Goal: Check status: Check status

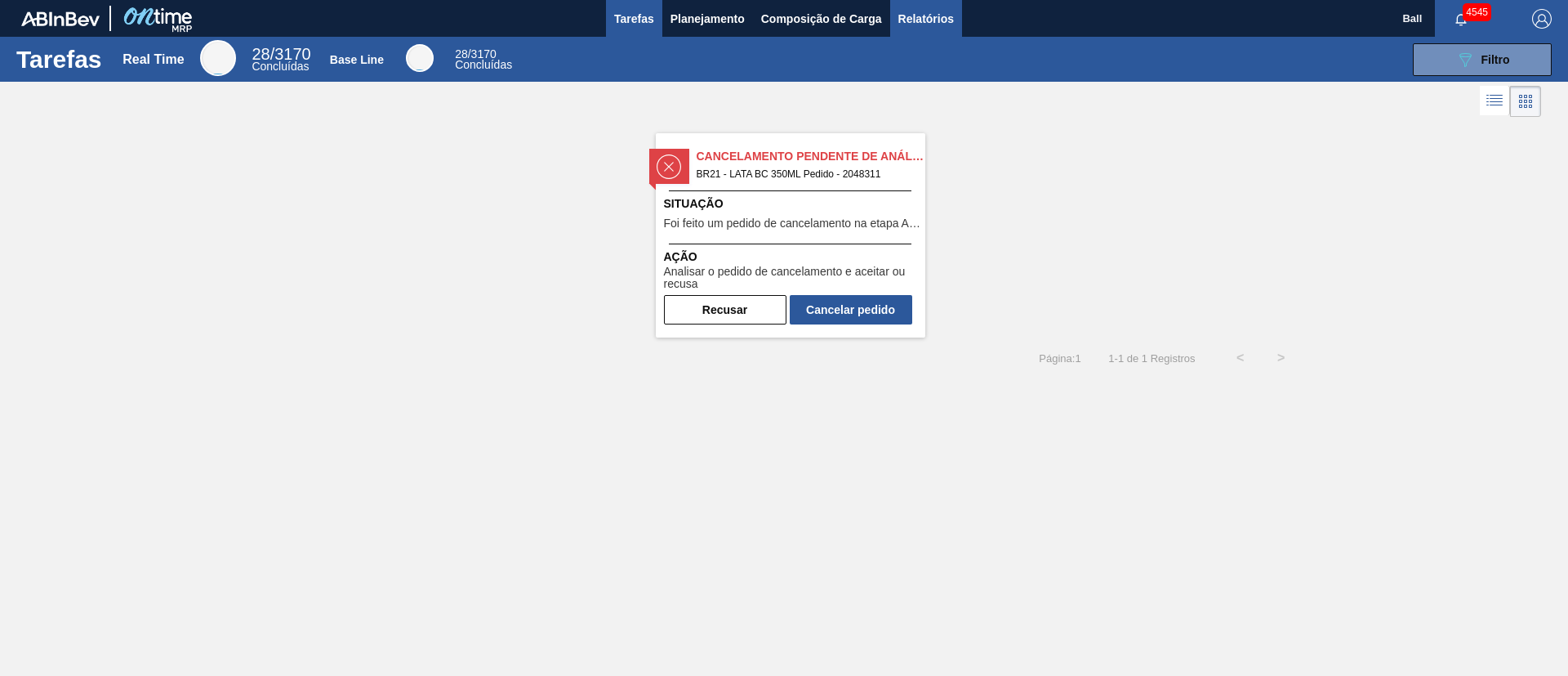
click at [948, 21] on span "Relatórios" at bounding box center [926, 19] width 56 height 20
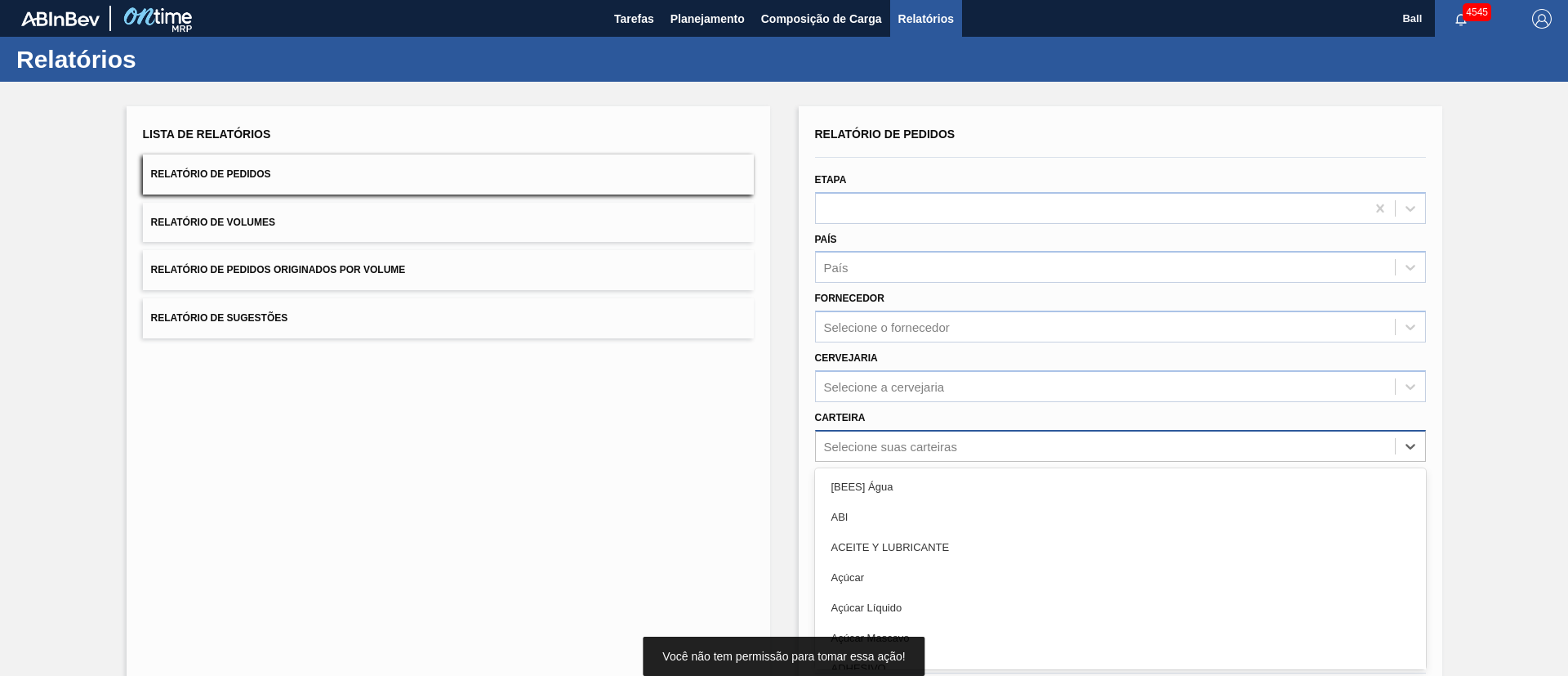
click at [942, 438] on div "option [BEES] Água focused, 1 of 101. 101 results available. Use Up and Down to…" at bounding box center [1121, 446] width 611 height 32
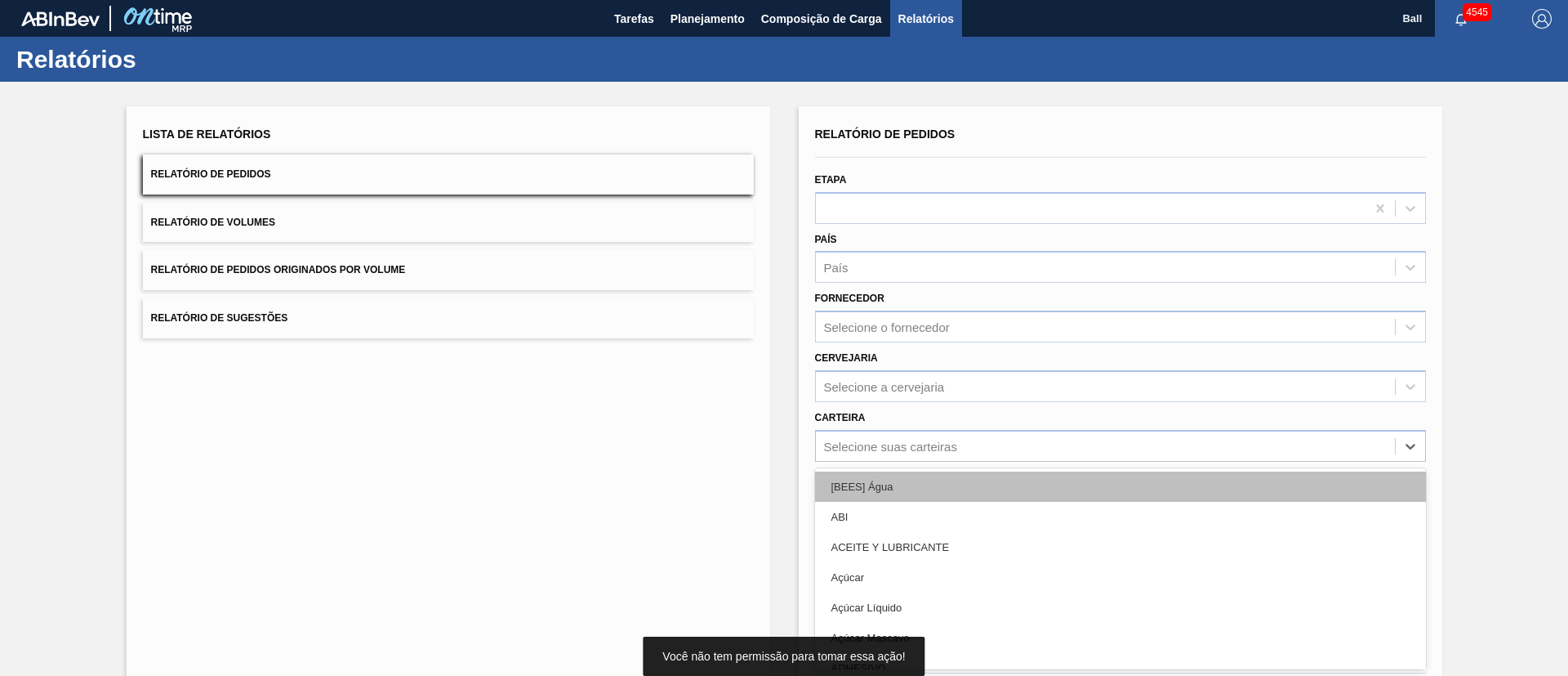
scroll to position [44, 0]
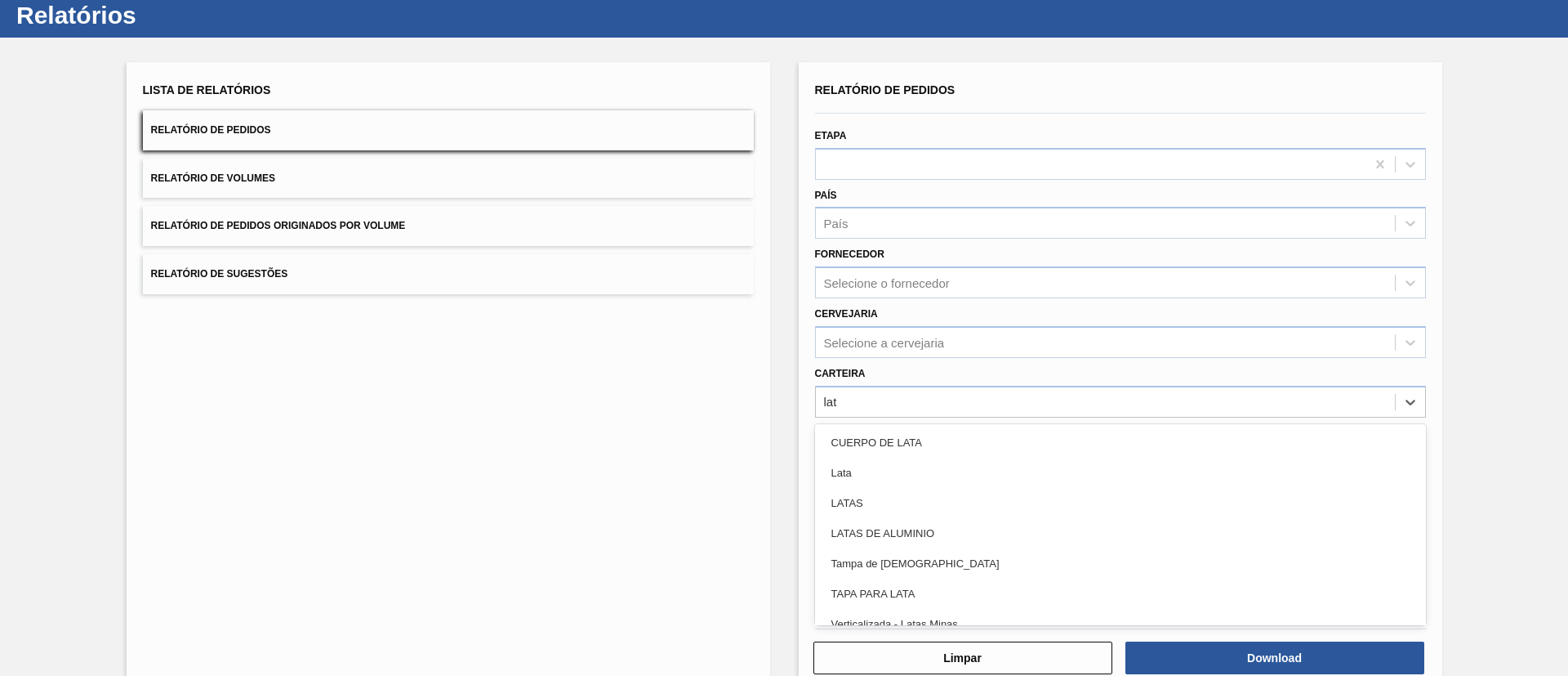
type input "lata"
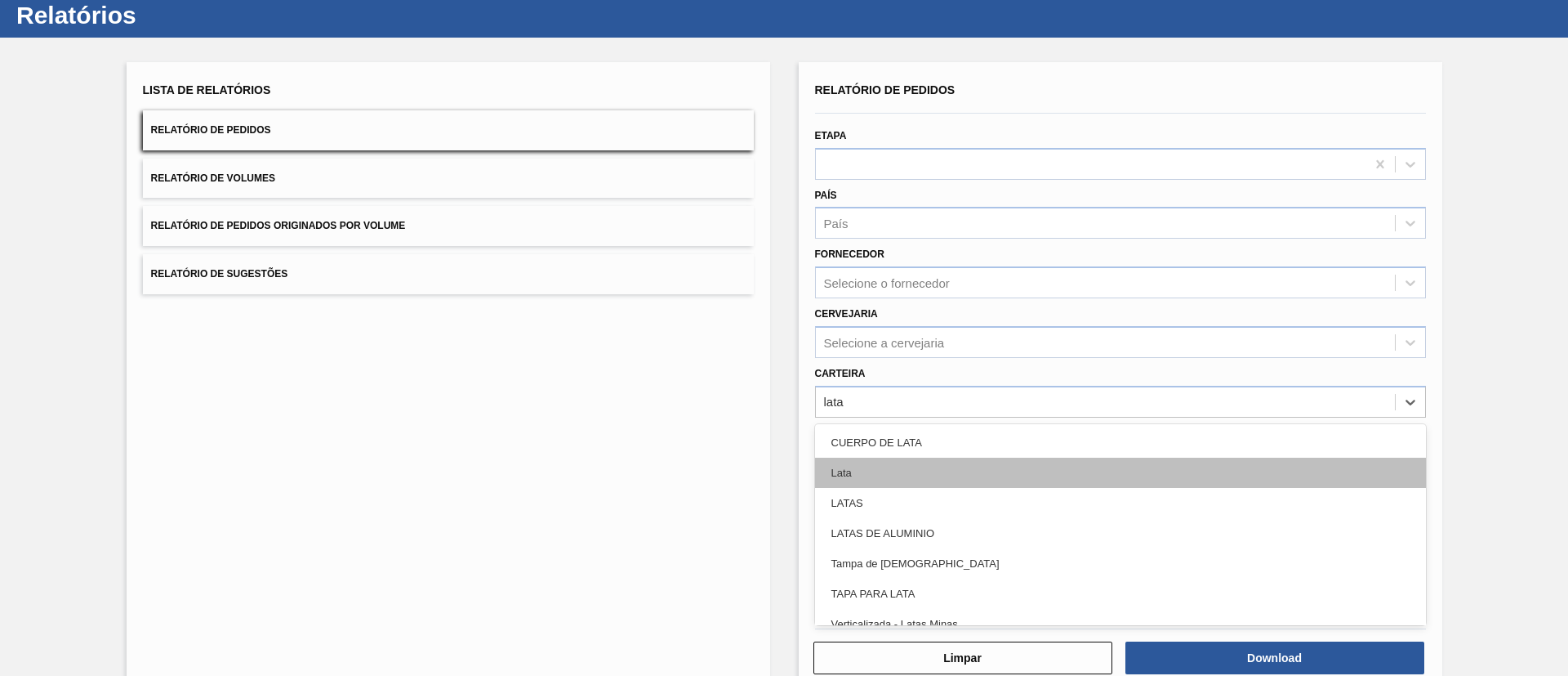
click at [890, 459] on div "Lata" at bounding box center [1121, 473] width 611 height 30
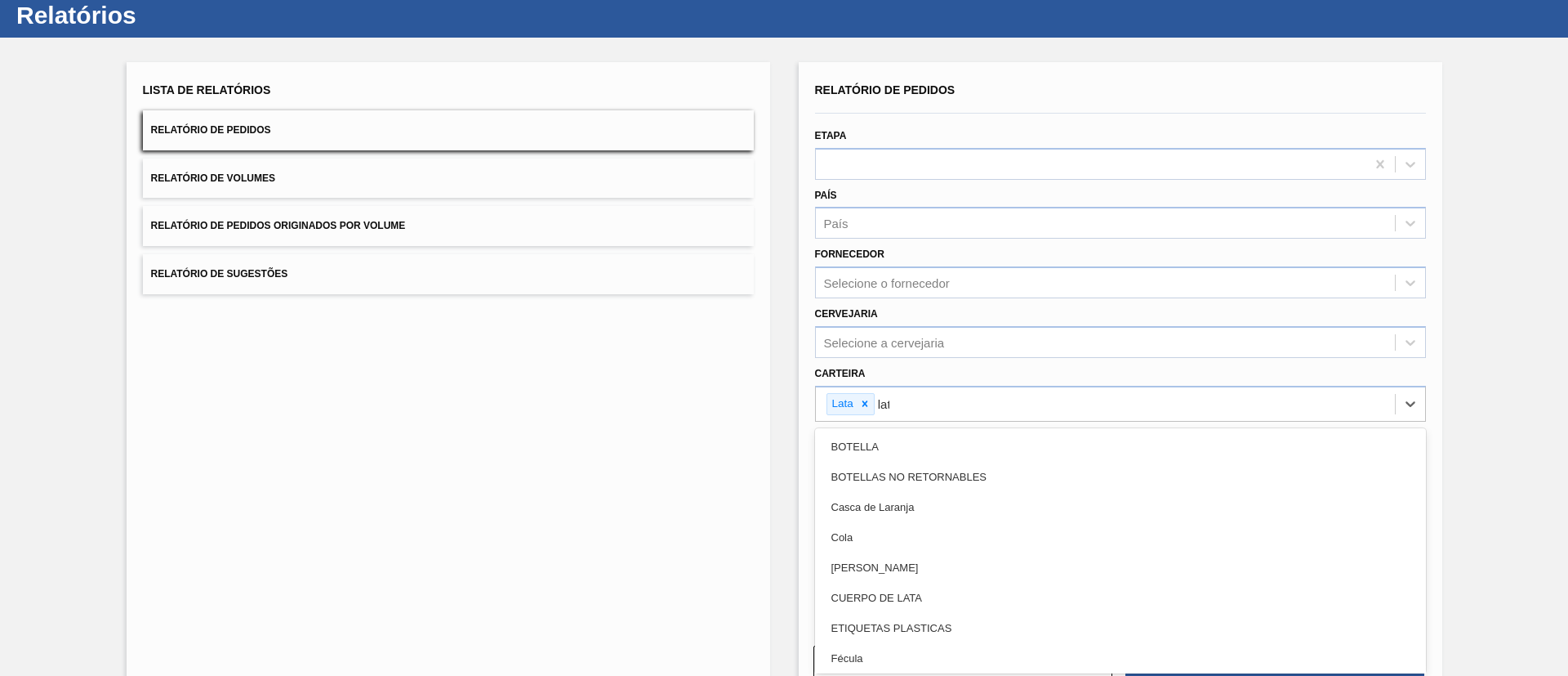
type input "lata"
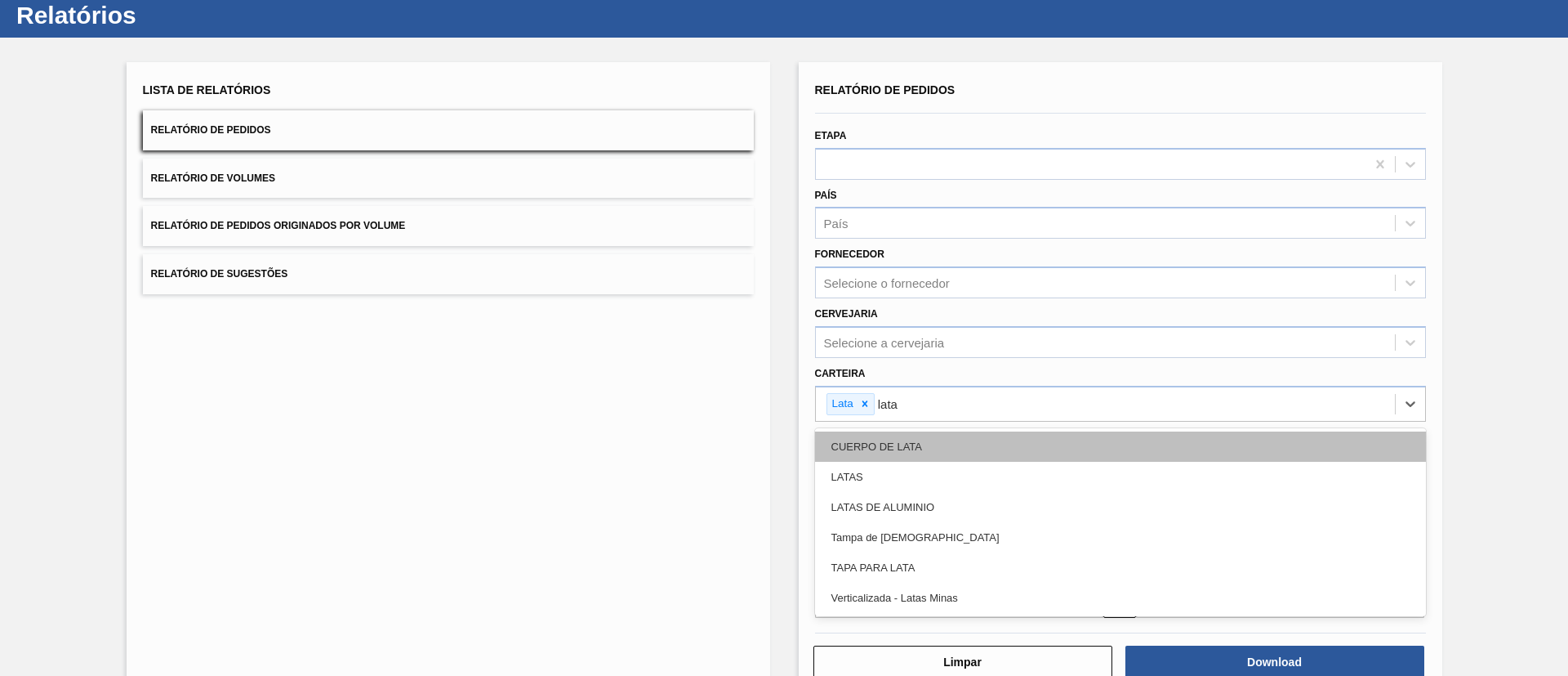
click at [890, 459] on div "CUERPO DE LATA" at bounding box center [1121, 447] width 611 height 30
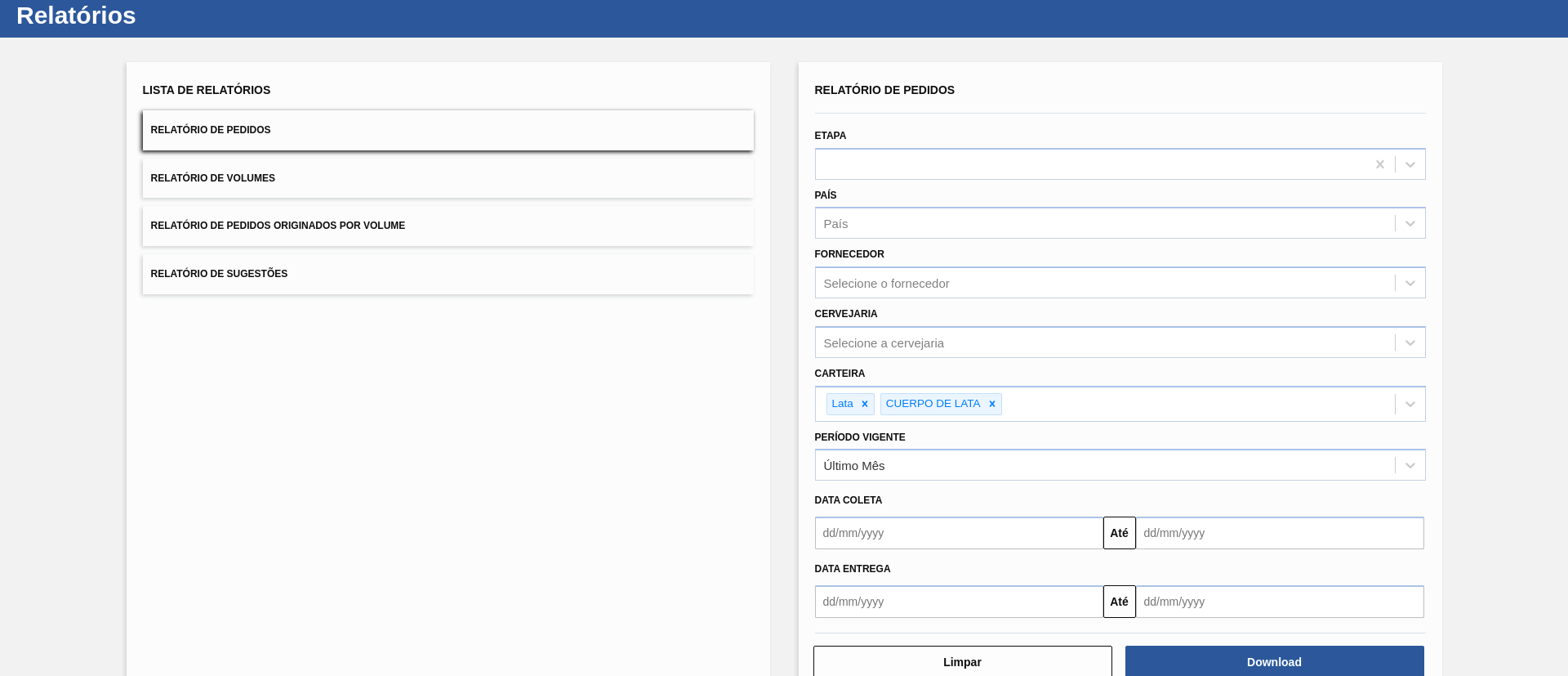
click at [598, 471] on div "Lista de Relatórios Relatório de Pedidos Relatório de Volumes Relatório de Pedi…" at bounding box center [448, 379] width 644 height 634
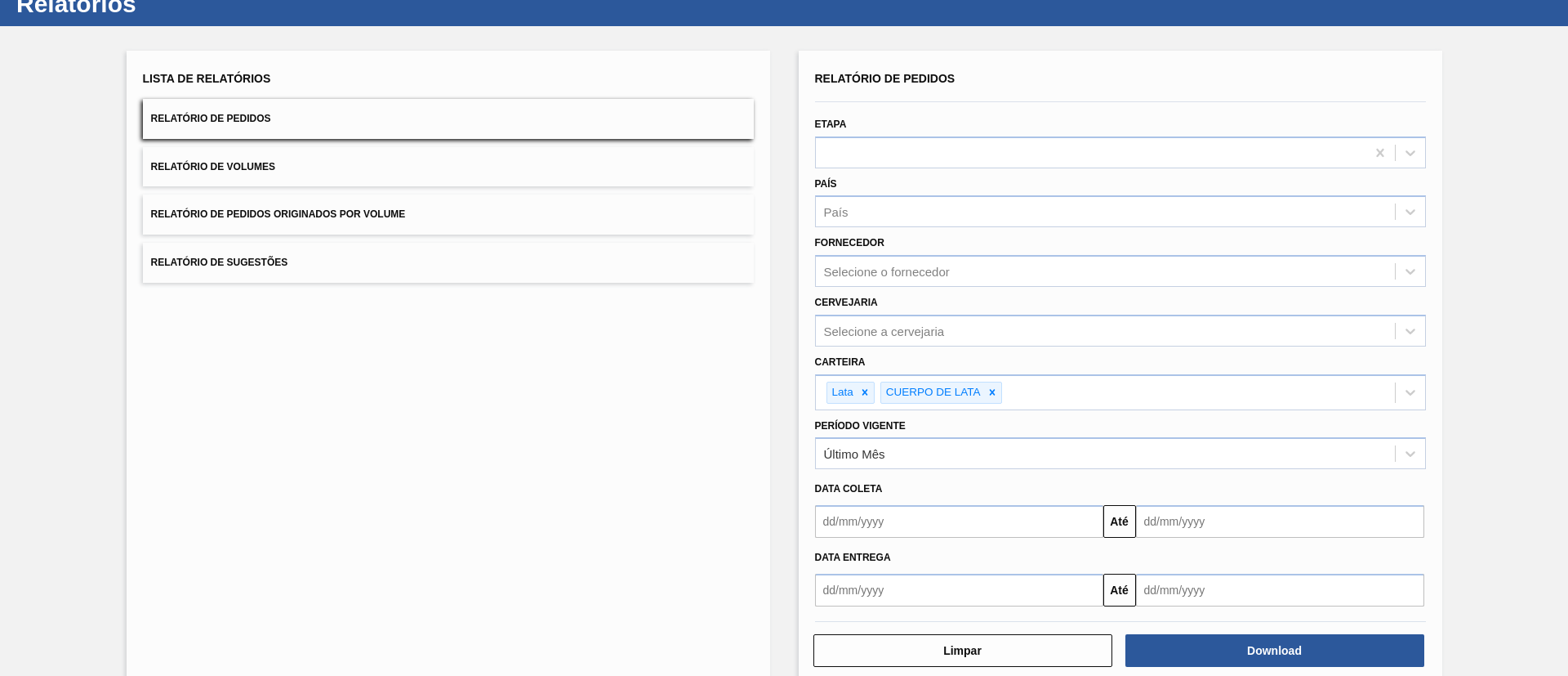
scroll to position [85, 0]
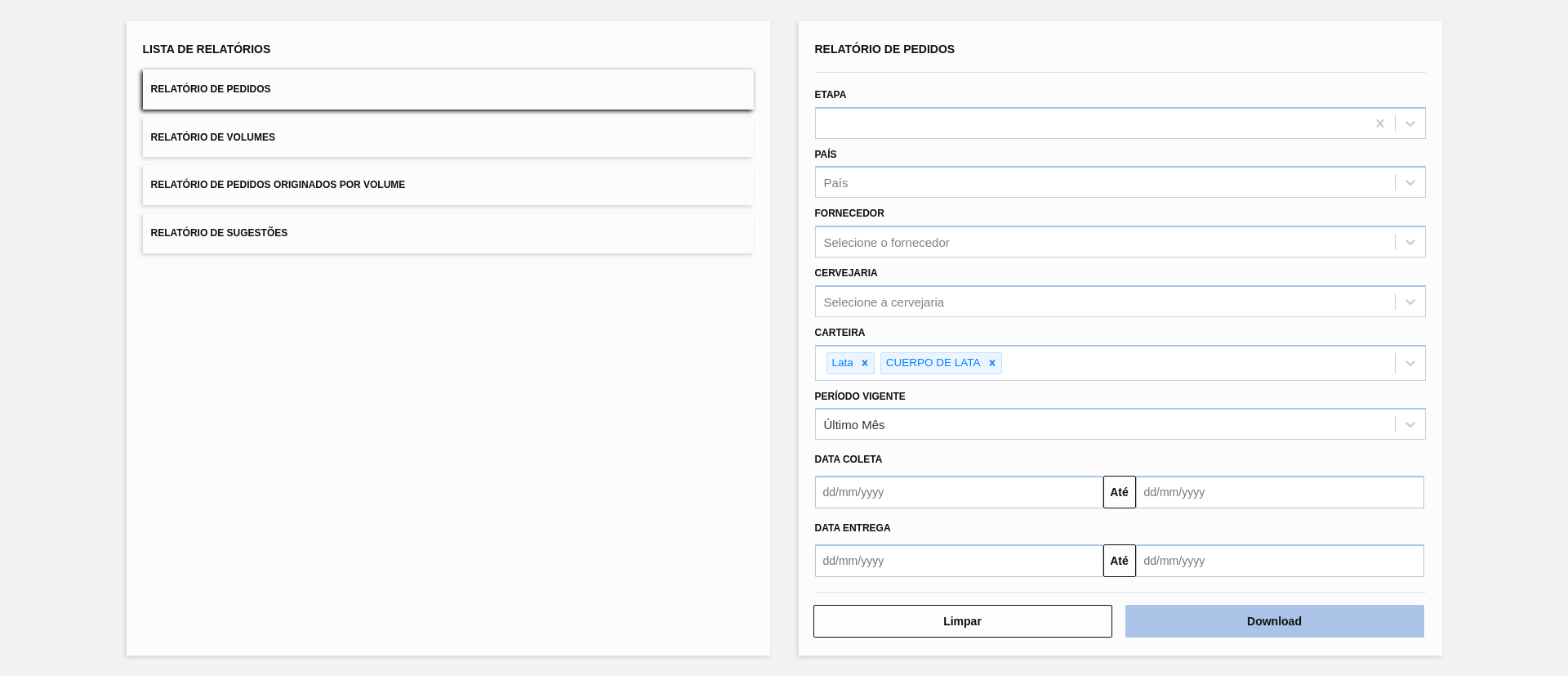
click at [1244, 624] on button "Download" at bounding box center [1274, 620] width 299 height 33
click at [273, 139] on span "Relatório de Volumes" at bounding box center [213, 137] width 125 height 11
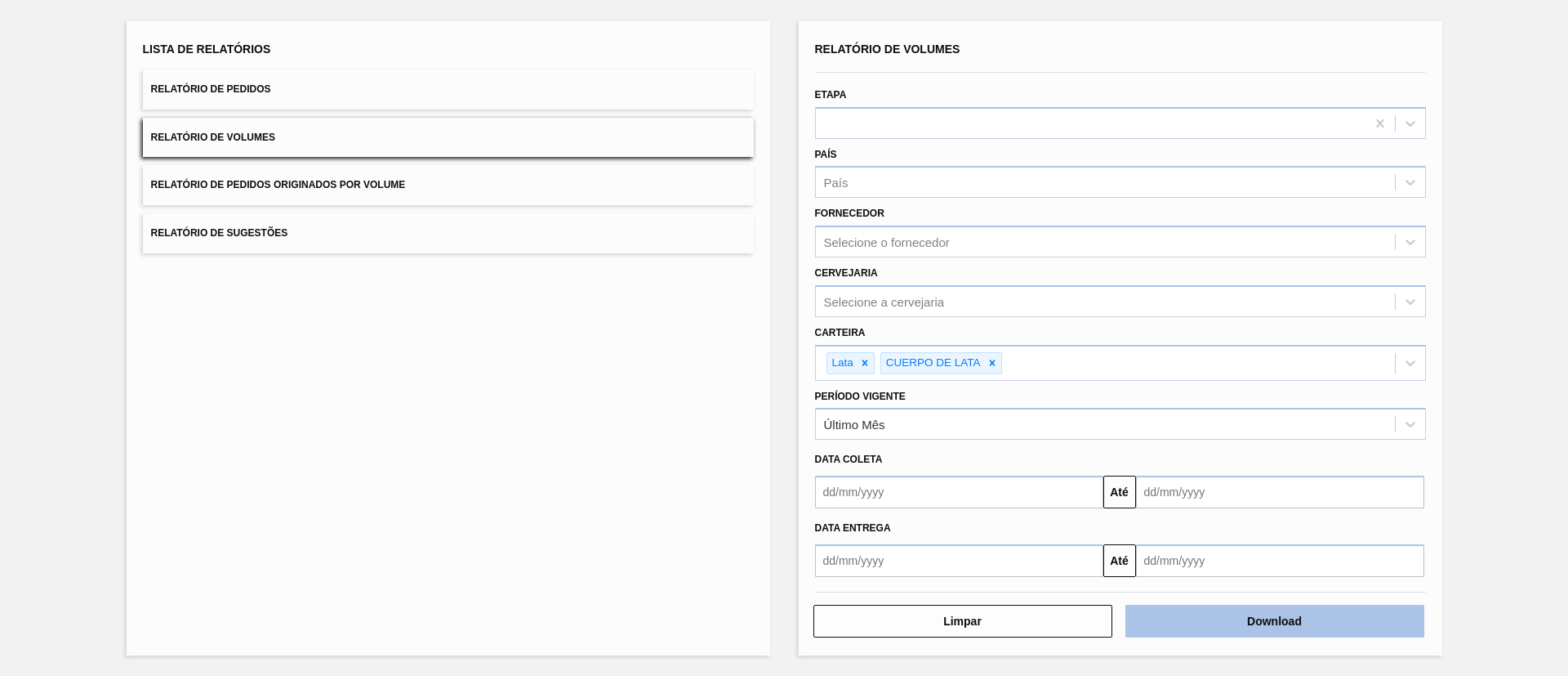
click at [1251, 620] on button "Download" at bounding box center [1274, 620] width 299 height 33
click at [1234, 617] on button "Download" at bounding box center [1274, 620] width 299 height 33
click at [461, 103] on button "Relatório de Pedidos" at bounding box center [447, 90] width 611 height 40
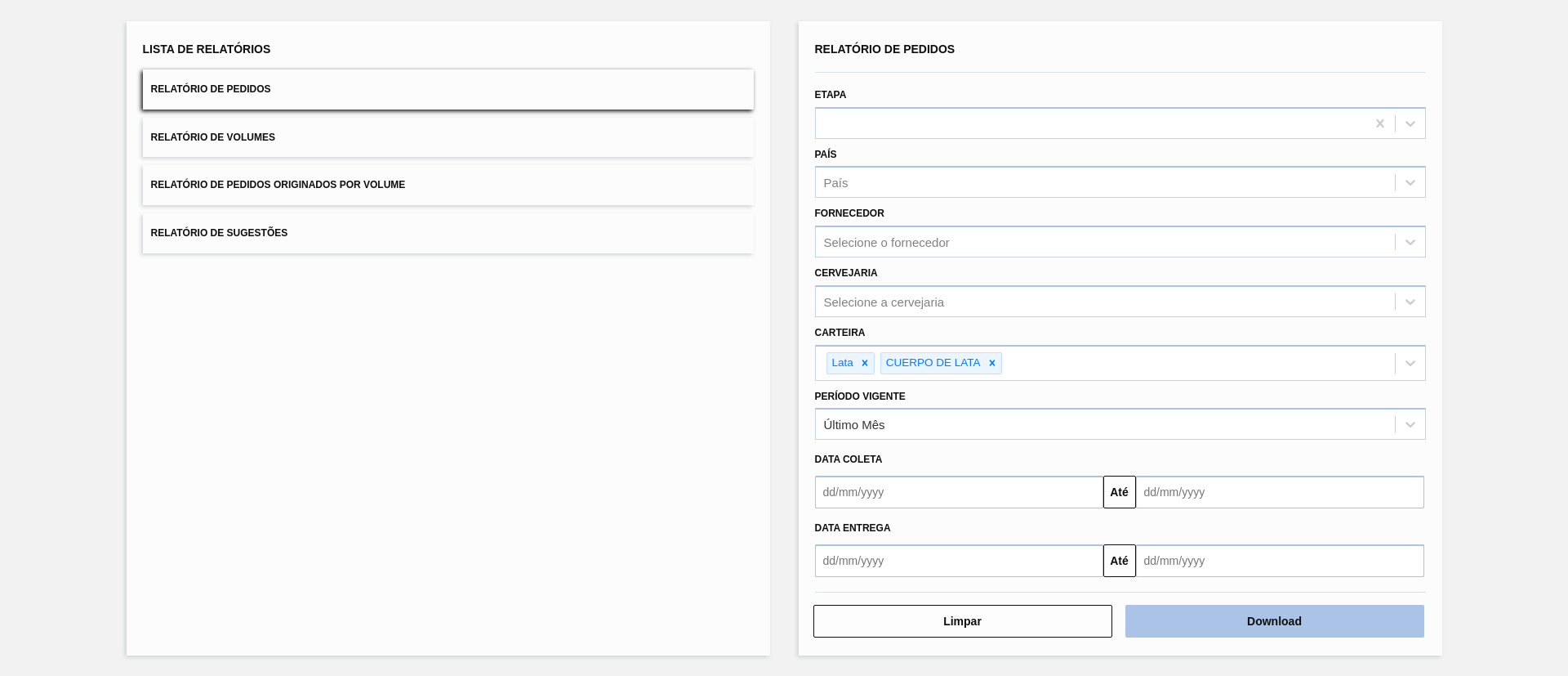
click at [1329, 611] on button "Download" at bounding box center [1274, 620] width 299 height 33
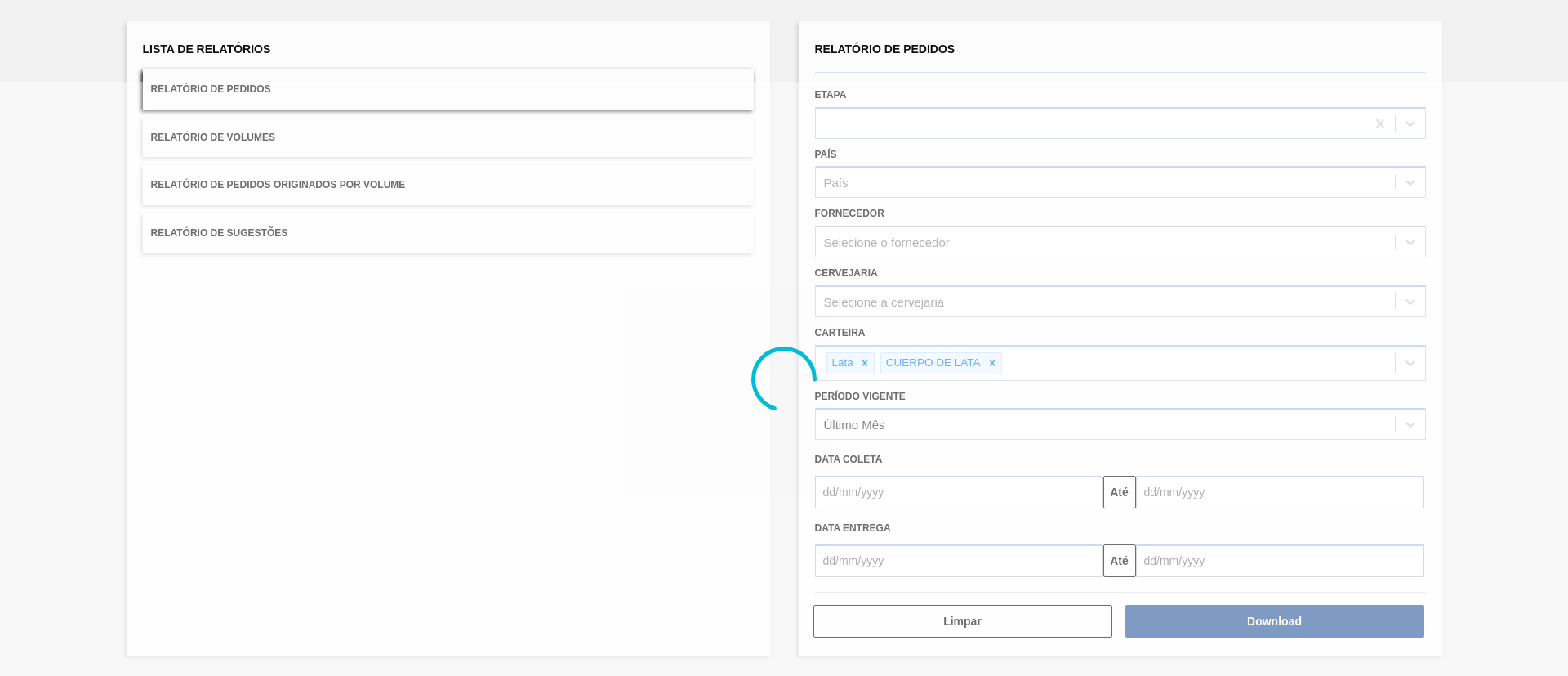
click at [706, 236] on div at bounding box center [784, 379] width 1568 height 594
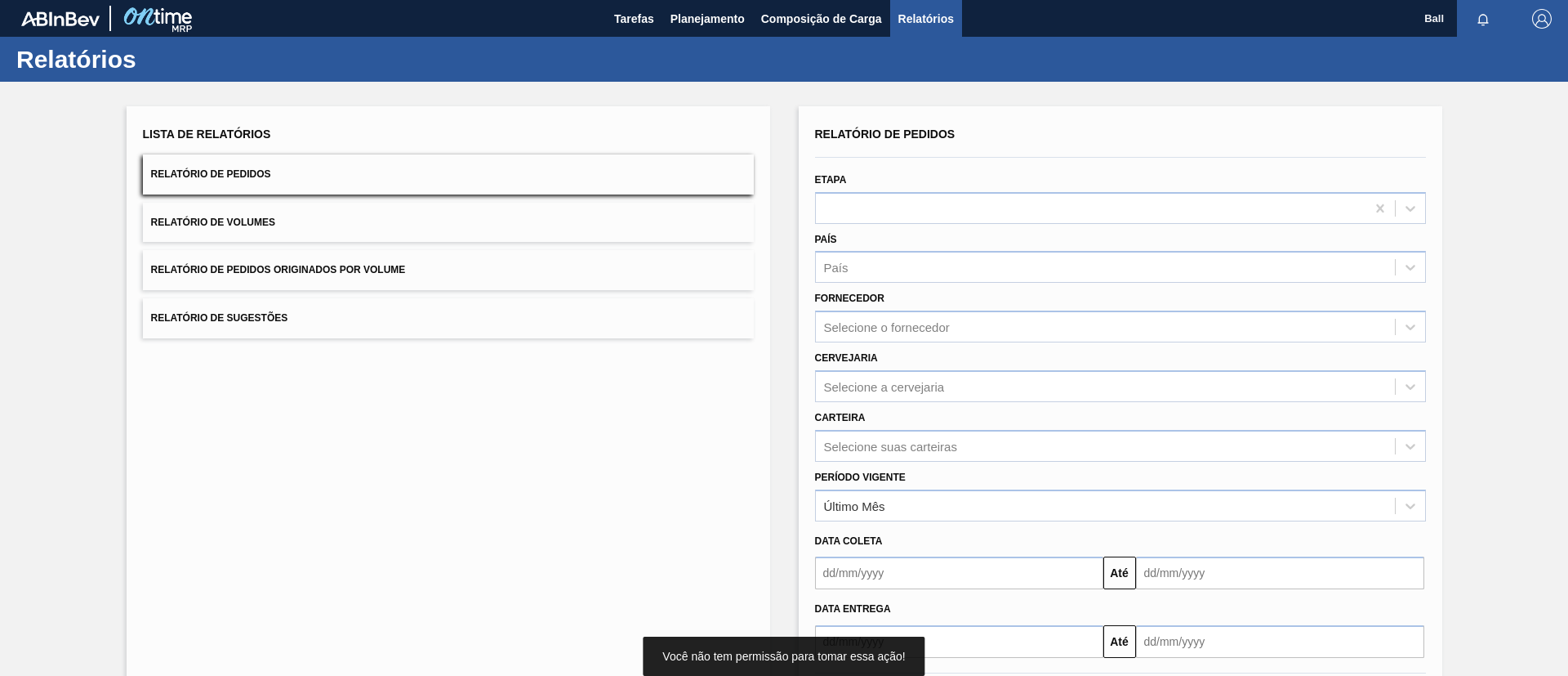
click at [632, 394] on div "Lista de Relatórios Relatório de Pedidos Relatório de Volumes Relatório de Pedi…" at bounding box center [448, 420] width 644 height 630
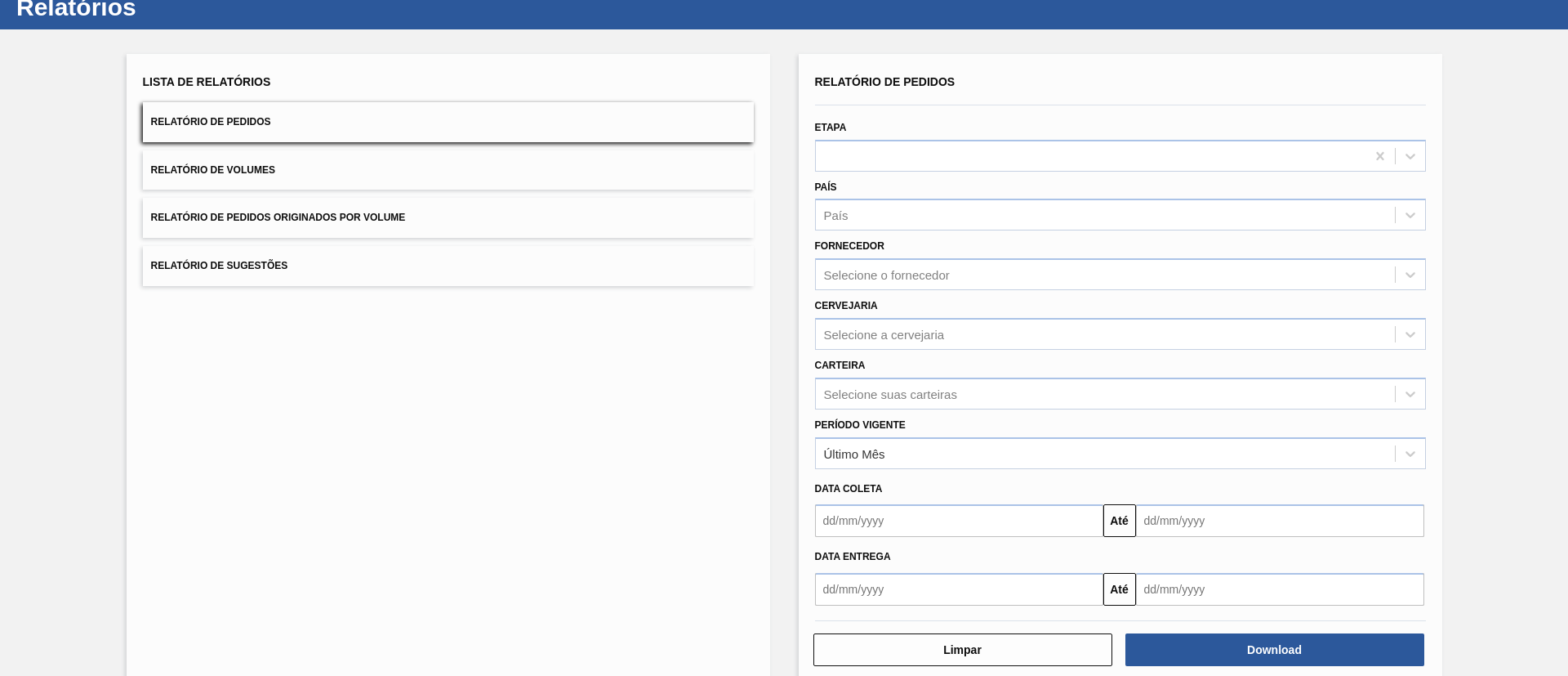
scroll to position [81, 0]
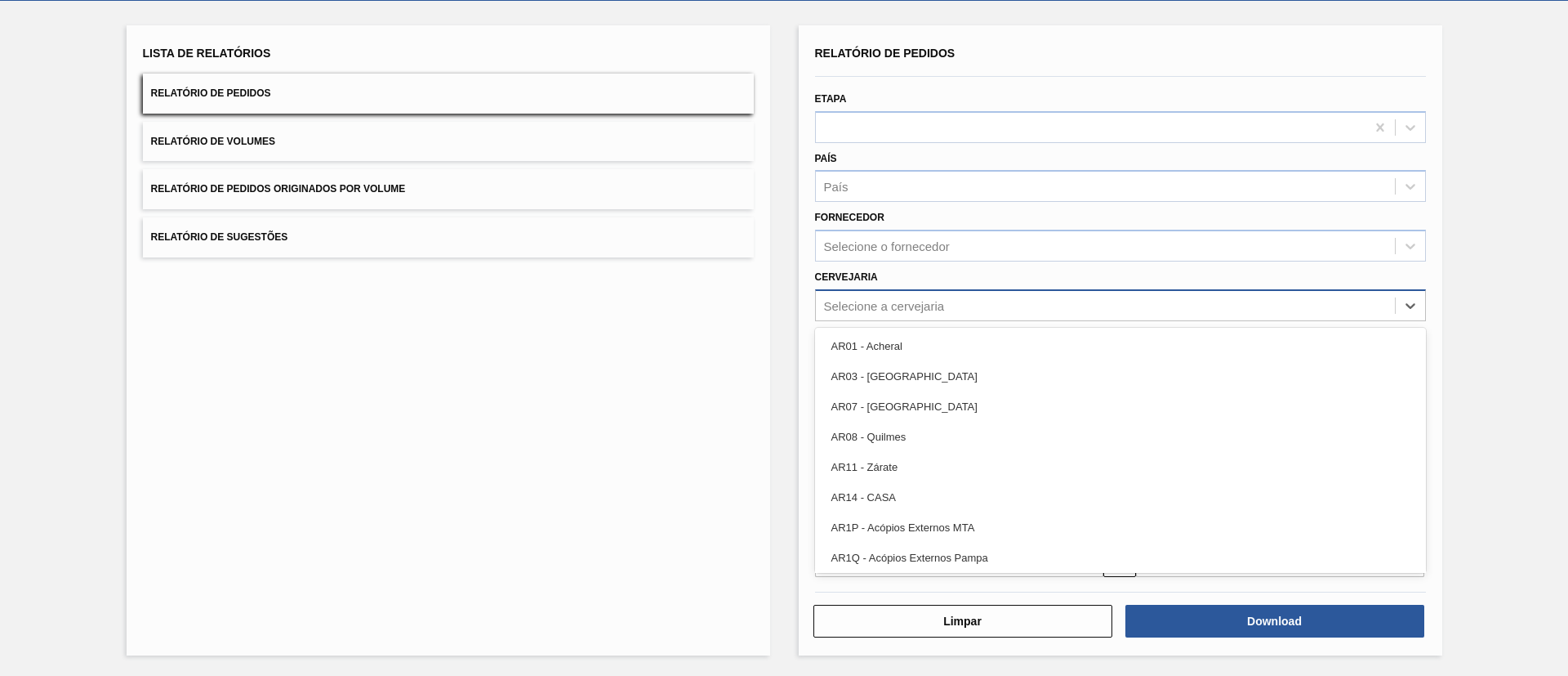
click at [1026, 311] on div "Selecione a cervejaria" at bounding box center [1104, 305] width 579 height 24
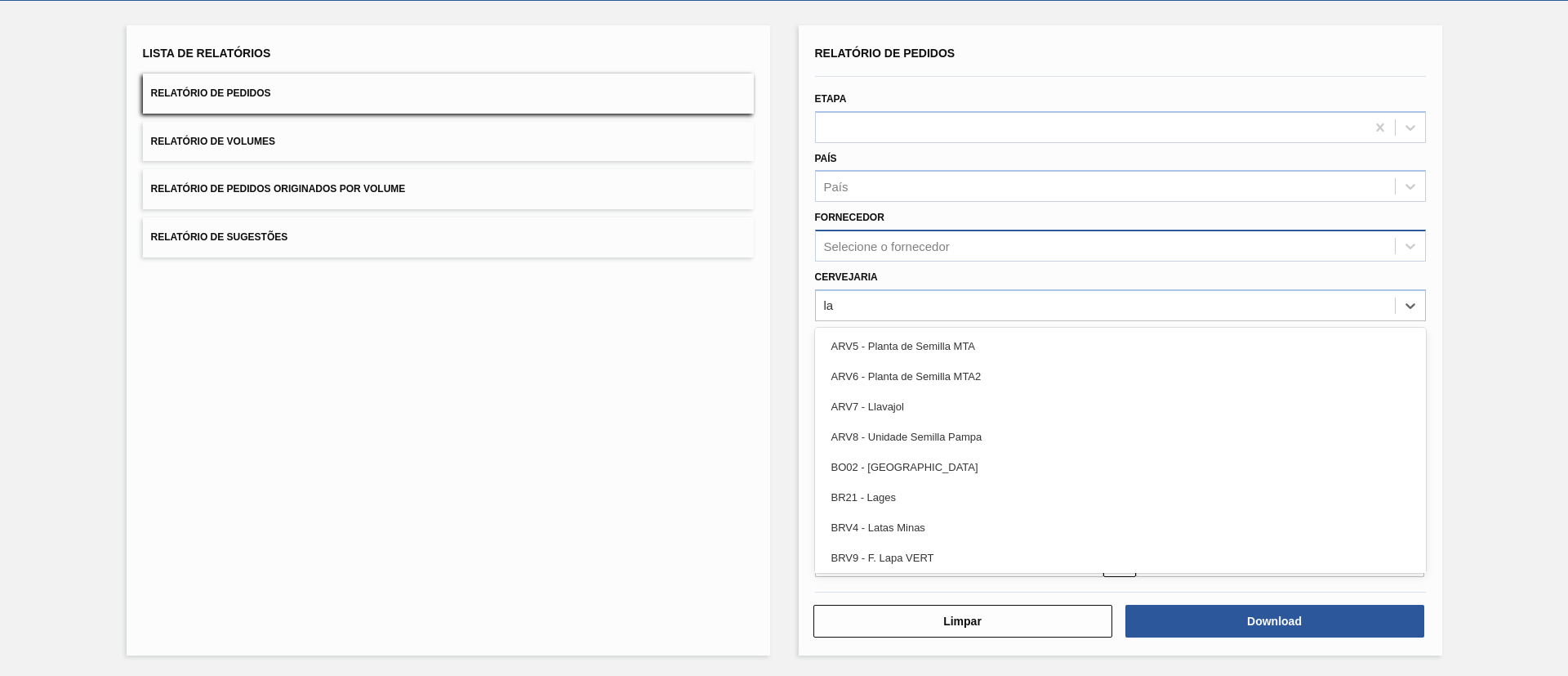
type input "l"
click at [499, 360] on div "Lista de Relatórios Relatório de Pedidos Relatório de Volumes Relatório de Pedi…" at bounding box center [448, 340] width 644 height 630
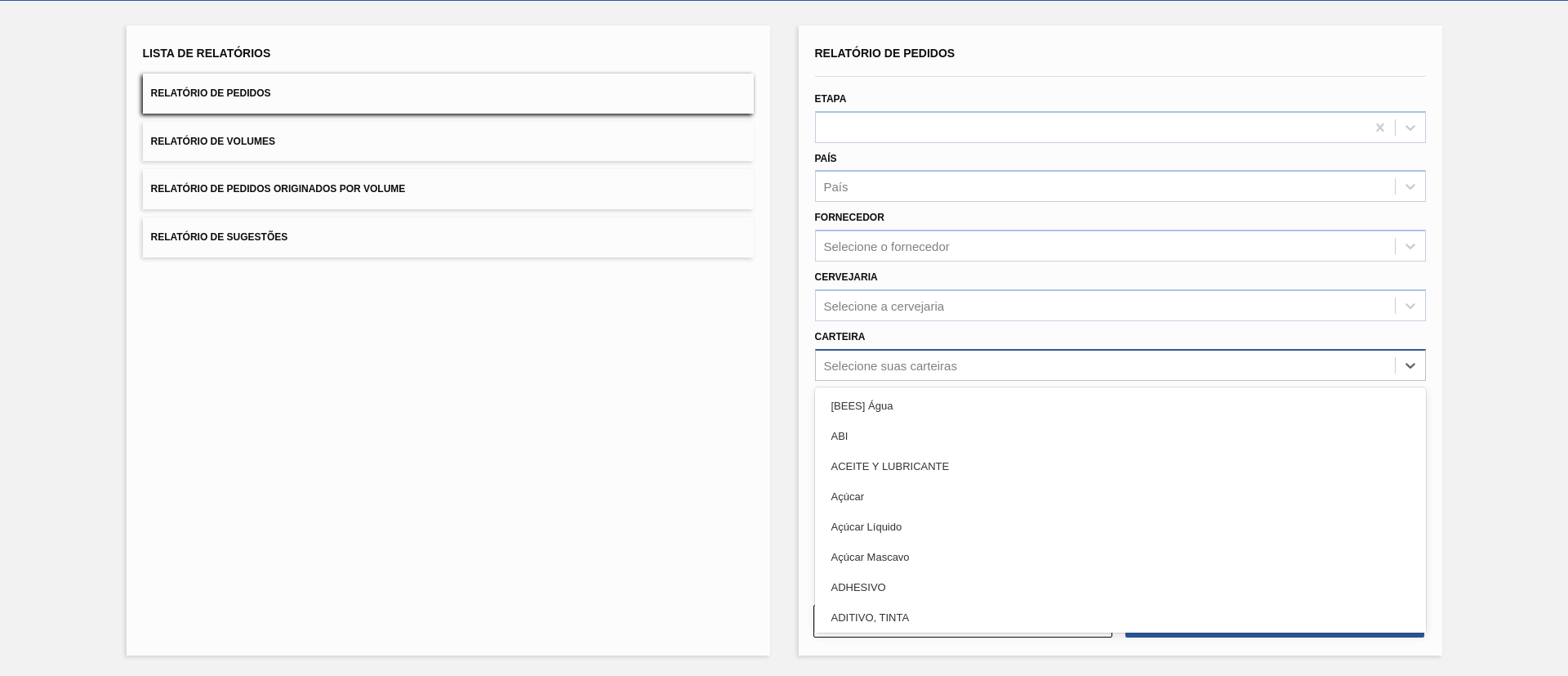
click at [918, 363] on div "Selecione suas carteiras" at bounding box center [890, 364] width 133 height 14
type input "lata"
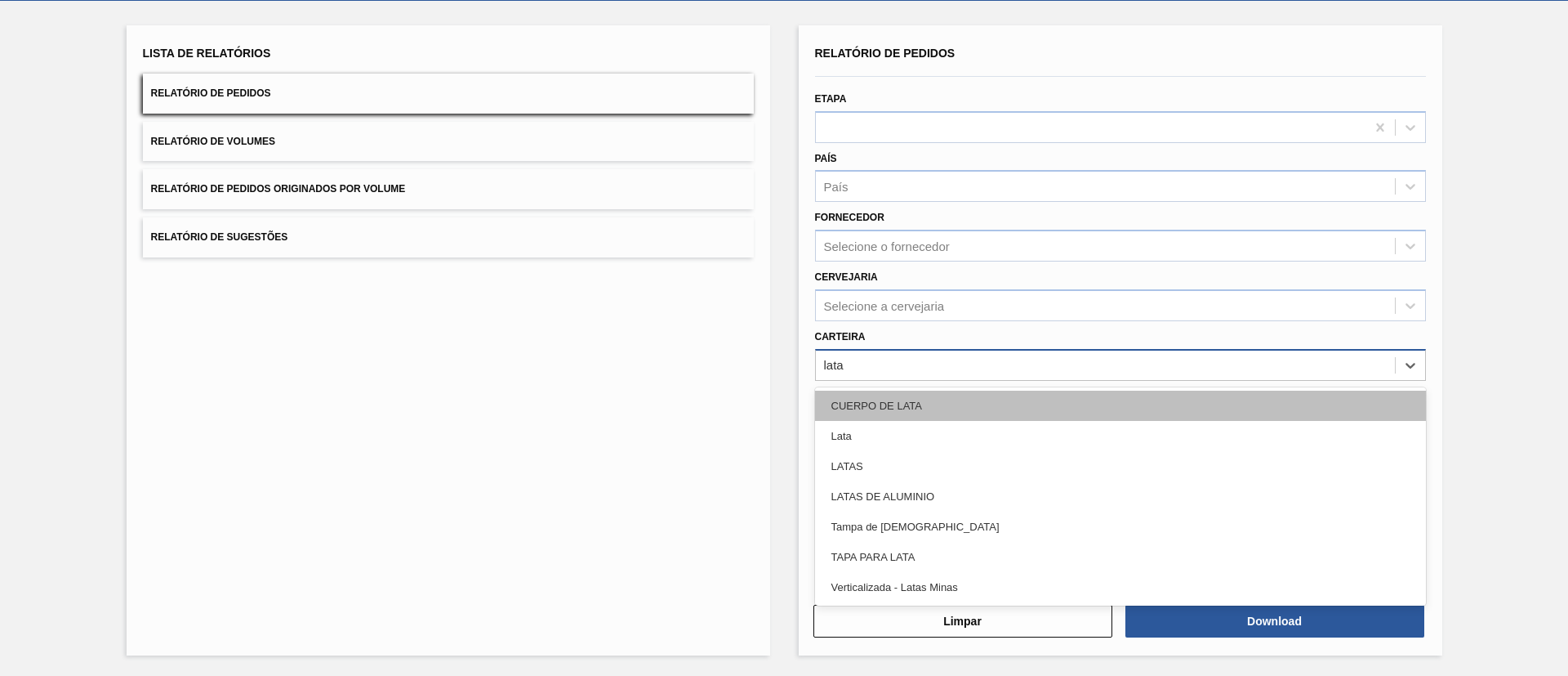
click at [878, 414] on div "CUERPO DE LATA" at bounding box center [1121, 406] width 611 height 30
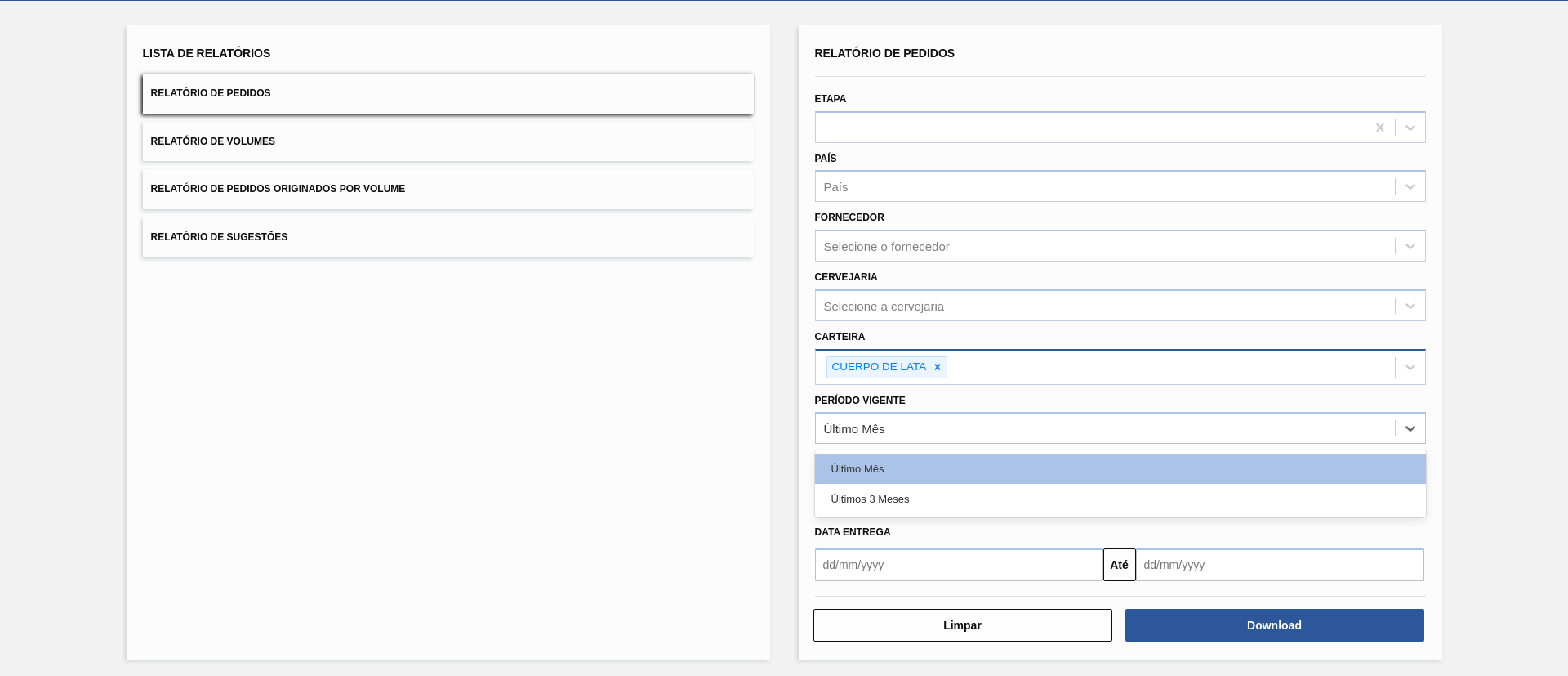
click at [878, 414] on div "Último Mês" at bounding box center [1121, 428] width 611 height 32
click at [932, 366] on icon at bounding box center [937, 366] width 11 height 11
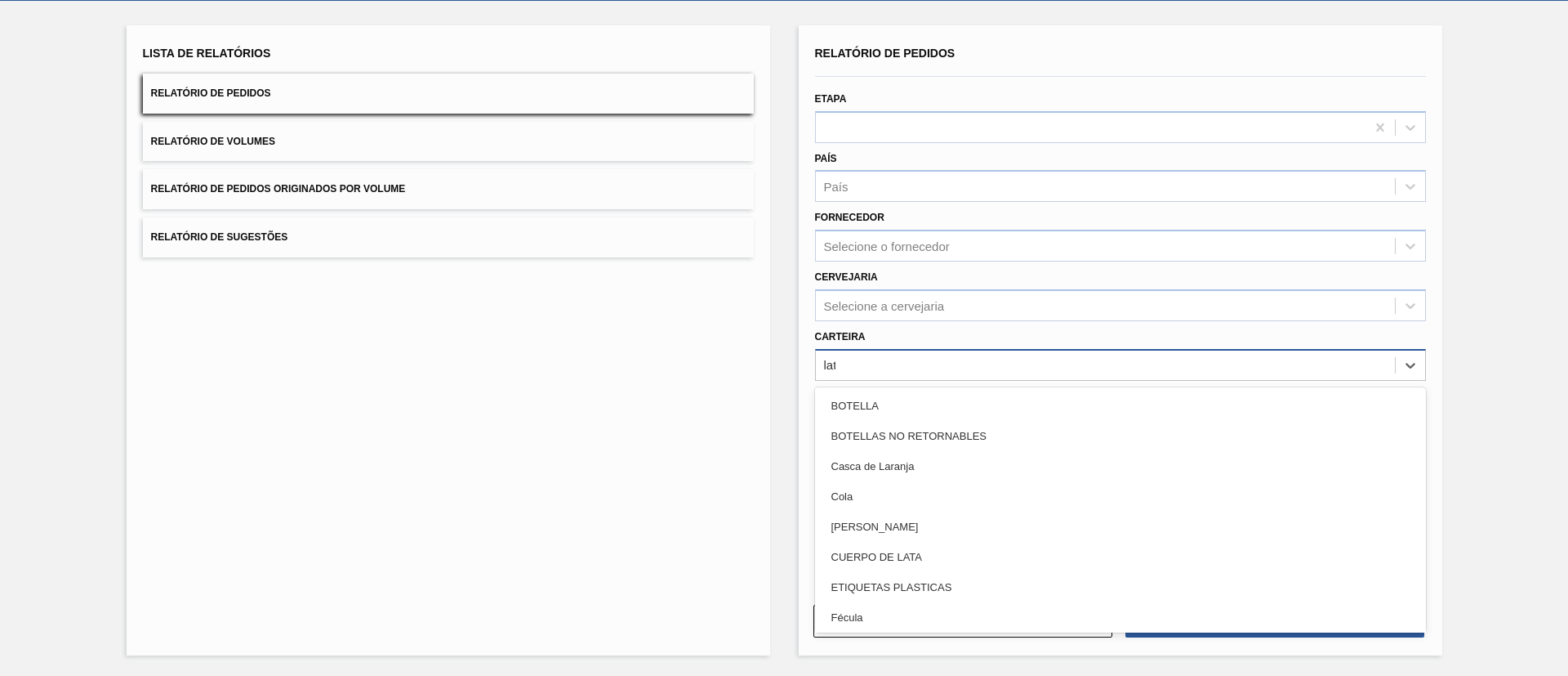
type input "lata"
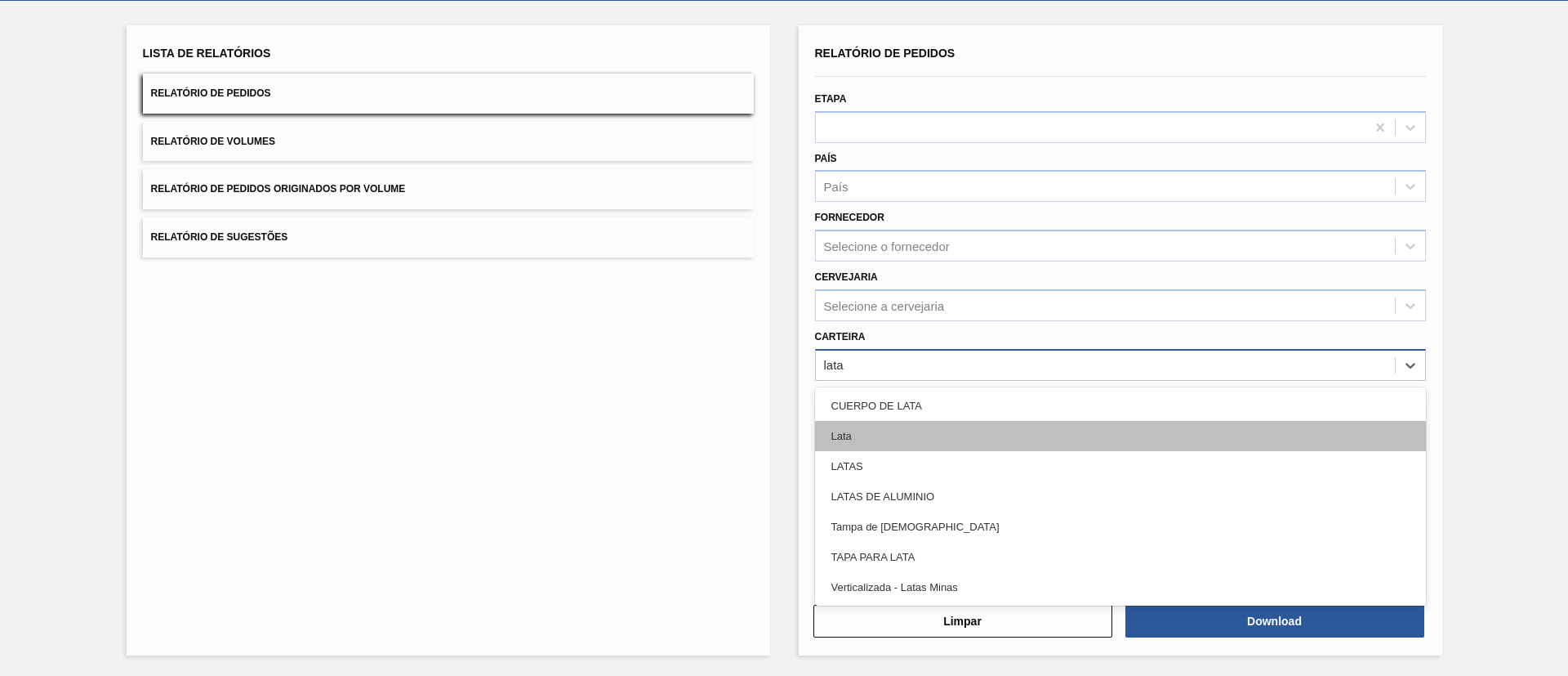
click at [918, 442] on div "Lata" at bounding box center [1121, 436] width 611 height 30
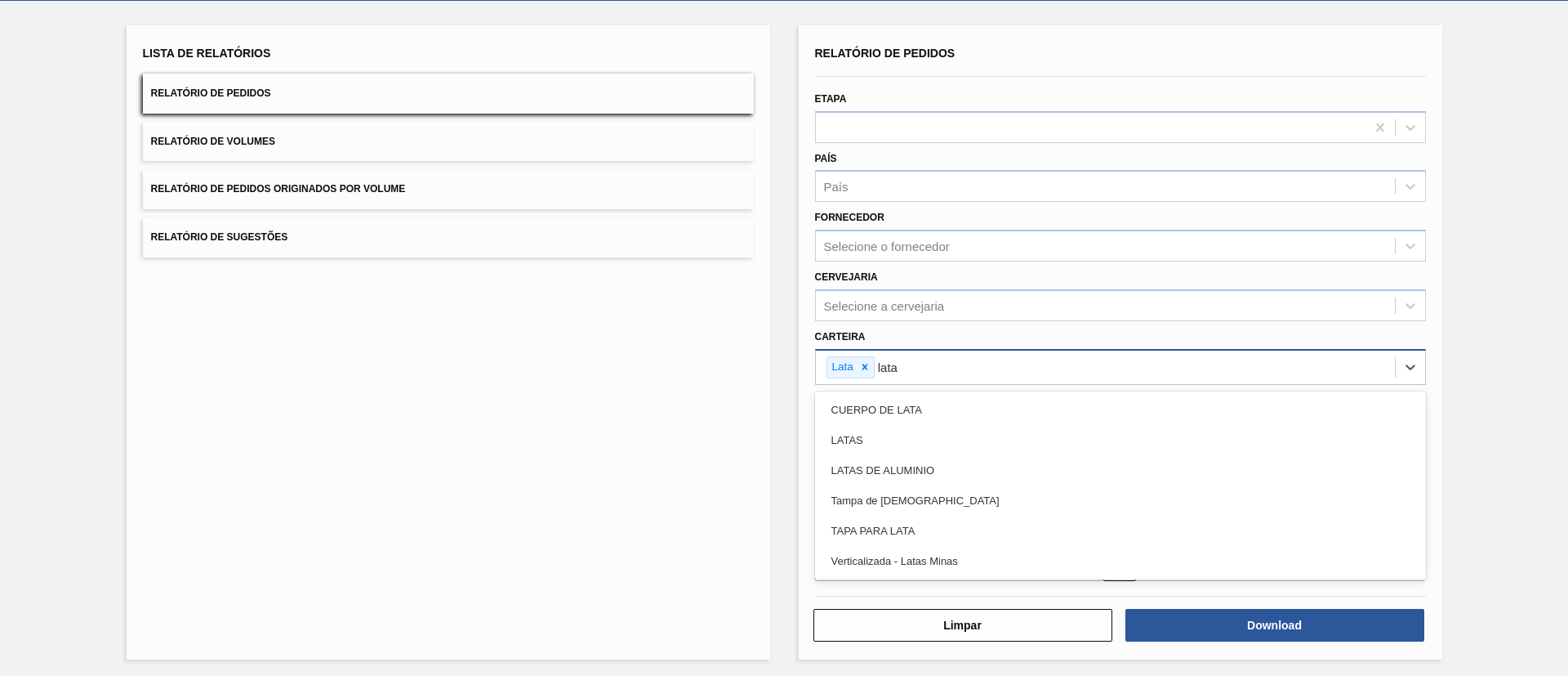
type input "latas"
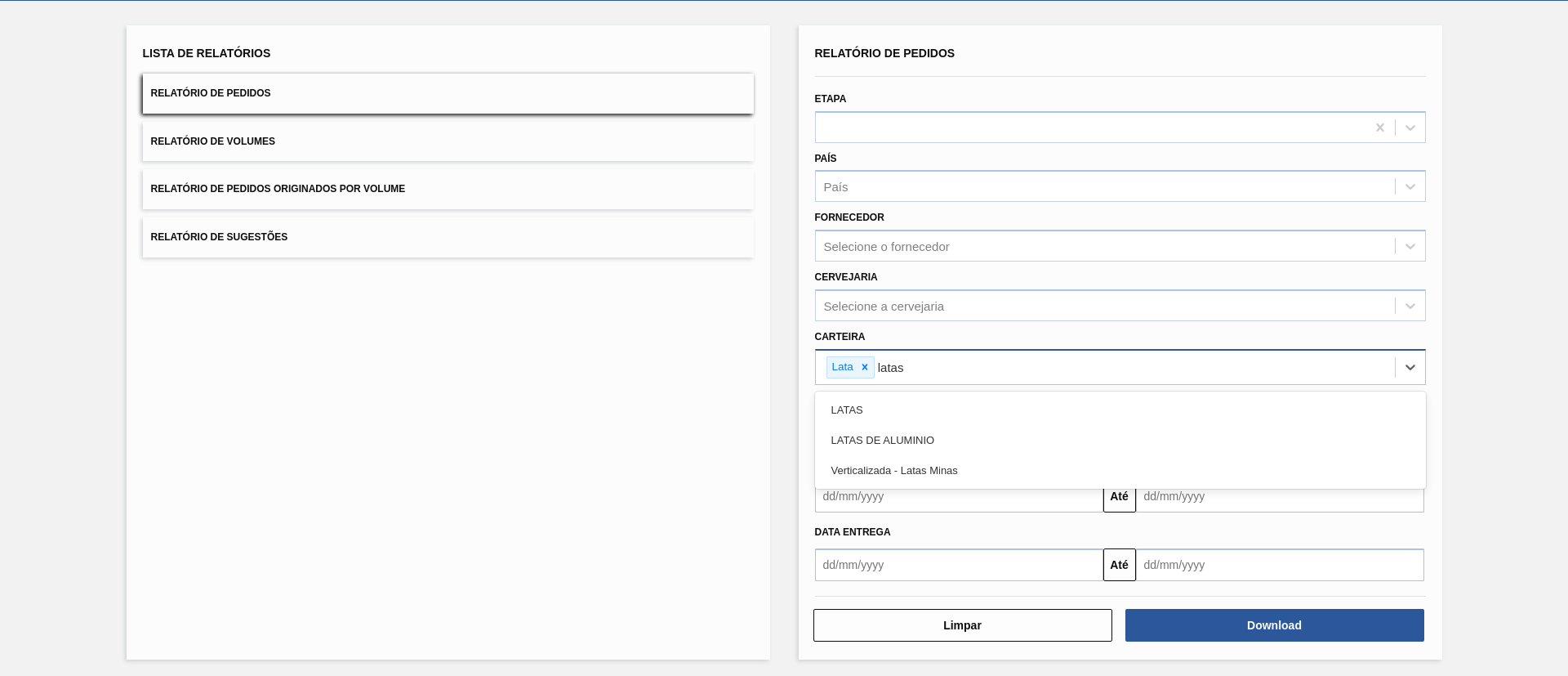
click at [955, 416] on div "LATAS" at bounding box center [1121, 410] width 611 height 30
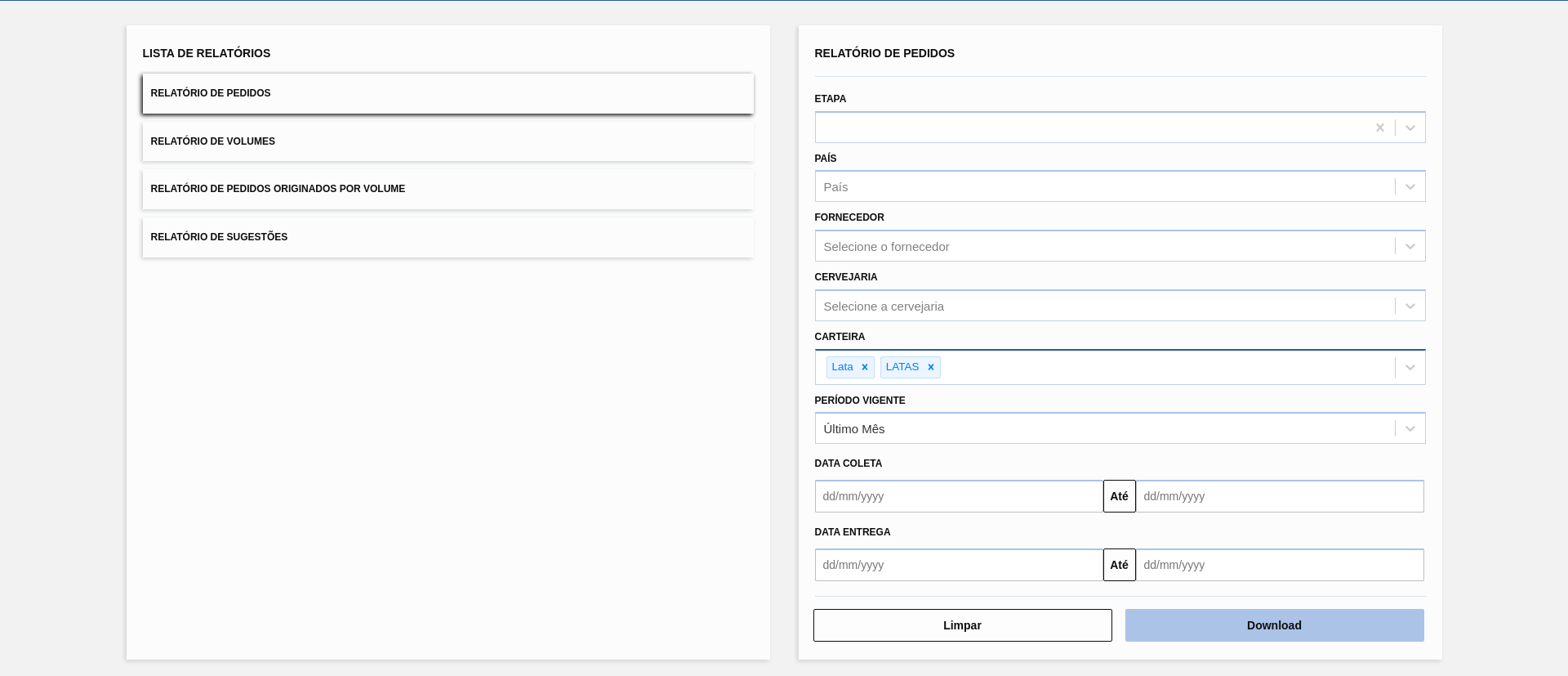
click at [1214, 616] on button "Download" at bounding box center [1274, 625] width 299 height 33
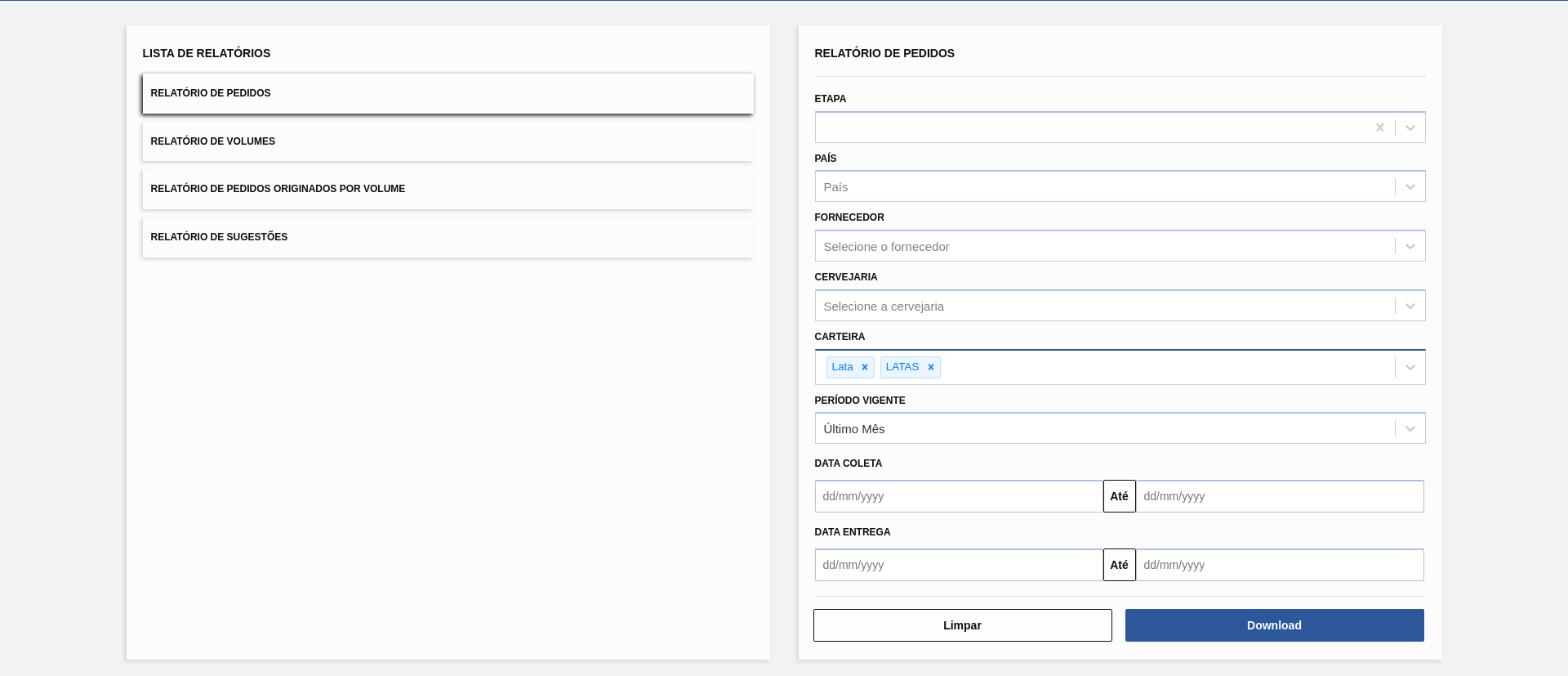
click at [1497, 34] on div "Lista de Relatórios Relatório de Pedidos Relatório de Volumes Relatório de Pedi…" at bounding box center [784, 340] width 1568 height 679
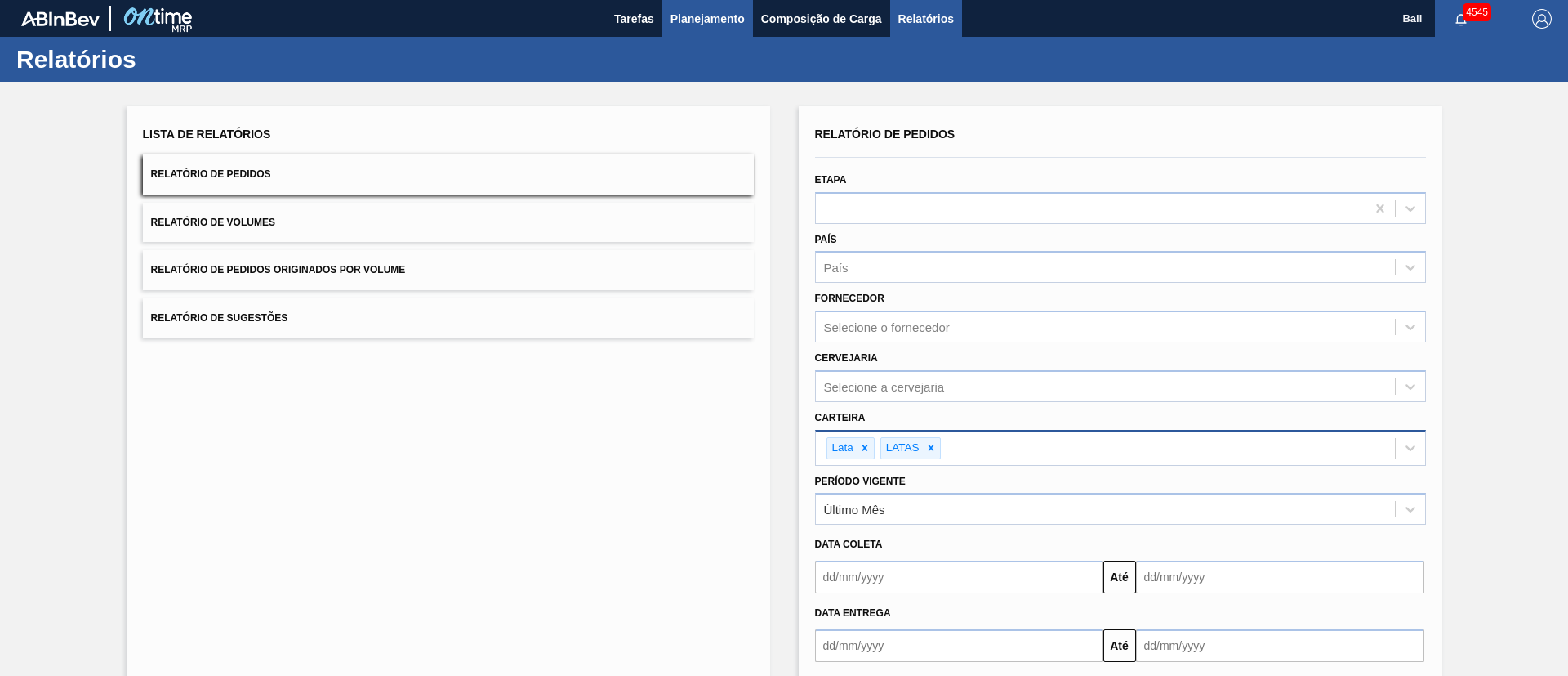
click at [713, 21] on span "Planejamento" at bounding box center [707, 19] width 75 height 20
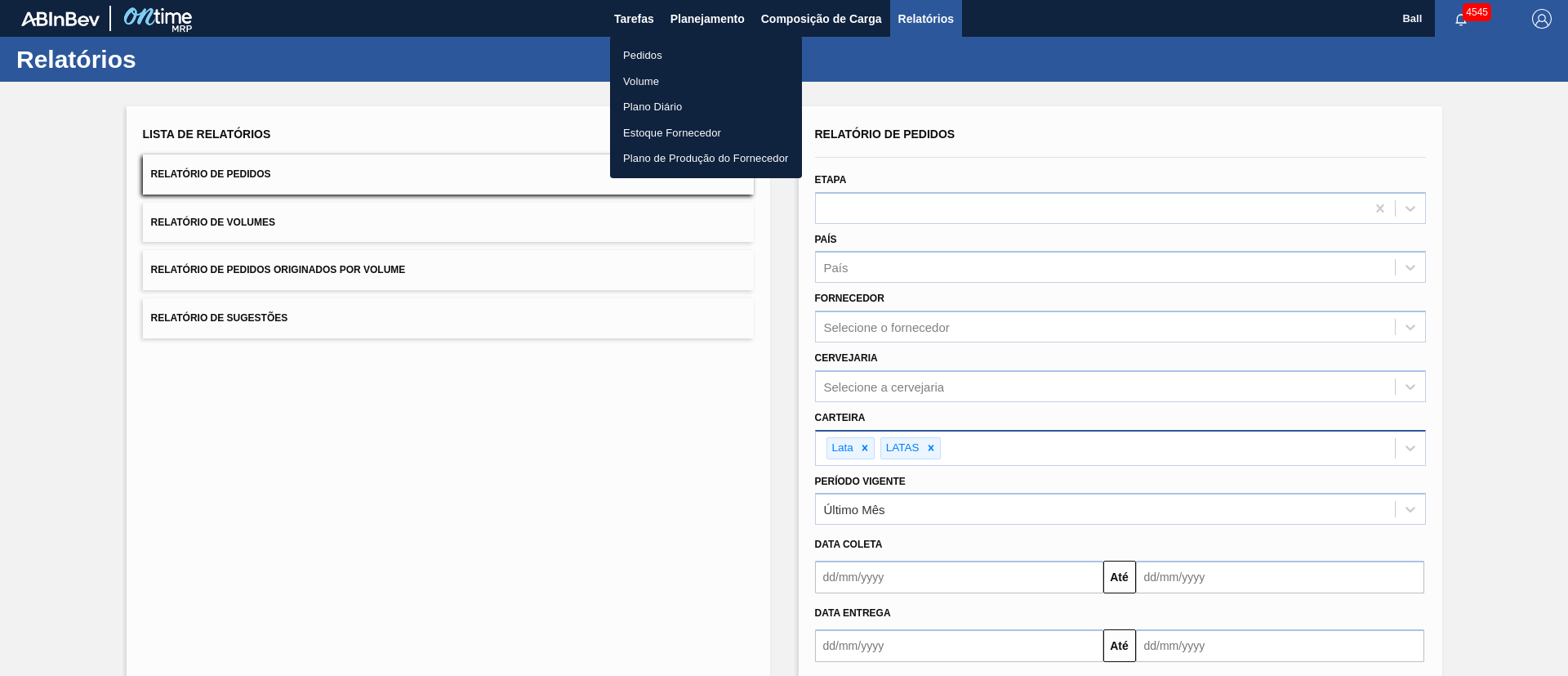
click at [664, 56] on li "Pedidos" at bounding box center [705, 56] width 192 height 26
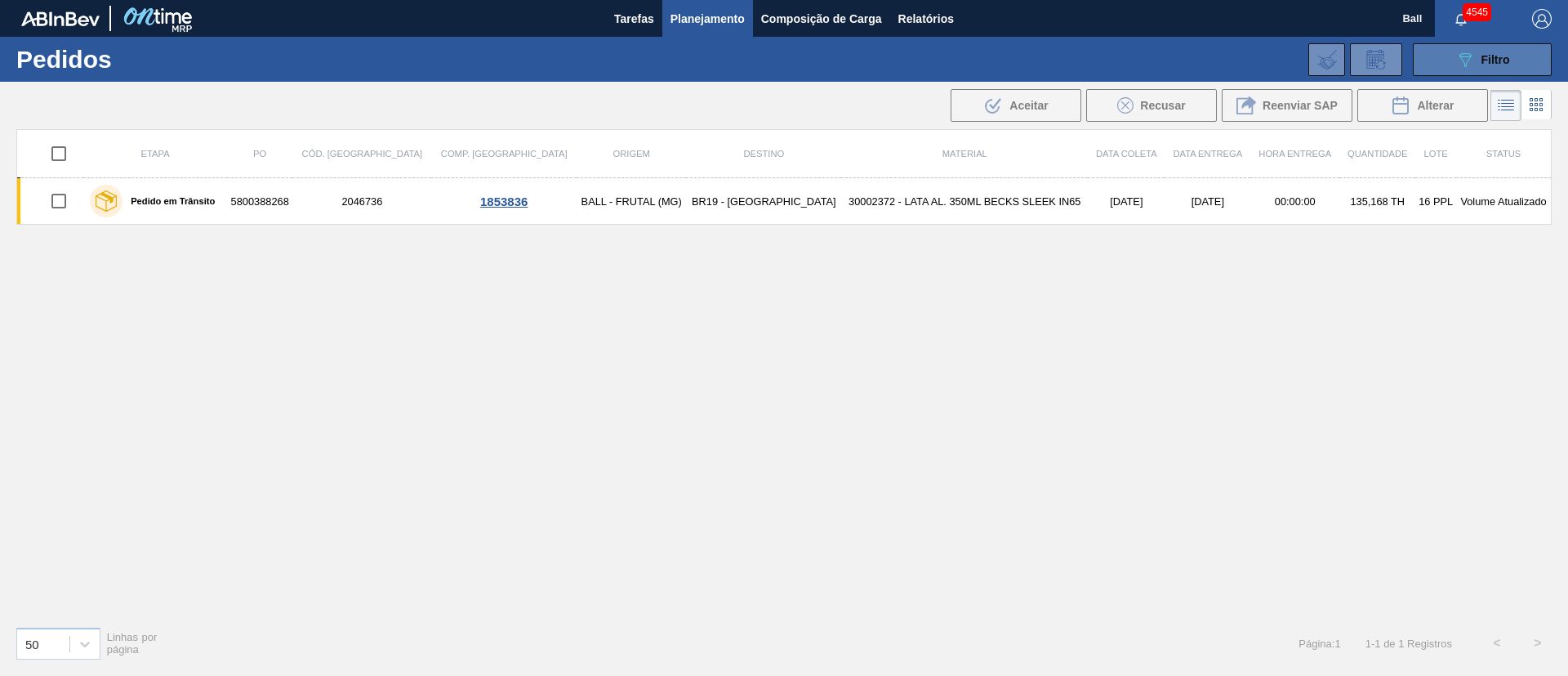
click at [1492, 69] on button "089F7B8B-B2A5-4AFE-B5C0-19BA573D28AC Filtro" at bounding box center [1482, 59] width 139 height 33
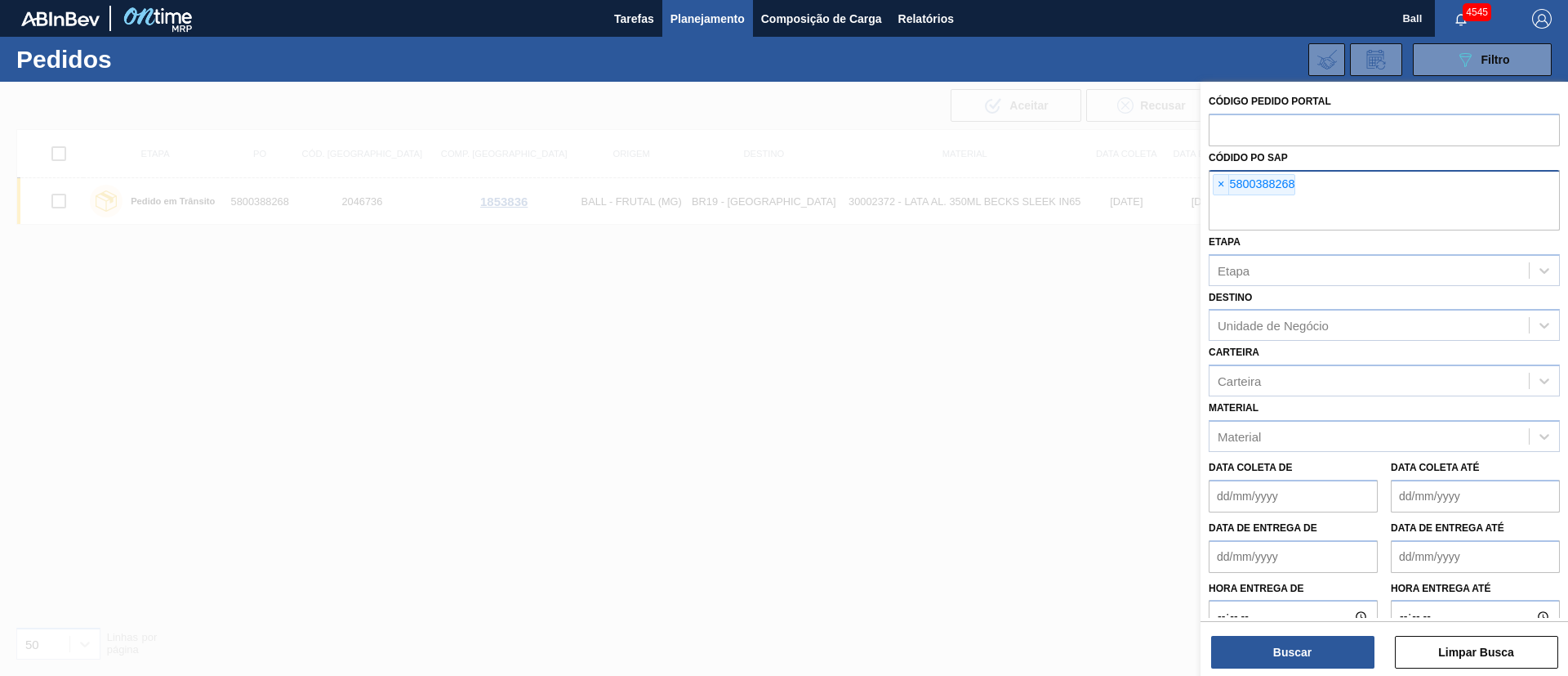
click at [1224, 178] on span "×" at bounding box center [1222, 184] width 15 height 20
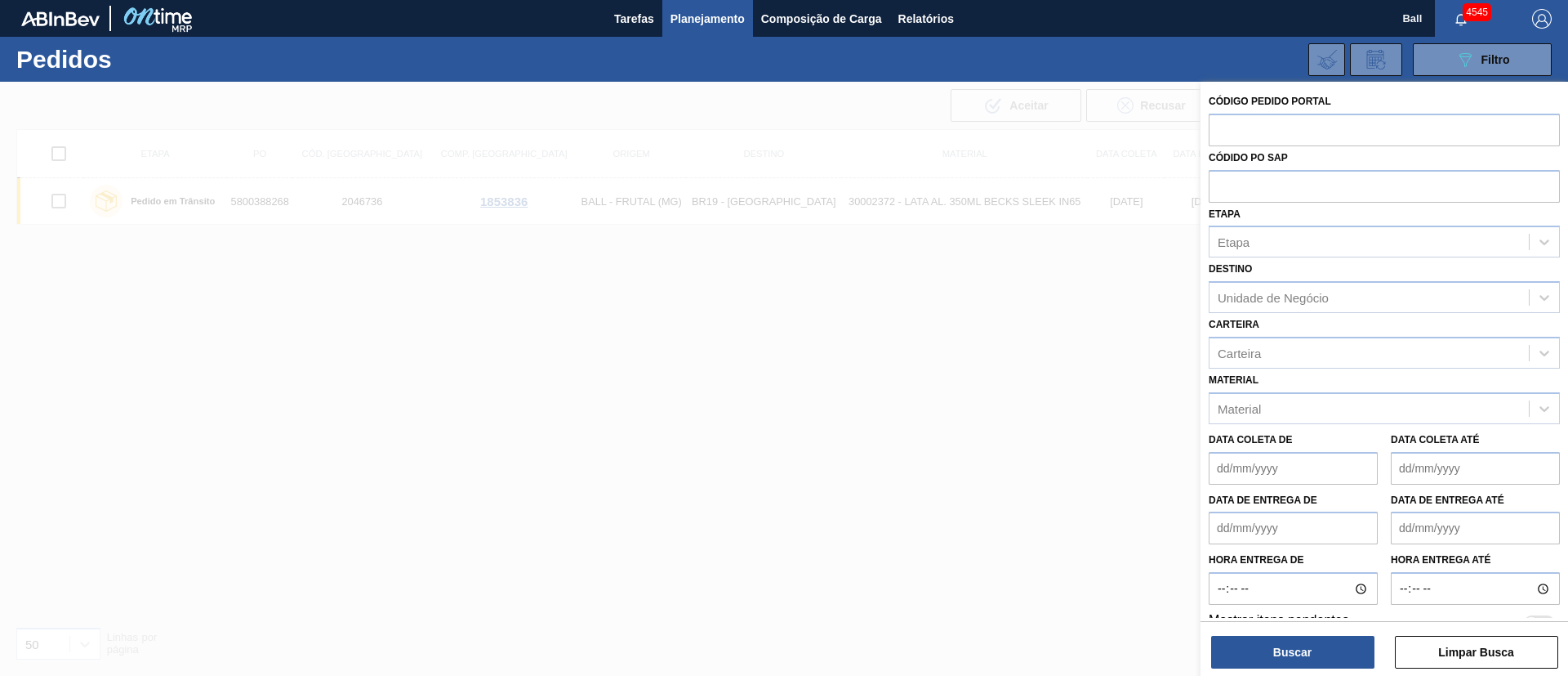
paste input "5800389026"
type input "5800389026"
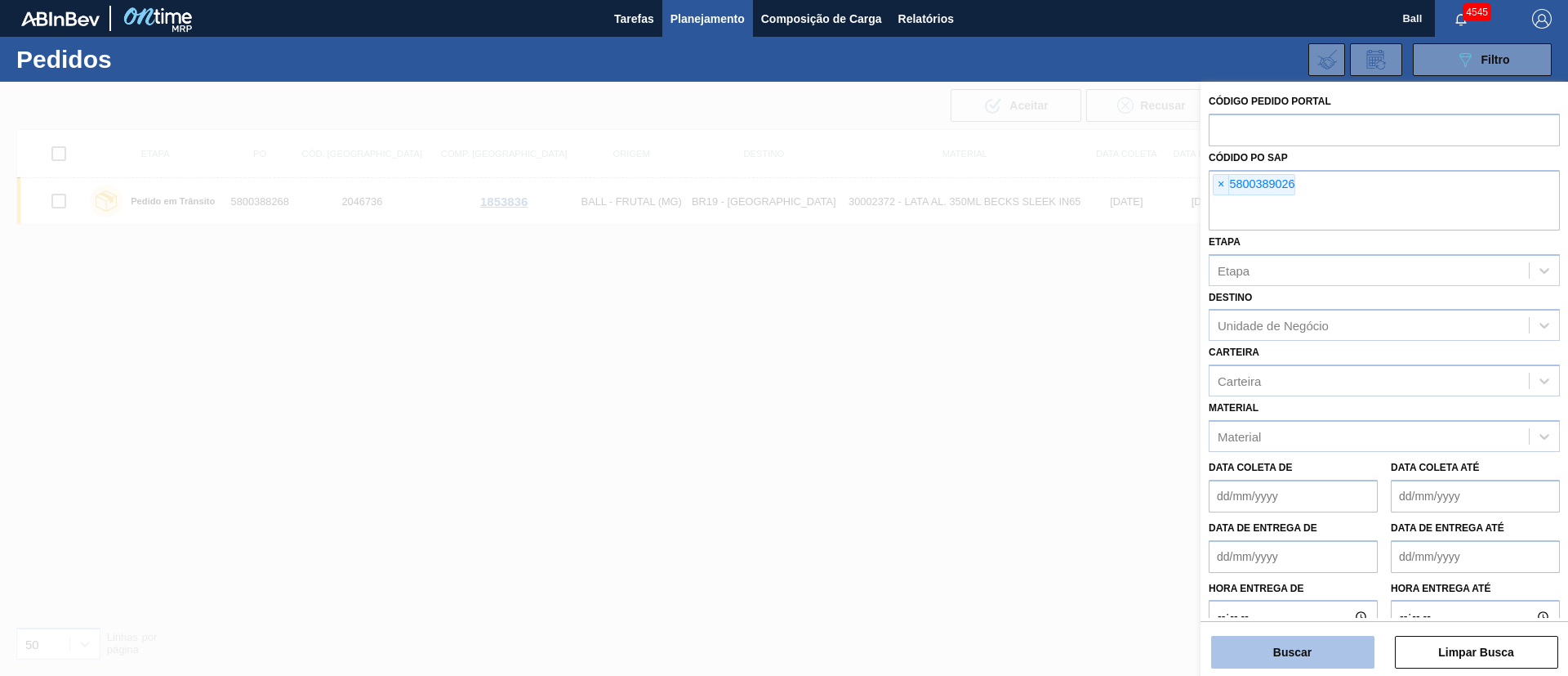
click at [1307, 652] on button "Buscar" at bounding box center [1292, 651] width 163 height 33
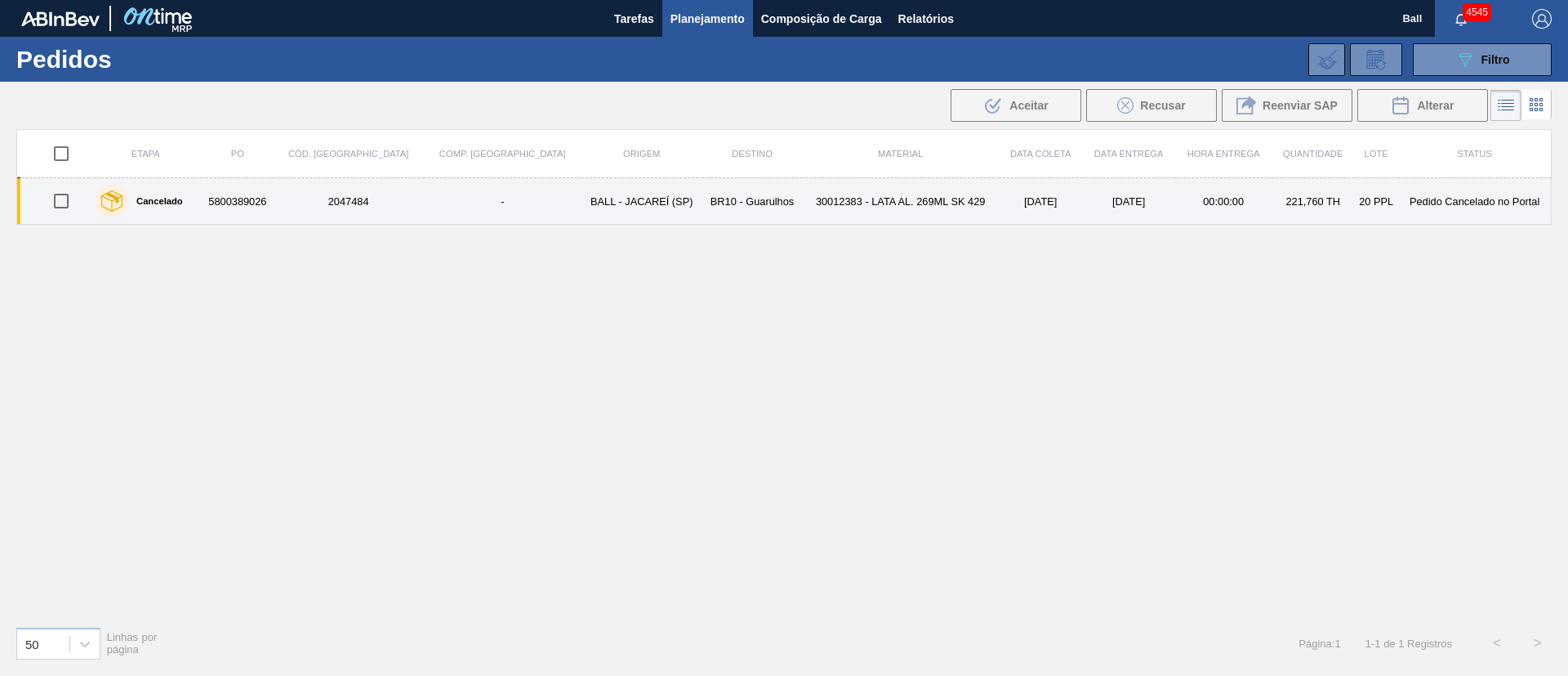
click at [702, 209] on td "BR10 - Guarulhos" at bounding box center [752, 201] width 100 height 46
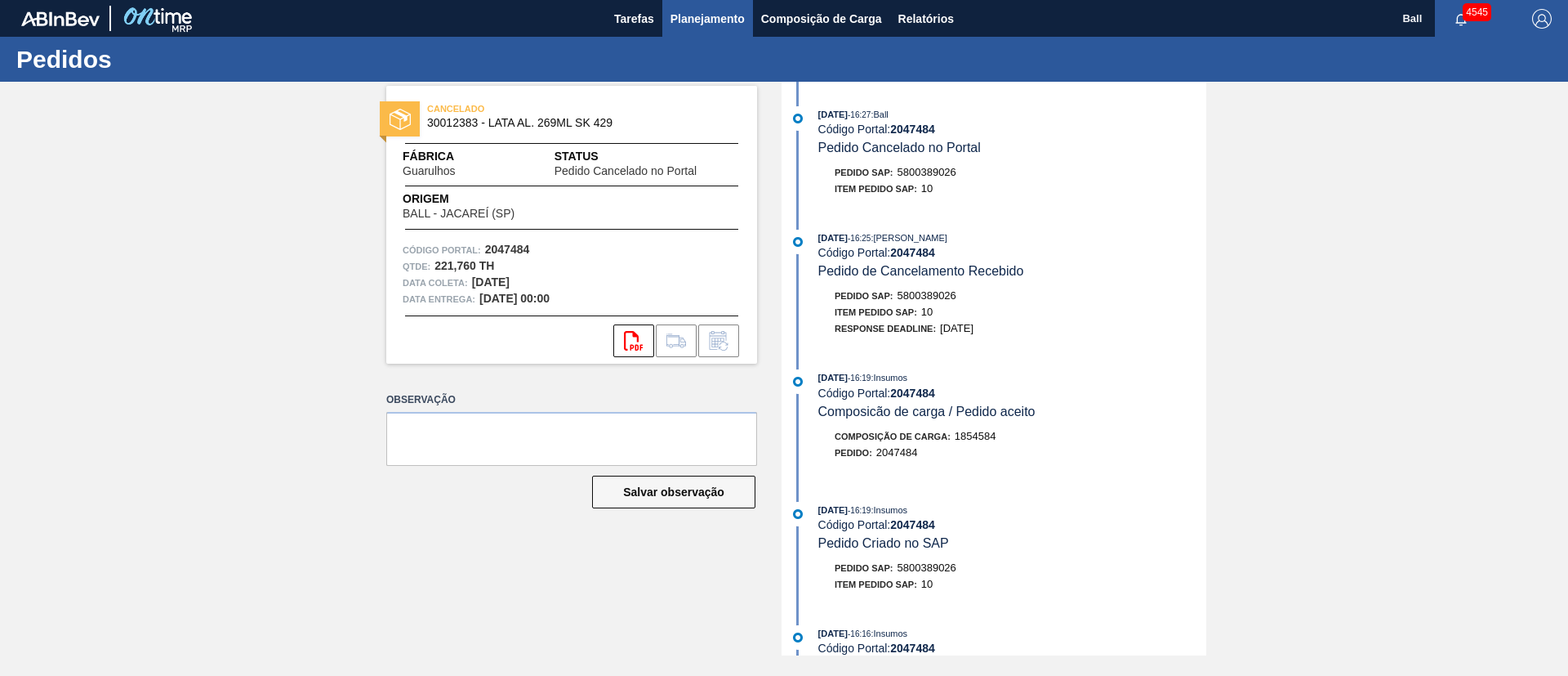
click at [704, 13] on span "Planejamento" at bounding box center [707, 19] width 75 height 20
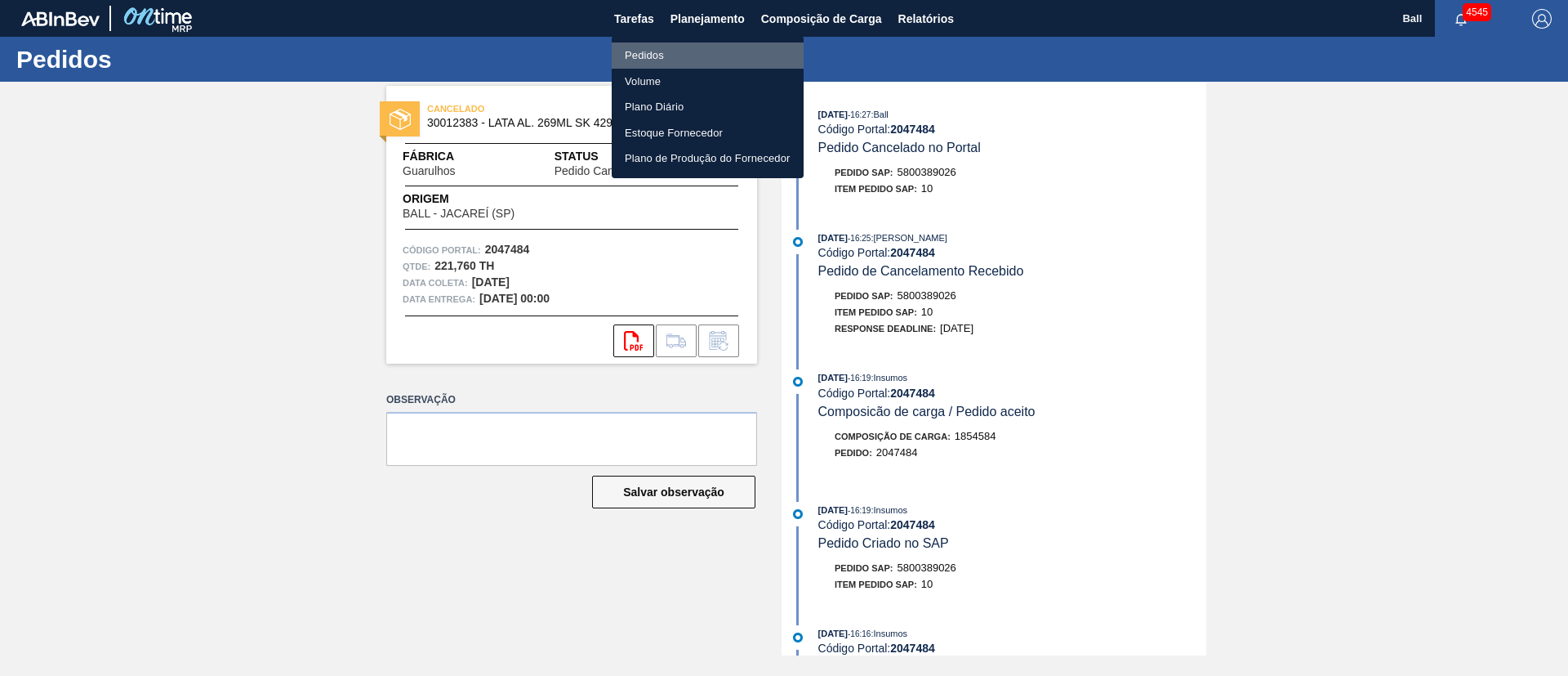
click at [651, 49] on li "Pedidos" at bounding box center [707, 56] width 192 height 26
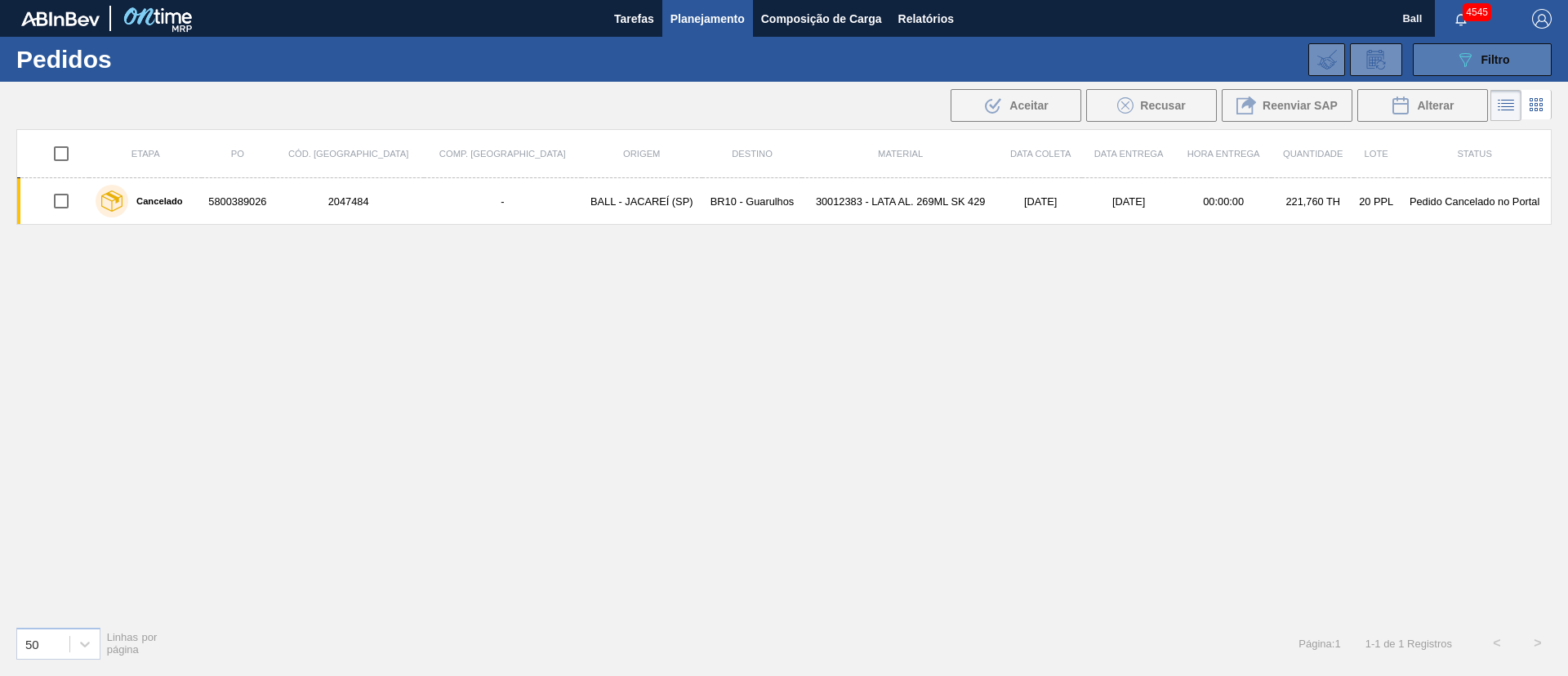
click at [1492, 50] on div "089F7B8B-B2A5-4AFE-B5C0-19BA573D28AC Filtro" at bounding box center [1483, 59] width 55 height 20
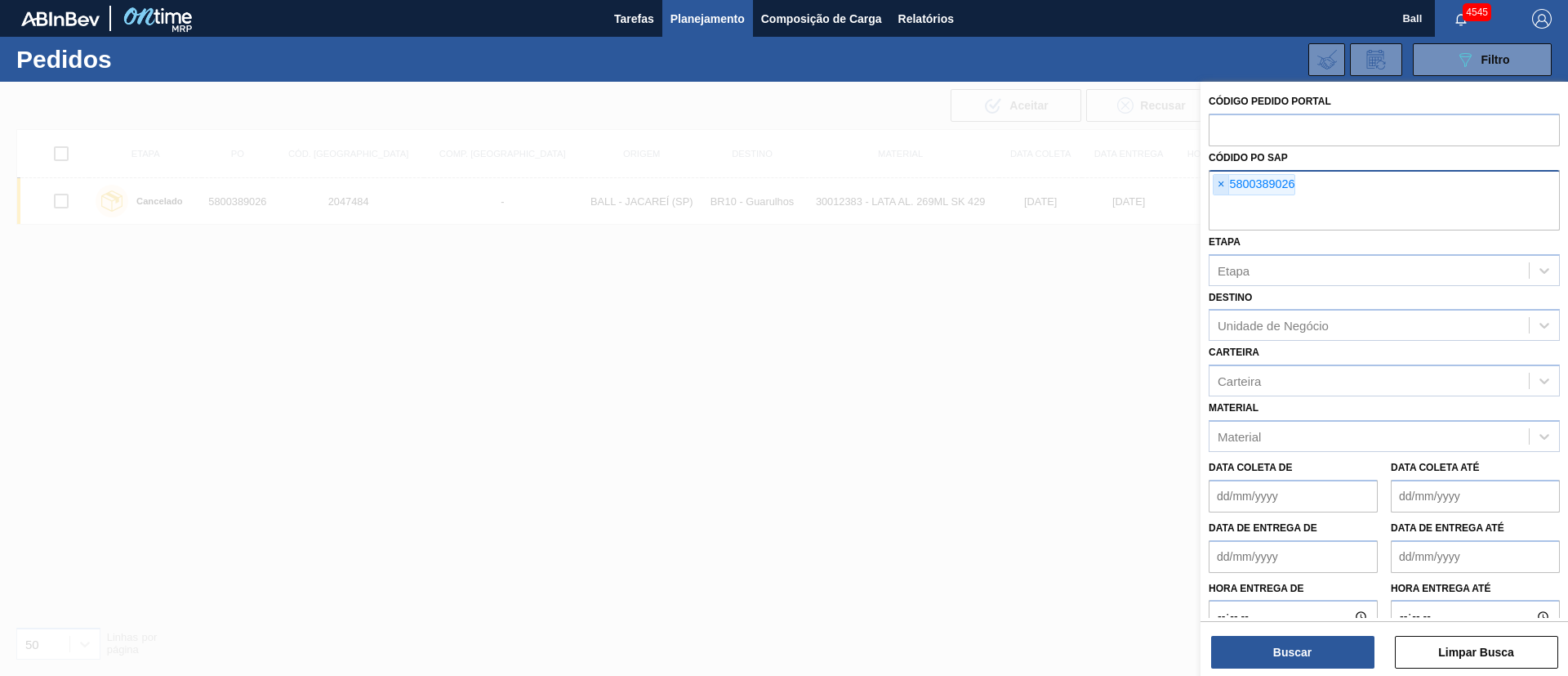
click at [1222, 188] on span "×" at bounding box center [1222, 184] width 15 height 20
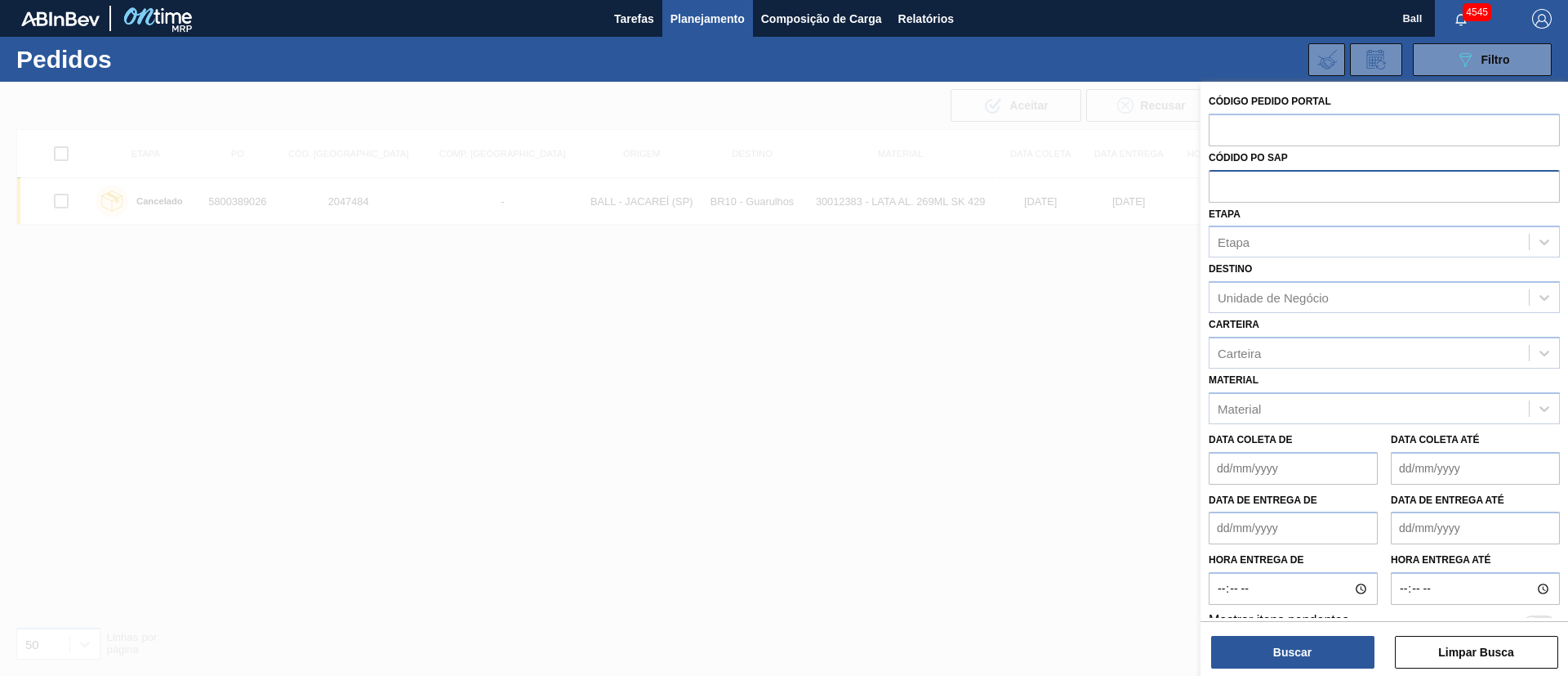
paste input "text"
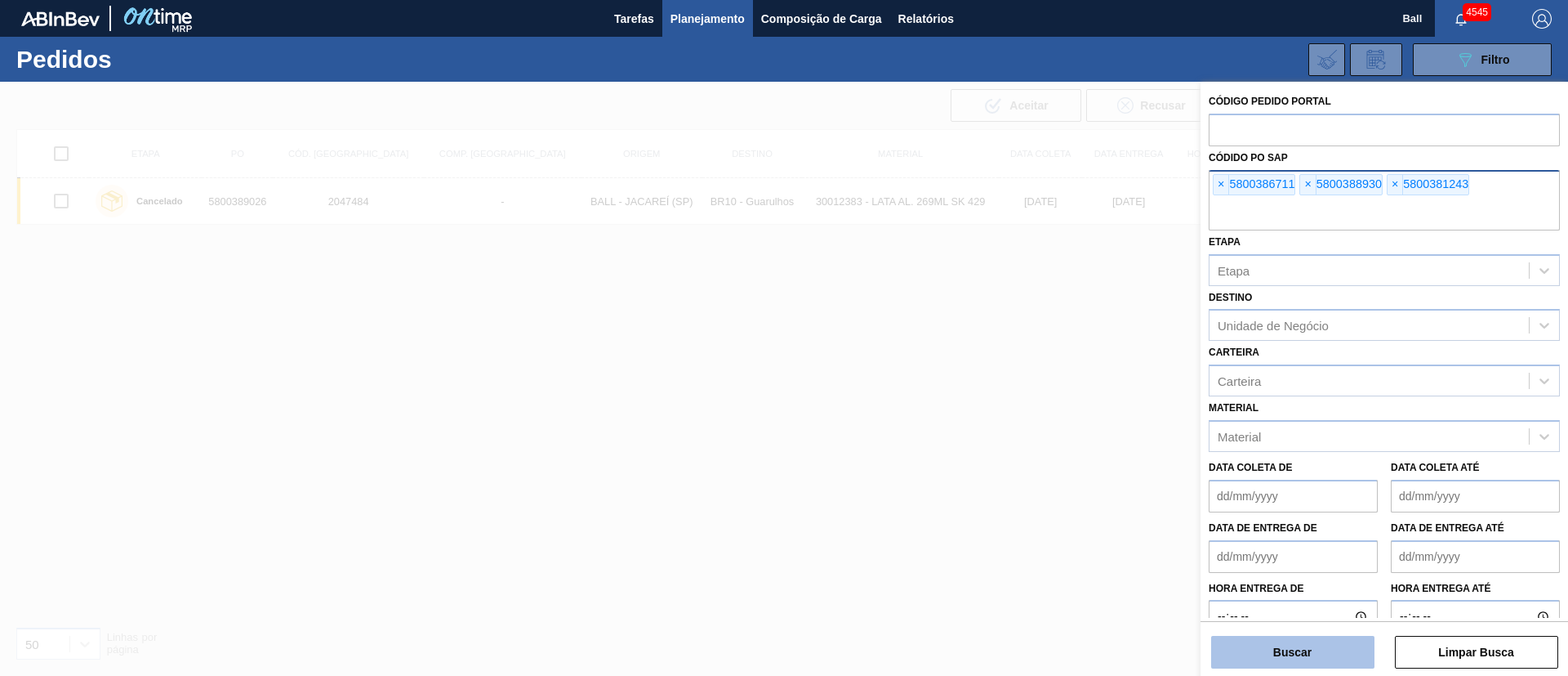
click at [1298, 653] on button "Buscar" at bounding box center [1292, 651] width 163 height 33
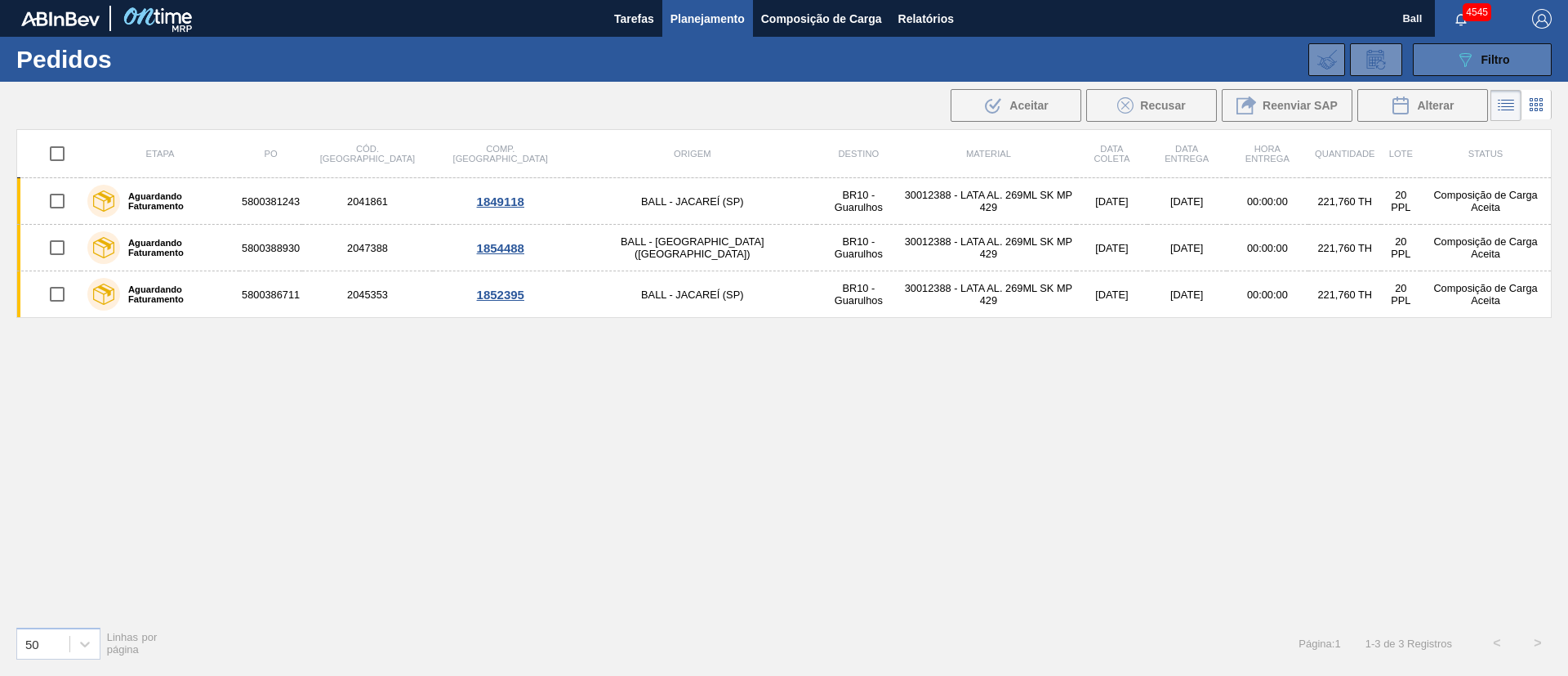
click at [1489, 67] on div "089F7B8B-B2A5-4AFE-B5C0-19BA573D28AC Filtro" at bounding box center [1483, 59] width 55 height 20
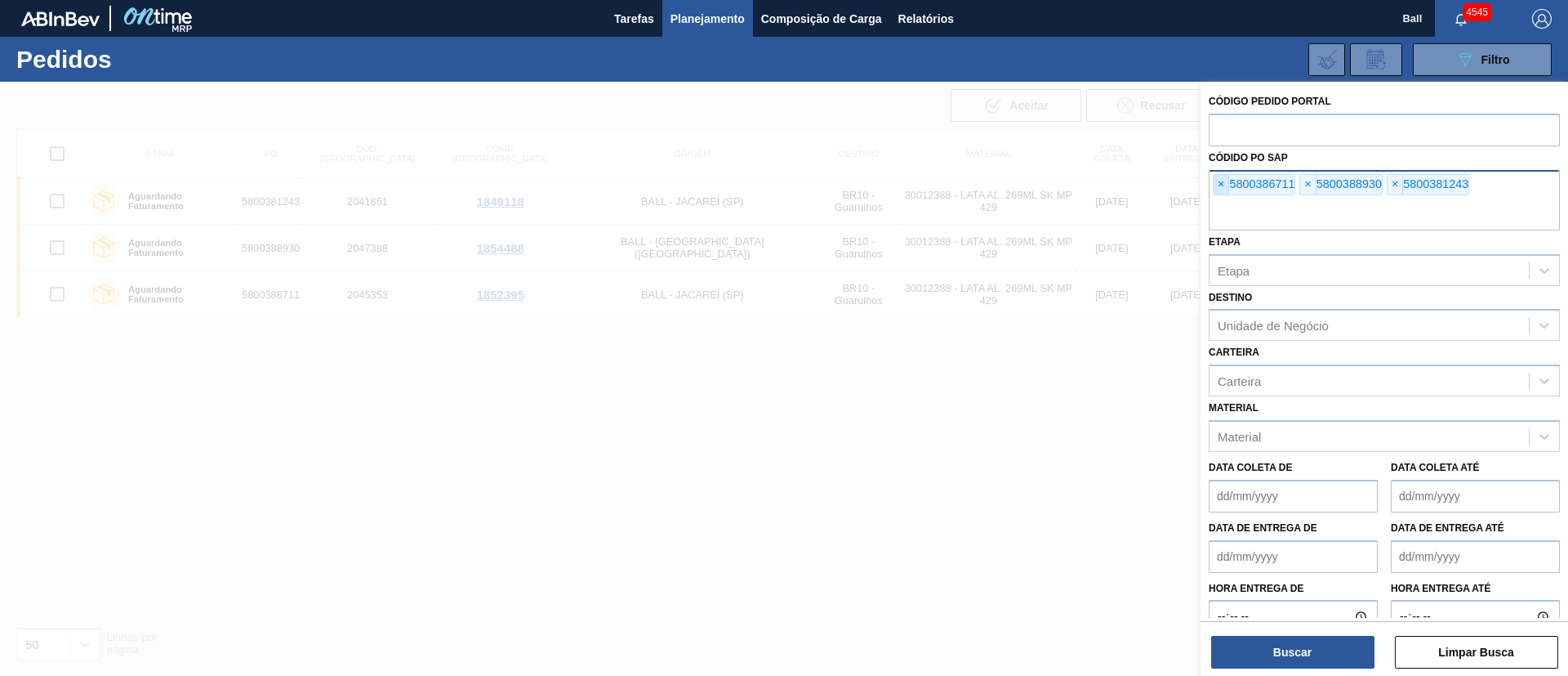
click at [1218, 185] on span "×" at bounding box center [1222, 184] width 15 height 20
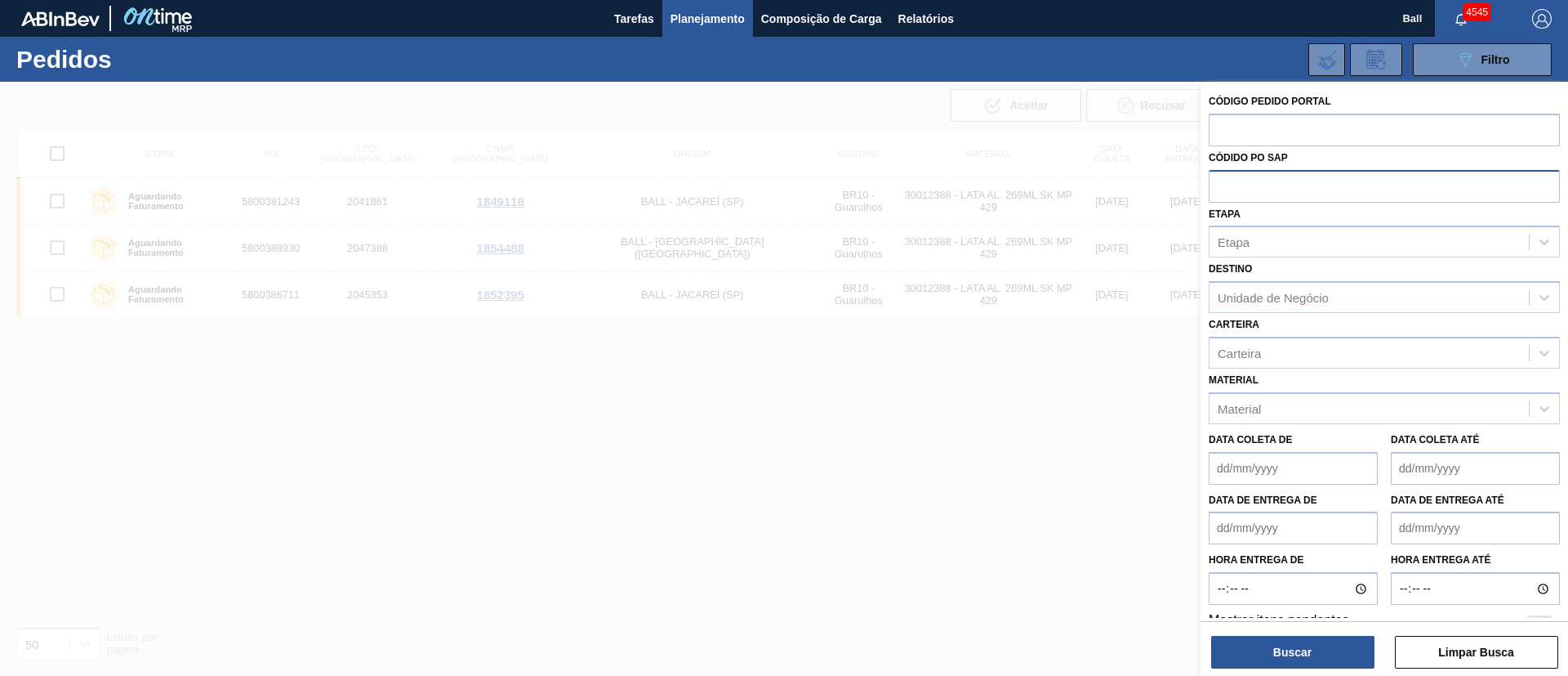
click at [1218, 185] on input "text" at bounding box center [1385, 185] width 351 height 31
paste input "5800389626"
type input "5800389626"
click at [1343, 659] on button "Buscar" at bounding box center [1292, 651] width 163 height 33
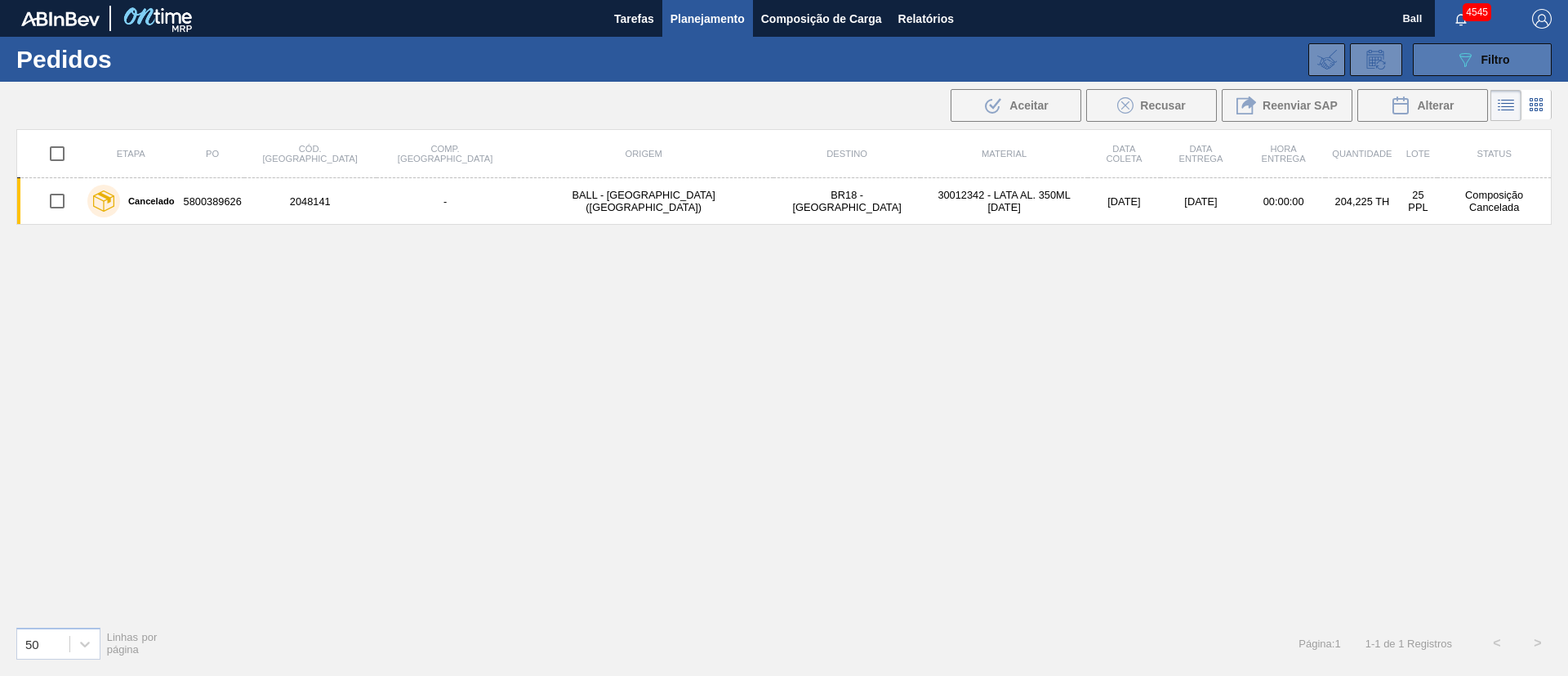
click at [1504, 51] on div "089F7B8B-B2A5-4AFE-B5C0-19BA573D28AC Filtro" at bounding box center [1483, 59] width 55 height 20
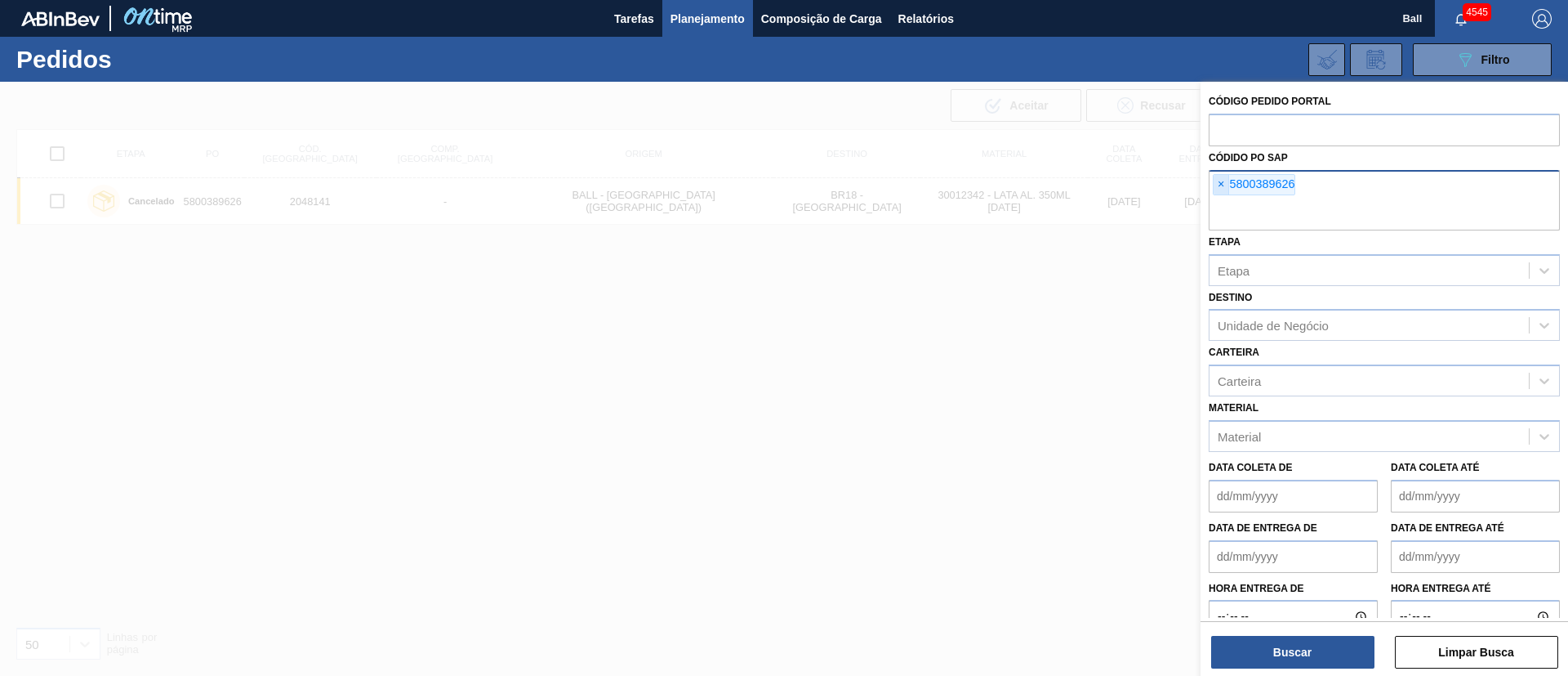
click at [1218, 182] on span "×" at bounding box center [1222, 184] width 15 height 20
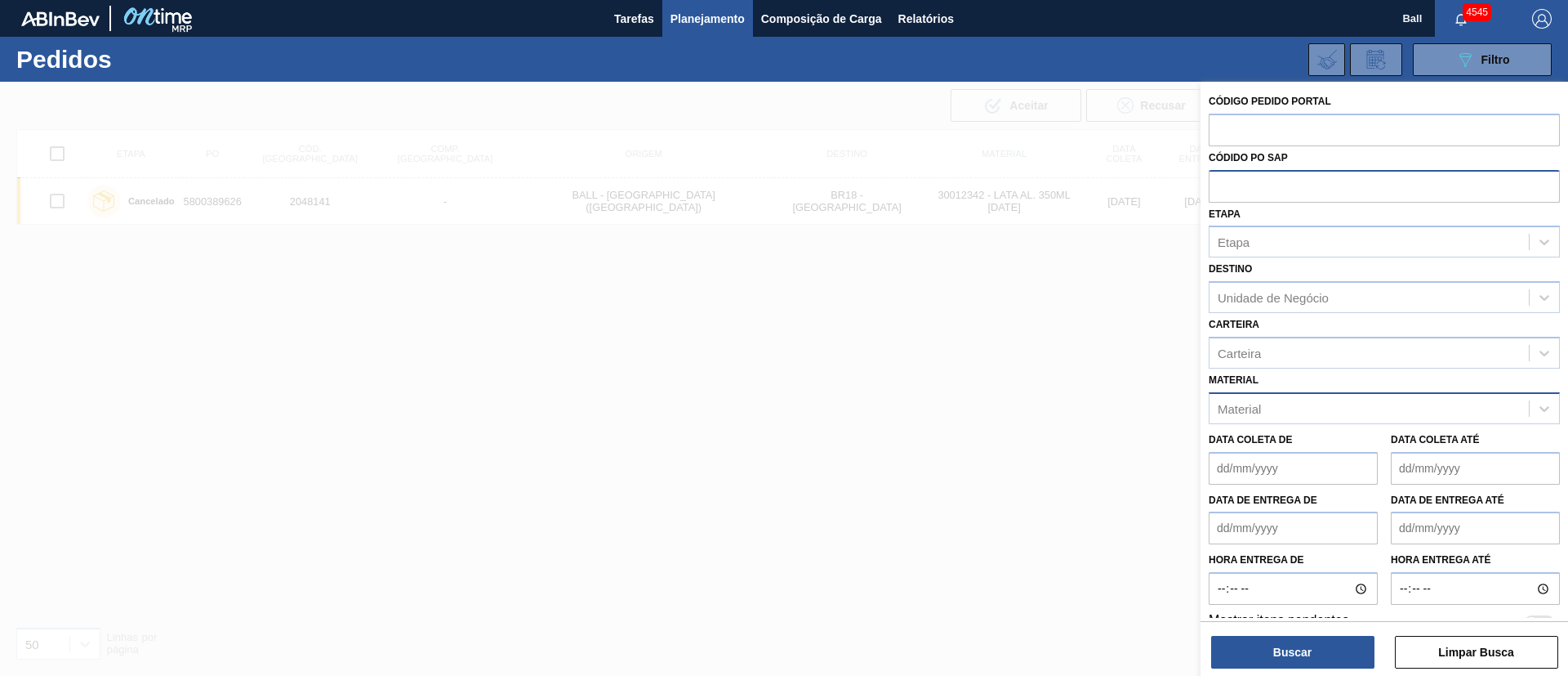
paste input "5800388239"
type input "5800388239"
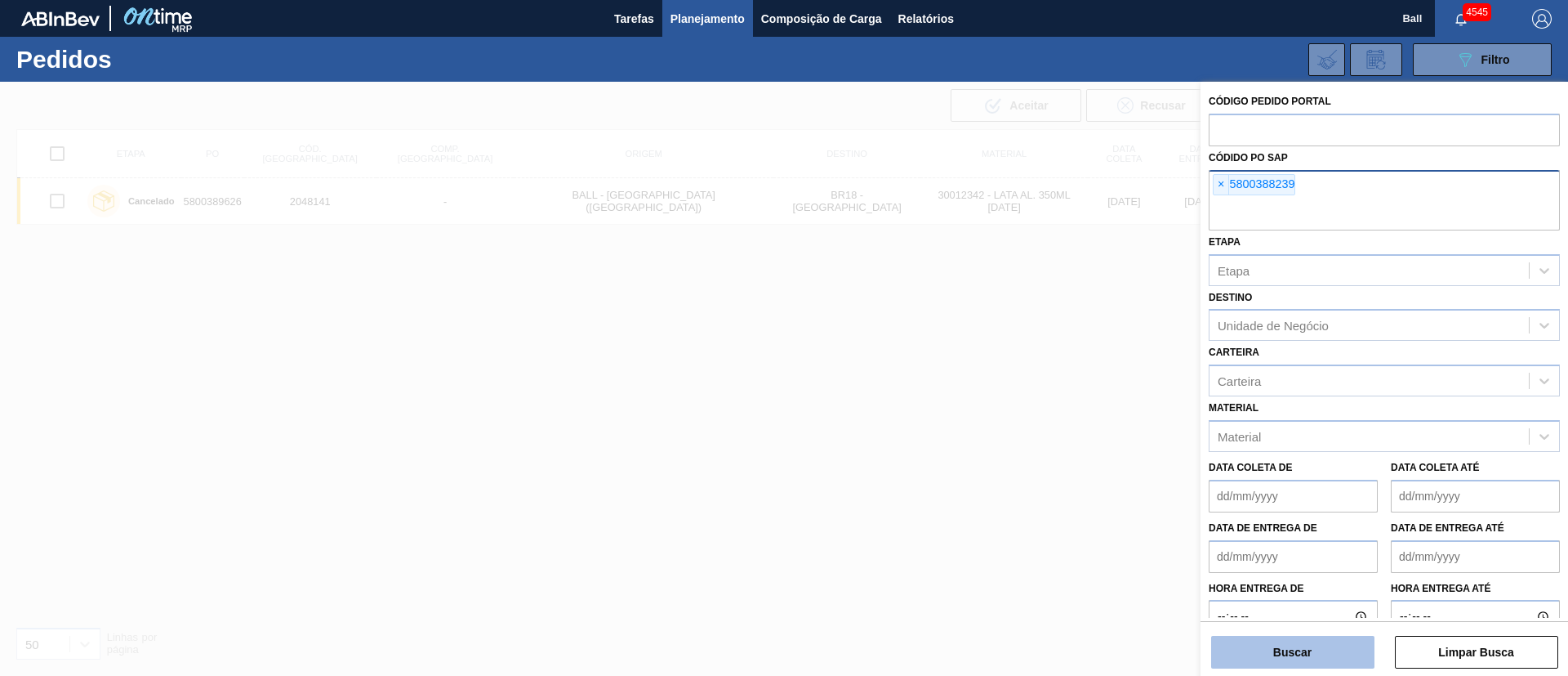
click at [1304, 651] on button "Buscar" at bounding box center [1292, 651] width 163 height 33
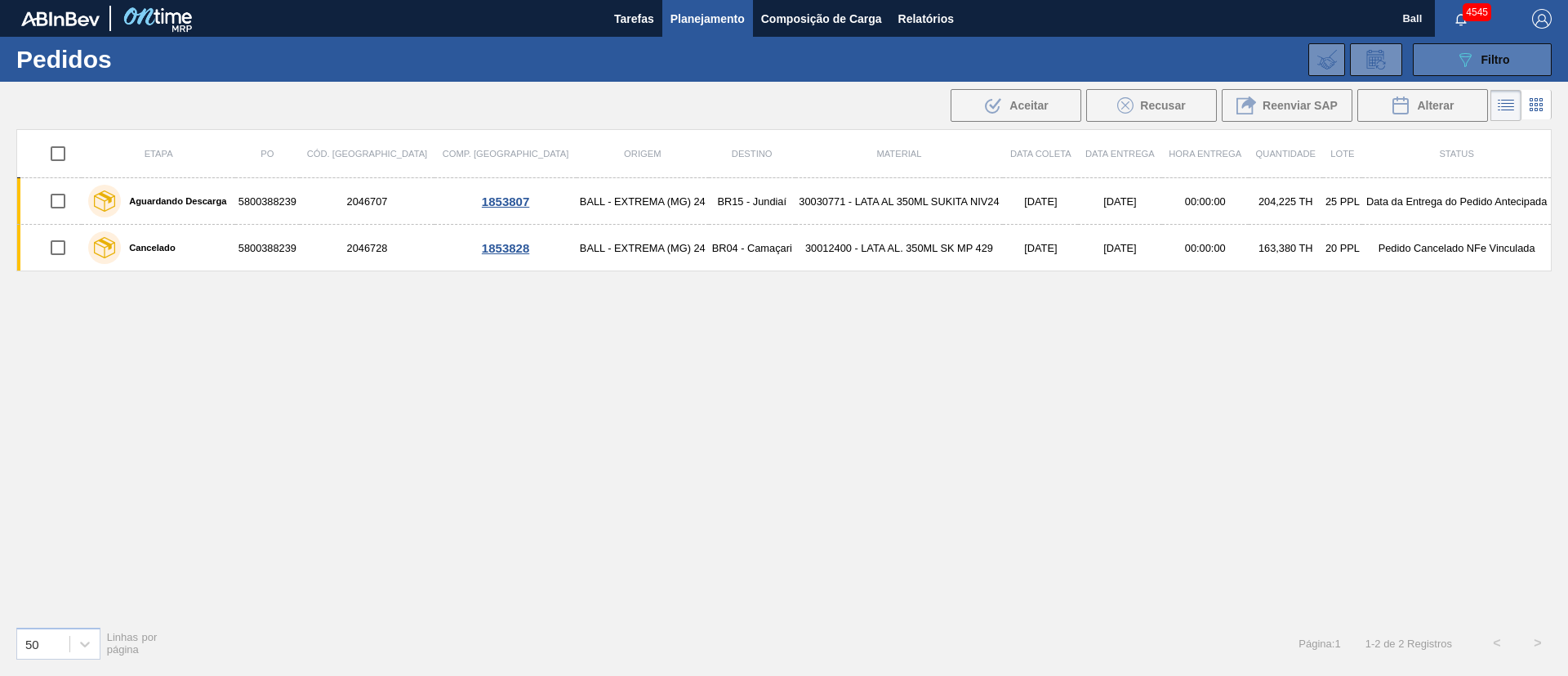
click at [1494, 62] on span "Filtro" at bounding box center [1496, 59] width 28 height 13
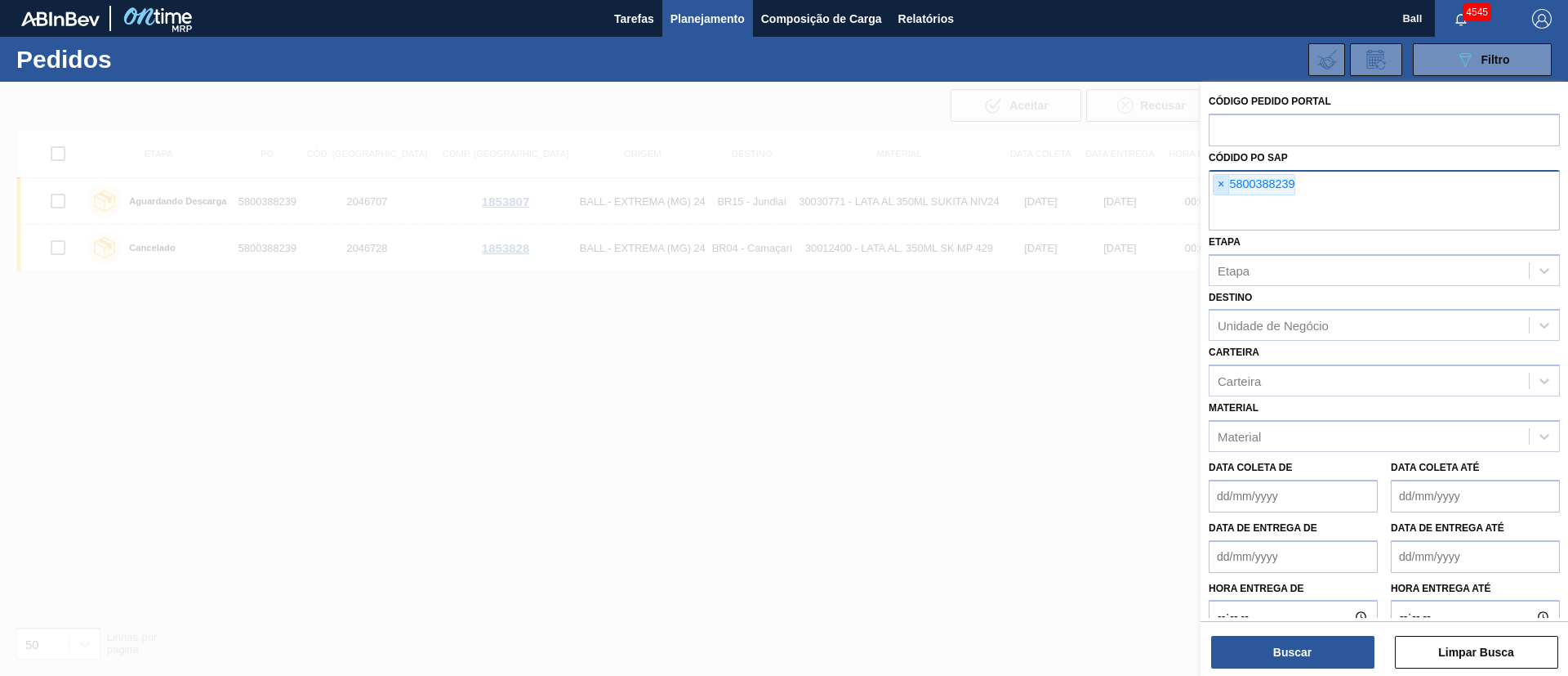
click at [1216, 185] on span "×" at bounding box center [1222, 184] width 15 height 20
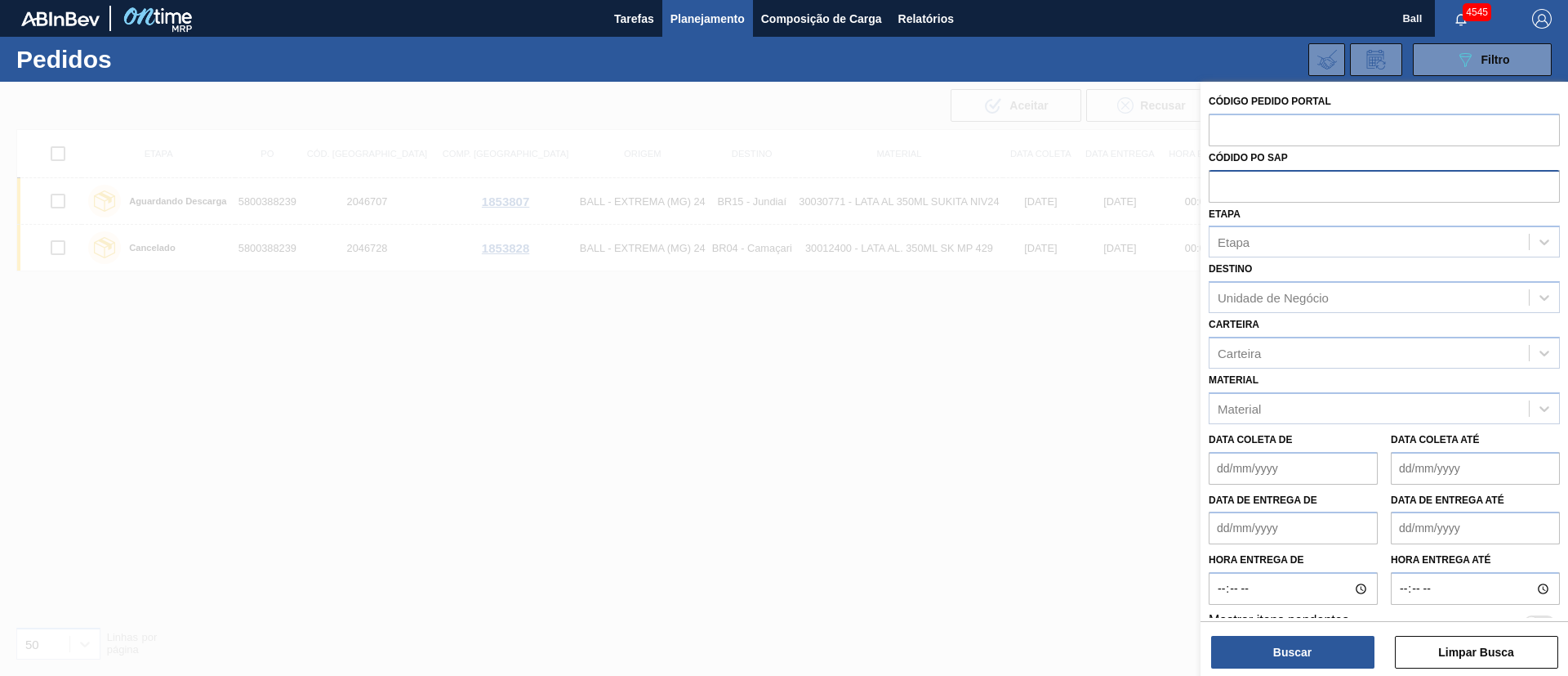
paste input "5800389626"
type input "5800389626"
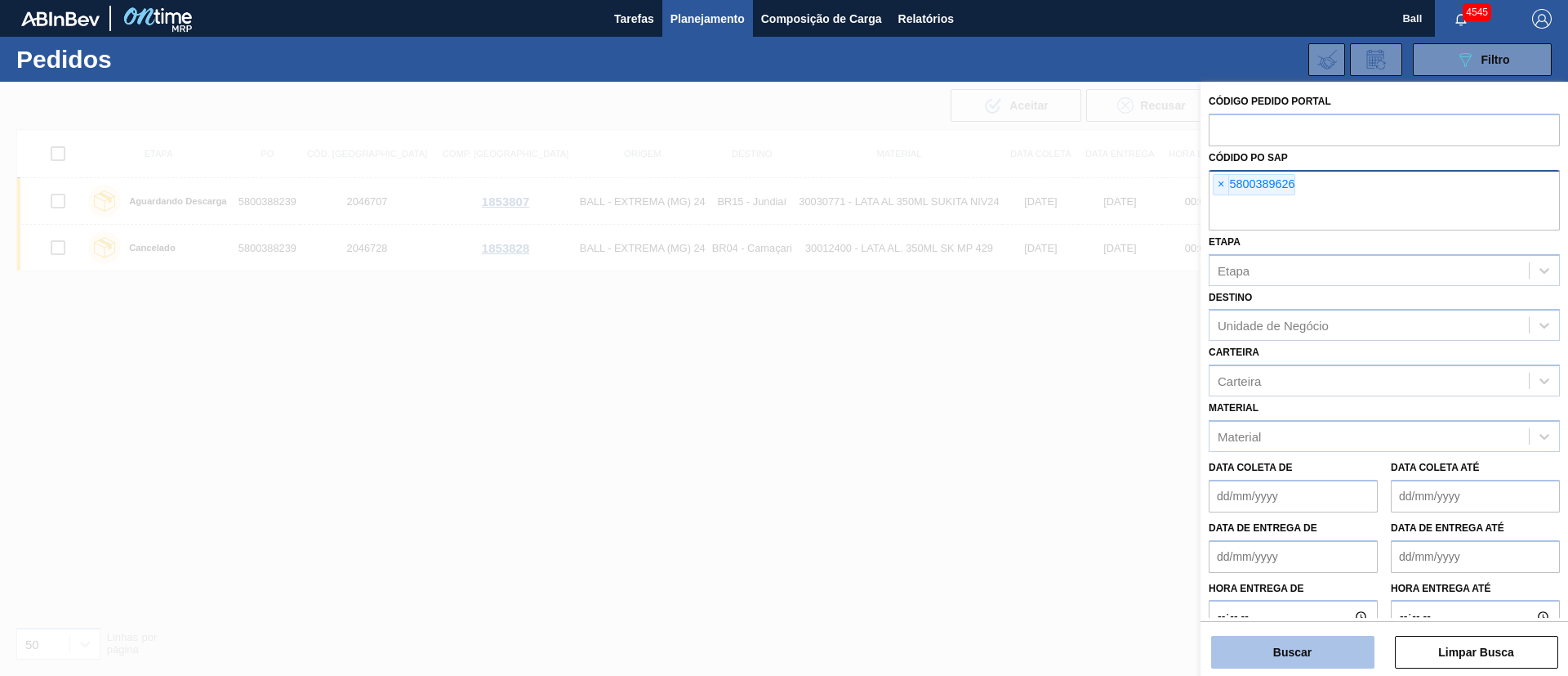
click at [1324, 660] on button "Buscar" at bounding box center [1292, 651] width 163 height 33
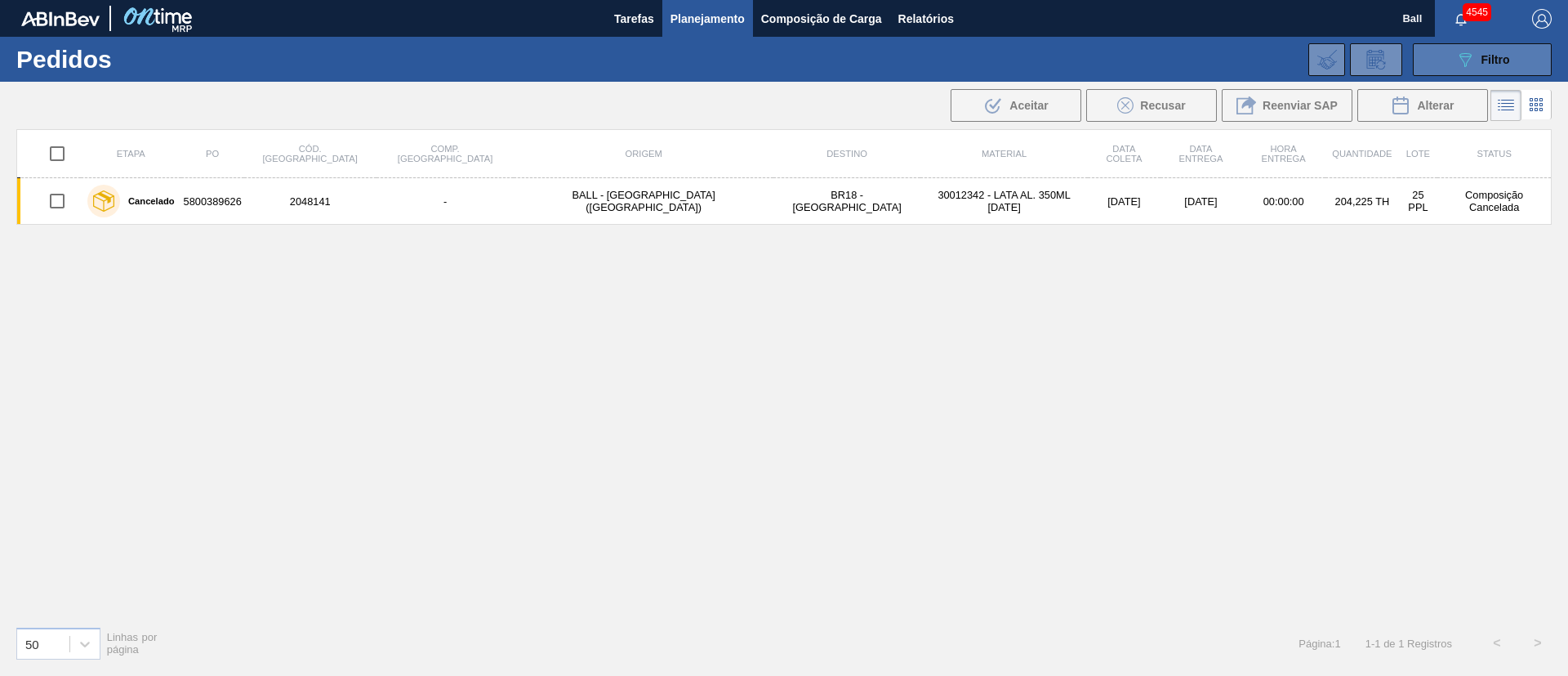
click at [1525, 61] on button "089F7B8B-B2A5-4AFE-B5C0-19BA573D28AC Filtro" at bounding box center [1482, 59] width 139 height 33
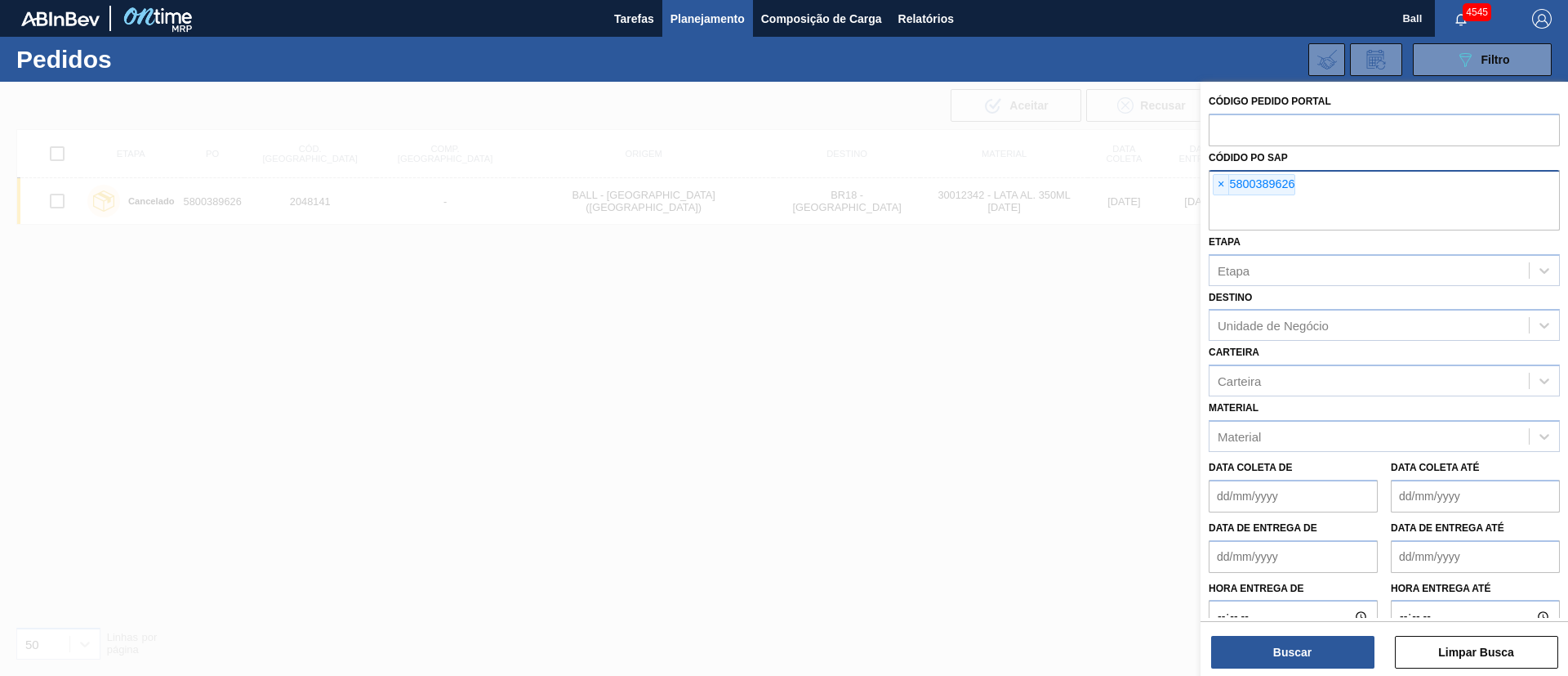
click at [1228, 182] on span "×" at bounding box center [1222, 184] width 15 height 20
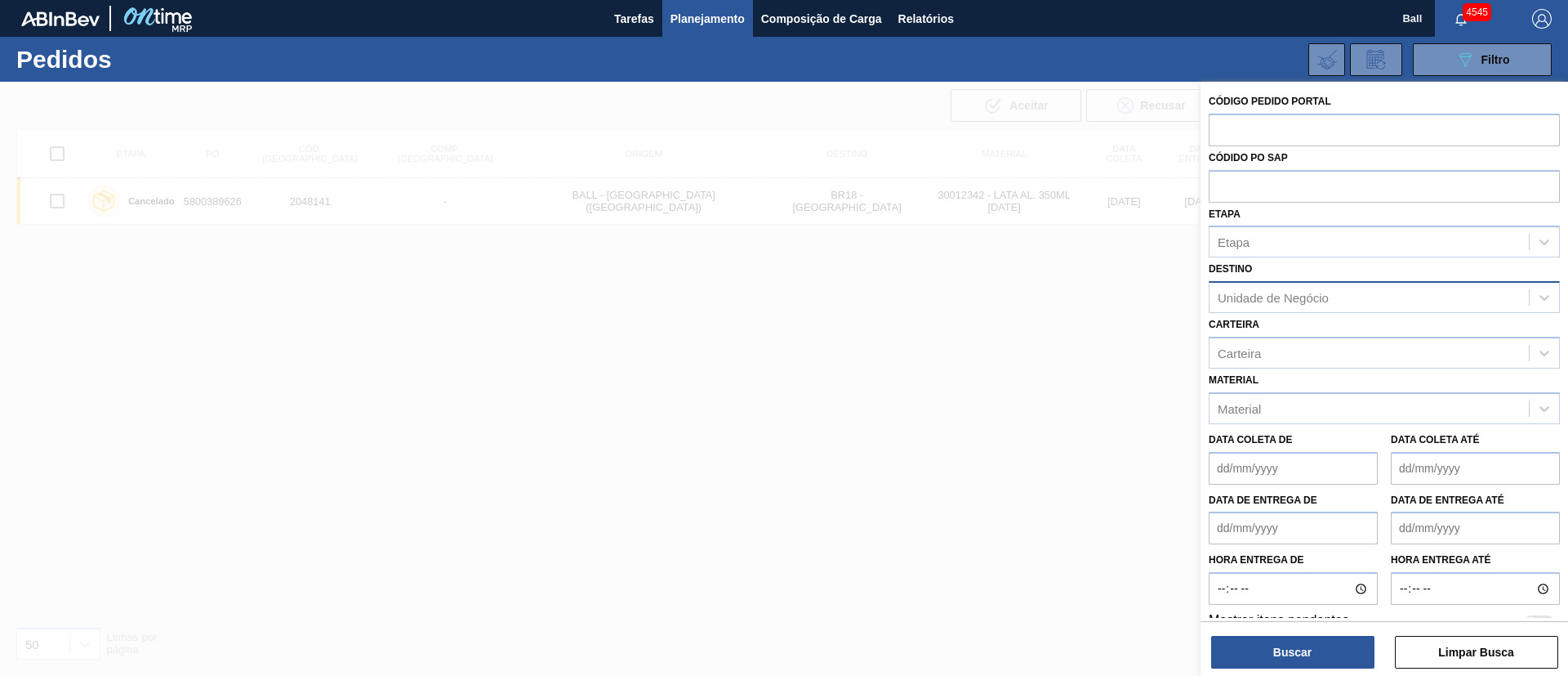
paste input "text"
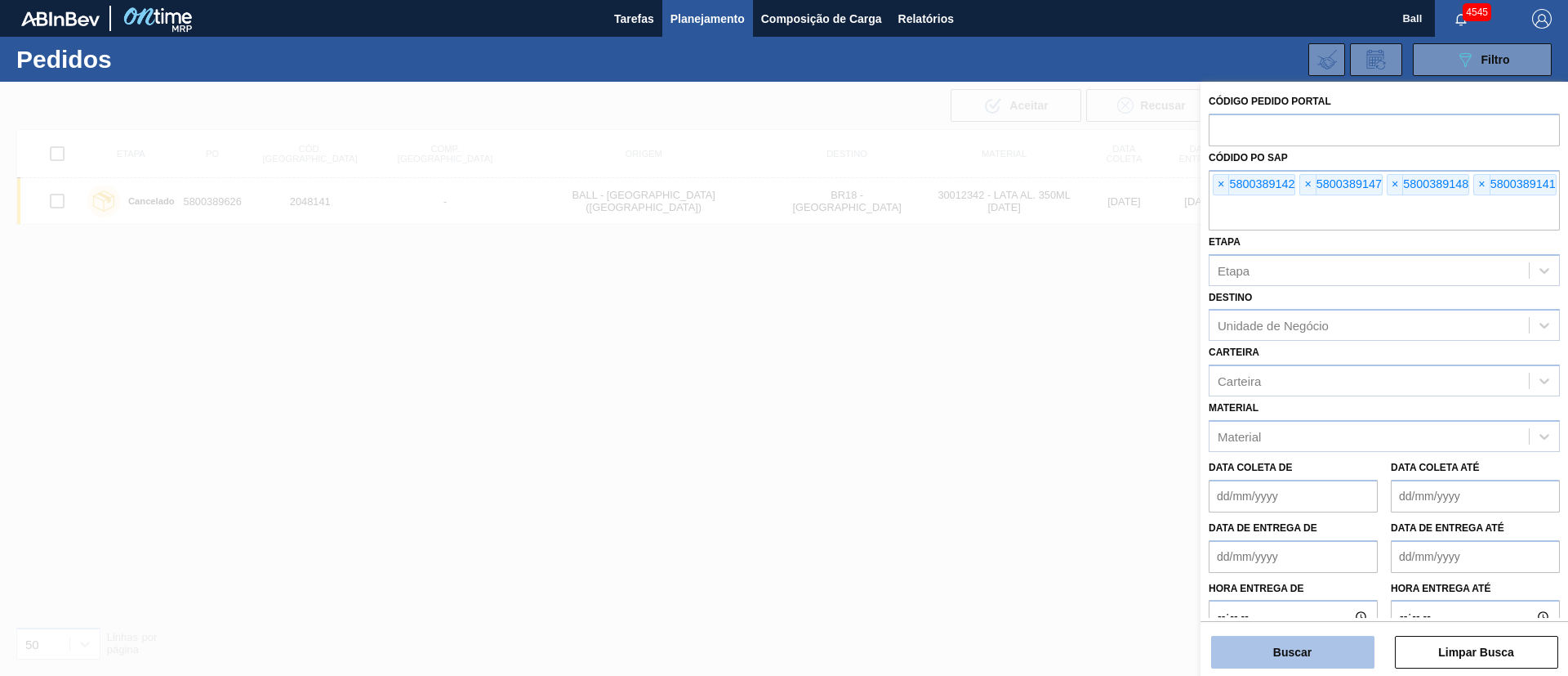
click at [1347, 664] on button "Buscar" at bounding box center [1292, 651] width 163 height 33
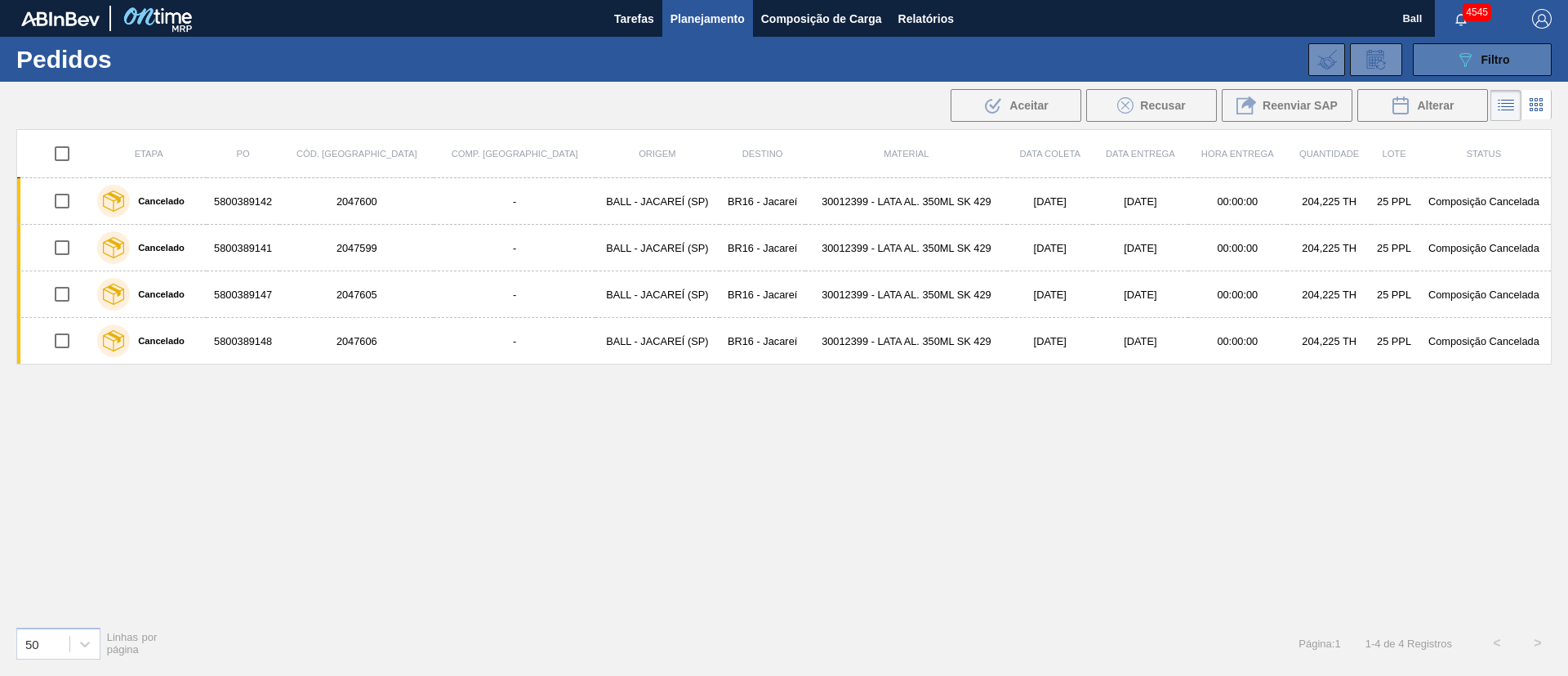
click at [1488, 64] on span "Filtro" at bounding box center [1496, 59] width 28 height 13
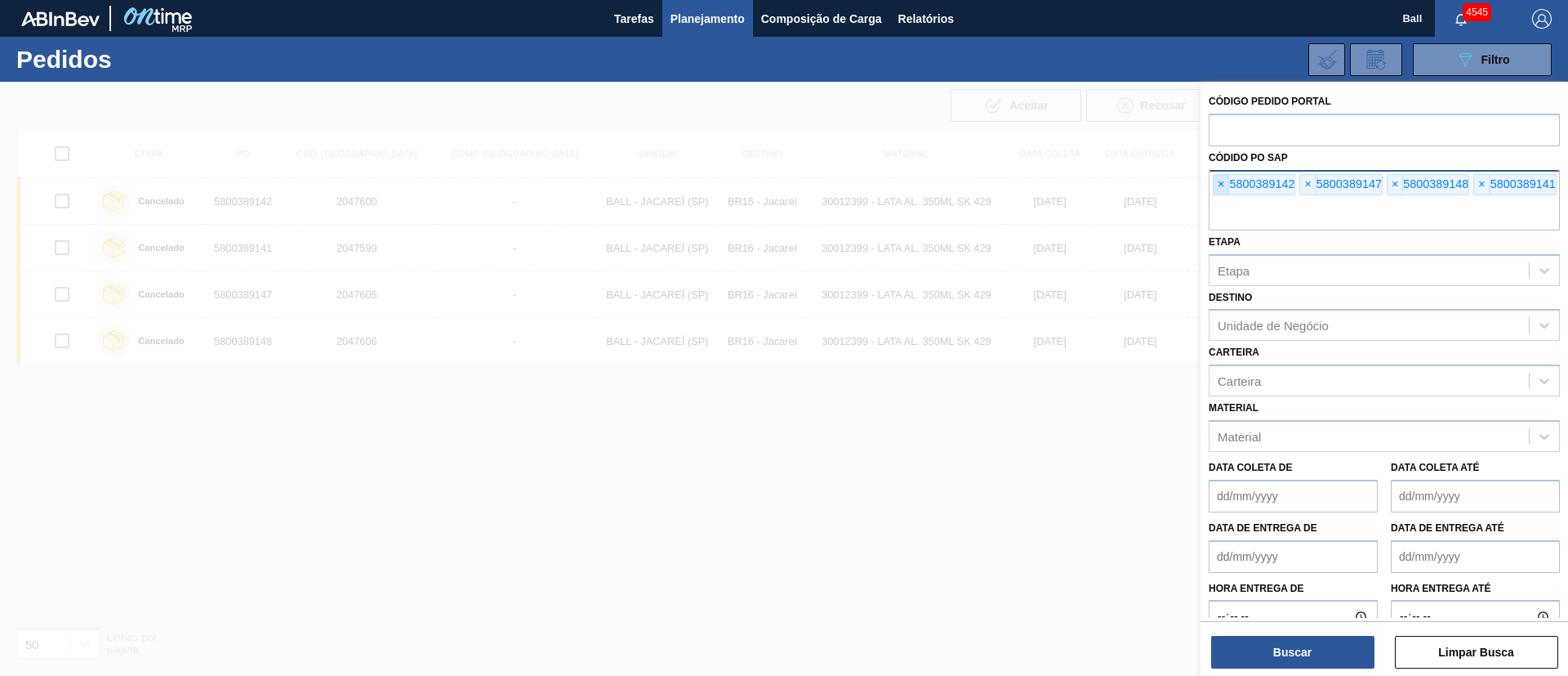
click at [1214, 184] on span "×" at bounding box center [1222, 184] width 15 height 20
click at [1214, 199] on input "text" at bounding box center [1385, 214] width 351 height 31
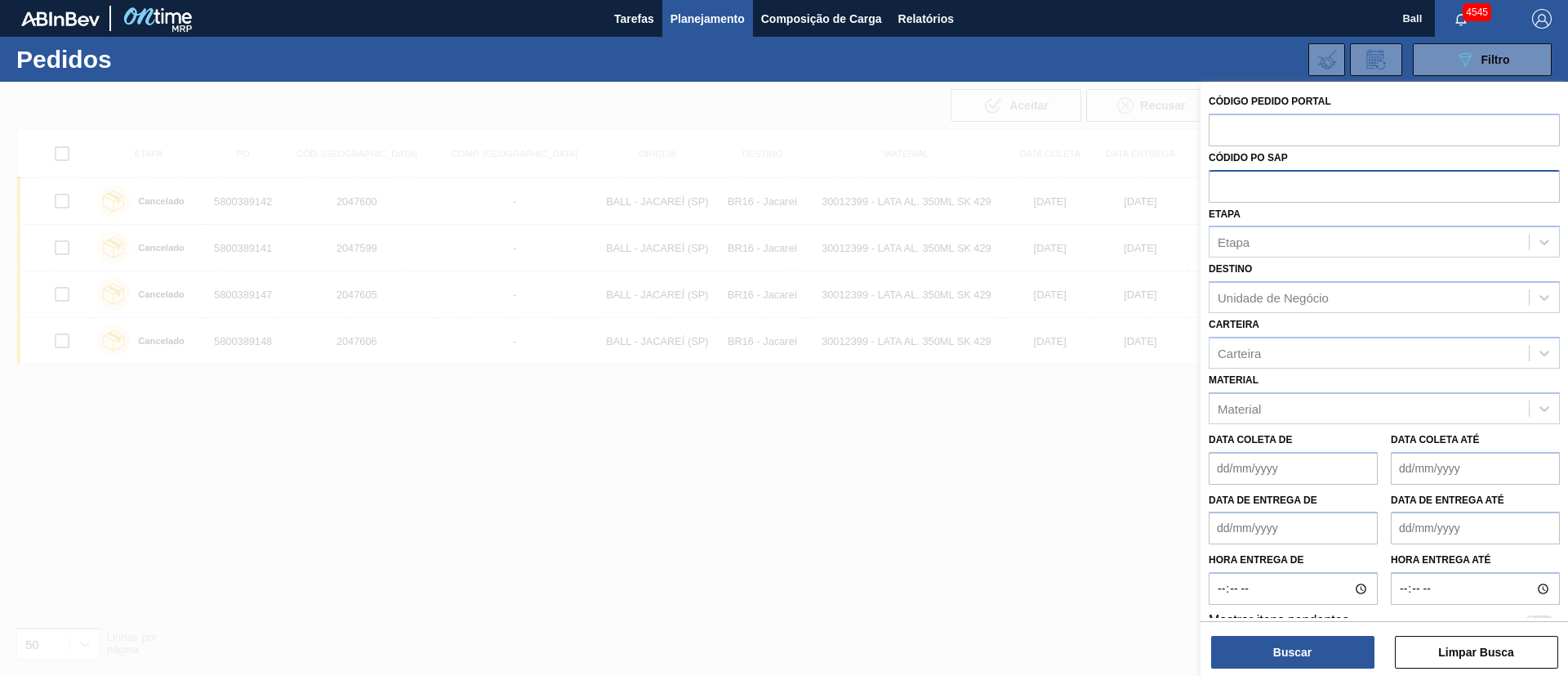
paste input "text"
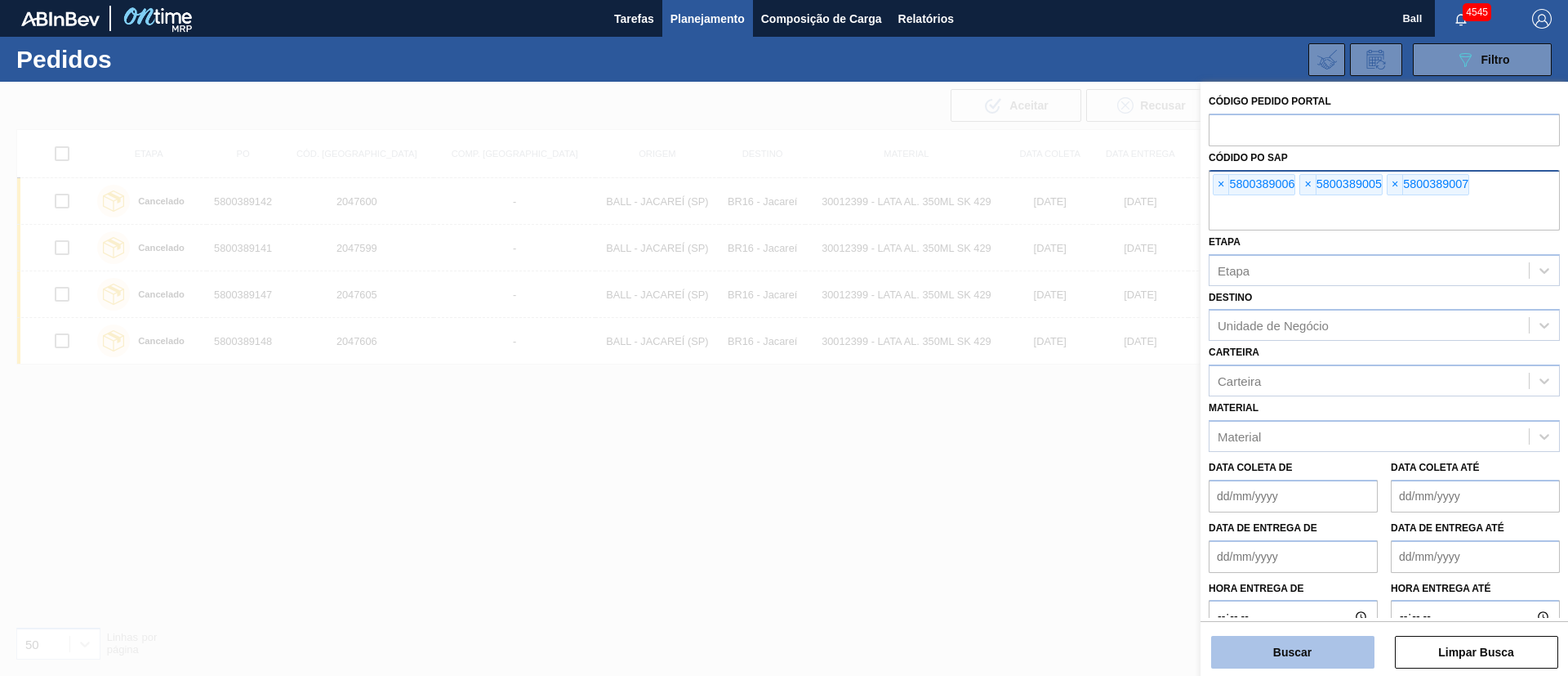
click at [1333, 659] on button "Buscar" at bounding box center [1292, 651] width 163 height 33
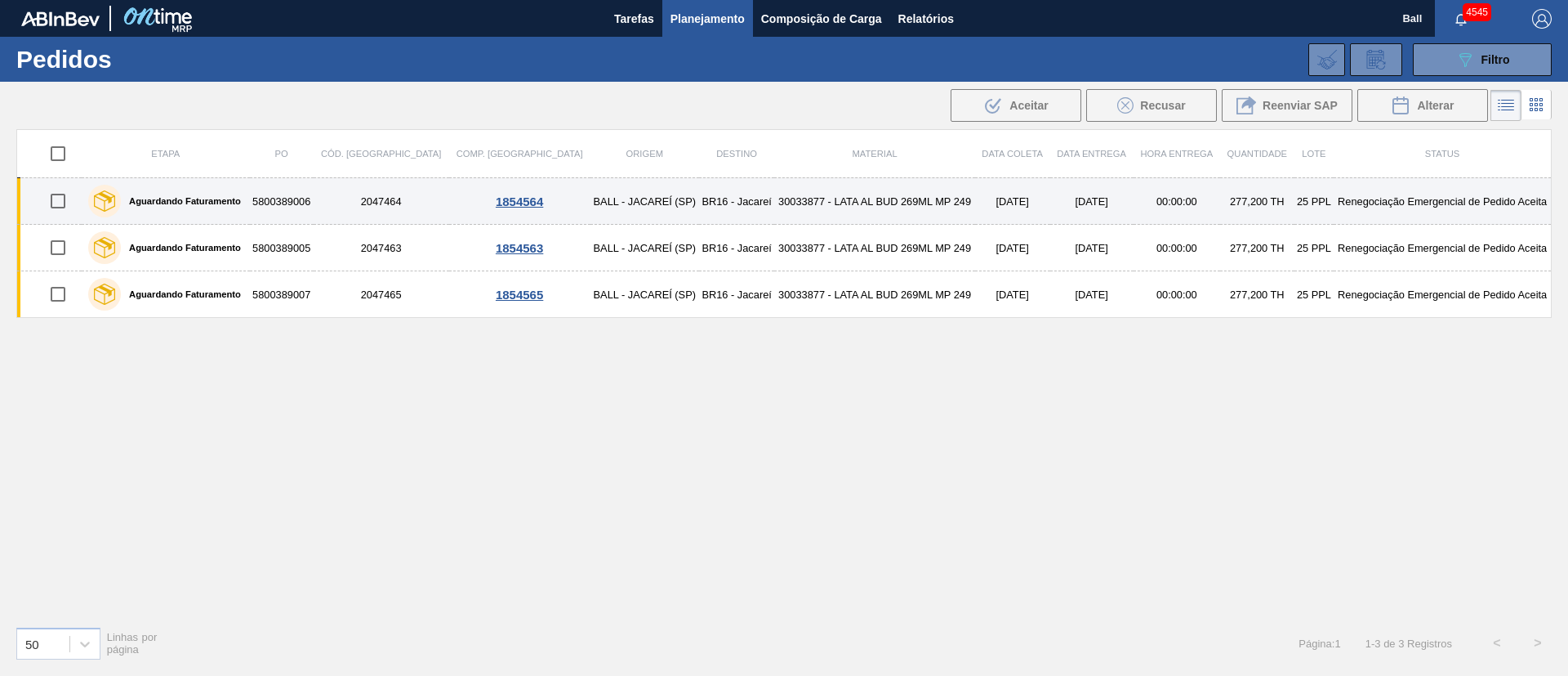
click at [888, 202] on td "30033877 - LATA AL BUD 269ML MP 249" at bounding box center [874, 201] width 200 height 46
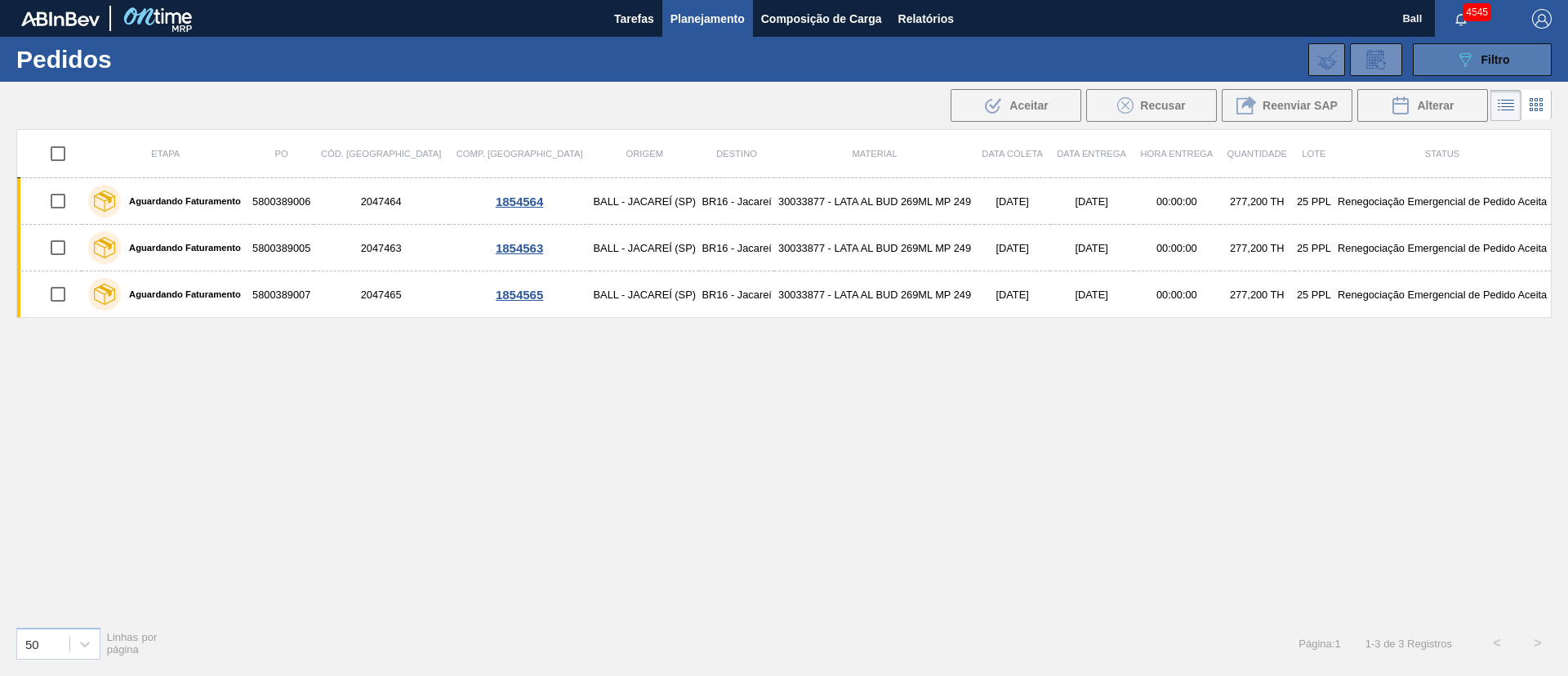
click at [1446, 67] on button "089F7B8B-B2A5-4AFE-B5C0-19BA573D28AC Filtro" at bounding box center [1482, 59] width 139 height 33
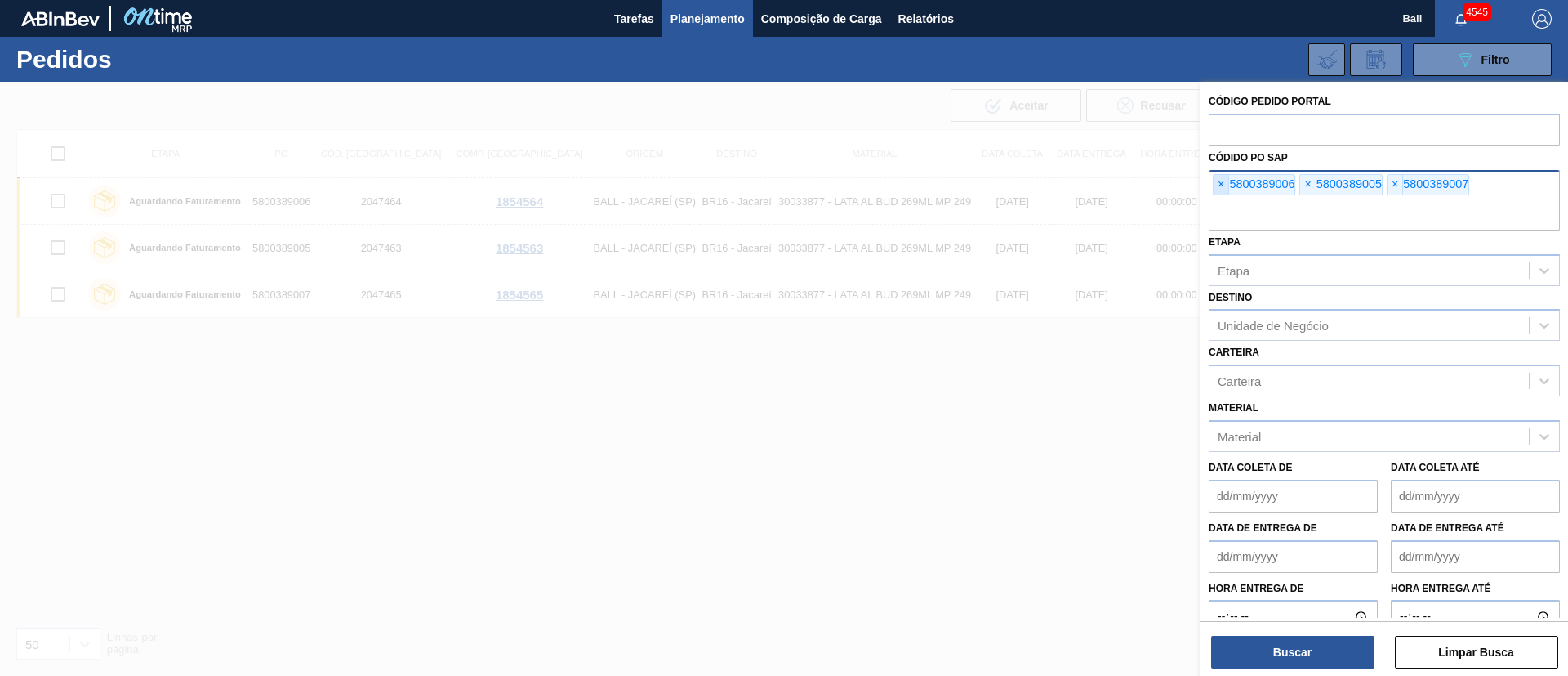
click at [1224, 179] on span "×" at bounding box center [1222, 184] width 15 height 20
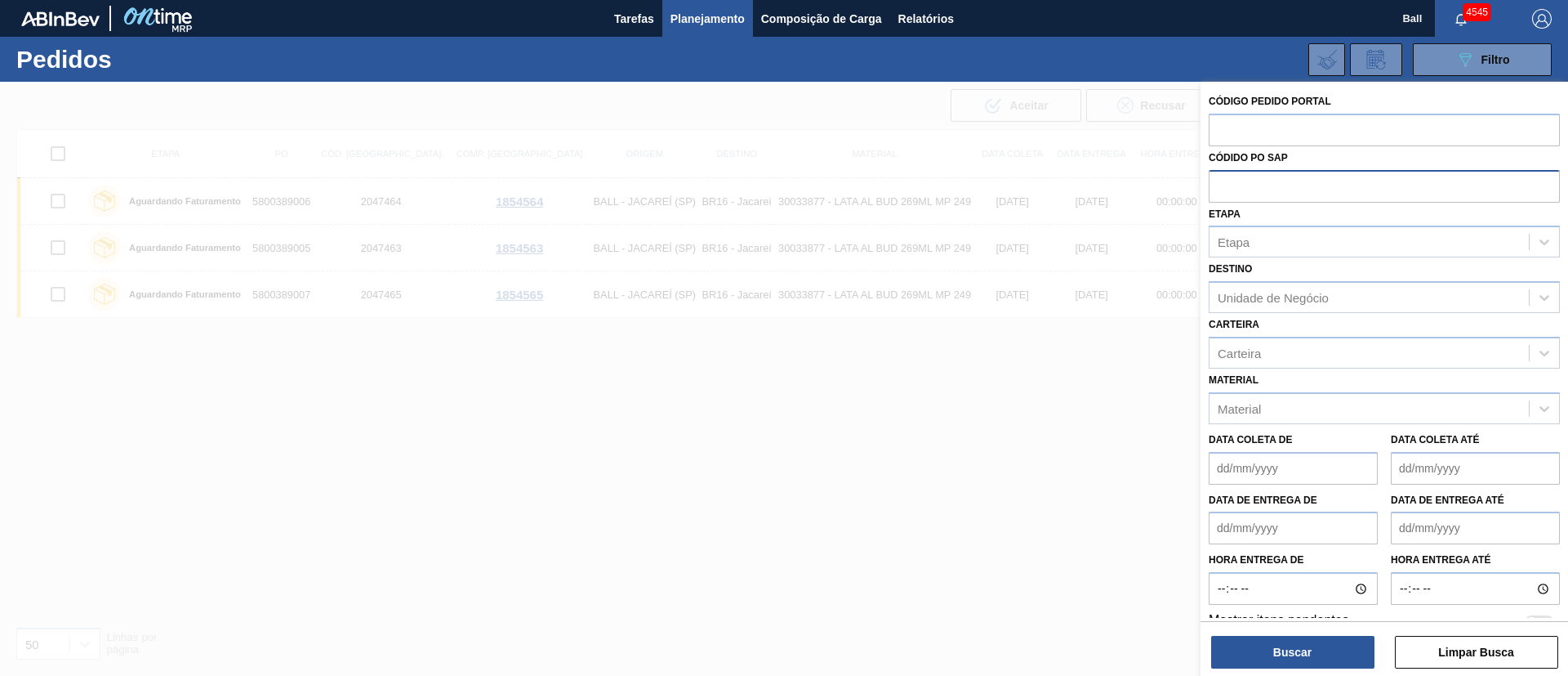
click at [1224, 179] on input "text" at bounding box center [1385, 185] width 351 height 31
paste input "5800389074"
type input "5800389074"
click at [1318, 651] on button "Buscar" at bounding box center [1292, 651] width 163 height 33
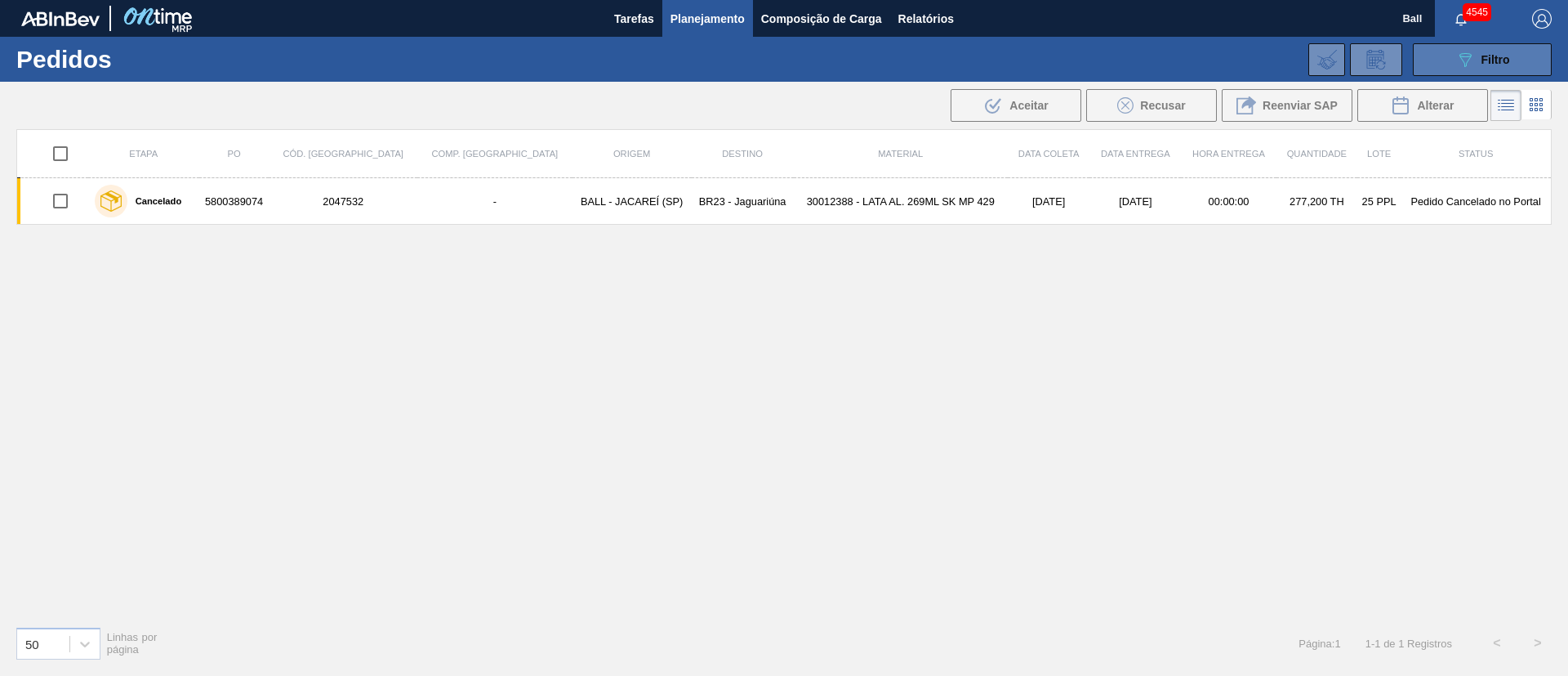
click at [1504, 52] on div "089F7B8B-B2A5-4AFE-B5C0-19BA573D28AC Filtro" at bounding box center [1483, 59] width 55 height 20
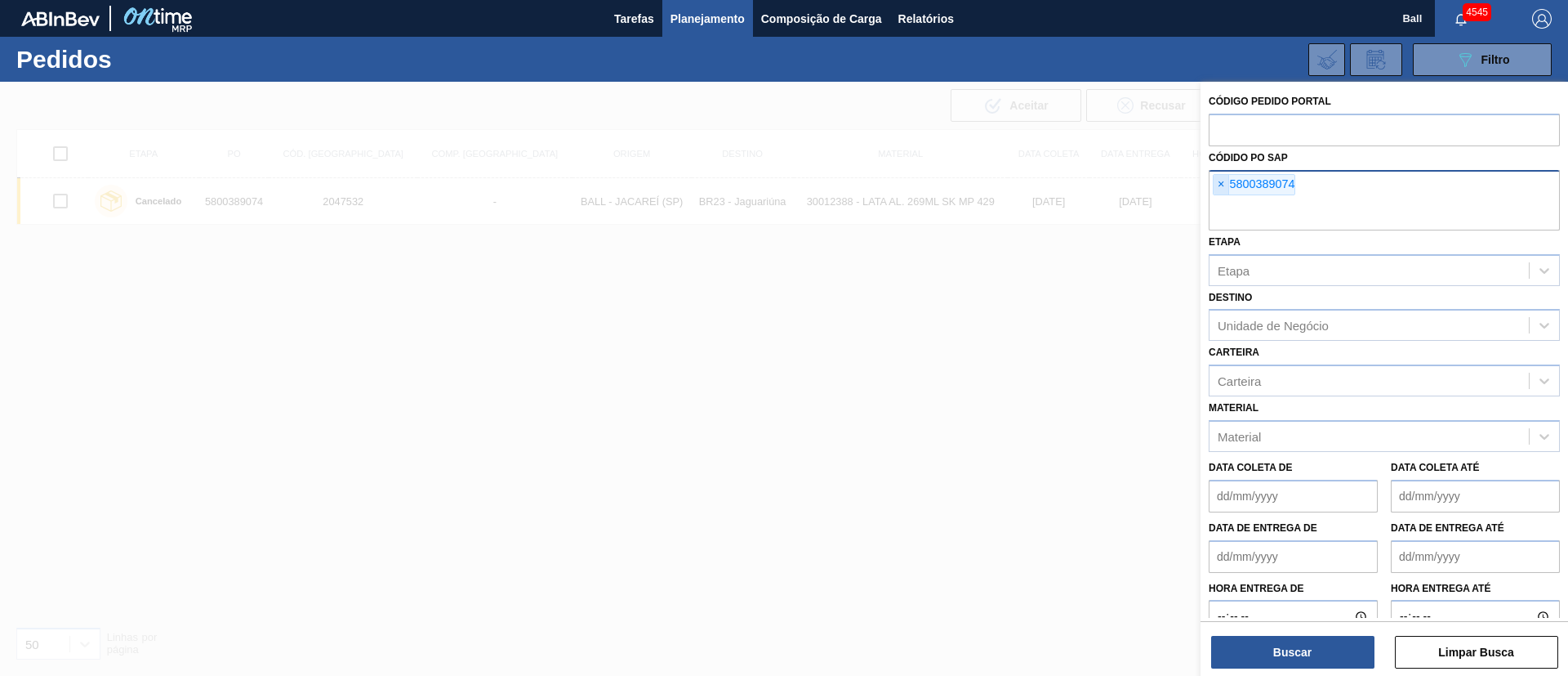
click at [1217, 184] on span "×" at bounding box center [1222, 184] width 15 height 20
paste input "text"
click at [1295, 647] on button "Buscar" at bounding box center [1292, 651] width 163 height 33
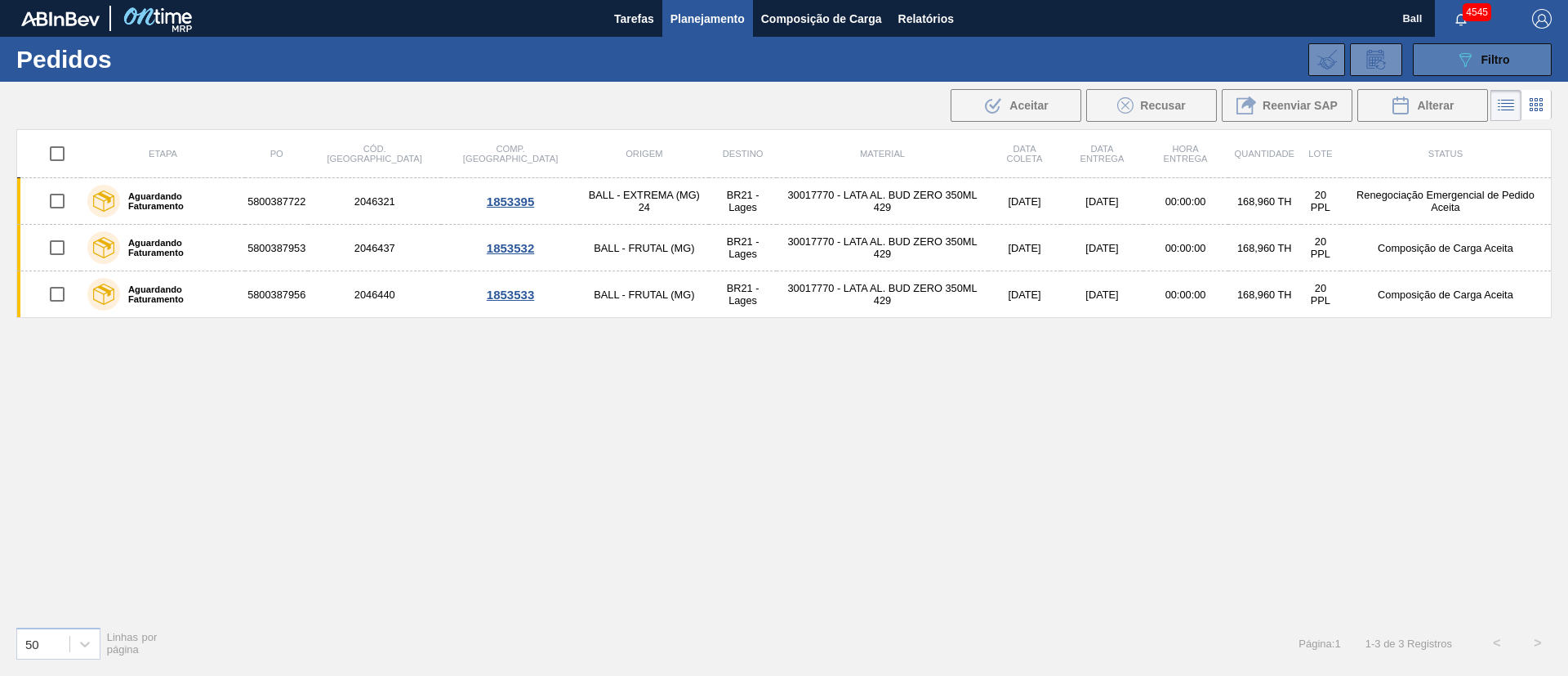
click at [1507, 43] on button "089F7B8B-B2A5-4AFE-B5C0-19BA573D28AC Filtro" at bounding box center [1482, 59] width 139 height 33
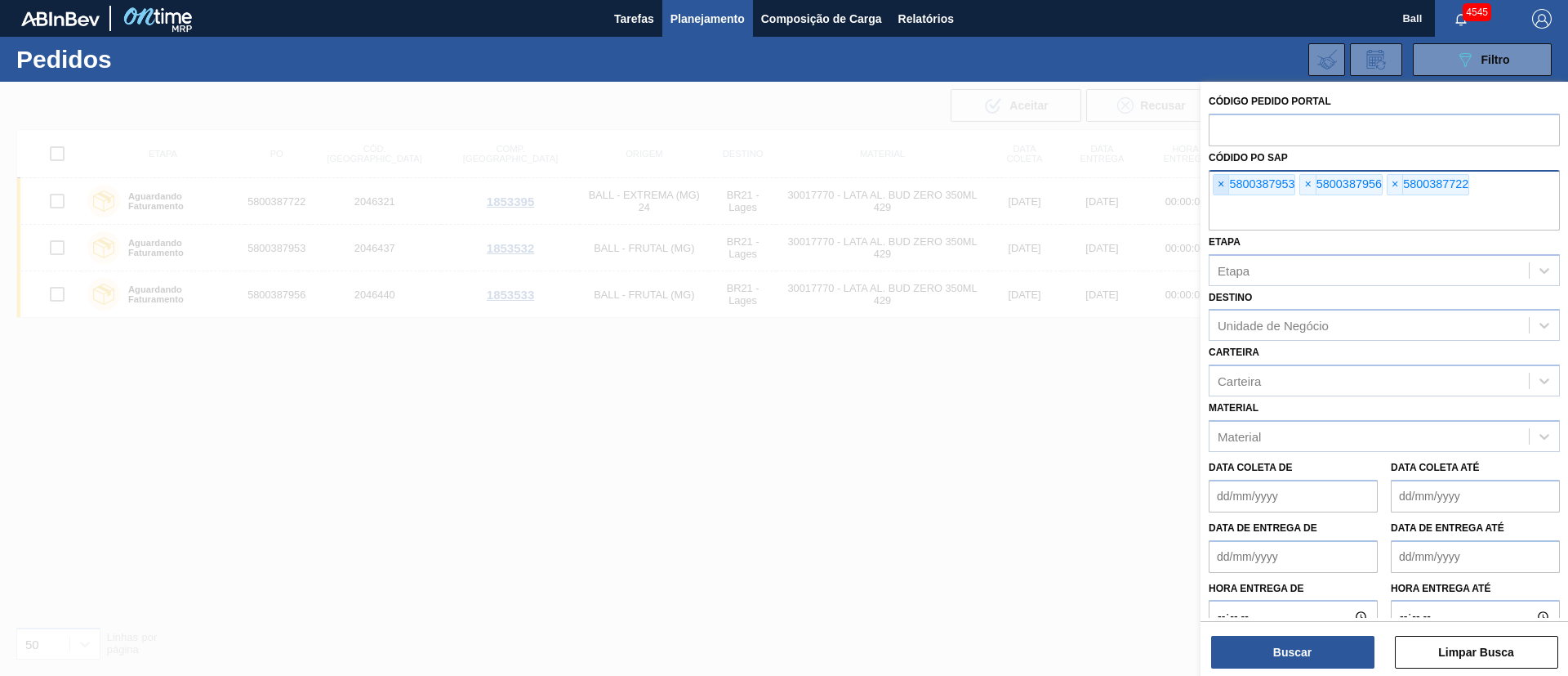
click at [1218, 189] on span "×" at bounding box center [1222, 184] width 15 height 20
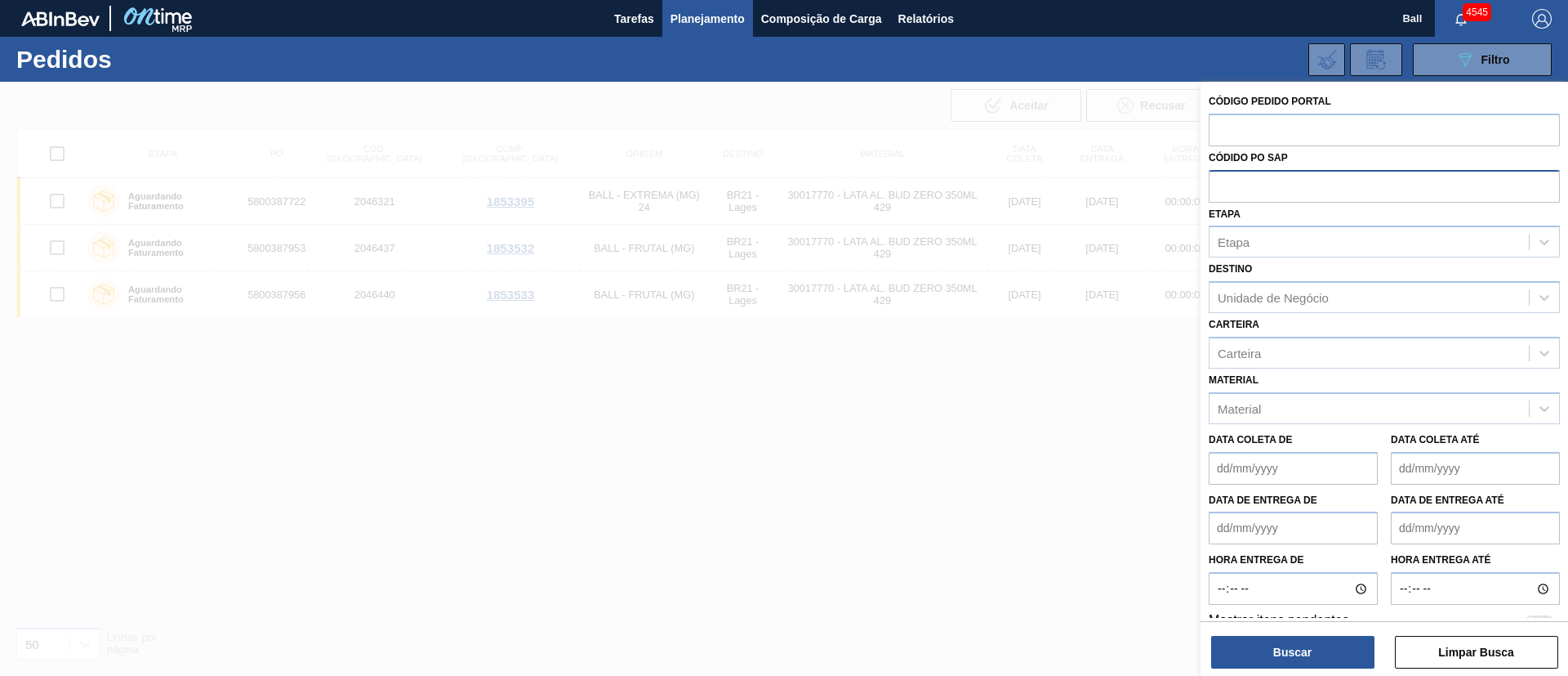
click at [1218, 189] on input "text" at bounding box center [1385, 185] width 351 height 31
paste input "5800389739"
type input "5800389739"
click at [1298, 659] on button "Buscar" at bounding box center [1292, 651] width 163 height 33
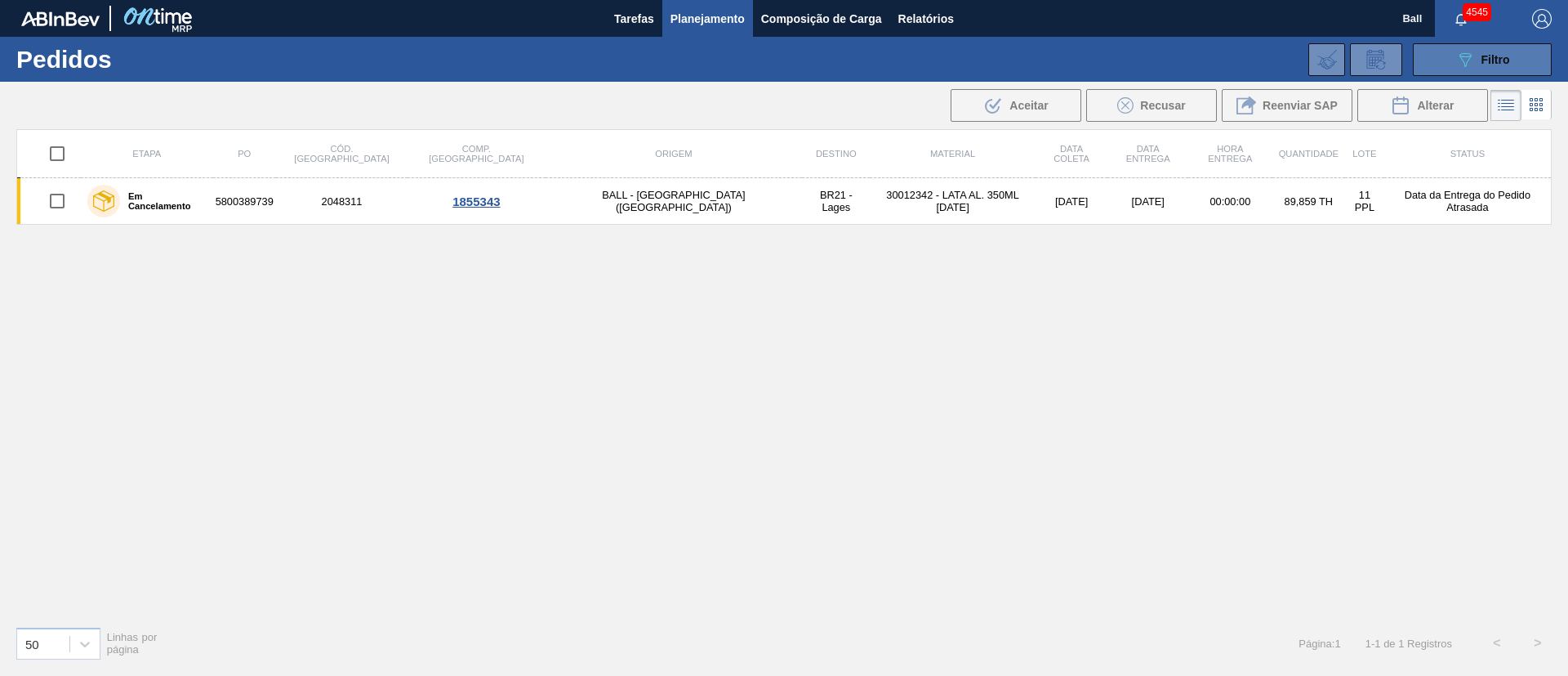
click at [1482, 62] on span "Filtro" at bounding box center [1496, 59] width 28 height 13
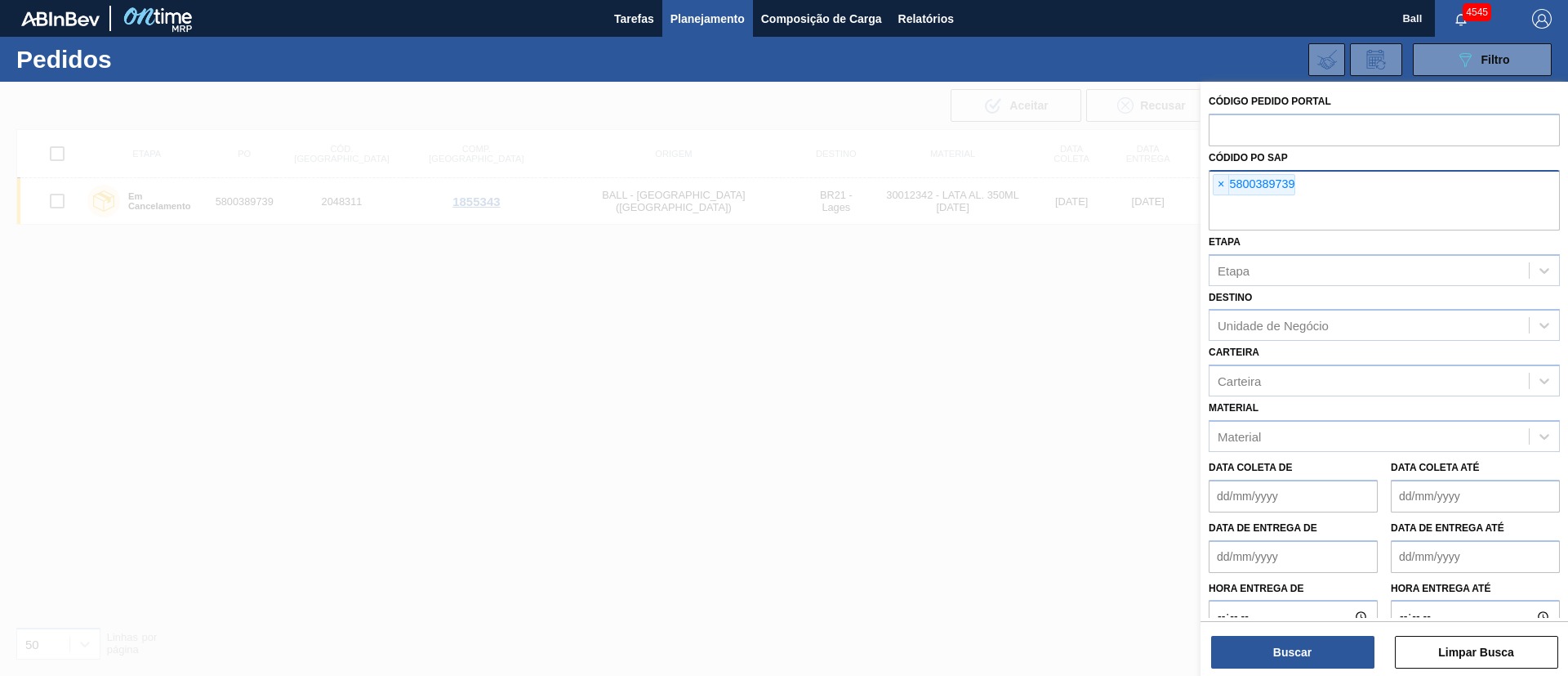
drag, startPoint x: 798, startPoint y: 364, endPoint x: 833, endPoint y: 514, distance: 154.0
click at [798, 372] on div at bounding box center [784, 420] width 1568 height 676
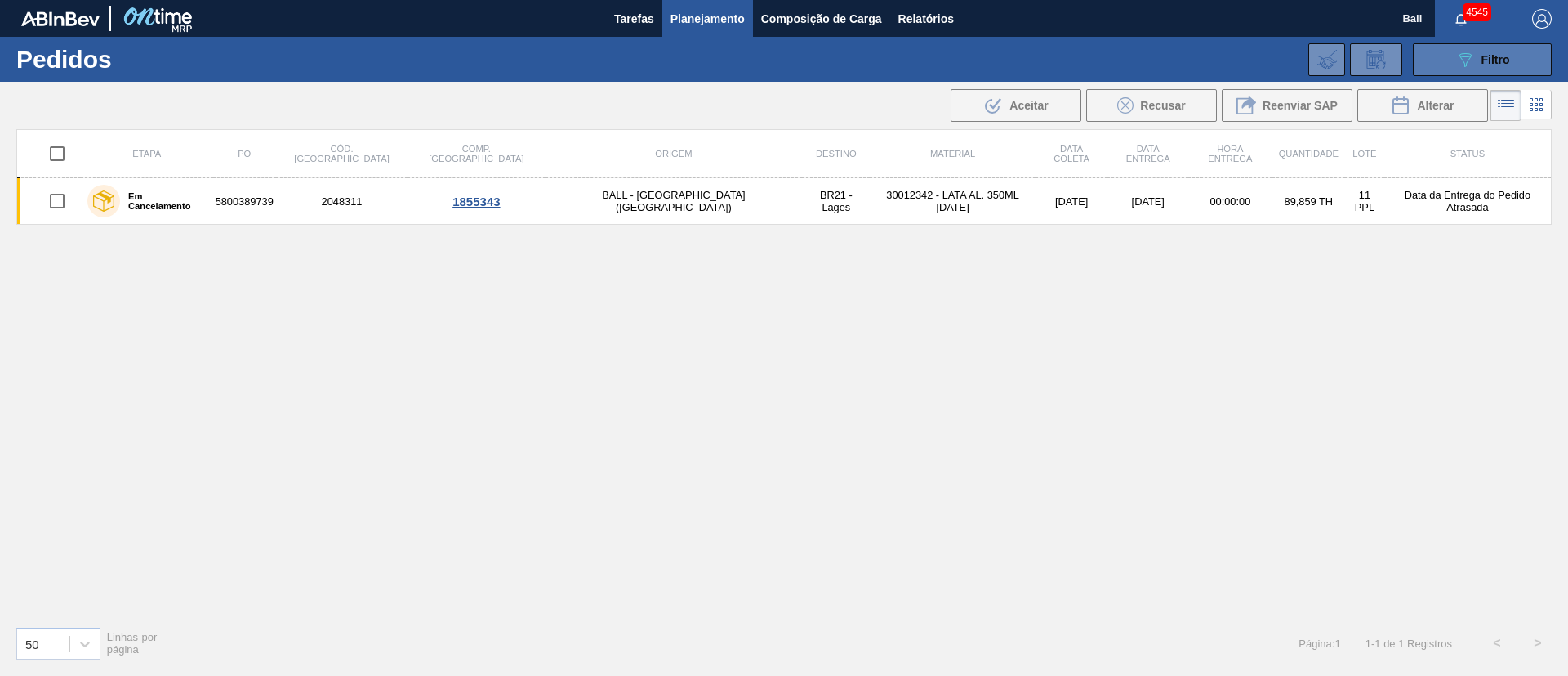
click at [1461, 54] on icon "089F7B8B-B2A5-4AFE-B5C0-19BA573D28AC" at bounding box center [1465, 59] width 20 height 20
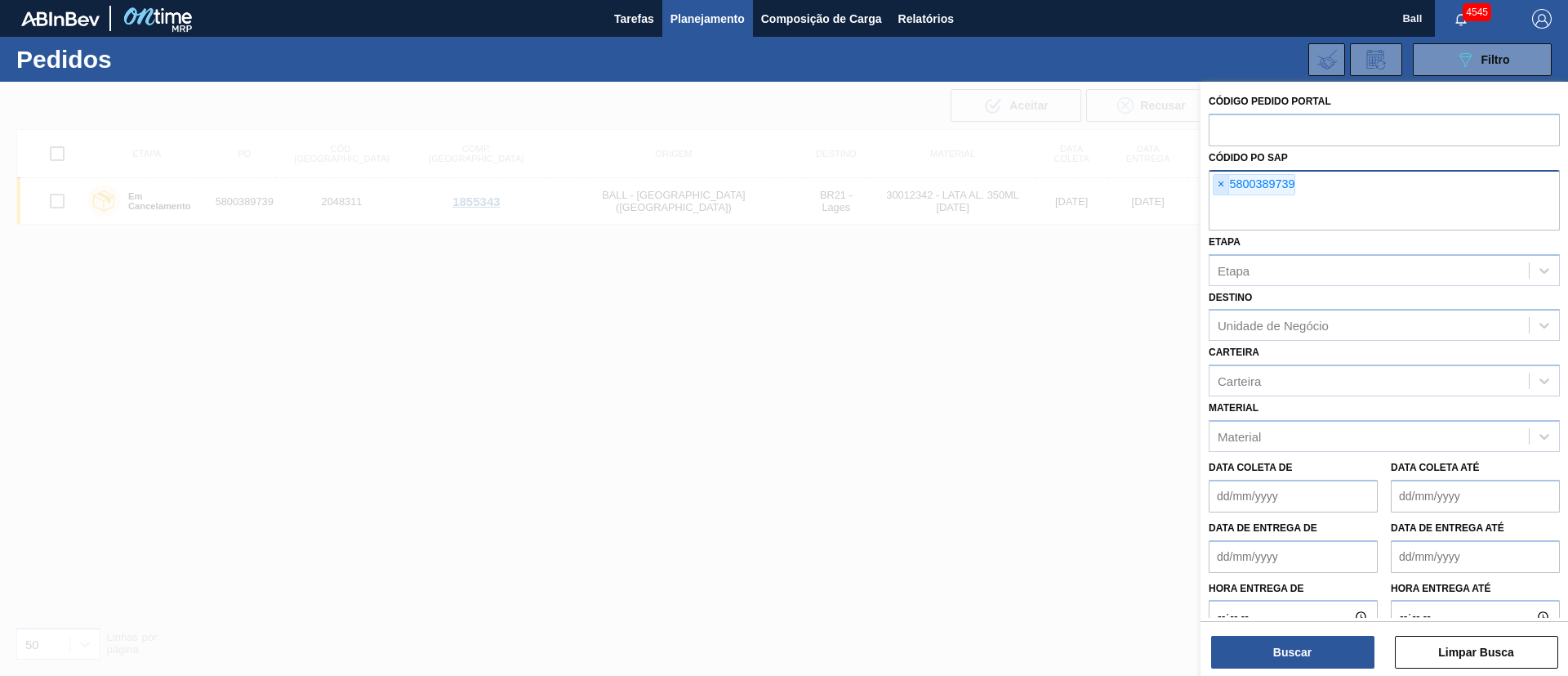
click at [1219, 180] on span "×" at bounding box center [1222, 184] width 15 height 20
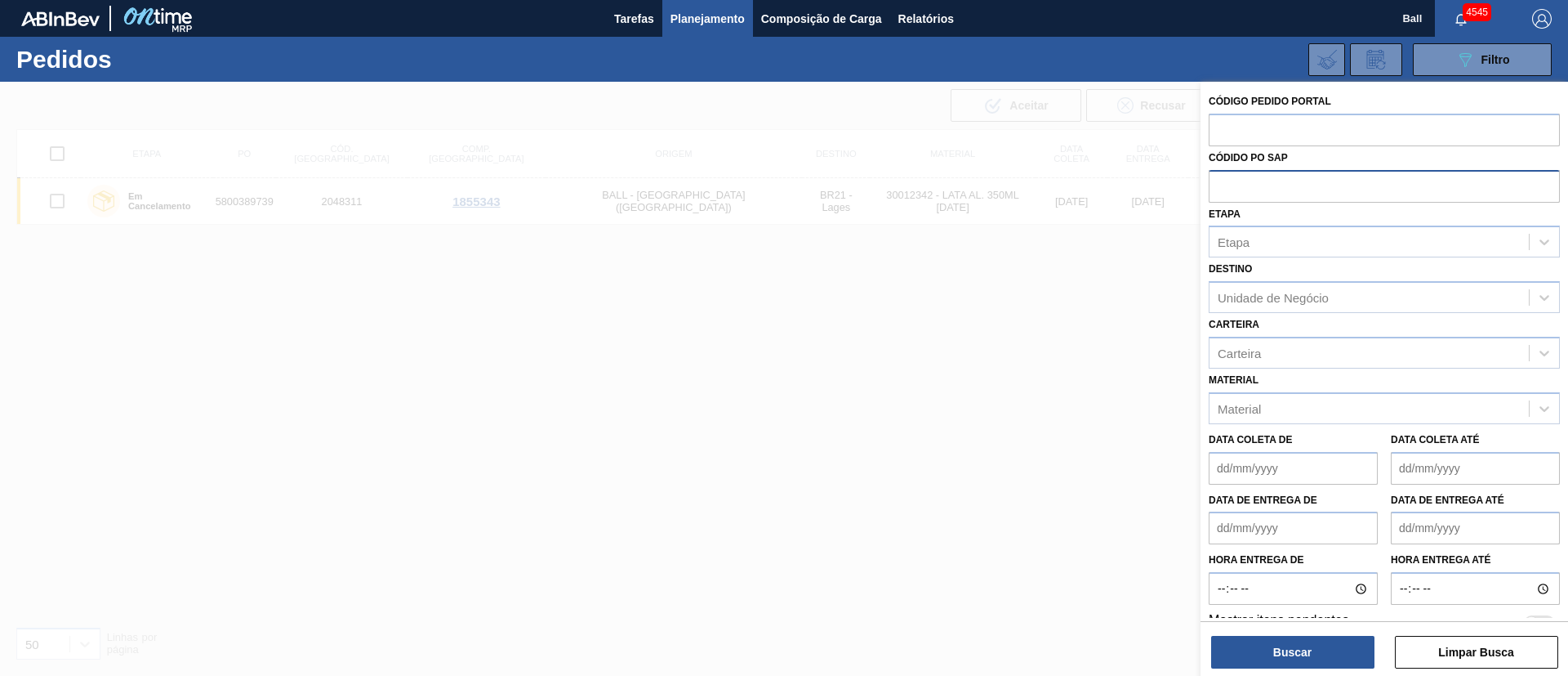
paste input "5700968464"
type input "5700968464"
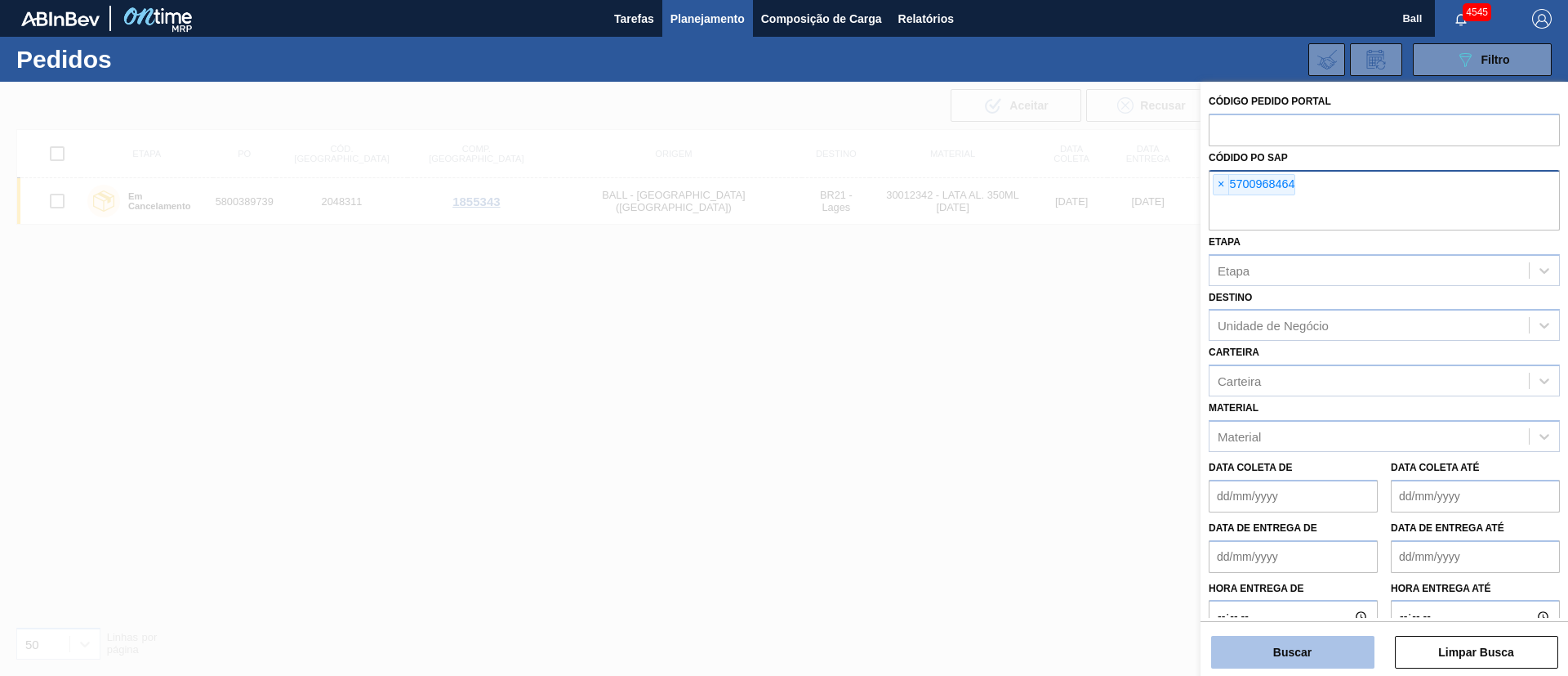
click at [1321, 640] on button "Buscar" at bounding box center [1292, 651] width 163 height 33
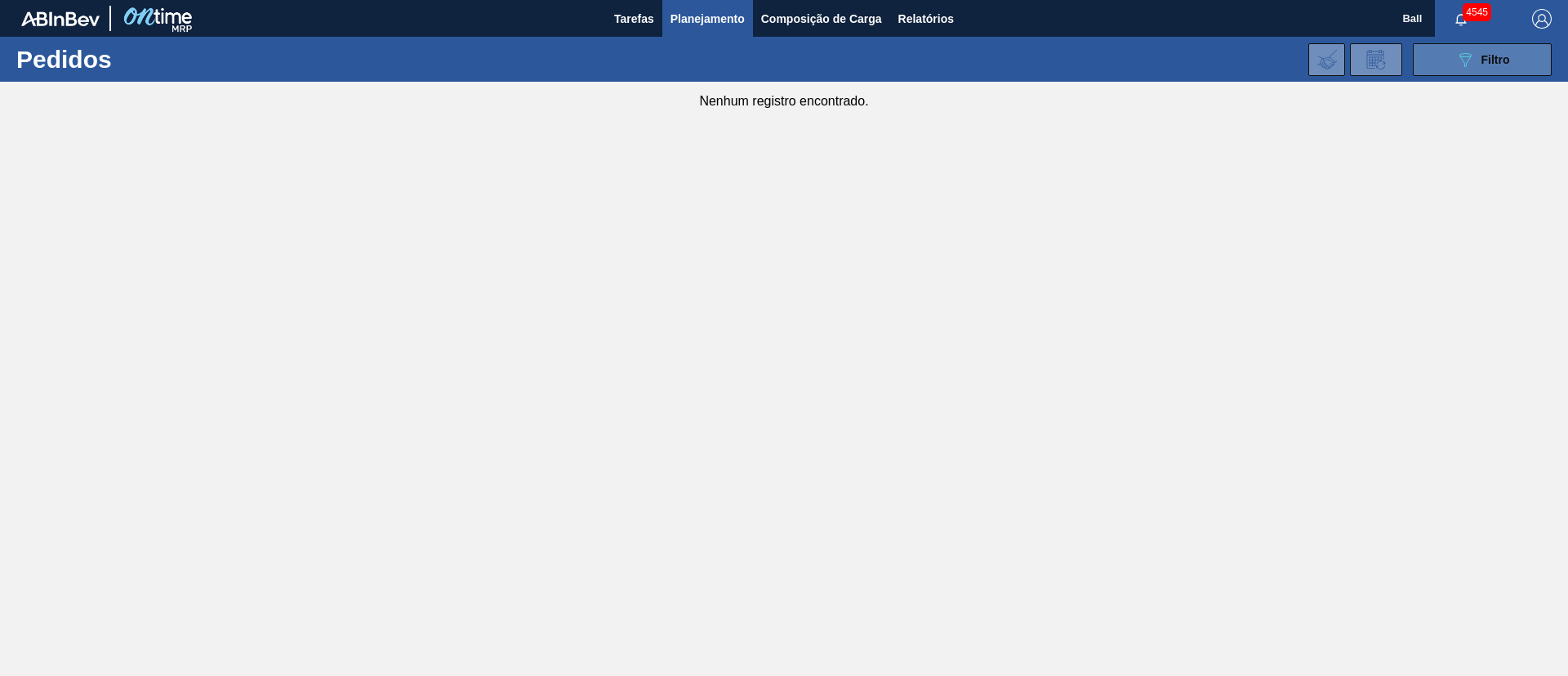
click at [1489, 60] on span "Filtro" at bounding box center [1496, 59] width 28 height 13
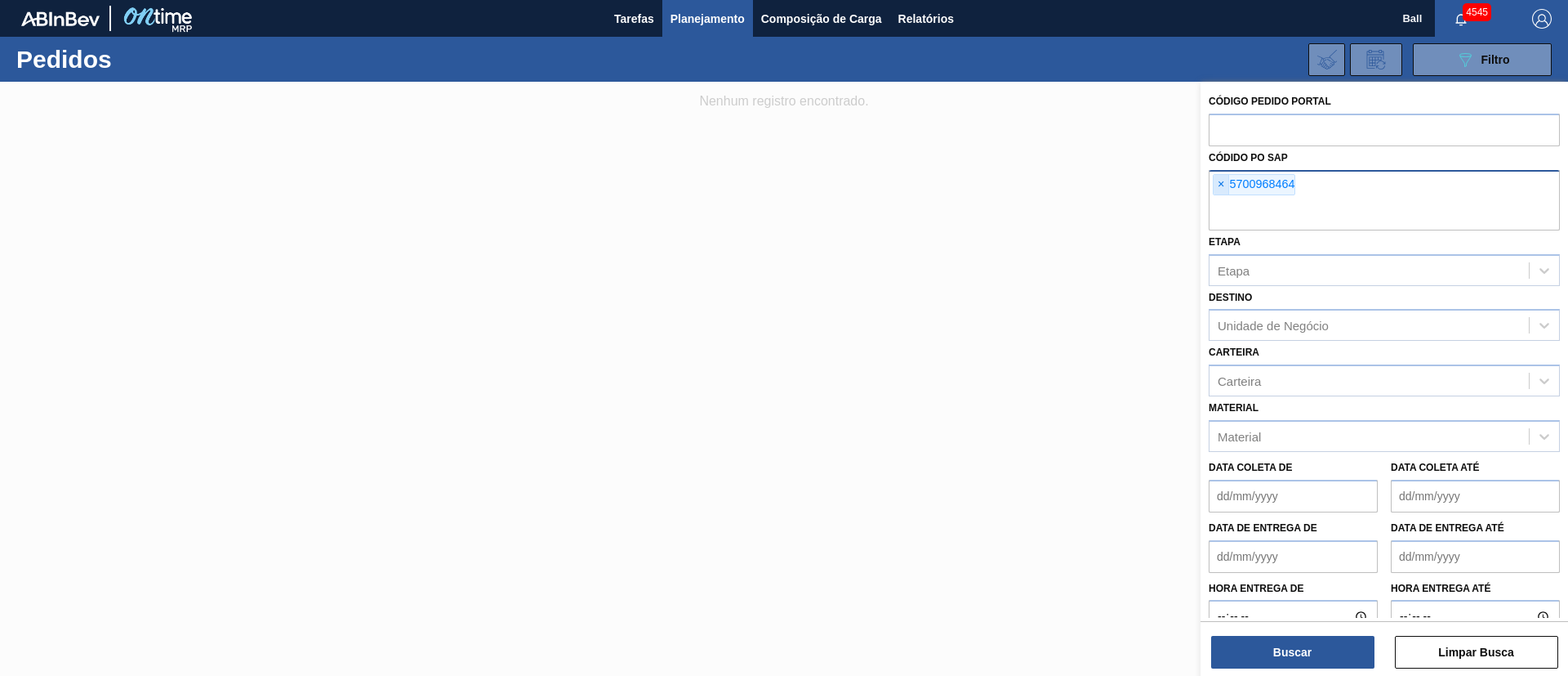
click at [1219, 186] on span "×" at bounding box center [1222, 184] width 15 height 20
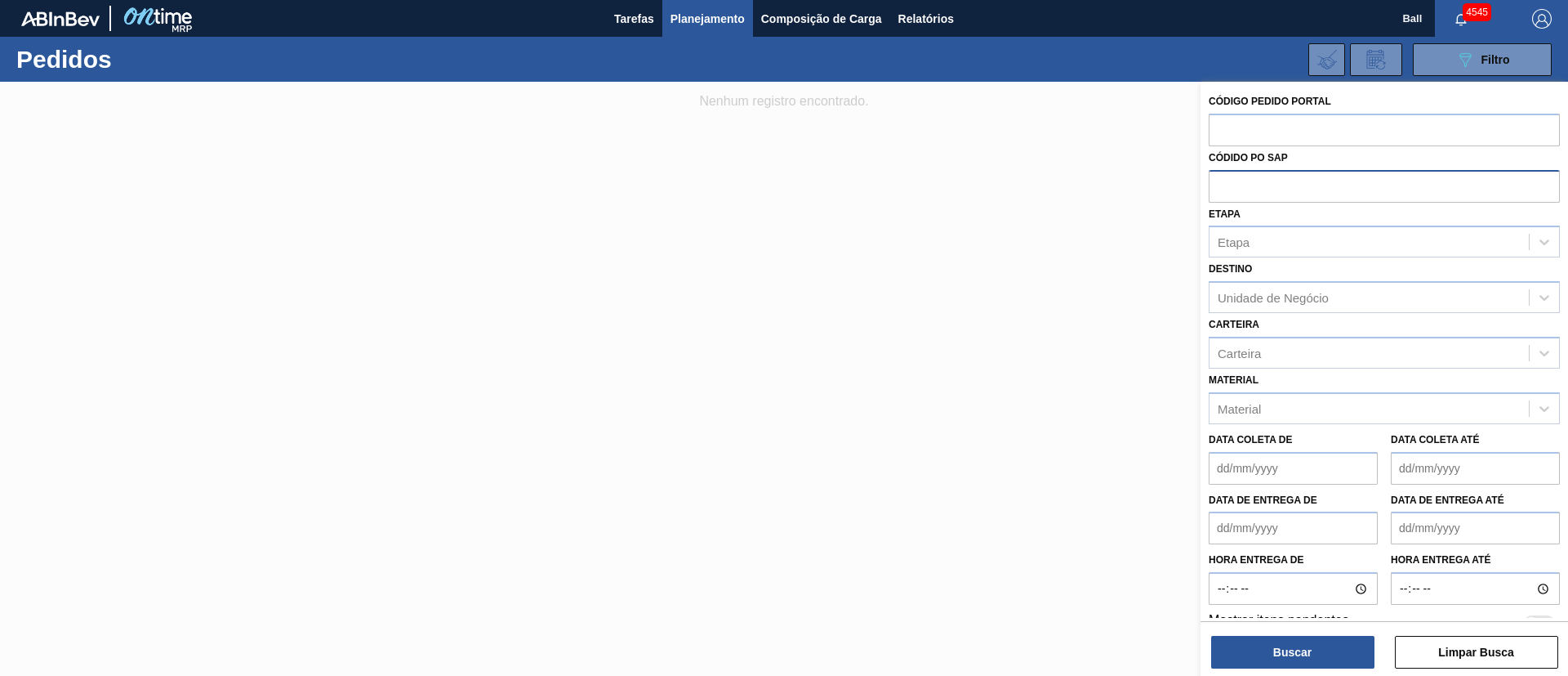
paste input "5800389685"
type input "5800389685"
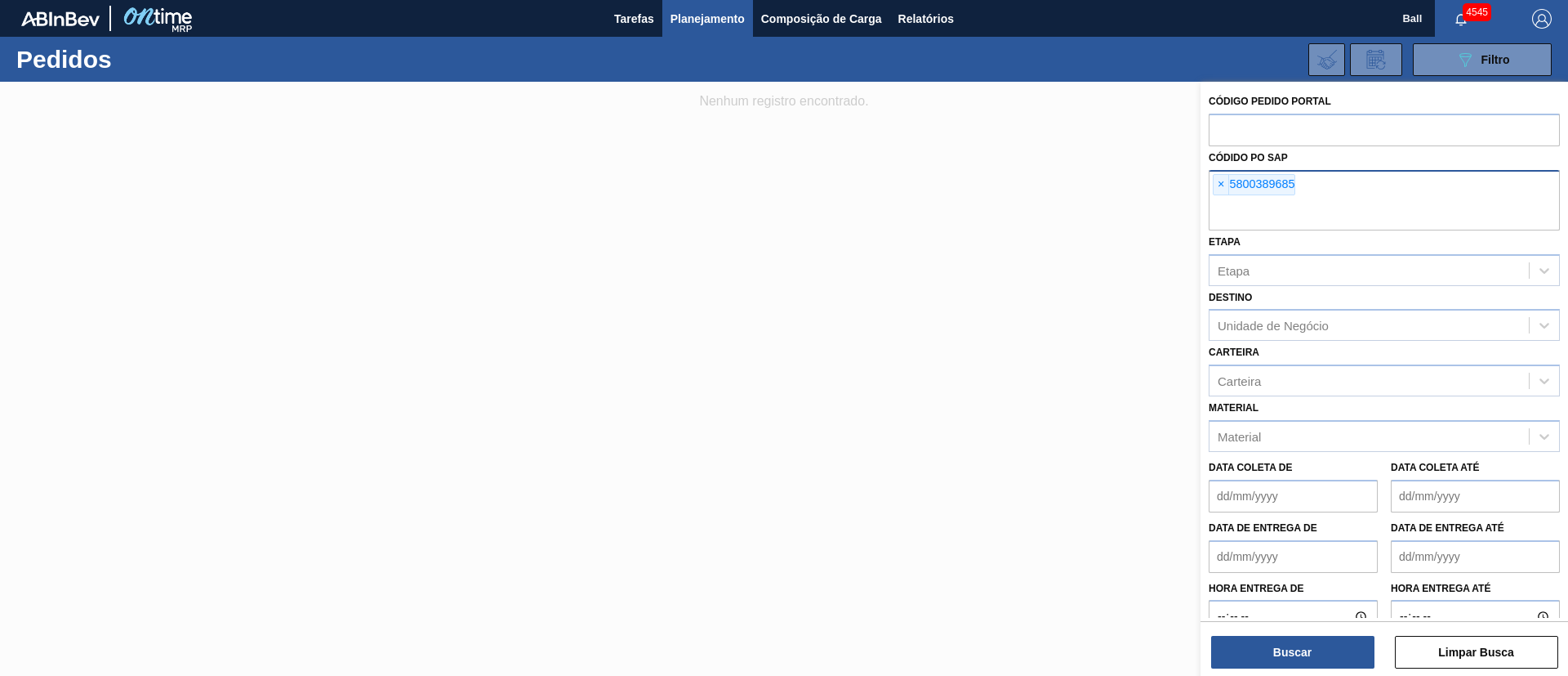
paste input "5800389806"
type input "5800389806"
click at [1211, 635] on button "Buscar" at bounding box center [1292, 651] width 163 height 33
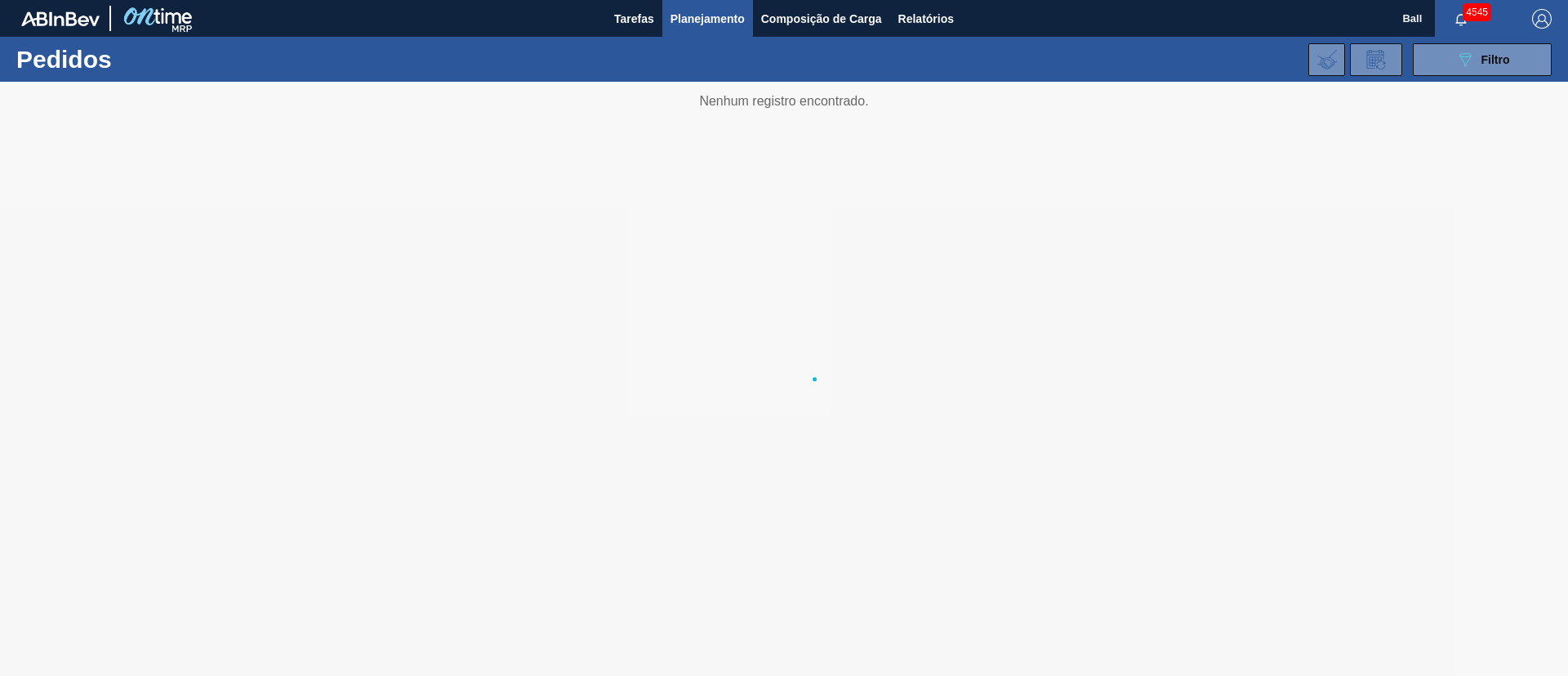
click at [1312, 648] on main "Tarefas Planejamento Composição de Carga Relatórios Ball 4545 Marcar todas como…" at bounding box center [784, 338] width 1568 height 676
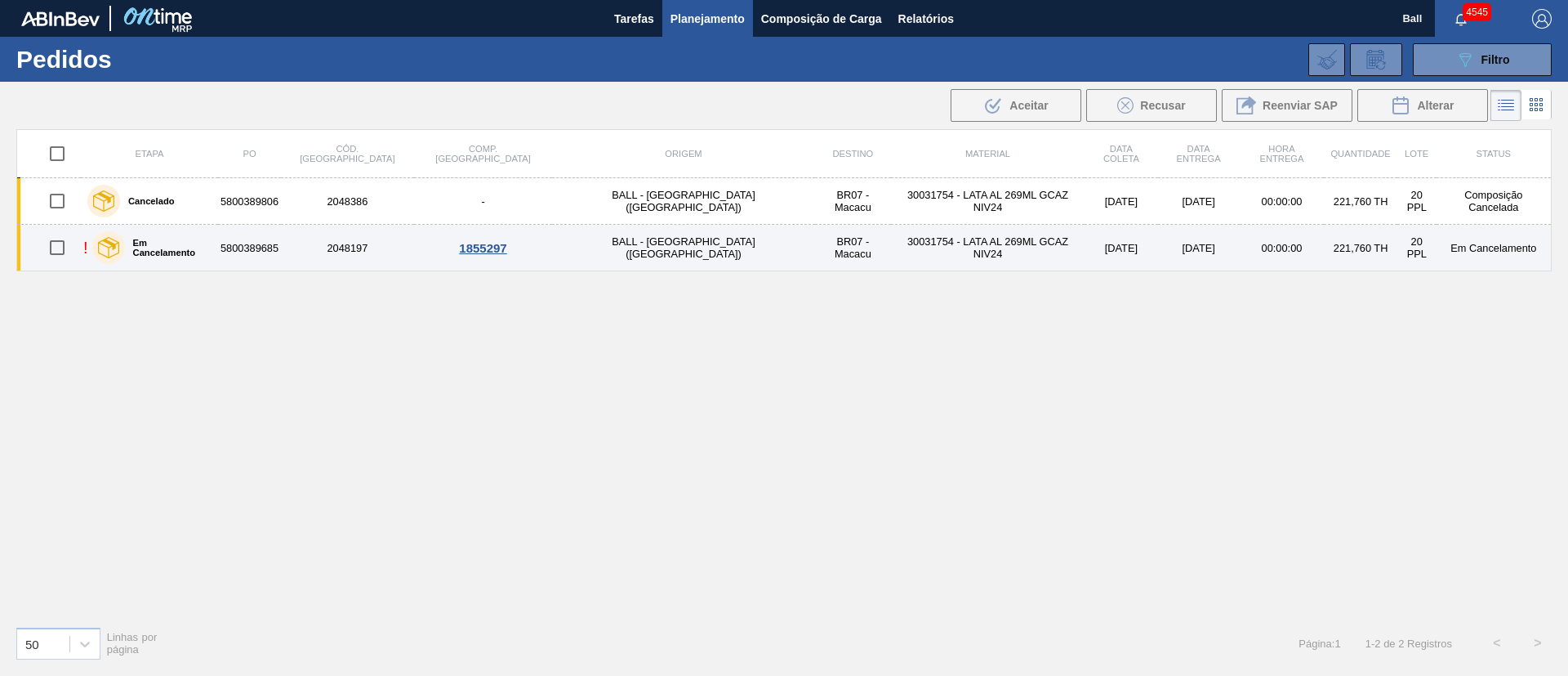
click at [904, 255] on td "30031754 - LATA AL 269ML GCAZ NIV24" at bounding box center [987, 247] width 194 height 46
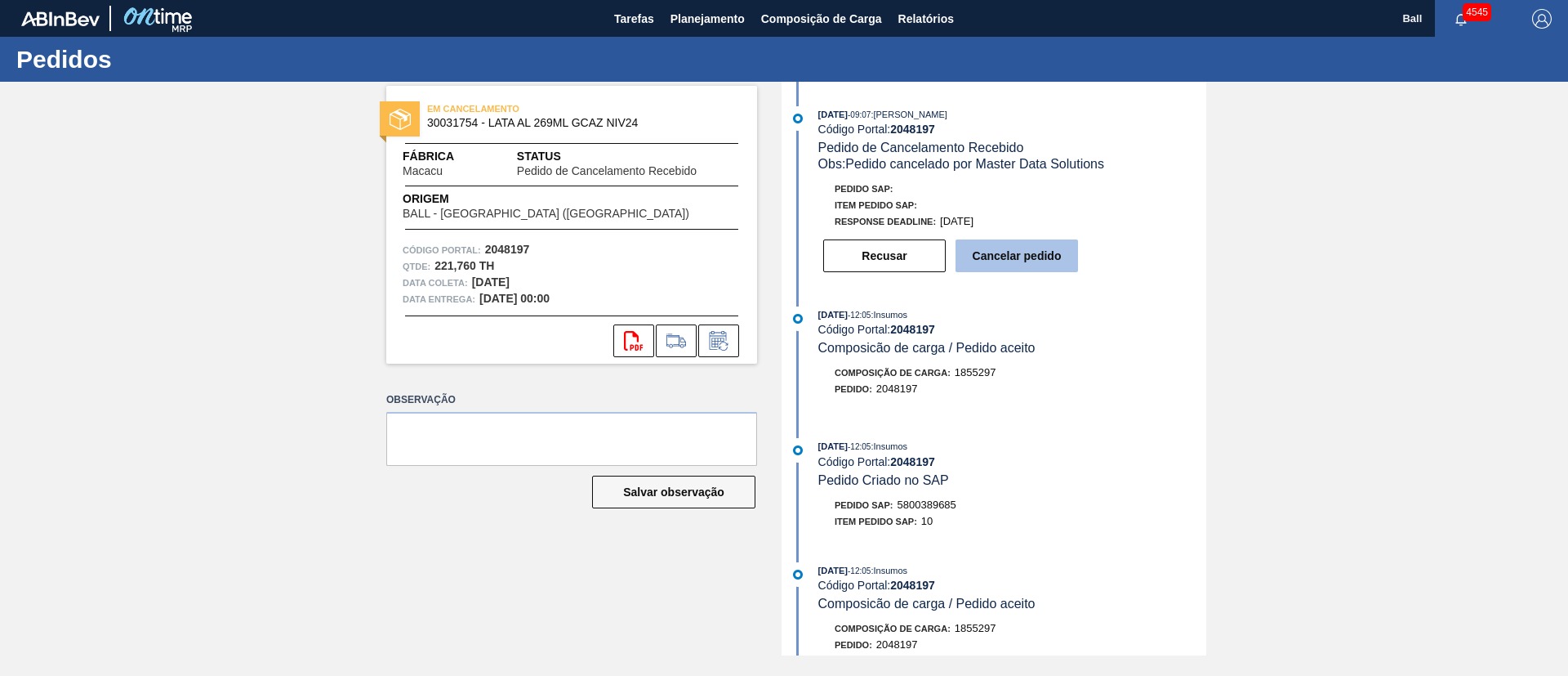
click at [1022, 262] on button "Cancelar pedido" at bounding box center [1017, 256] width 123 height 33
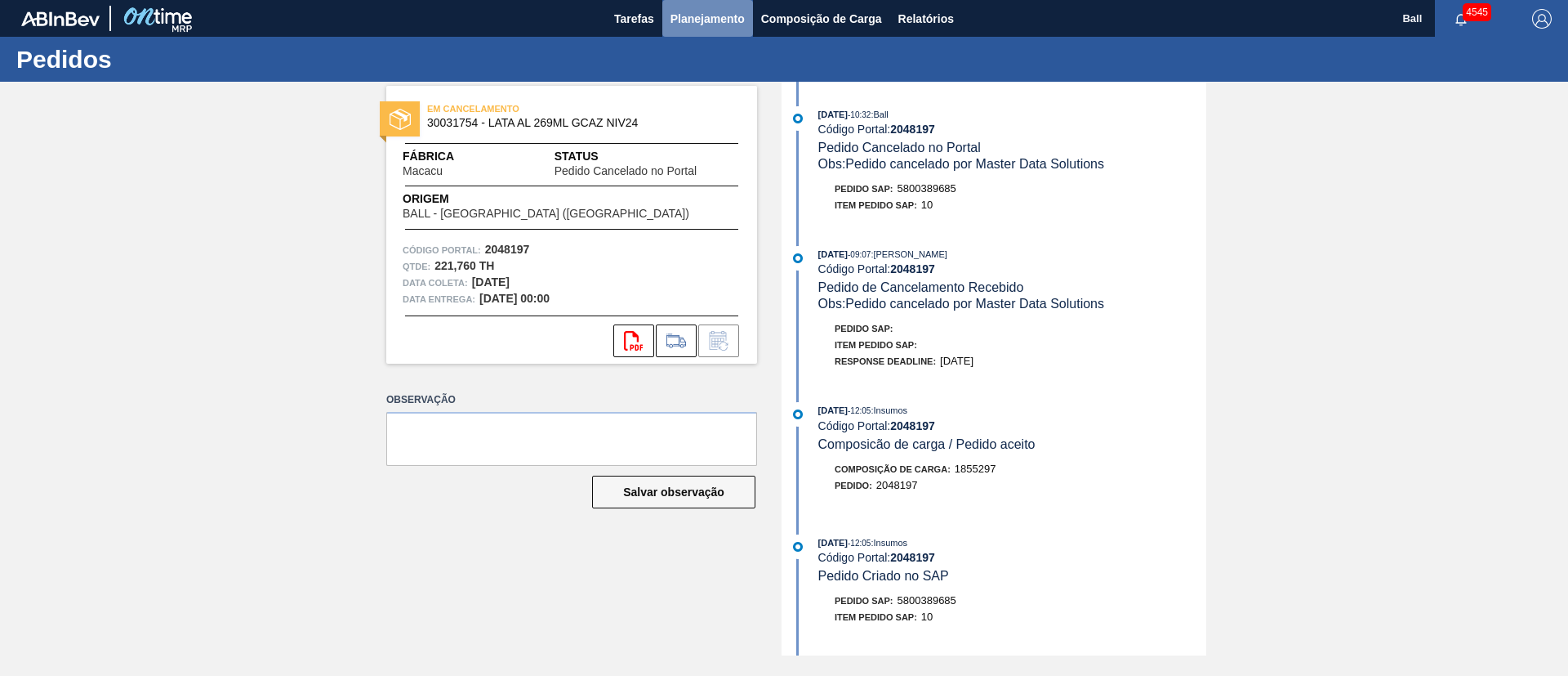
click at [713, 13] on span "Planejamento" at bounding box center [707, 19] width 75 height 20
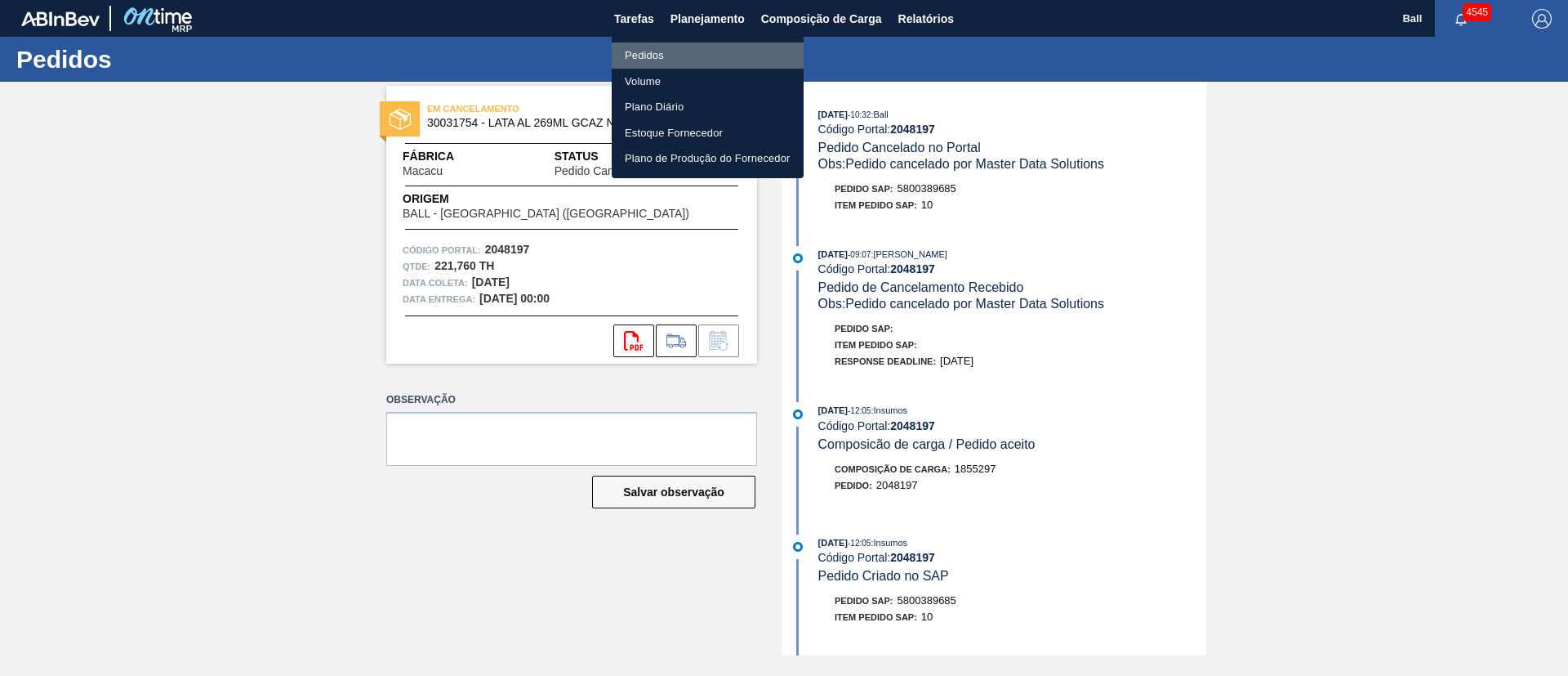
click at [669, 49] on li "Pedidos" at bounding box center [707, 56] width 192 height 26
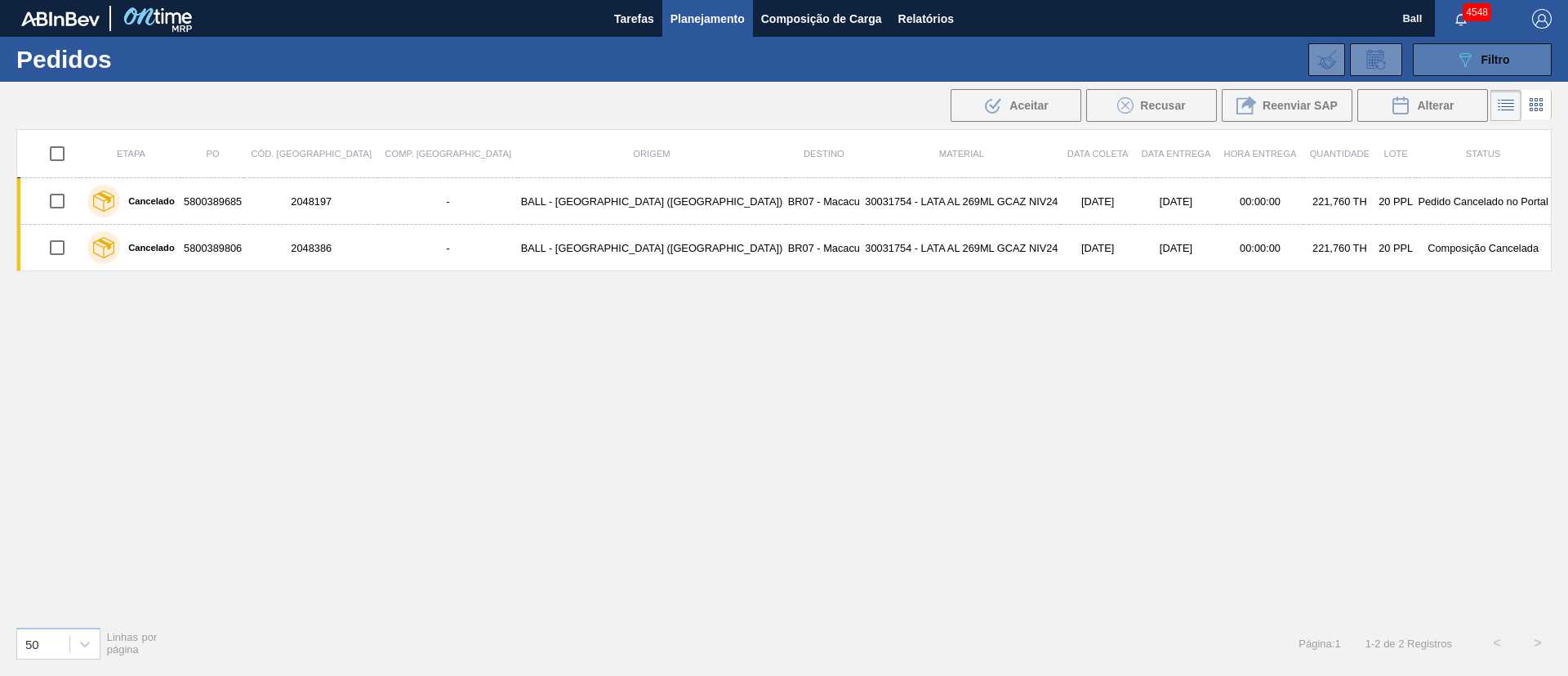
click at [1482, 54] on span "Filtro" at bounding box center [1496, 59] width 28 height 13
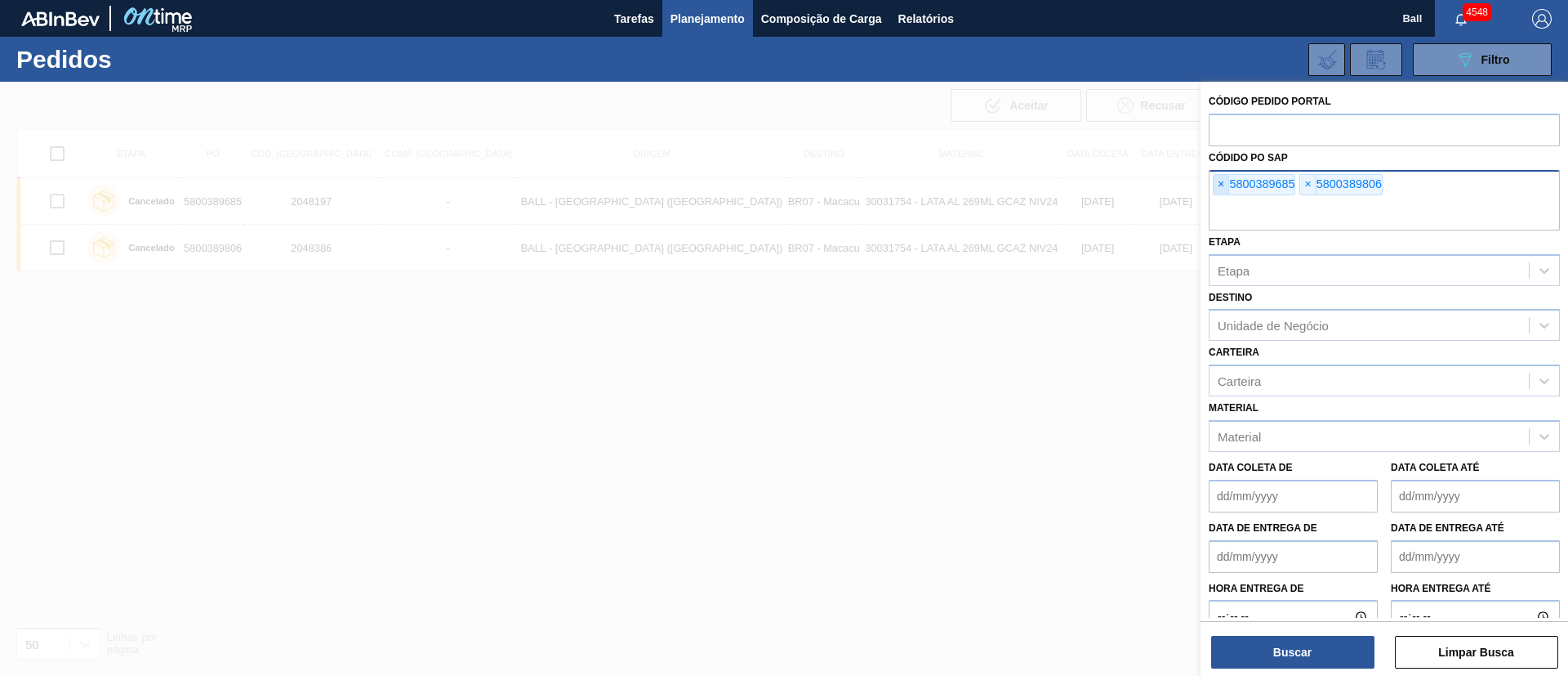
click at [1227, 179] on span "×" at bounding box center [1222, 184] width 15 height 20
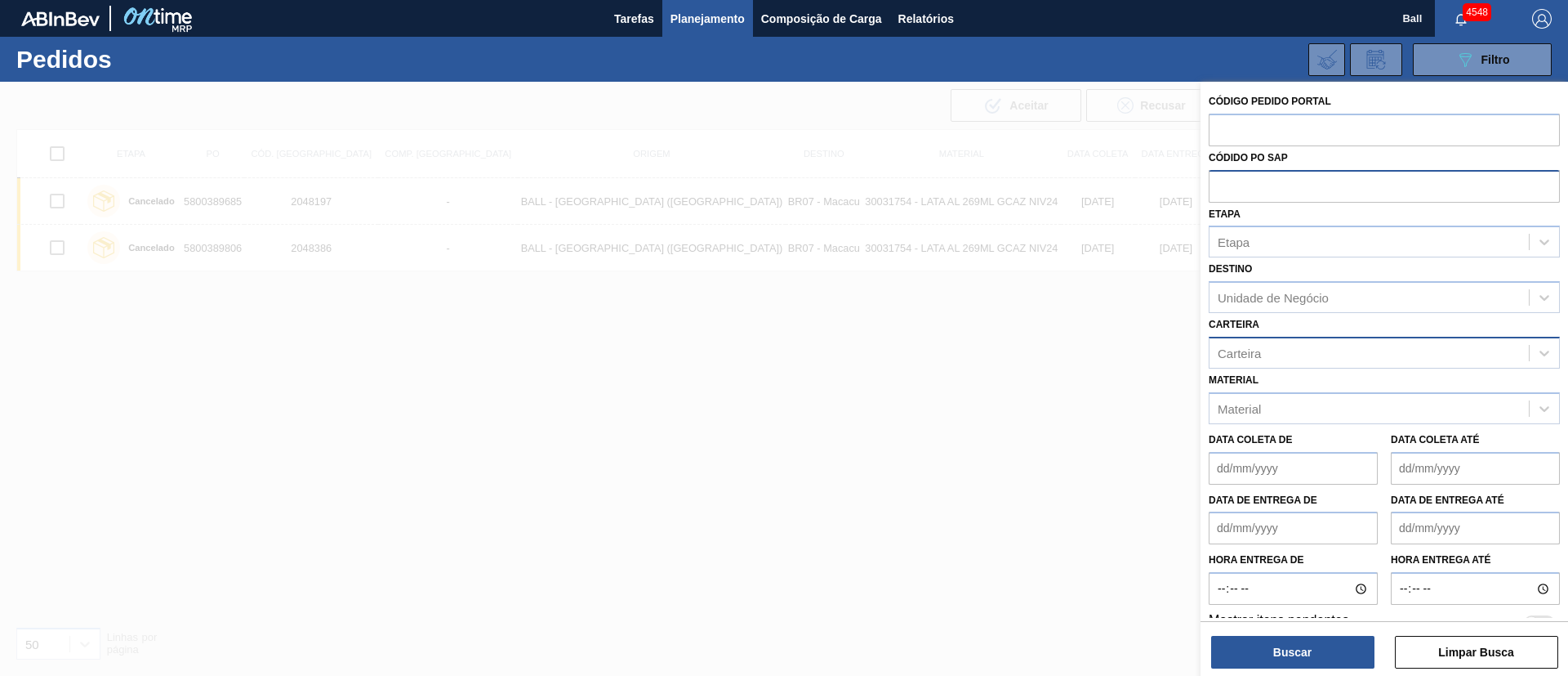
paste input "text"
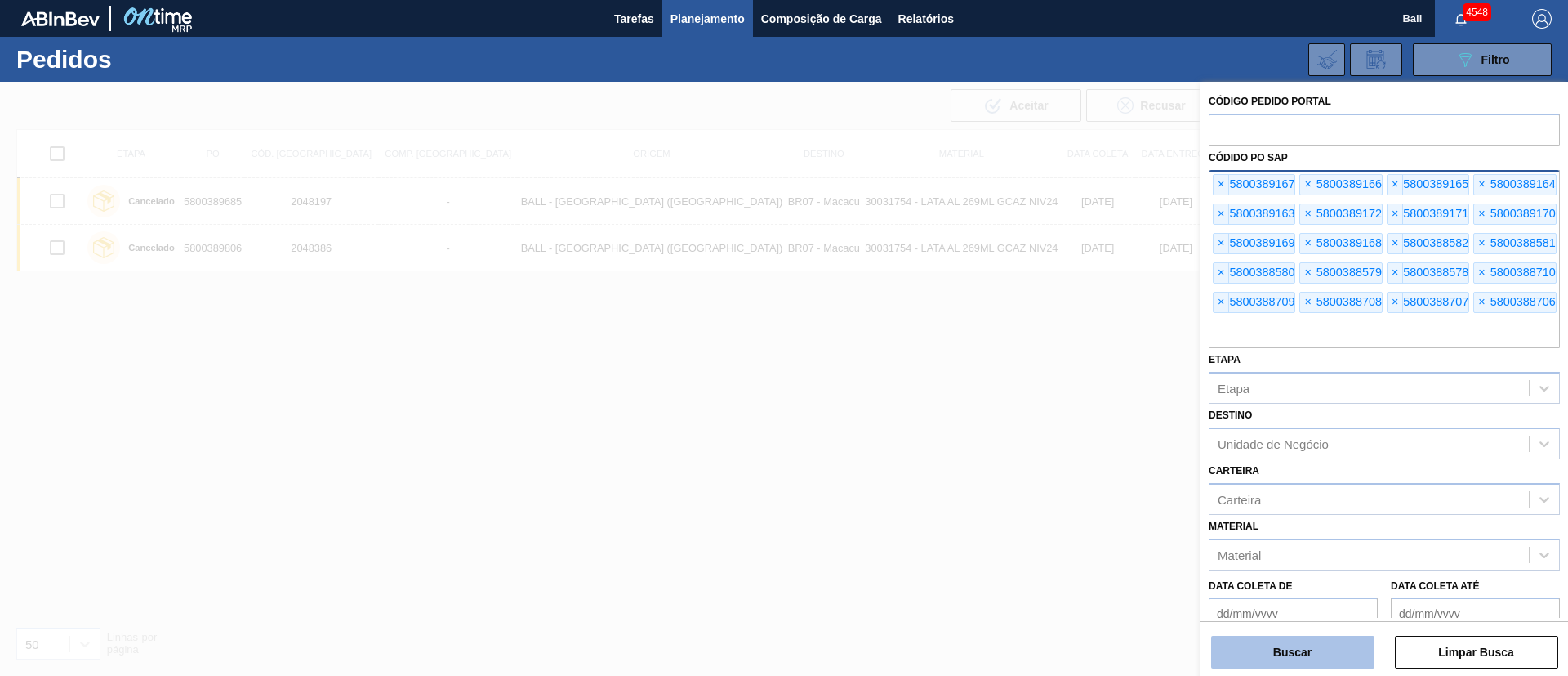
click at [1307, 649] on button "Buscar" at bounding box center [1292, 651] width 163 height 33
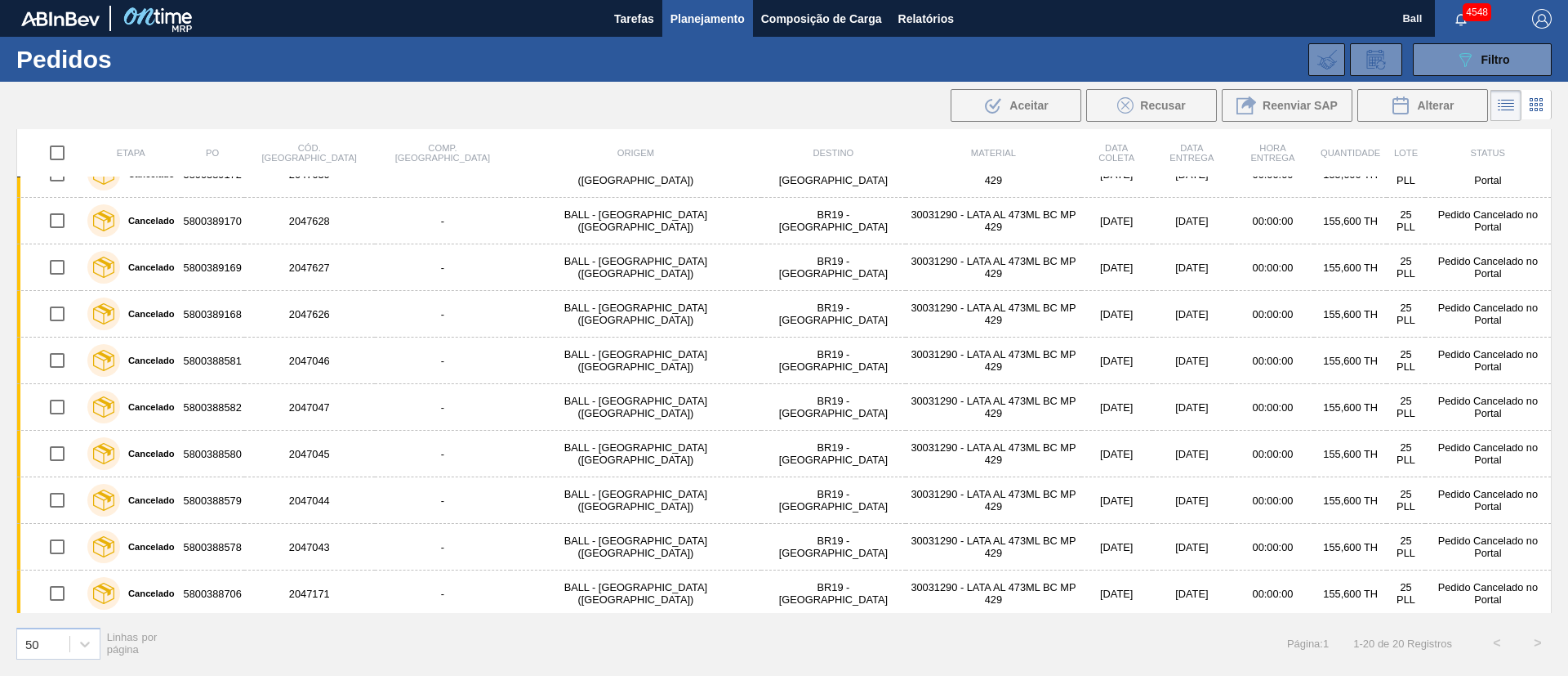
scroll to position [497, 0]
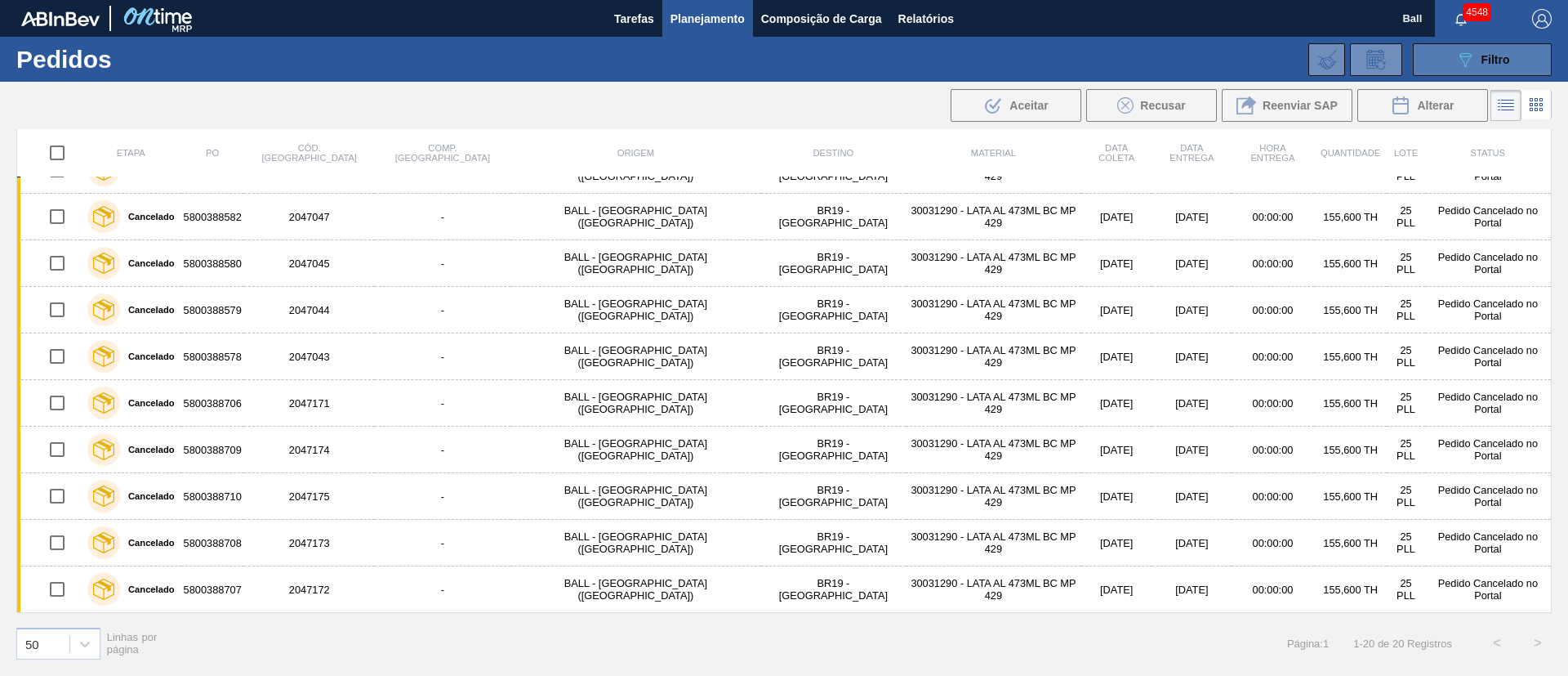
click at [1492, 55] on span "Filtro" at bounding box center [1496, 59] width 28 height 13
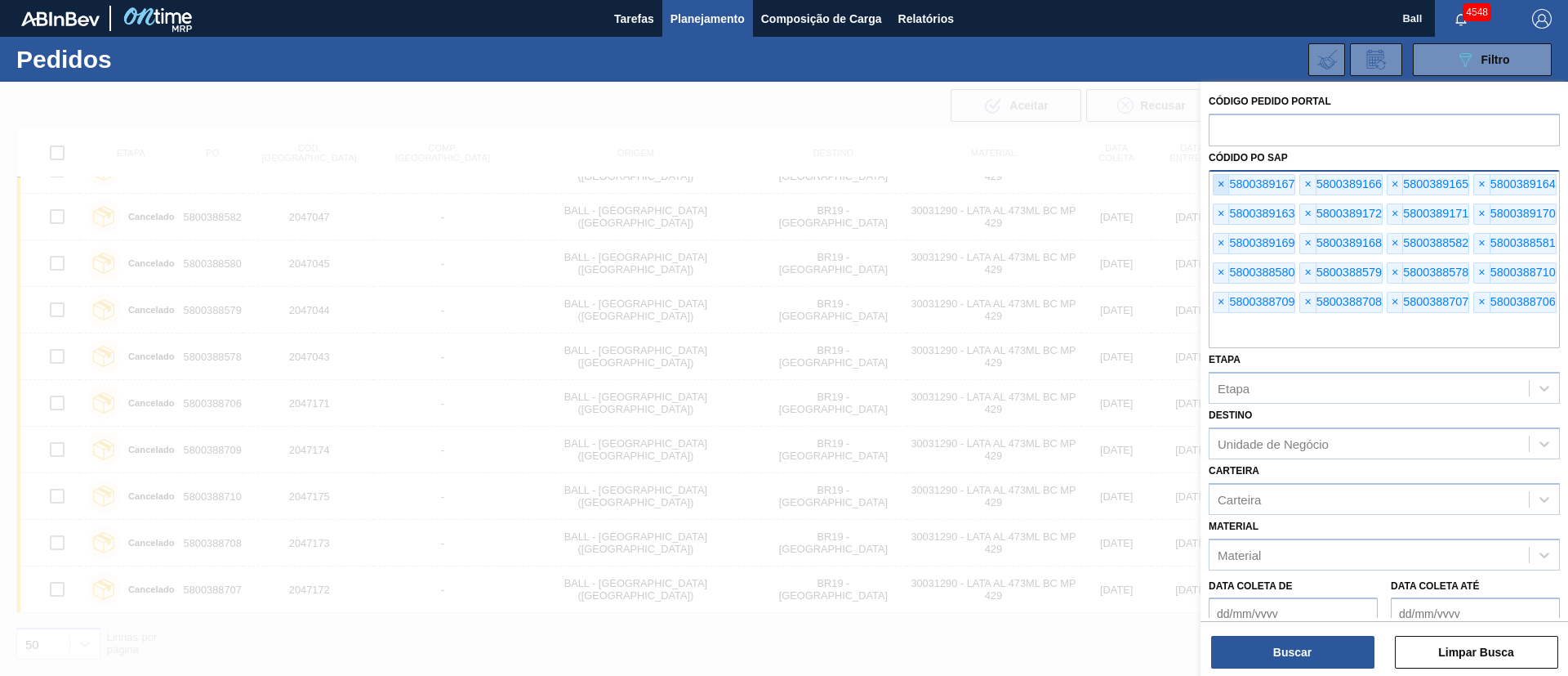
click at [1225, 190] on span "×" at bounding box center [1222, 184] width 15 height 20
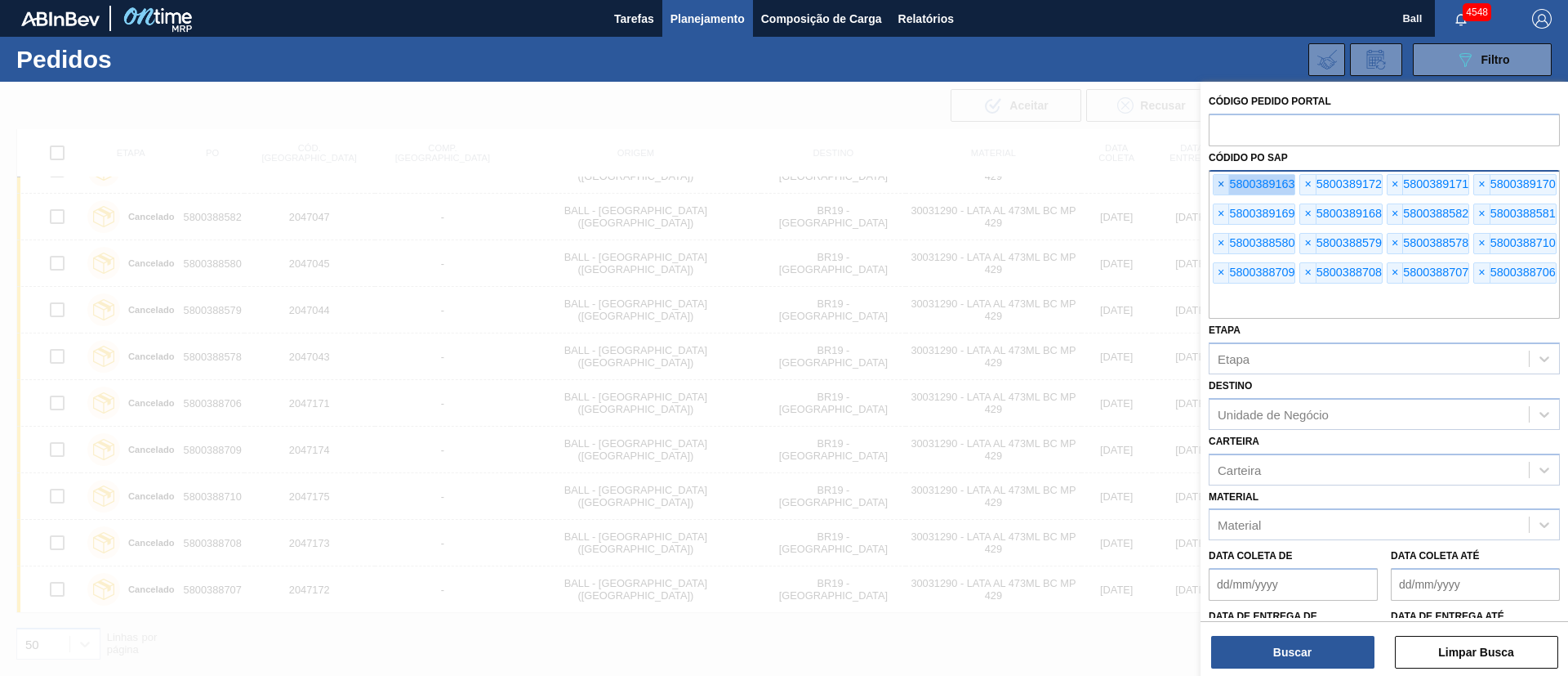
click at [1225, 190] on span "×" at bounding box center [1222, 184] width 15 height 20
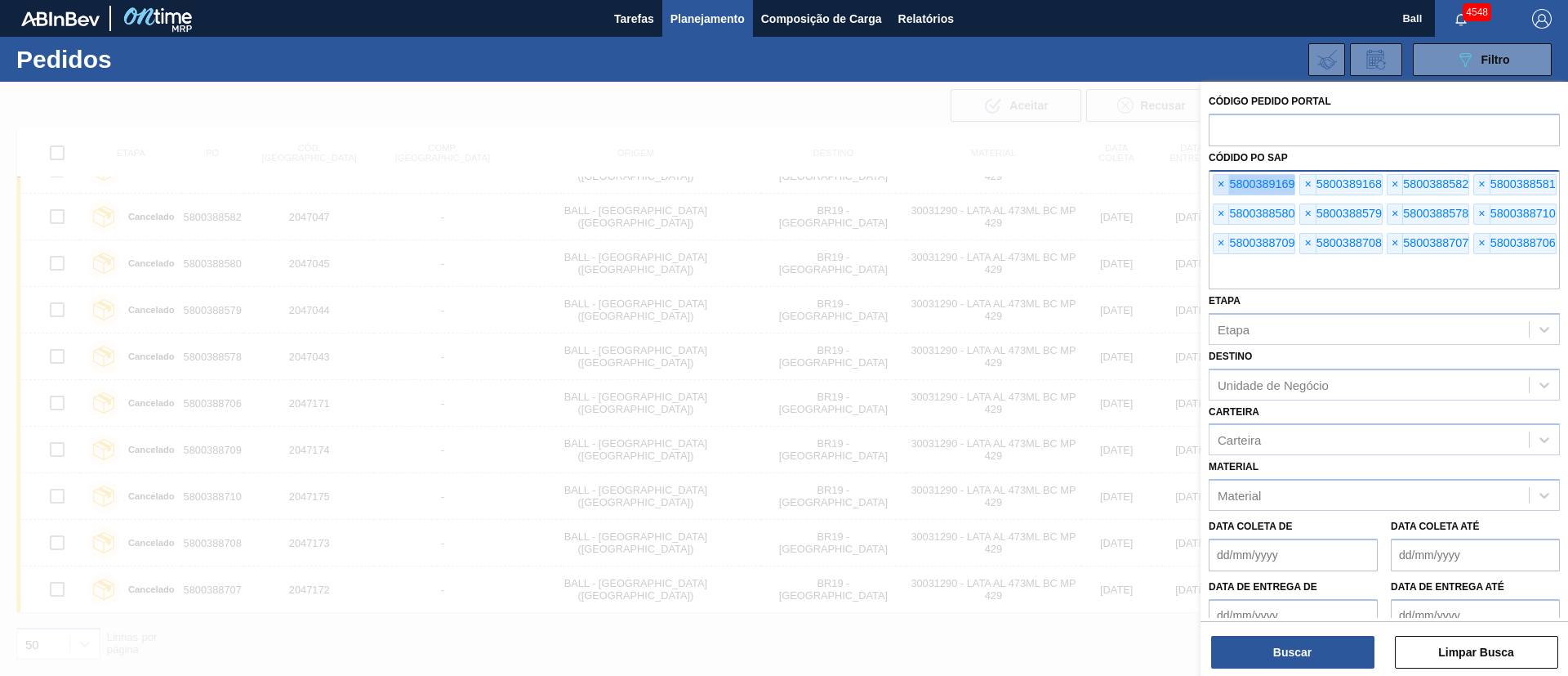
click at [1225, 190] on span "×" at bounding box center [1222, 184] width 15 height 20
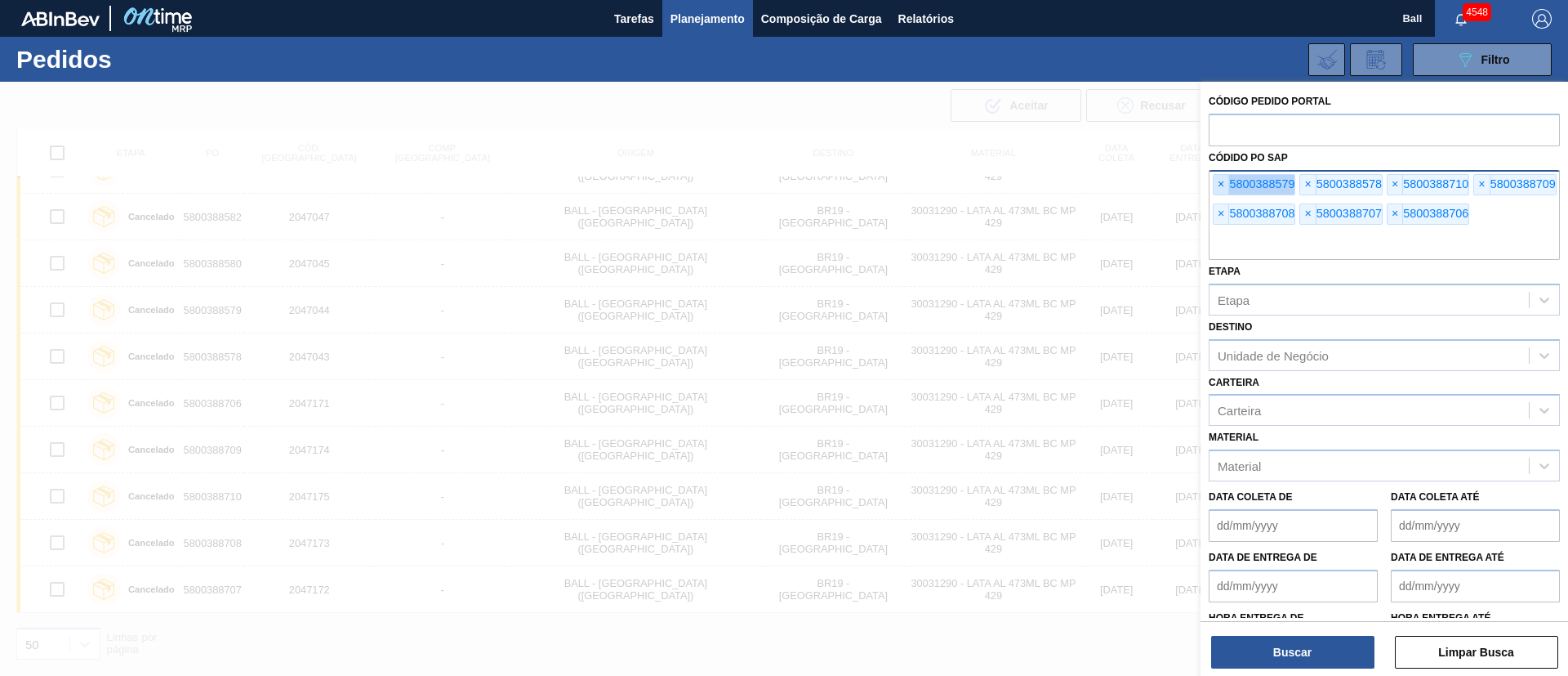
click at [1225, 190] on span "×" at bounding box center [1222, 184] width 15 height 20
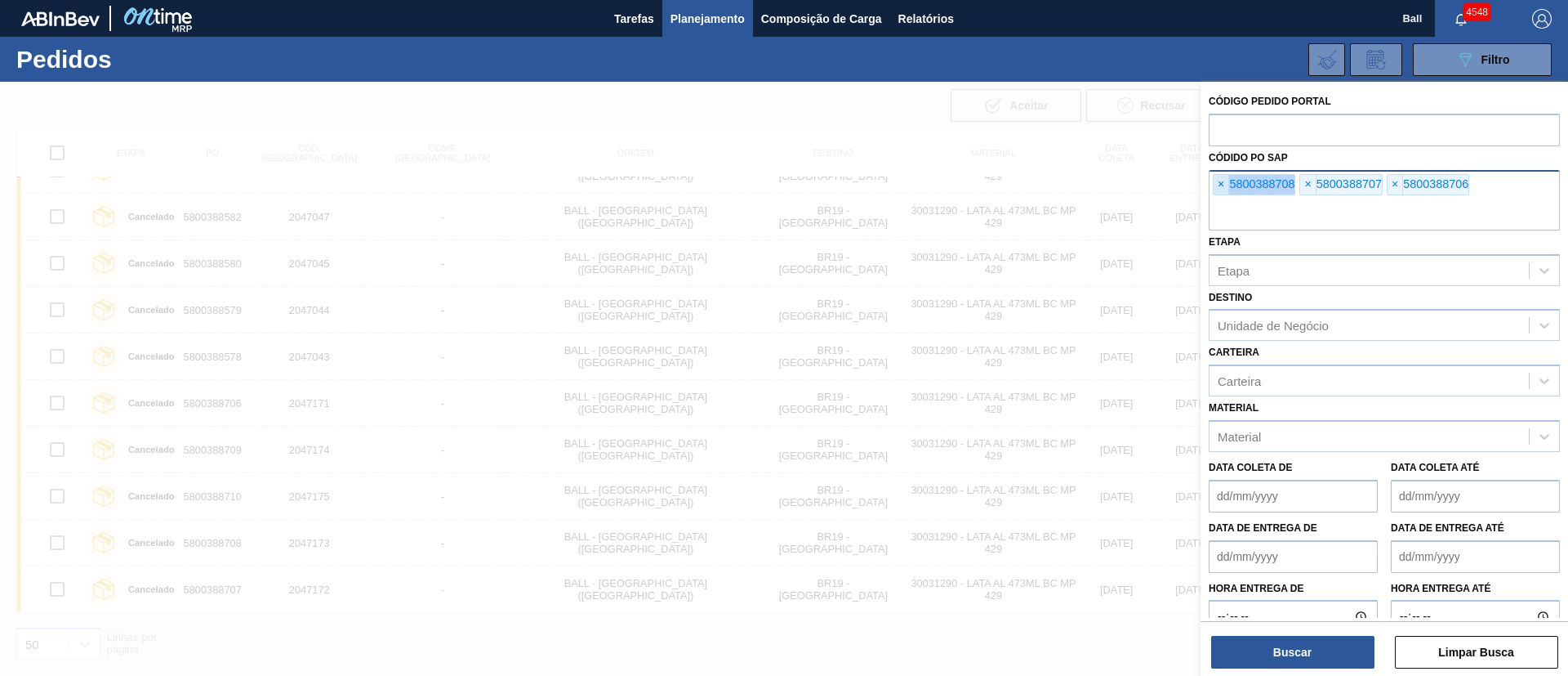
click at [1225, 190] on span "×" at bounding box center [1222, 184] width 15 height 20
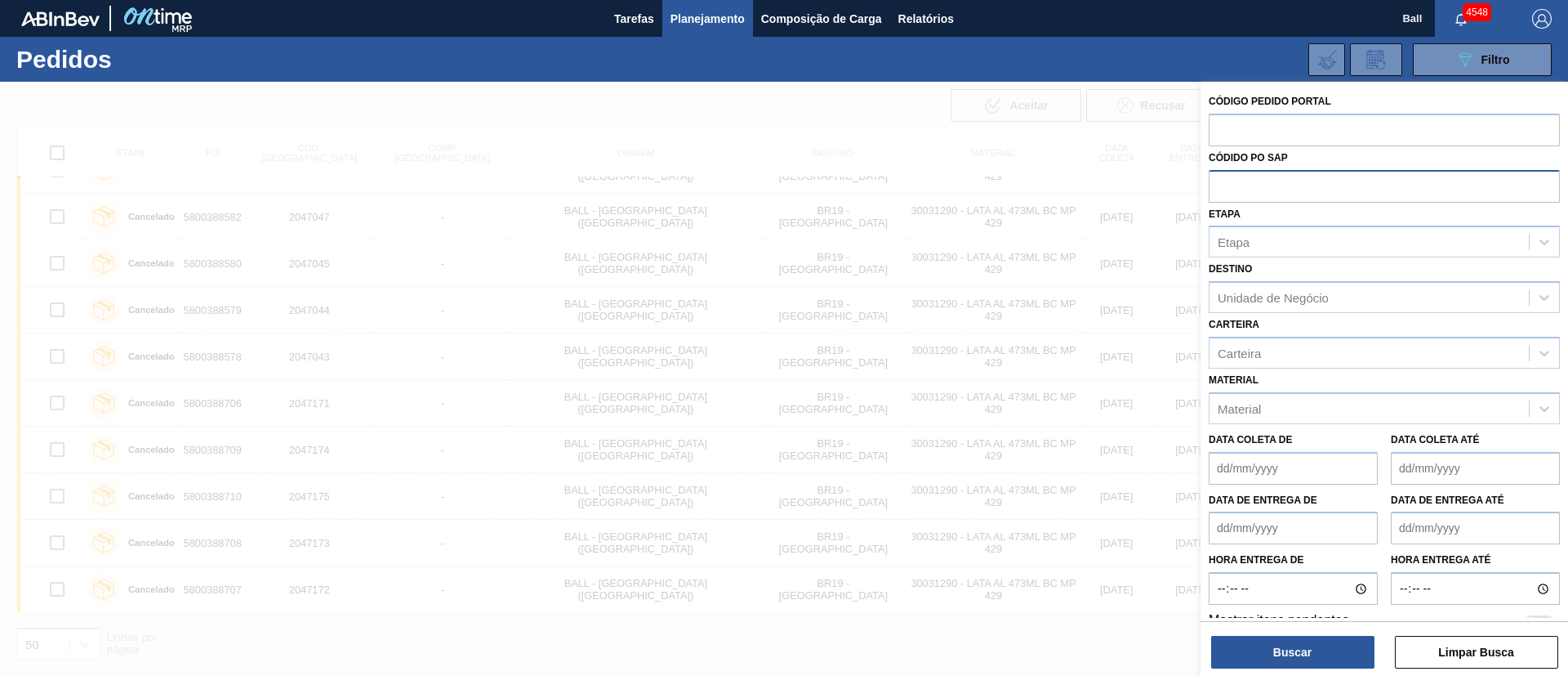
click at [1225, 190] on input "text" at bounding box center [1385, 185] width 351 height 31
paste input "text"
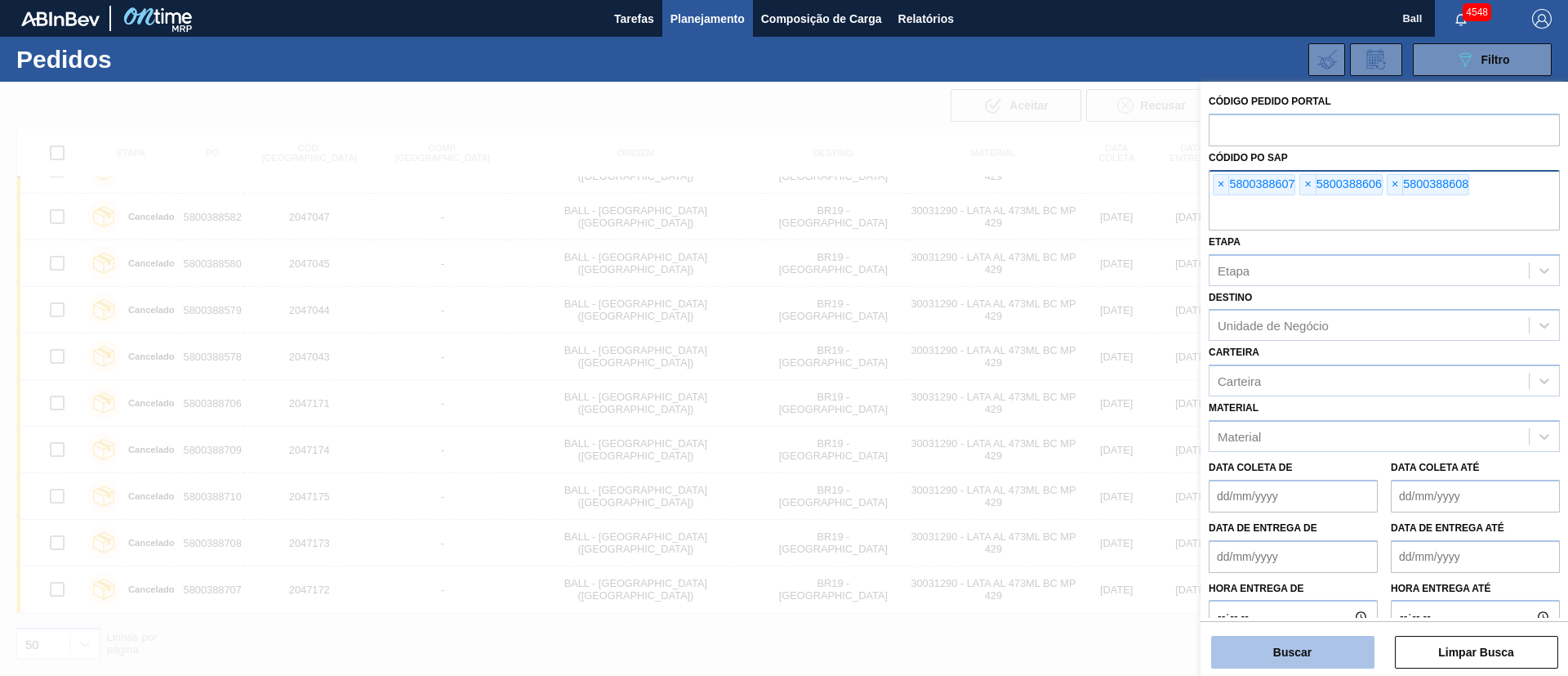
click at [1301, 646] on button "Buscar" at bounding box center [1292, 651] width 163 height 33
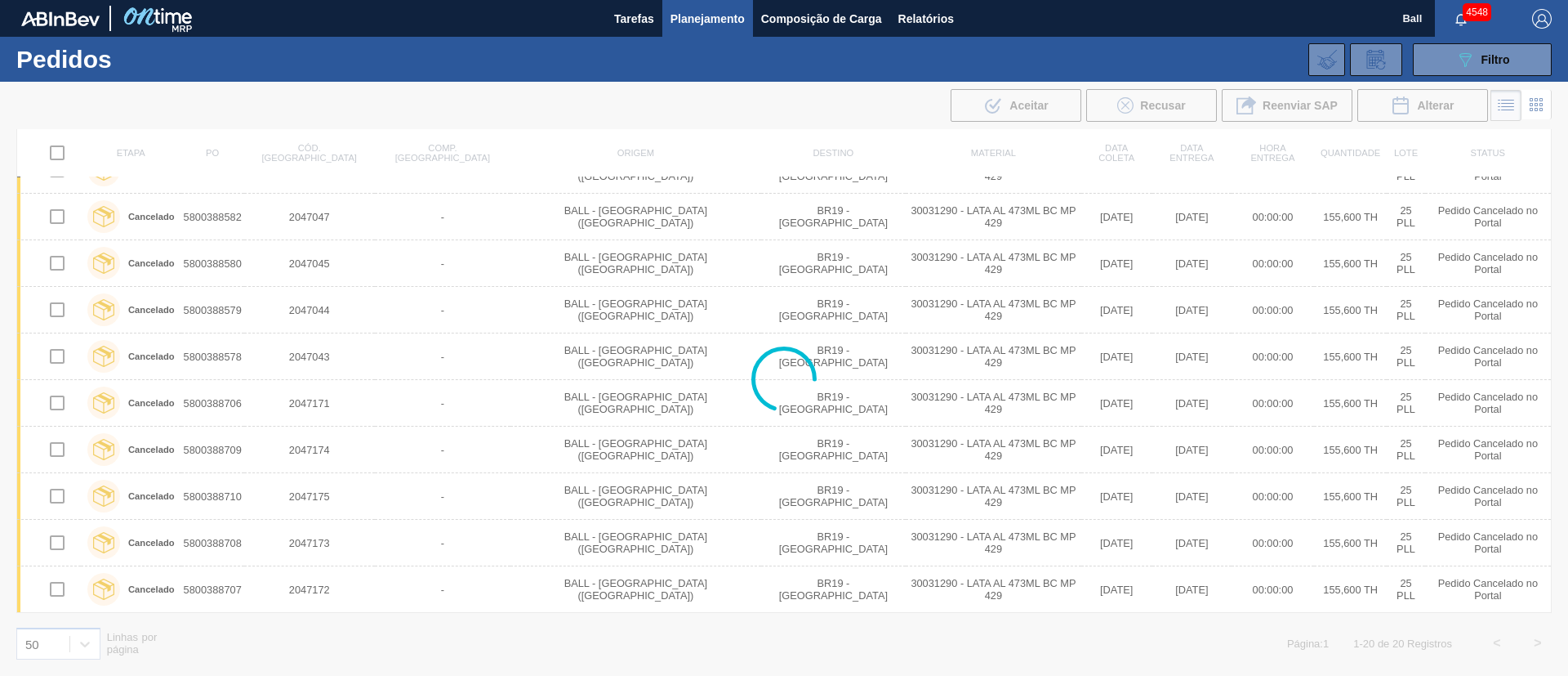
scroll to position [0, 0]
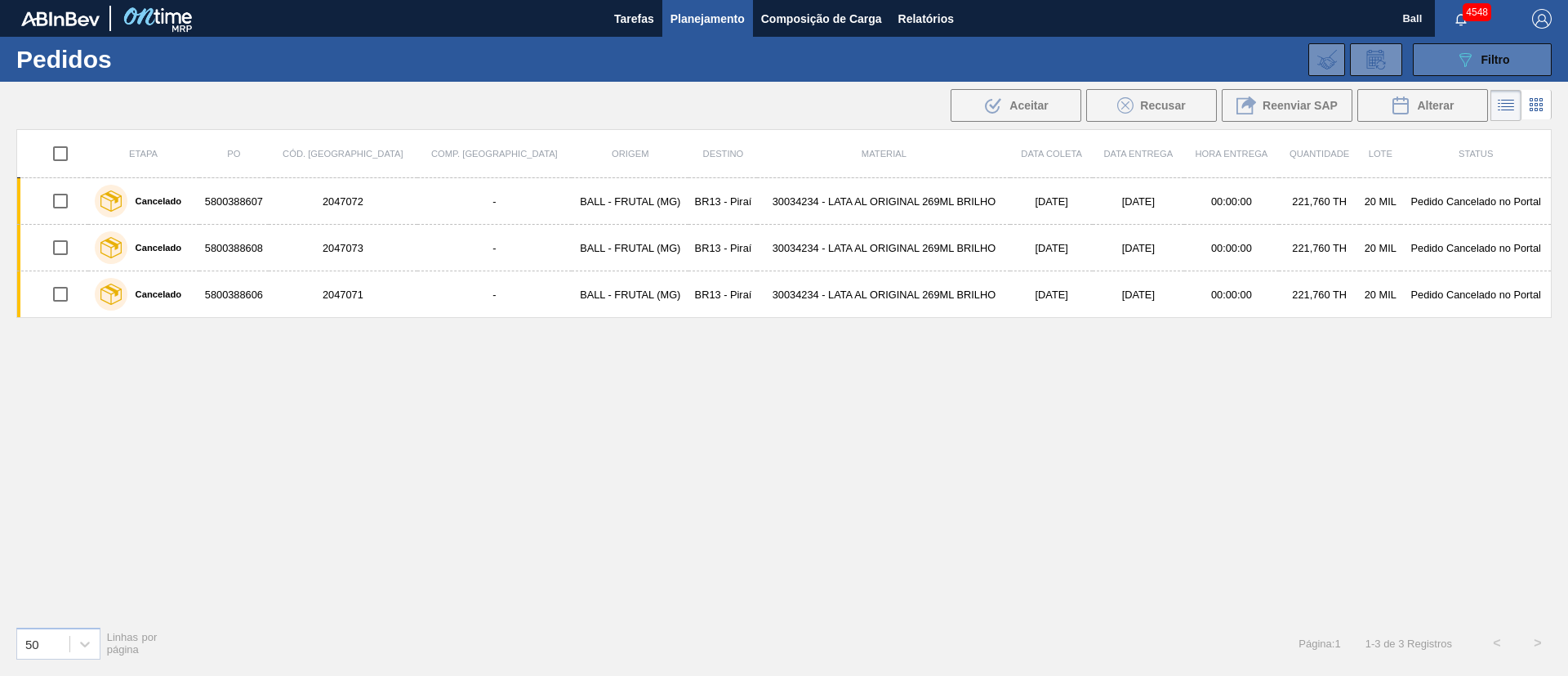
click at [1486, 71] on button "089F7B8B-B2A5-4AFE-B5C0-19BA573D28AC Filtro" at bounding box center [1482, 59] width 139 height 33
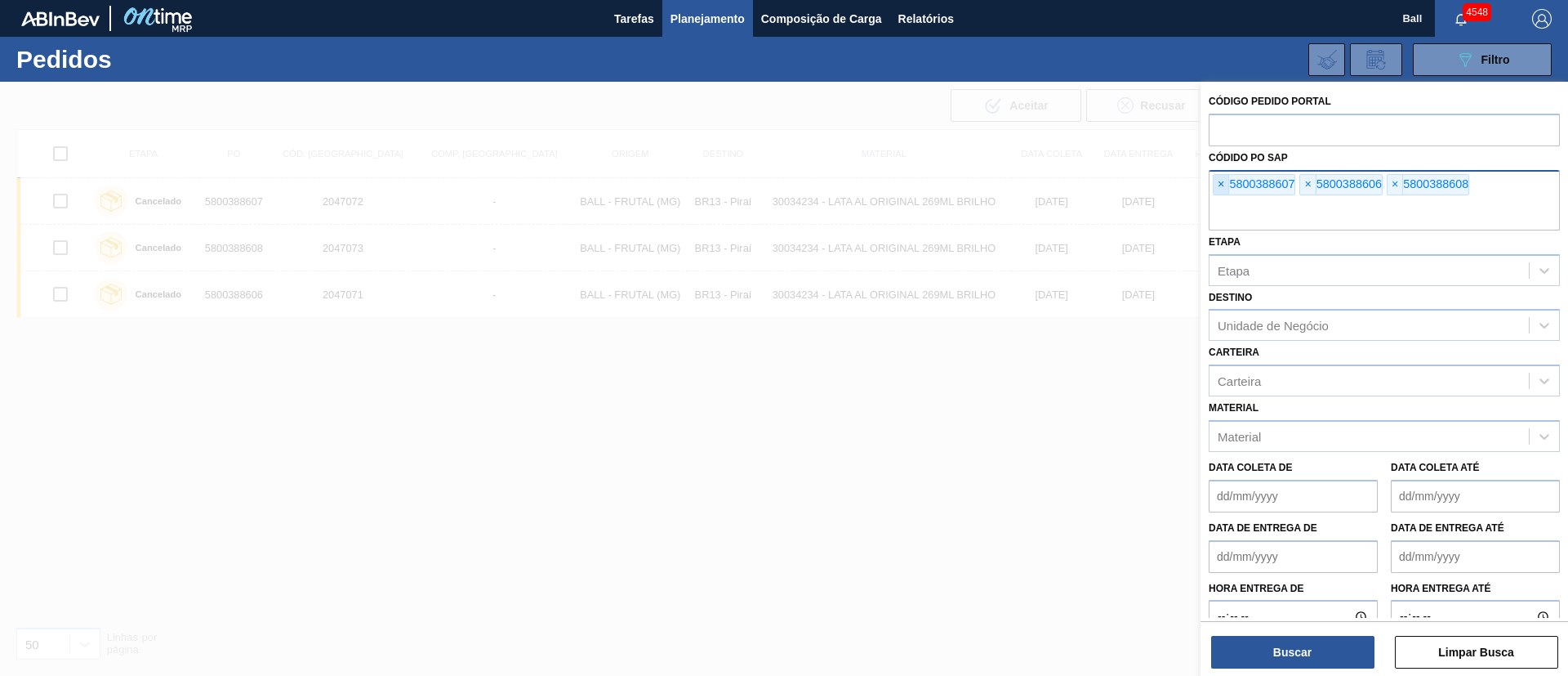
click at [1219, 189] on span "×" at bounding box center [1222, 184] width 15 height 20
click at [1219, 199] on input "text" at bounding box center [1385, 214] width 351 height 31
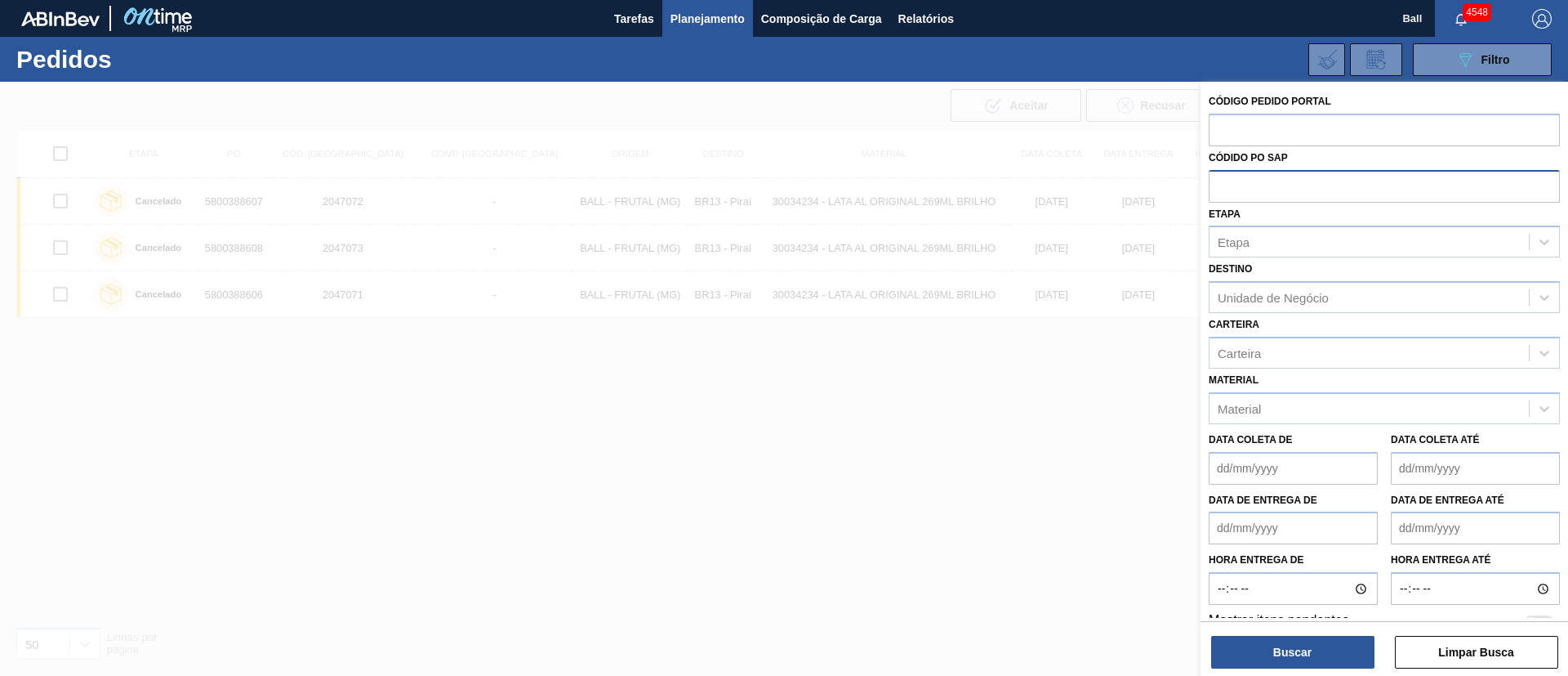
paste input "5800388942"
type input "5800388942"
click at [1310, 653] on button "Buscar" at bounding box center [1292, 651] width 163 height 33
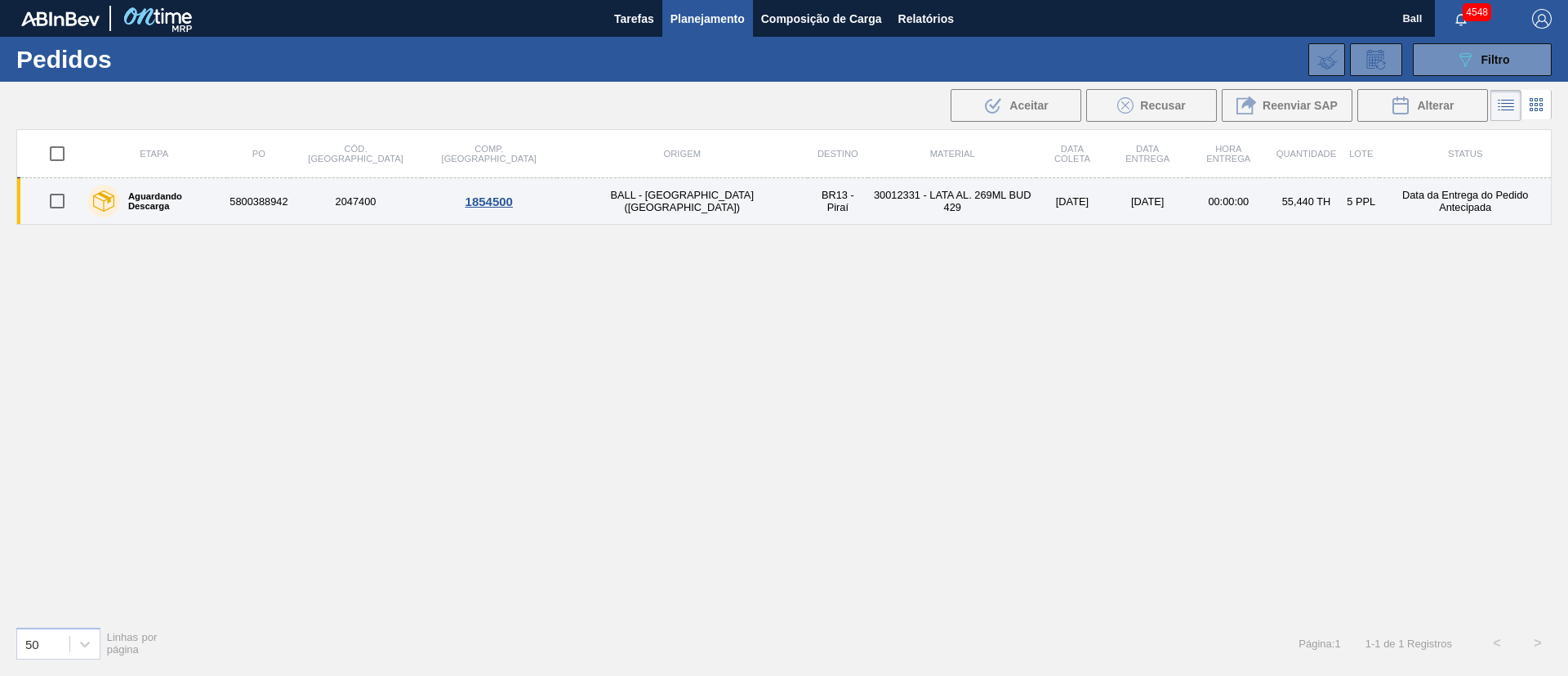
click at [868, 216] on td "30012331 - LATA AL. 269ML BUD 429" at bounding box center [953, 201] width 168 height 46
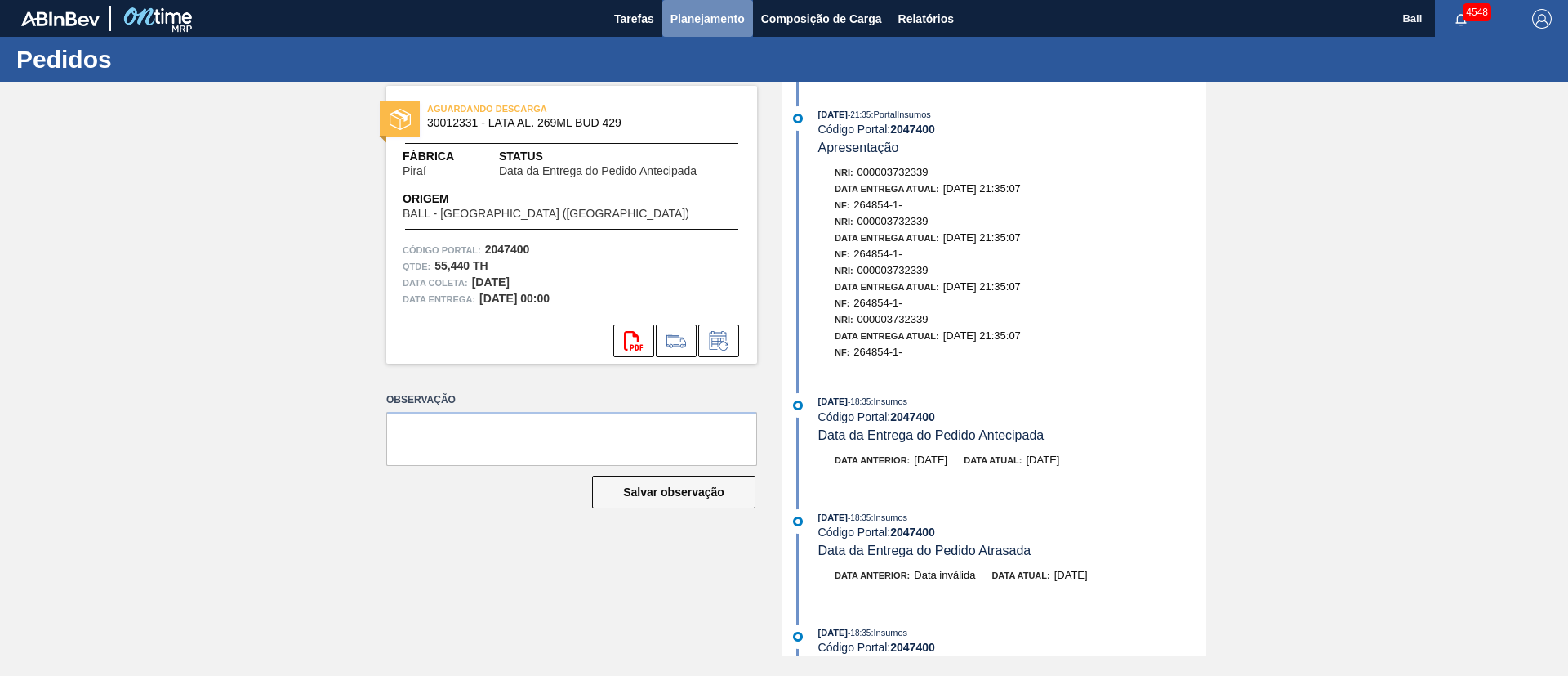
click at [701, 25] on span "Planejamento" at bounding box center [707, 19] width 75 height 20
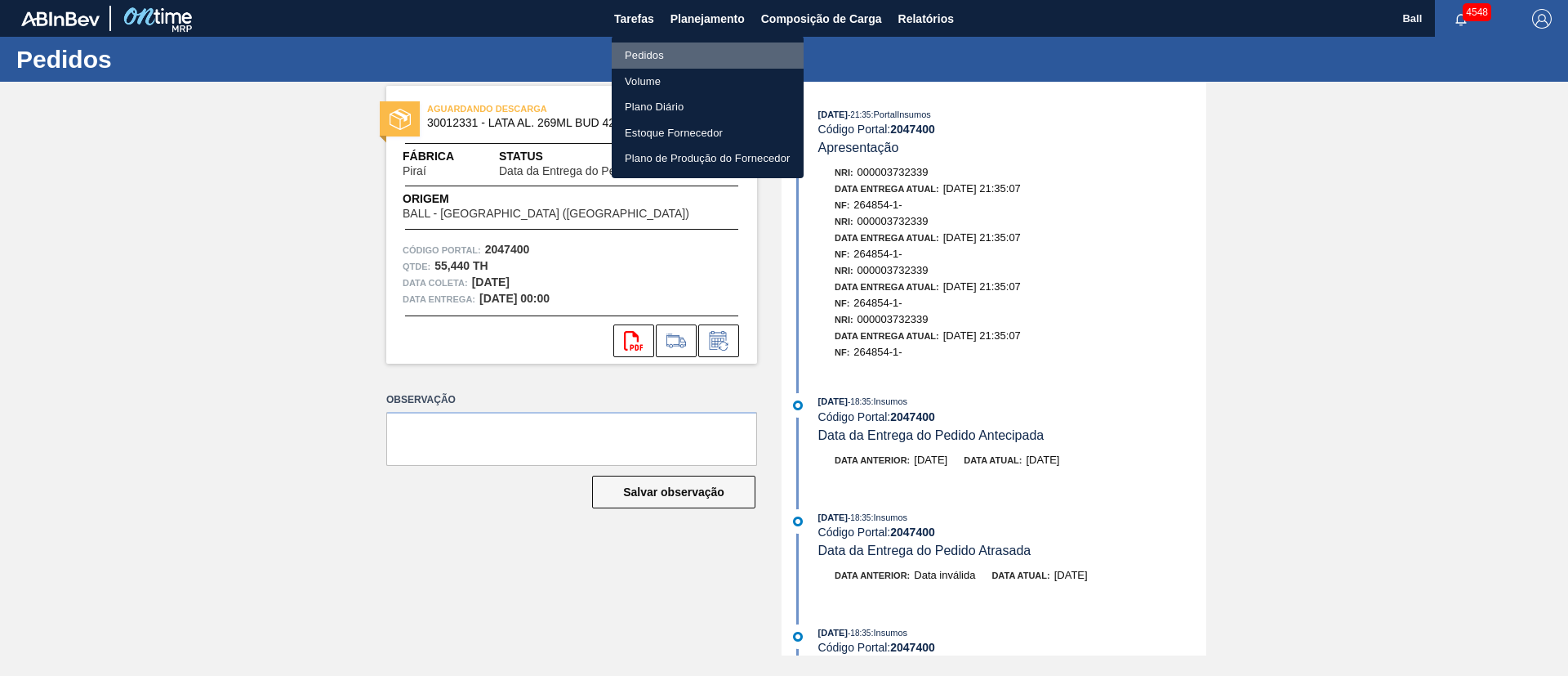
click at [654, 59] on li "Pedidos" at bounding box center [707, 56] width 192 height 26
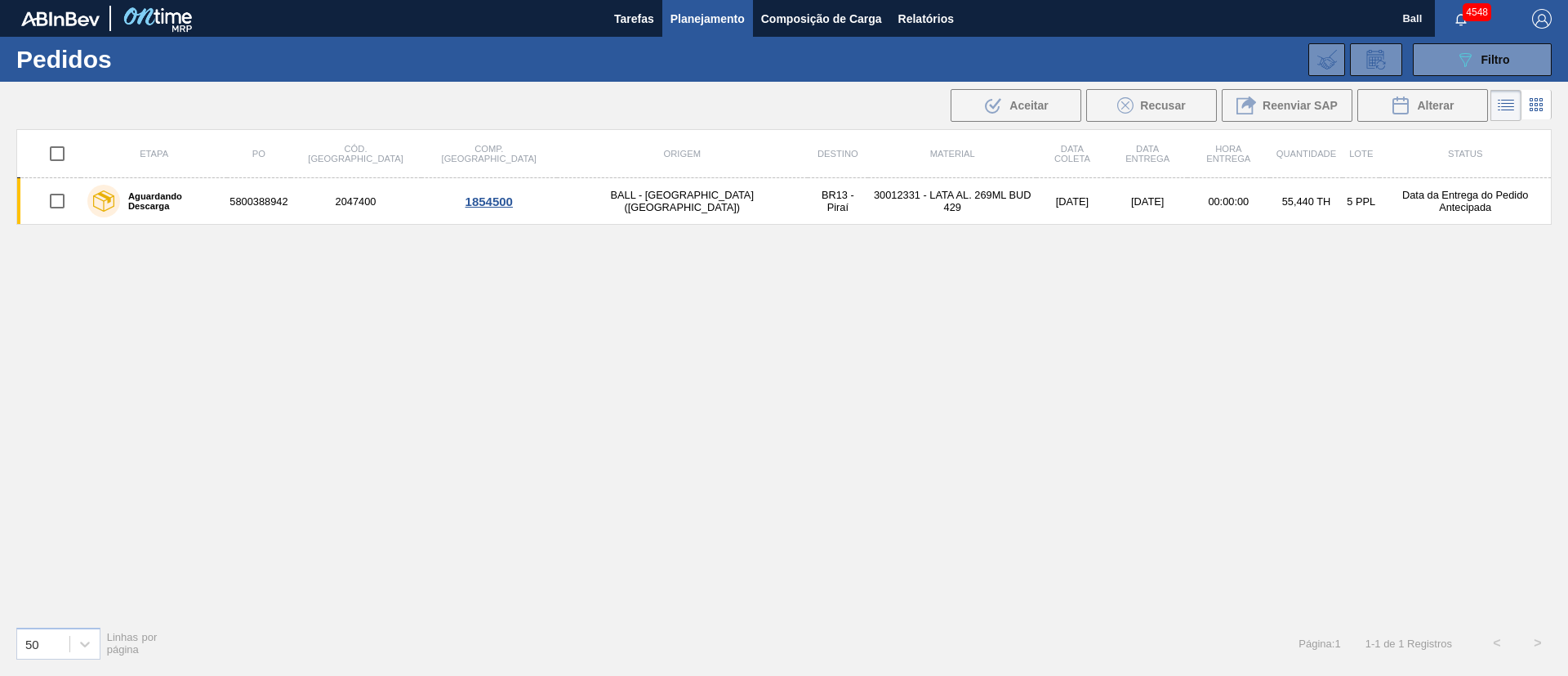
click at [1450, 82] on div "089F7B8B-B2A5-4AFE-B5C0-19BA573D28AC Filtro Código Pedido Portal Códido PO SAP …" at bounding box center [910, 59] width 1300 height 49
click at [1453, 67] on button "089F7B8B-B2A5-4AFE-B5C0-19BA573D28AC Filtro" at bounding box center [1482, 59] width 139 height 33
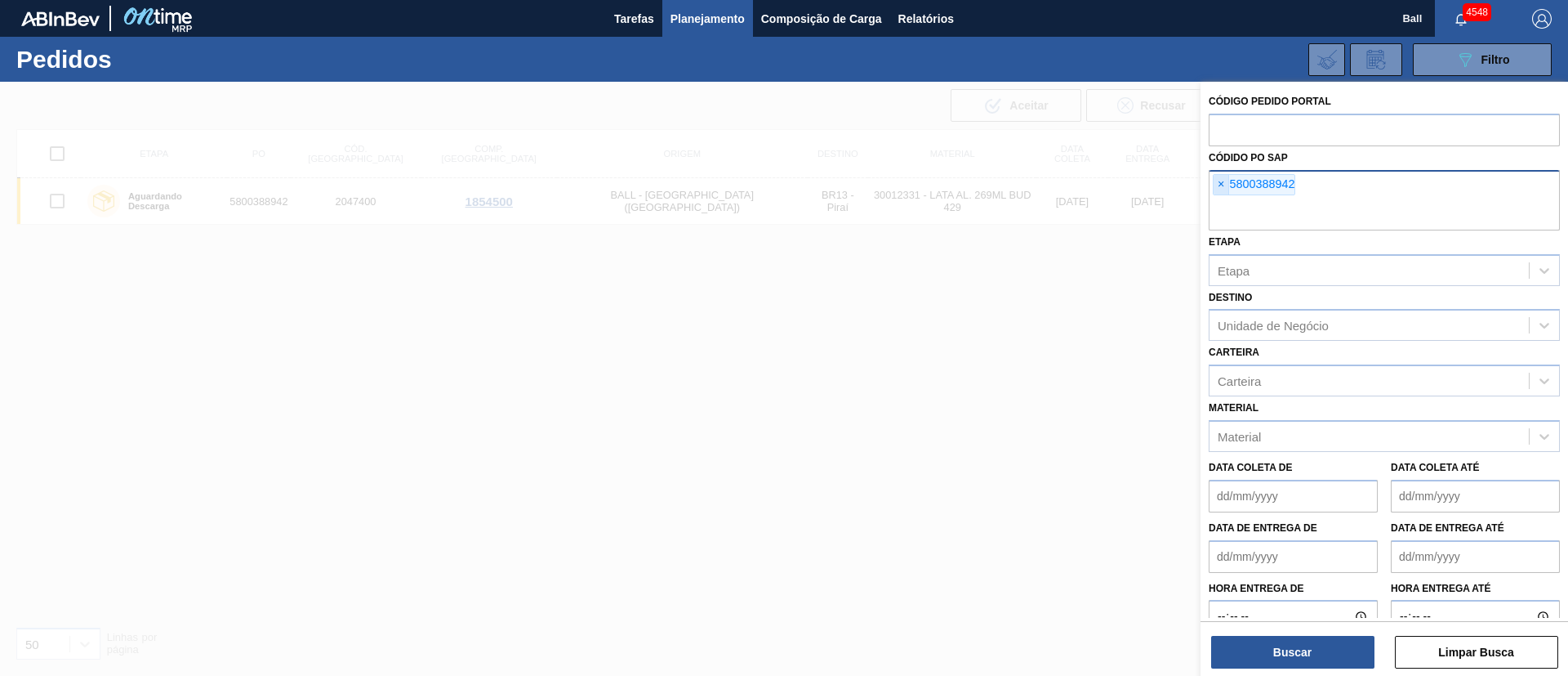
click at [1215, 189] on span "×" at bounding box center [1222, 184] width 15 height 20
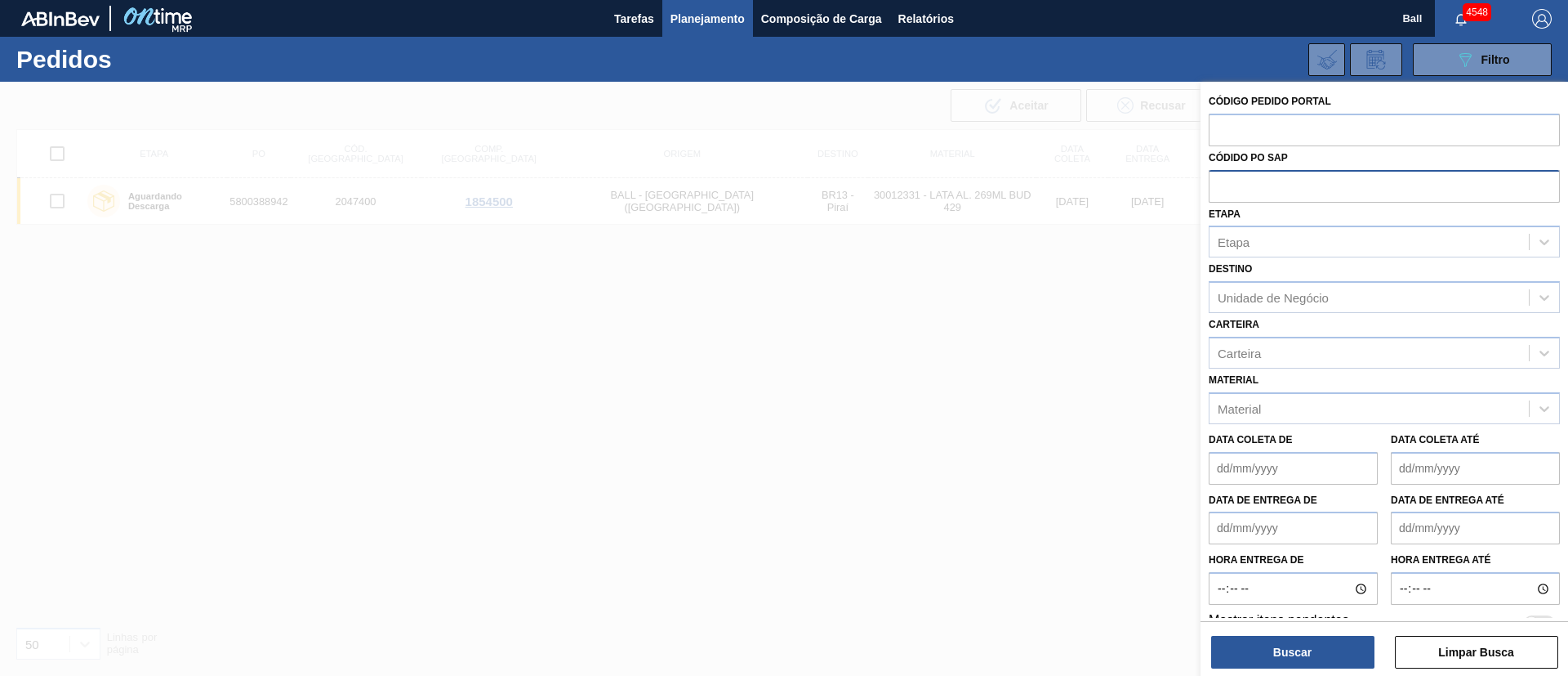
paste input "text"
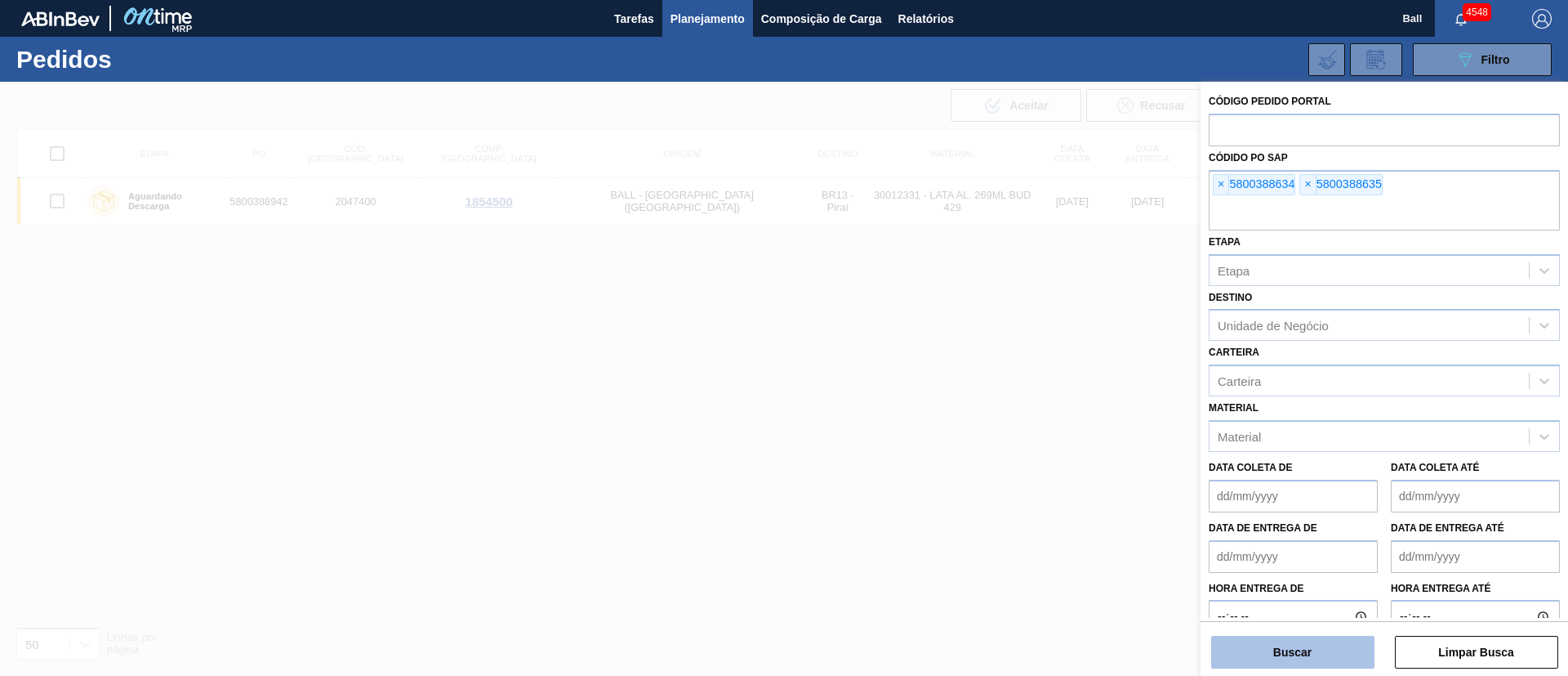
click at [1294, 641] on button "Buscar" at bounding box center [1292, 651] width 163 height 33
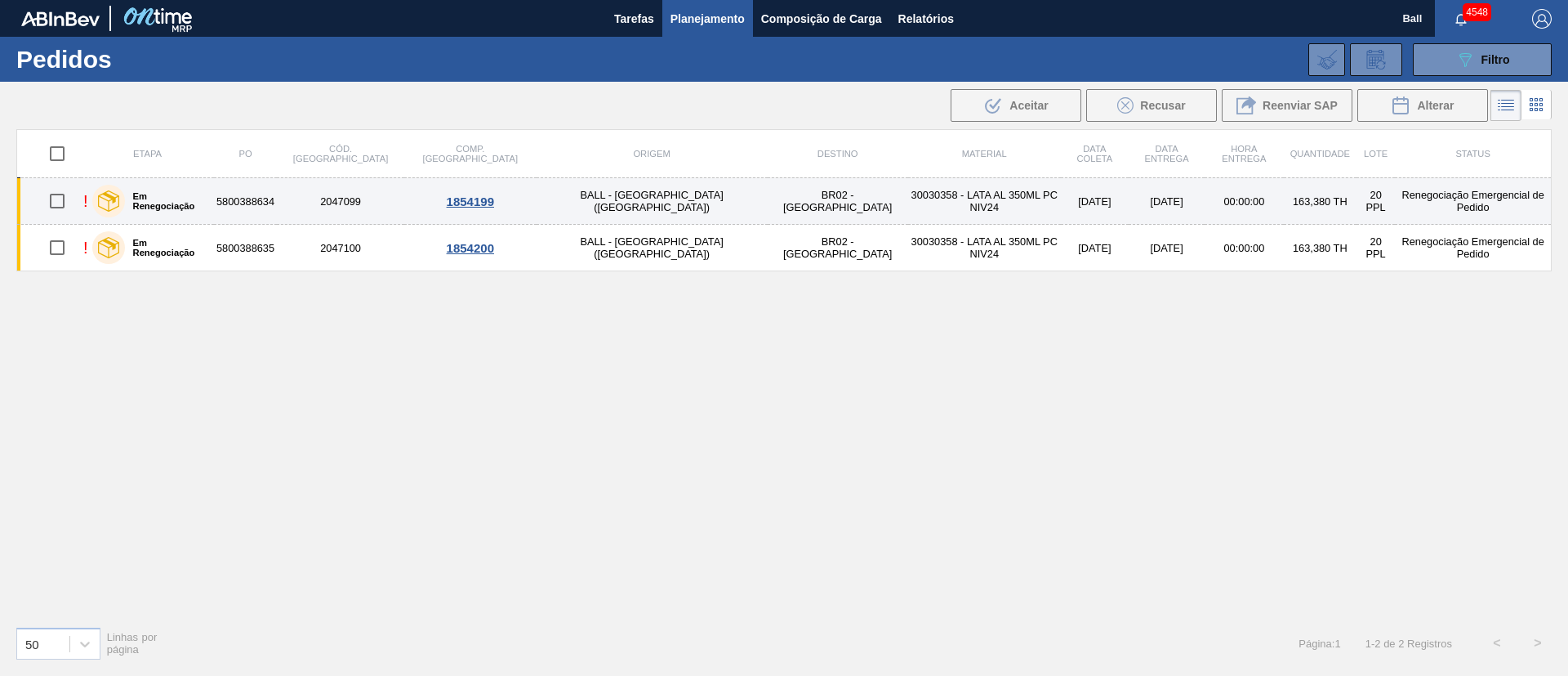
click at [1061, 207] on td "[DATE]" at bounding box center [1095, 201] width 68 height 46
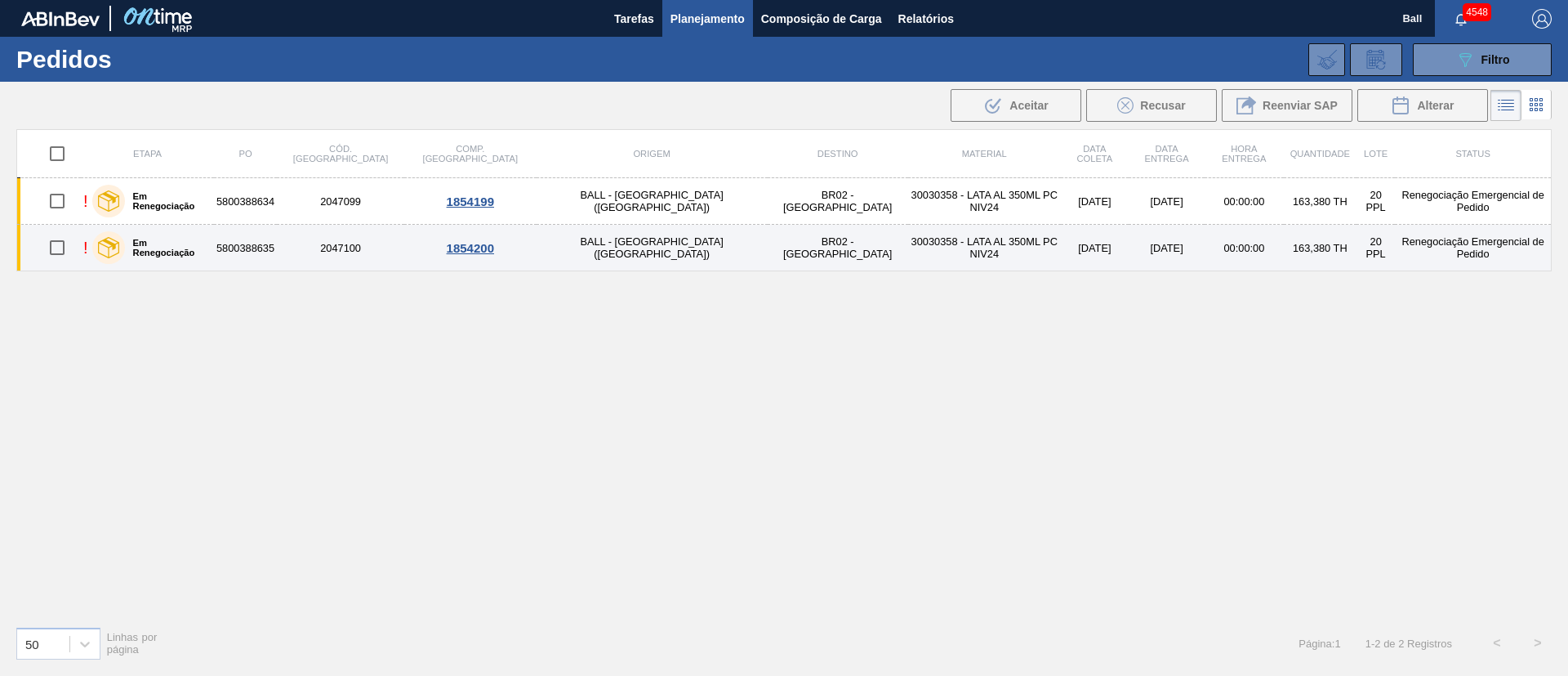
click at [922, 228] on td "30030358 - LATA AL 350ML PC NIV24" at bounding box center [985, 247] width 153 height 46
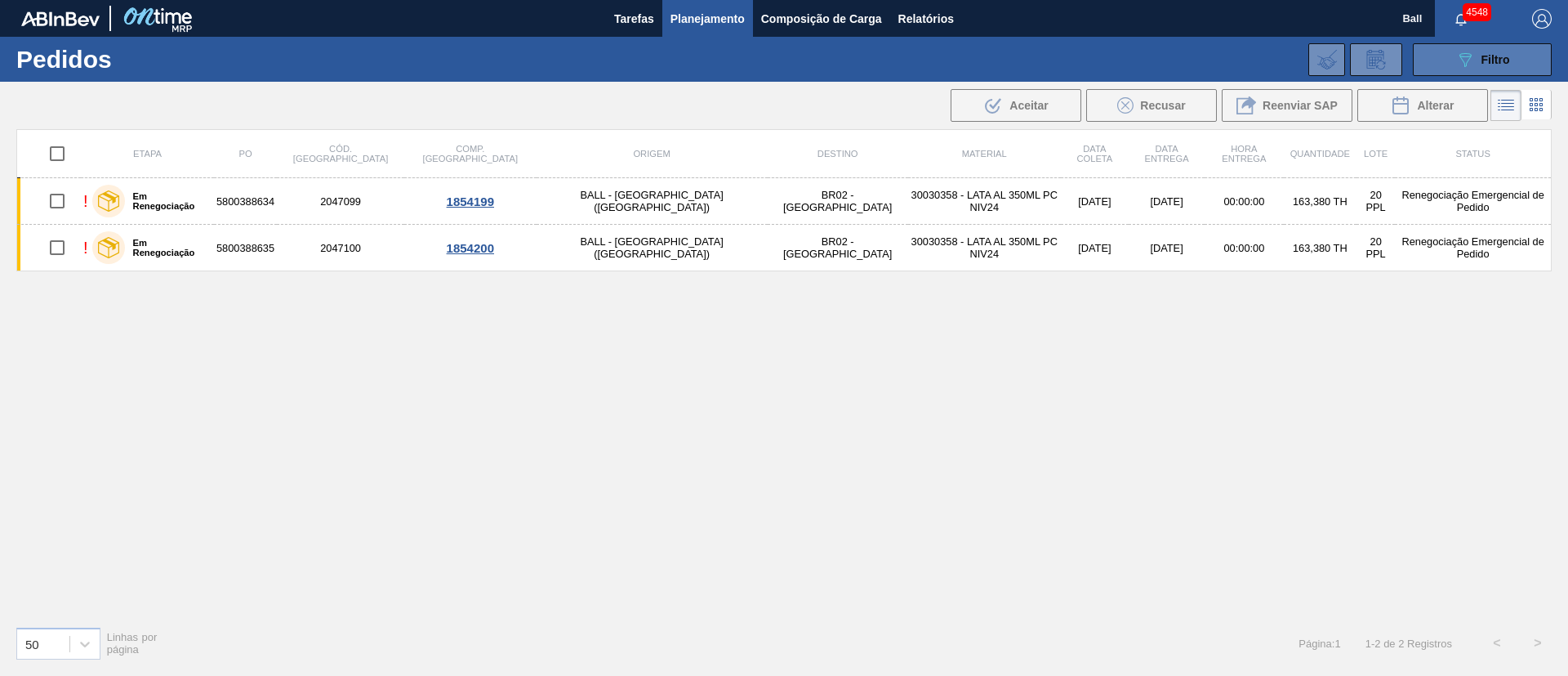
click at [1479, 71] on button "089F7B8B-B2A5-4AFE-B5C0-19BA573D28AC Filtro" at bounding box center [1482, 59] width 139 height 33
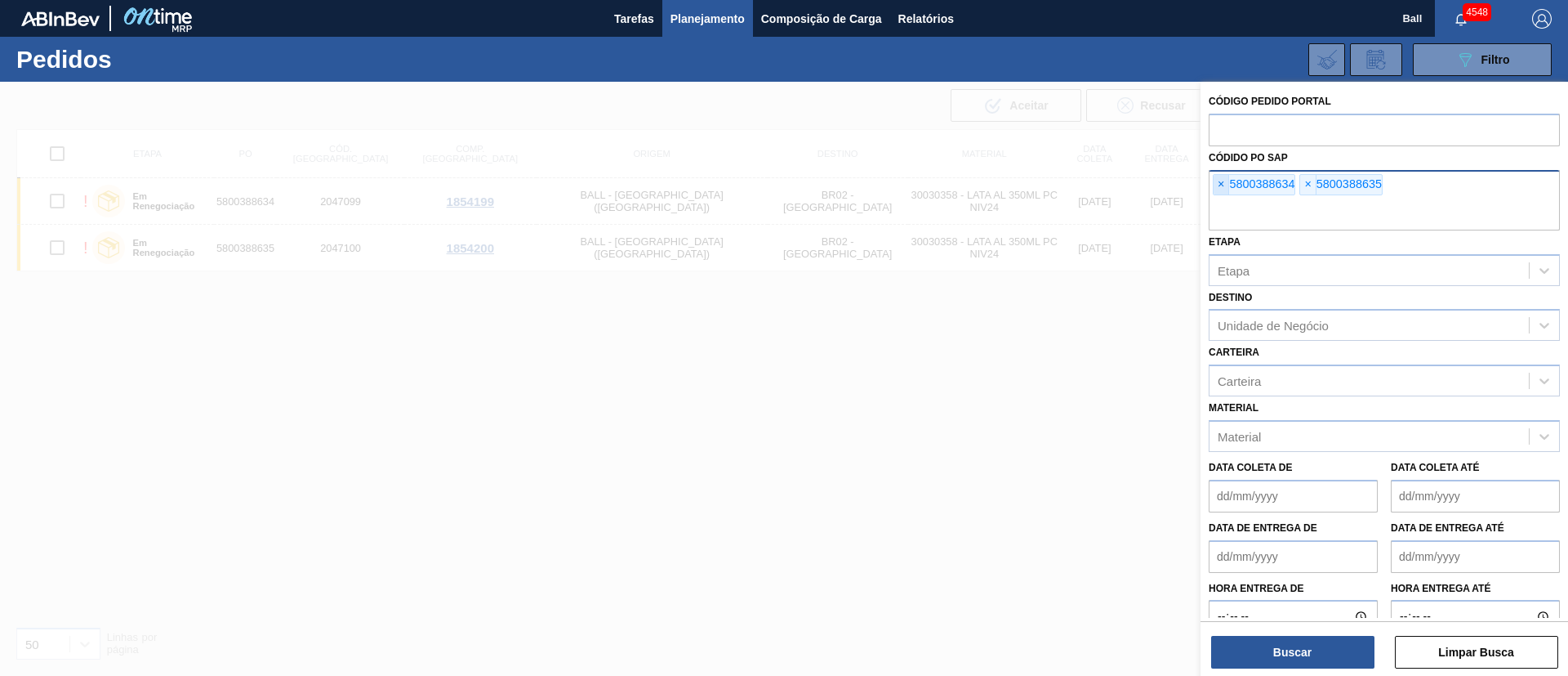
click at [1220, 183] on span "×" at bounding box center [1222, 184] width 15 height 20
click at [1220, 199] on input "text" at bounding box center [1385, 214] width 351 height 31
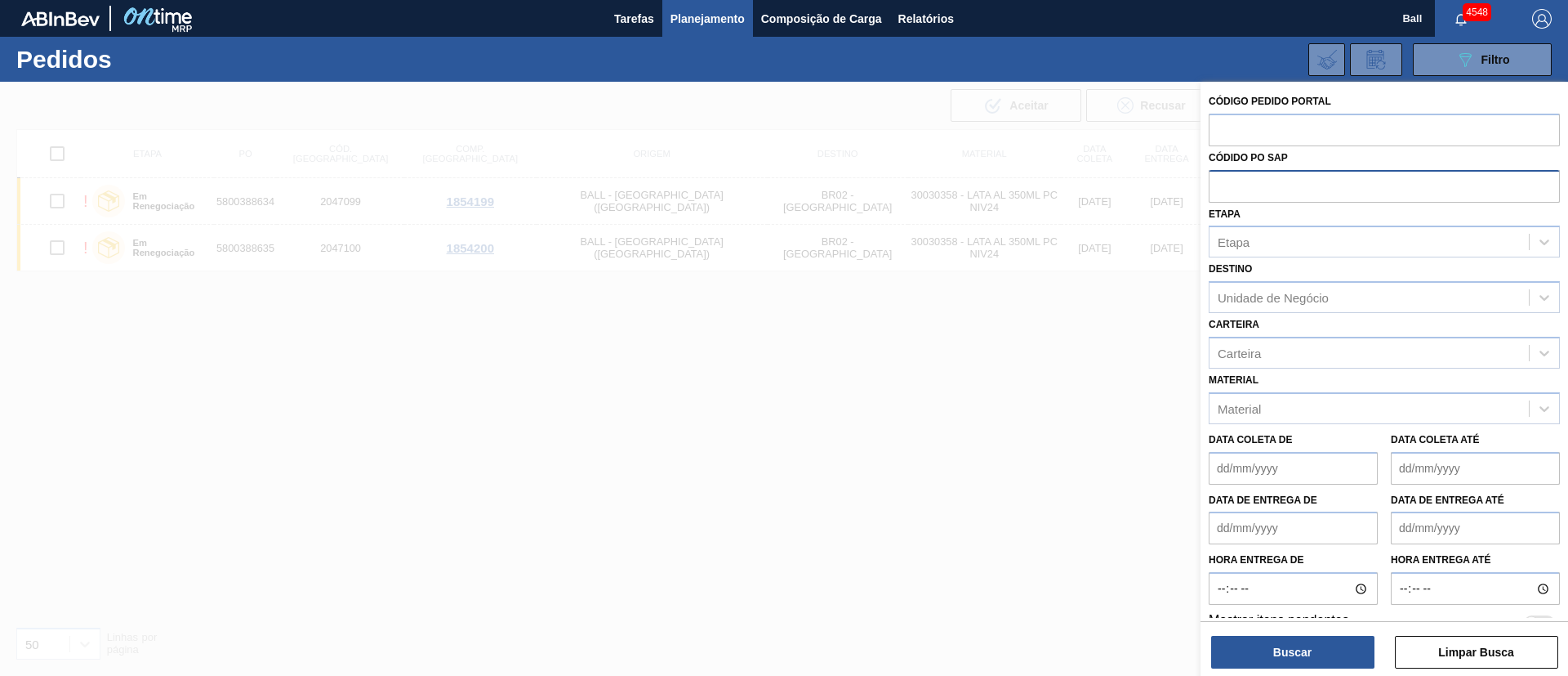
paste input "text"
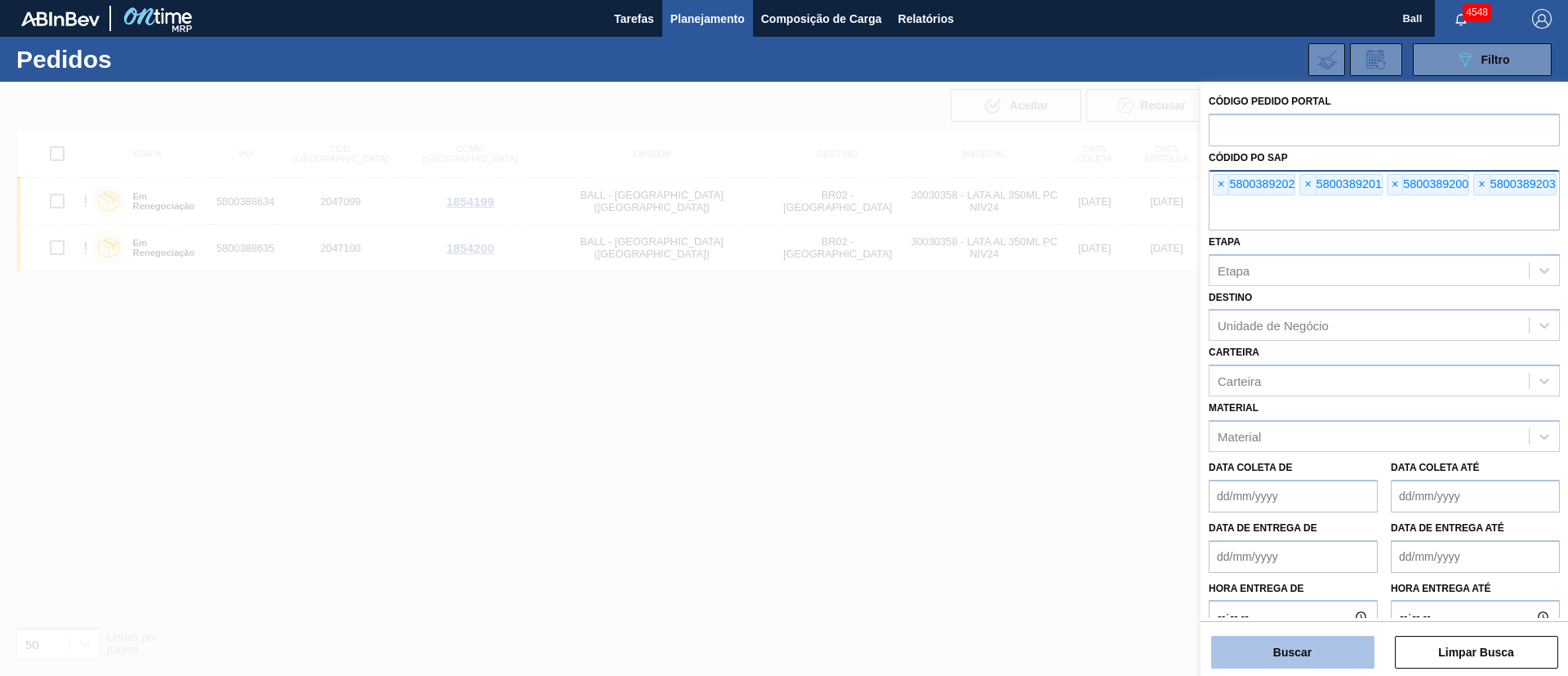
click at [1312, 646] on button "Buscar" at bounding box center [1292, 651] width 163 height 33
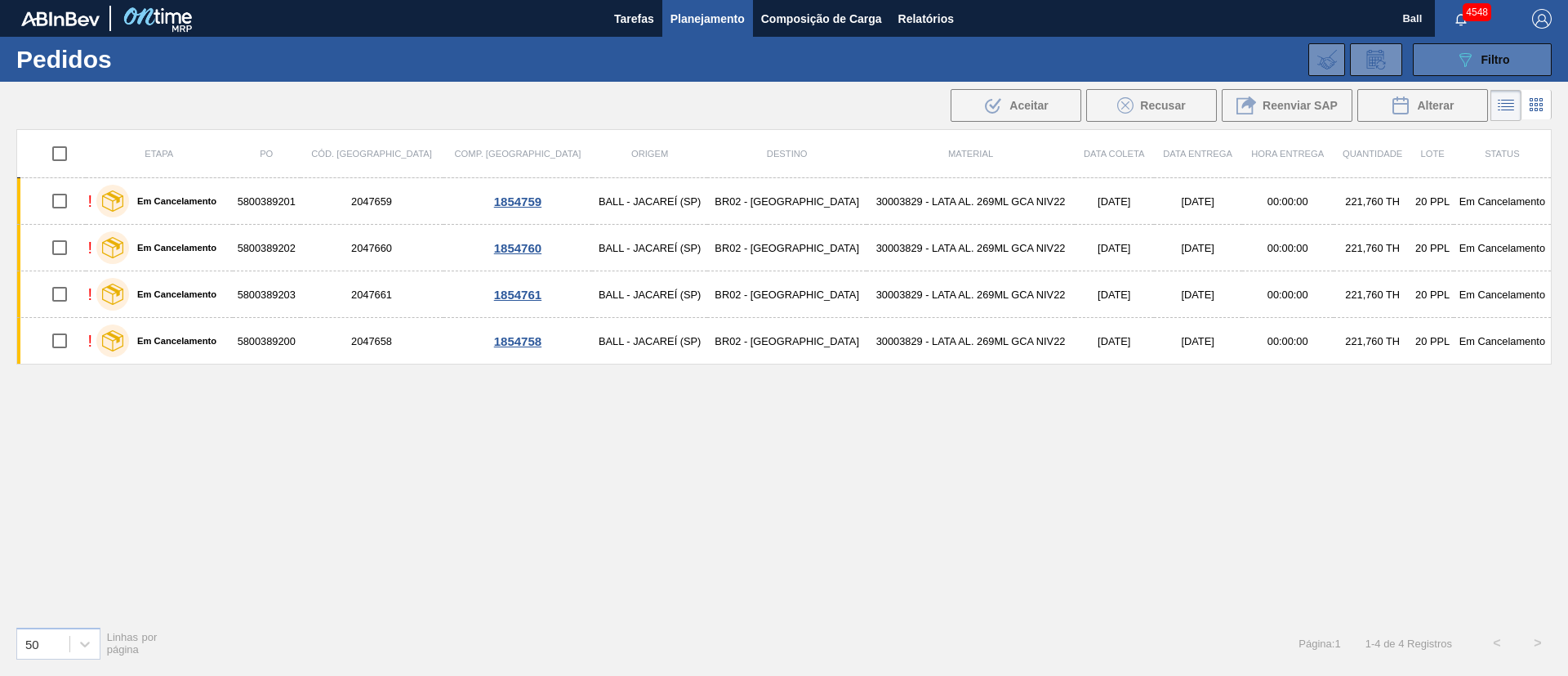
click at [1480, 51] on div "089F7B8B-B2A5-4AFE-B5C0-19BA573D28AC Filtro" at bounding box center [1483, 59] width 55 height 20
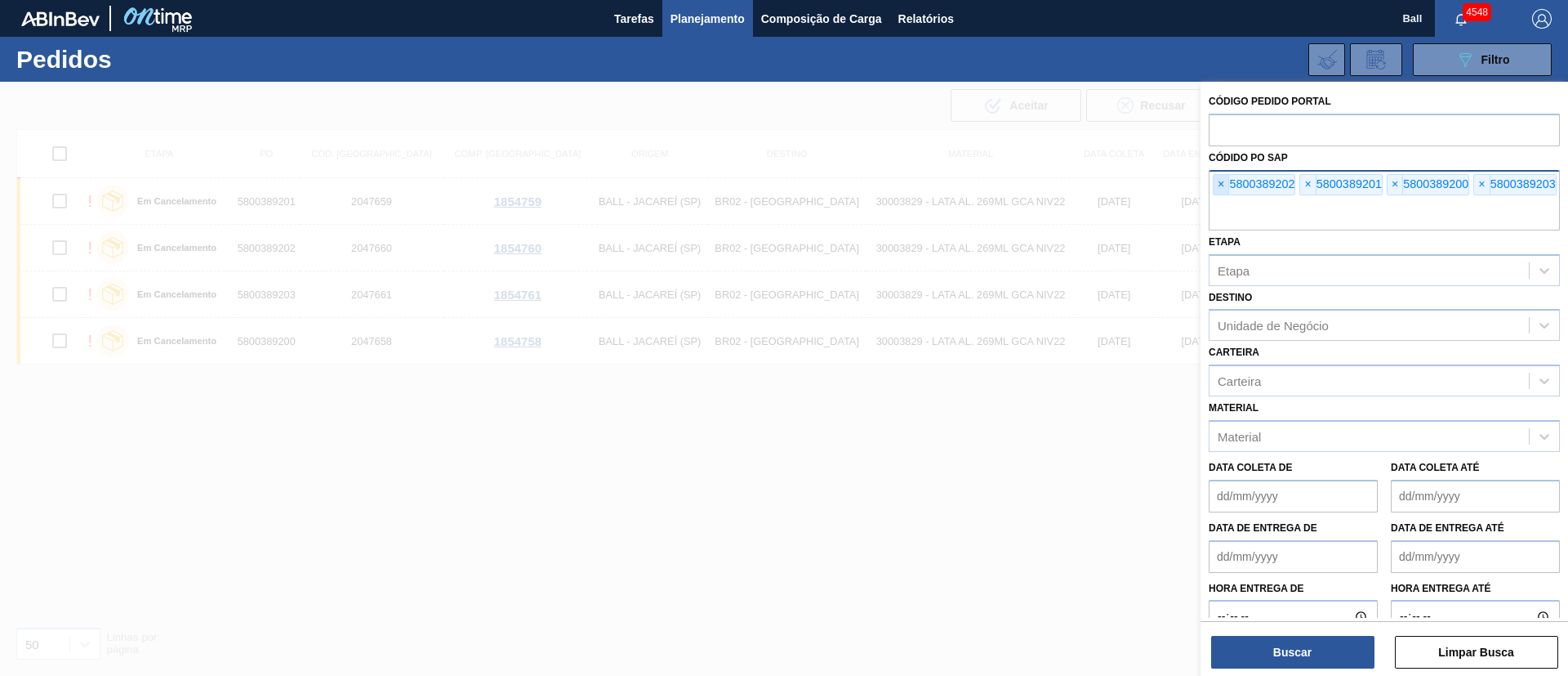
click at [1220, 184] on span "×" at bounding box center [1222, 184] width 15 height 20
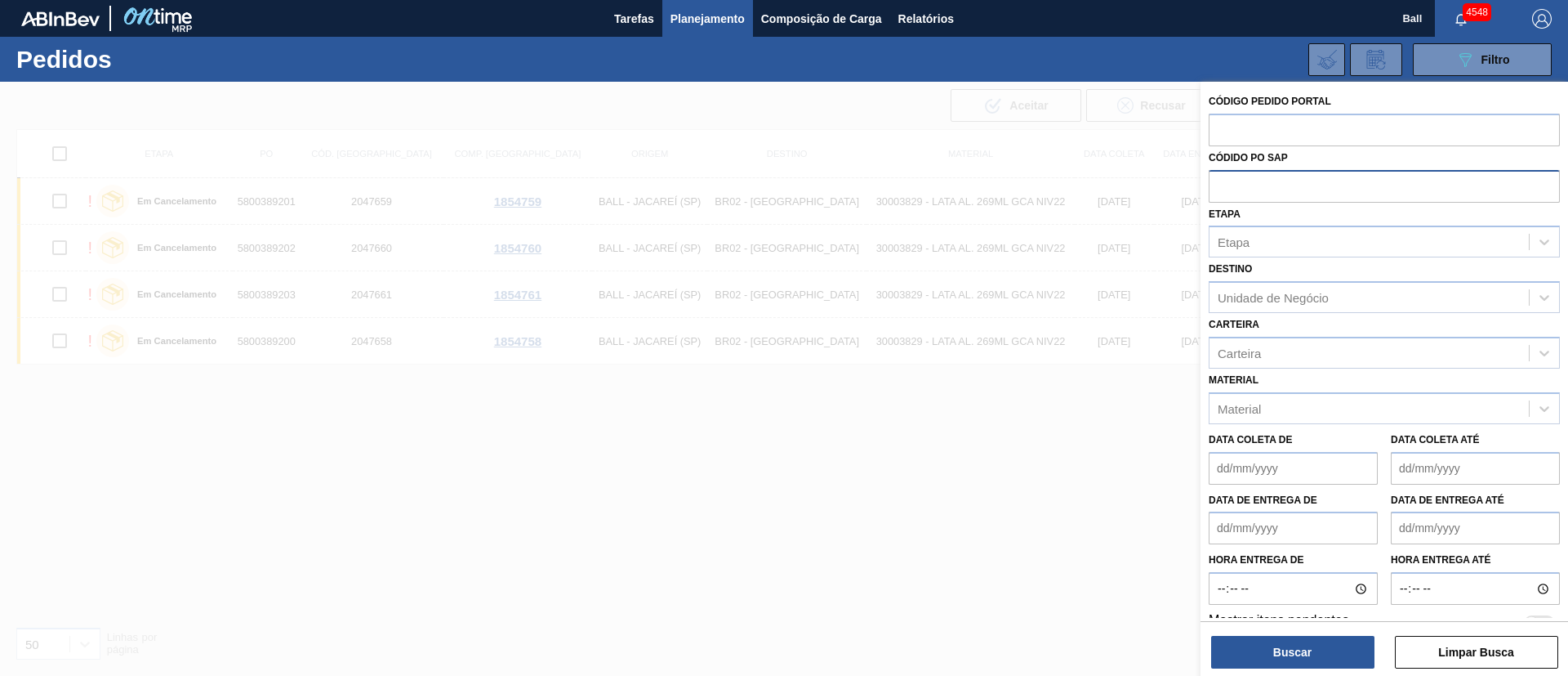
click at [1220, 184] on input "text" at bounding box center [1385, 185] width 351 height 31
click at [652, 35] on button "Tarefas" at bounding box center [634, 18] width 57 height 37
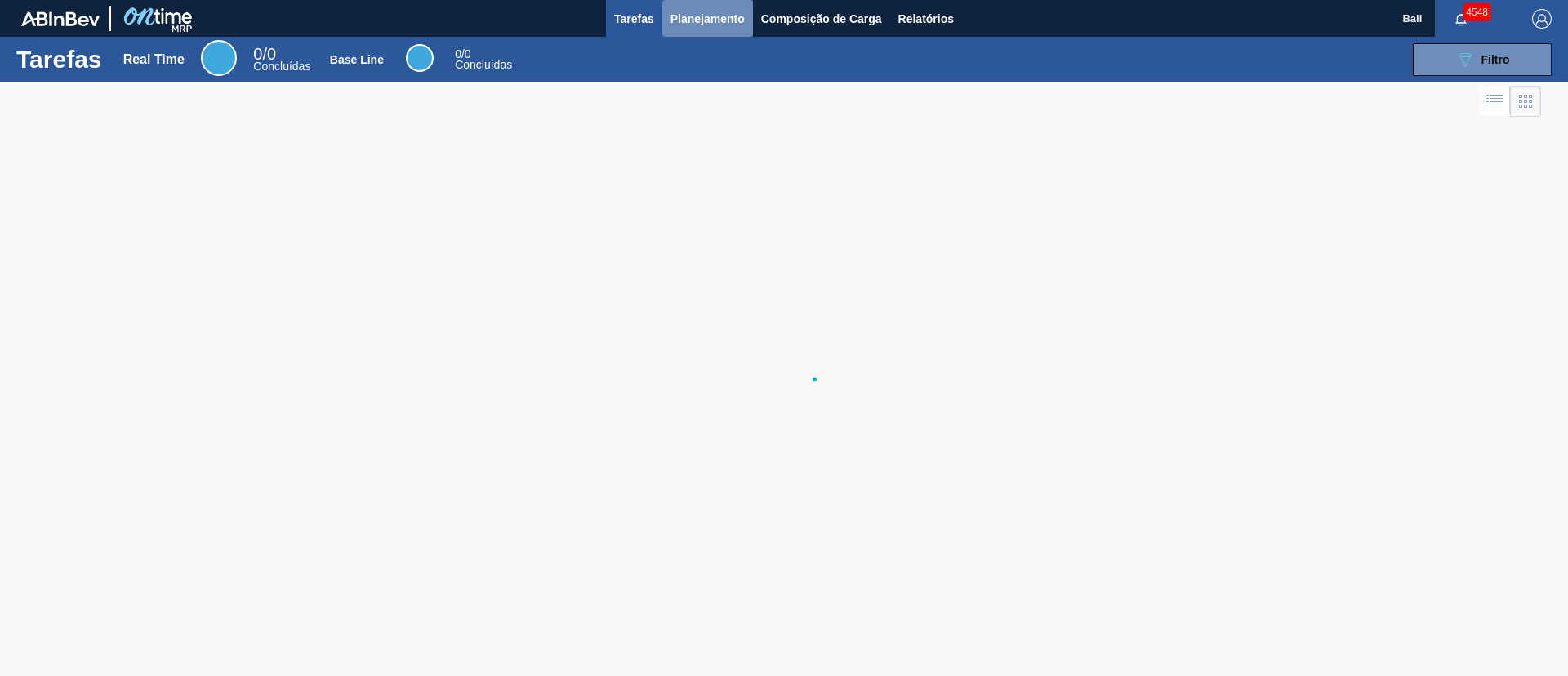
click at [711, 12] on span "Planejamento" at bounding box center [707, 19] width 75 height 20
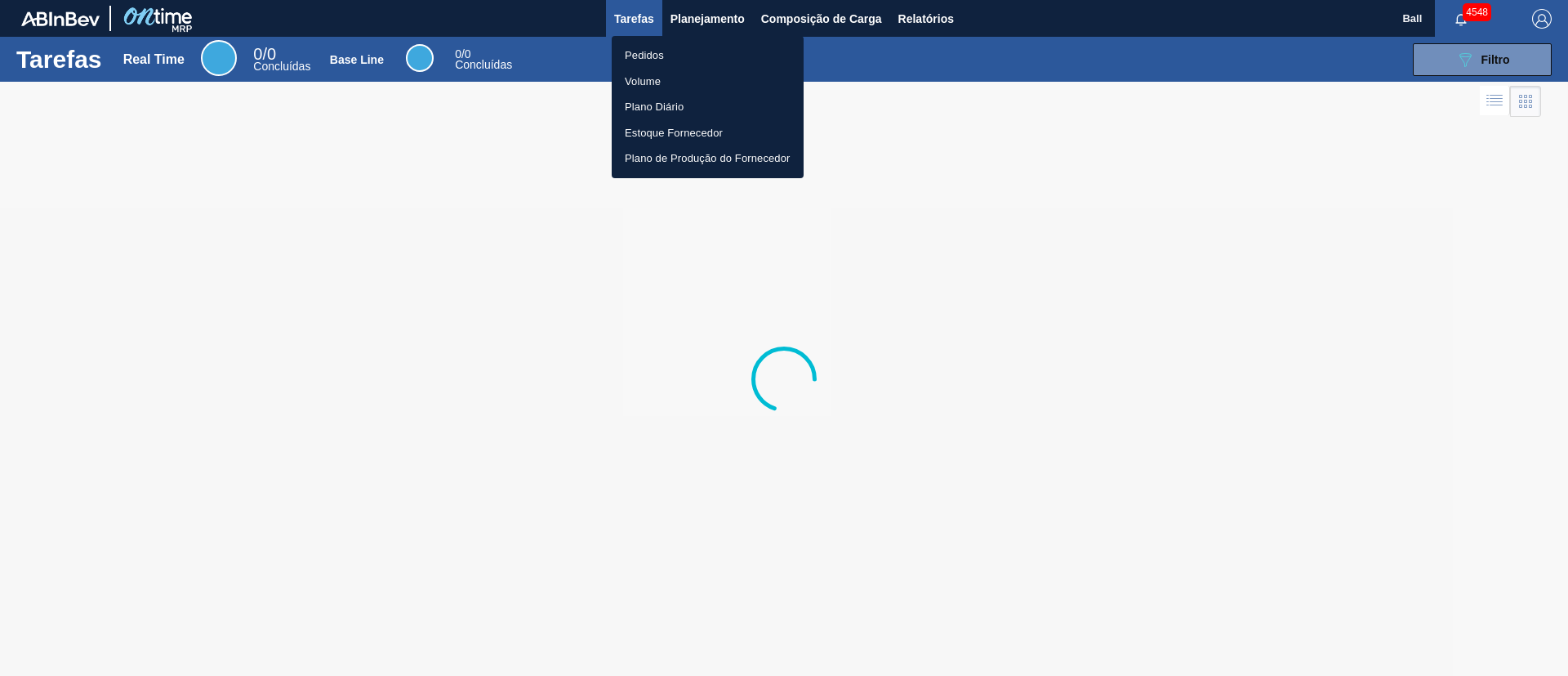
click at [658, 74] on li "Volume" at bounding box center [707, 82] width 192 height 26
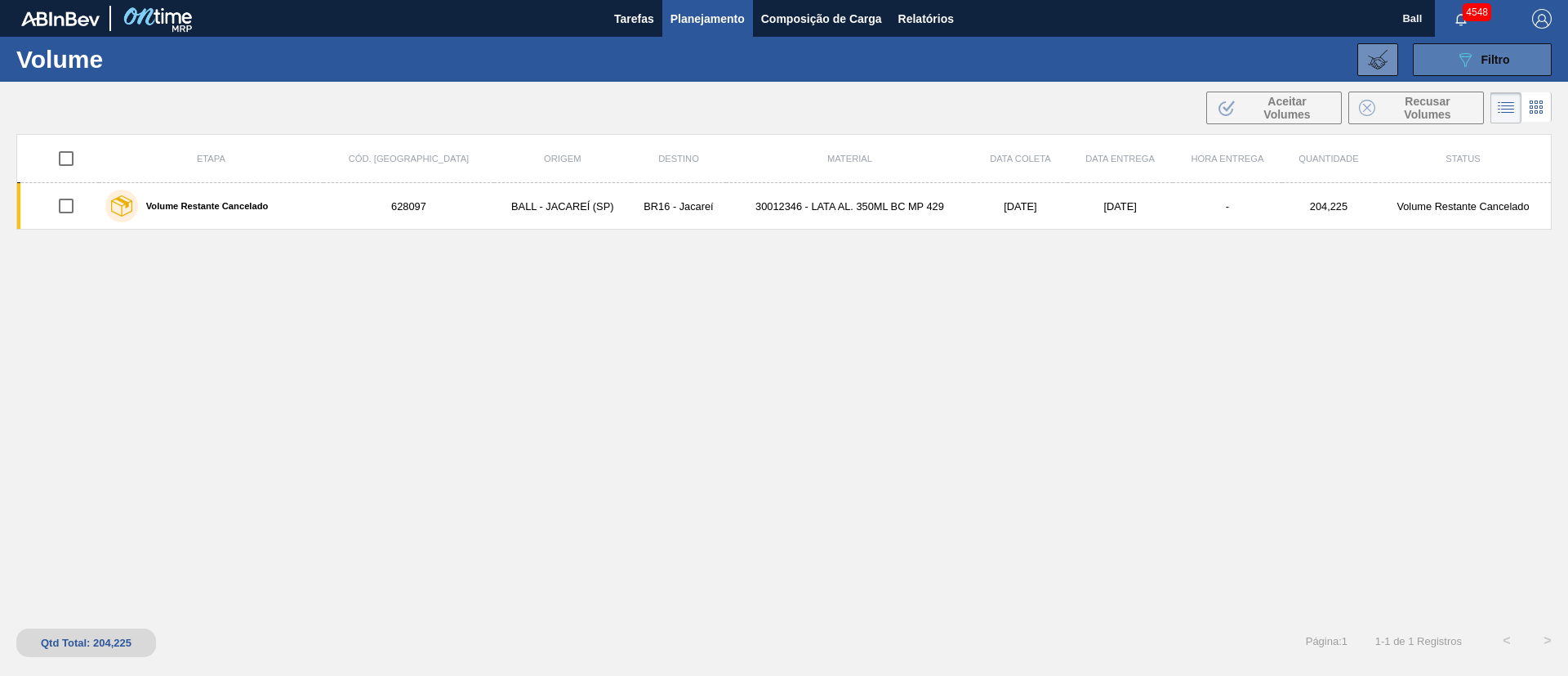
click at [1482, 61] on span "Filtro" at bounding box center [1496, 59] width 28 height 13
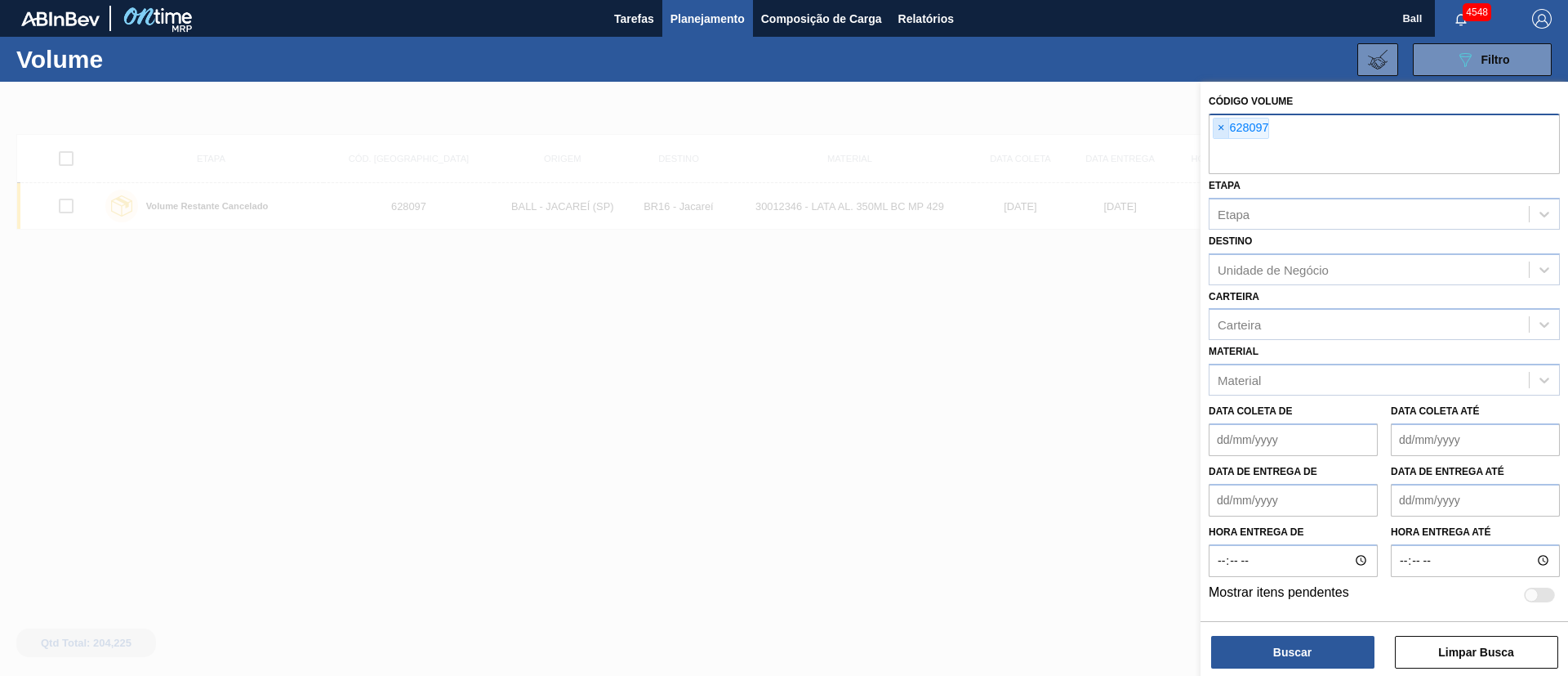
click at [1222, 129] on span "×" at bounding box center [1222, 127] width 15 height 20
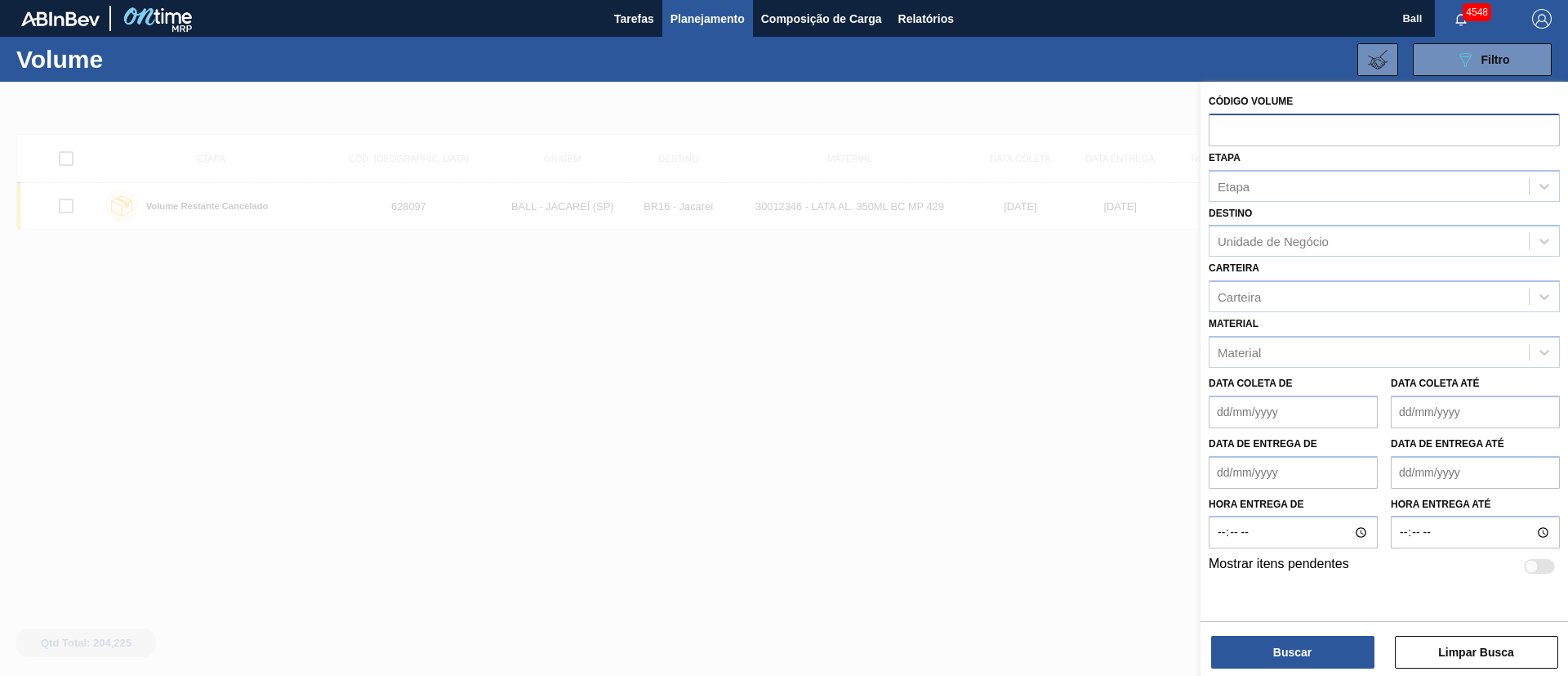
paste input "V625768"
click at [1225, 129] on input "V625768" at bounding box center [1385, 128] width 351 height 31
type input "625768"
click at [1310, 658] on button "Buscar" at bounding box center [1292, 651] width 163 height 33
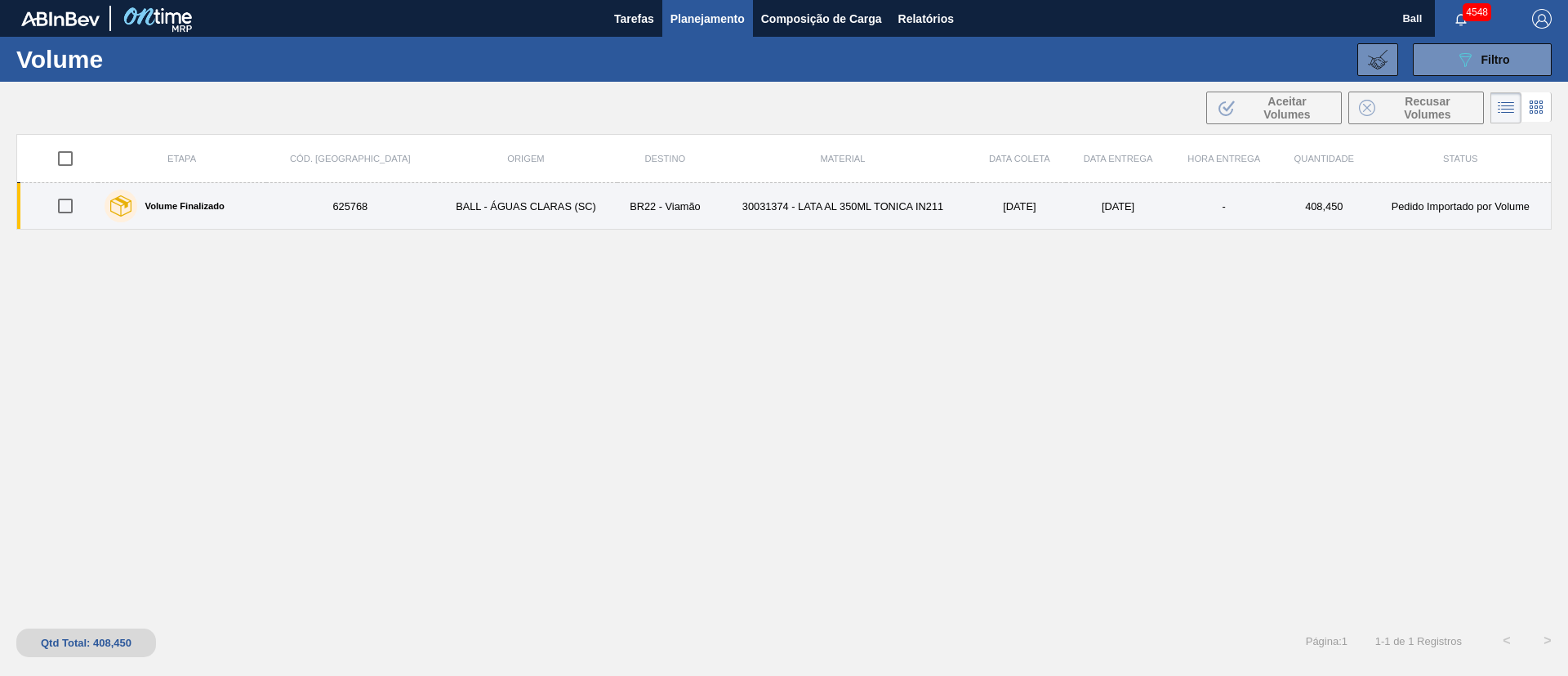
click at [628, 191] on td "BR22 - Viamão" at bounding box center [665, 206] width 95 height 46
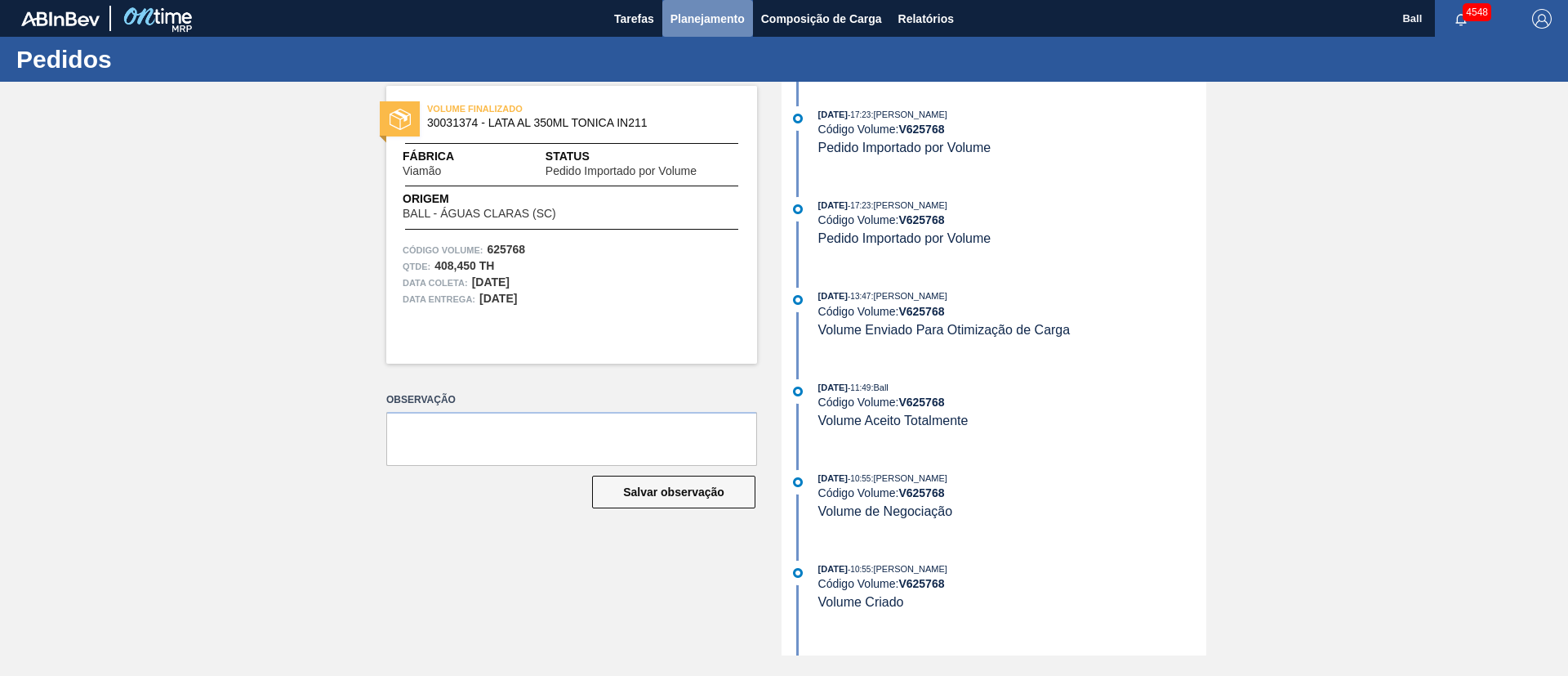
click at [698, 17] on span "Planejamento" at bounding box center [707, 19] width 75 height 20
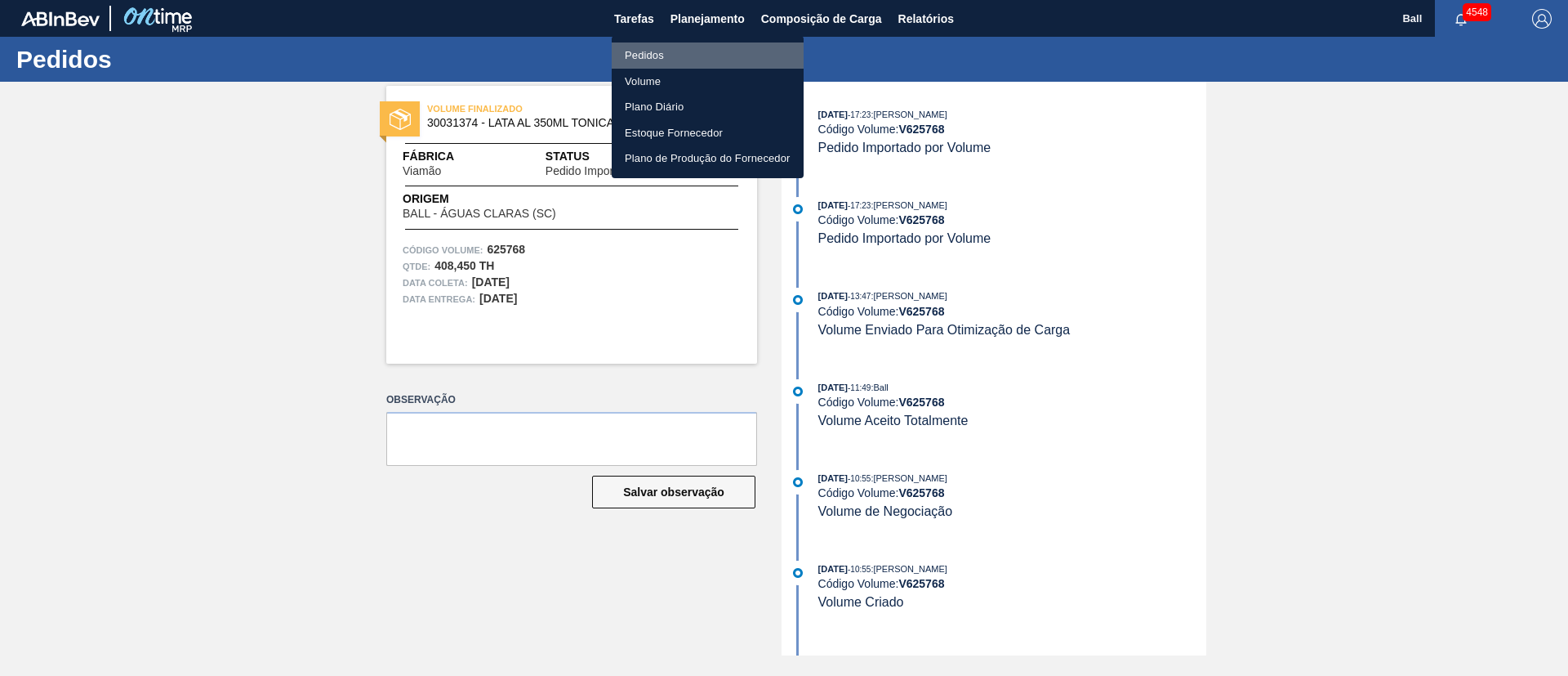
click at [671, 58] on li "Pedidos" at bounding box center [707, 56] width 192 height 26
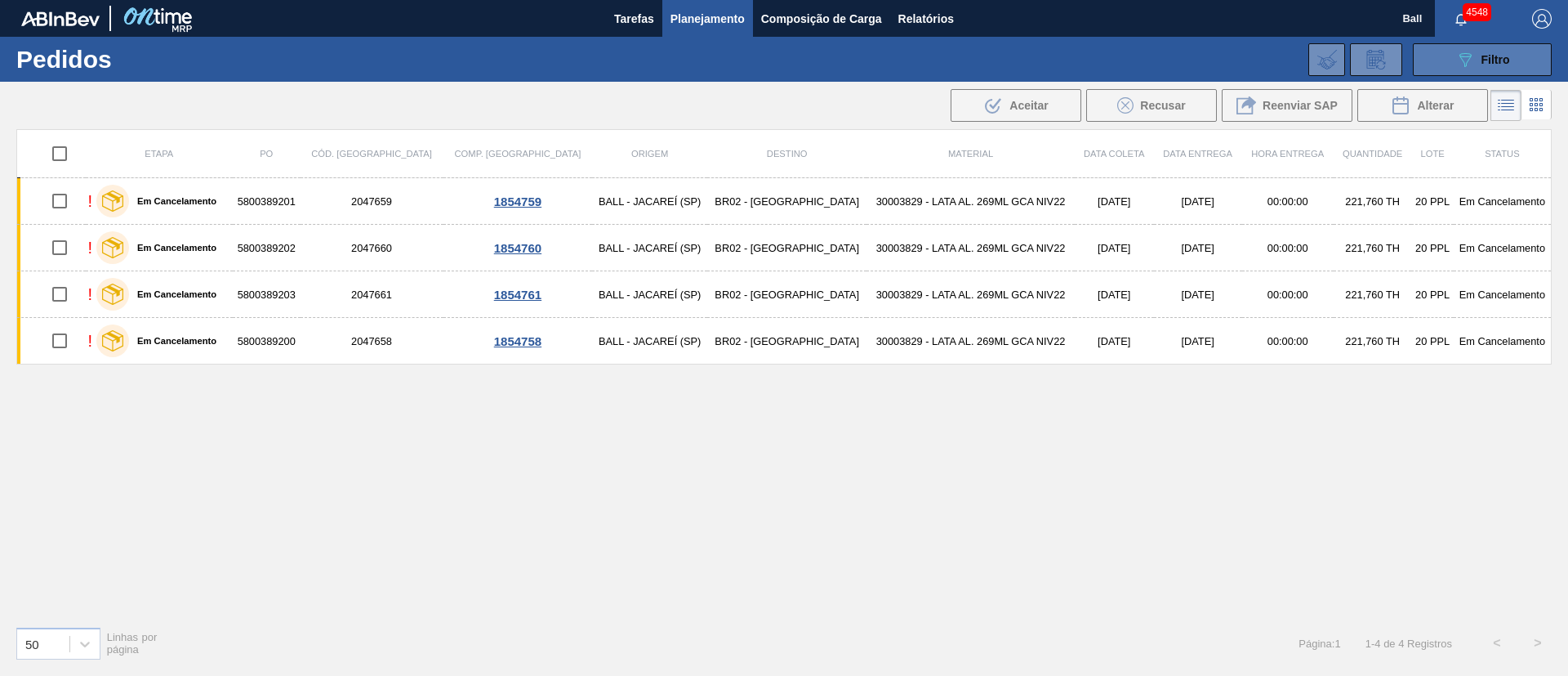
click at [1517, 64] on button "089F7B8B-B2A5-4AFE-B5C0-19BA573D28AC Filtro" at bounding box center [1482, 59] width 139 height 33
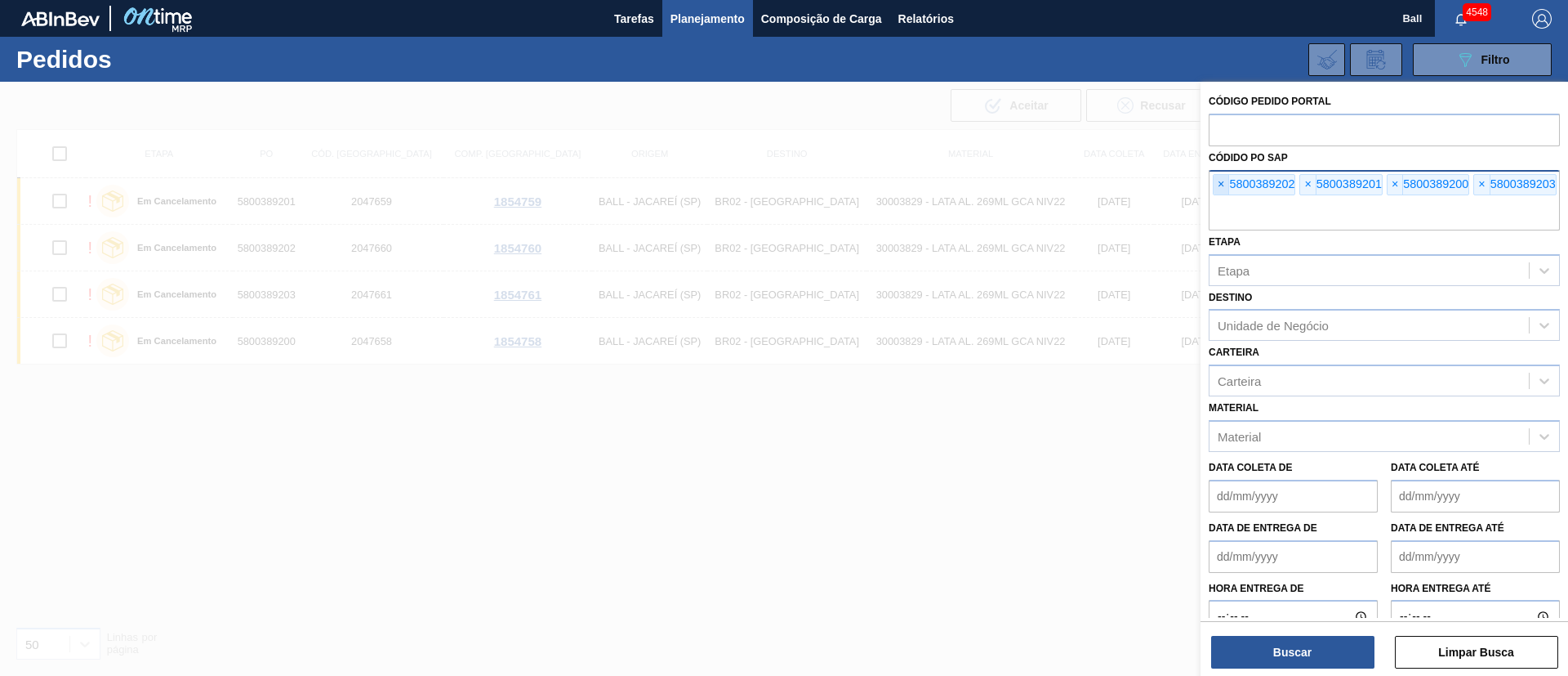
click at [1226, 184] on span "×" at bounding box center [1222, 184] width 15 height 20
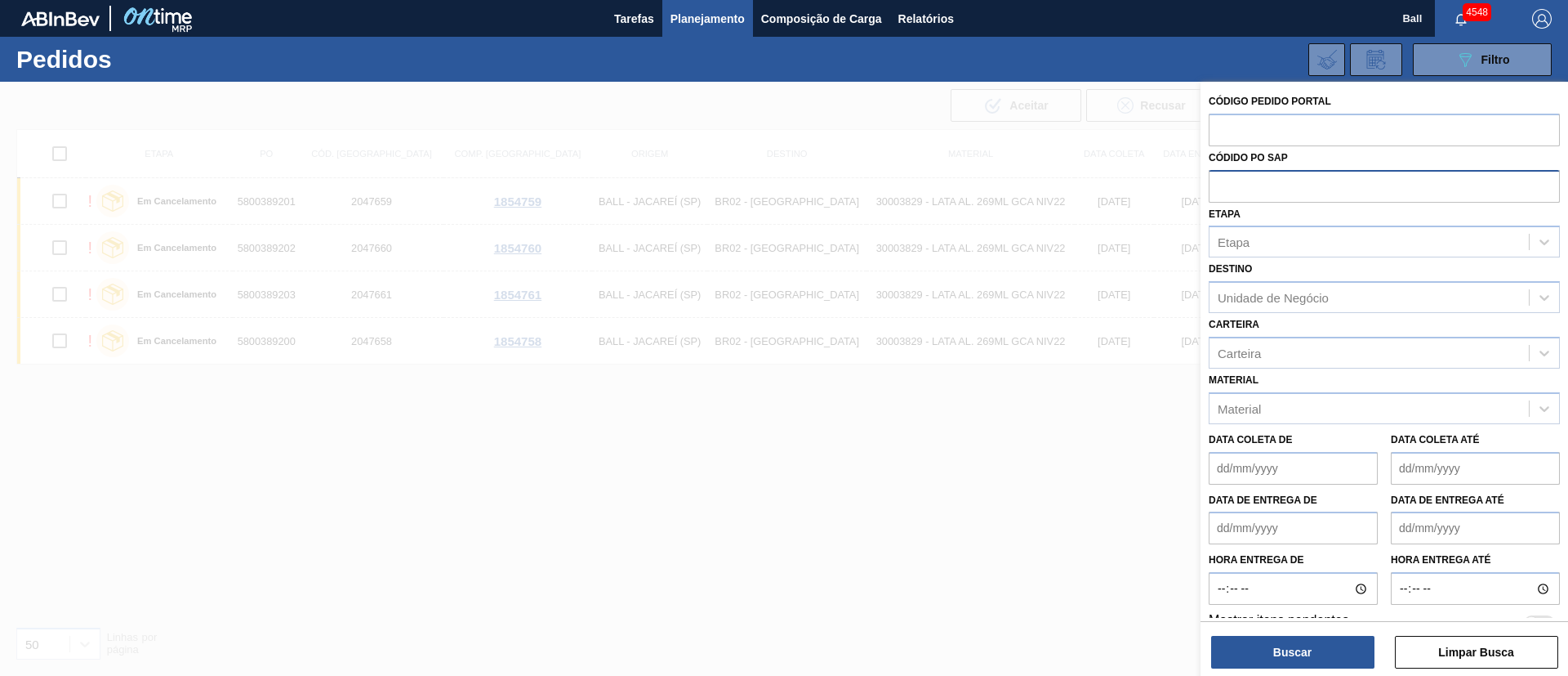
click at [1226, 184] on input "text" at bounding box center [1385, 185] width 351 height 31
paste input "text"
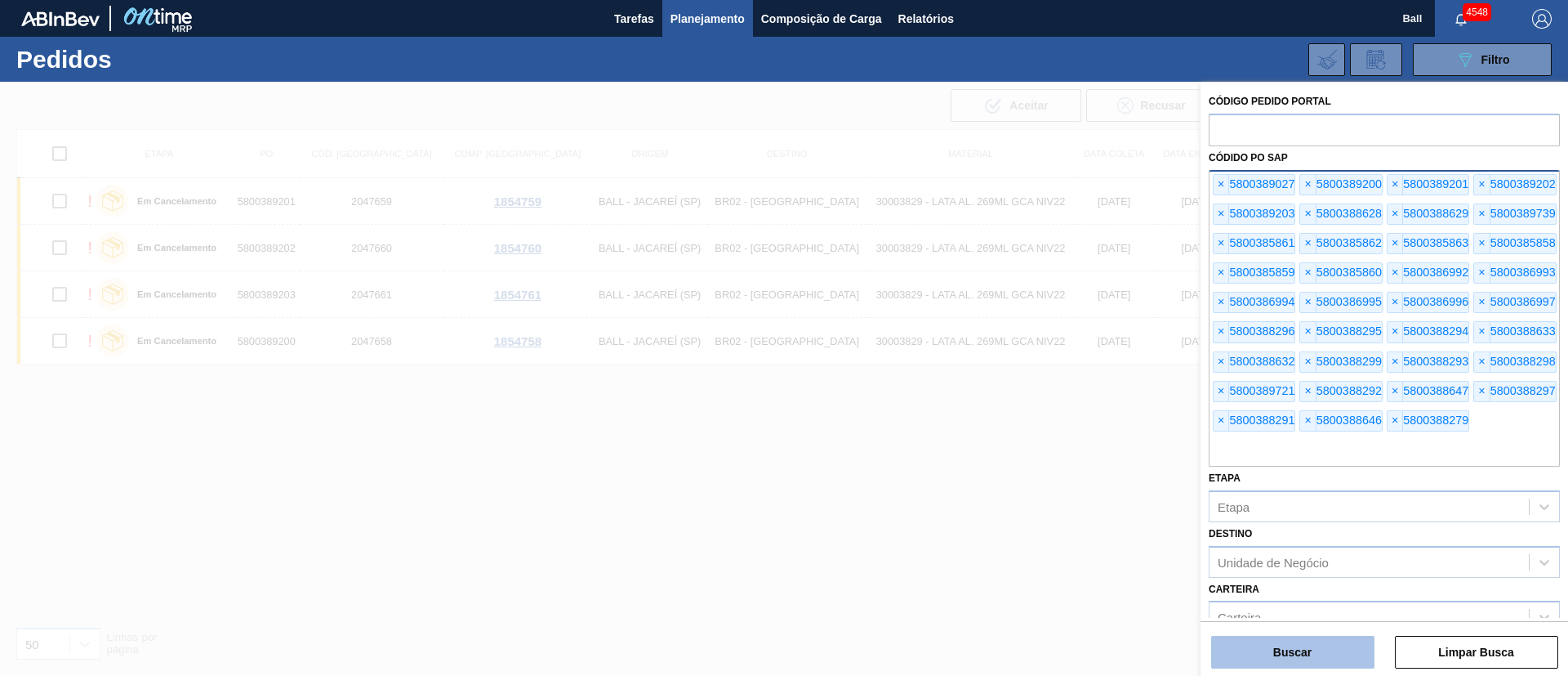
click at [1325, 651] on button "Buscar" at bounding box center [1292, 651] width 163 height 33
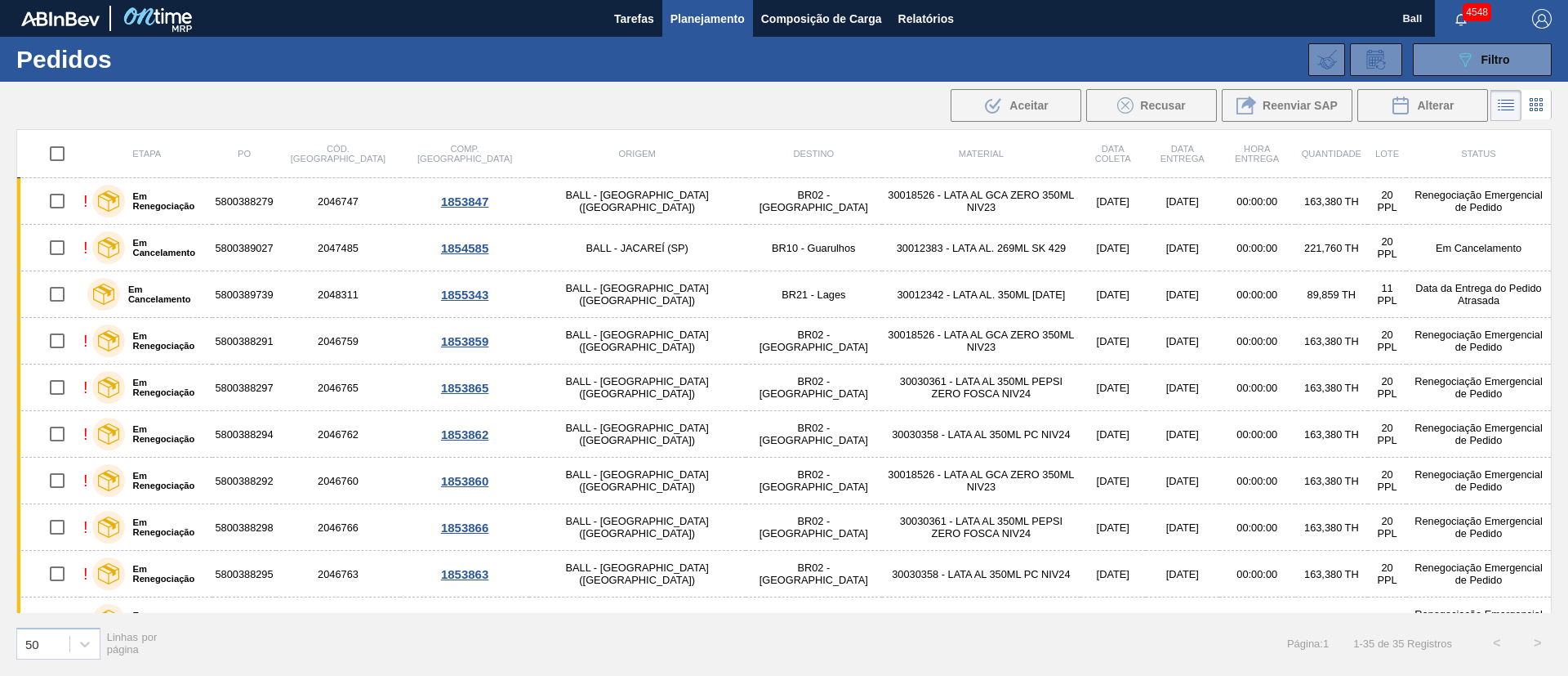
click at [59, 152] on input "checkbox" at bounding box center [57, 154] width 34 height 34
checkbox input "true"
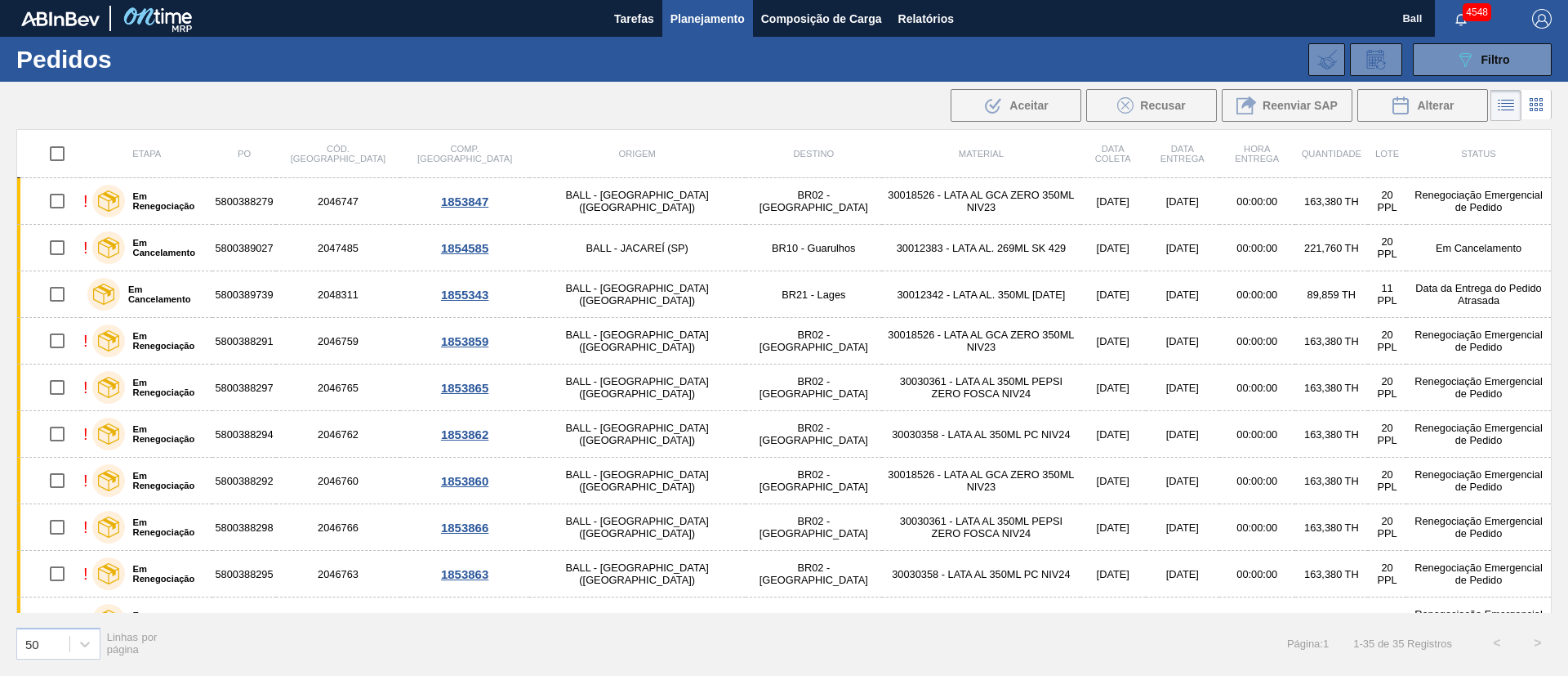
checkbox input "true"
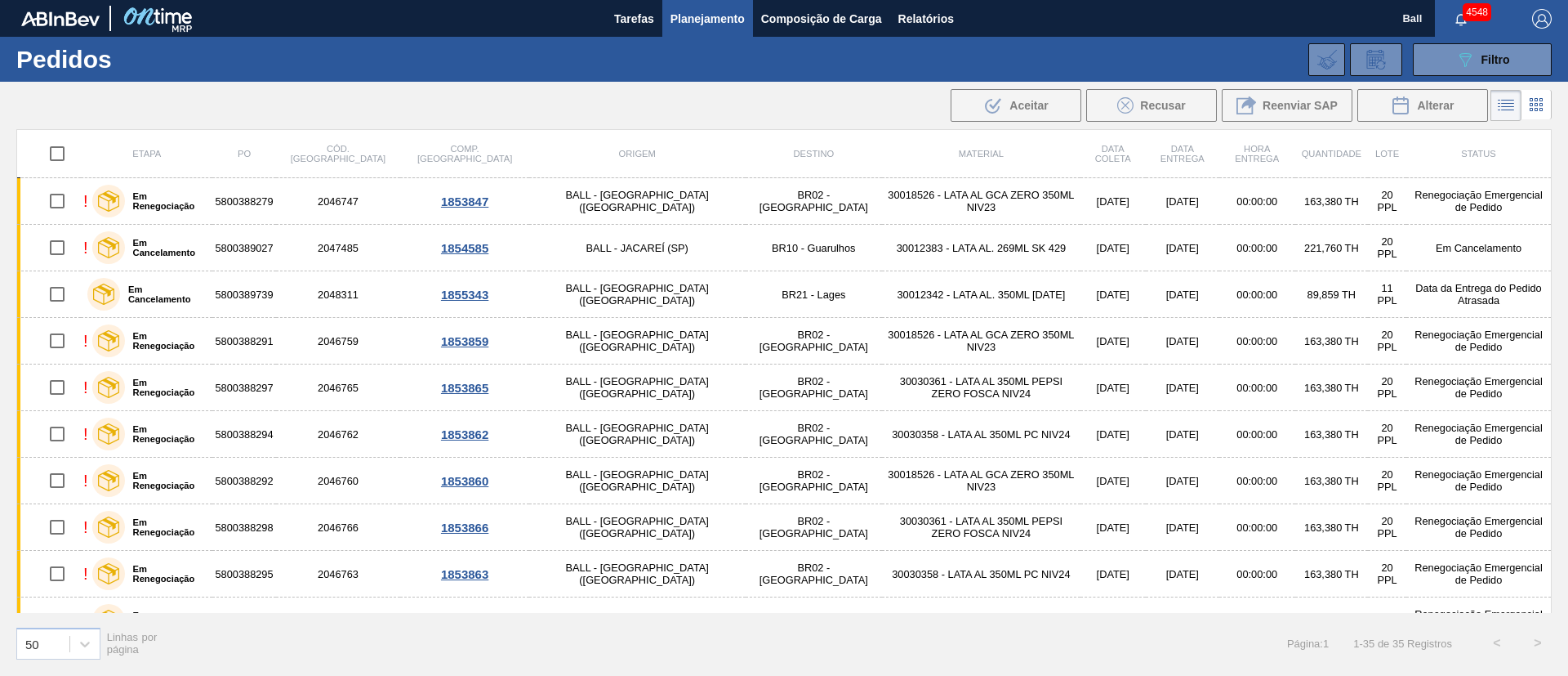
checkbox input "true"
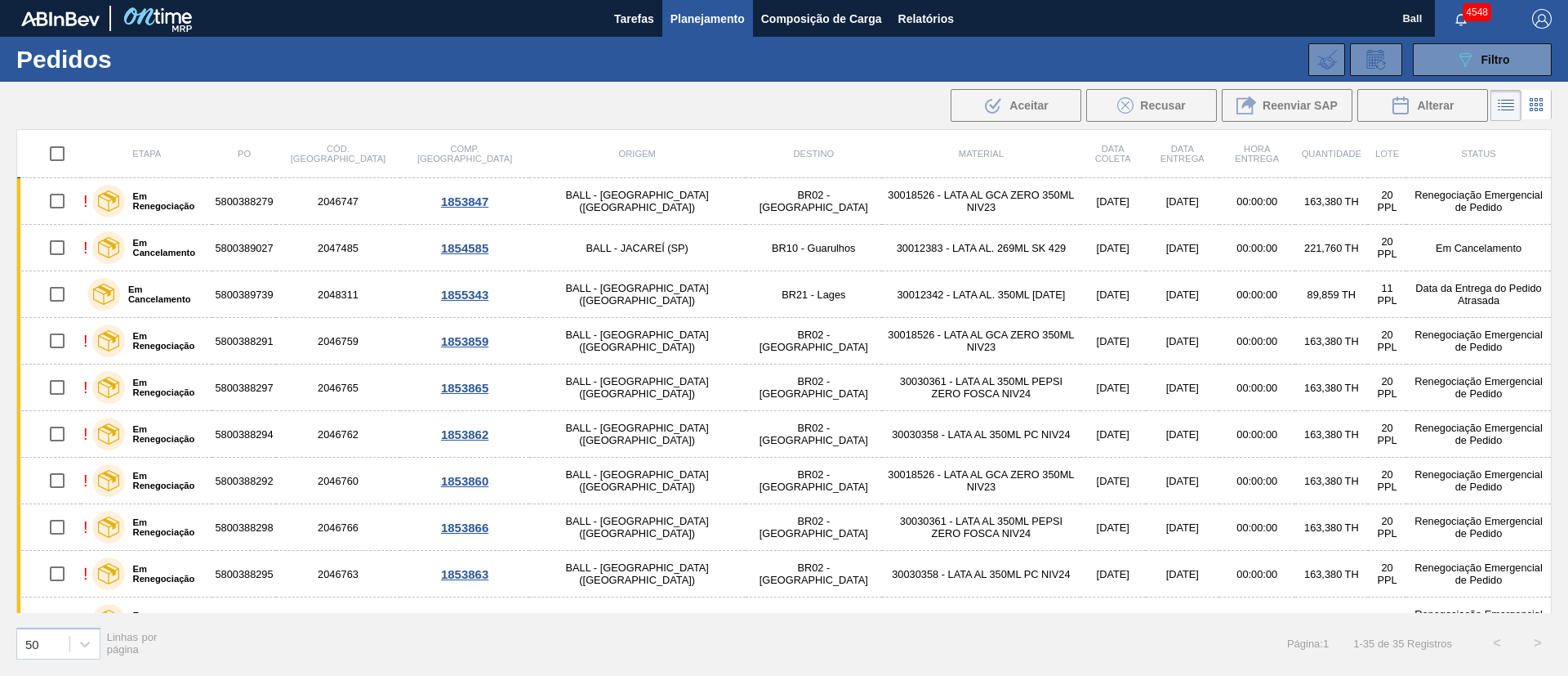
checkbox input "true"
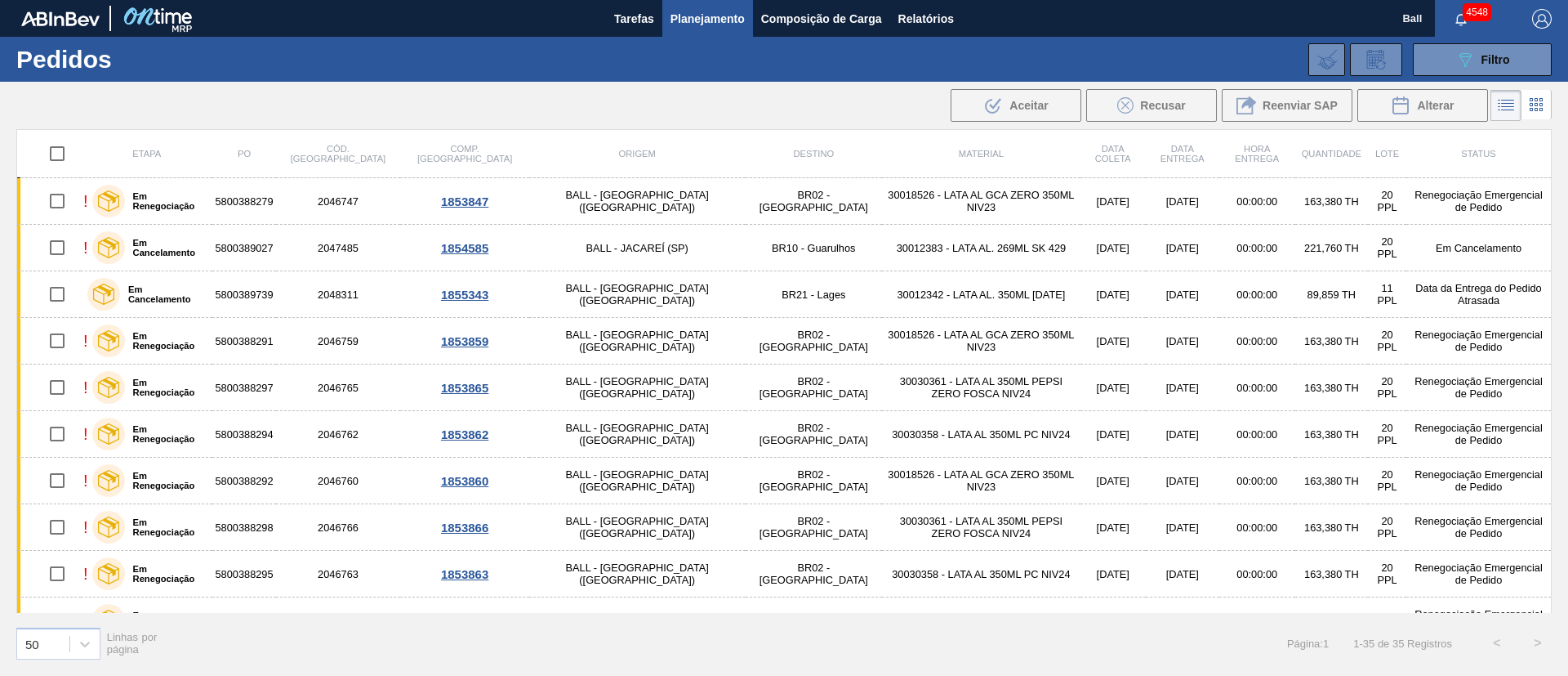
checkbox input "true"
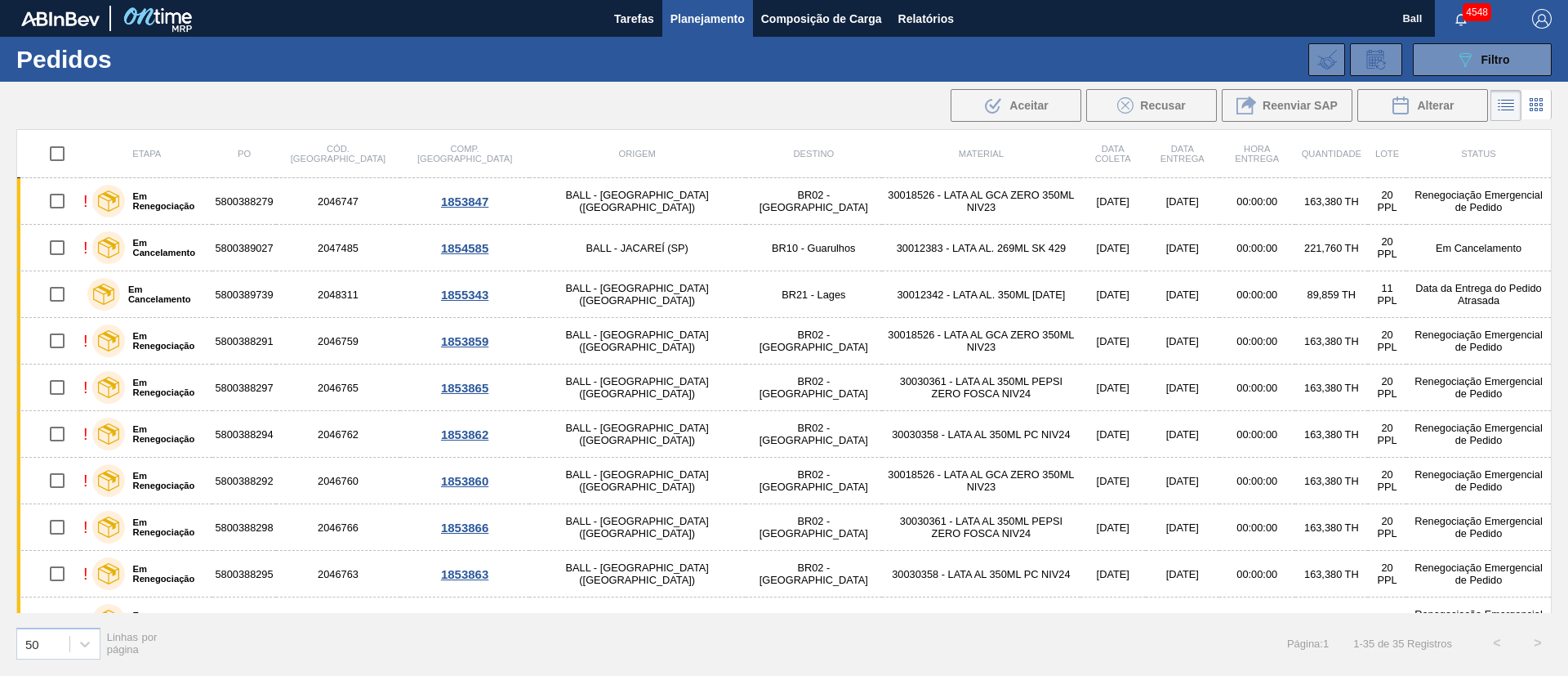
checkbox input "true"
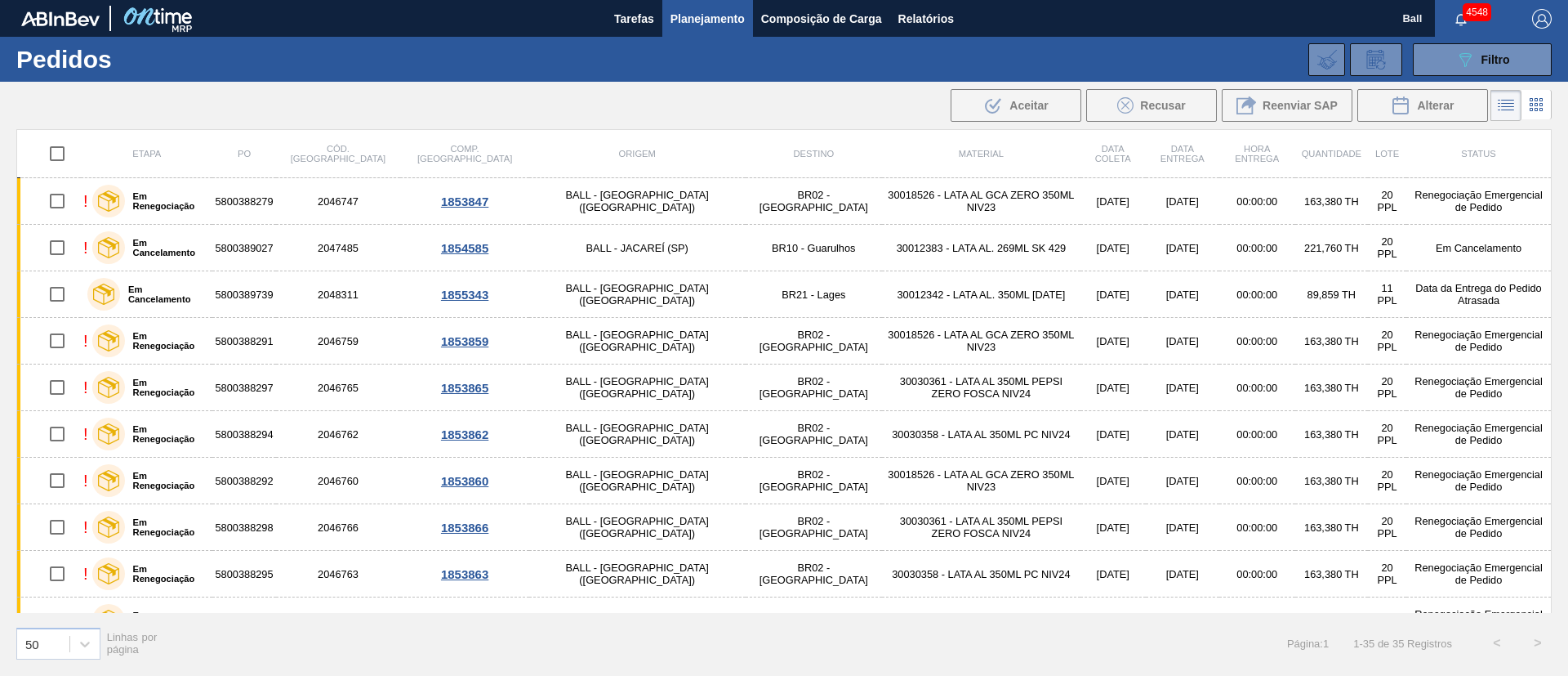
checkbox input "true"
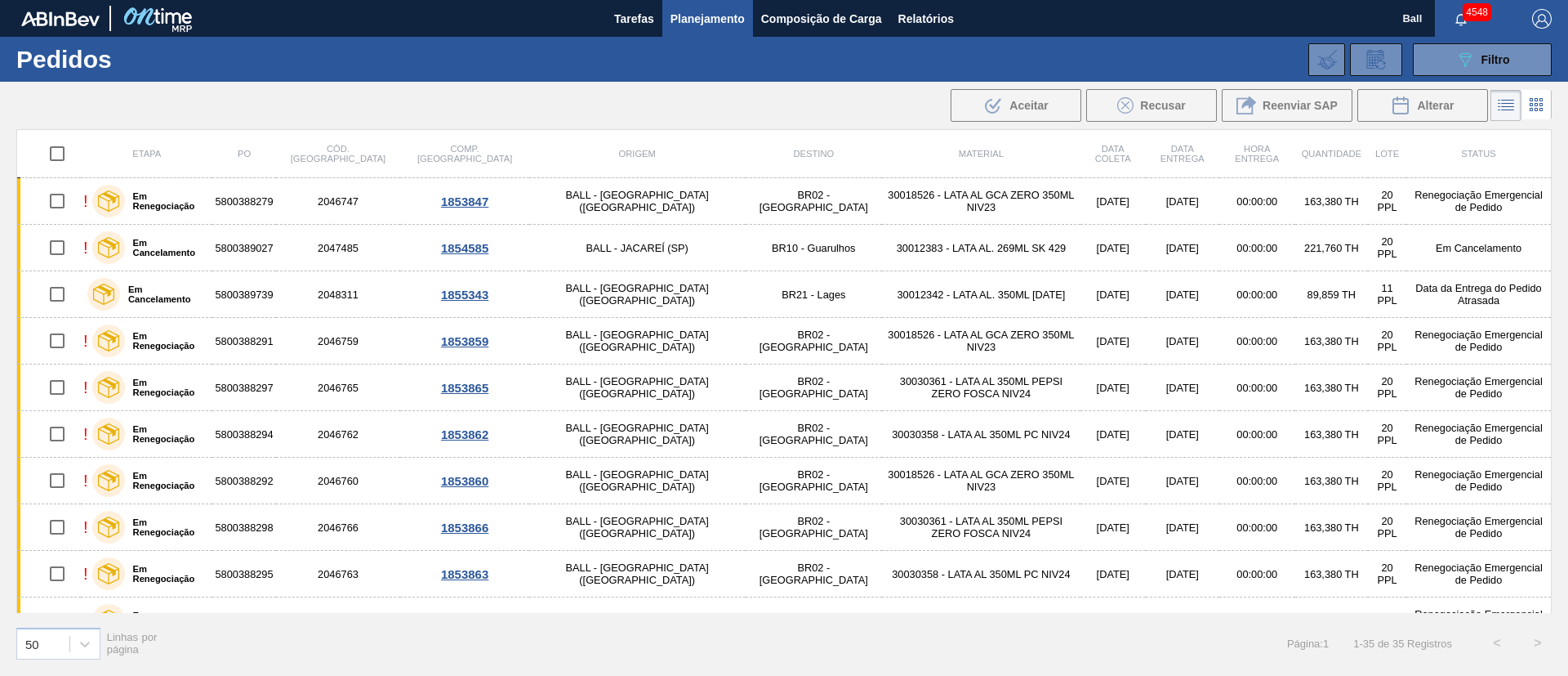
checkbox input "true"
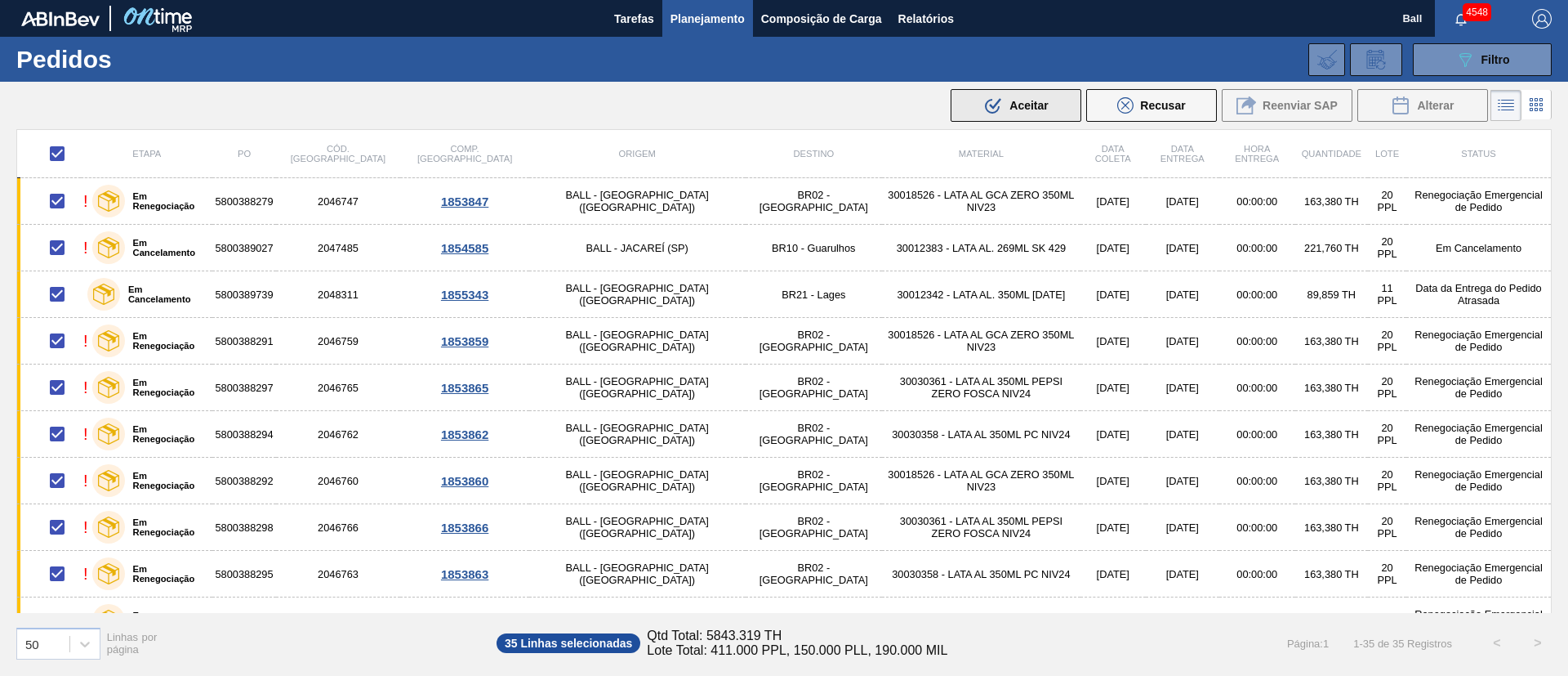
click at [995, 94] on button ".b{fill:var(--color-action-default)} Aceitar" at bounding box center [1016, 105] width 130 height 33
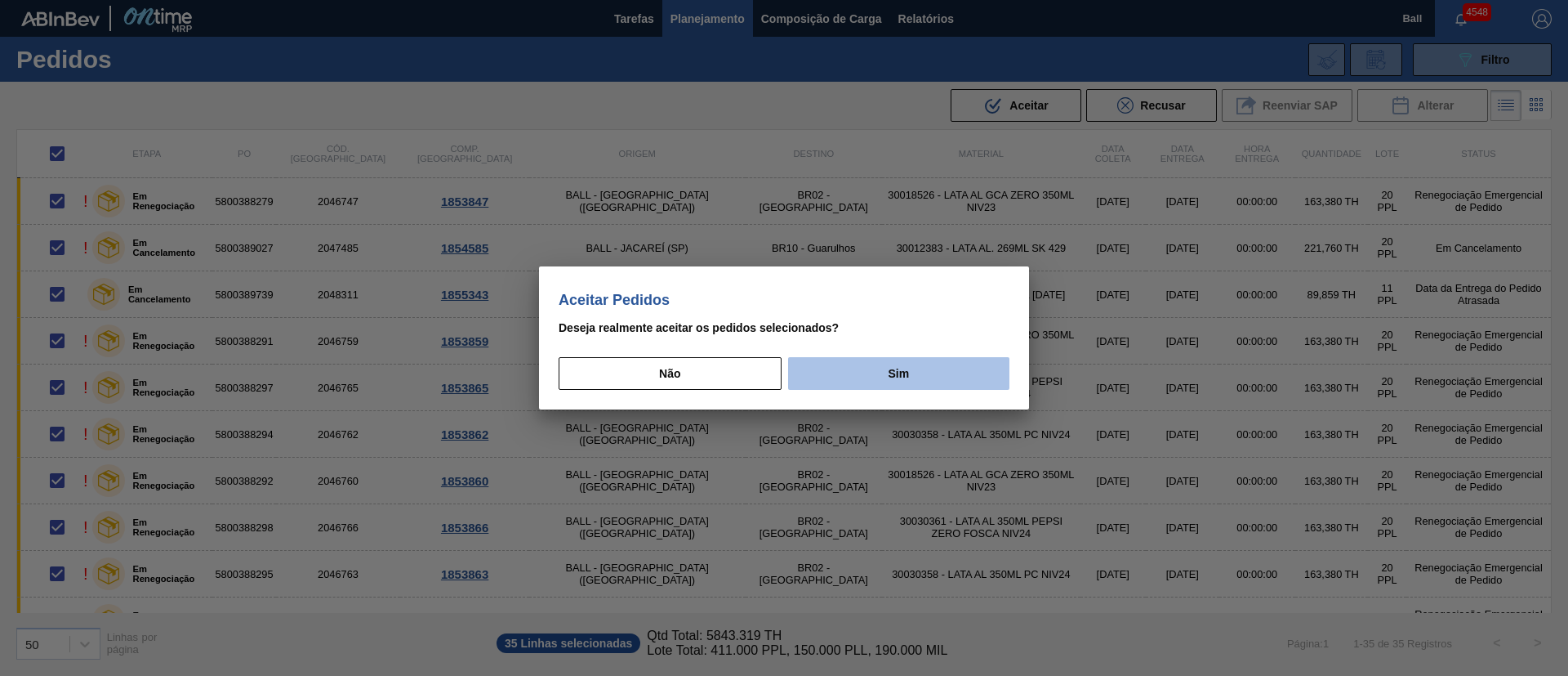
click at [847, 374] on button "Sim" at bounding box center [899, 373] width 221 height 33
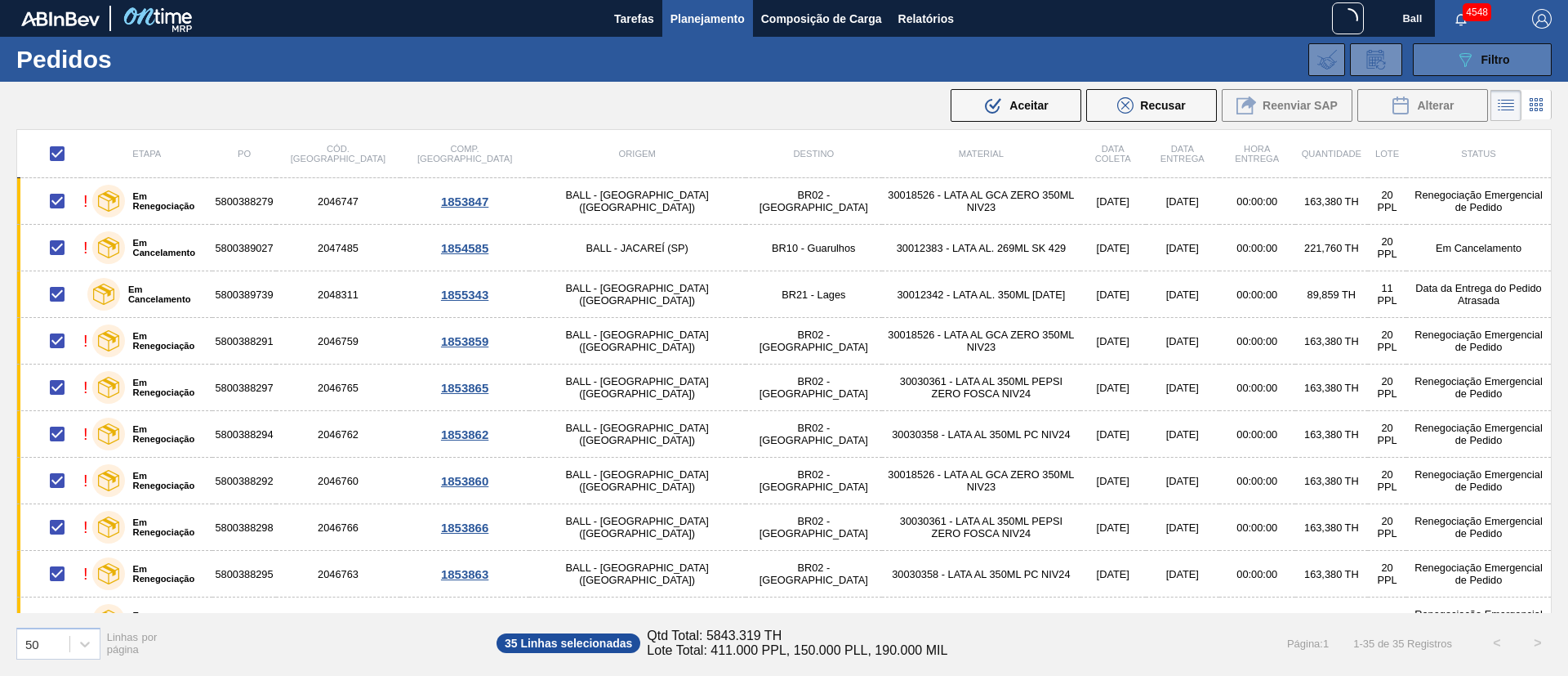
click at [1461, 65] on icon "089F7B8B-B2A5-4AFE-B5C0-19BA573D28AC" at bounding box center [1465, 59] width 20 height 20
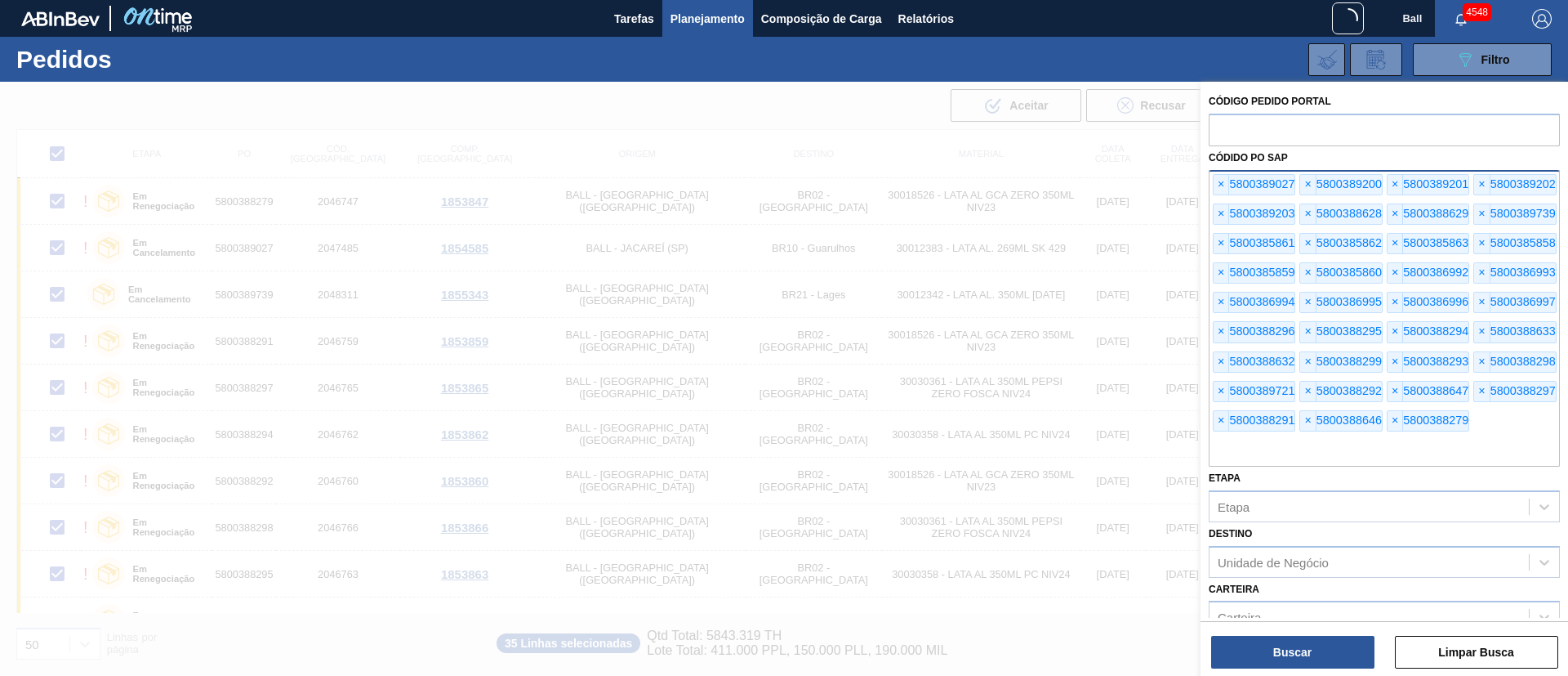
click at [1258, 670] on div "Código Pedido Portal Códido PO SAP × 5800389027 × 5800389200 × 5800389201 × 580…" at bounding box center [1384, 380] width 367 height 598
click at [1259, 662] on button "Buscar" at bounding box center [1292, 651] width 163 height 33
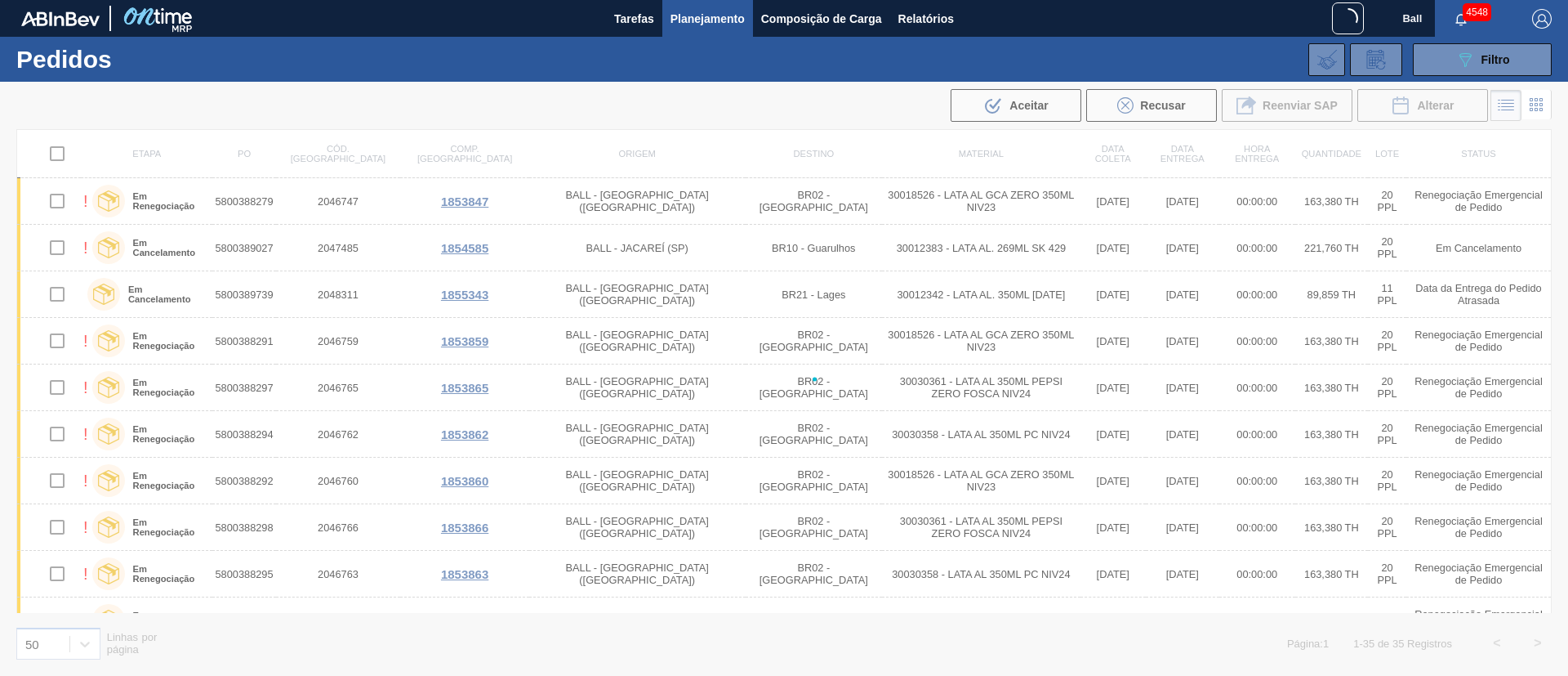
checkbox input "false"
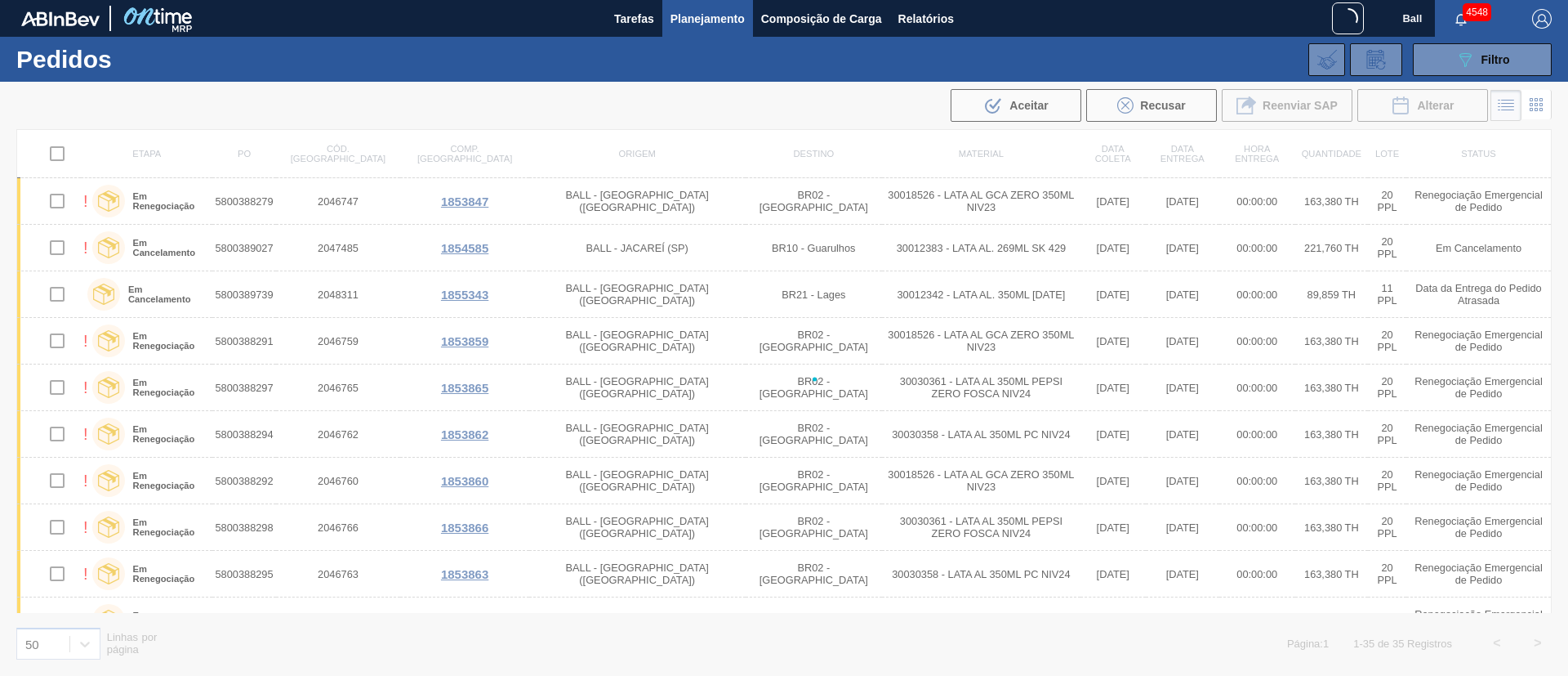
checkbox input "false"
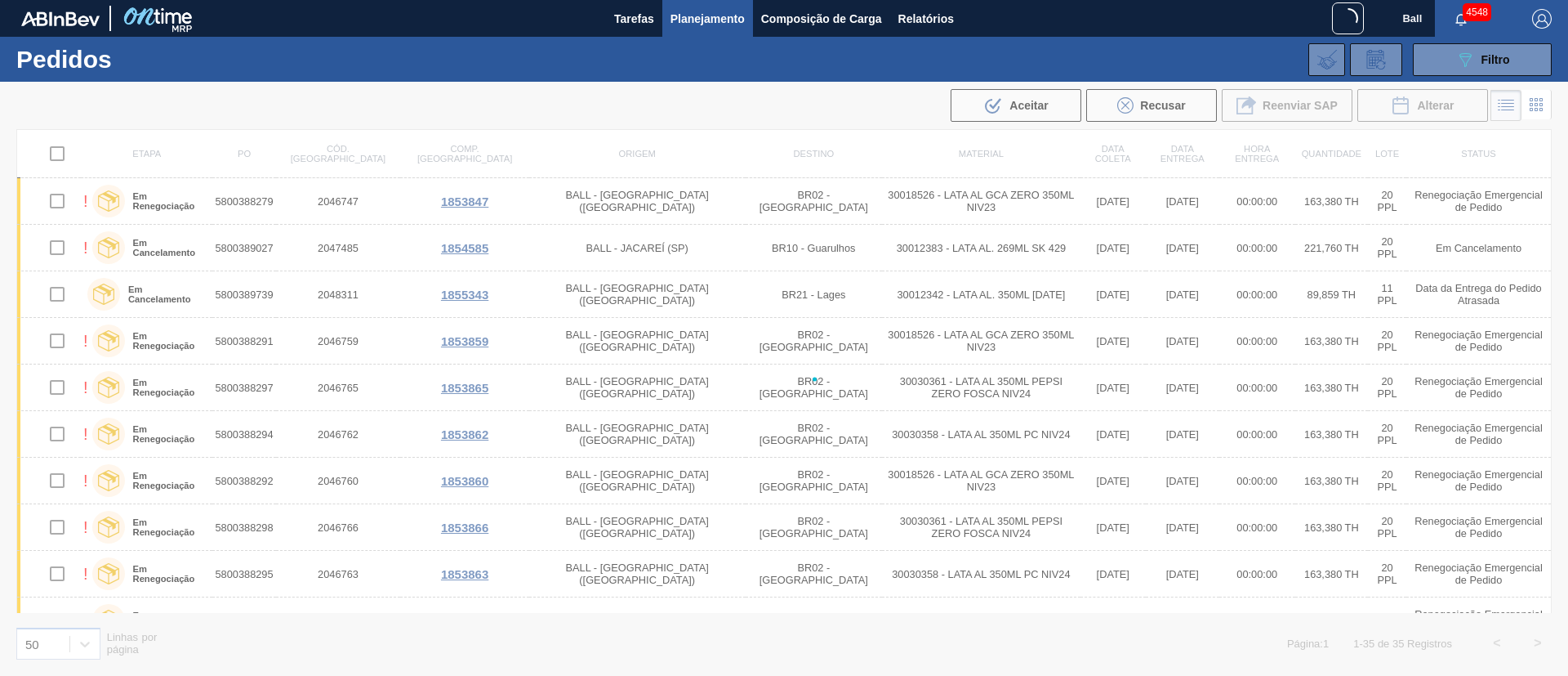
checkbox input "false"
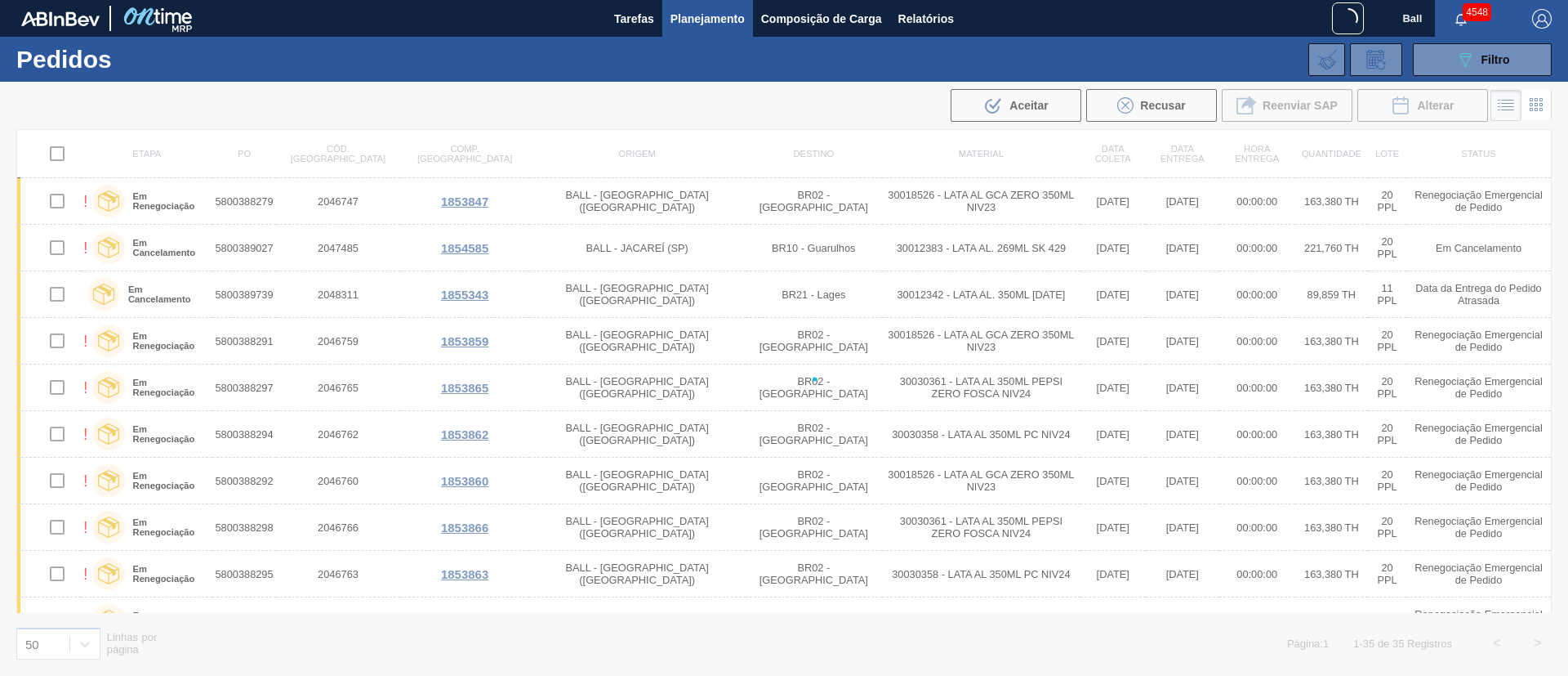
checkbox input "false"
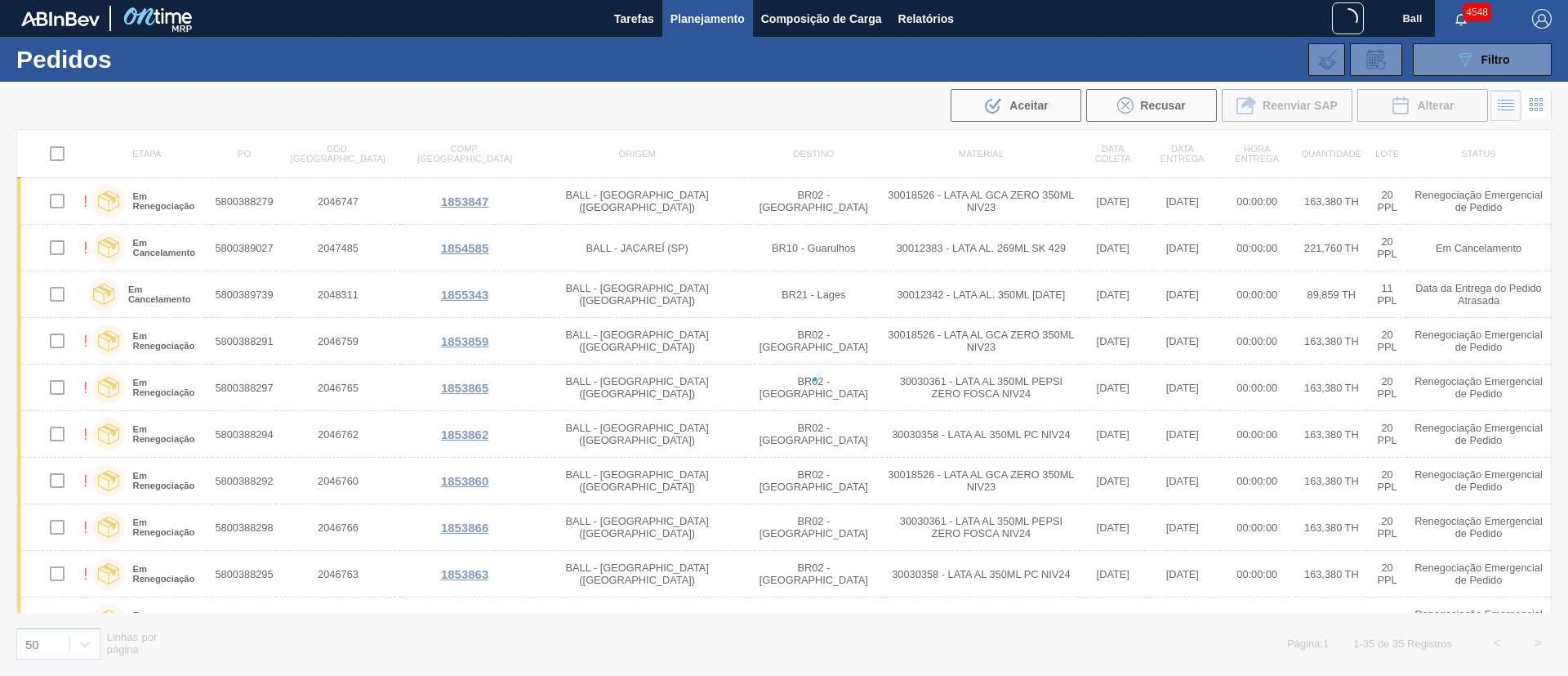
checkbox input "false"
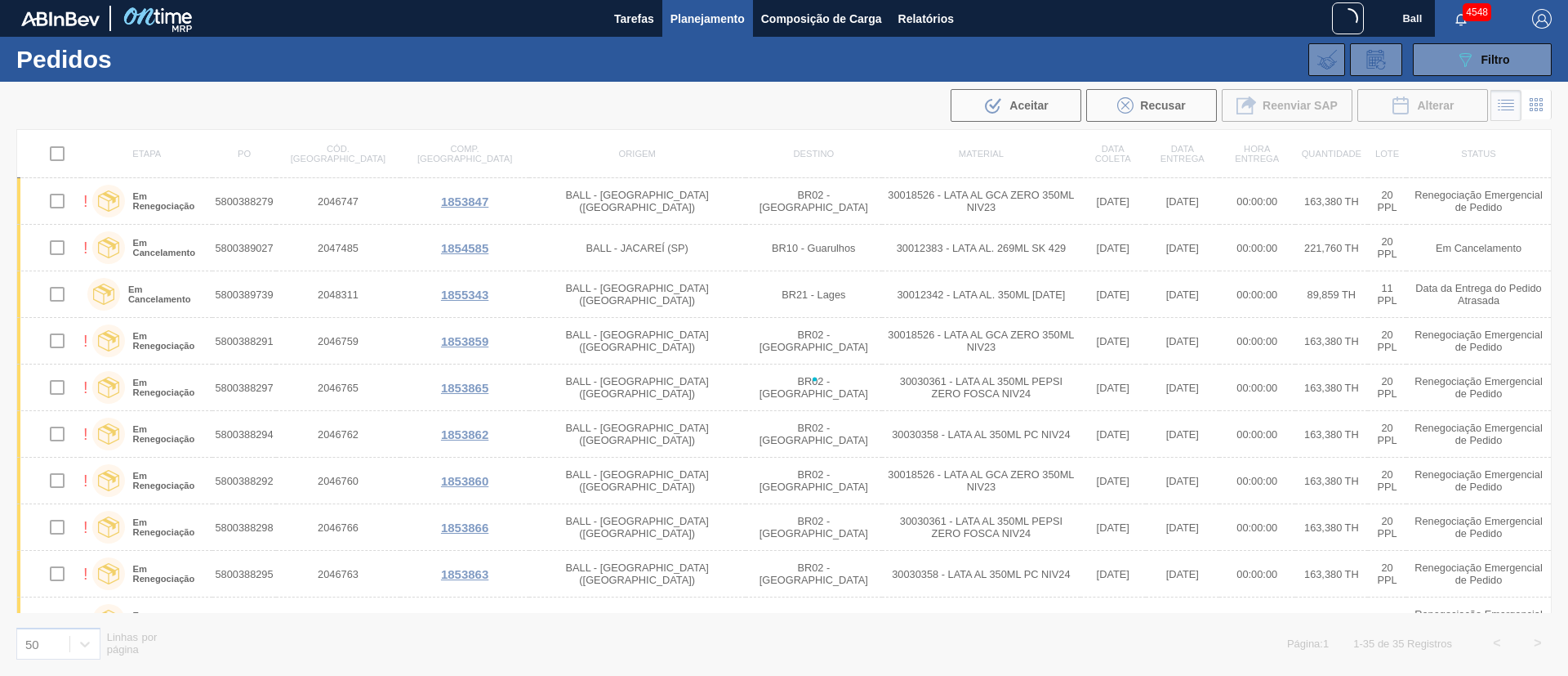
checkbox input "false"
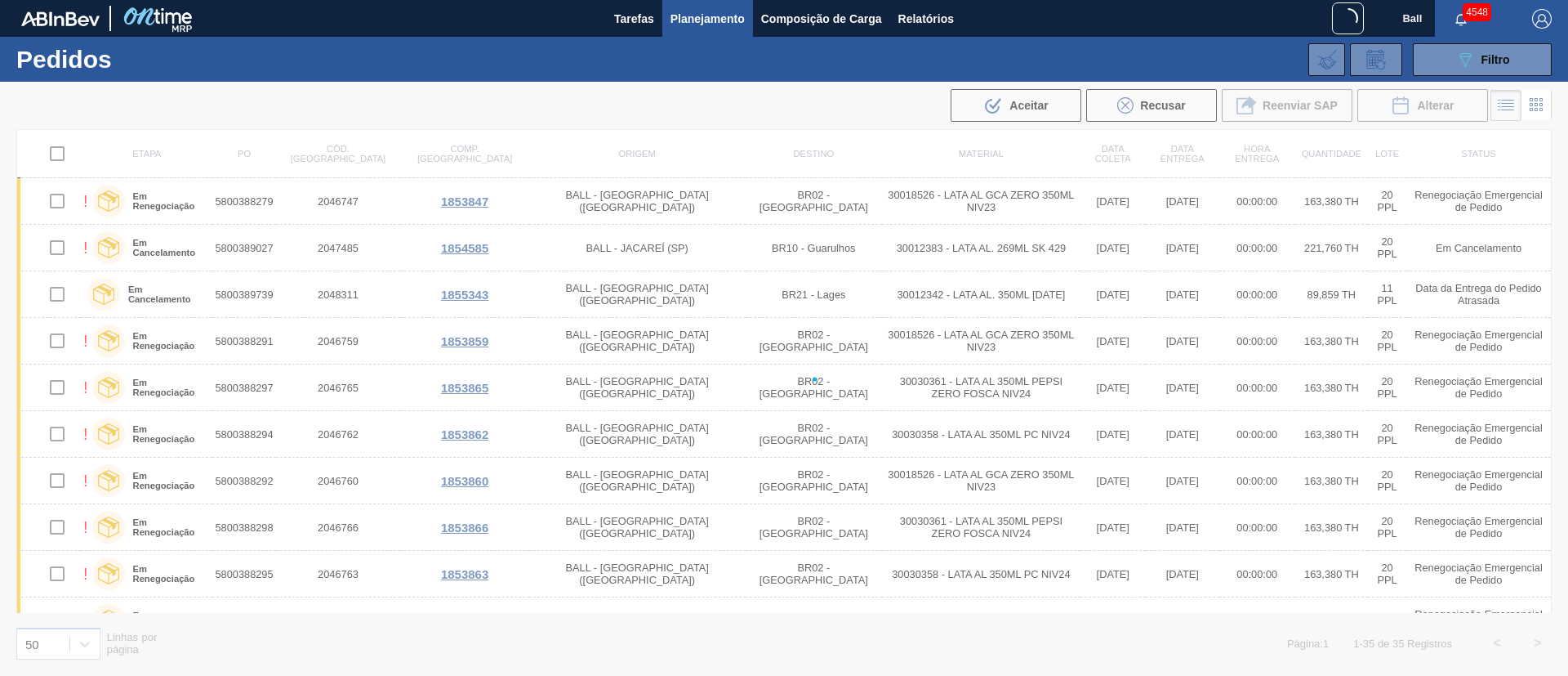
checkbox input "false"
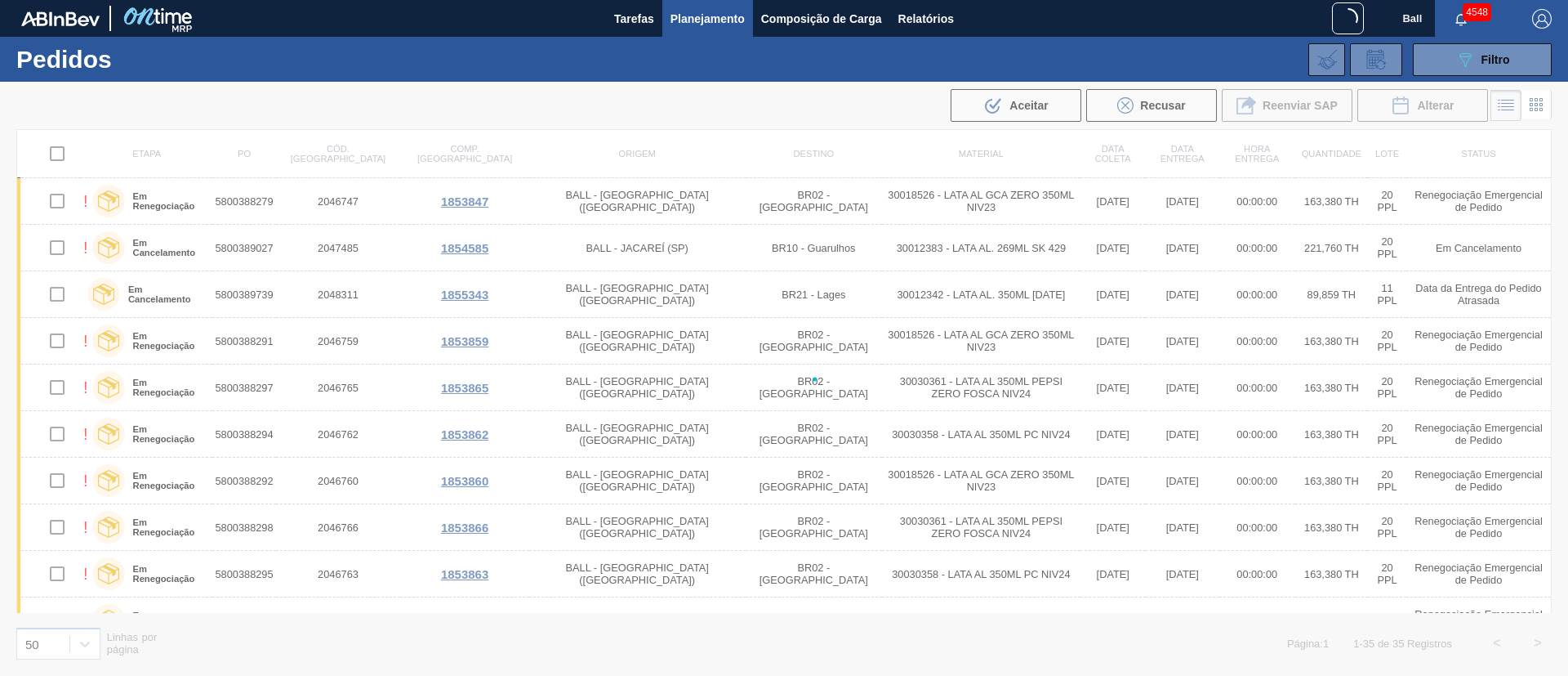
checkbox input "false"
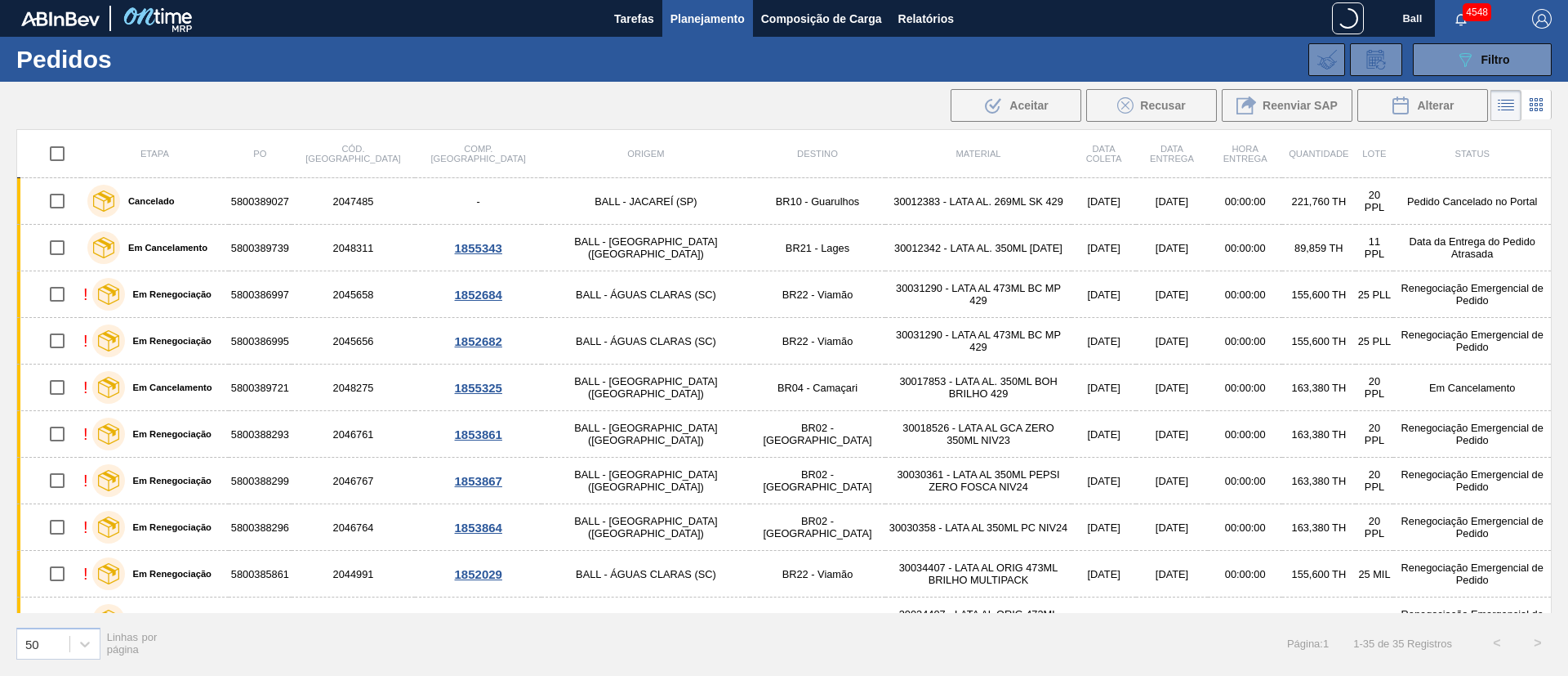
click at [59, 155] on input "checkbox" at bounding box center [57, 154] width 34 height 34
checkbox input "true"
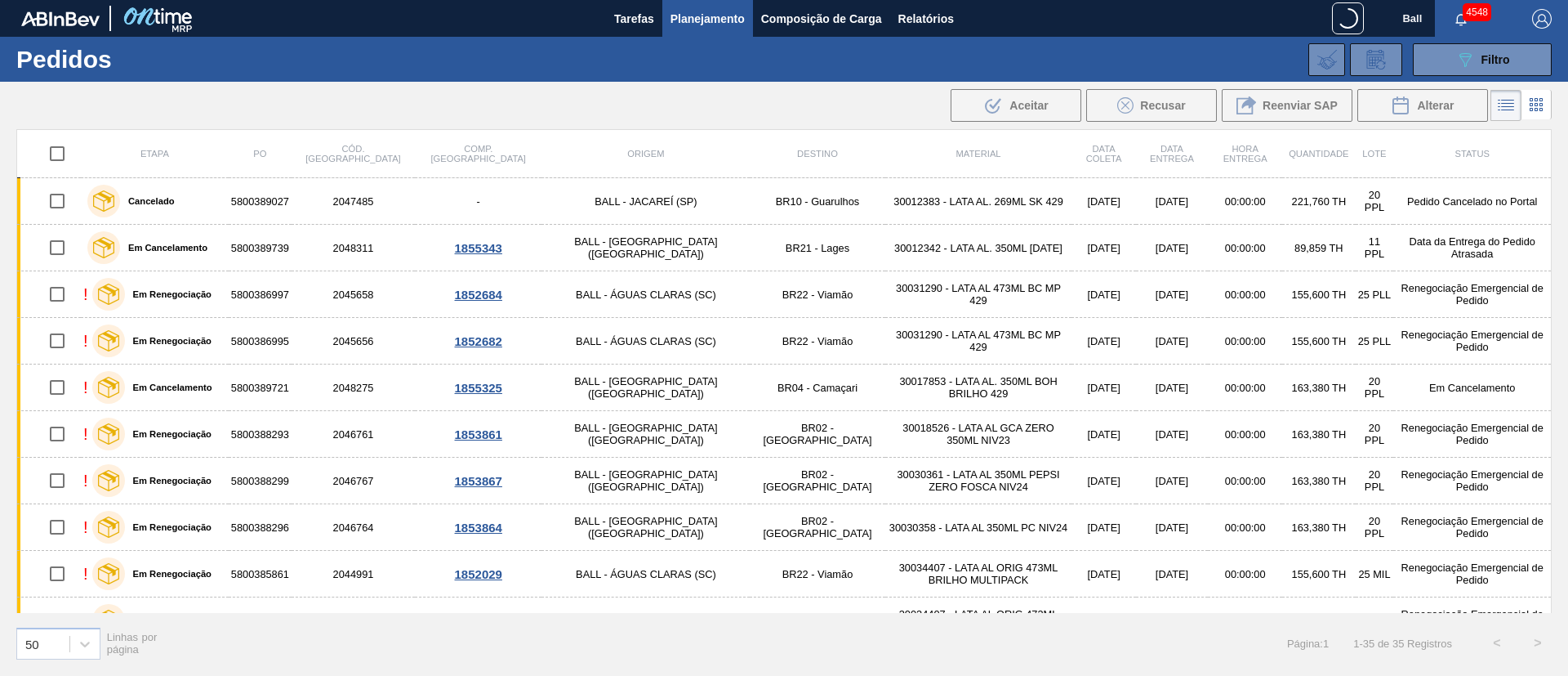
checkbox input "true"
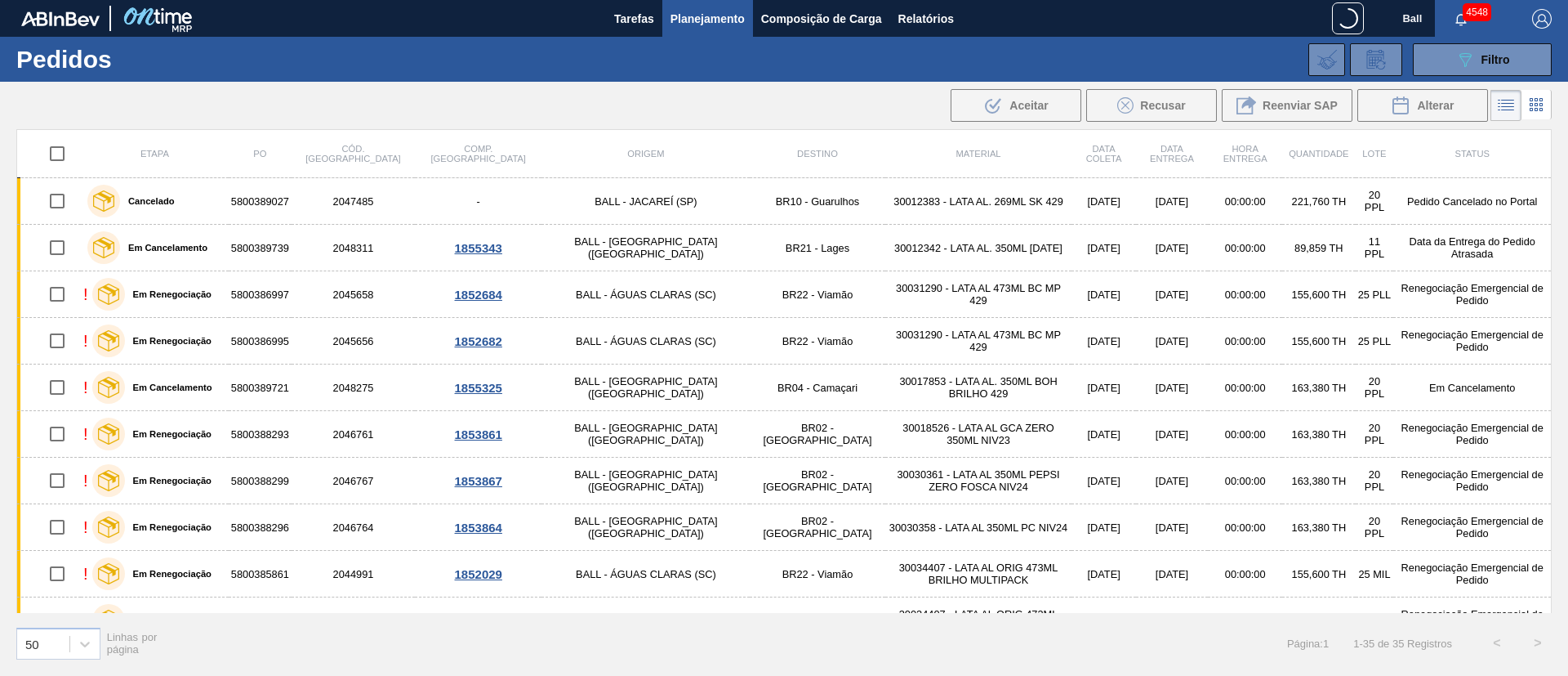
checkbox input "true"
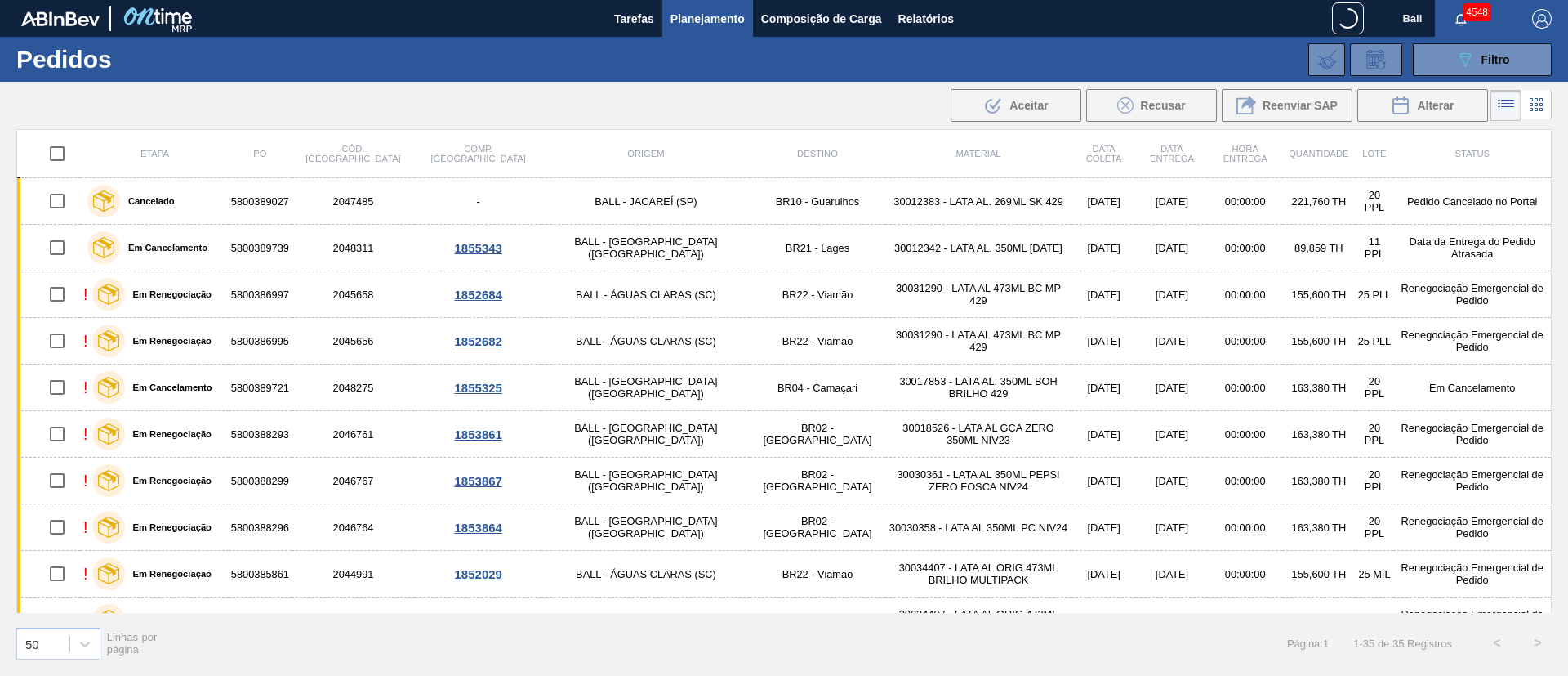
checkbox input "true"
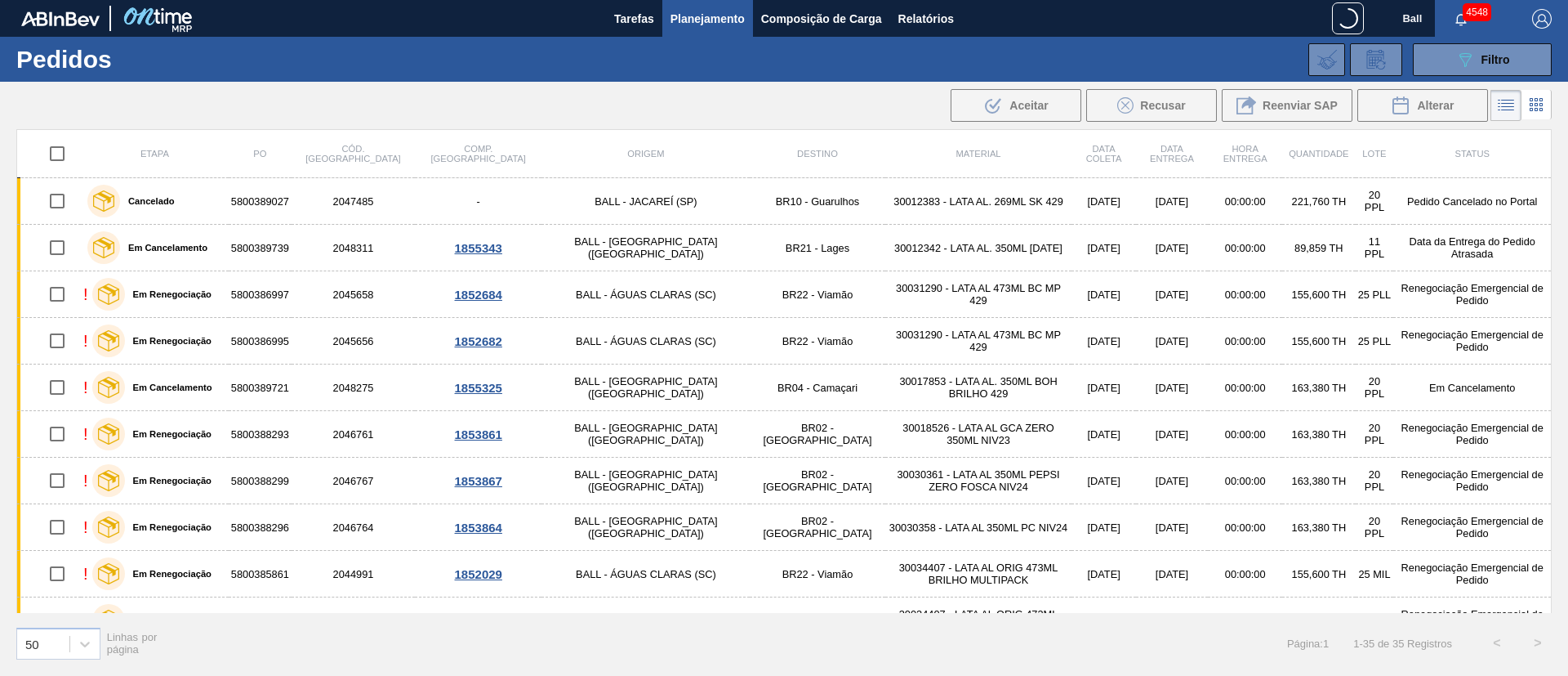
checkbox input "true"
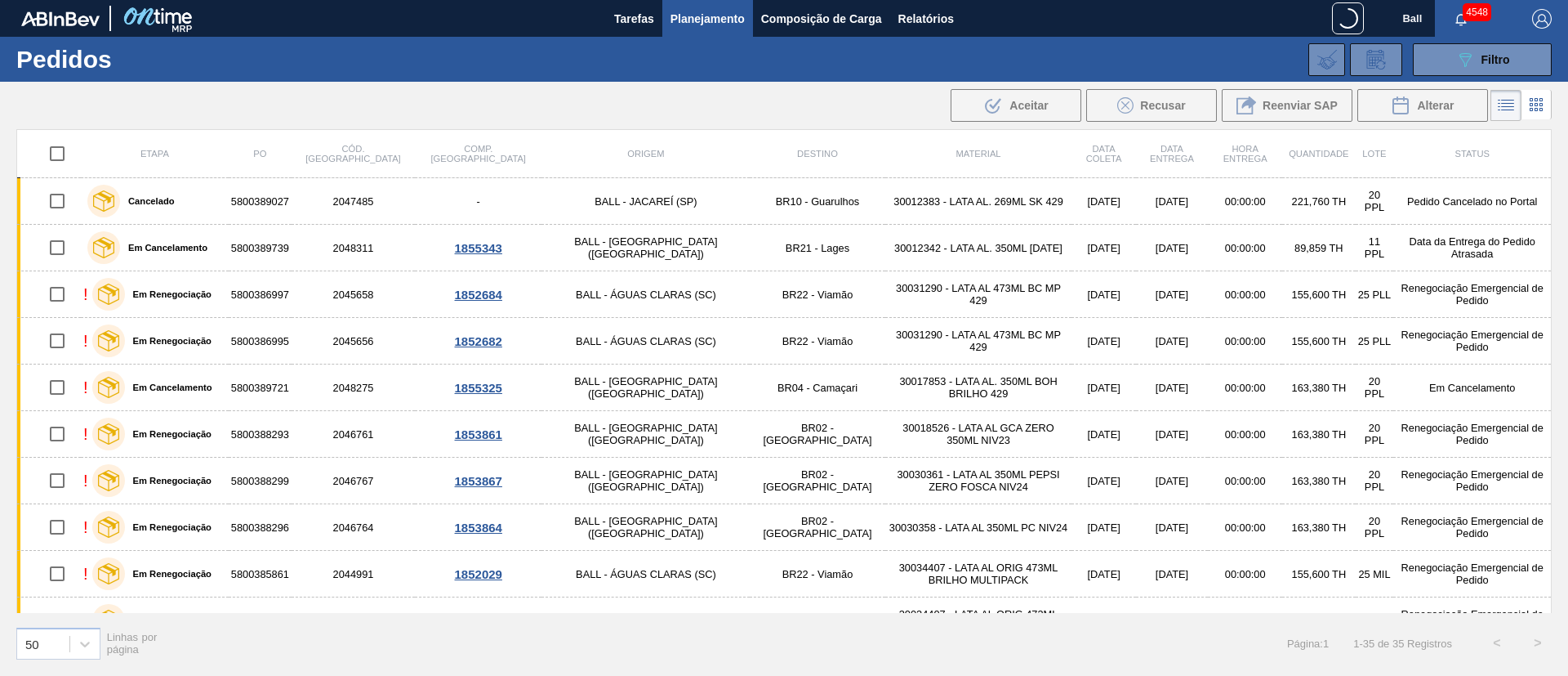
checkbox input "true"
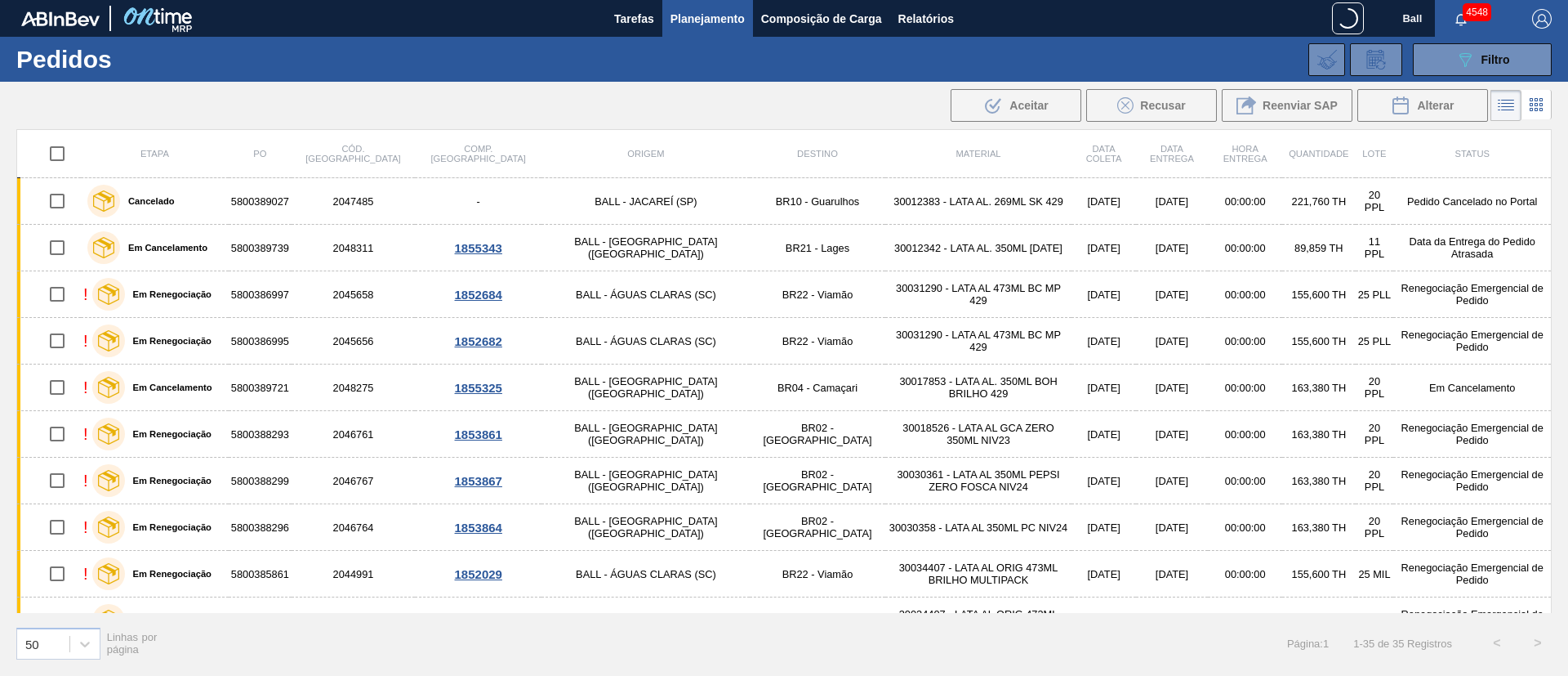
checkbox input "true"
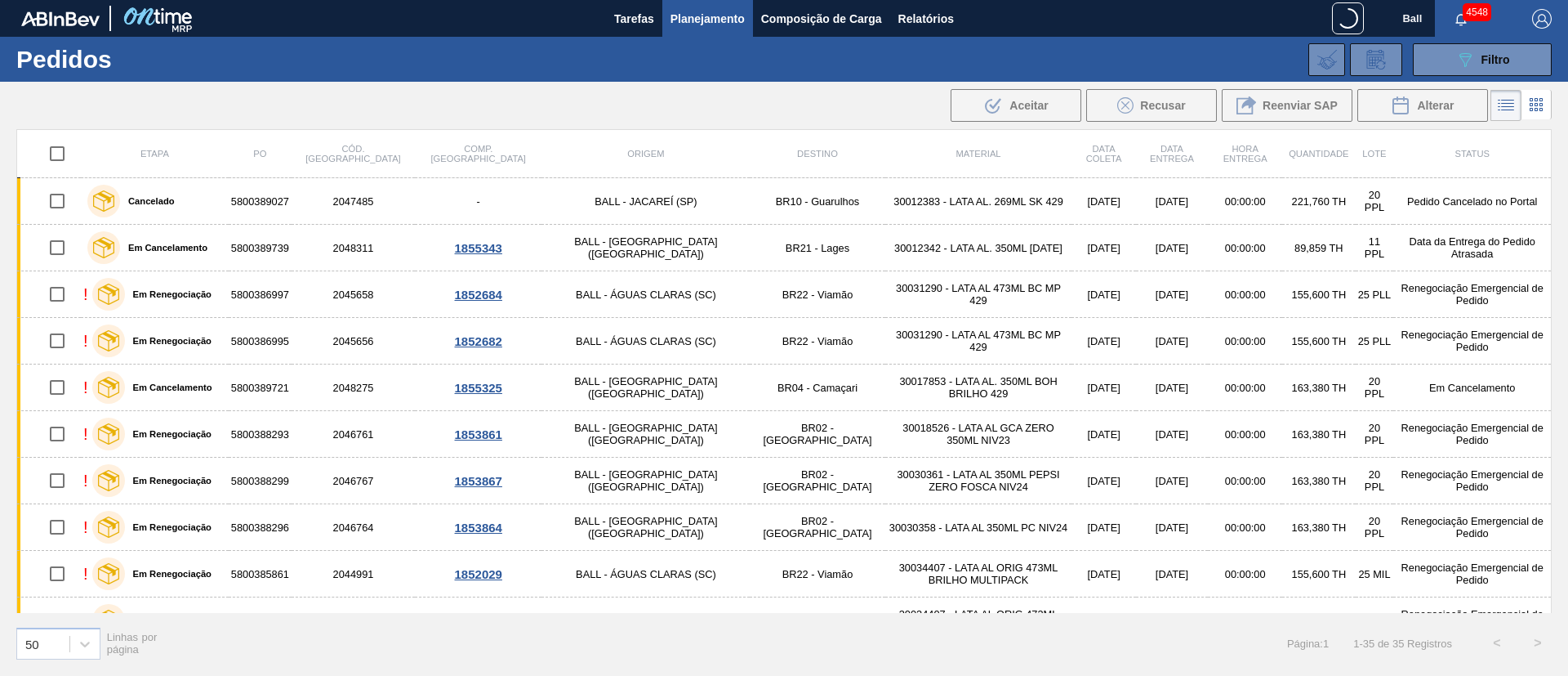
checkbox input "true"
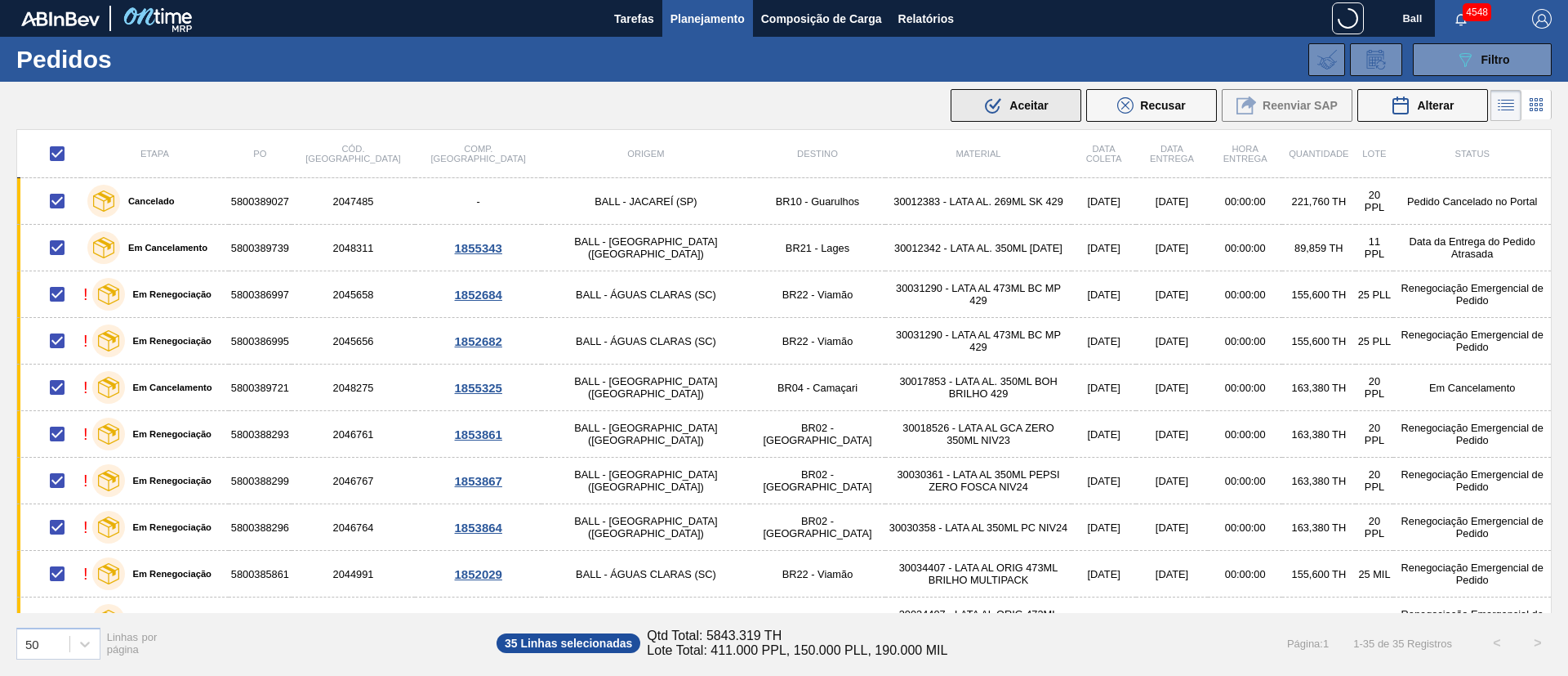
click at [1020, 100] on span "Aceitar" at bounding box center [1028, 106] width 39 height 13
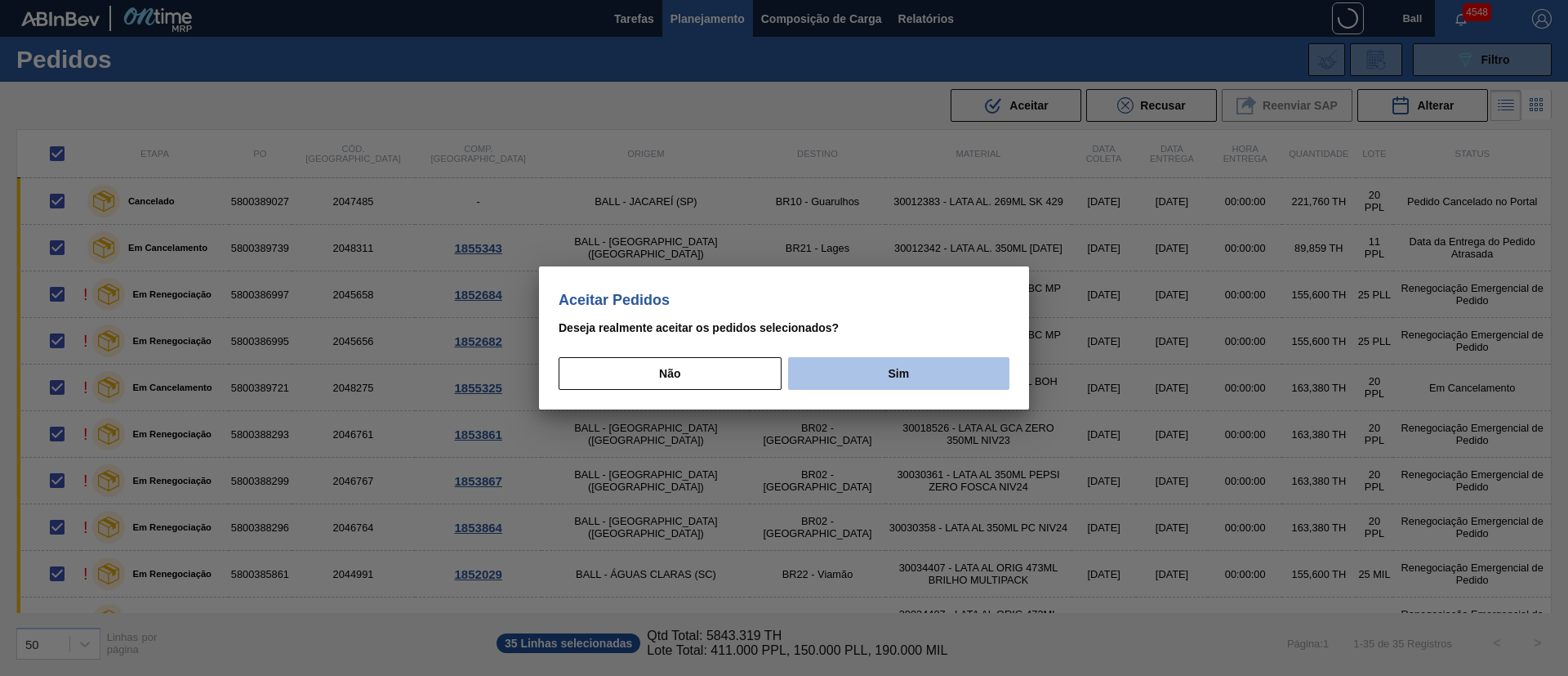
click at [900, 360] on button "Sim" at bounding box center [899, 373] width 221 height 33
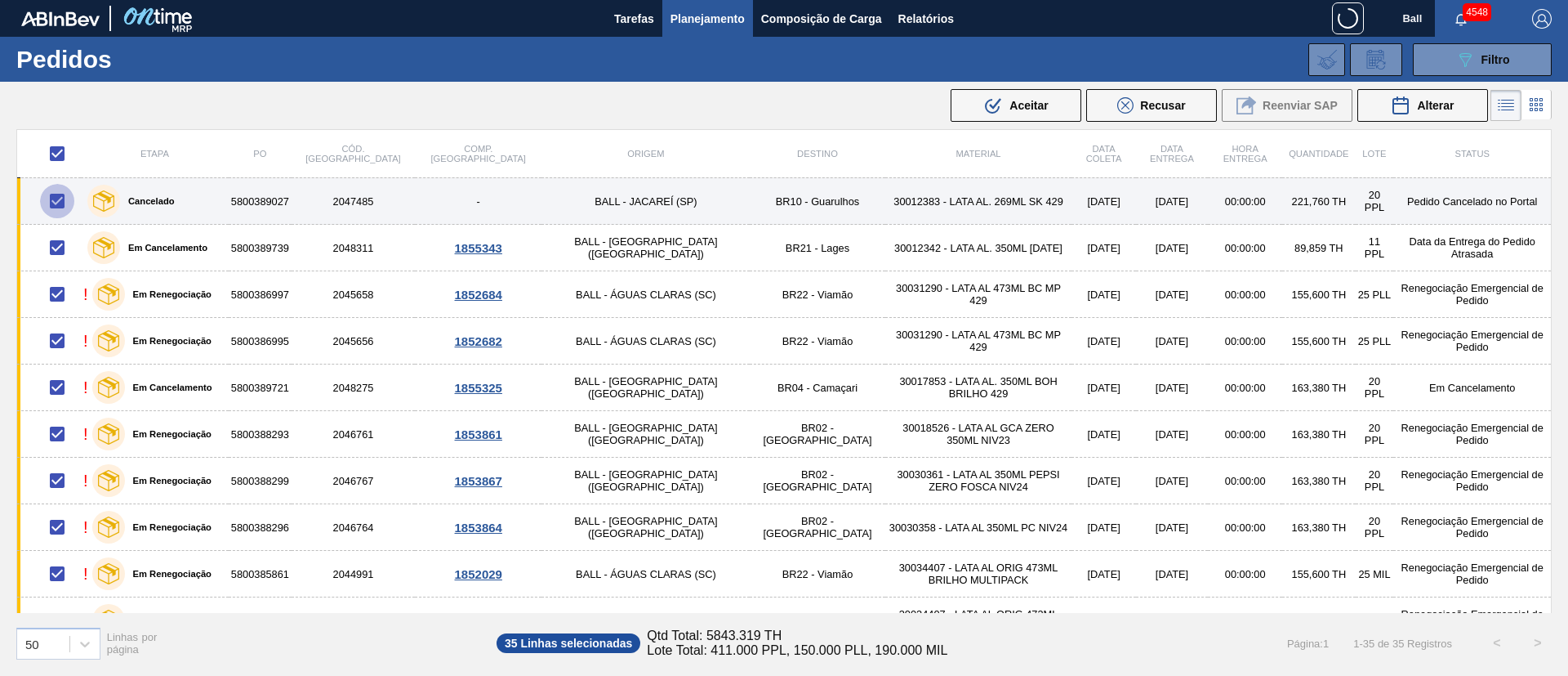
click at [52, 196] on input "checkbox" at bounding box center [57, 201] width 34 height 34
checkbox input "false"
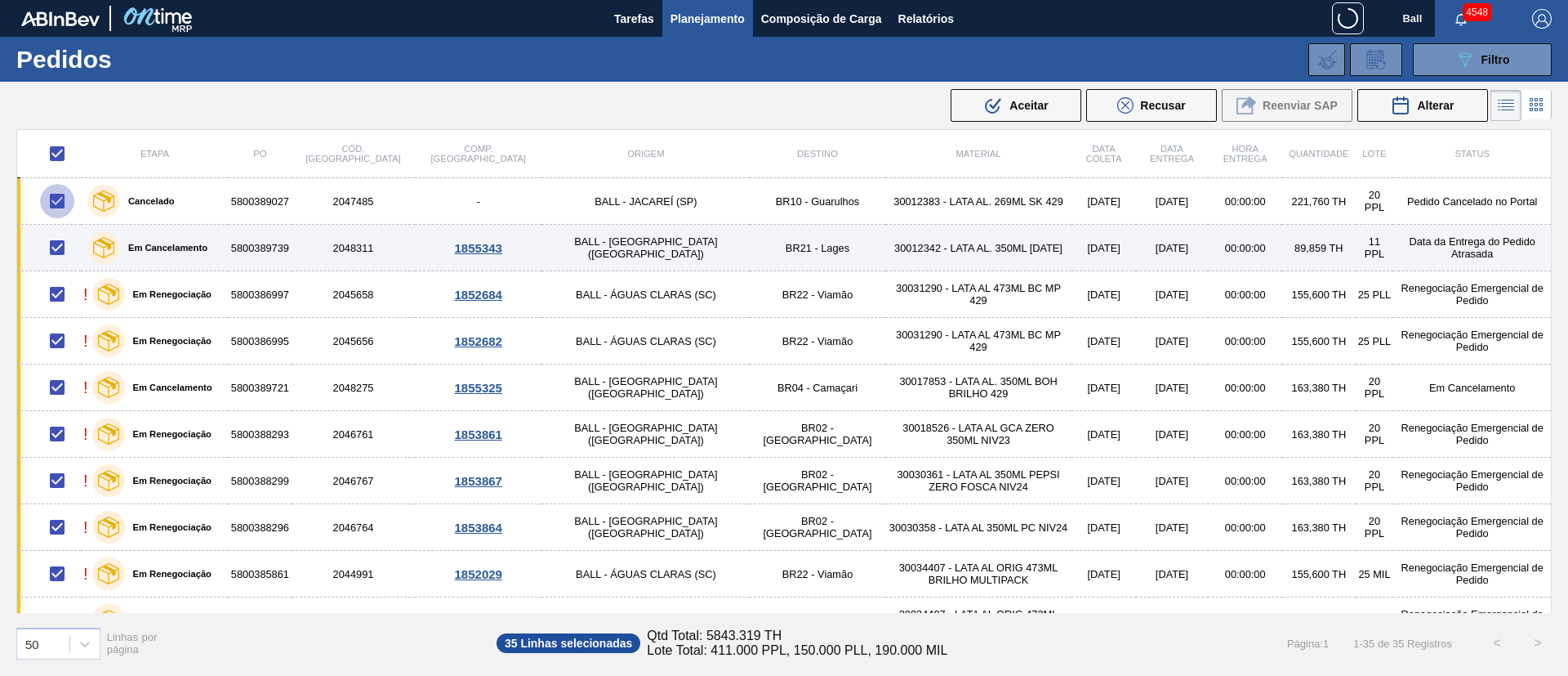
checkbox input "false"
click at [52, 249] on input "checkbox" at bounding box center [57, 247] width 34 height 34
checkbox input "false"
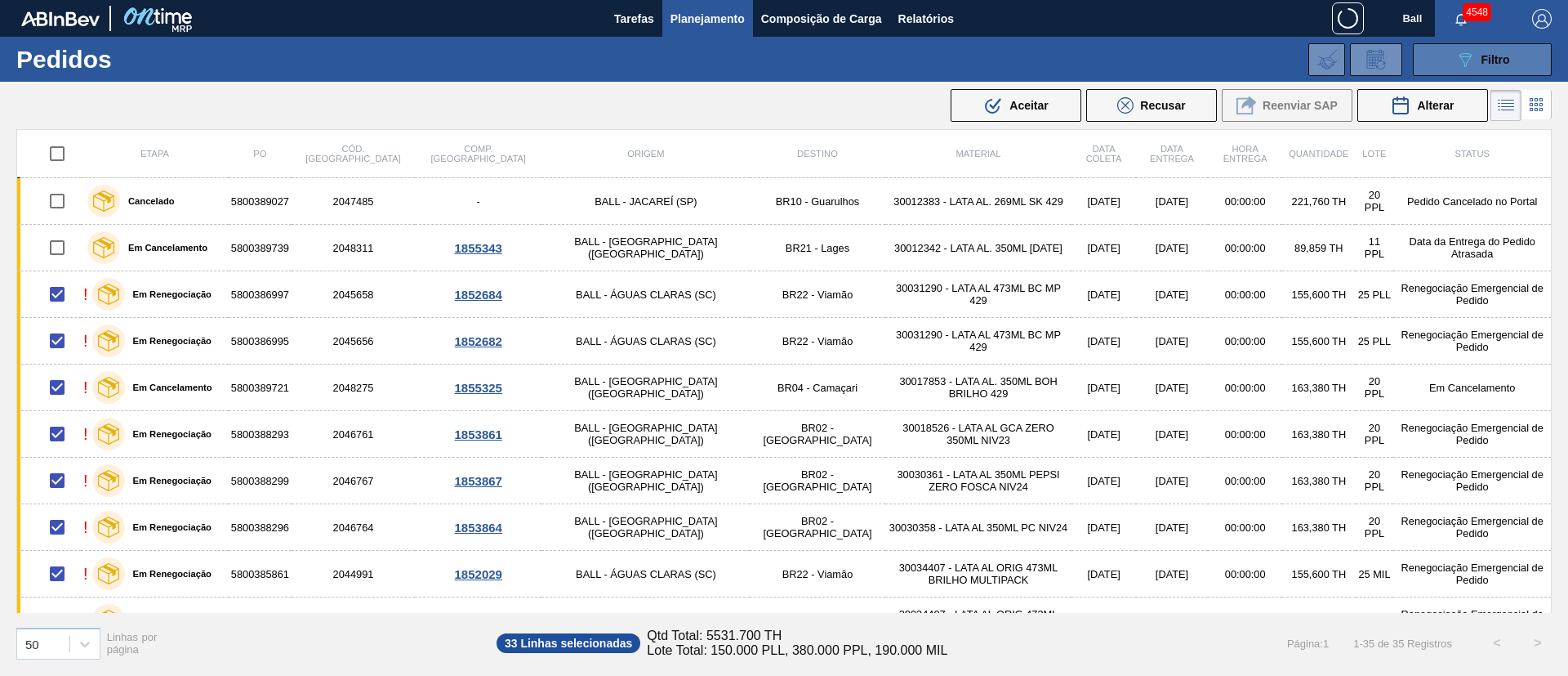
click at [1508, 47] on button "089F7B8B-B2A5-4AFE-B5C0-19BA573D28AC Filtro" at bounding box center [1482, 59] width 139 height 33
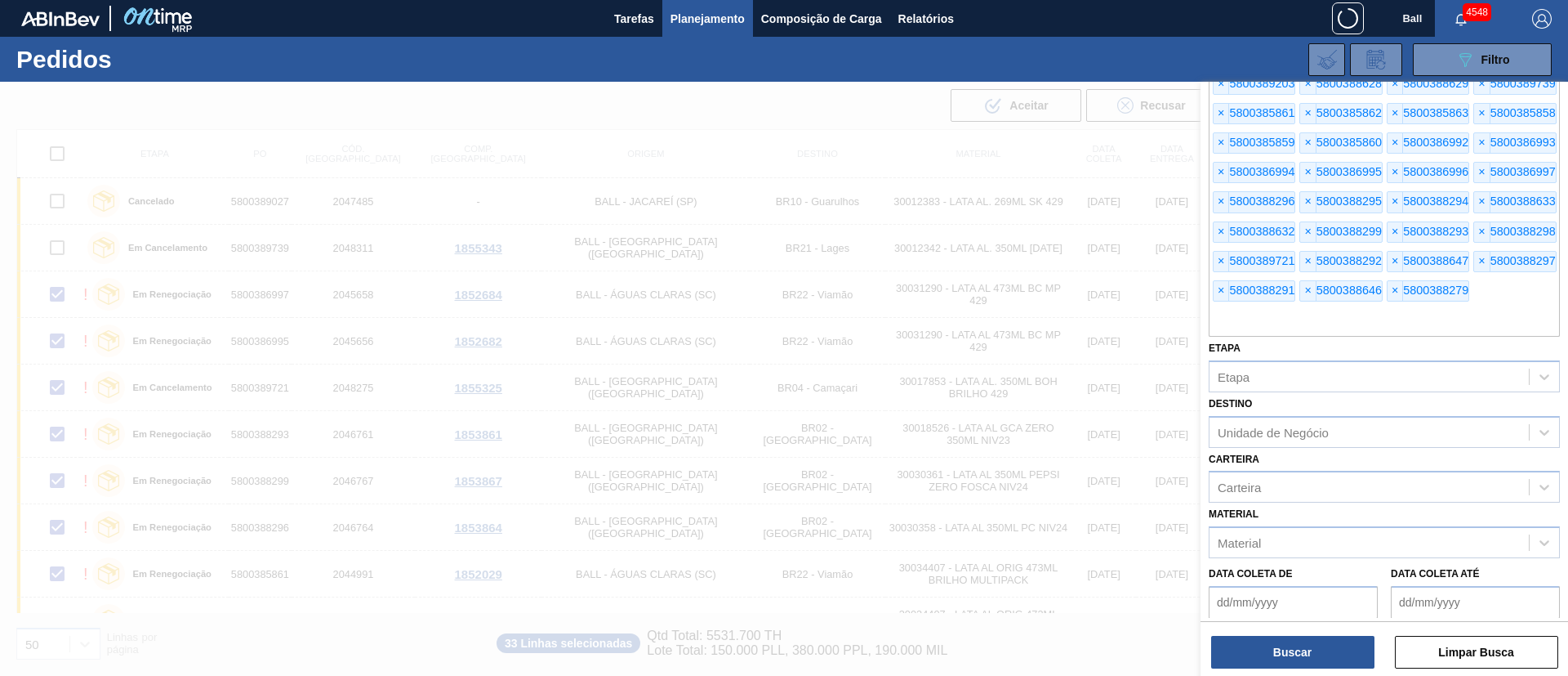
scroll to position [288, 0]
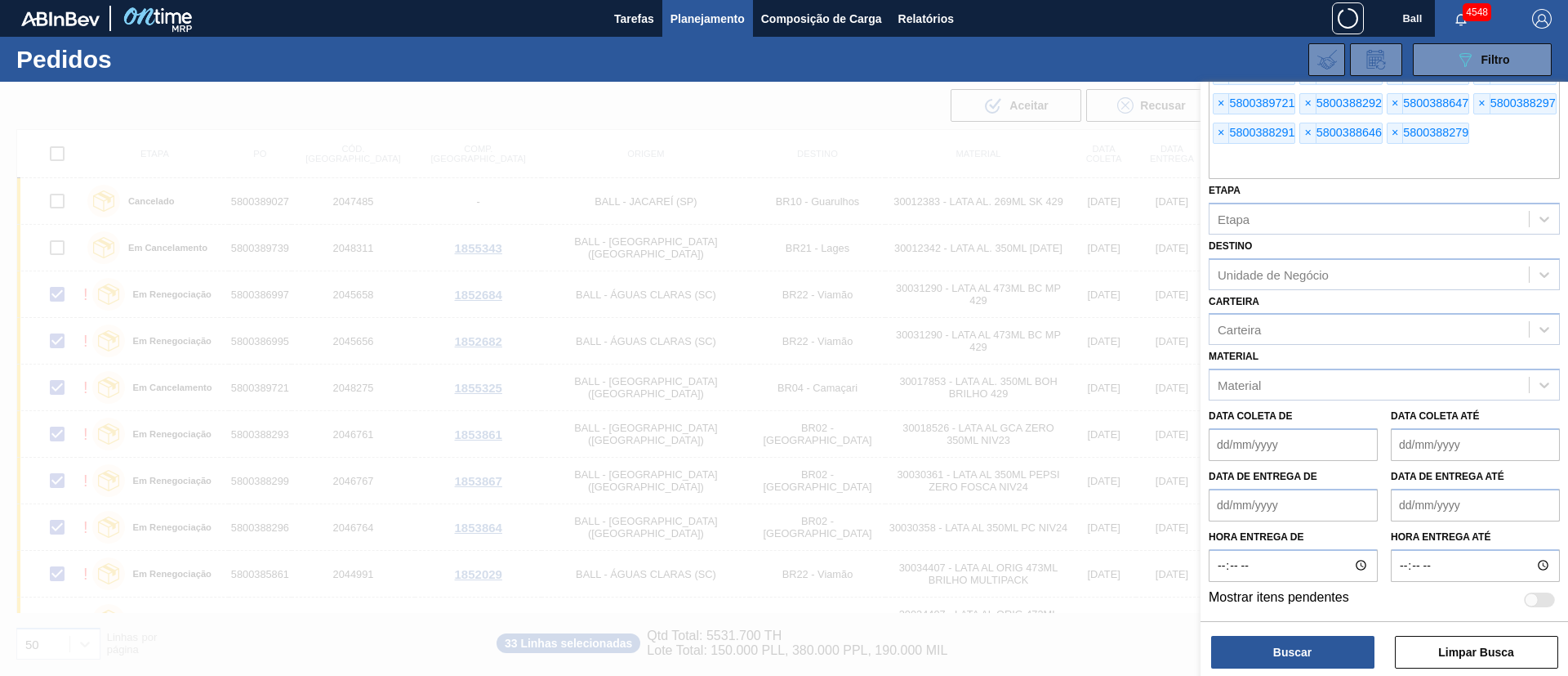
click at [1533, 600] on div at bounding box center [1531, 599] width 14 height 14
checkbox input "true"
click at [1343, 640] on button "Buscar" at bounding box center [1292, 651] width 163 height 33
checkbox input "false"
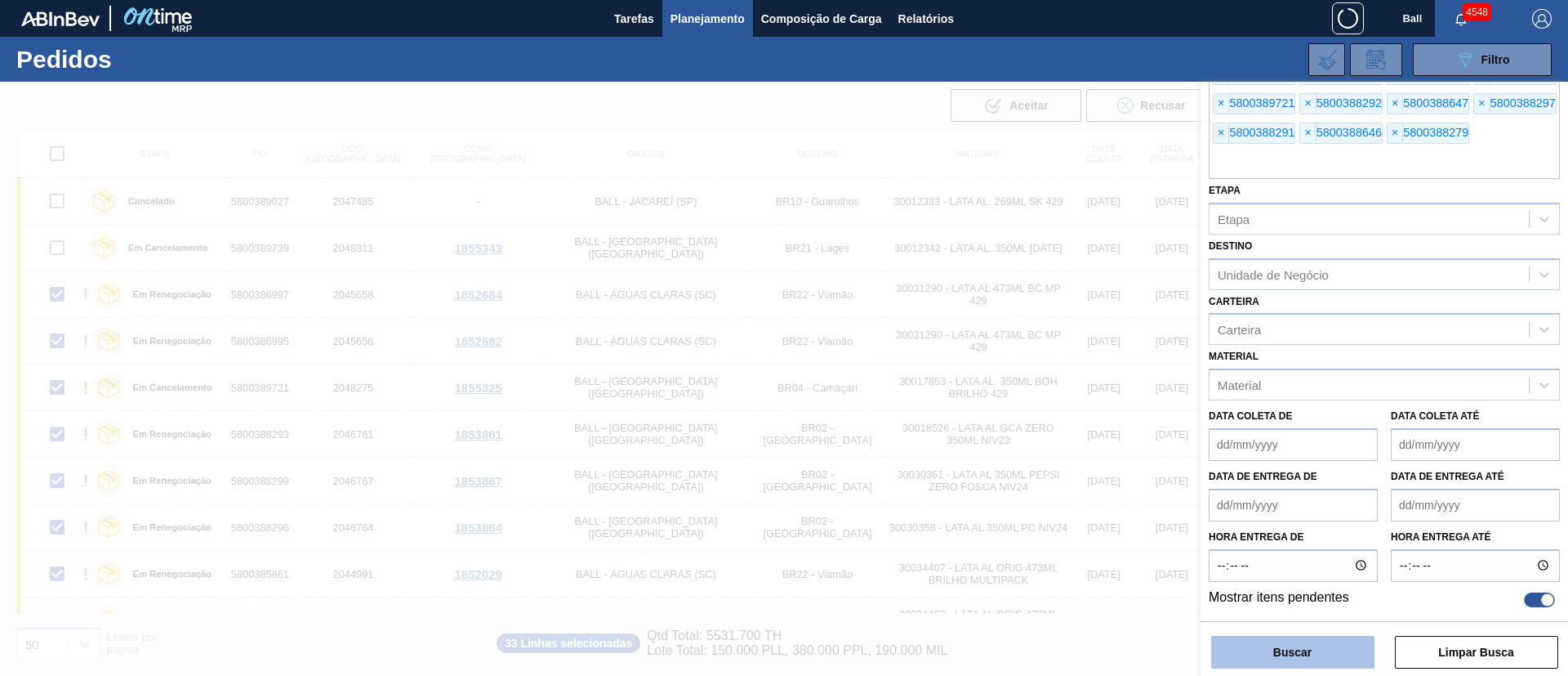
checkbox input "false"
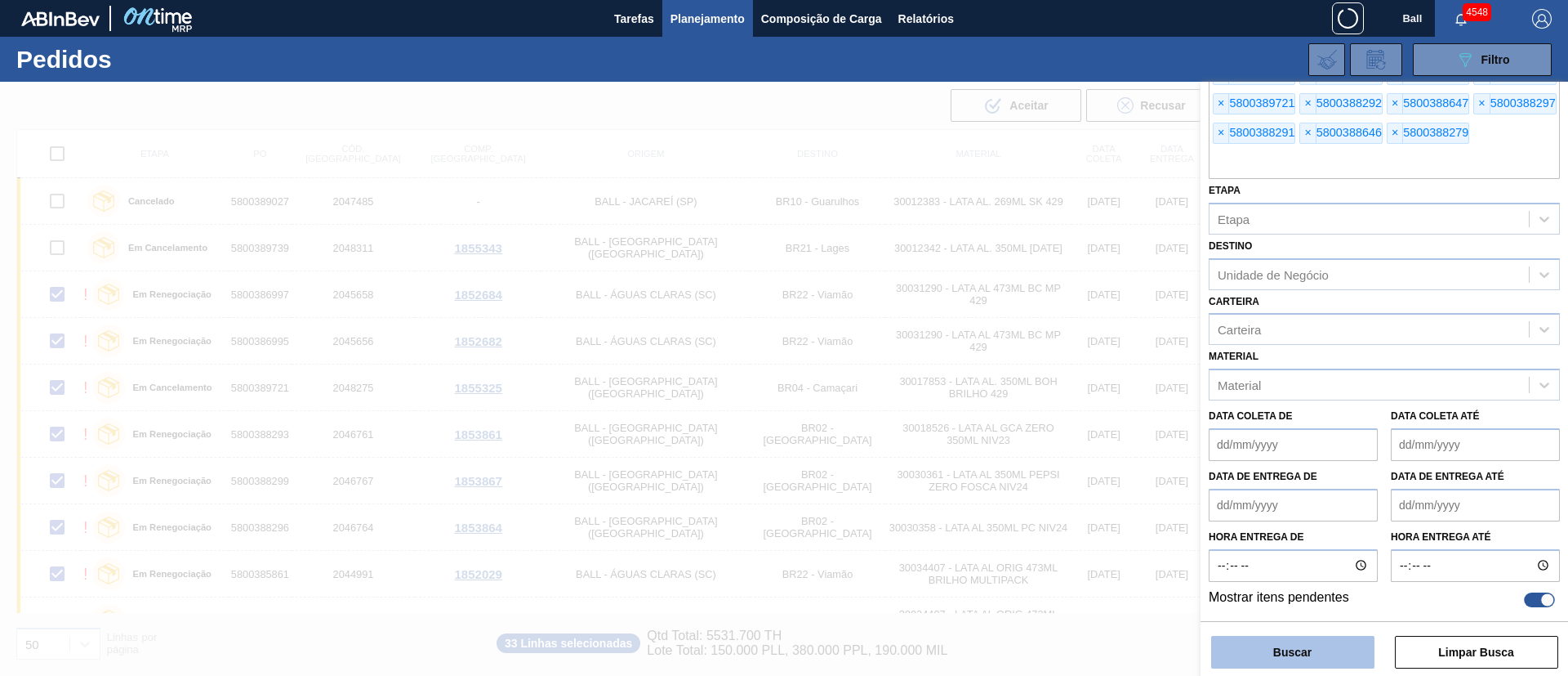
checkbox input "false"
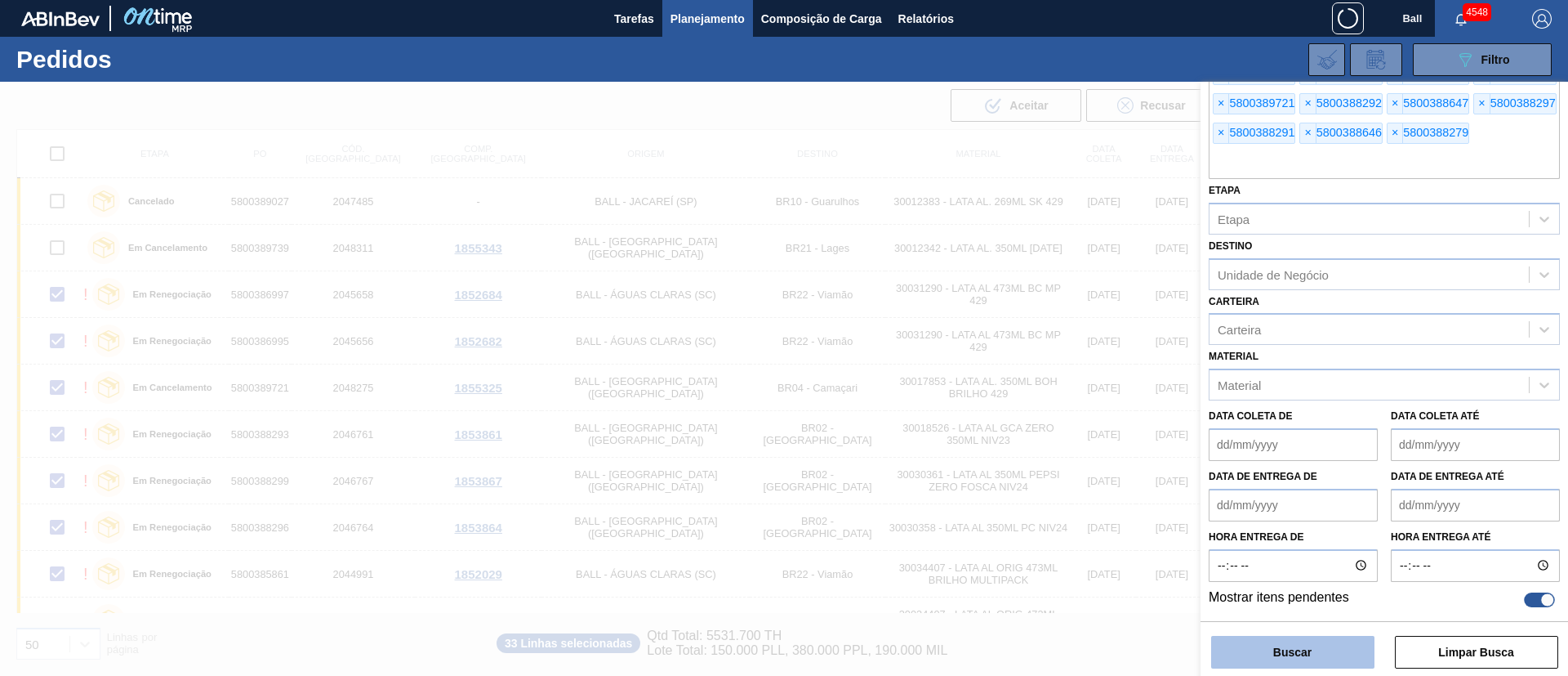
checkbox input "false"
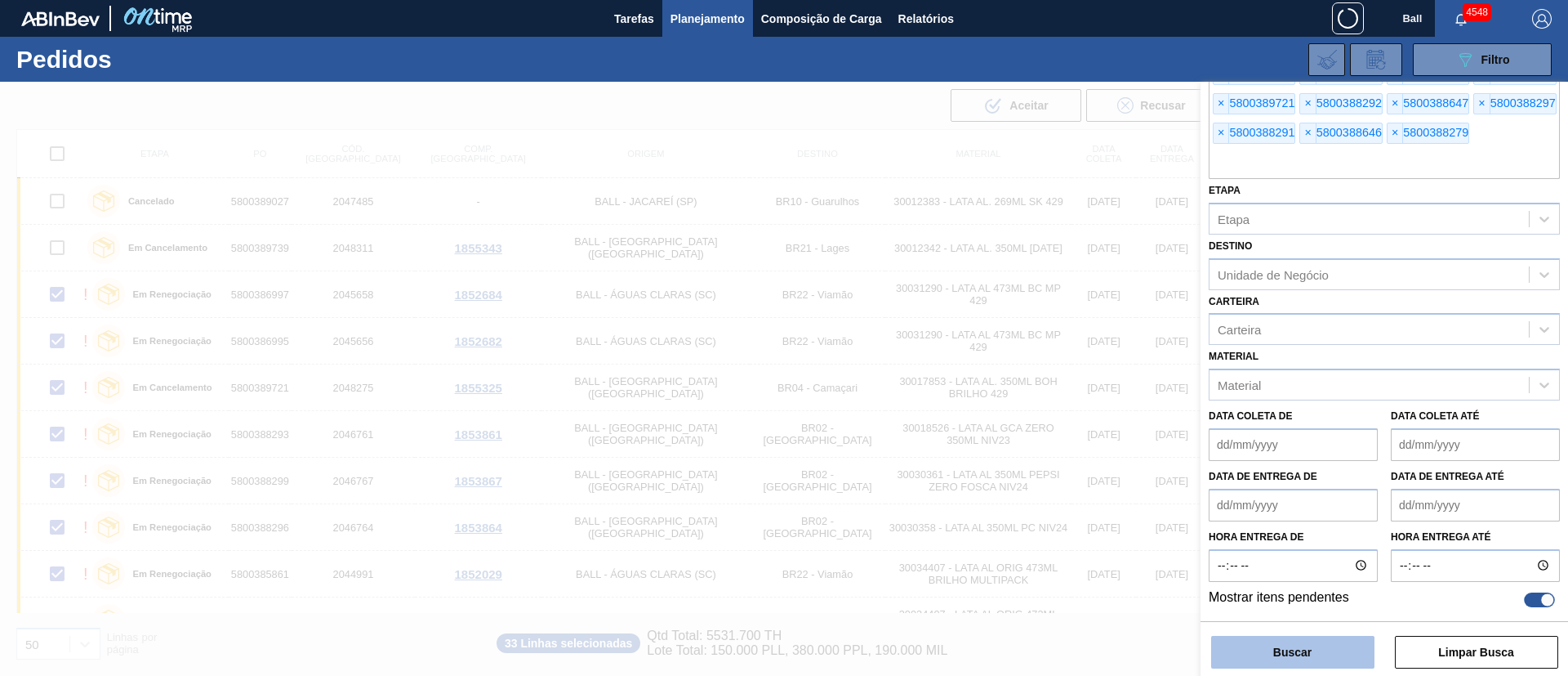
checkbox input "false"
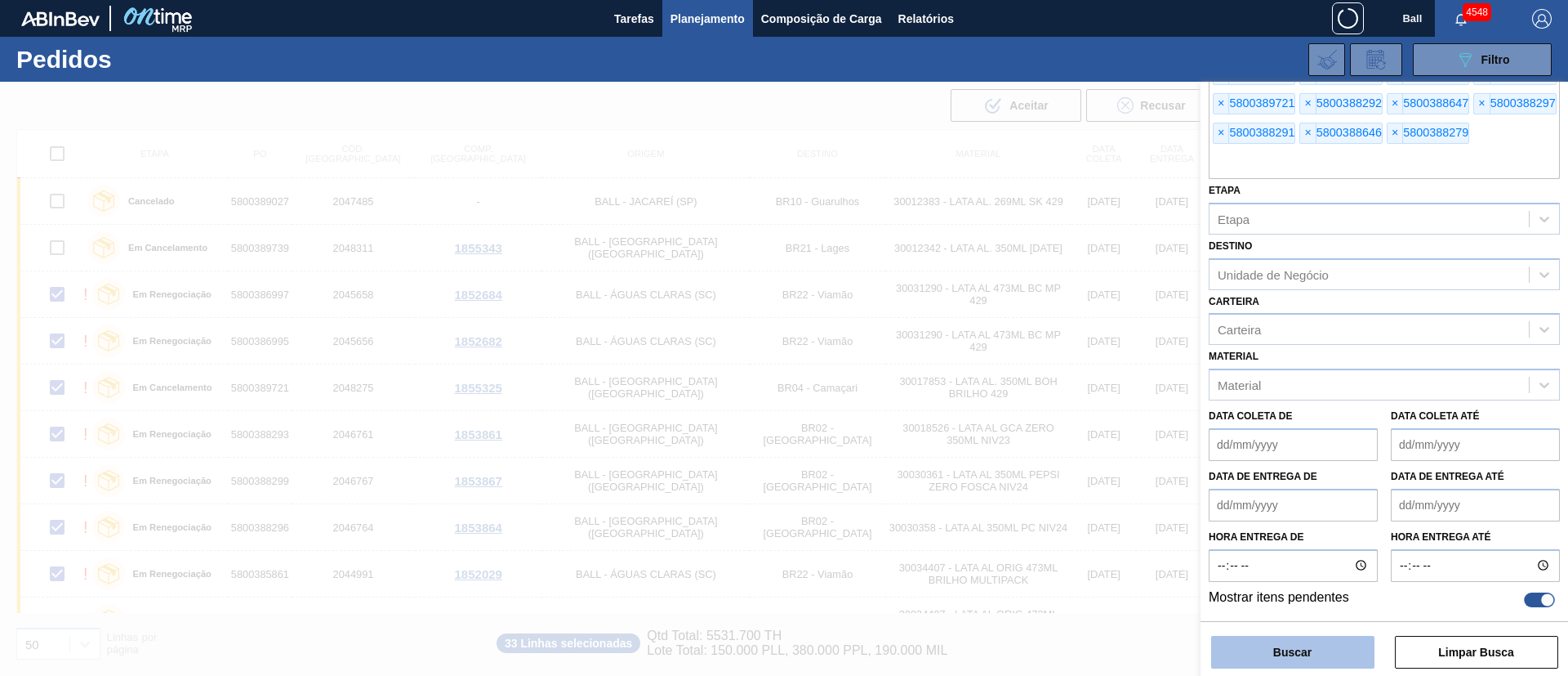
checkbox input "false"
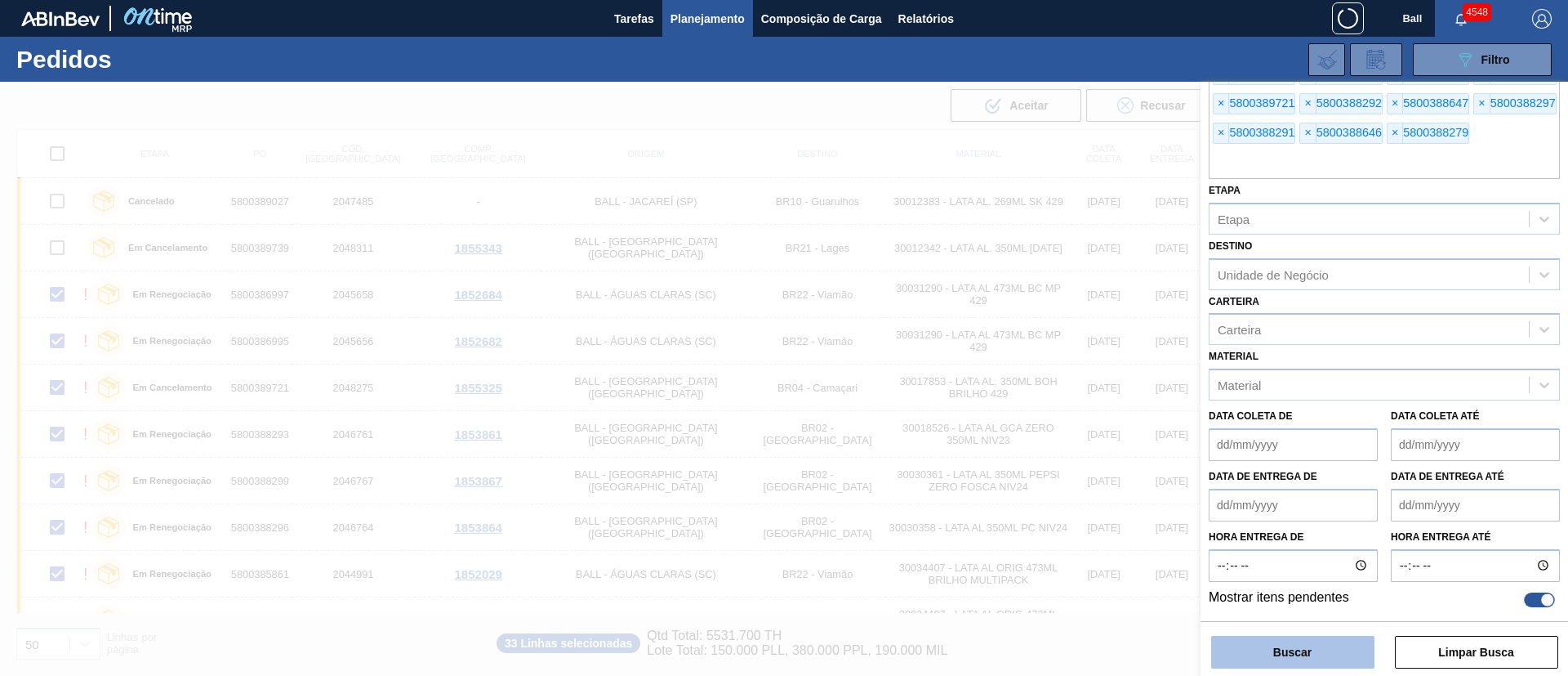
checkbox input "false"
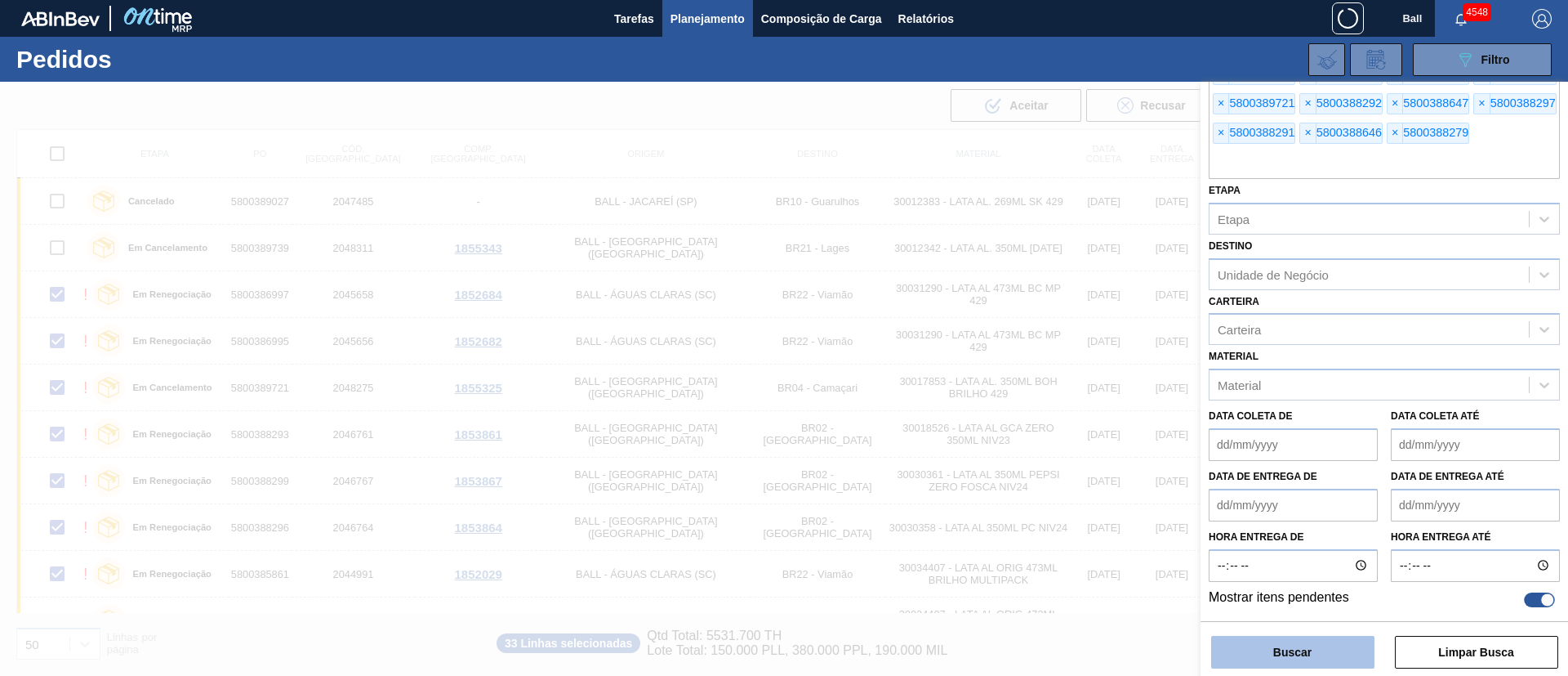
checkbox input "false"
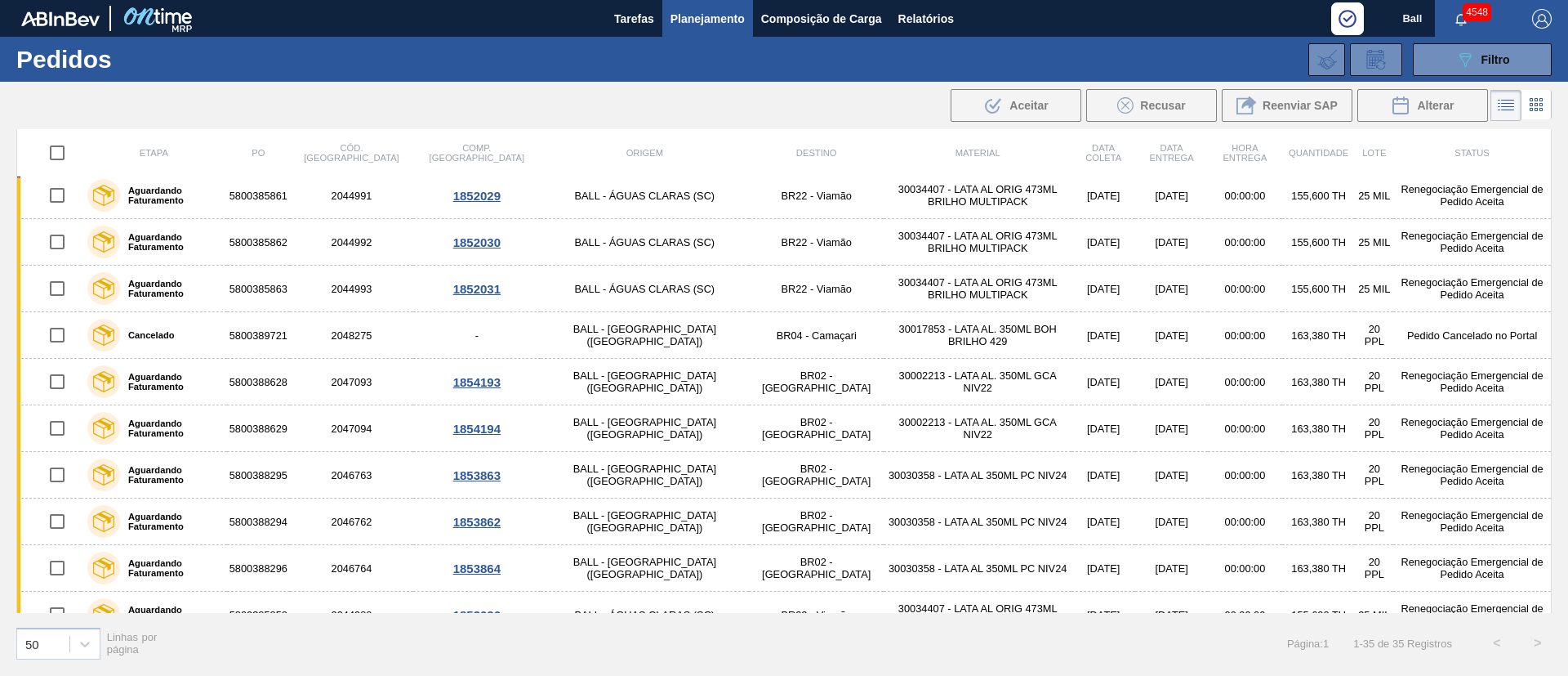
scroll to position [0, 0]
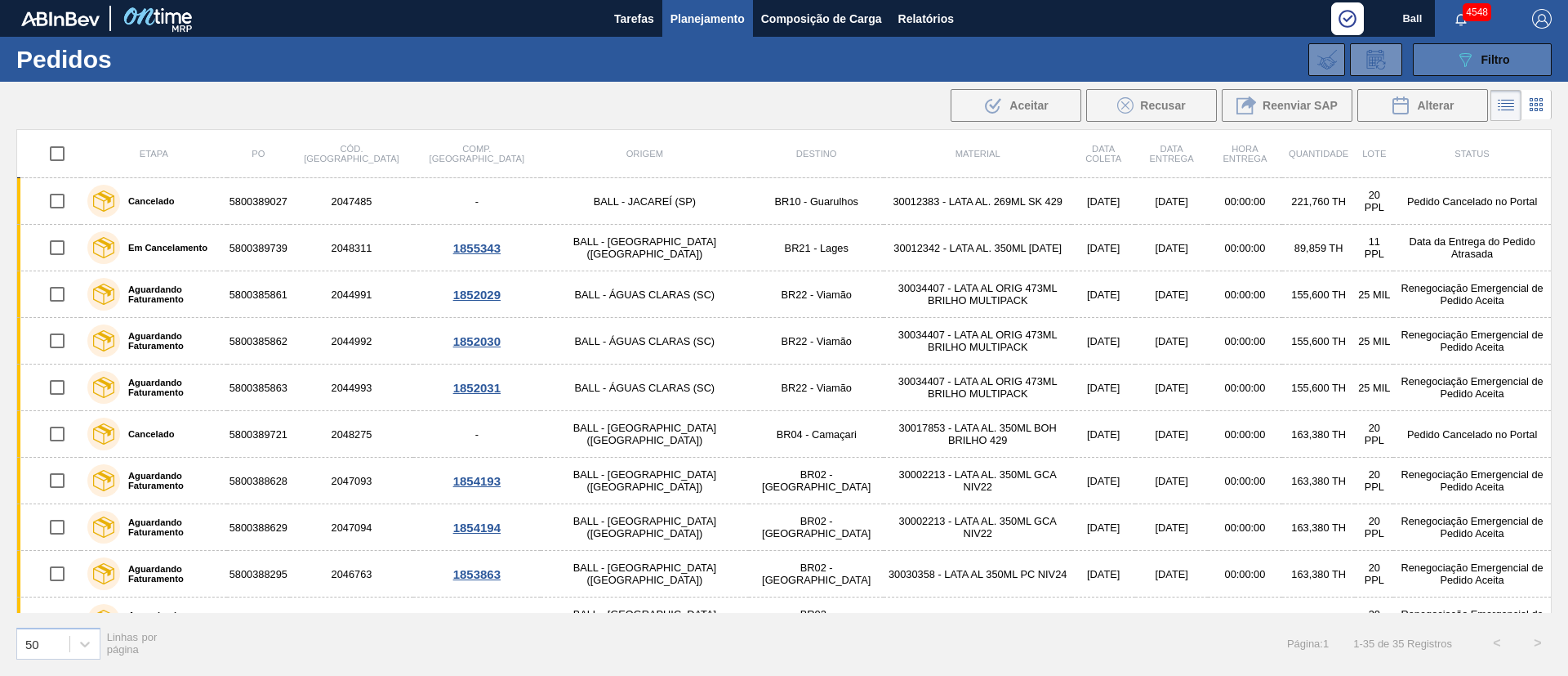
click at [1484, 45] on button "089F7B8B-B2A5-4AFE-B5C0-19BA573D28AC Filtro" at bounding box center [1482, 59] width 139 height 33
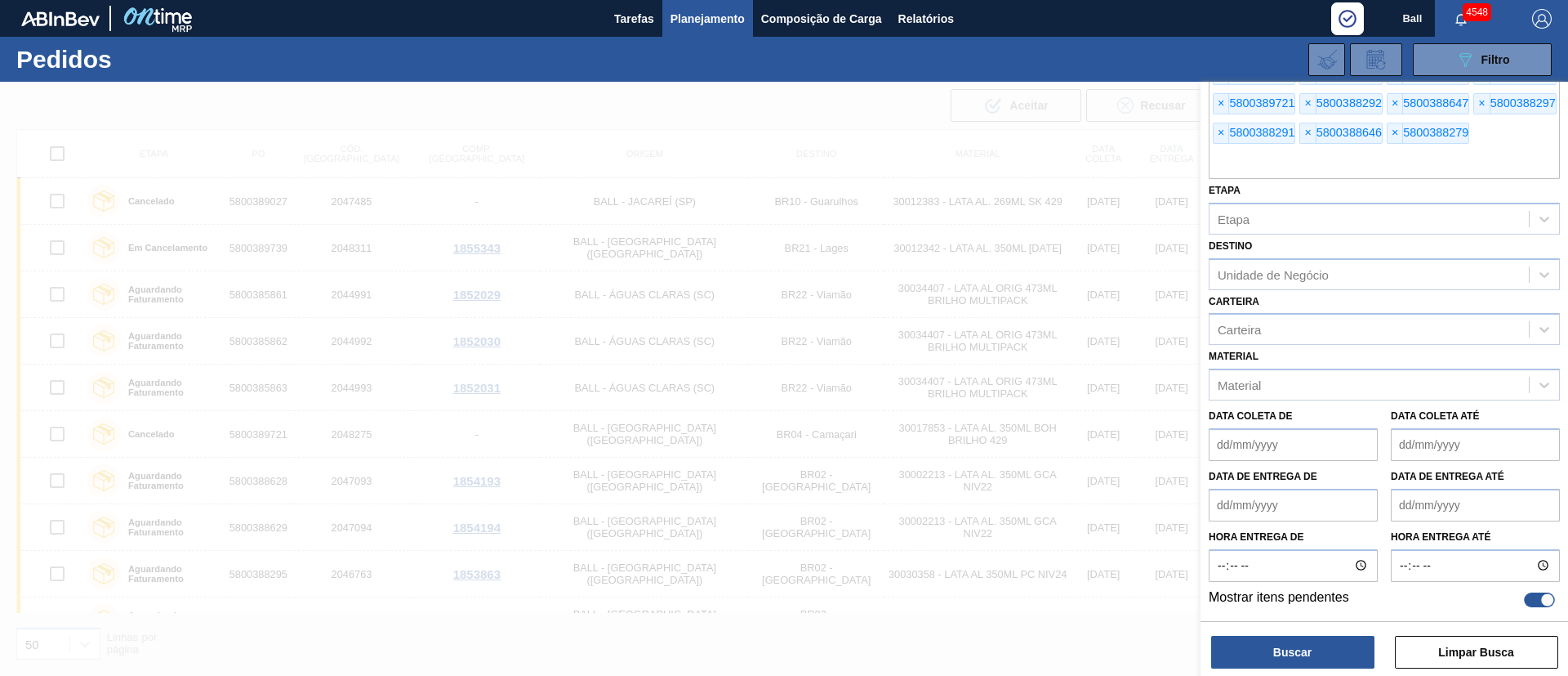
click at [1532, 596] on div at bounding box center [1540, 600] width 31 height 15
checkbox input "false"
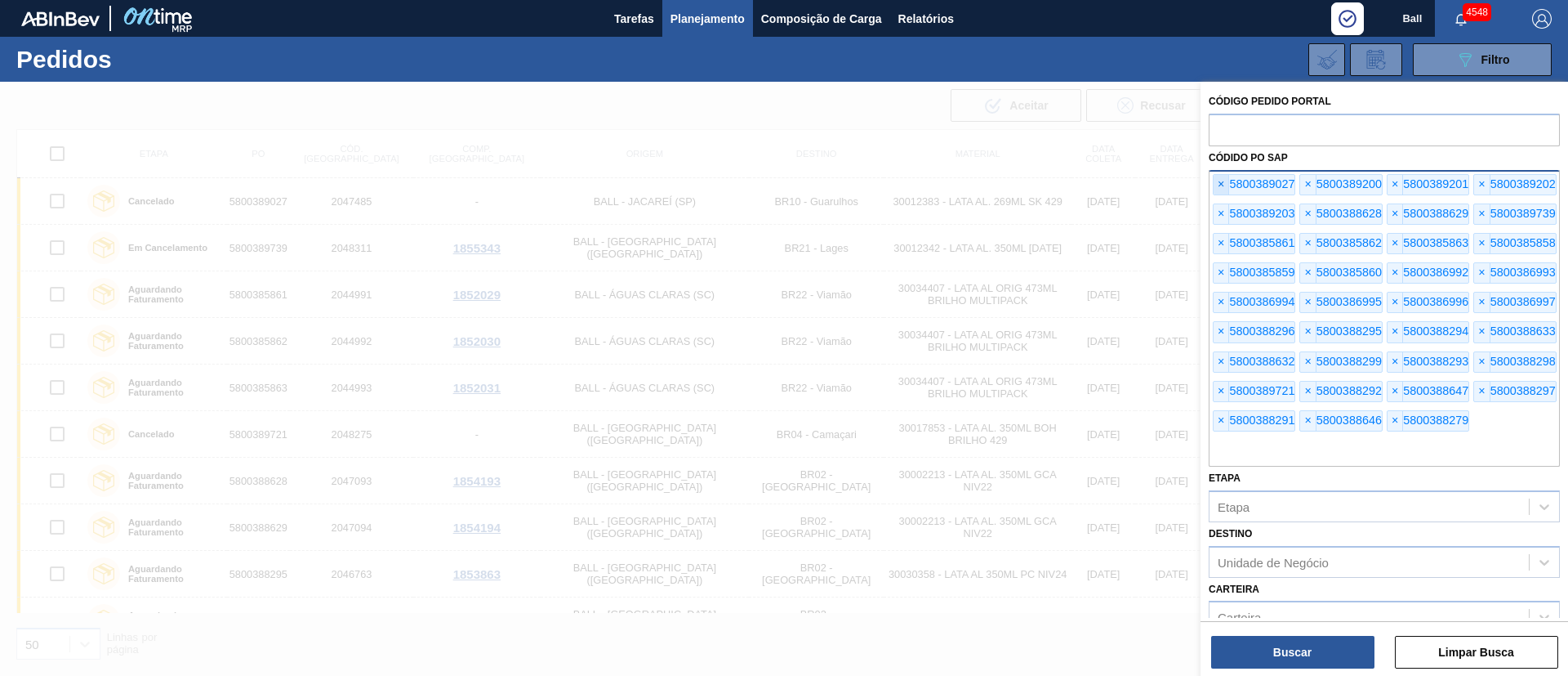
click at [1226, 182] on span "×" at bounding box center [1222, 184] width 15 height 20
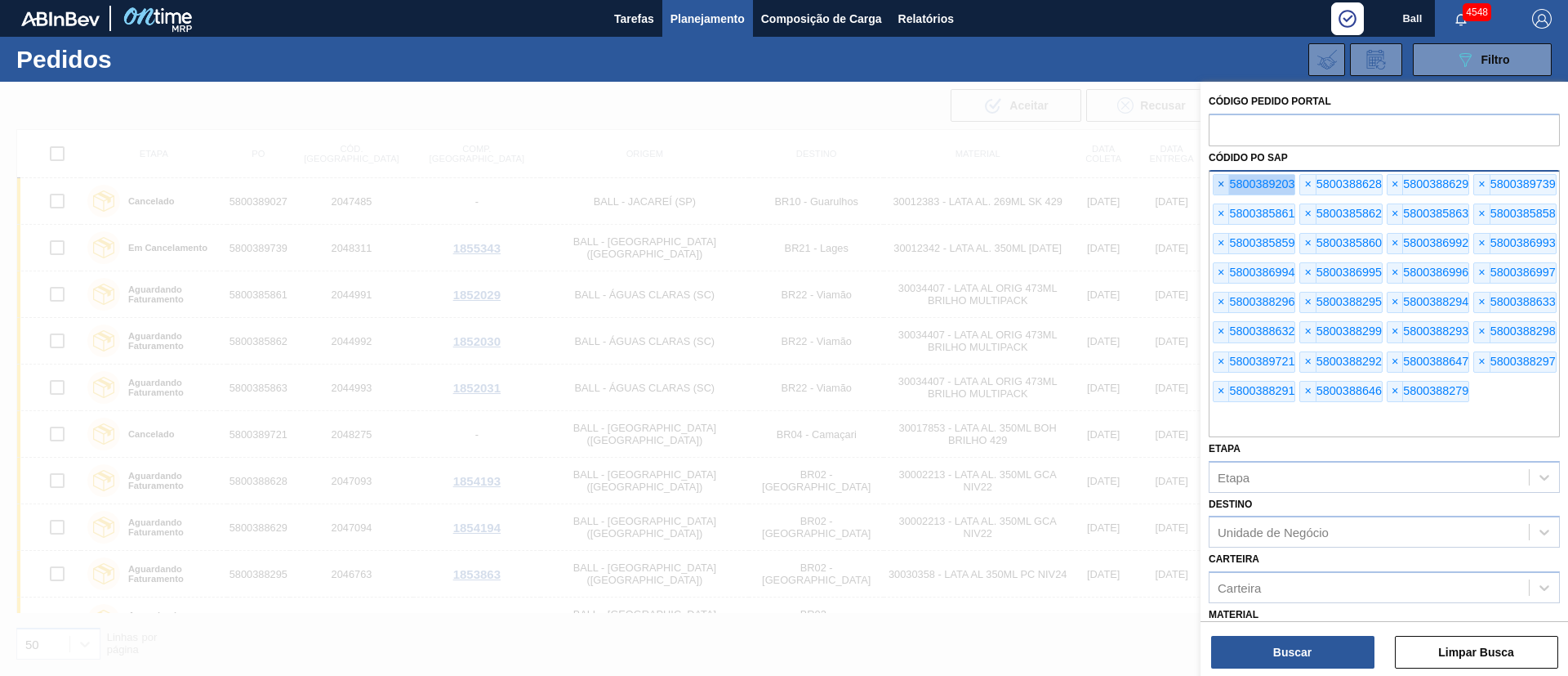
click at [1226, 182] on span "×" at bounding box center [1222, 184] width 15 height 20
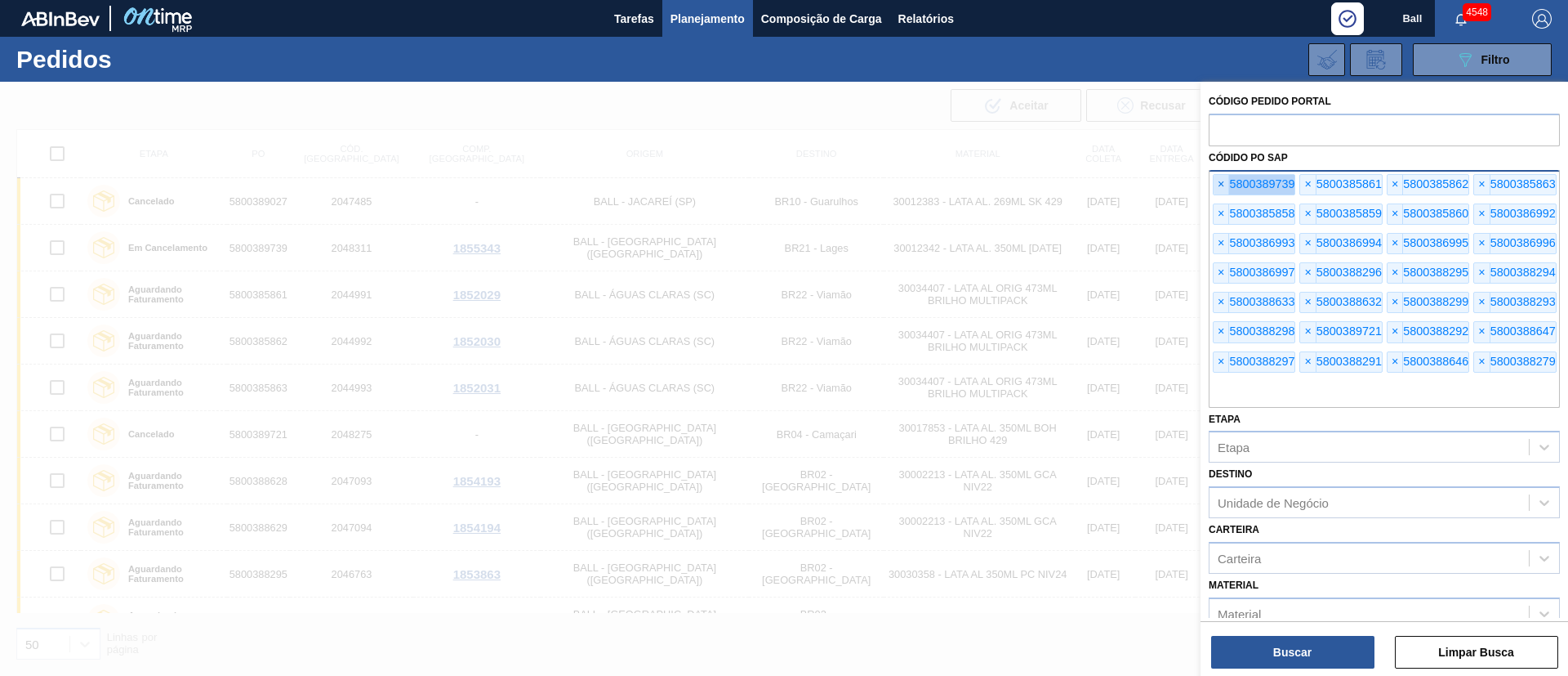
click at [1226, 182] on span "×" at bounding box center [1222, 184] width 15 height 20
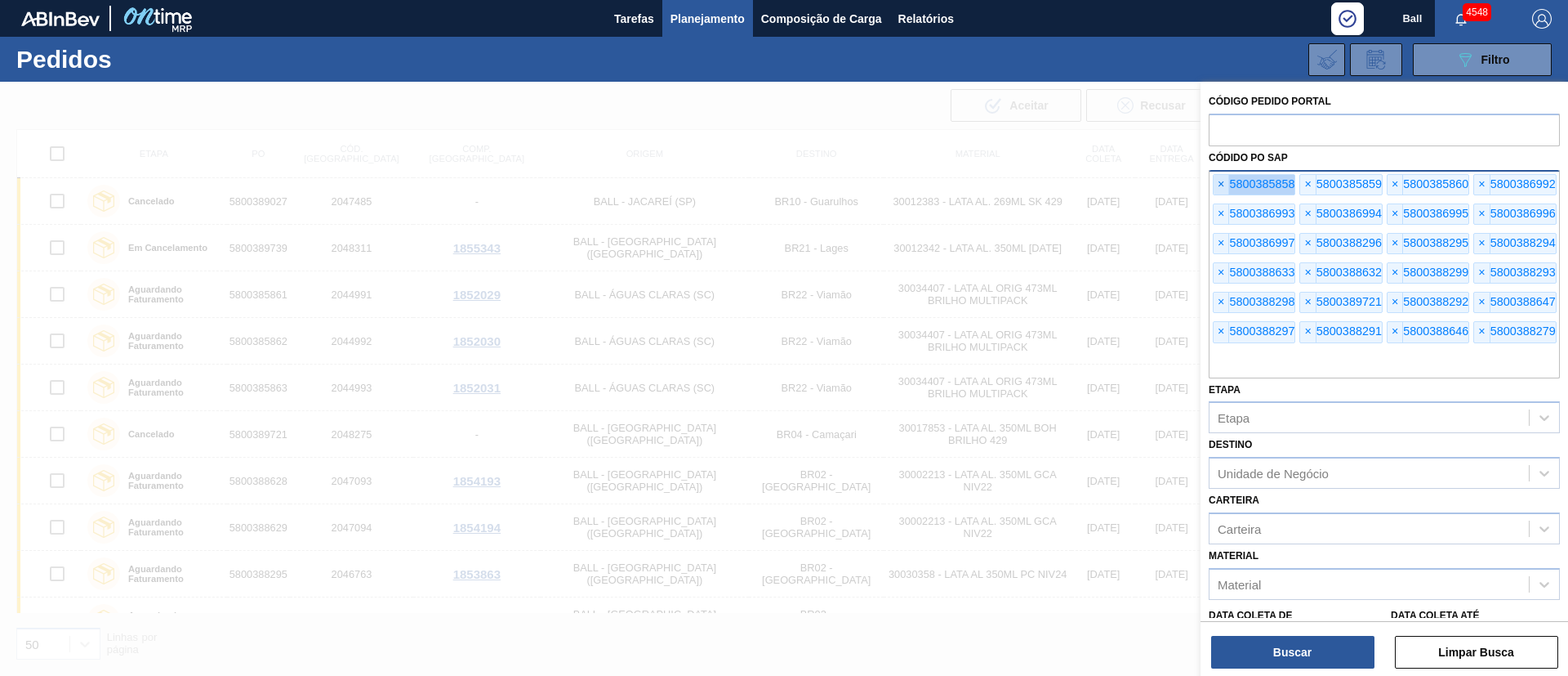
click at [1226, 182] on span "×" at bounding box center [1222, 184] width 15 height 20
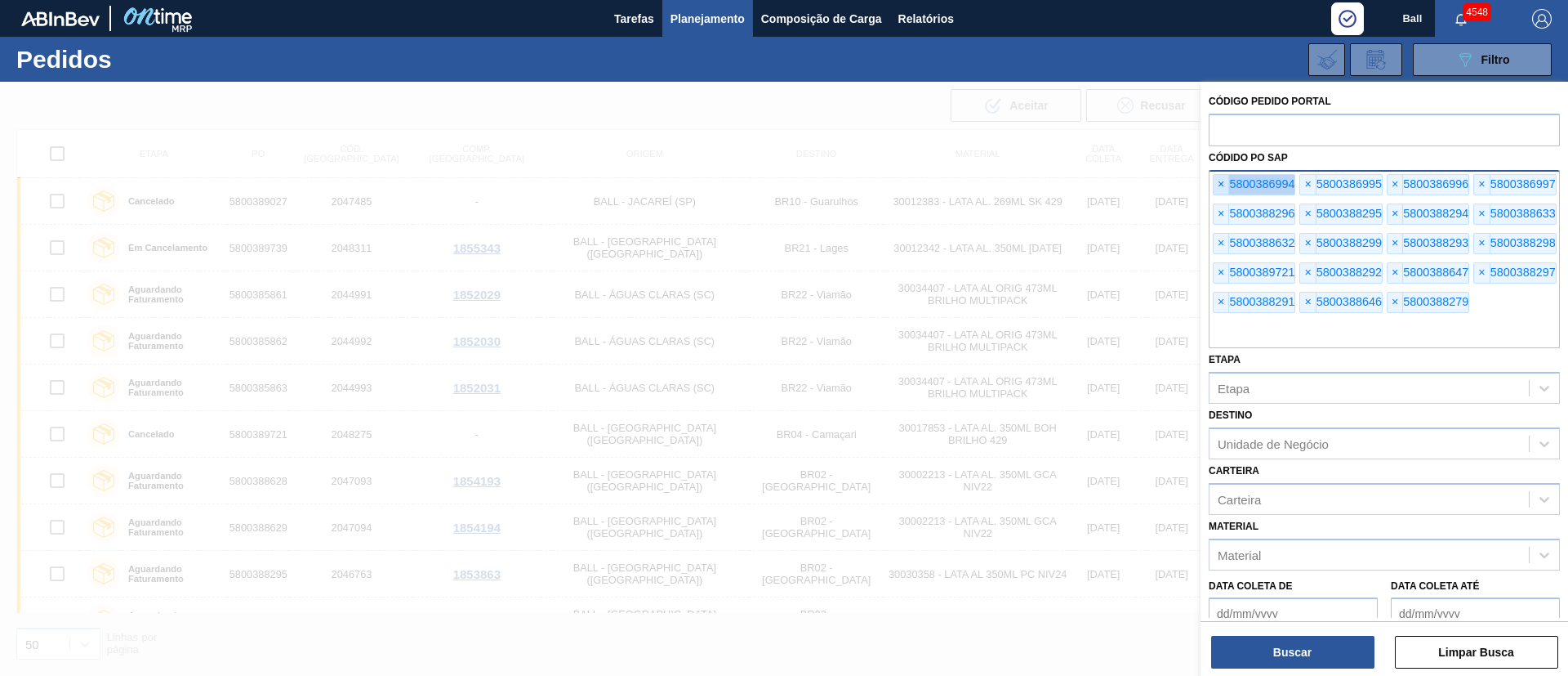
click at [1226, 182] on span "×" at bounding box center [1222, 184] width 15 height 20
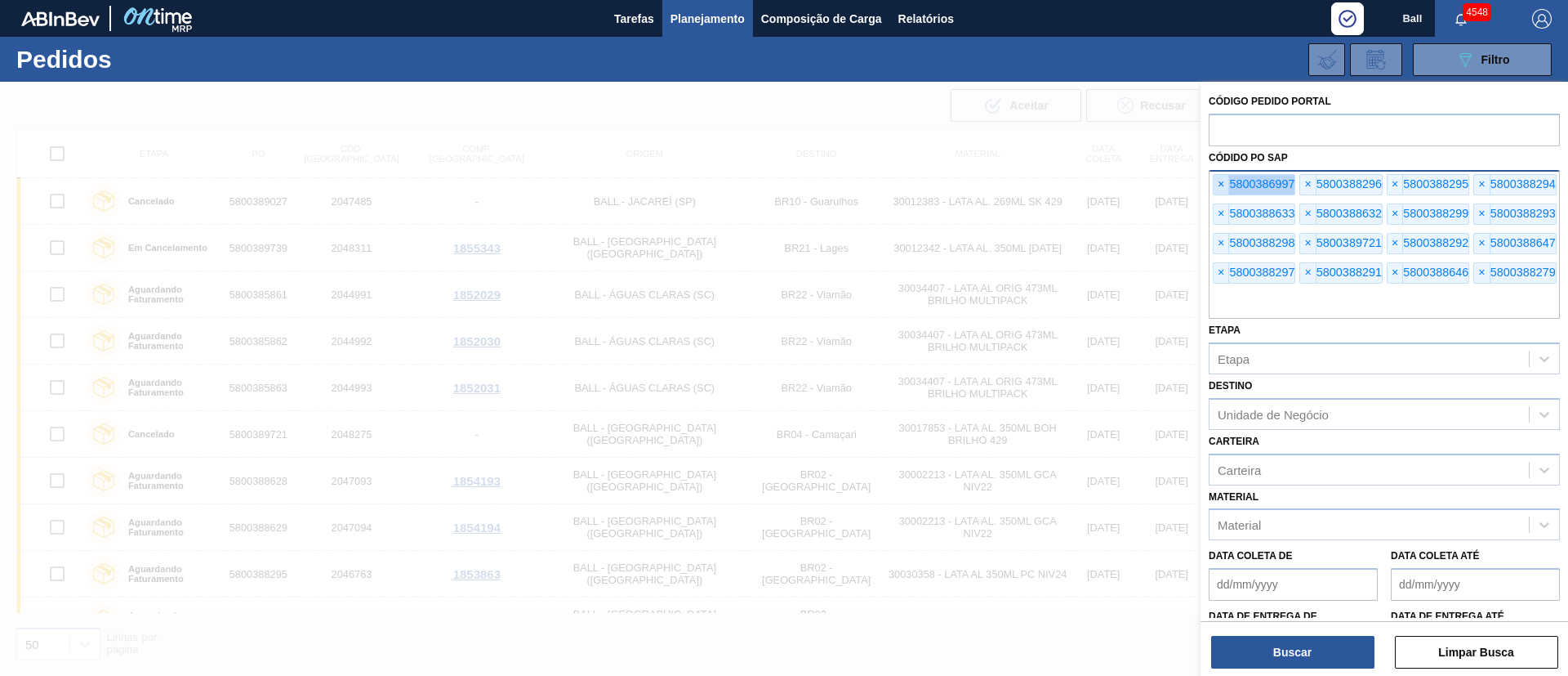
click at [1226, 182] on span "×" at bounding box center [1222, 184] width 15 height 20
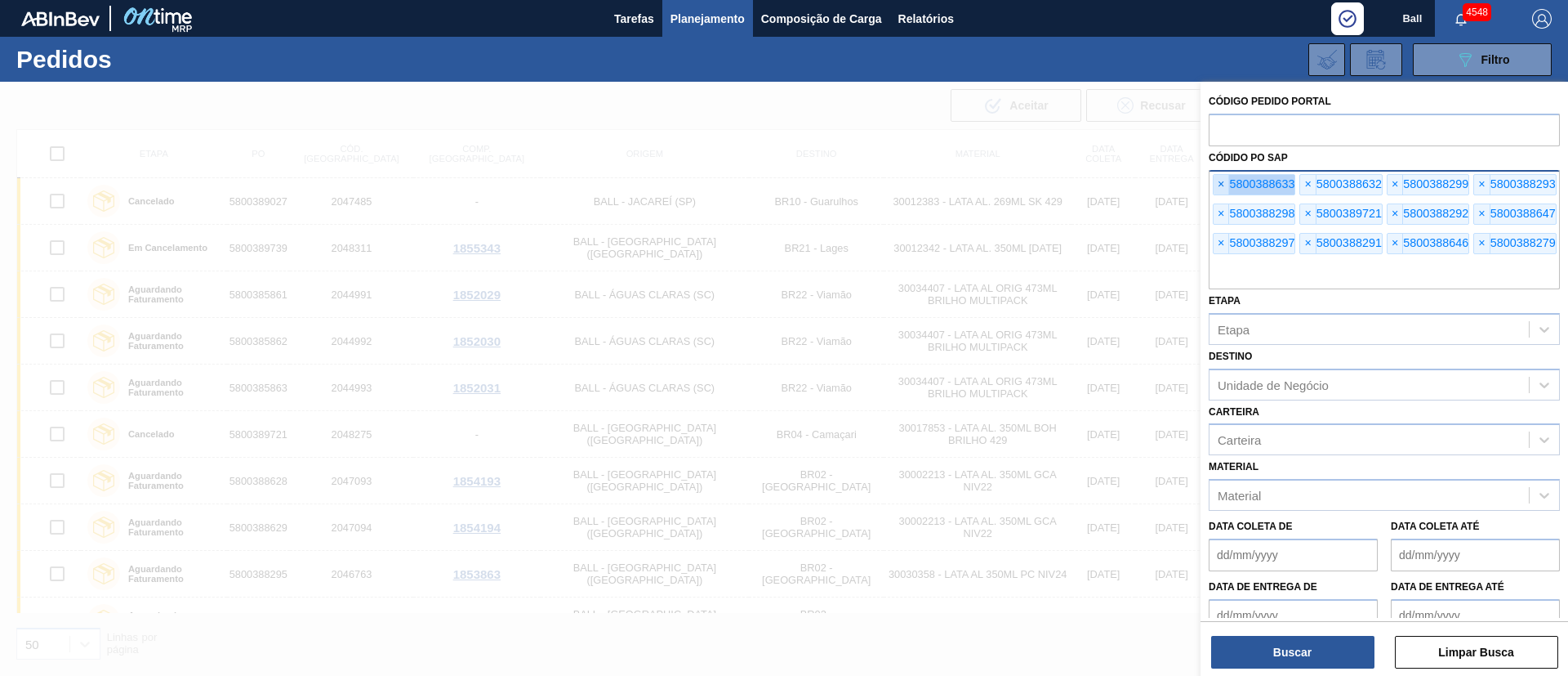
click at [1226, 182] on span "×" at bounding box center [1222, 184] width 15 height 20
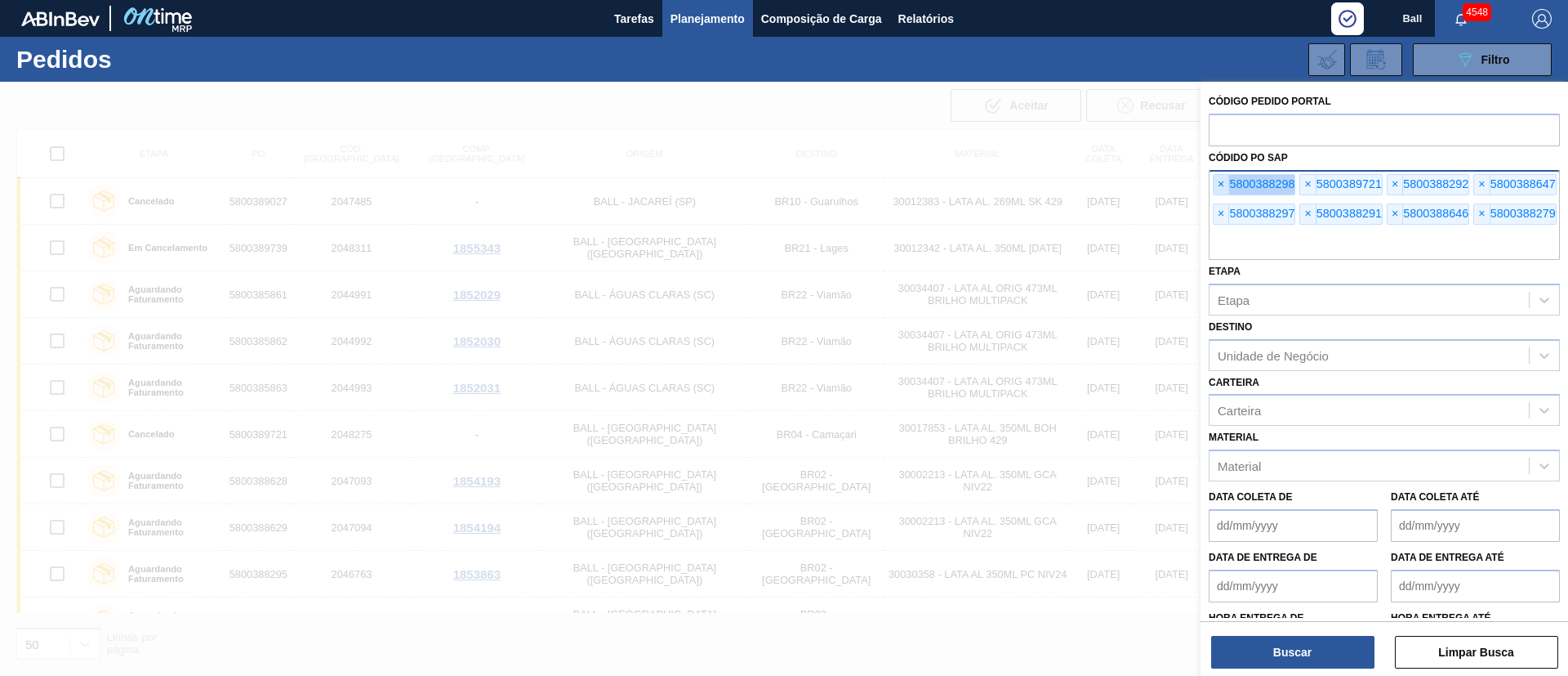
click at [1226, 182] on span "×" at bounding box center [1222, 184] width 15 height 20
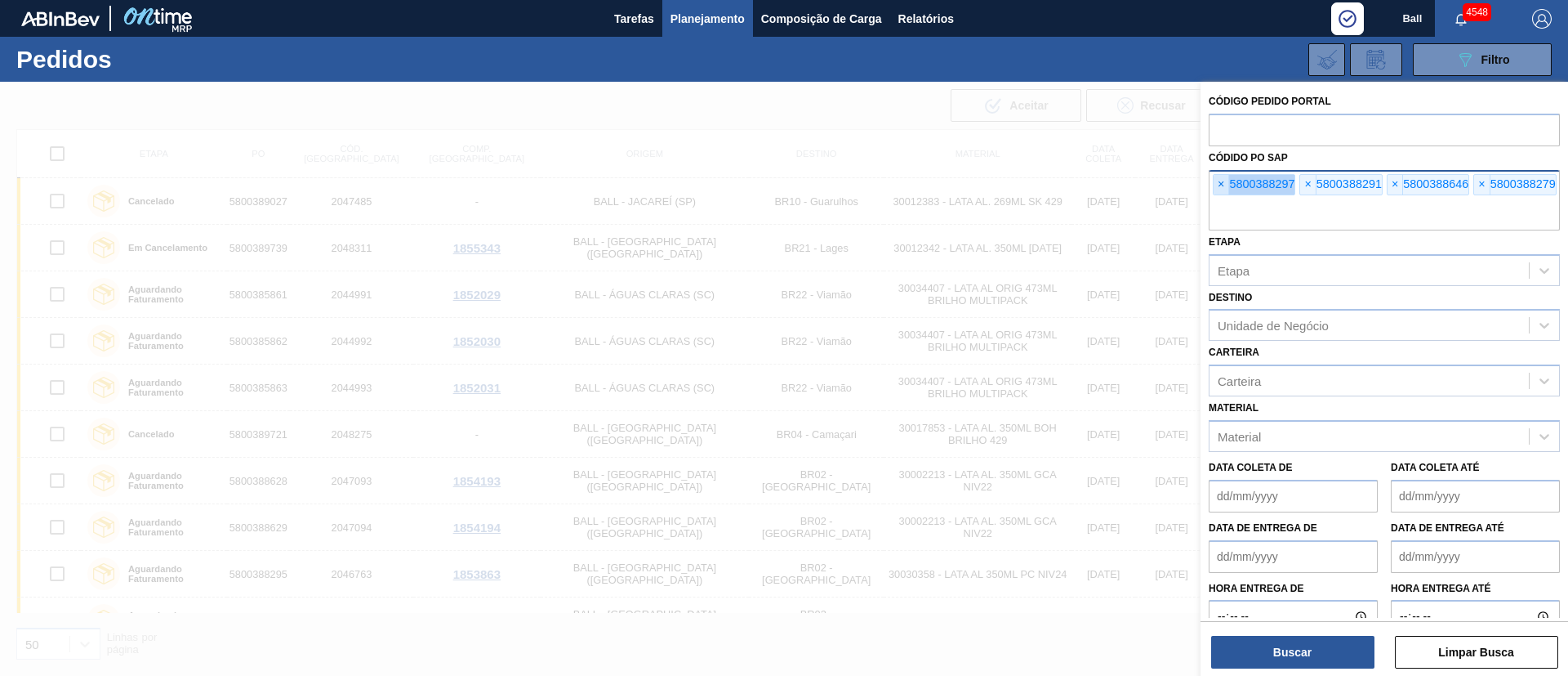
click at [1226, 182] on span "×" at bounding box center [1222, 184] width 15 height 20
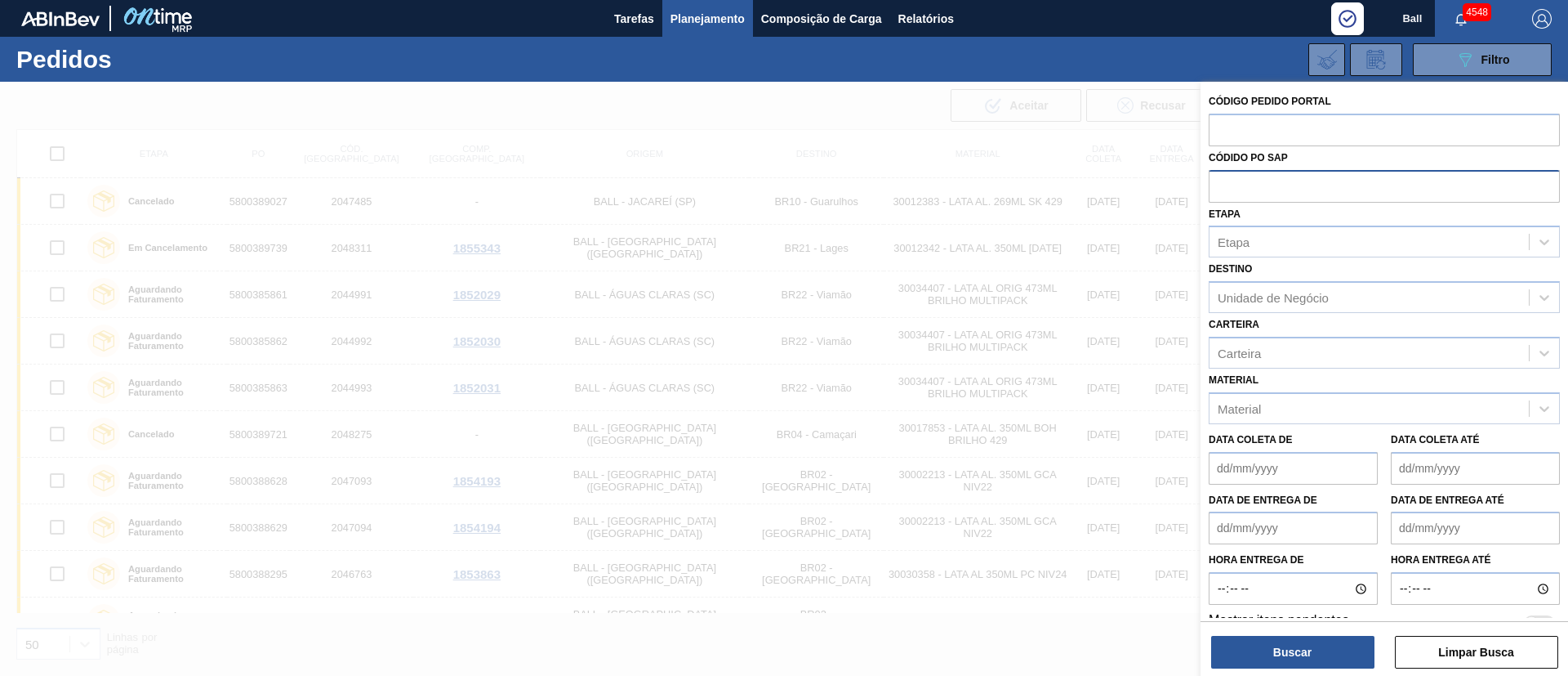
click at [1226, 182] on input "text" at bounding box center [1385, 185] width 351 height 31
paste input "text"
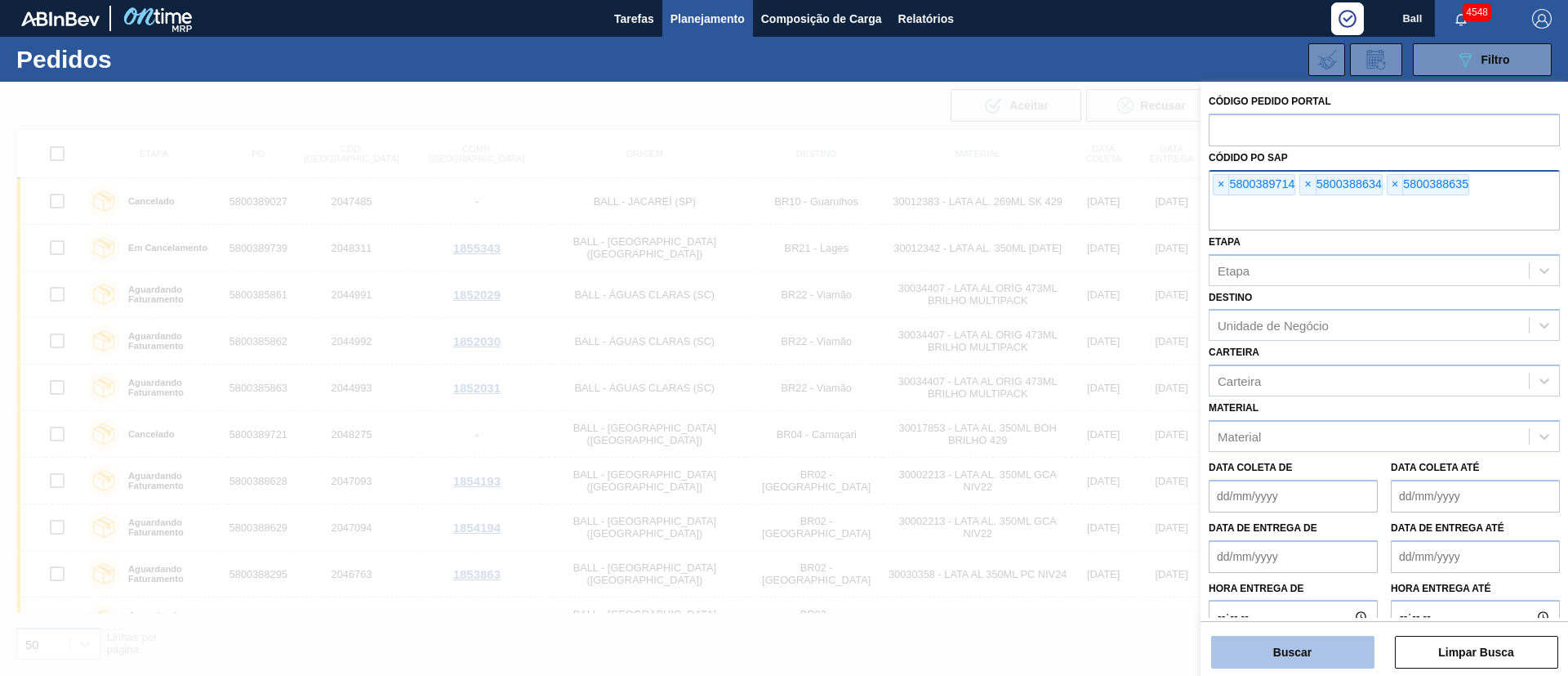
click at [1338, 638] on button "Buscar" at bounding box center [1292, 651] width 163 height 33
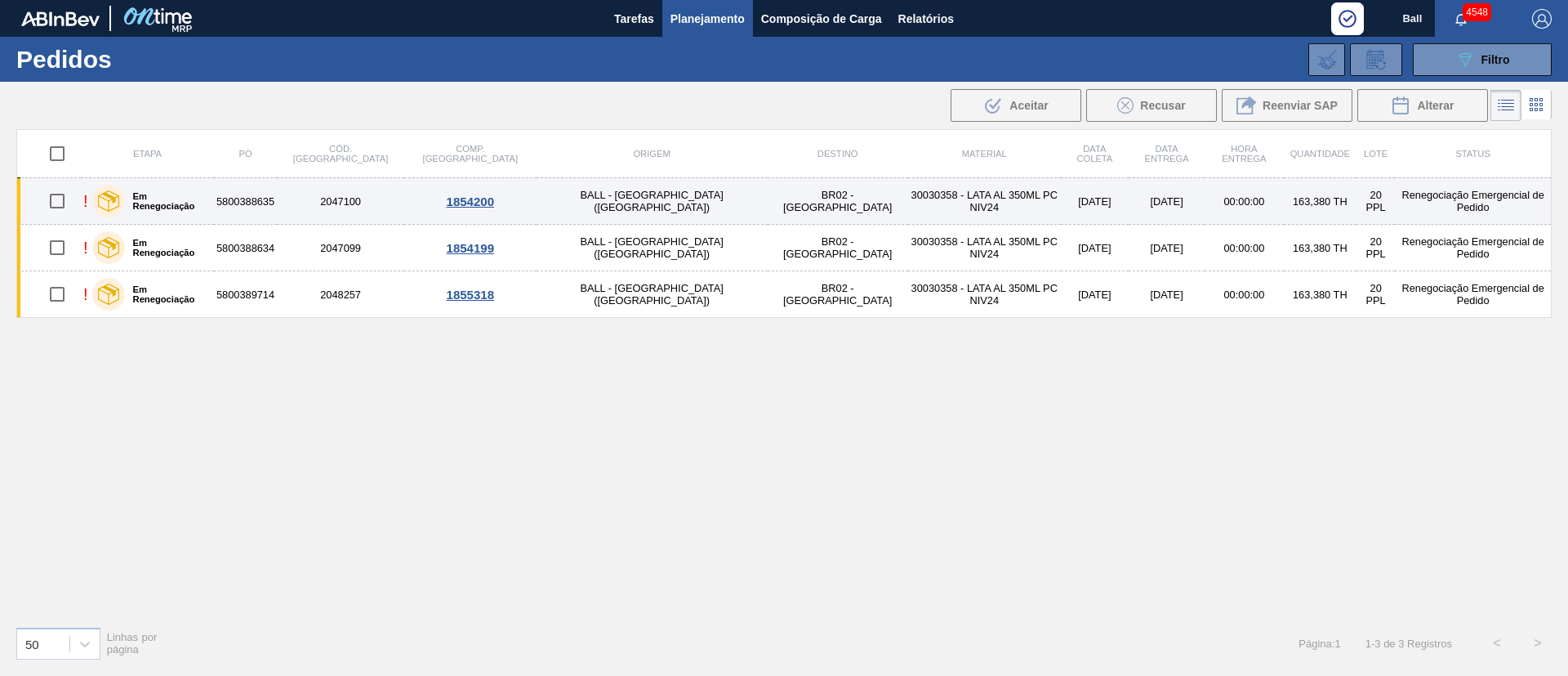
click at [908, 204] on td "30030358 - LATA AL 350ML PC NIV24" at bounding box center [985, 201] width 153 height 46
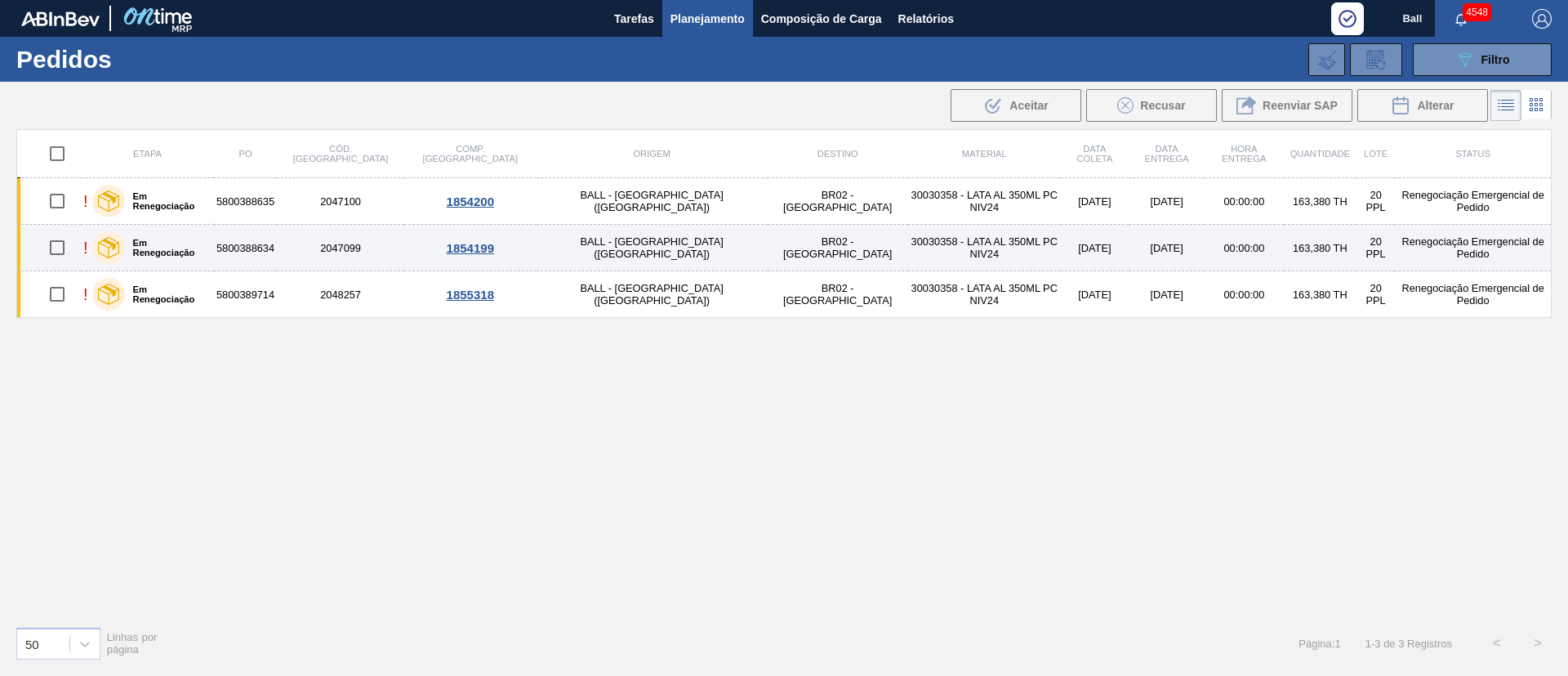
click at [908, 242] on td "30030358 - LATA AL 350ML PC NIV24" at bounding box center [985, 247] width 153 height 46
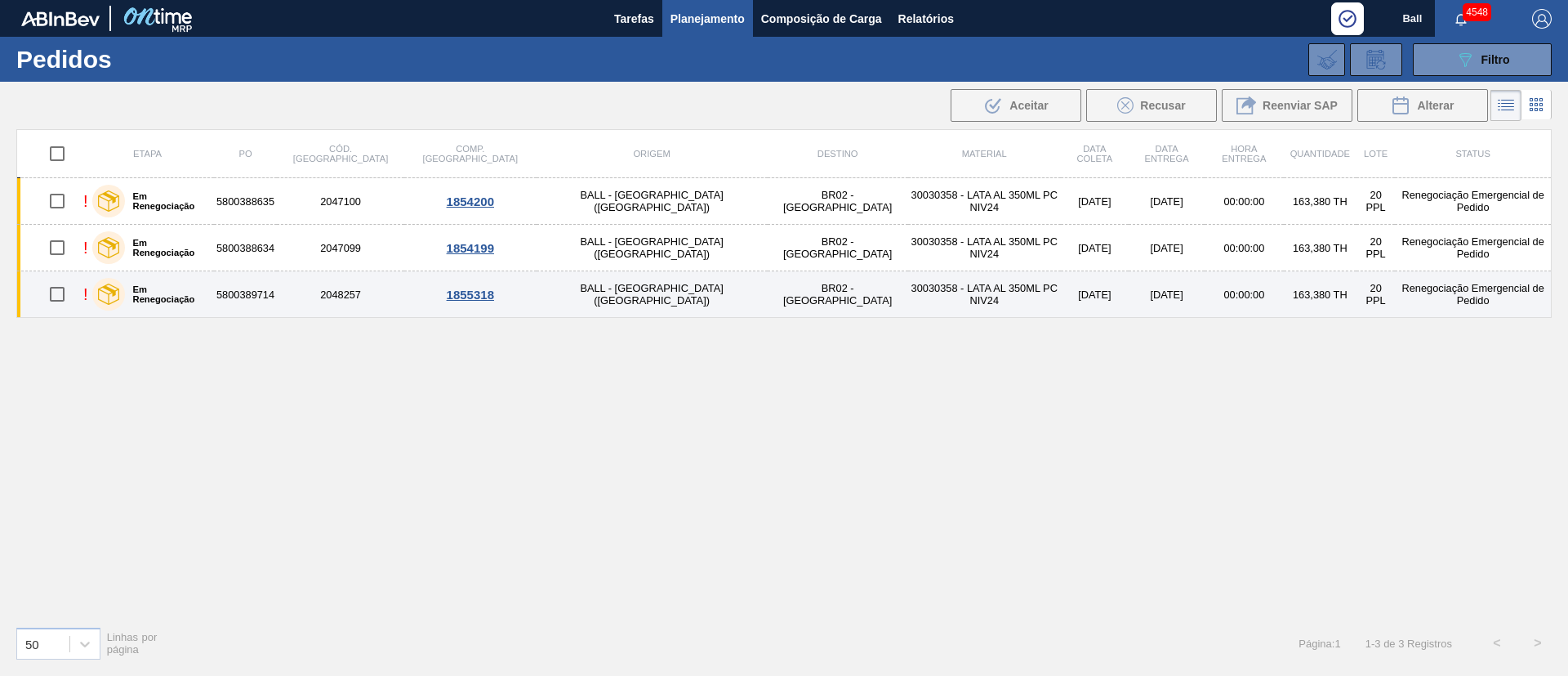
click at [908, 288] on td "30030358 - LATA AL 350ML PC NIV24" at bounding box center [985, 294] width 153 height 46
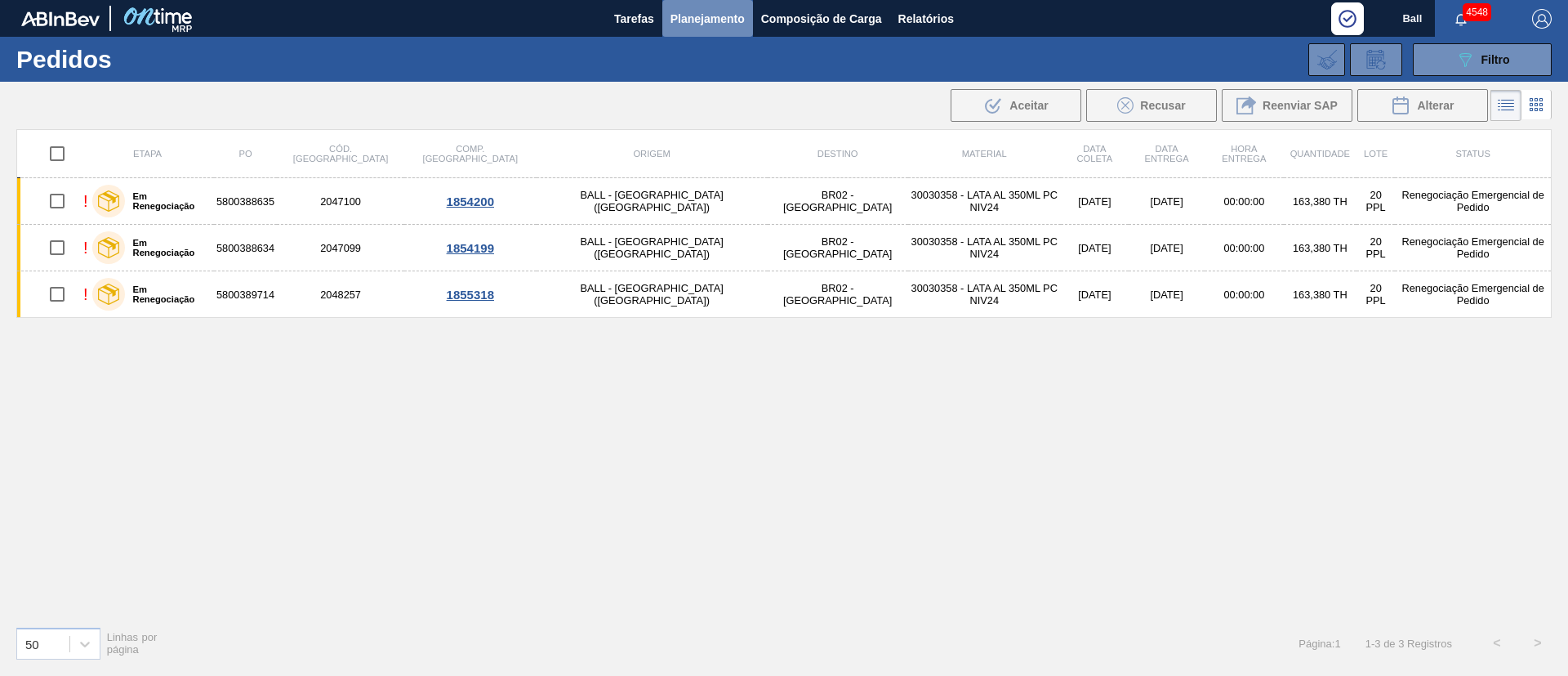
click at [713, 20] on span "Planejamento" at bounding box center [707, 19] width 75 height 20
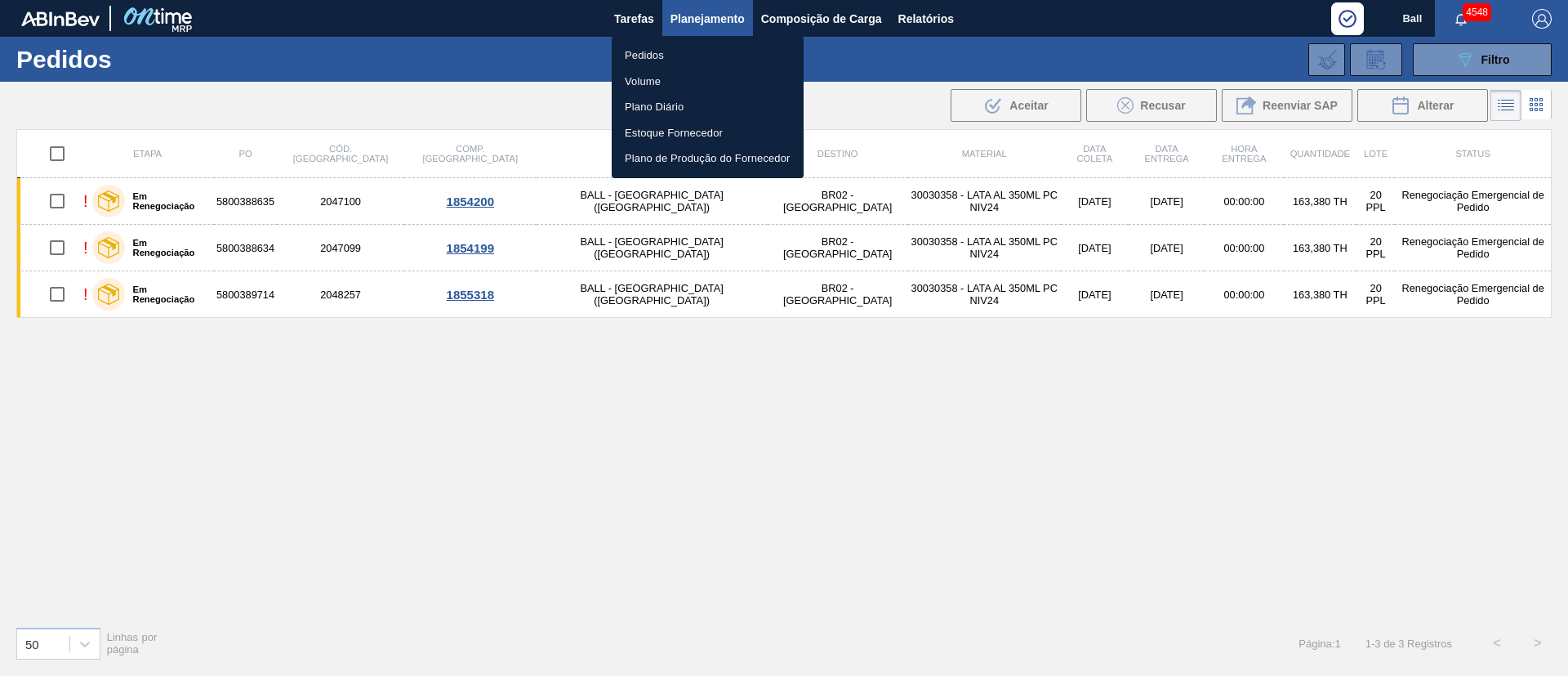
click at [643, 84] on li "Volume" at bounding box center [707, 82] width 192 height 26
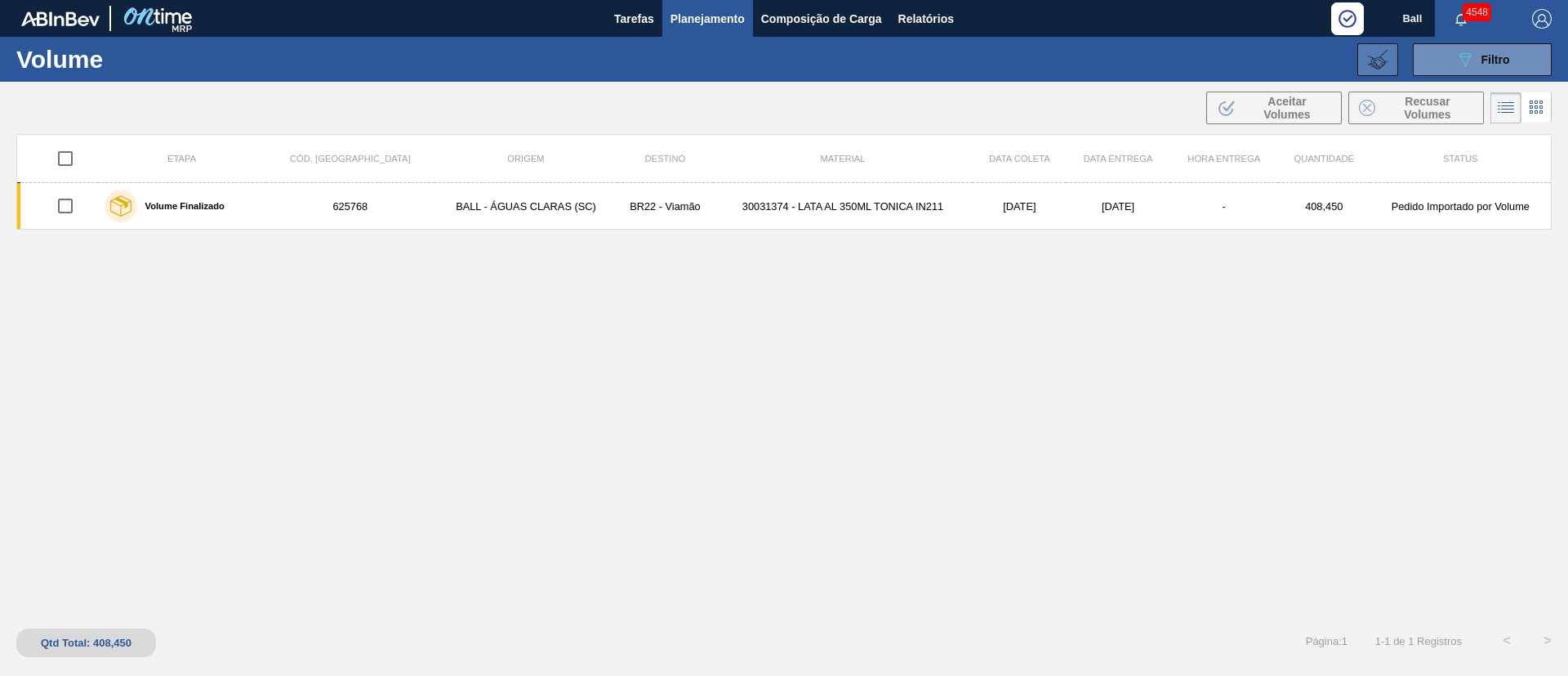
click at [1376, 62] on icon at bounding box center [1377, 59] width 20 height 20
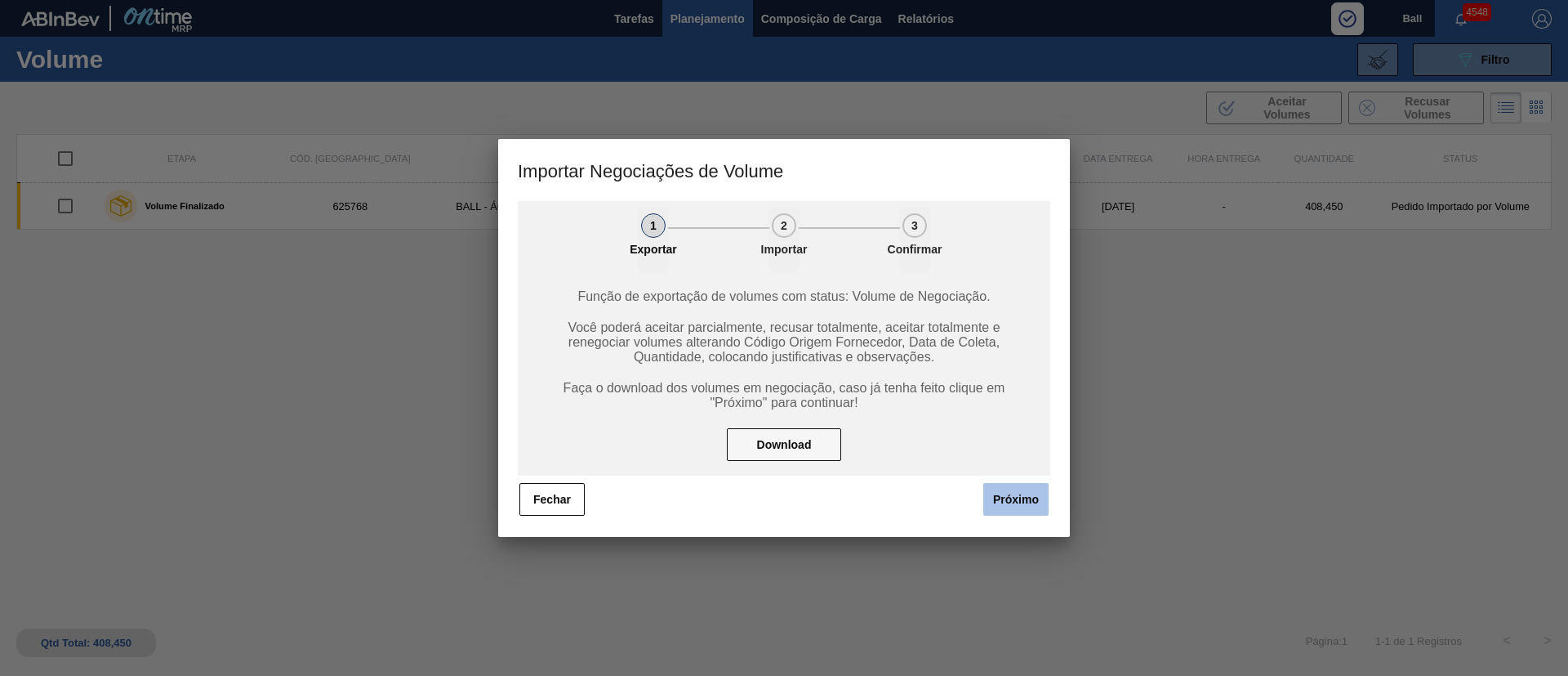
click at [1032, 498] on button "Próximo" at bounding box center [1016, 499] width 65 height 33
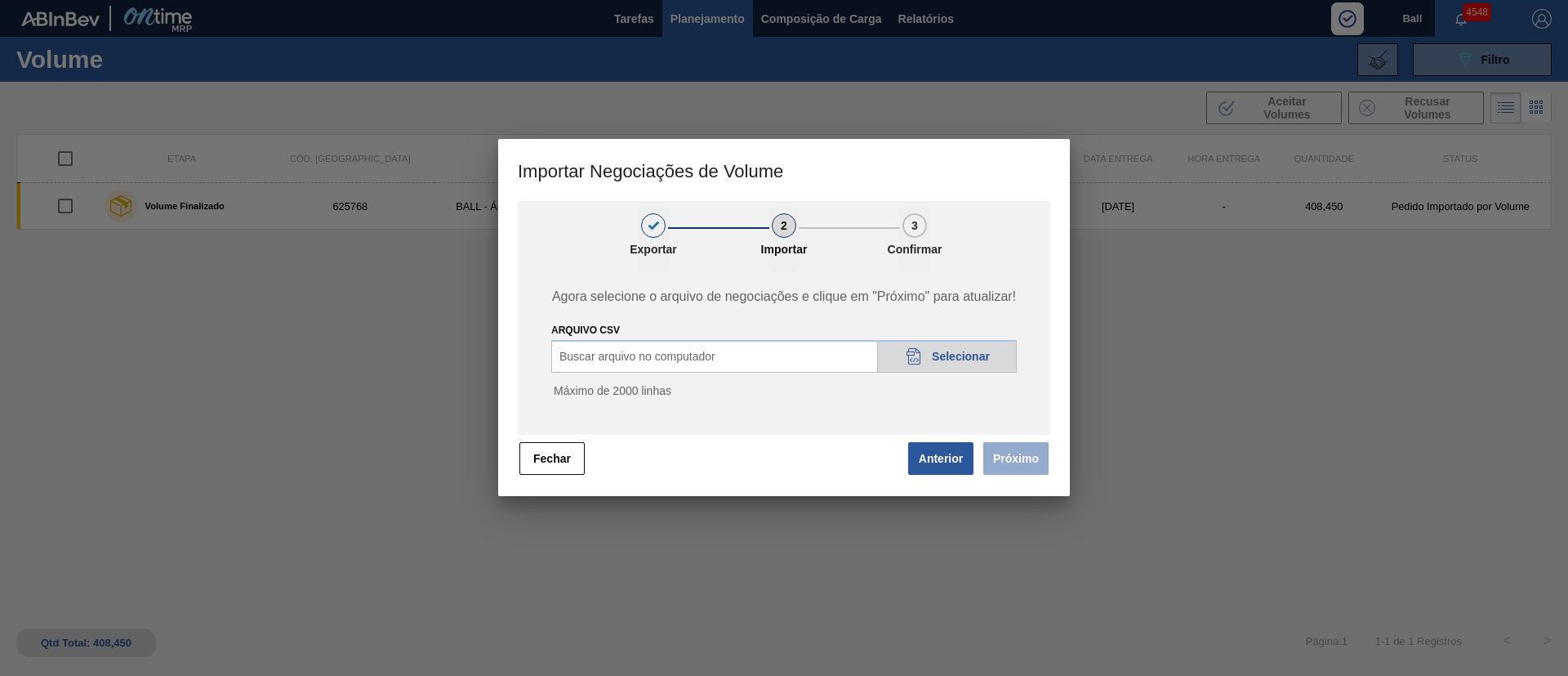
click at [964, 357] on span "Selecionar" at bounding box center [960, 356] width 58 height 13
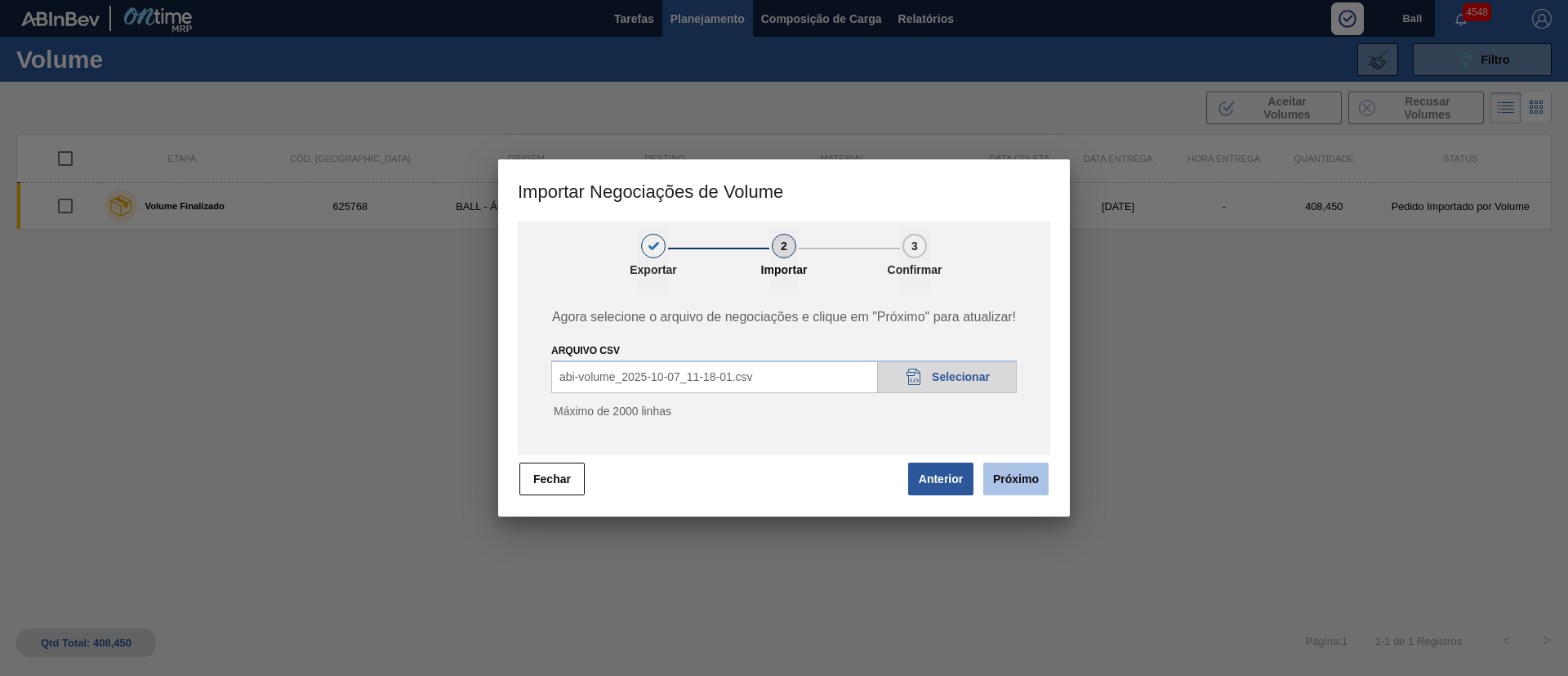
click at [1032, 482] on button "Próximo" at bounding box center [1016, 479] width 65 height 33
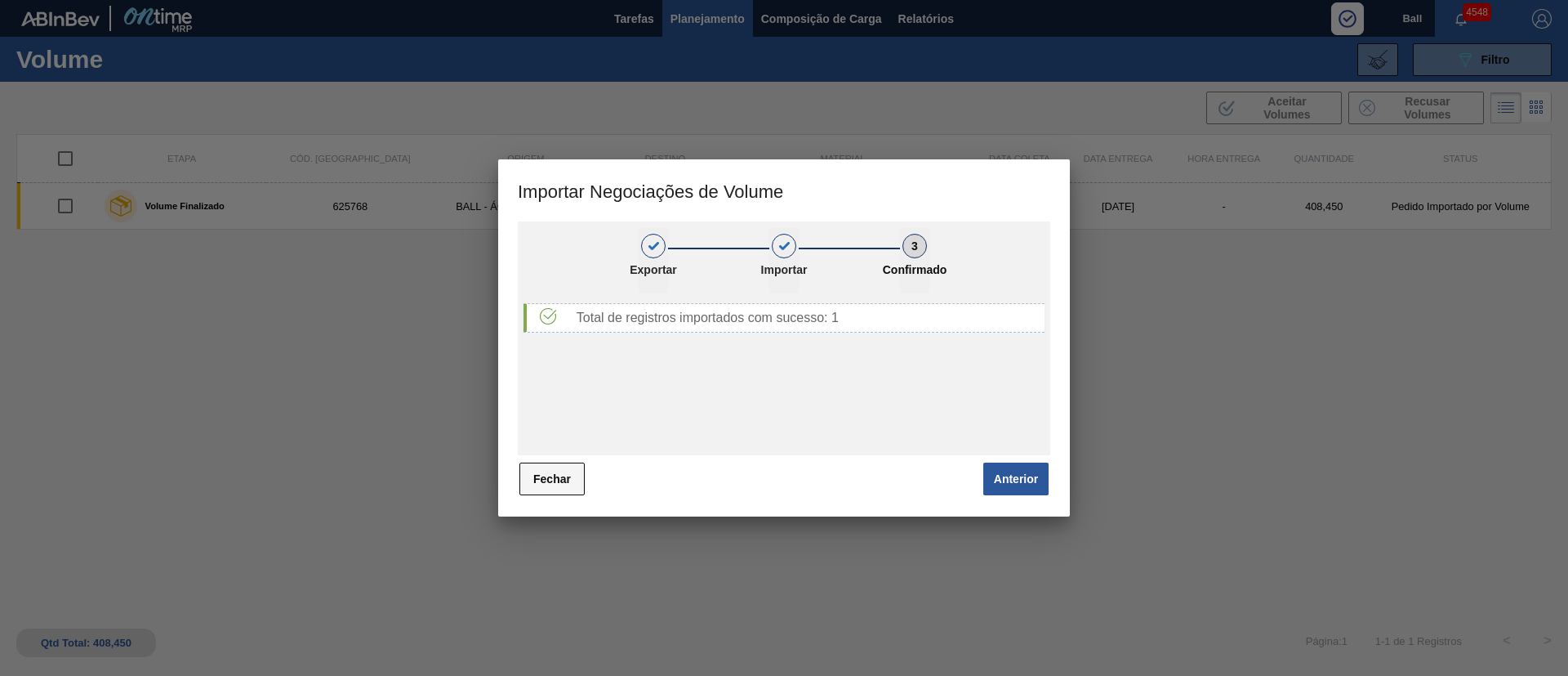
click at [568, 480] on button "Fechar" at bounding box center [551, 479] width 65 height 33
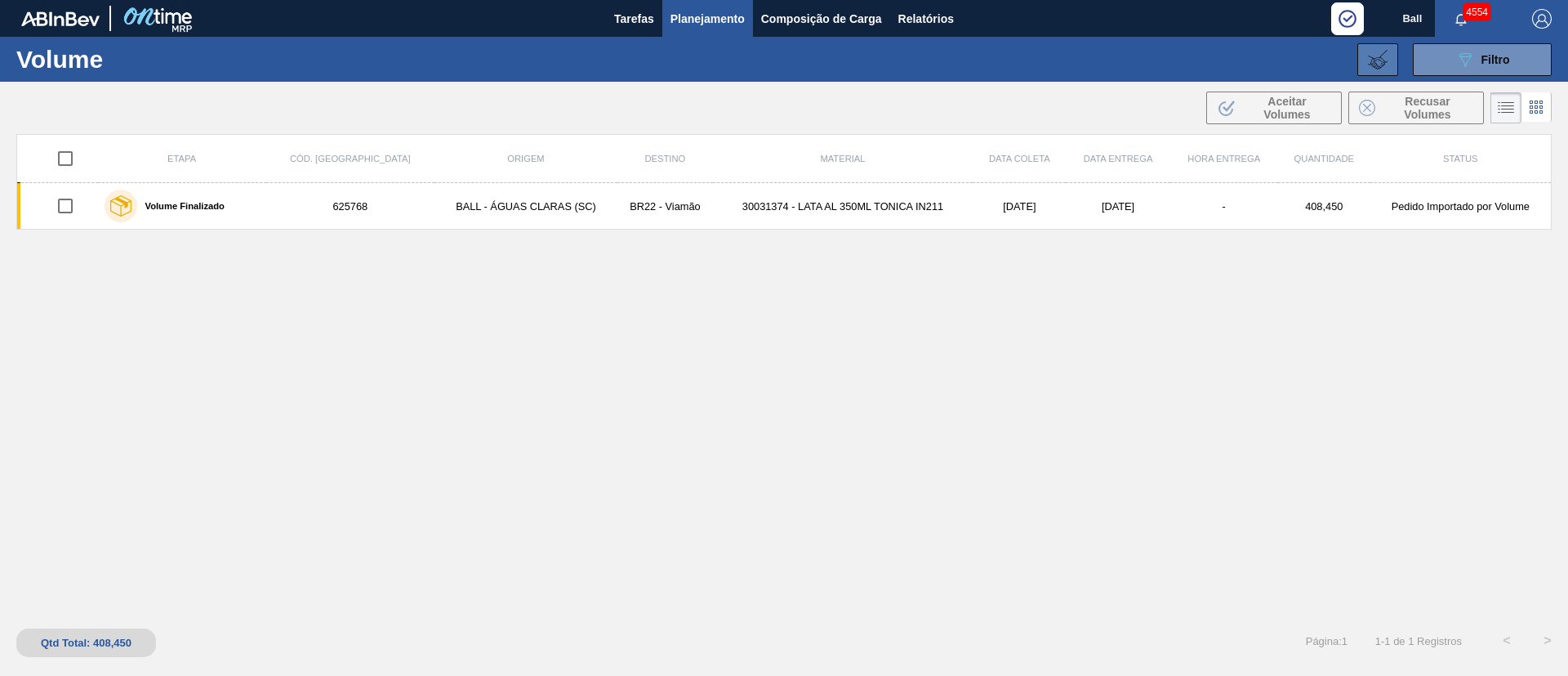
click at [1376, 69] on button at bounding box center [1377, 59] width 41 height 33
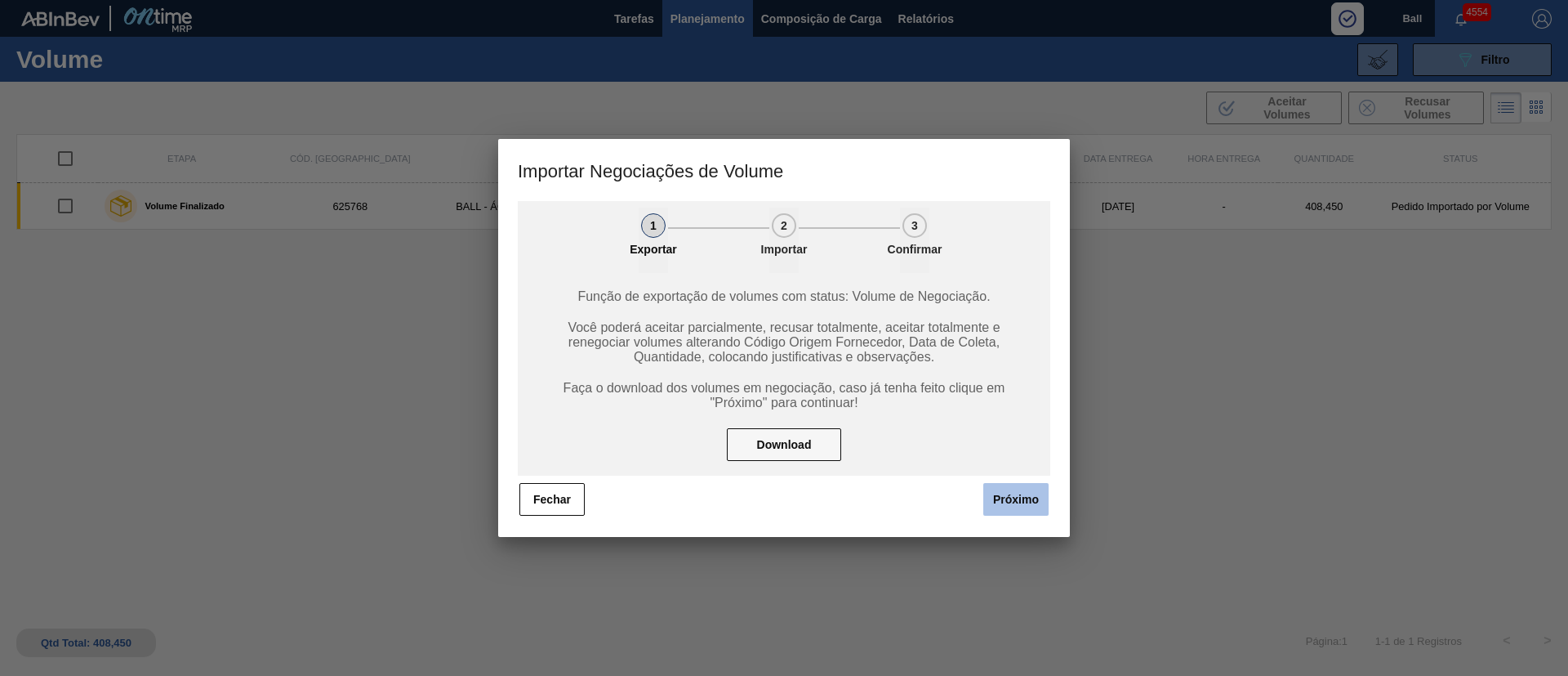
click at [1025, 493] on button "Próximo" at bounding box center [1016, 499] width 65 height 33
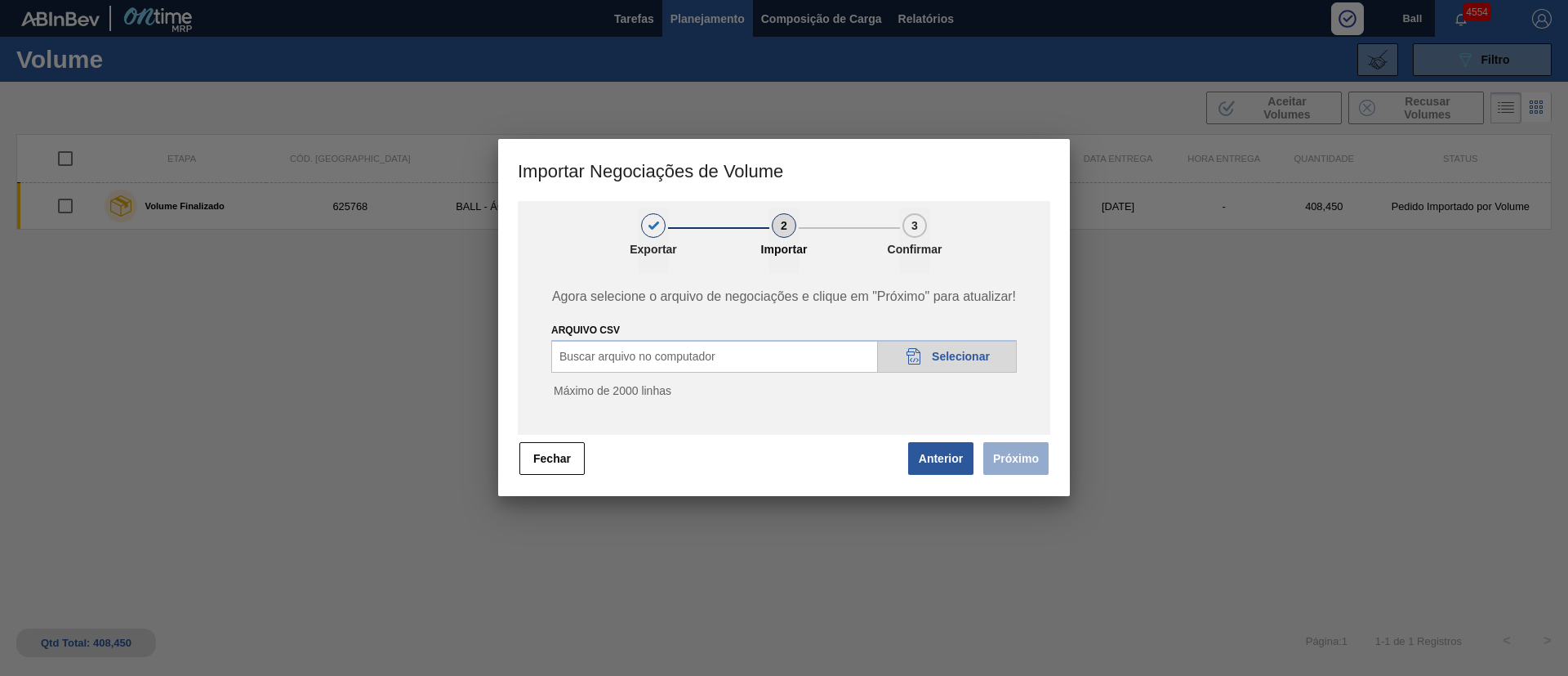
click at [951, 355] on span "Selecionar" at bounding box center [960, 356] width 58 height 13
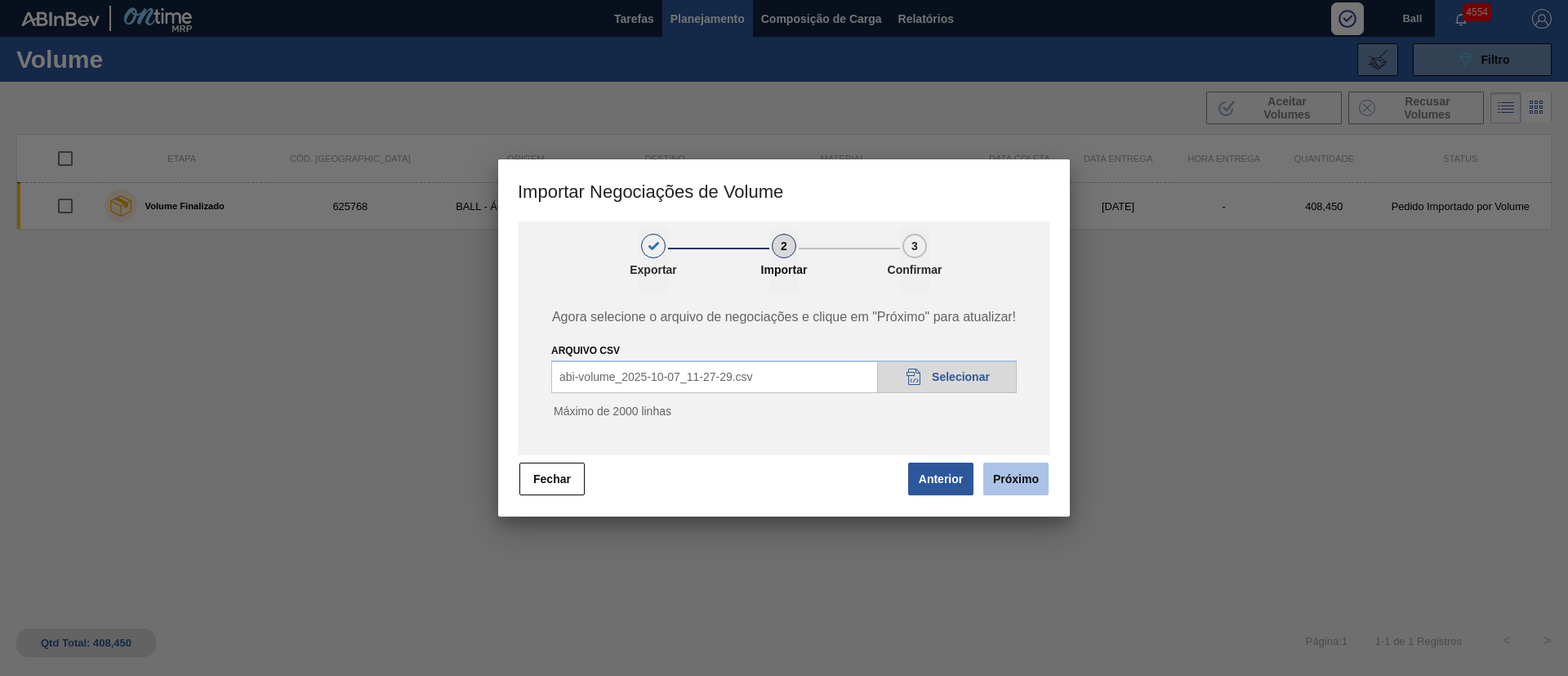
click at [1038, 479] on button "Próximo" at bounding box center [1016, 479] width 65 height 33
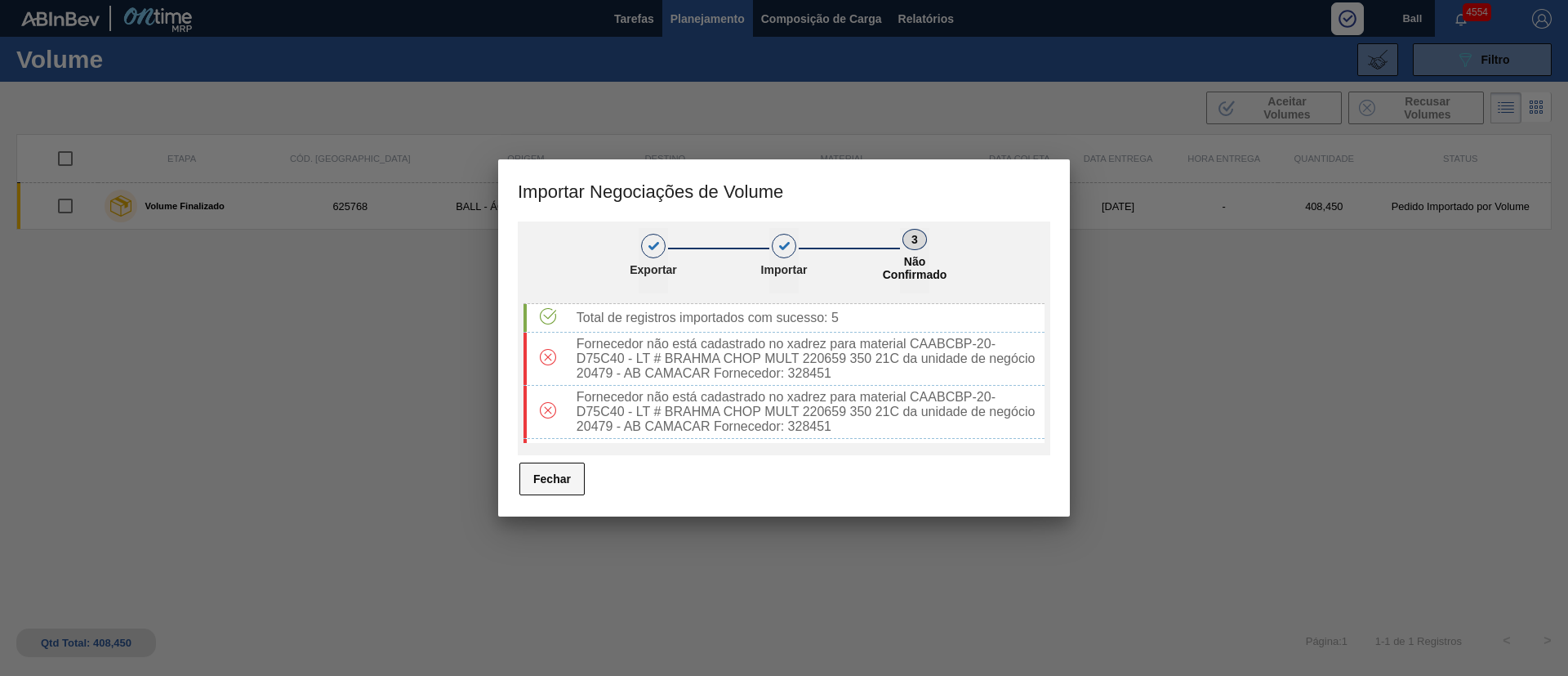
click at [554, 482] on button "Fechar" at bounding box center [551, 479] width 65 height 33
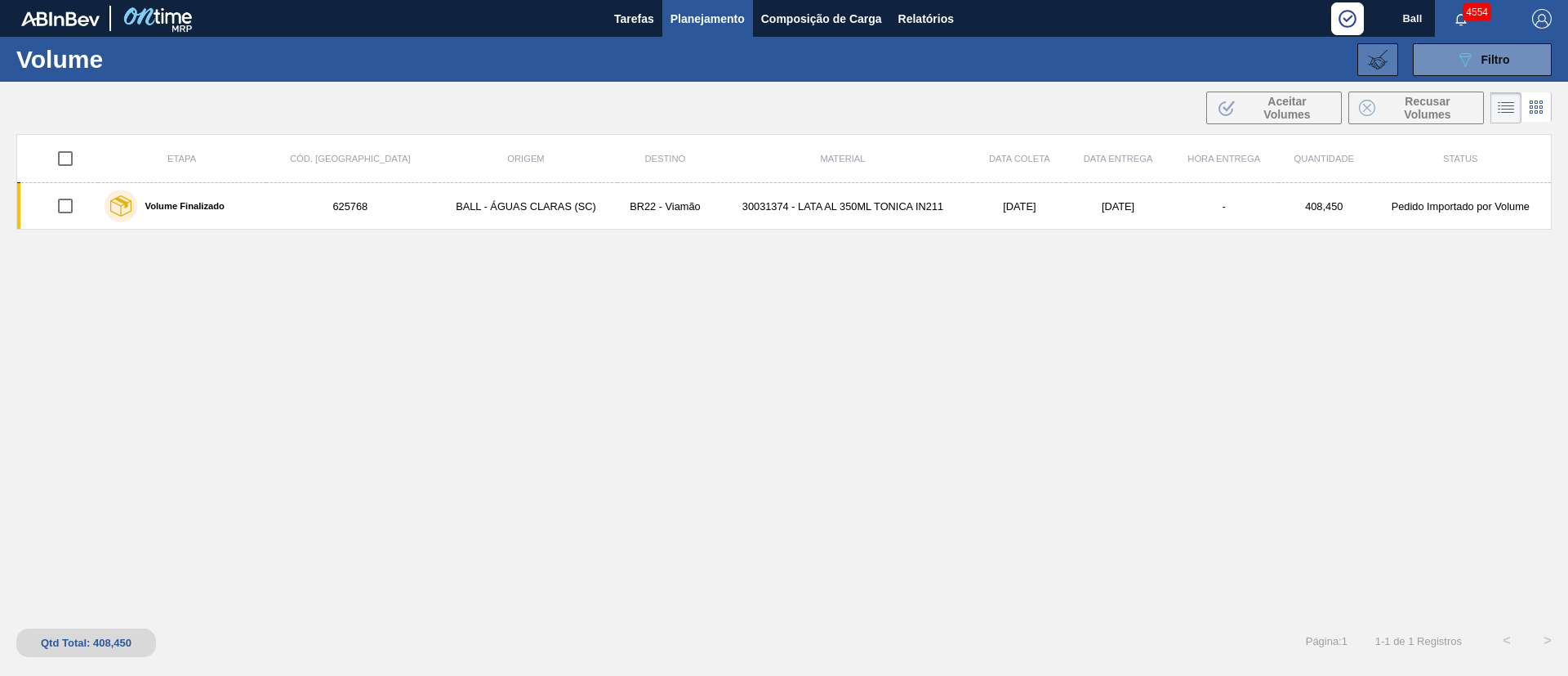
click at [1373, 52] on icon at bounding box center [1377, 59] width 20 height 20
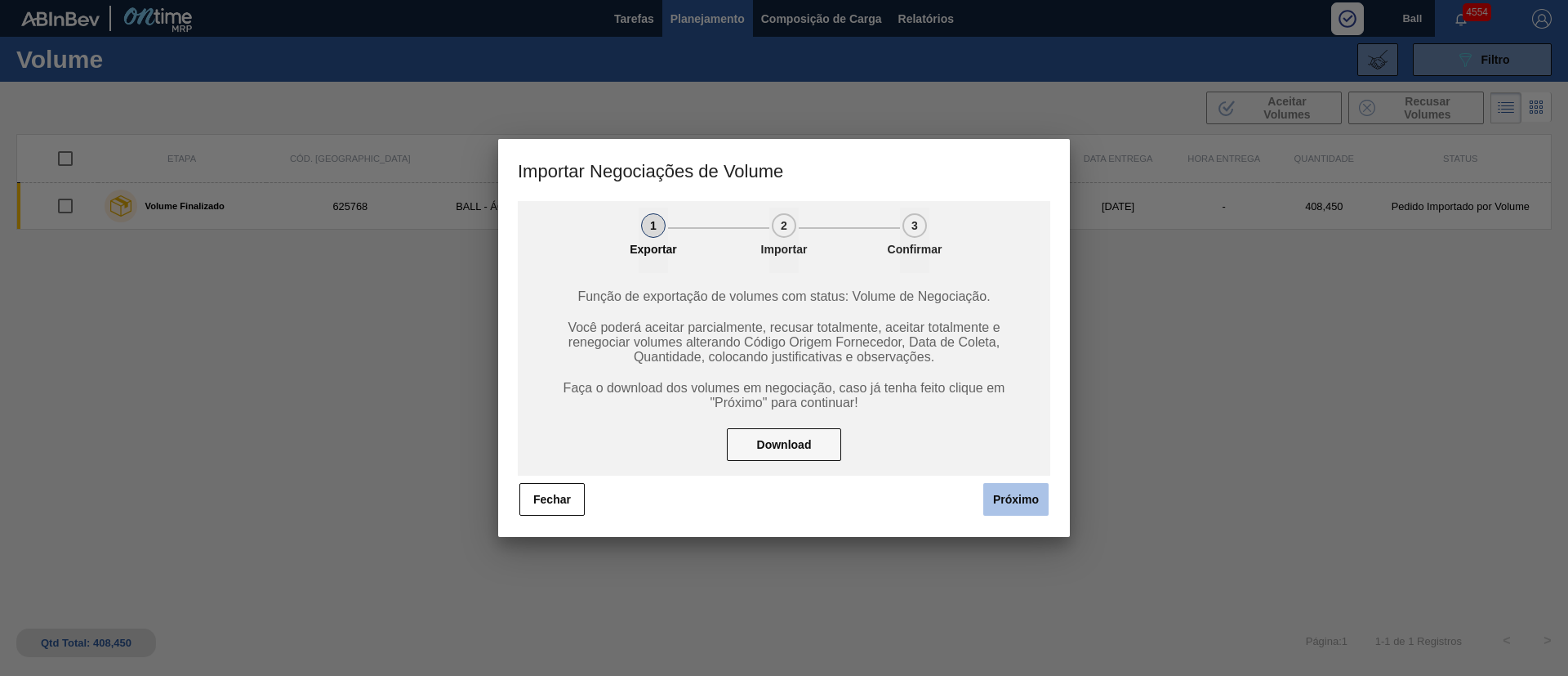
click at [998, 499] on button "Próximo" at bounding box center [1016, 499] width 65 height 33
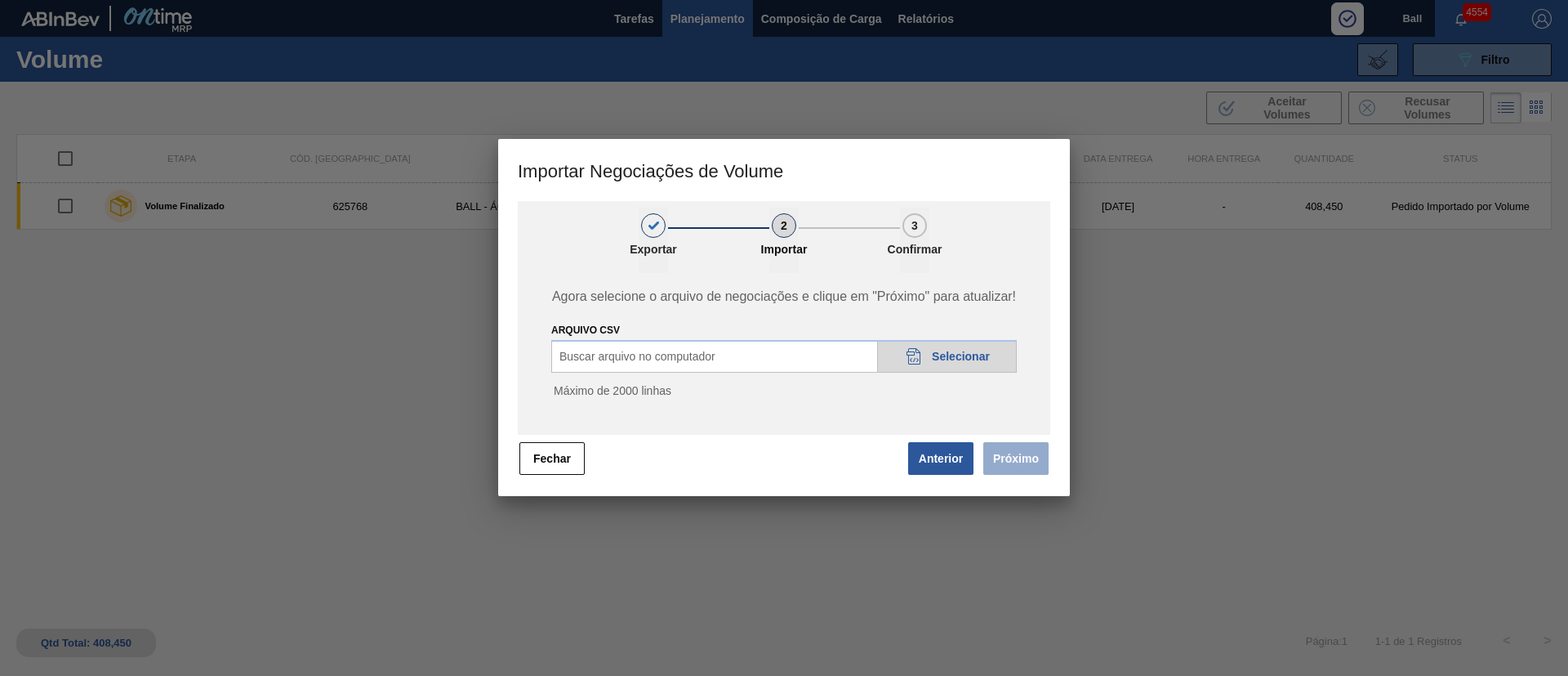
click at [920, 348] on icon "20DAD902-3625-4257-8FDA-0C0CB19E2A3D" at bounding box center [914, 356] width 20 height 20
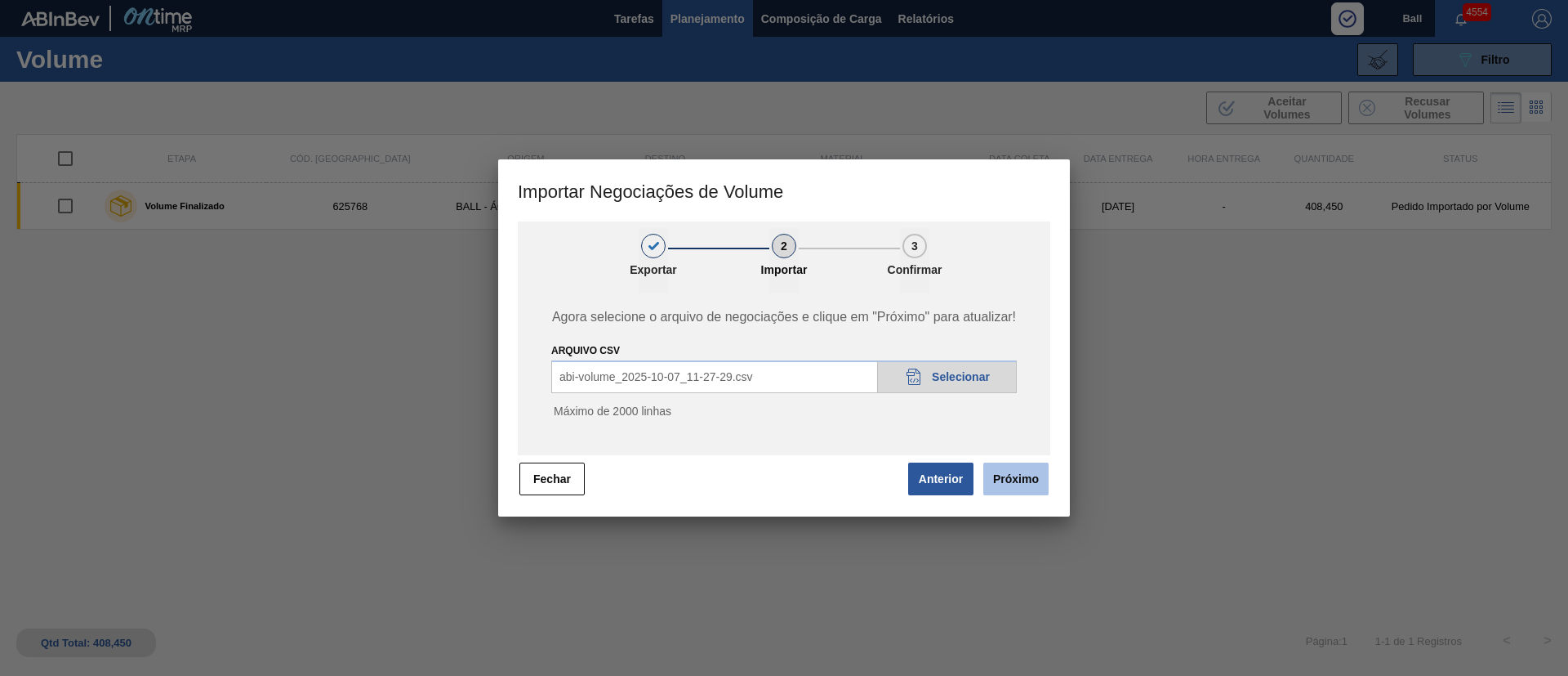
click at [1030, 469] on button "Próximo" at bounding box center [1016, 479] width 65 height 33
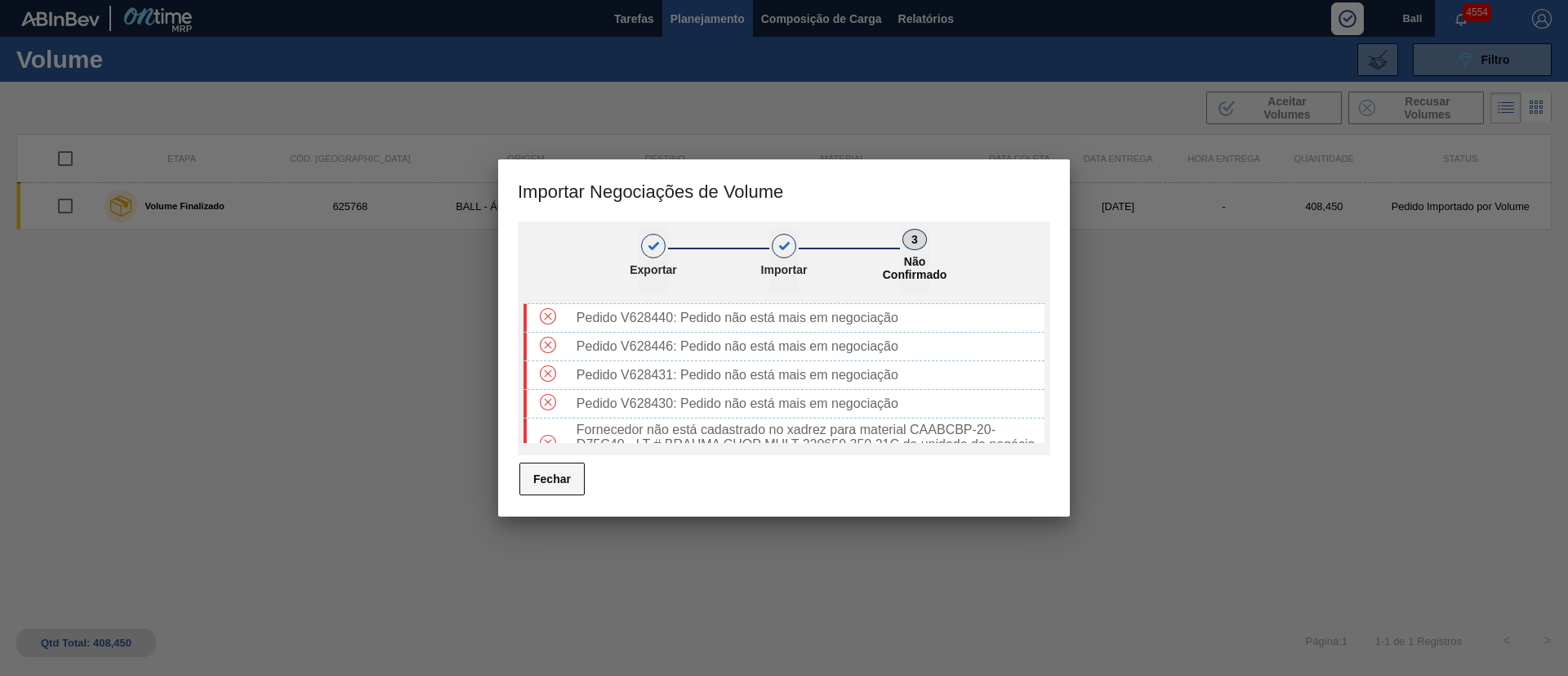
click at [553, 472] on button "Fechar" at bounding box center [551, 479] width 65 height 33
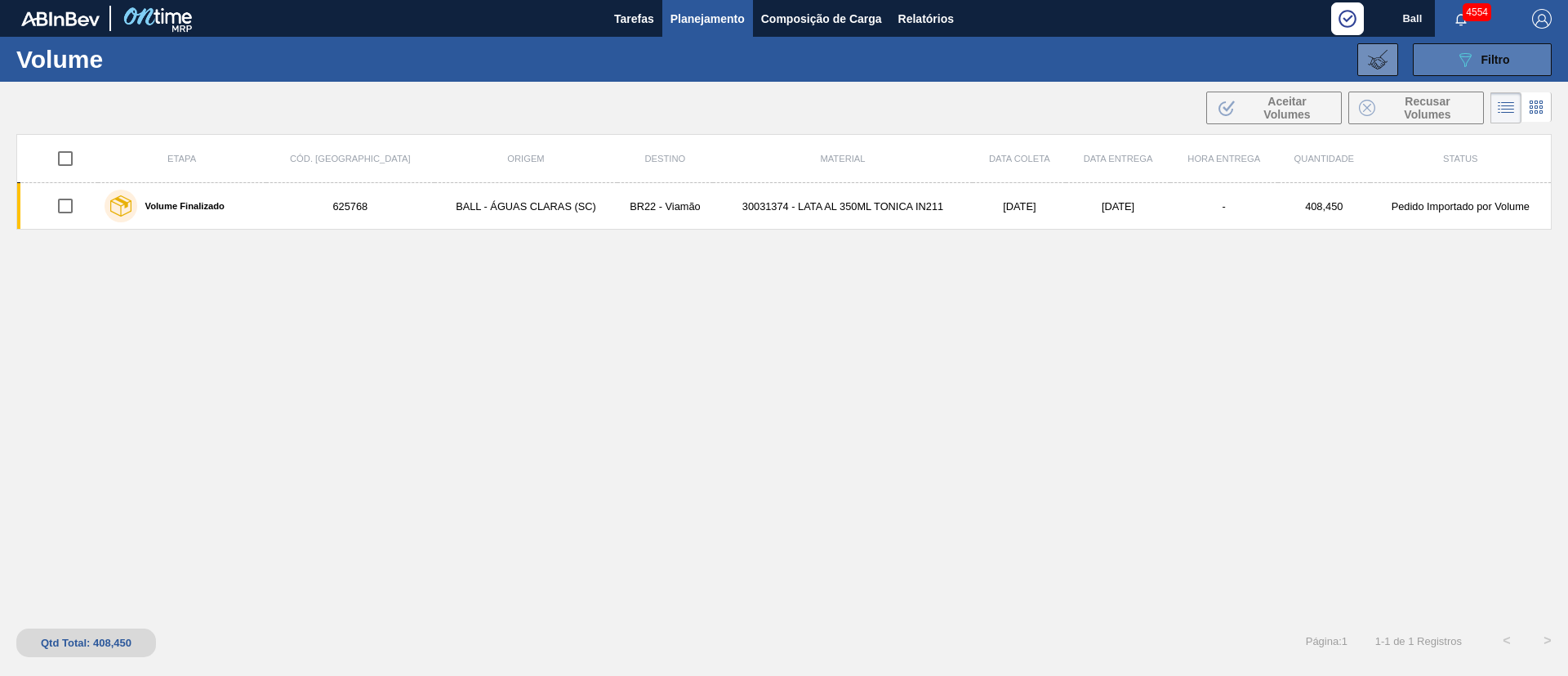
click at [1464, 60] on icon "089F7B8B-B2A5-4AFE-B5C0-19BA573D28AC" at bounding box center [1465, 59] width 20 height 20
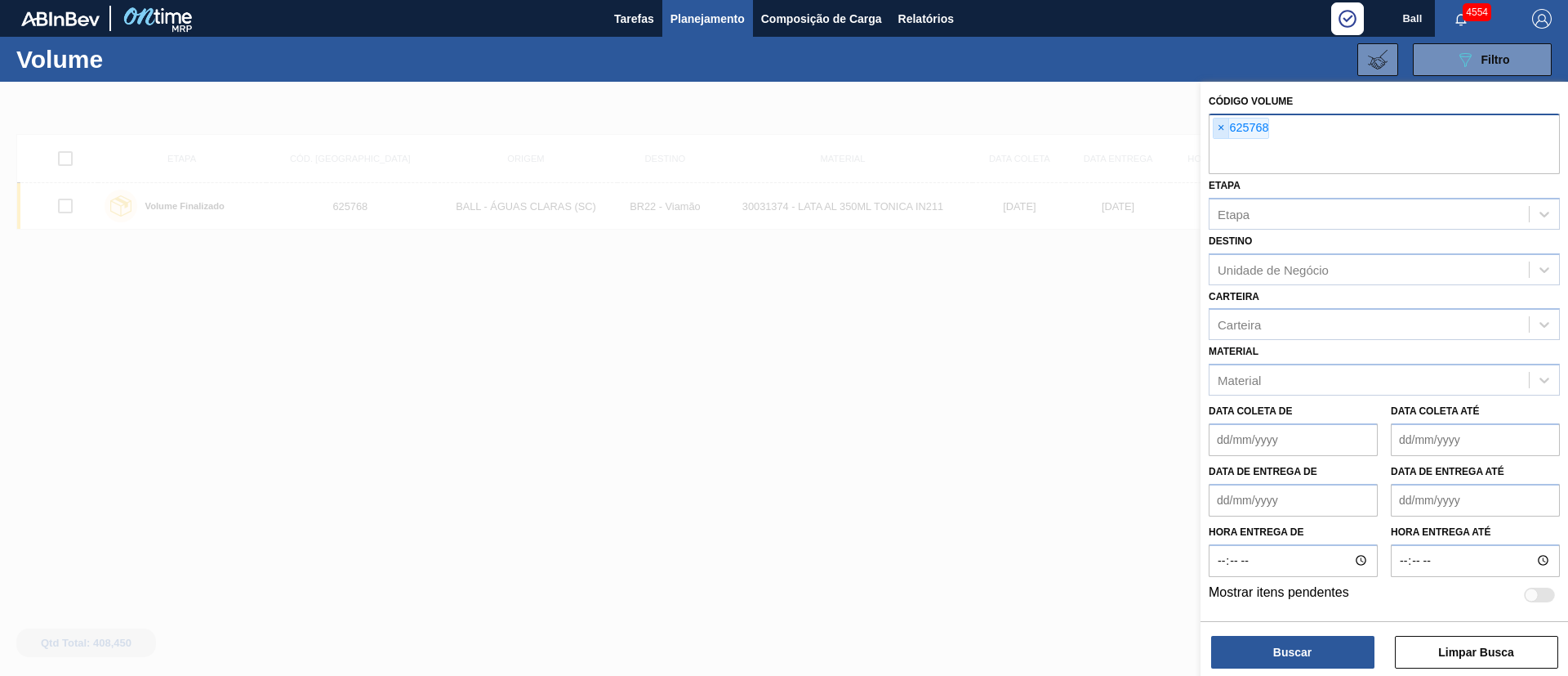
click at [1219, 128] on span "×" at bounding box center [1222, 127] width 15 height 20
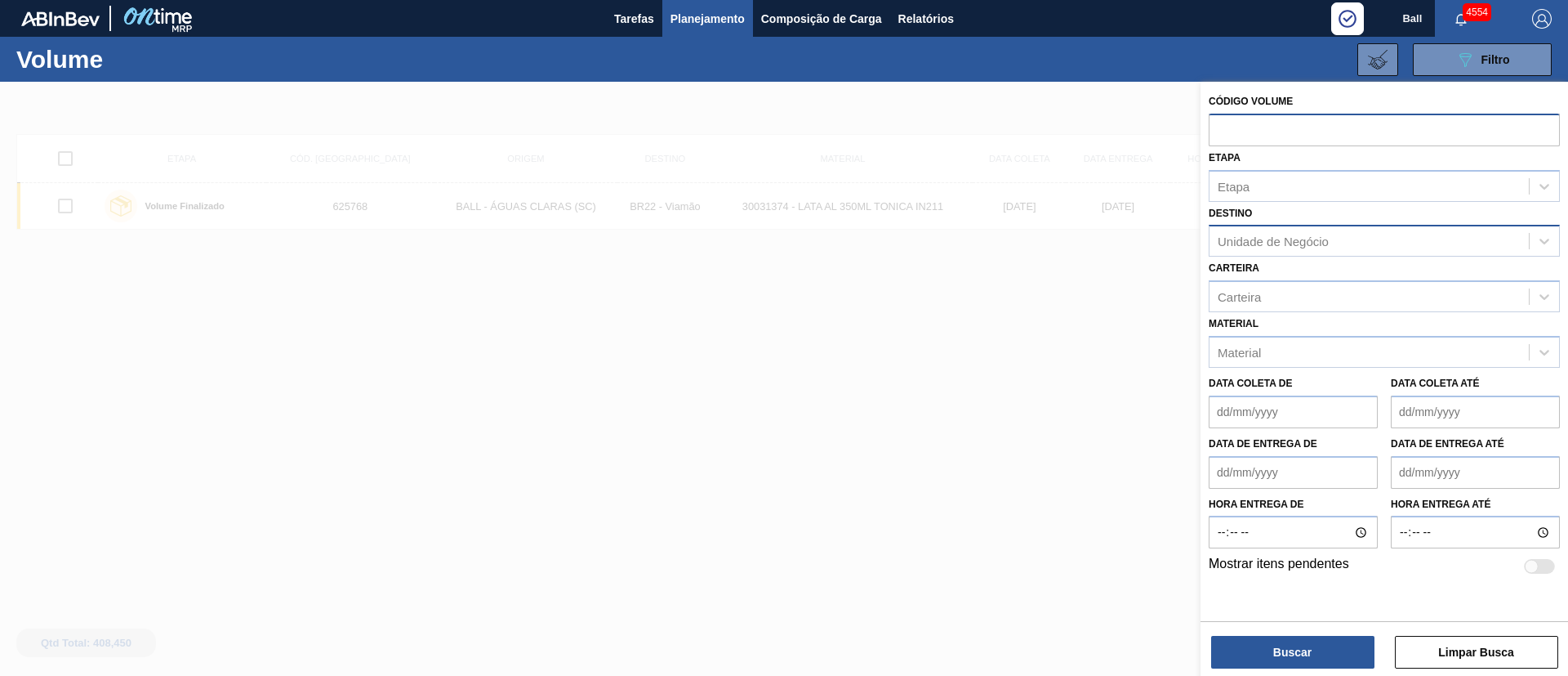
paste input "text"
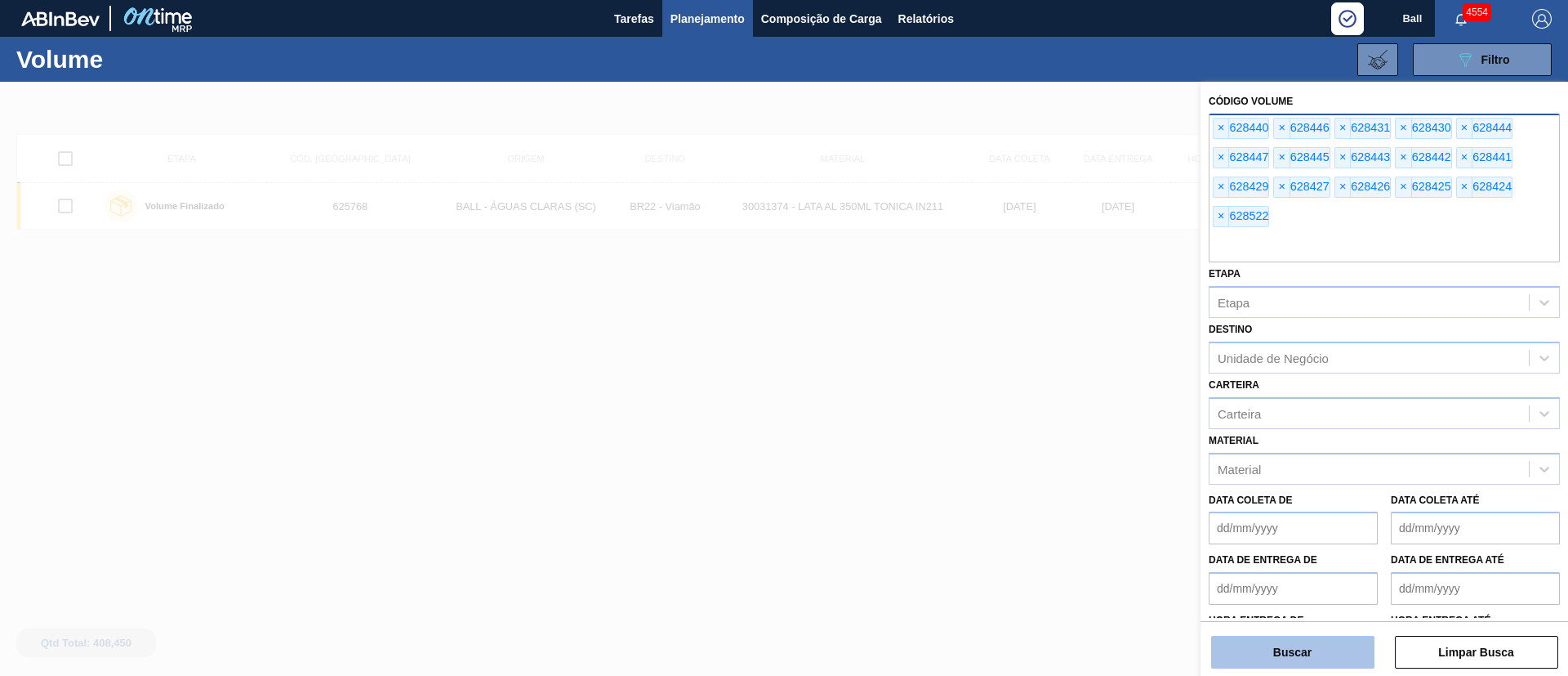
click at [1335, 651] on button "Buscar" at bounding box center [1292, 651] width 163 height 33
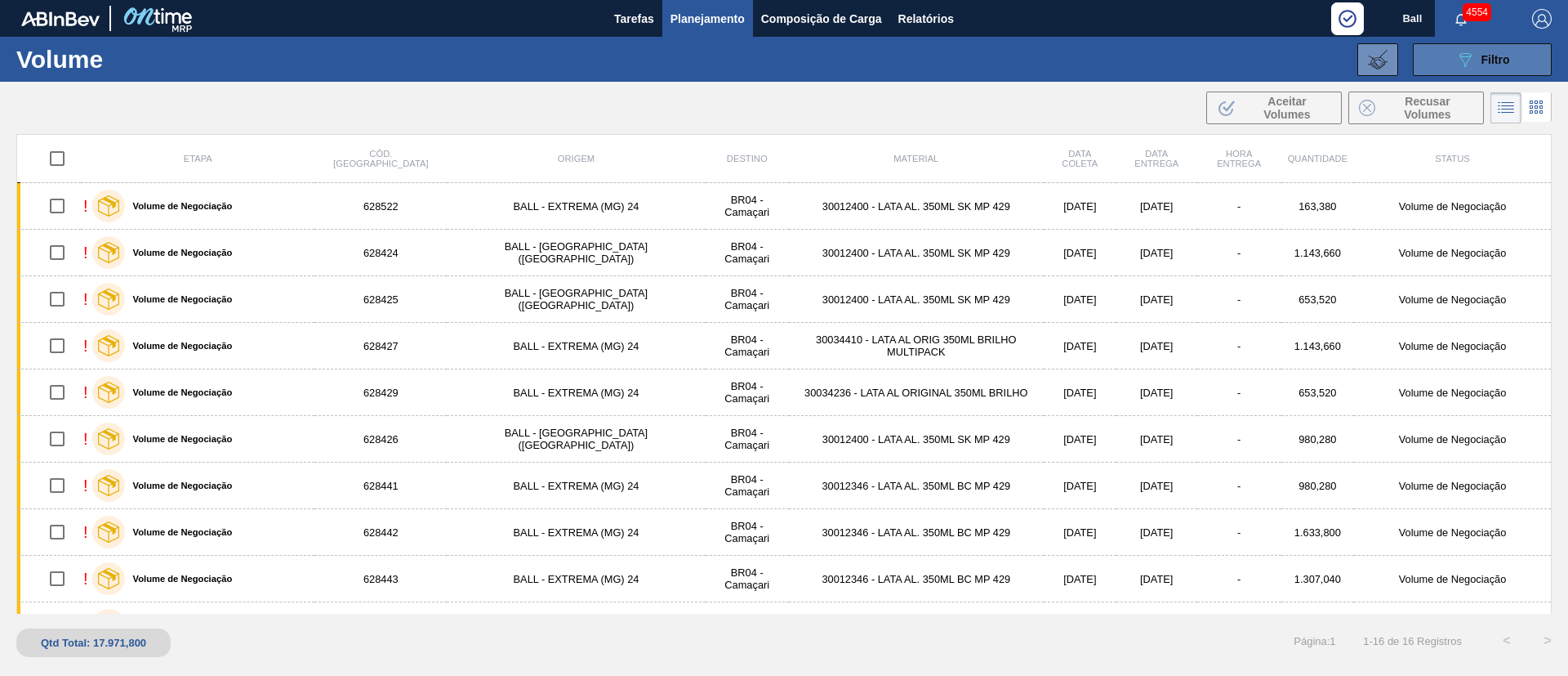
click at [1449, 57] on button "089F7B8B-B2A5-4AFE-B5C0-19BA573D28AC Filtro" at bounding box center [1482, 59] width 139 height 33
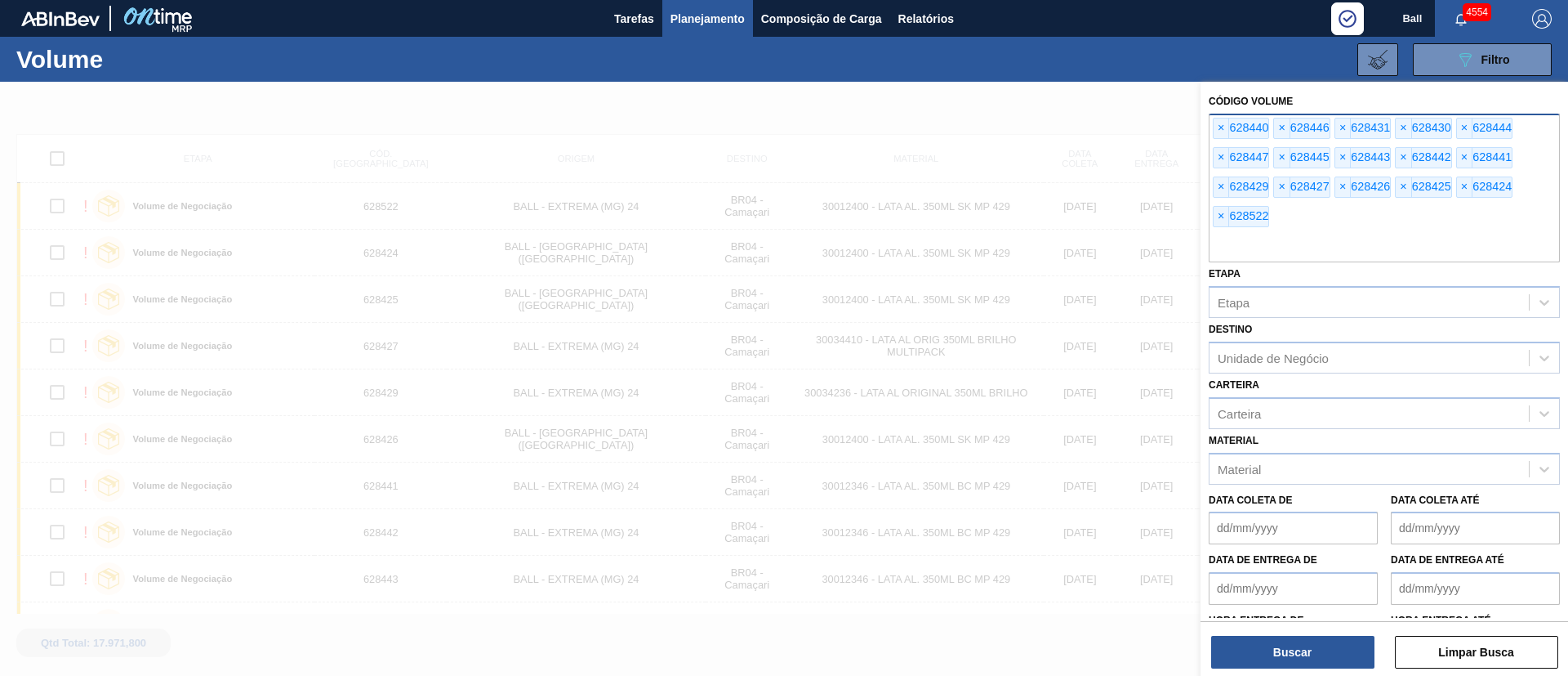
click at [1094, 100] on div at bounding box center [784, 420] width 1568 height 676
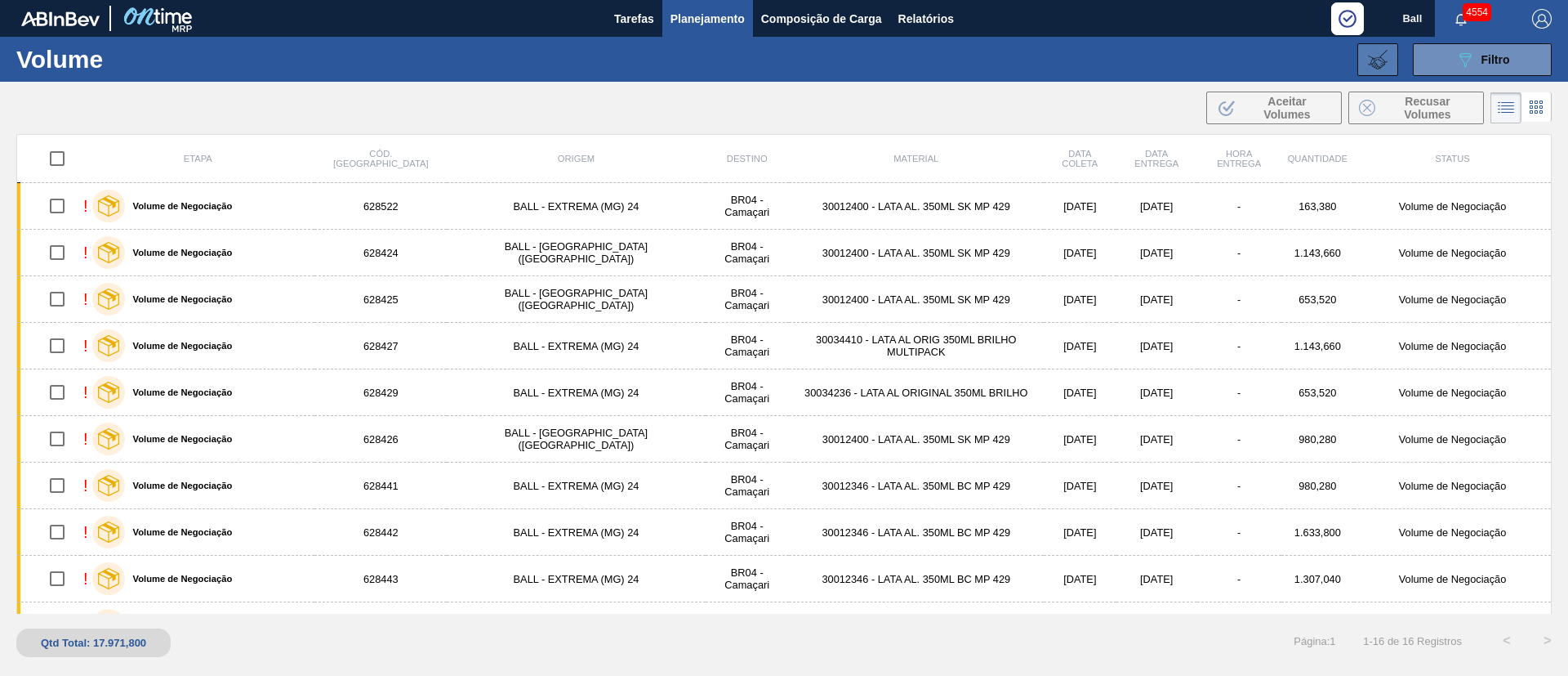
click at [1379, 60] on icon at bounding box center [1377, 59] width 20 height 20
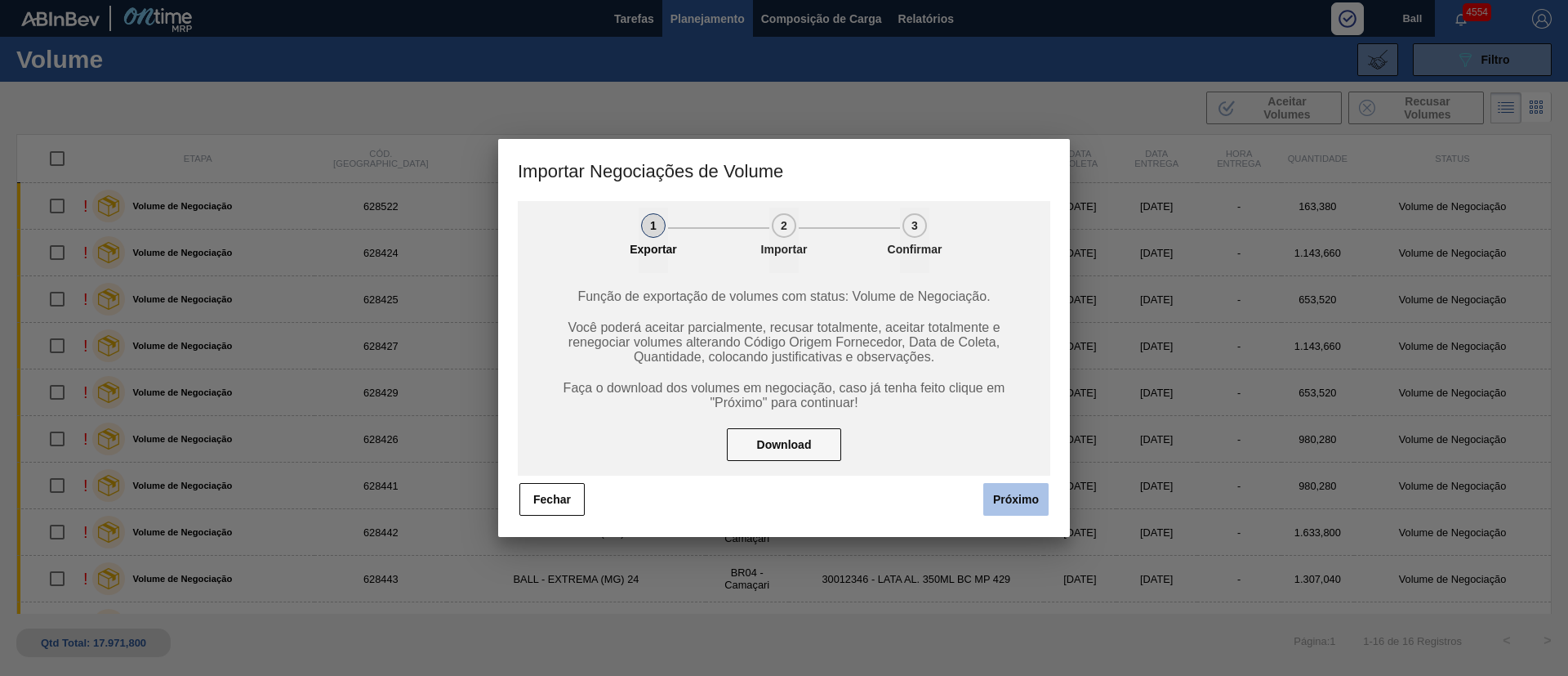
click at [1026, 499] on button "Próximo" at bounding box center [1016, 499] width 65 height 33
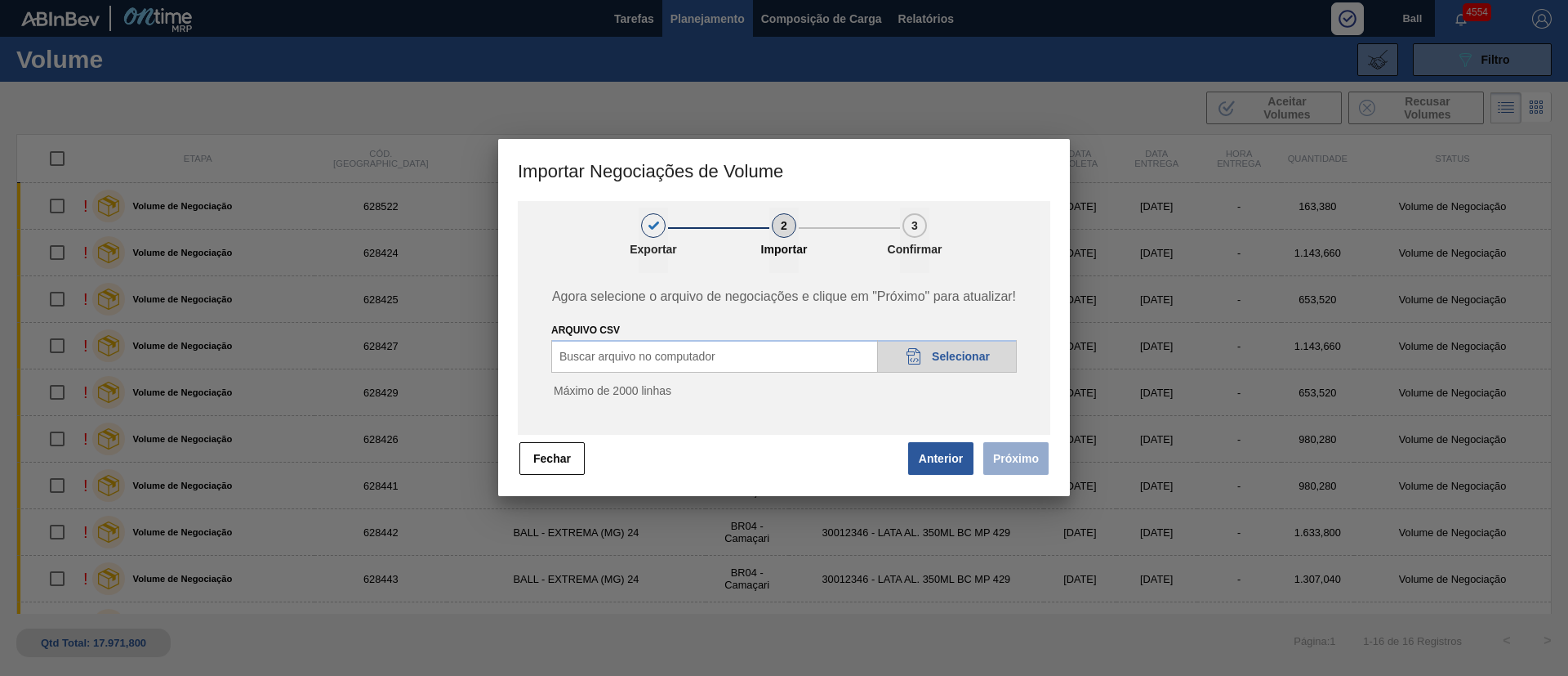
click at [936, 346] on div "20DAD902-3625-4257-8FDA-0C0CB19E2A3D Selecionar" at bounding box center [947, 356] width 140 height 33
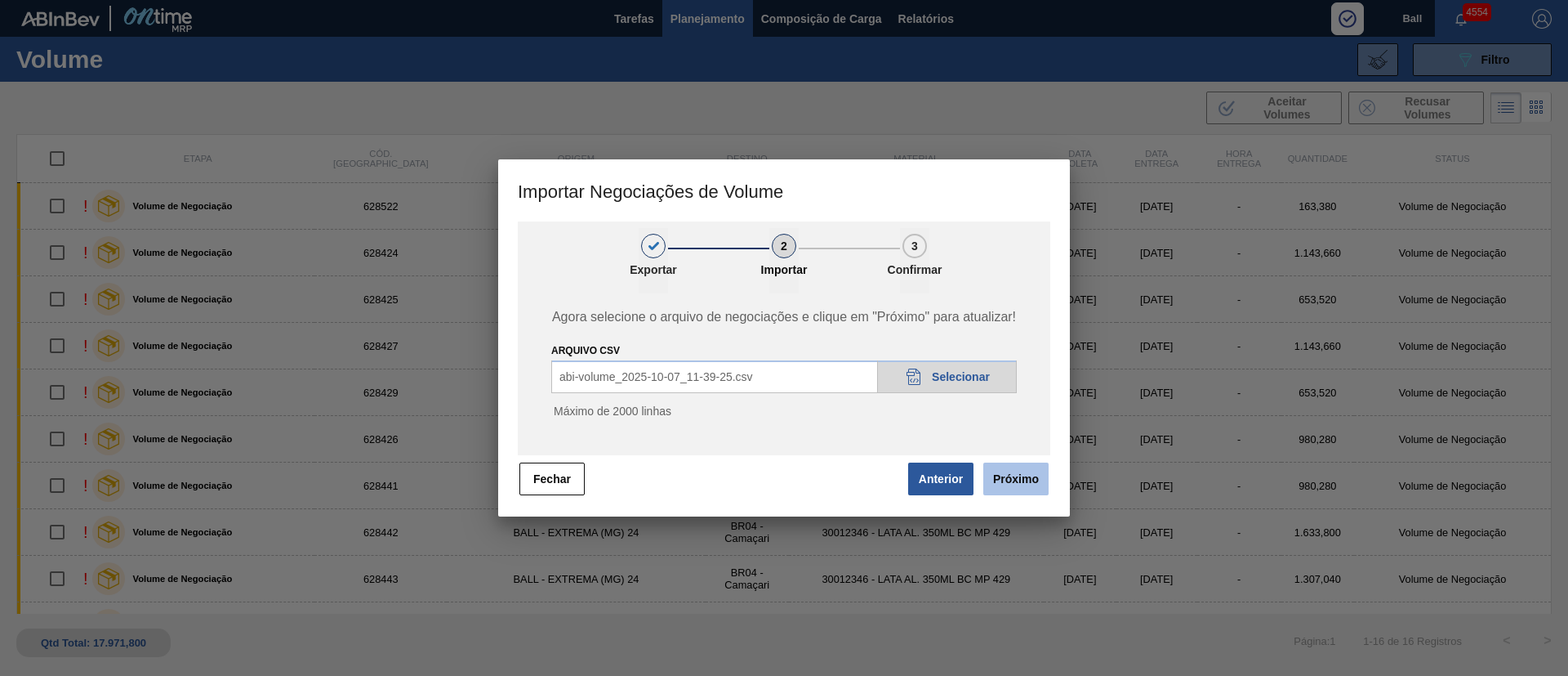
click at [1014, 480] on button "Próximo" at bounding box center [1016, 479] width 65 height 33
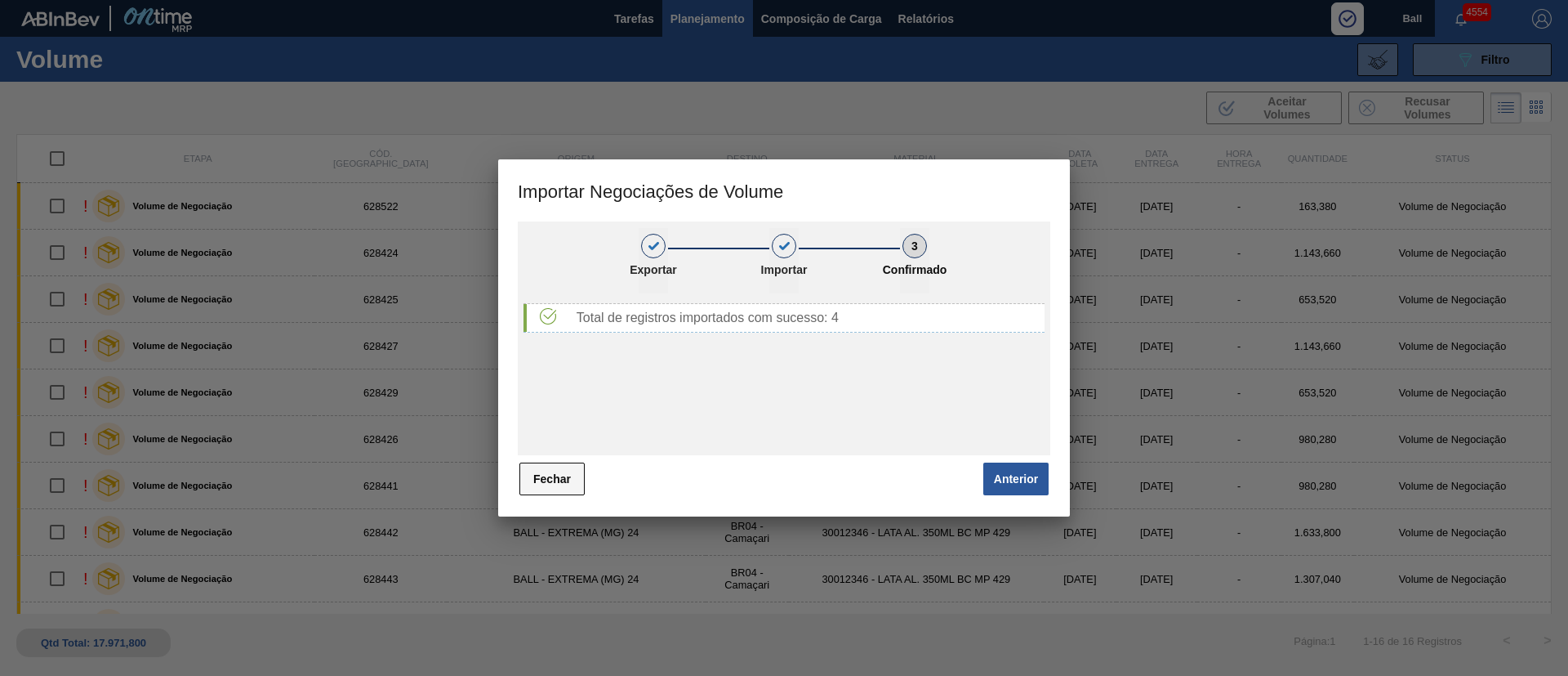
click at [565, 478] on button "Fechar" at bounding box center [551, 479] width 65 height 33
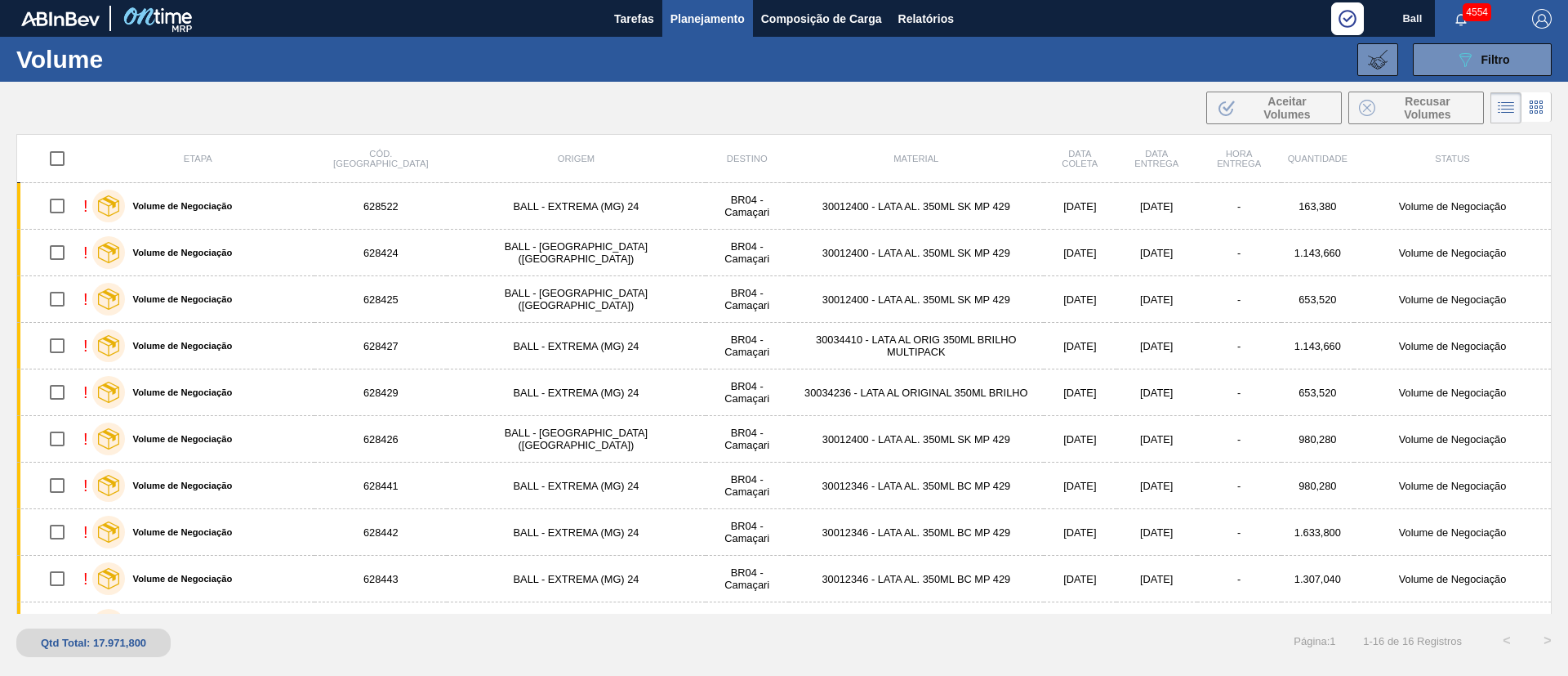
drag, startPoint x: 1507, startPoint y: 71, endPoint x: 1391, endPoint y: 92, distance: 117.9
click at [1504, 71] on button "089F7B8B-B2A5-4AFE-B5C0-19BA573D28AC Filtro" at bounding box center [1482, 59] width 139 height 33
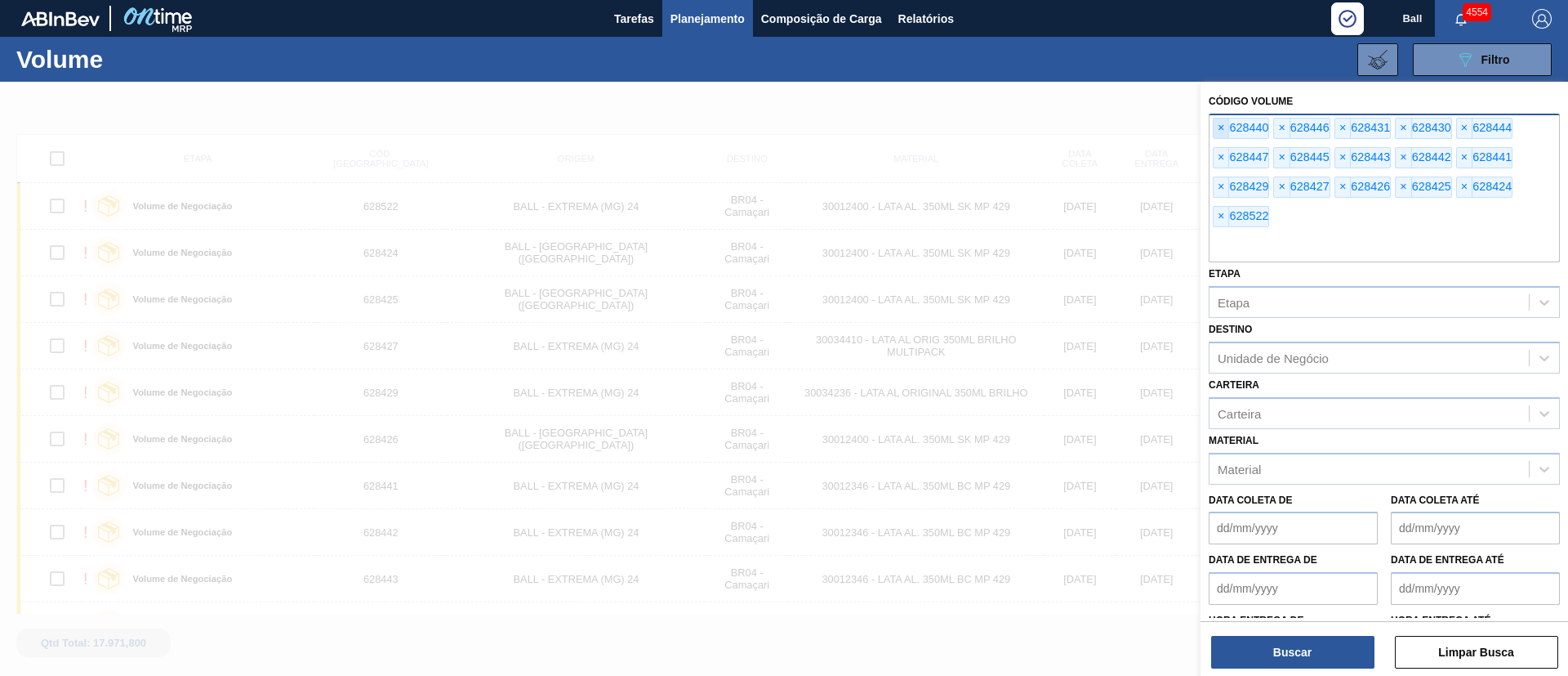
click at [1216, 127] on span "×" at bounding box center [1222, 127] width 15 height 20
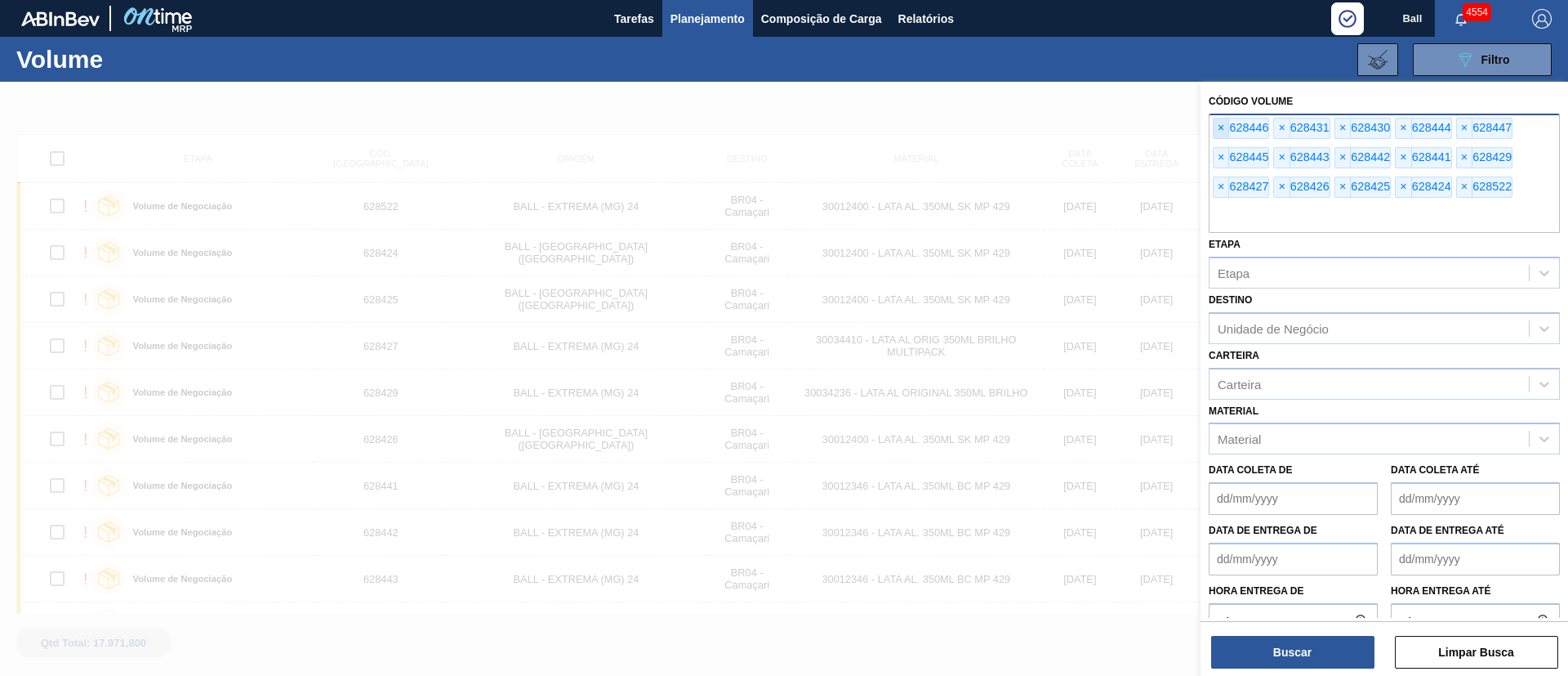
click at [1216, 127] on span "×" at bounding box center [1222, 127] width 15 height 20
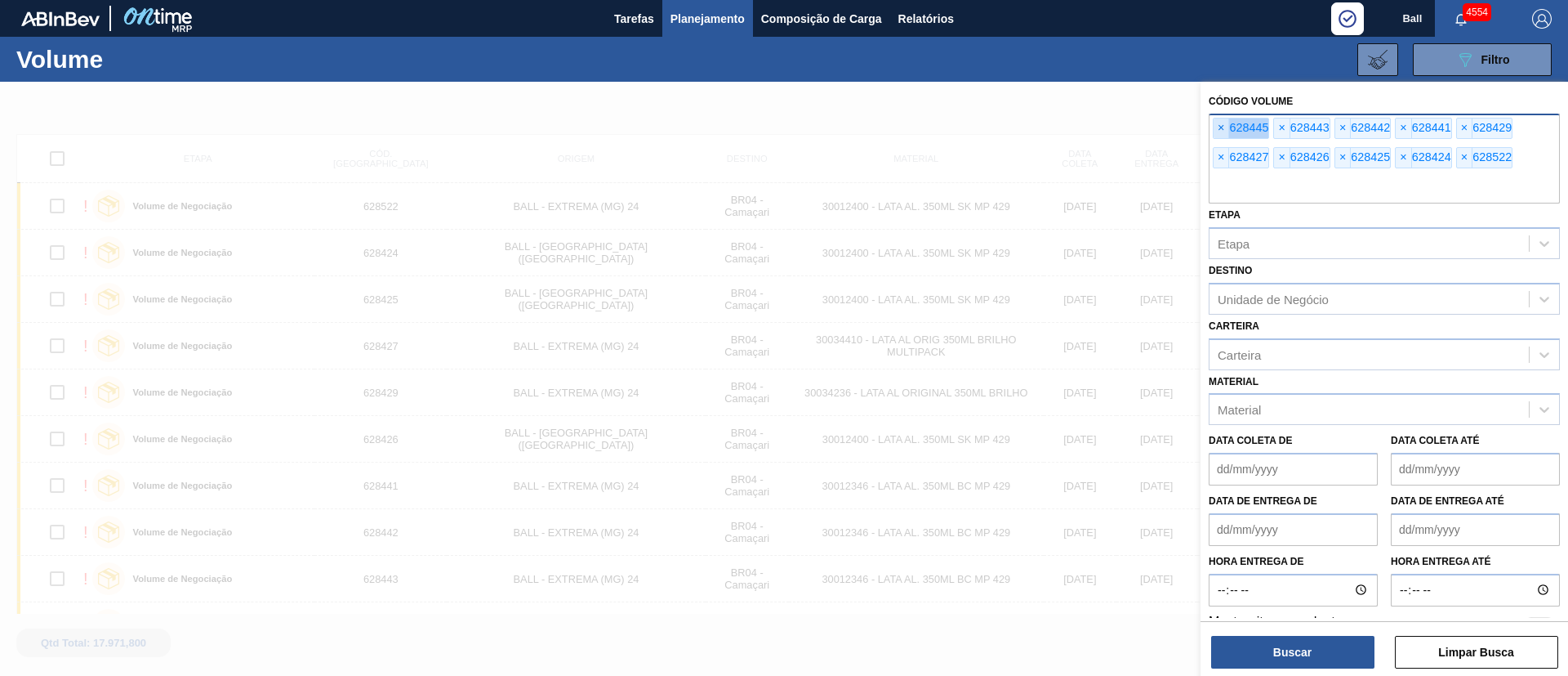
click at [1216, 127] on span "×" at bounding box center [1222, 127] width 15 height 20
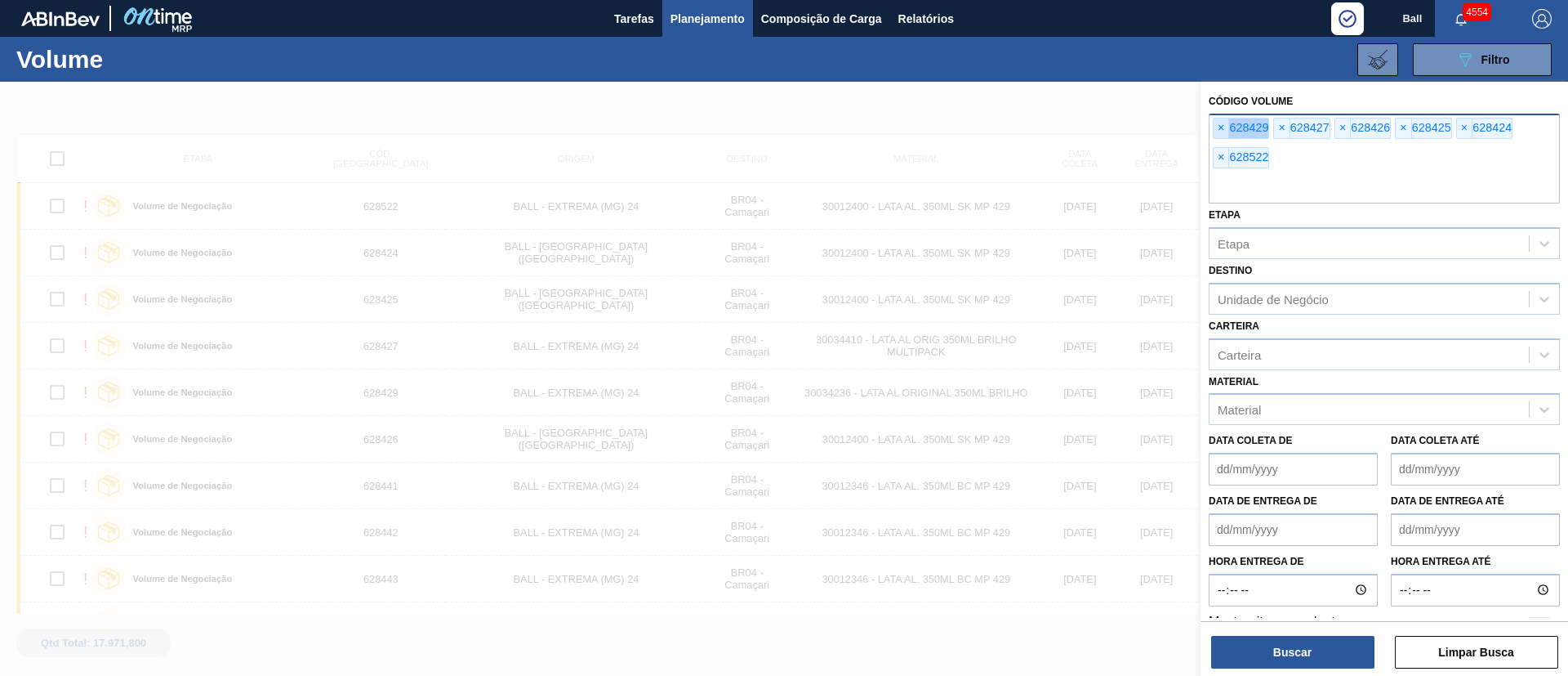
click at [1215, 125] on span "×" at bounding box center [1222, 127] width 15 height 20
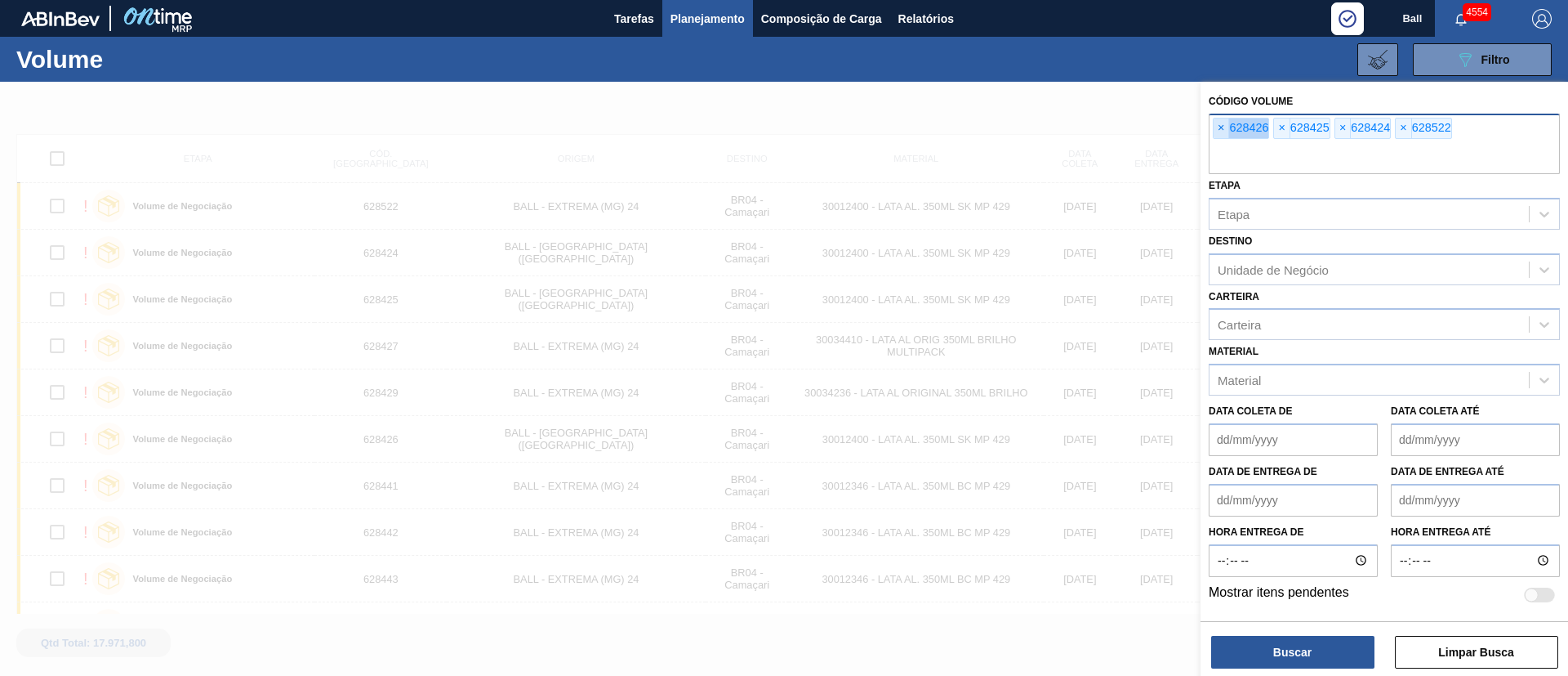
click at [1215, 125] on span "×" at bounding box center [1222, 127] width 15 height 20
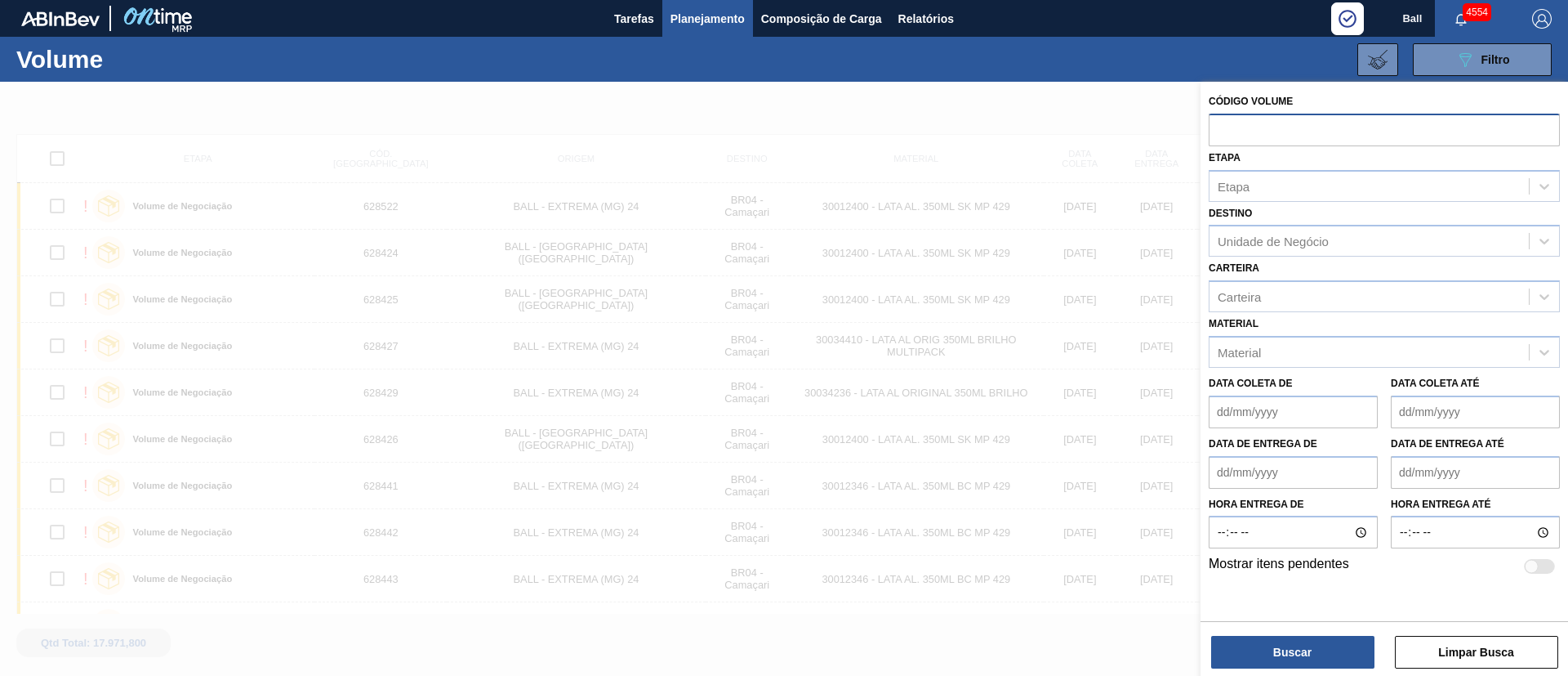
click at [1215, 125] on input "text" at bounding box center [1385, 128] width 351 height 31
paste input "V628084"
click at [1227, 127] on input "V628084" at bounding box center [1385, 128] width 351 height 31
type input "628084"
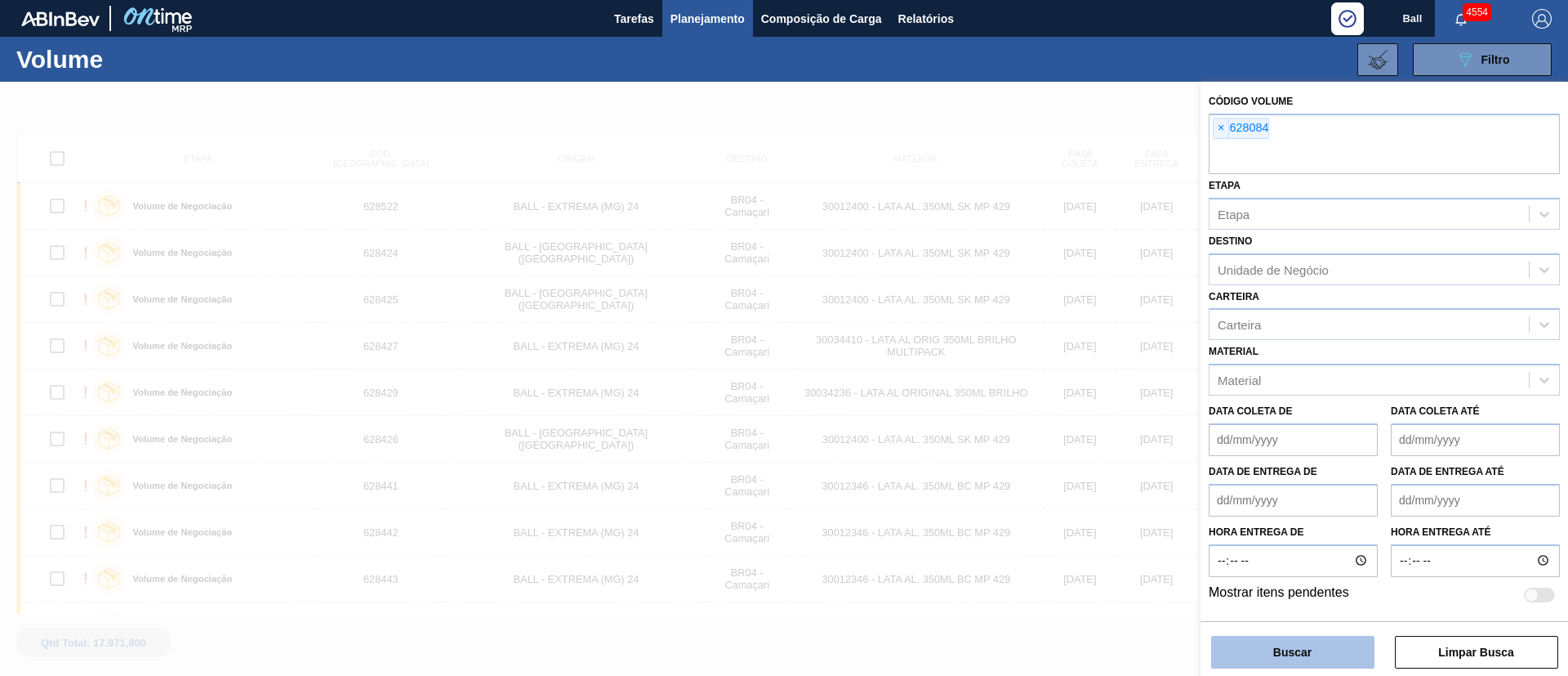
click at [1284, 651] on button "Buscar" at bounding box center [1292, 651] width 163 height 33
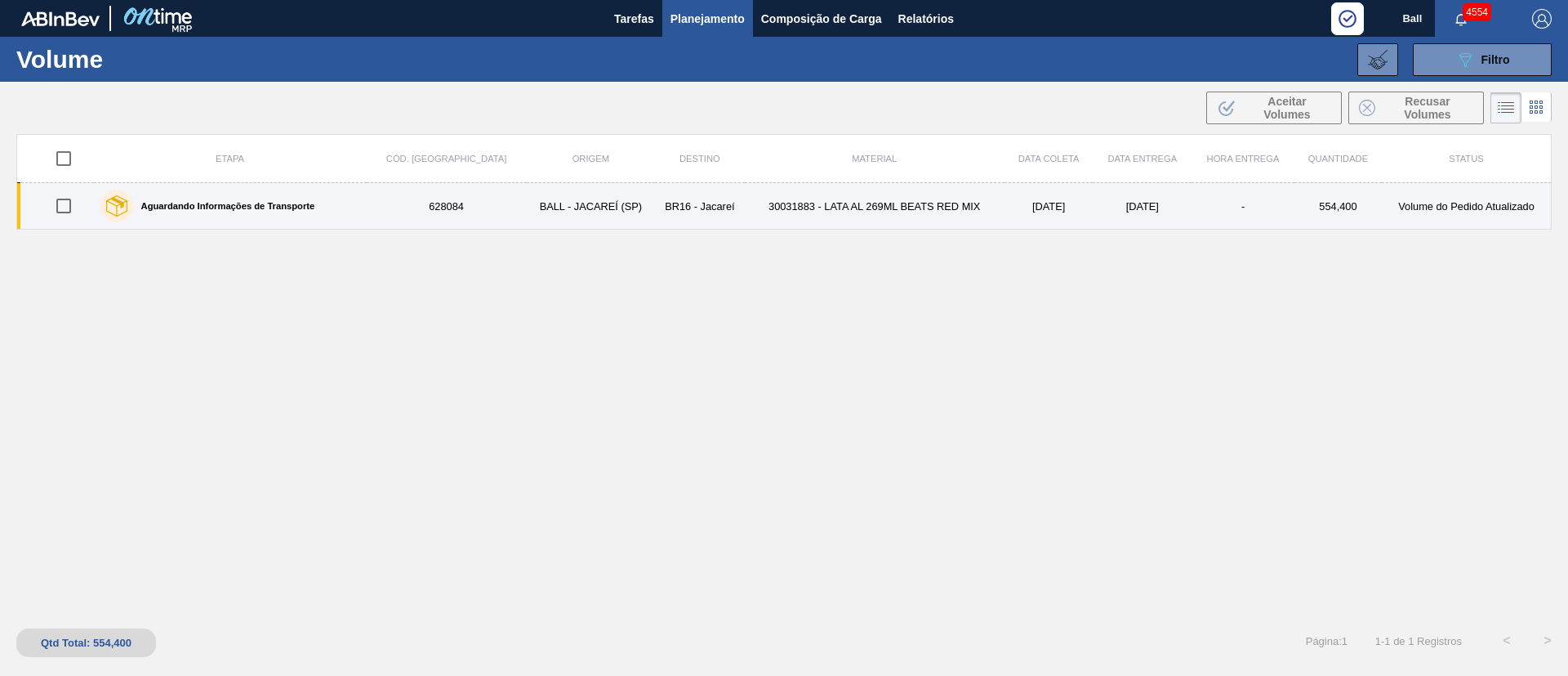
click at [1107, 195] on td "12/10/2025" at bounding box center [1142, 206] width 99 height 46
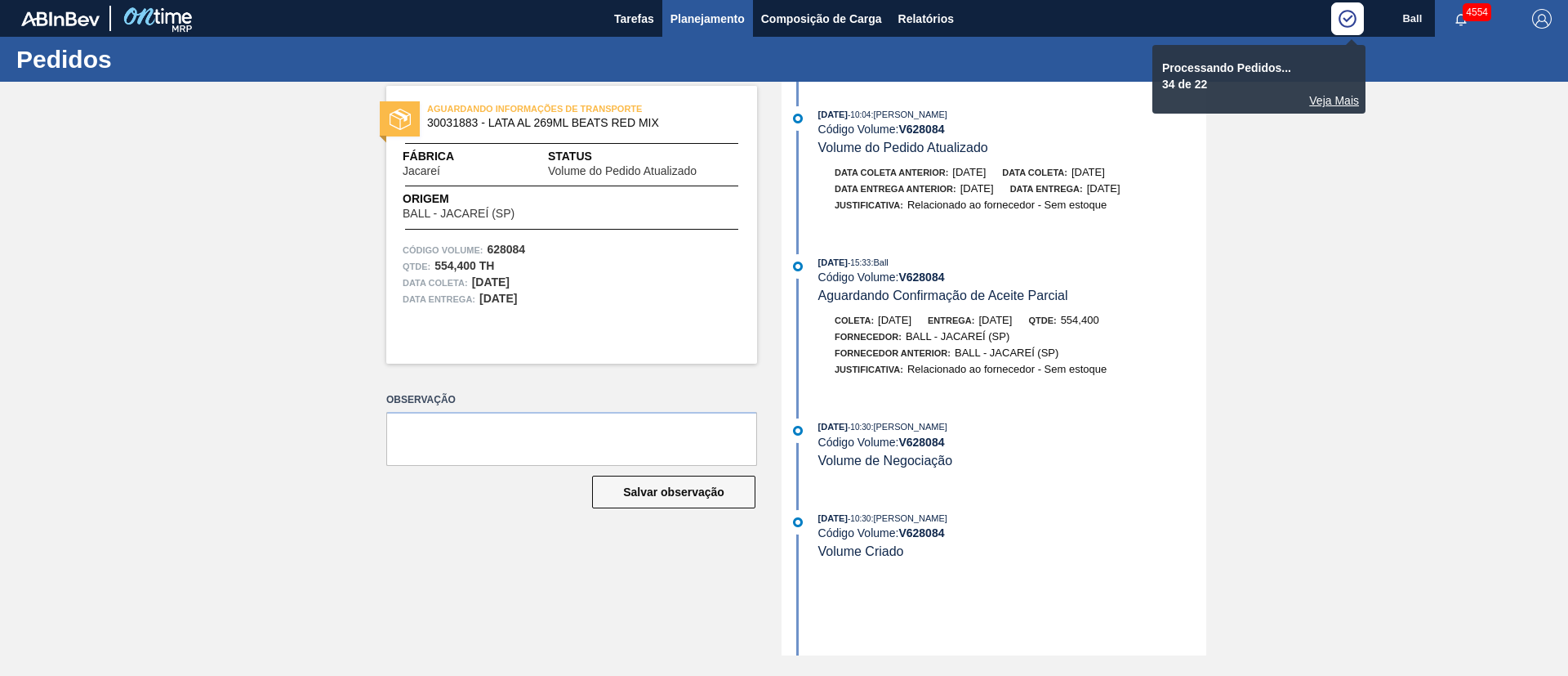
click at [714, 25] on span "Planejamento" at bounding box center [707, 19] width 75 height 20
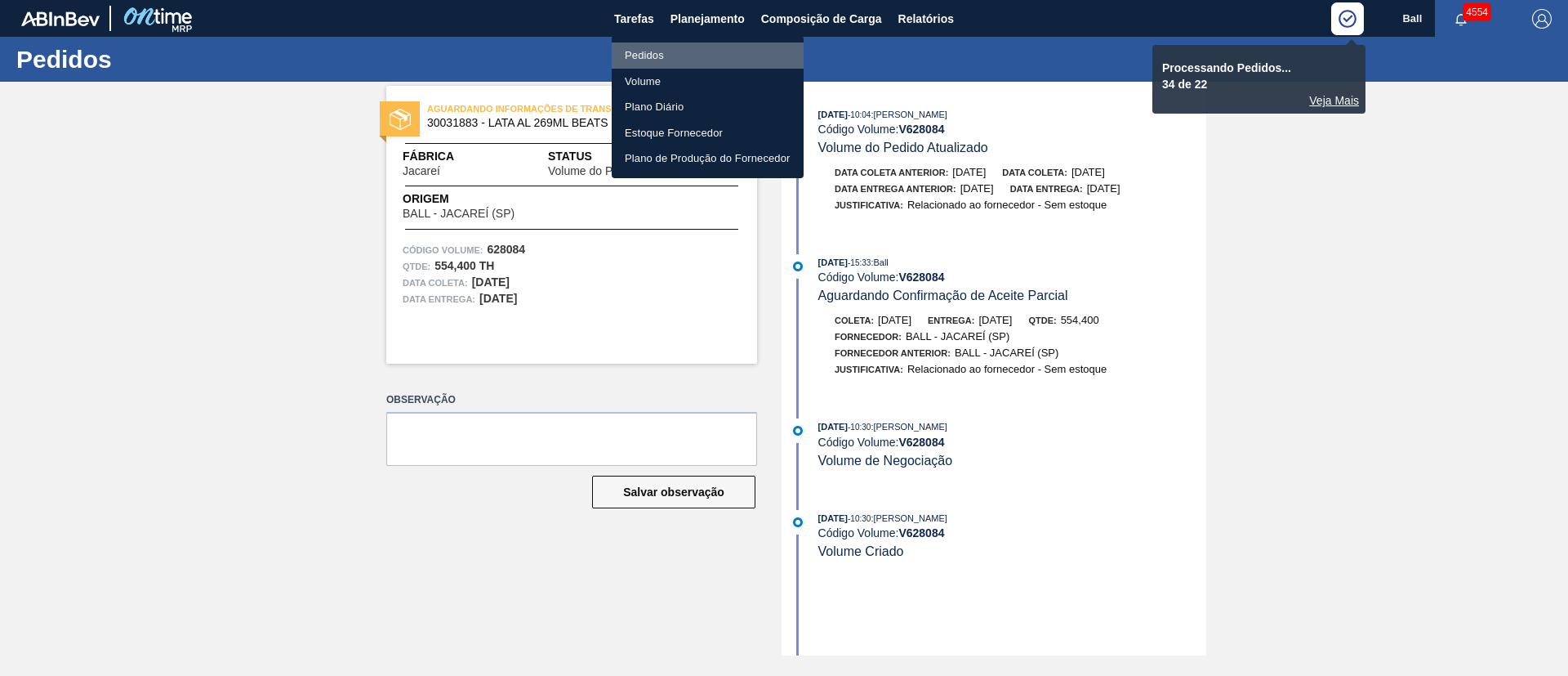
click at [661, 60] on li "Pedidos" at bounding box center [707, 56] width 192 height 26
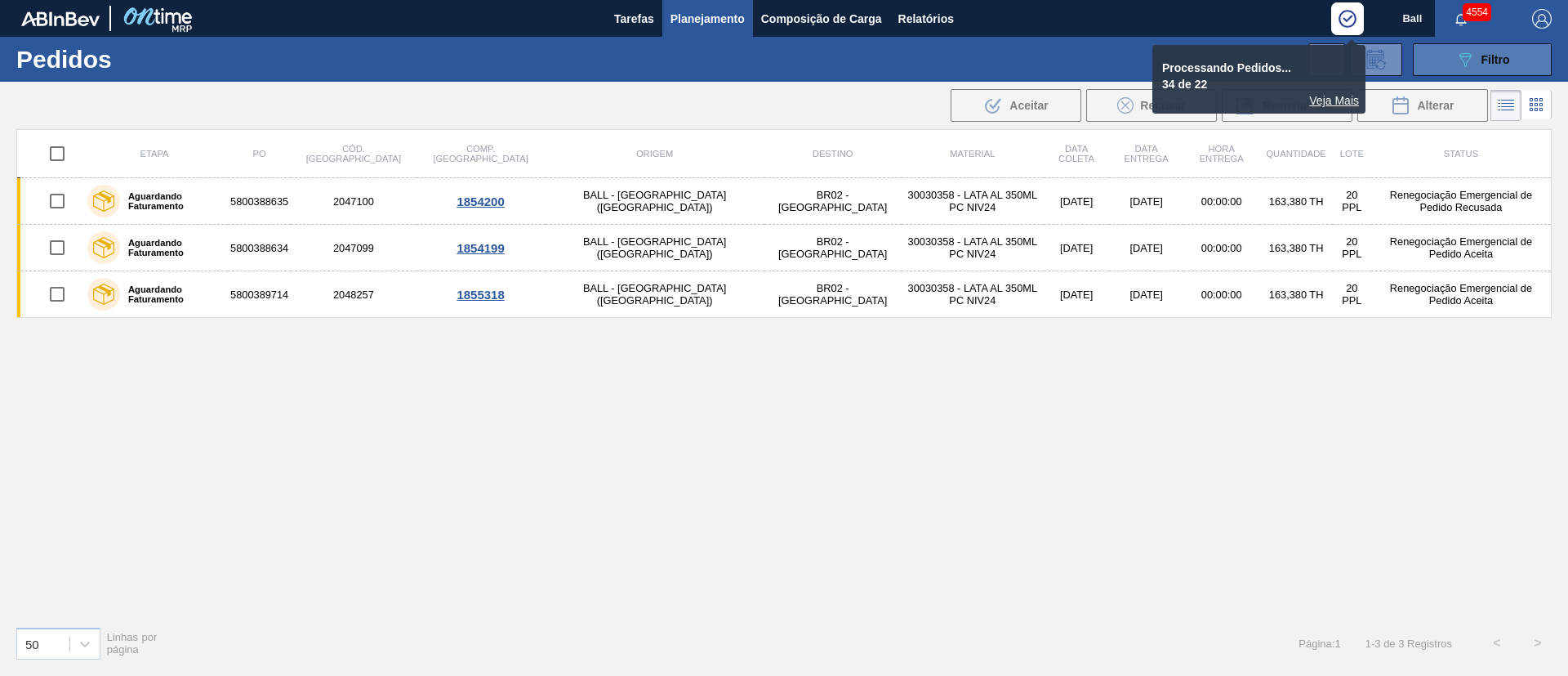
click at [1471, 63] on icon "089F7B8B-B2A5-4AFE-B5C0-19BA573D28AC" at bounding box center [1465, 59] width 20 height 20
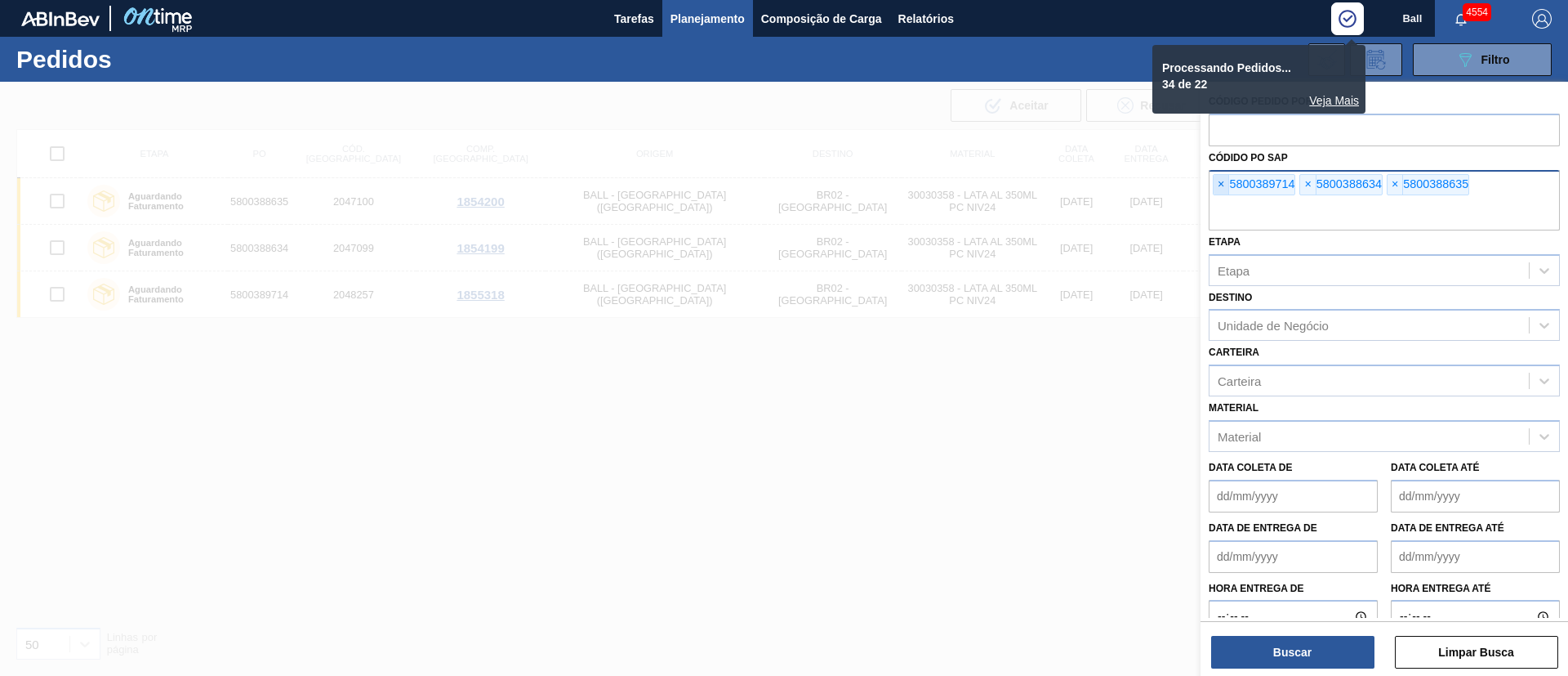
click at [1218, 179] on span "×" at bounding box center [1222, 184] width 15 height 20
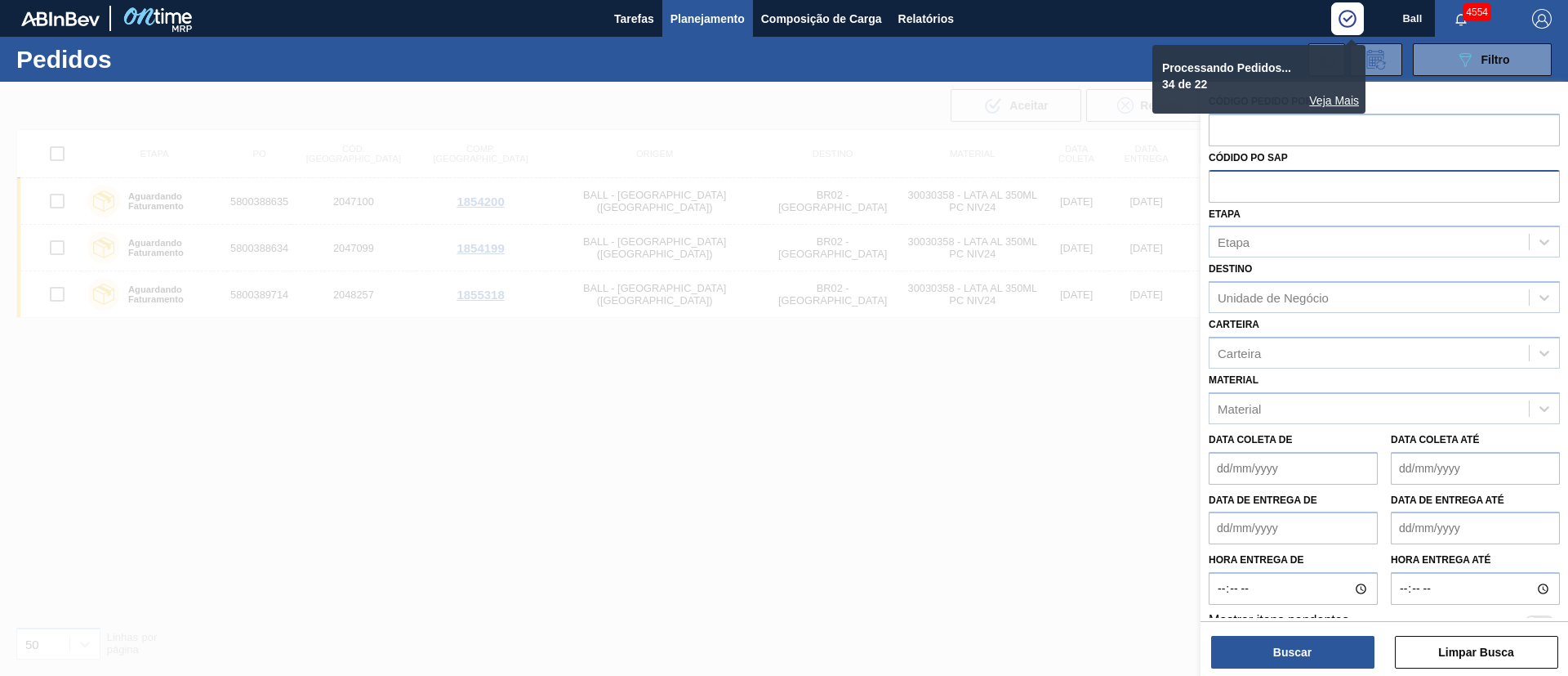
click at [1218, 179] on input "text" at bounding box center [1385, 185] width 351 height 31
paste input "text"
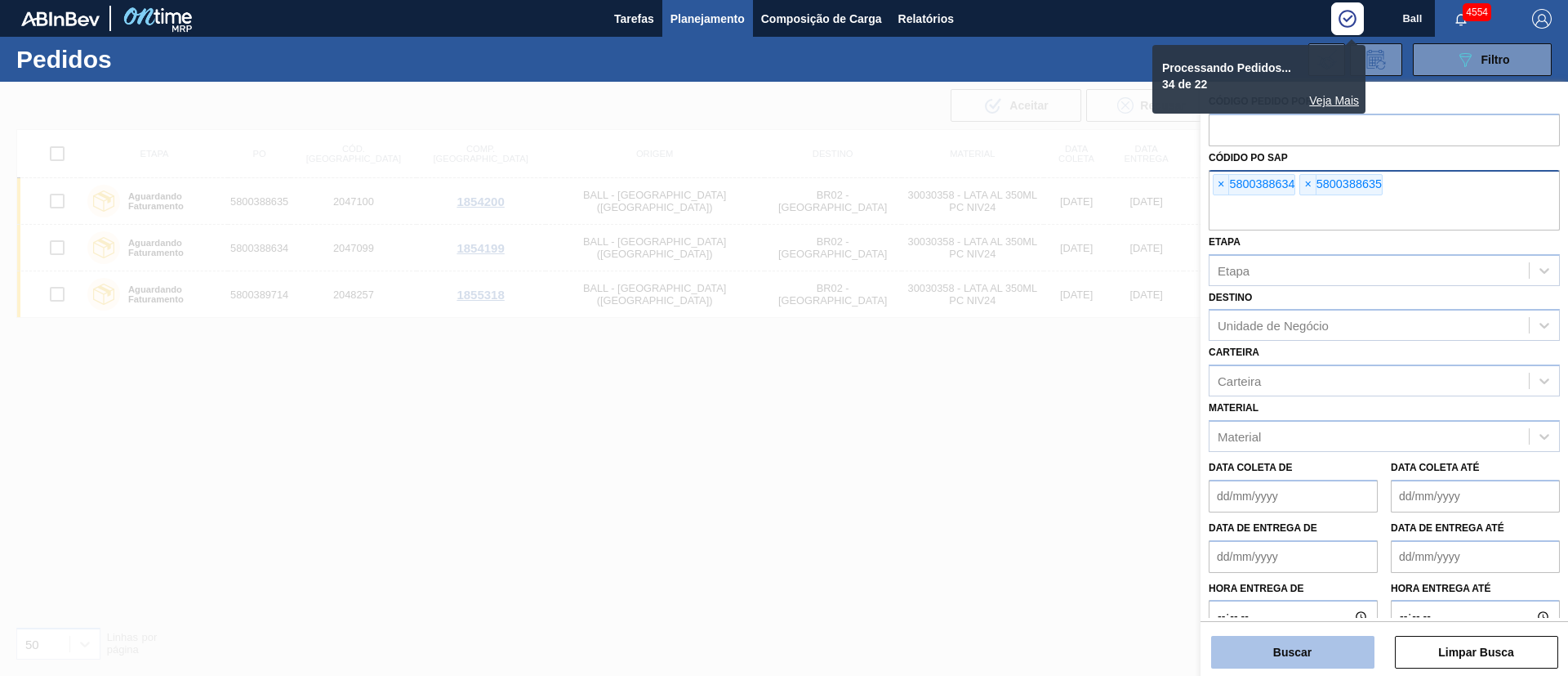
click at [1336, 645] on button "Buscar" at bounding box center [1292, 651] width 163 height 33
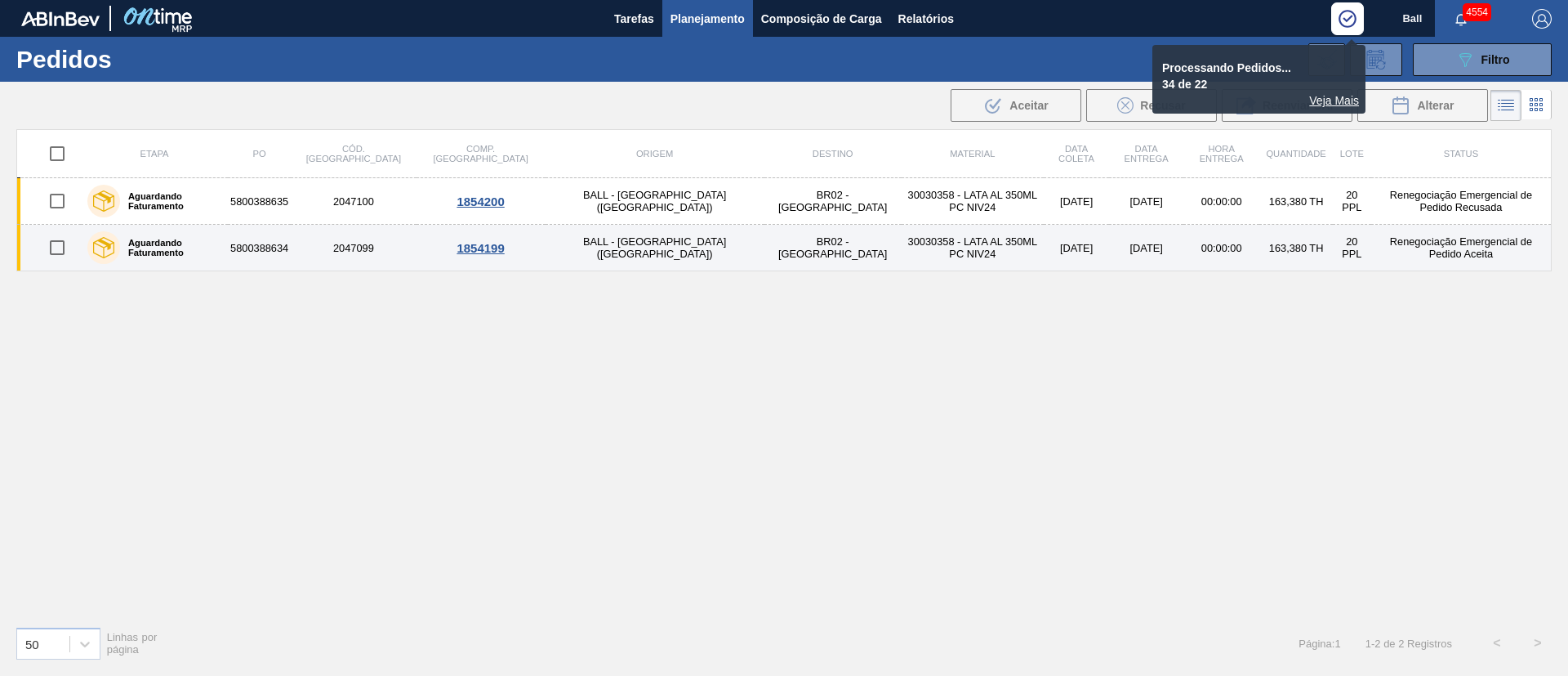
click at [902, 252] on td "30030358 - LATA AL 350ML PC NIV24" at bounding box center [972, 247] width 143 height 46
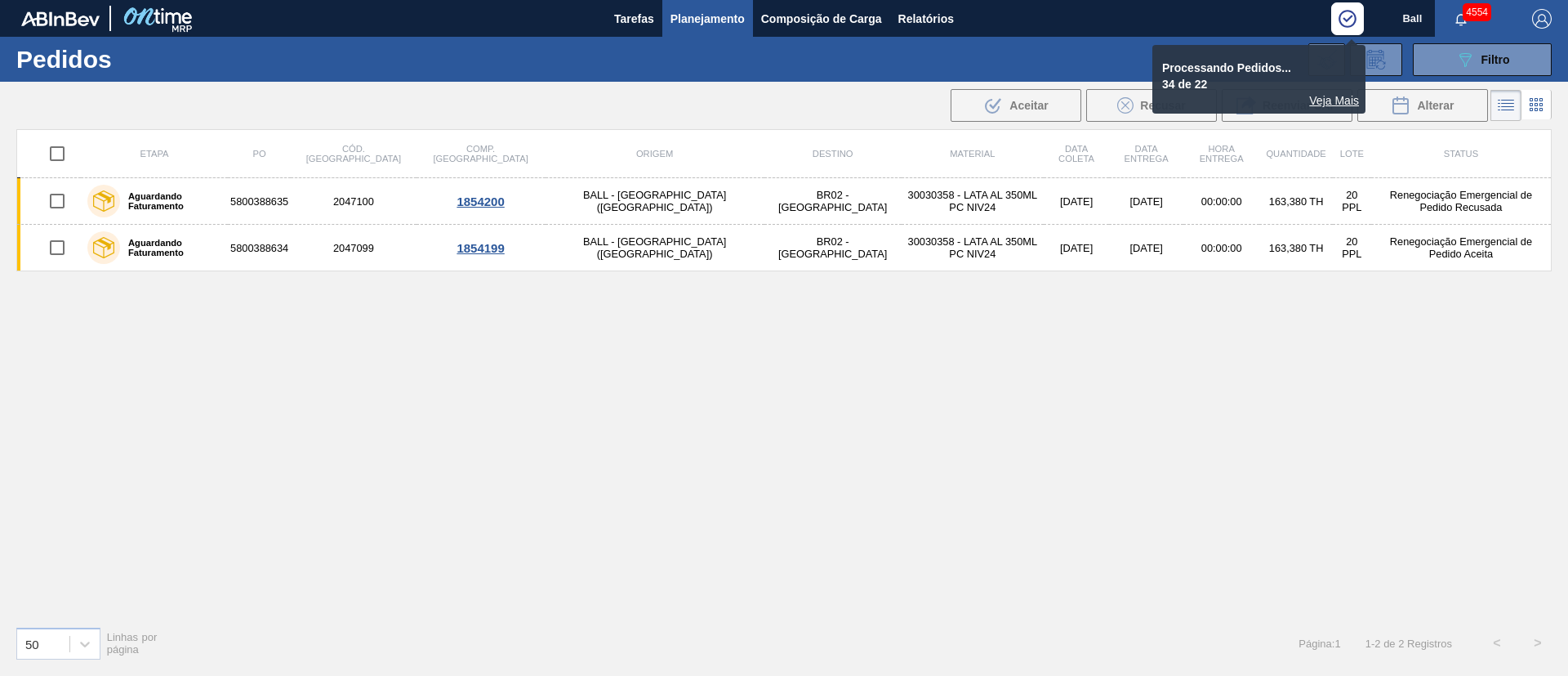
click at [1328, 100] on div "Veja Mais" at bounding box center [1259, 101] width 200 height 13
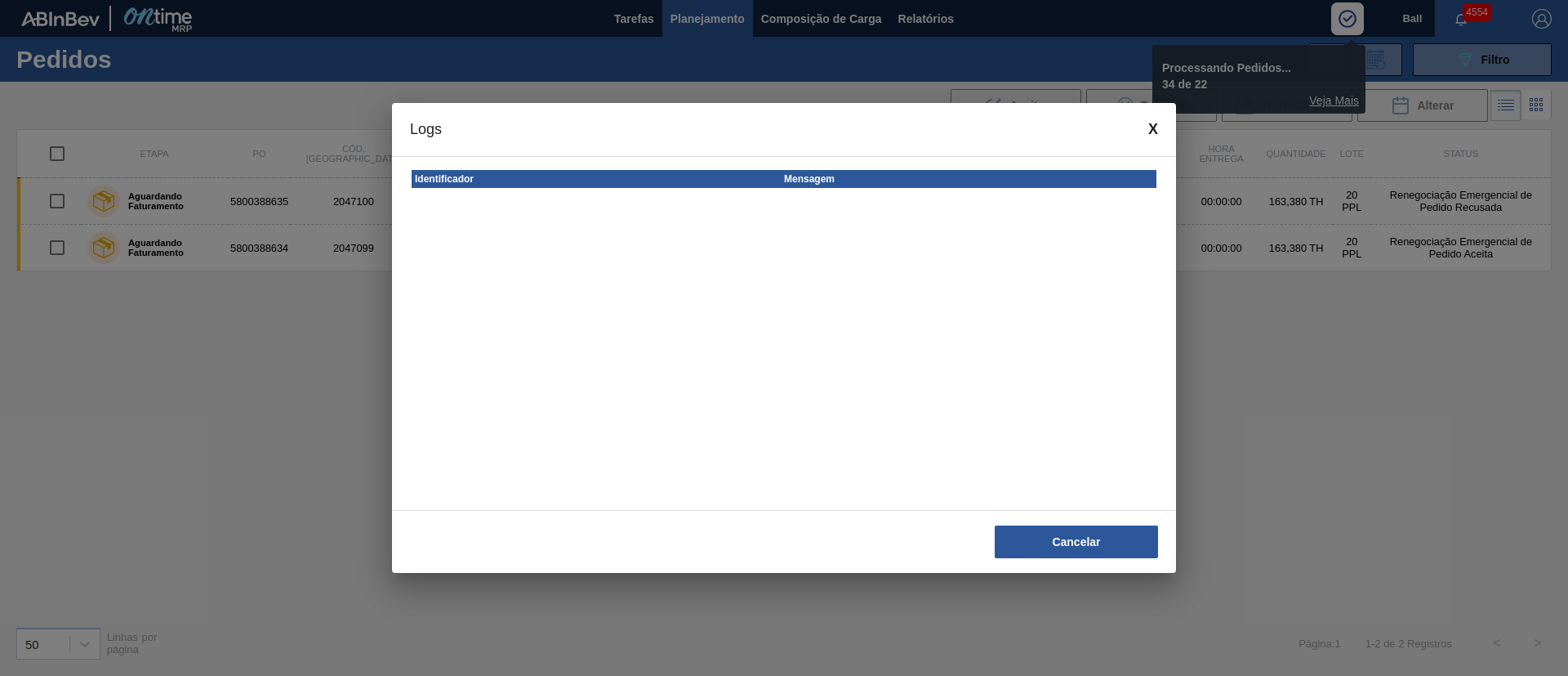
click at [1149, 121] on span at bounding box center [1154, 129] width 9 height 17
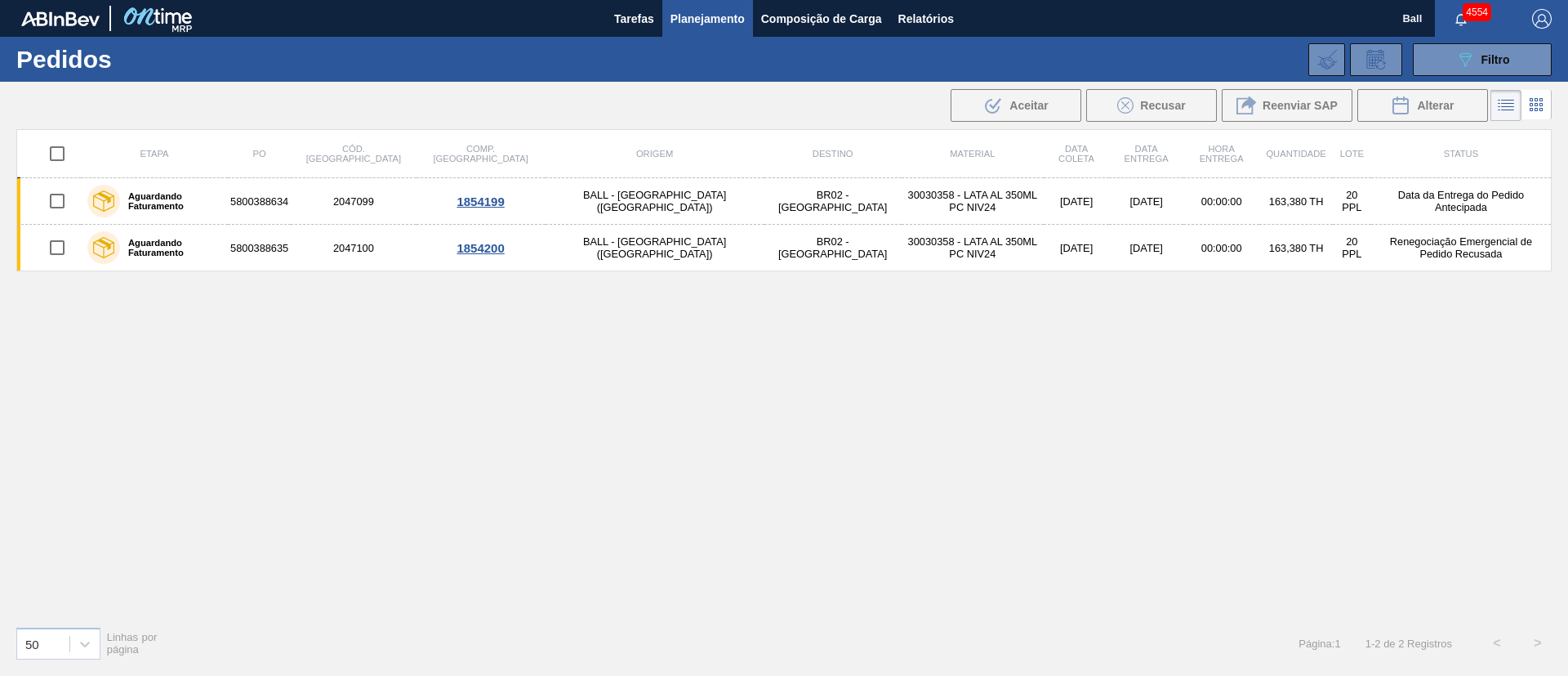
click at [719, 14] on span "Planejamento" at bounding box center [707, 19] width 75 height 20
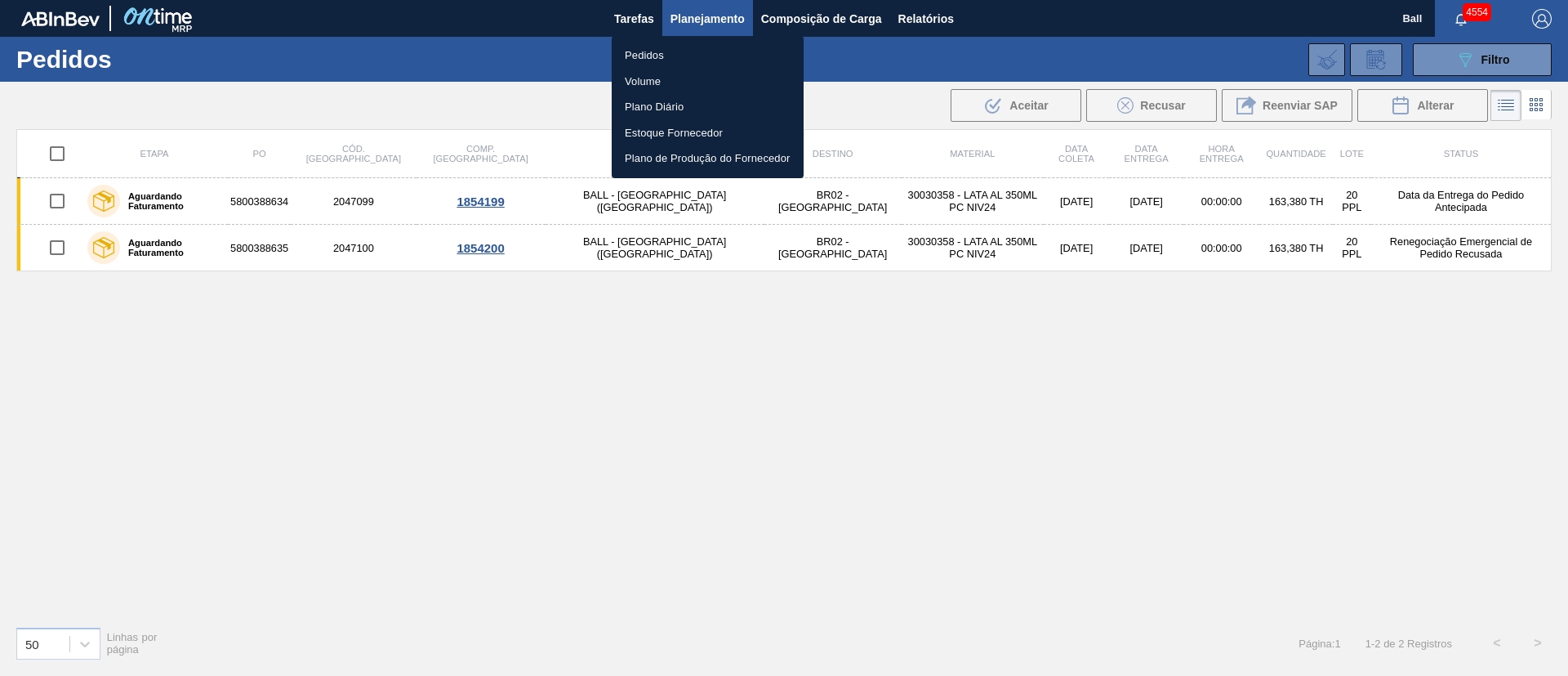
click at [656, 79] on li "Volume" at bounding box center [707, 82] width 192 height 26
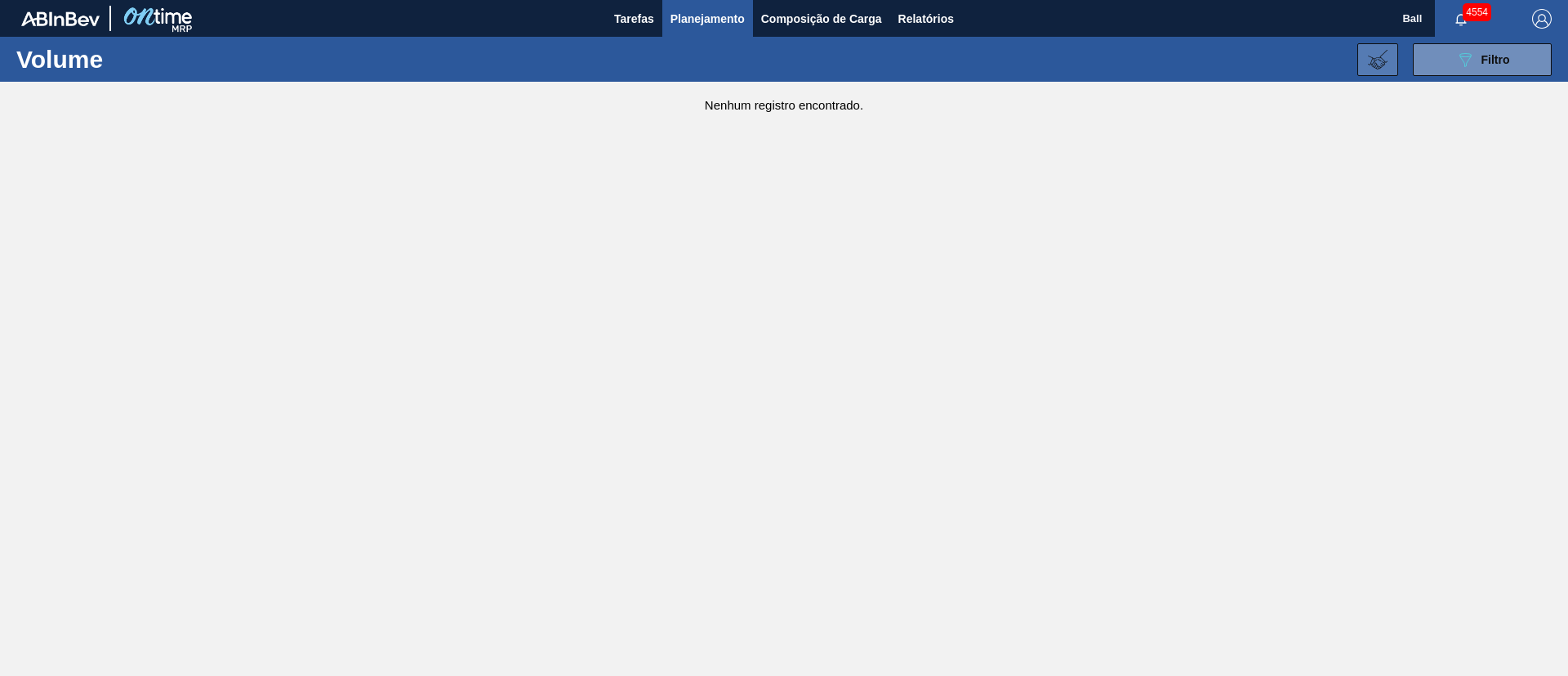
click at [1363, 61] on button at bounding box center [1377, 59] width 41 height 33
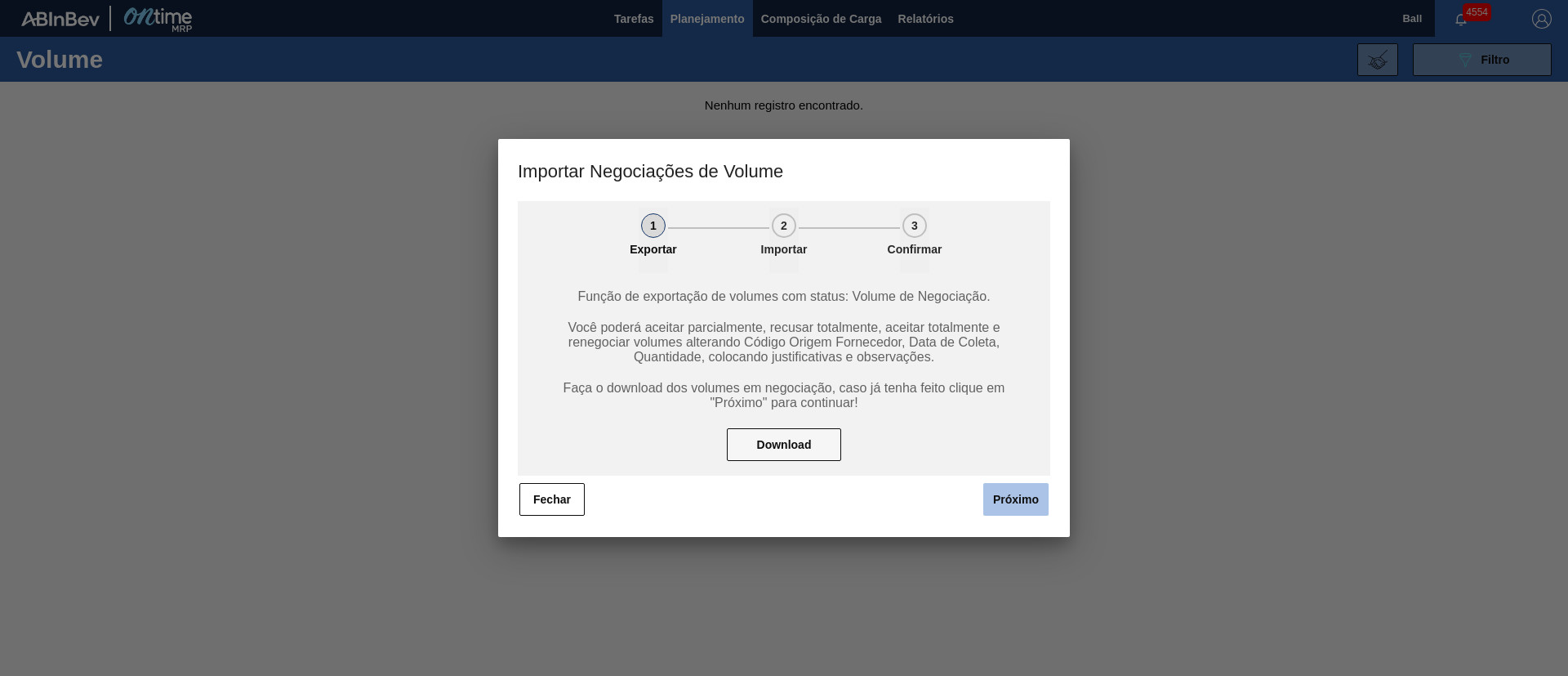
click at [1007, 492] on button "Próximo" at bounding box center [1016, 499] width 65 height 33
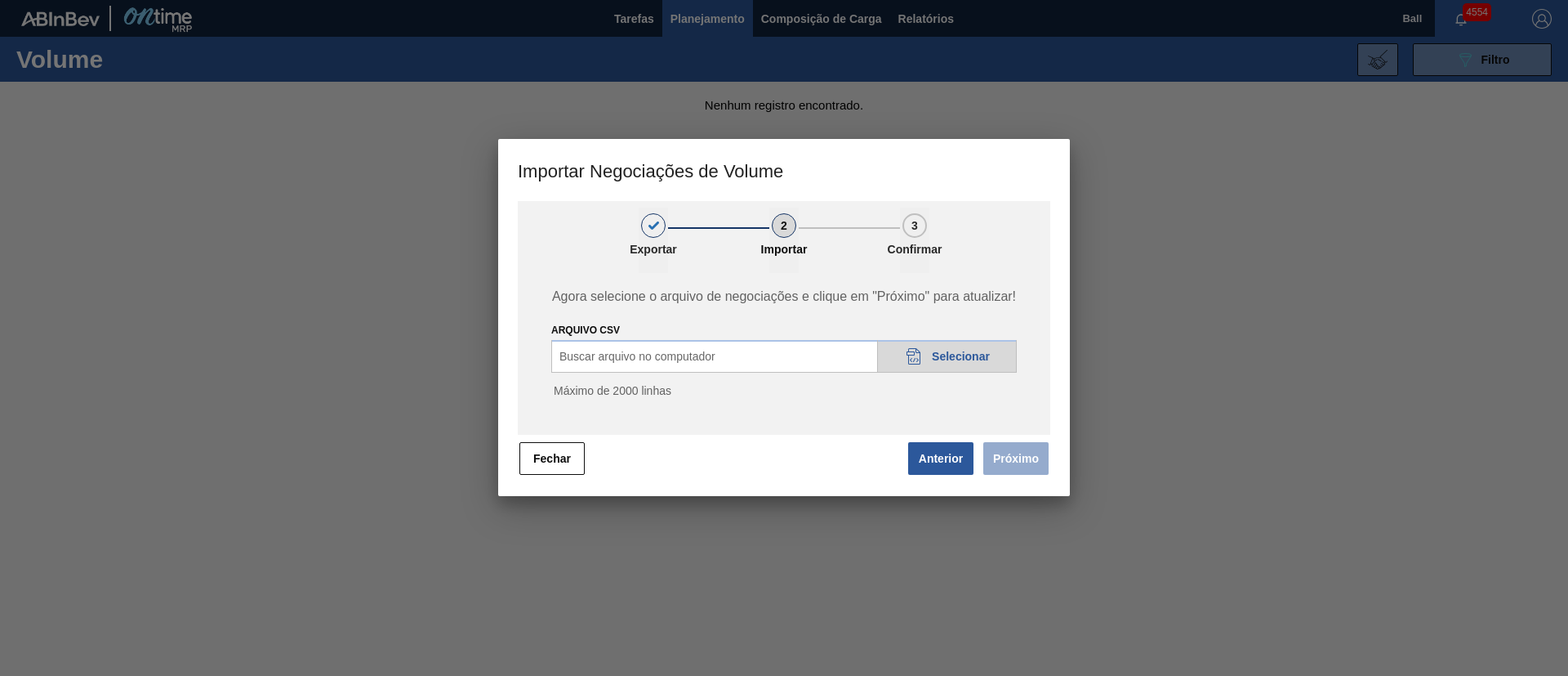
click at [978, 349] on div "ARQUIVO CSV Buscar arquivo no computador 20DAD902-3625-4257-8FDA-0C0CB19E2A3D S…" at bounding box center [784, 363] width 465 height 88
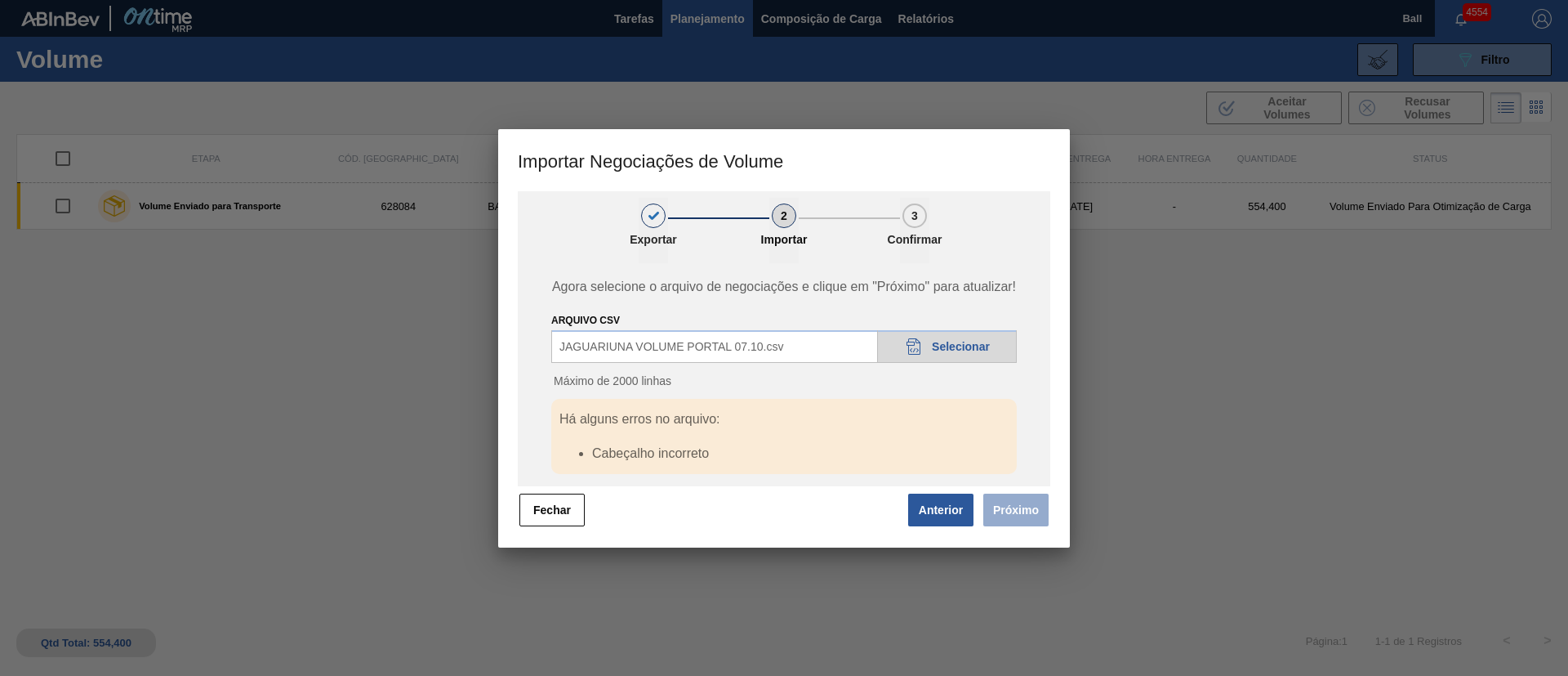
click at [956, 346] on span "Selecionar" at bounding box center [960, 346] width 58 height 13
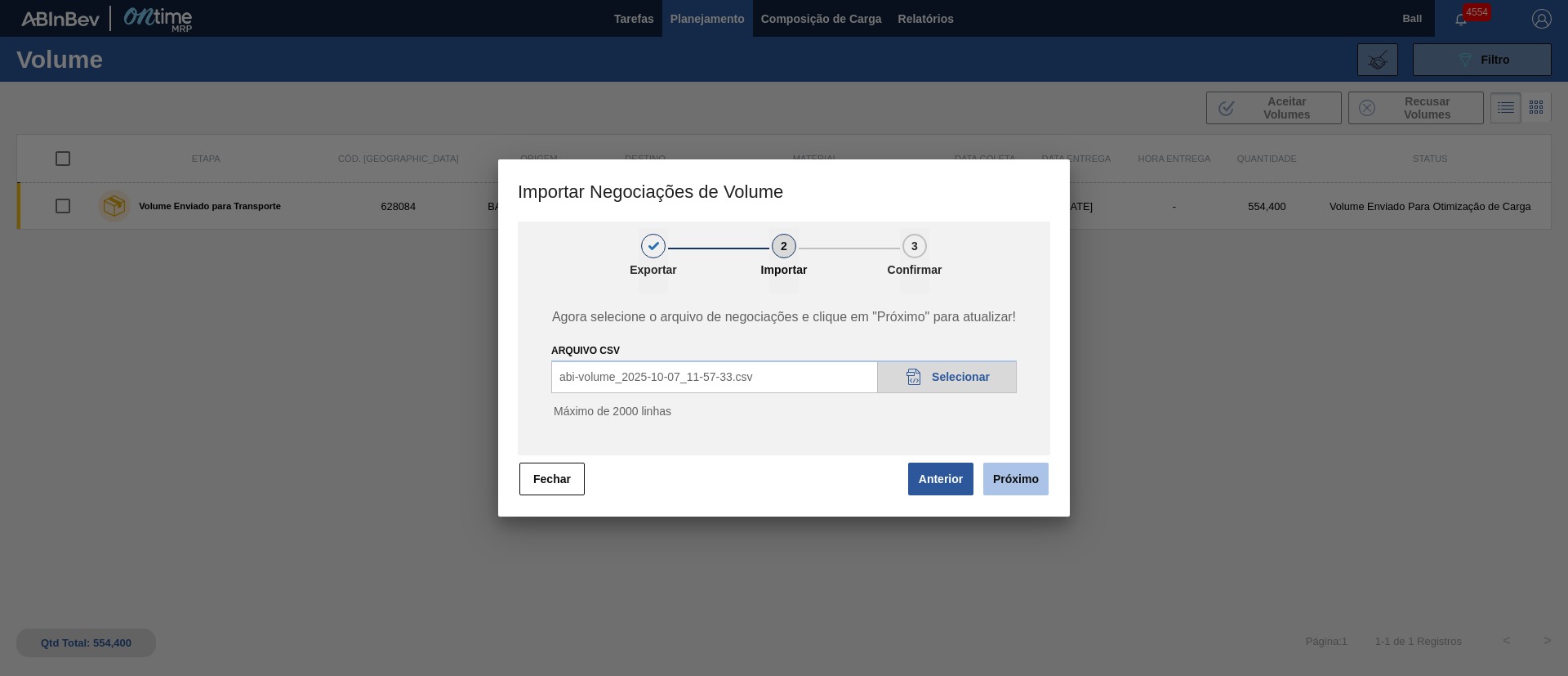
click at [1037, 482] on button "Próximo" at bounding box center [1016, 479] width 65 height 33
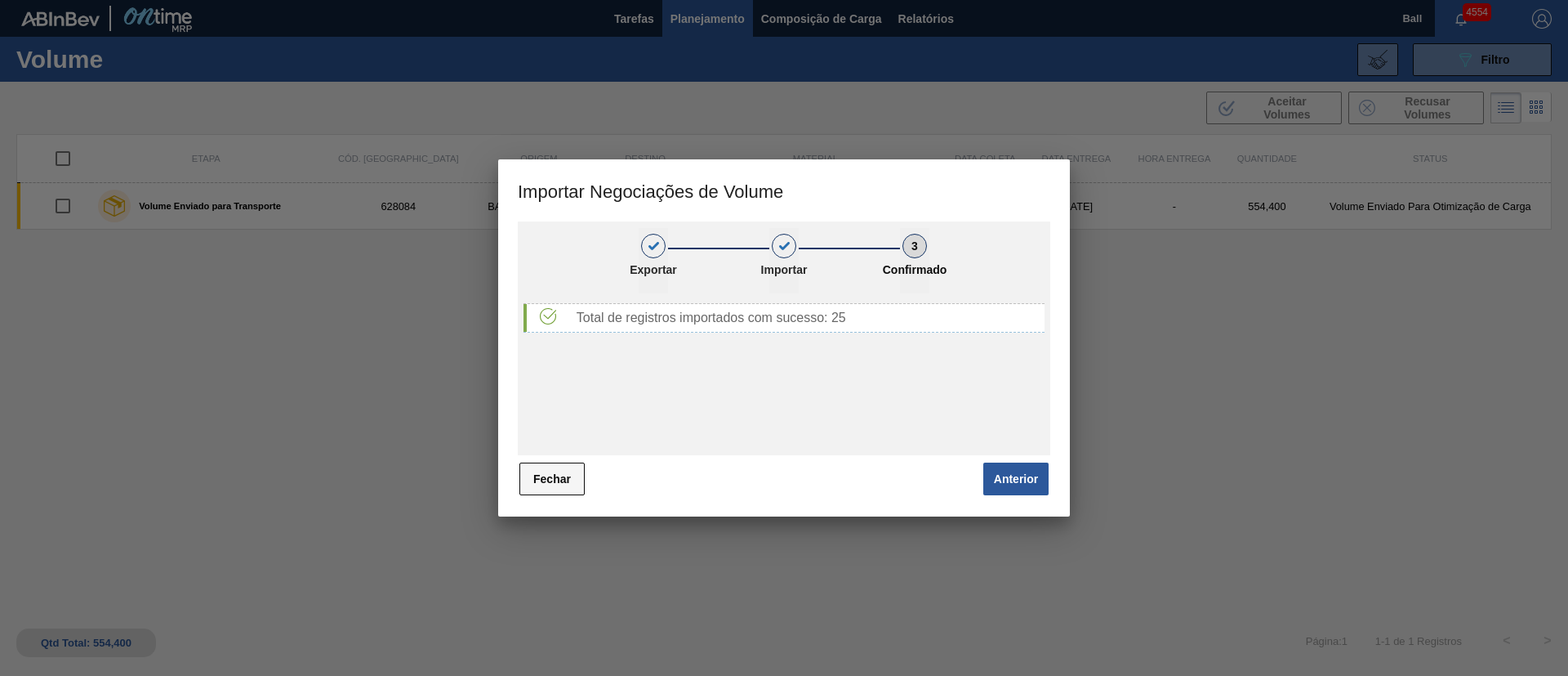
click at [574, 469] on button "Fechar" at bounding box center [551, 479] width 65 height 33
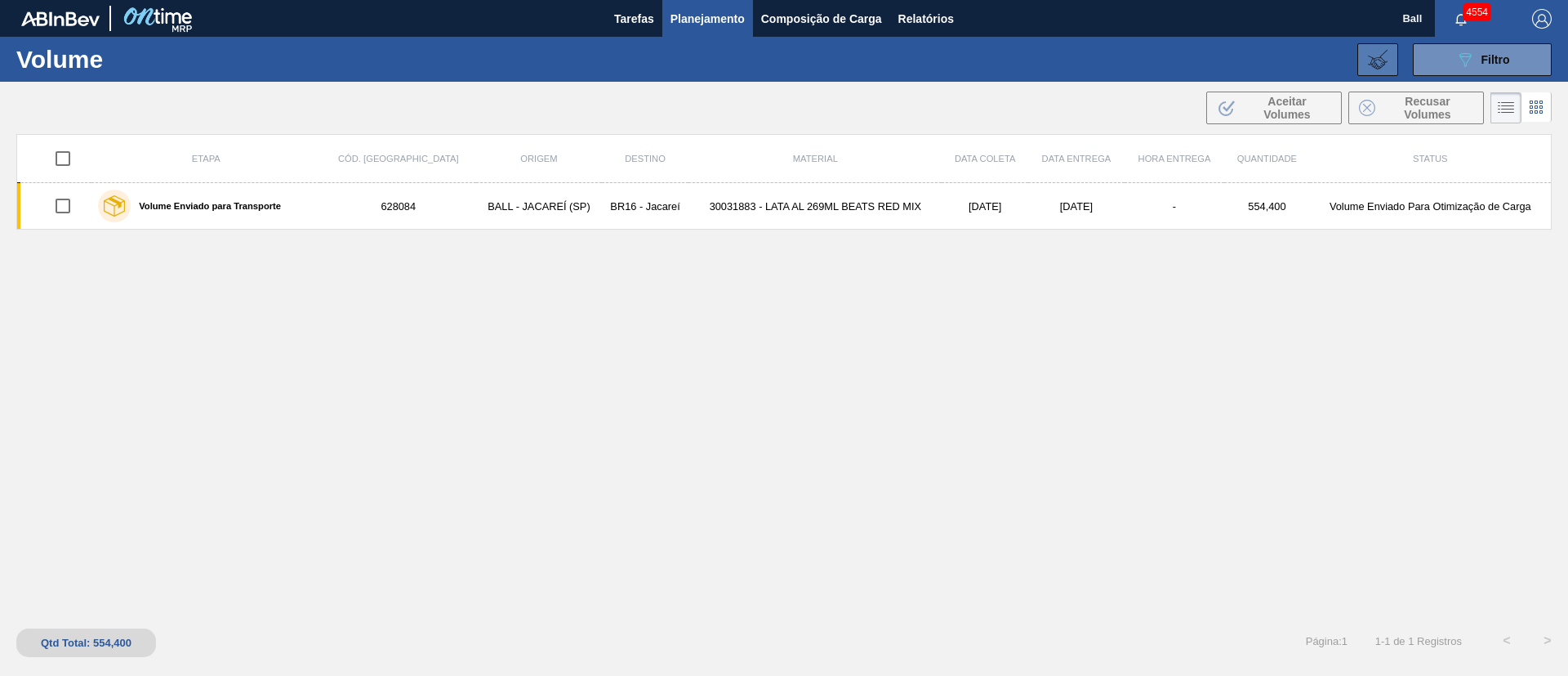
click at [1373, 61] on icon at bounding box center [1377, 59] width 20 height 20
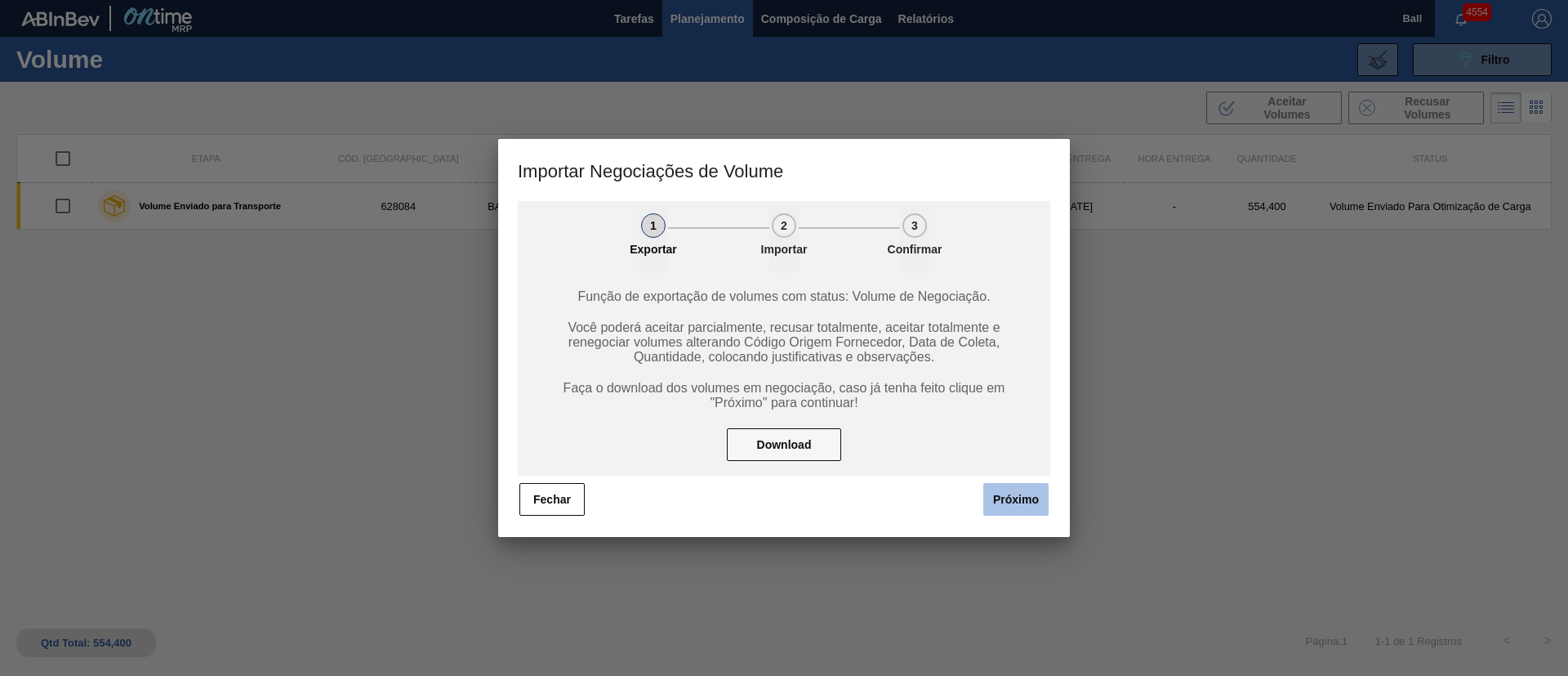
click at [1016, 484] on button "Próximo" at bounding box center [1016, 499] width 65 height 33
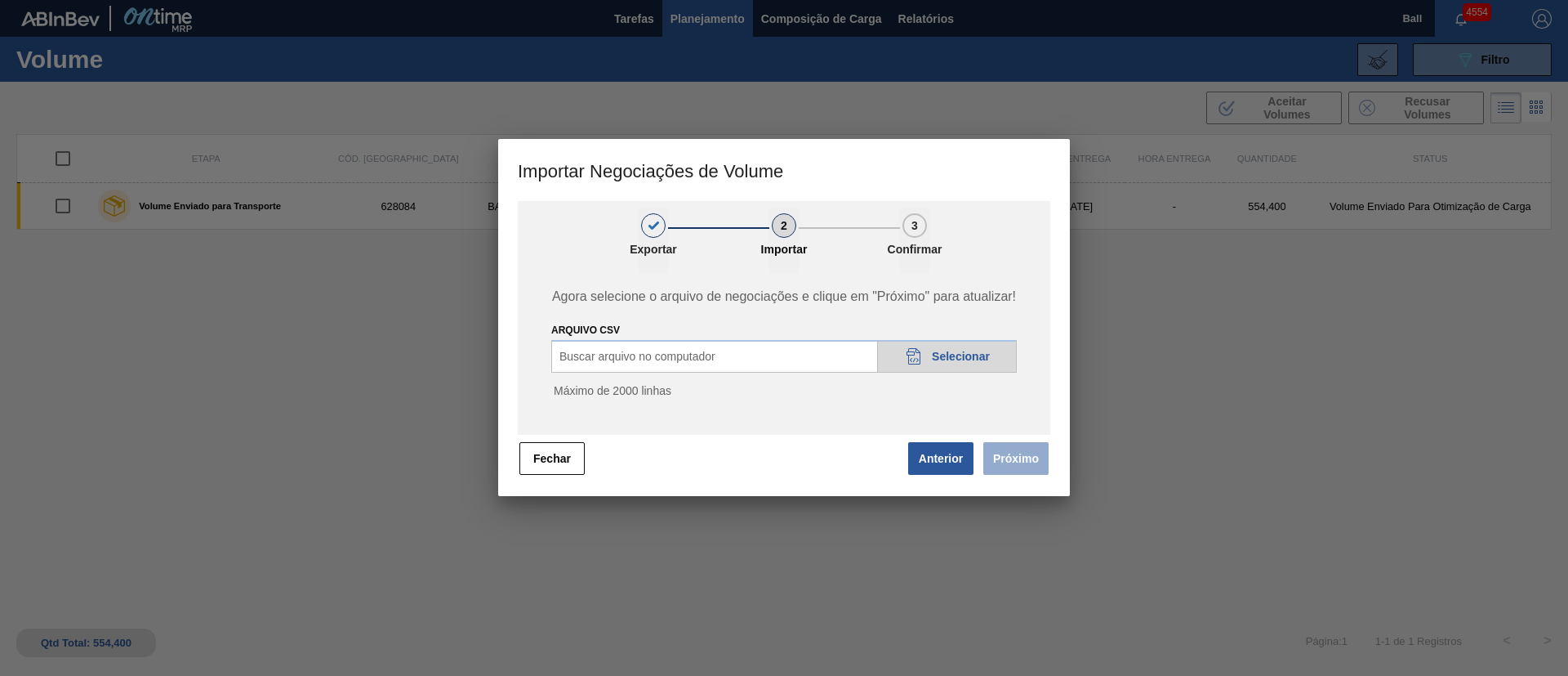
click at [951, 353] on span "Selecionar" at bounding box center [960, 356] width 58 height 13
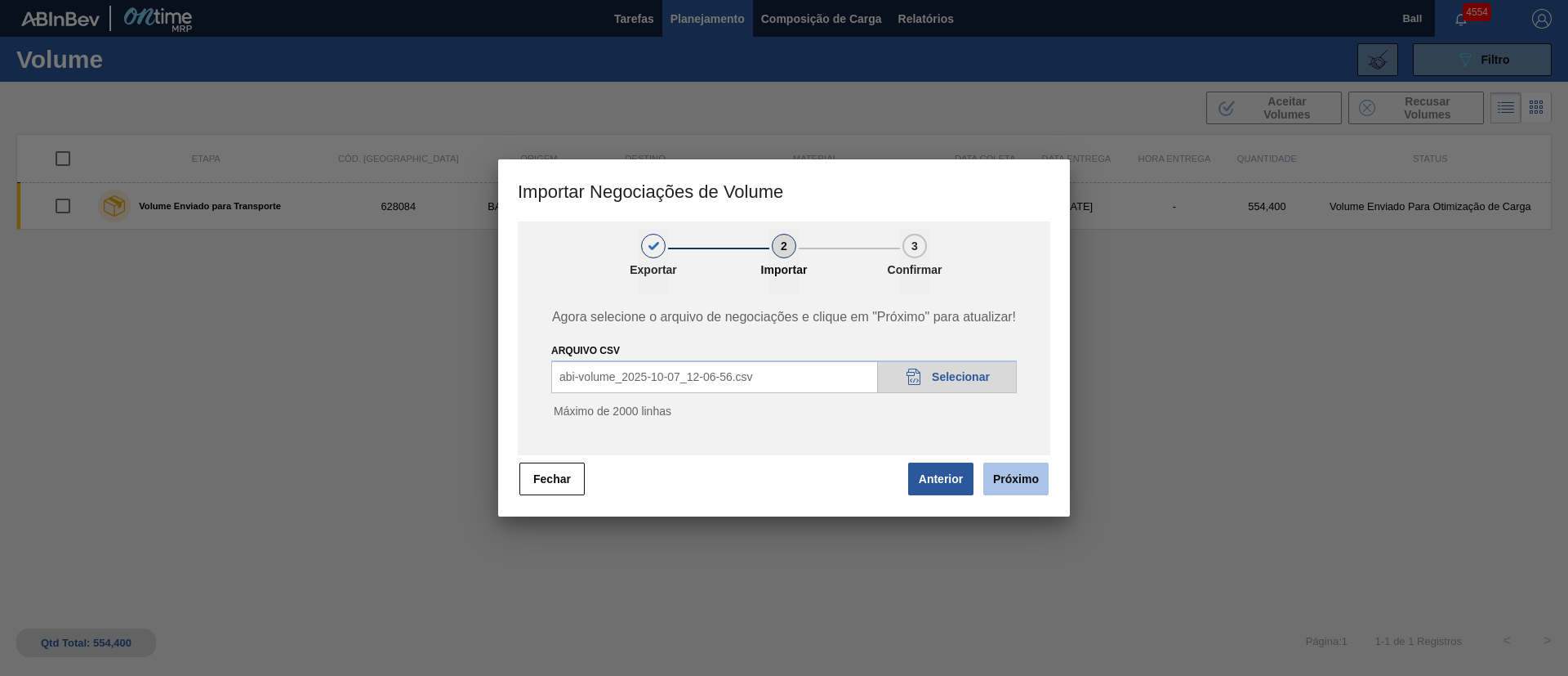
click at [1027, 470] on button "Próximo" at bounding box center [1016, 479] width 65 height 33
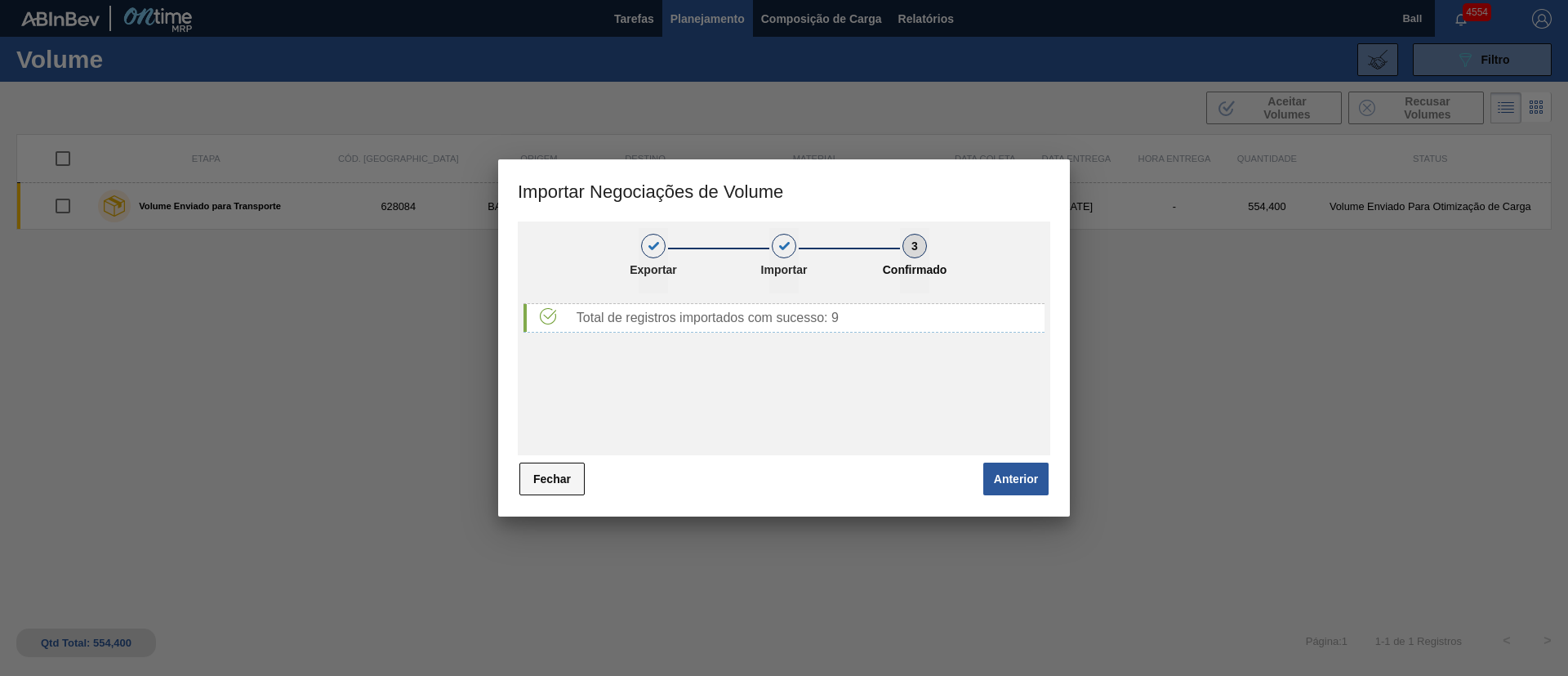
click at [531, 476] on button "Fechar" at bounding box center [551, 479] width 65 height 33
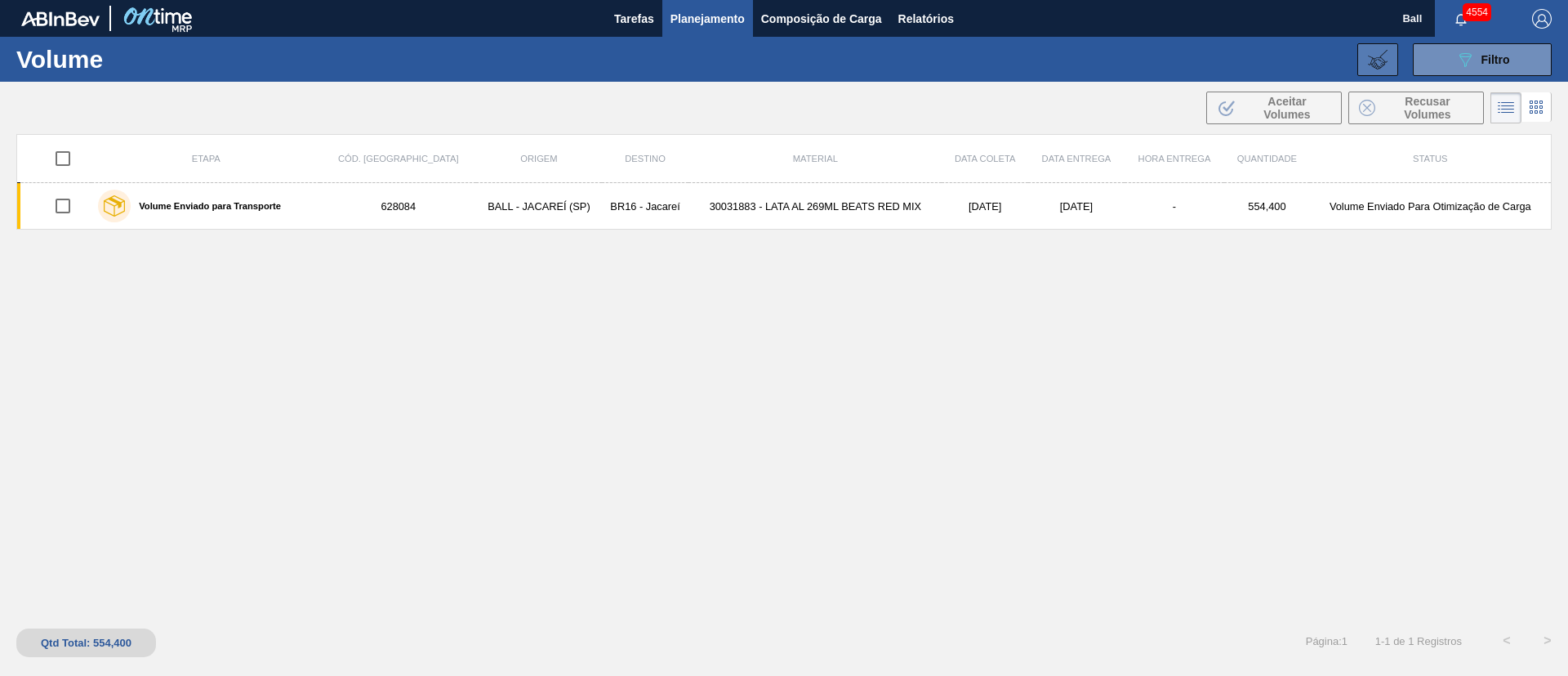
click at [1366, 63] on button at bounding box center [1377, 59] width 41 height 33
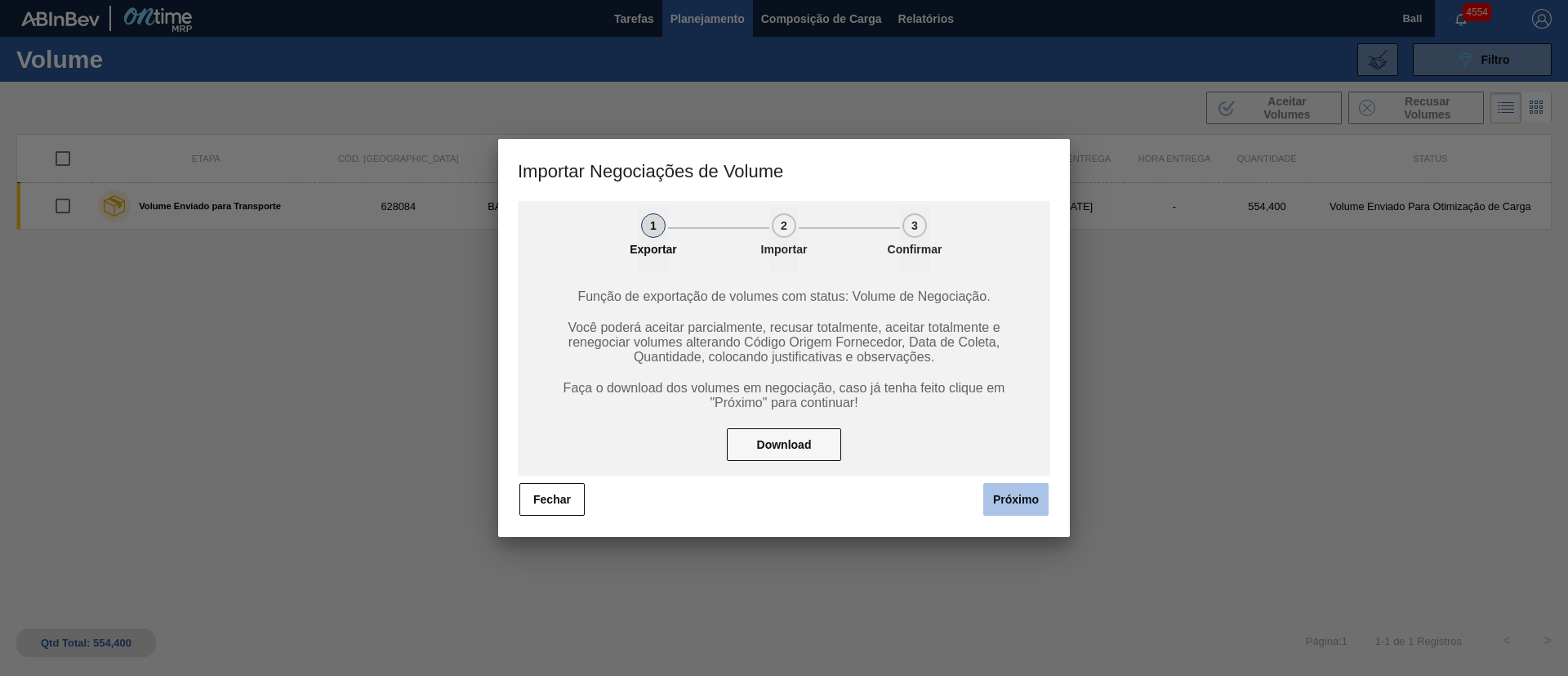
click at [1008, 499] on button "Próximo" at bounding box center [1016, 499] width 65 height 33
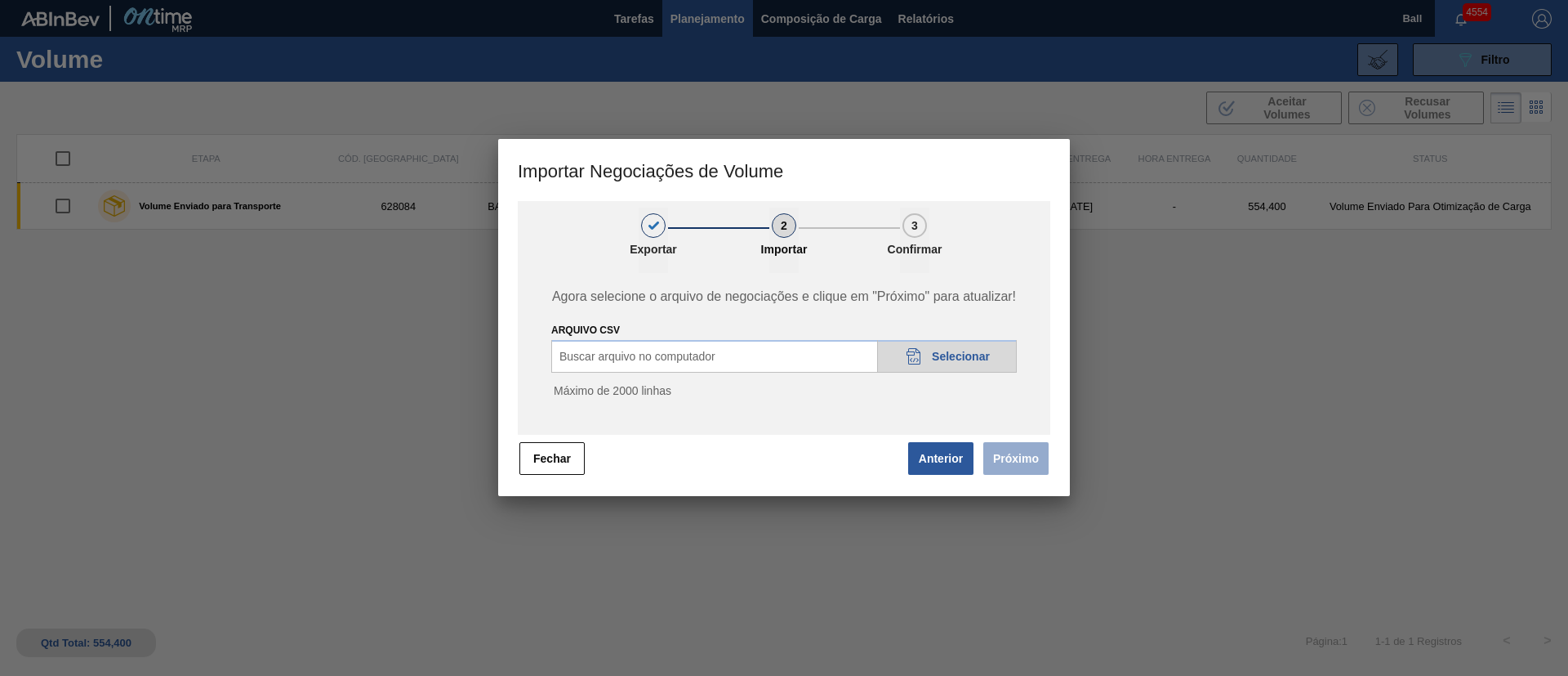
click at [928, 342] on div "20DAD902-3625-4257-8FDA-0C0CB19E2A3D Selecionar" at bounding box center [947, 356] width 140 height 33
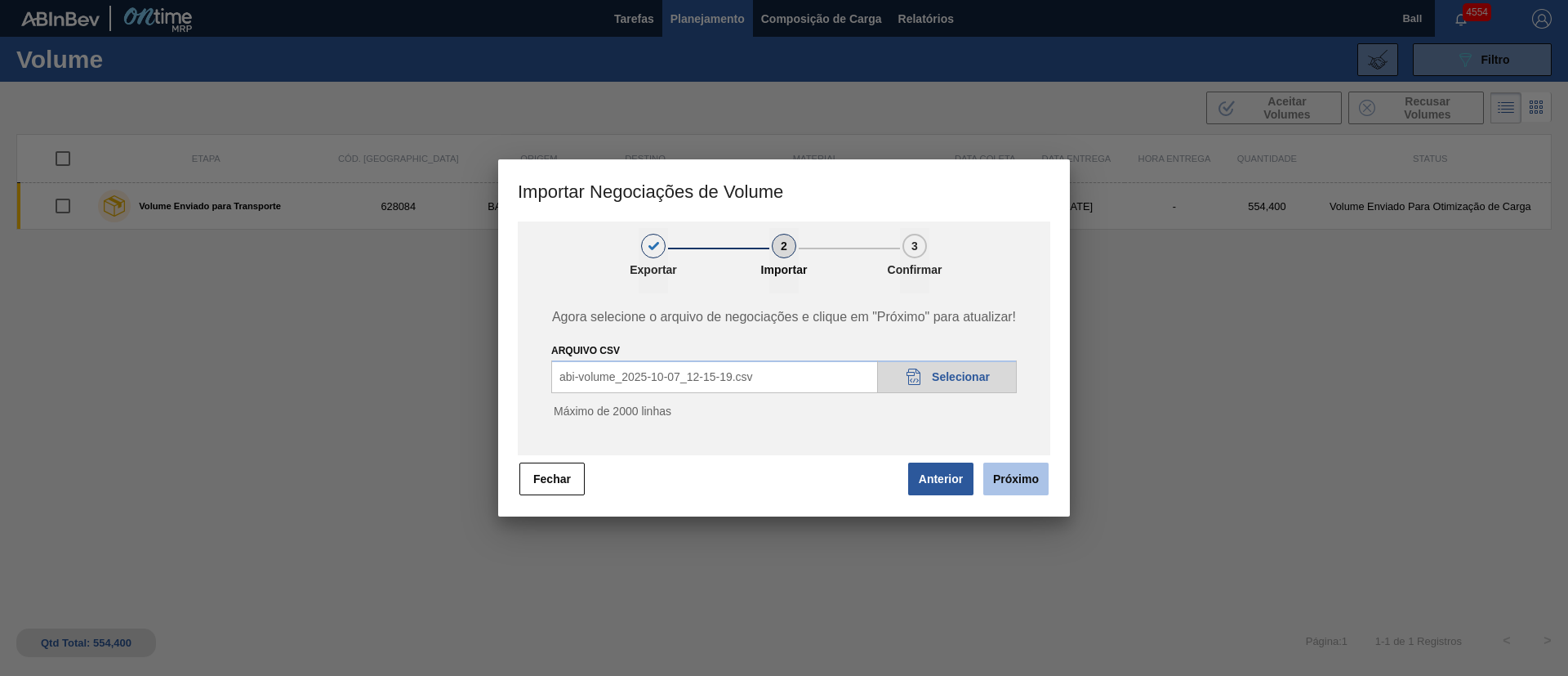
click at [1028, 482] on button "Próximo" at bounding box center [1016, 479] width 65 height 33
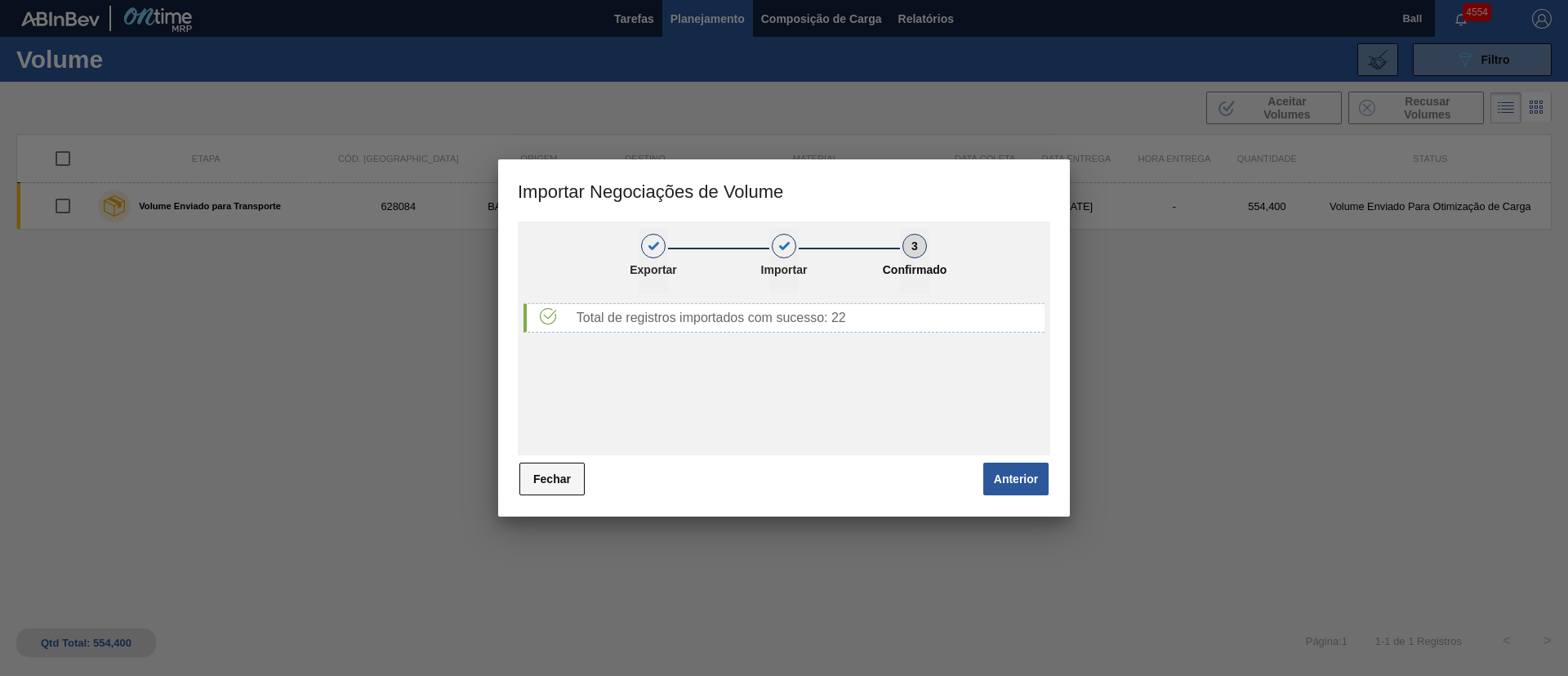
click at [548, 476] on button "Fechar" at bounding box center [551, 479] width 65 height 33
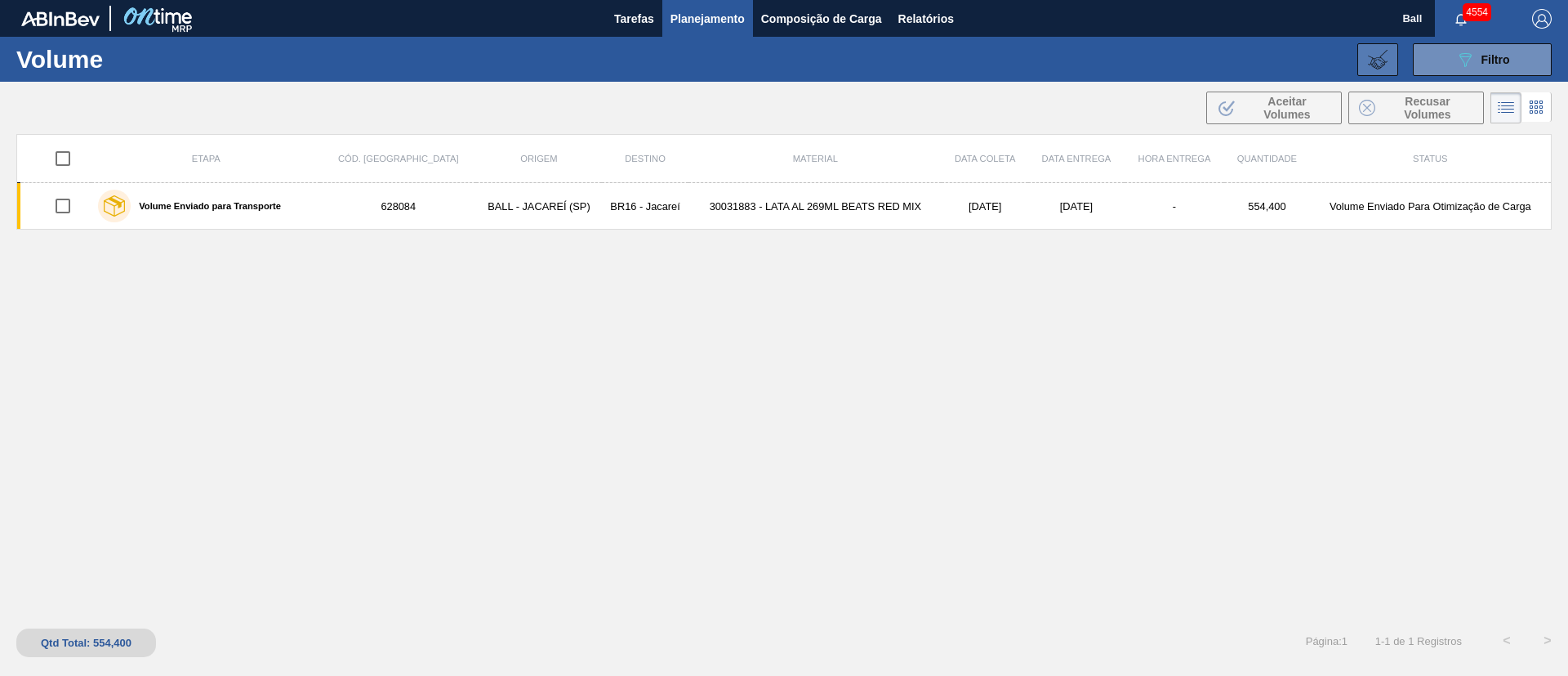
click at [1375, 63] on icon at bounding box center [1377, 59] width 20 height 20
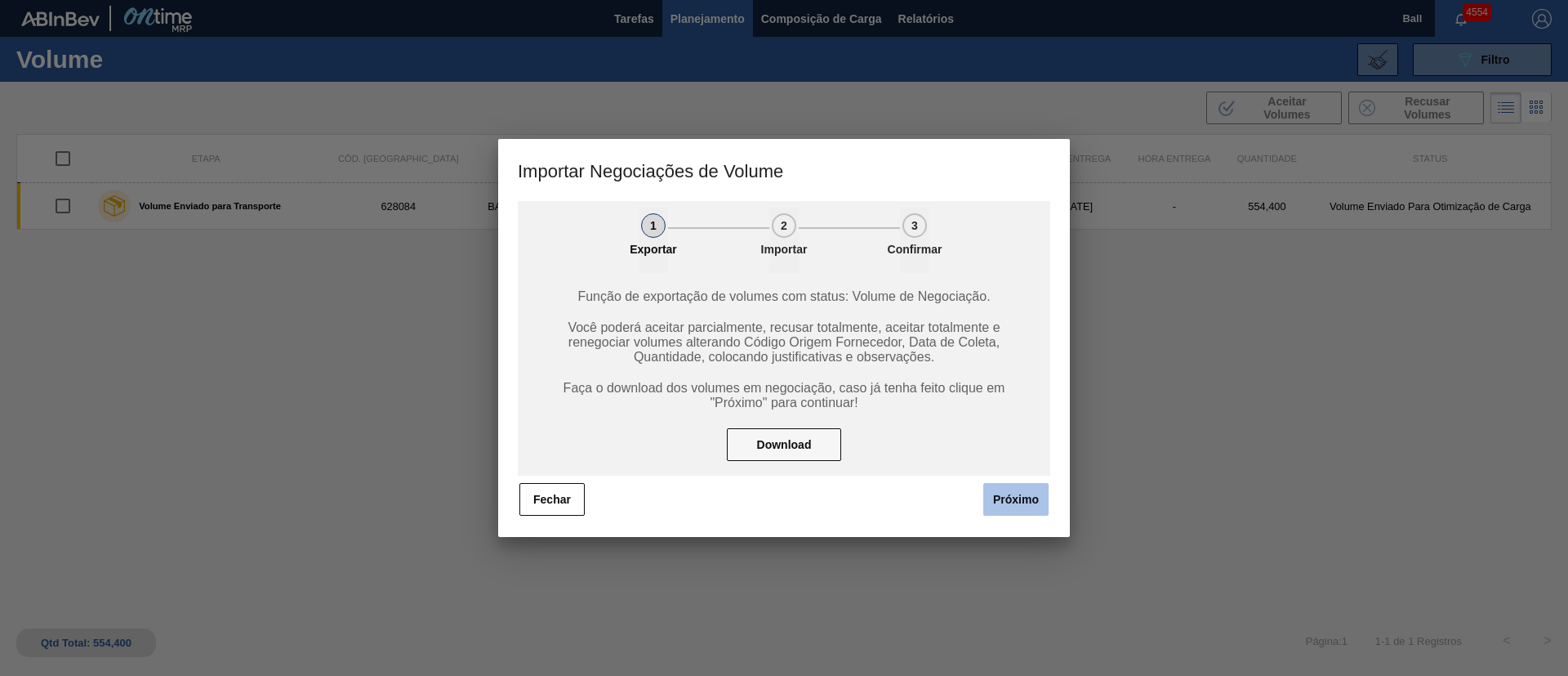
click at [1008, 502] on button "Próximo" at bounding box center [1016, 499] width 65 height 33
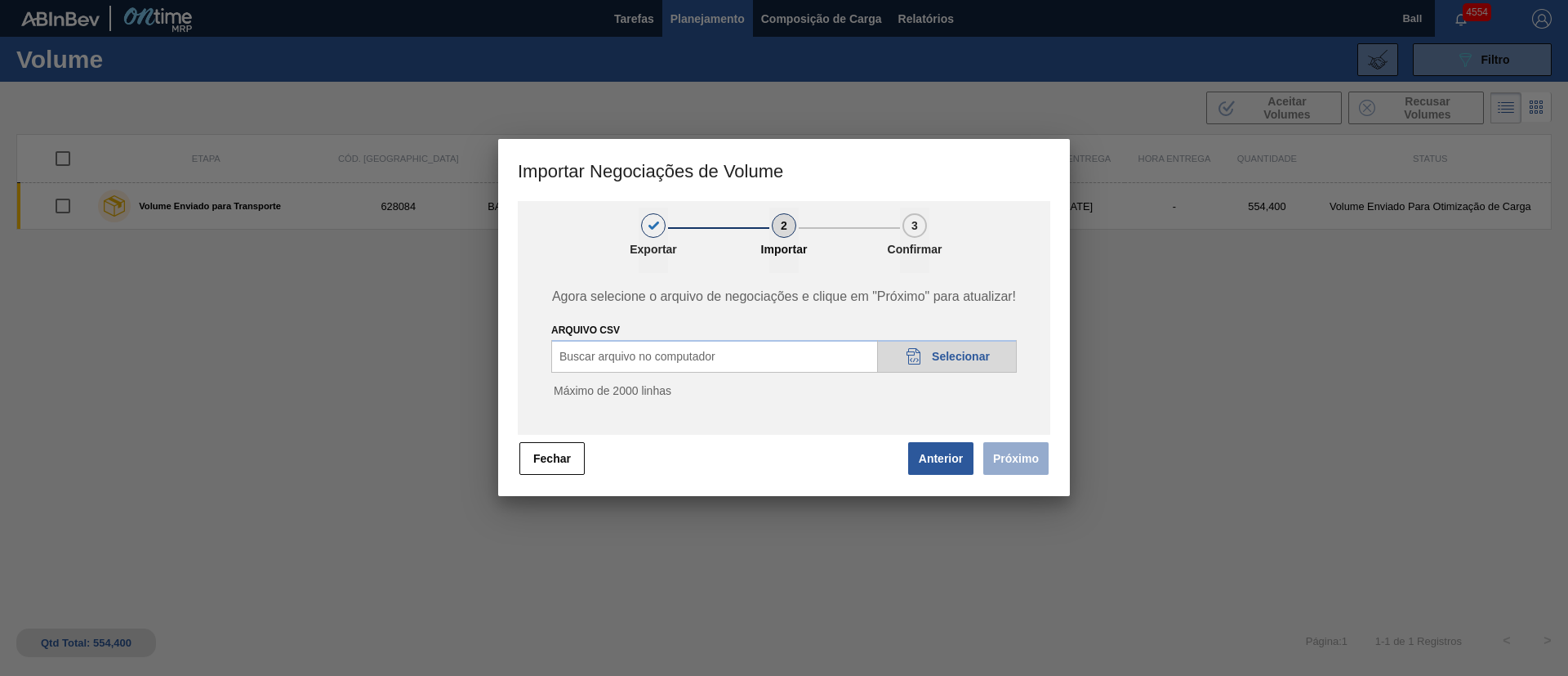
click at [962, 349] on span "Selecionar" at bounding box center [960, 356] width 58 height 13
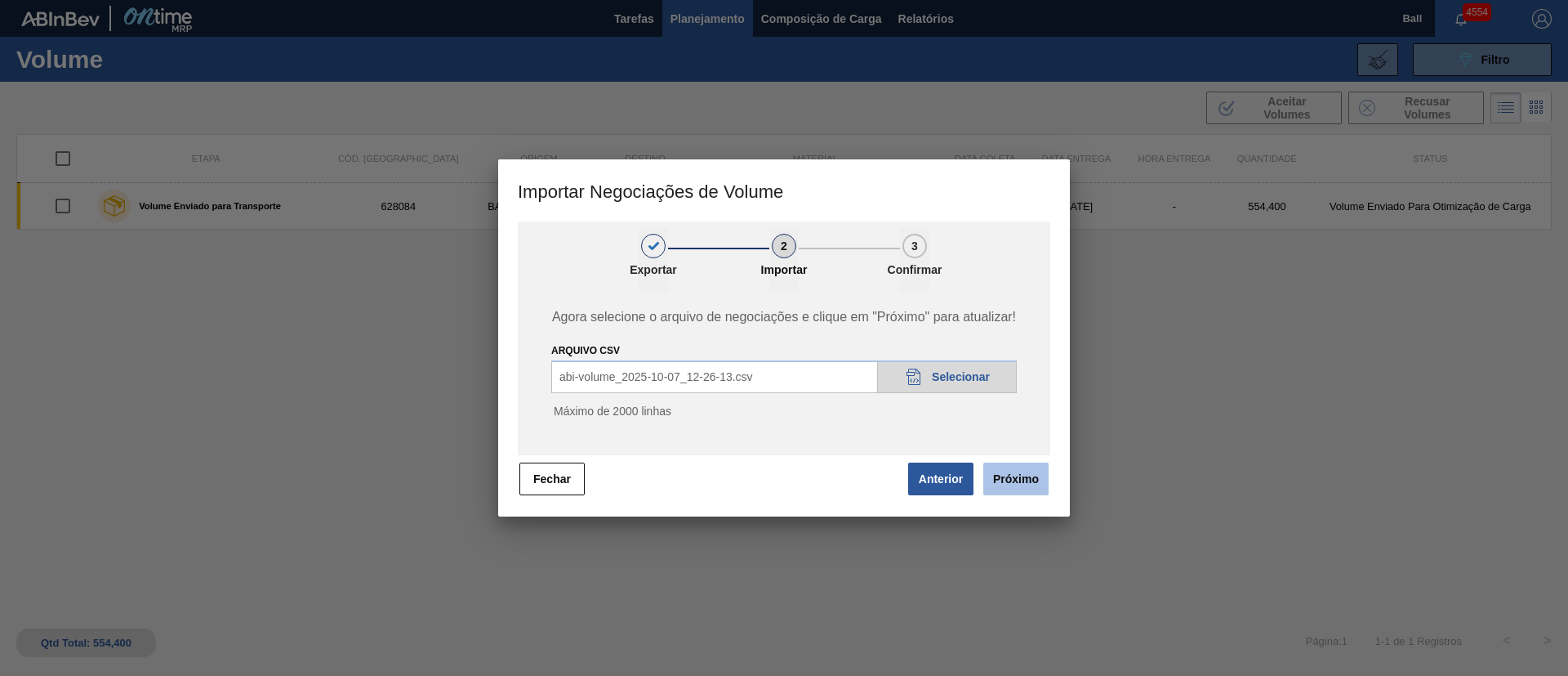
click at [1043, 472] on button "Próximo" at bounding box center [1016, 479] width 65 height 33
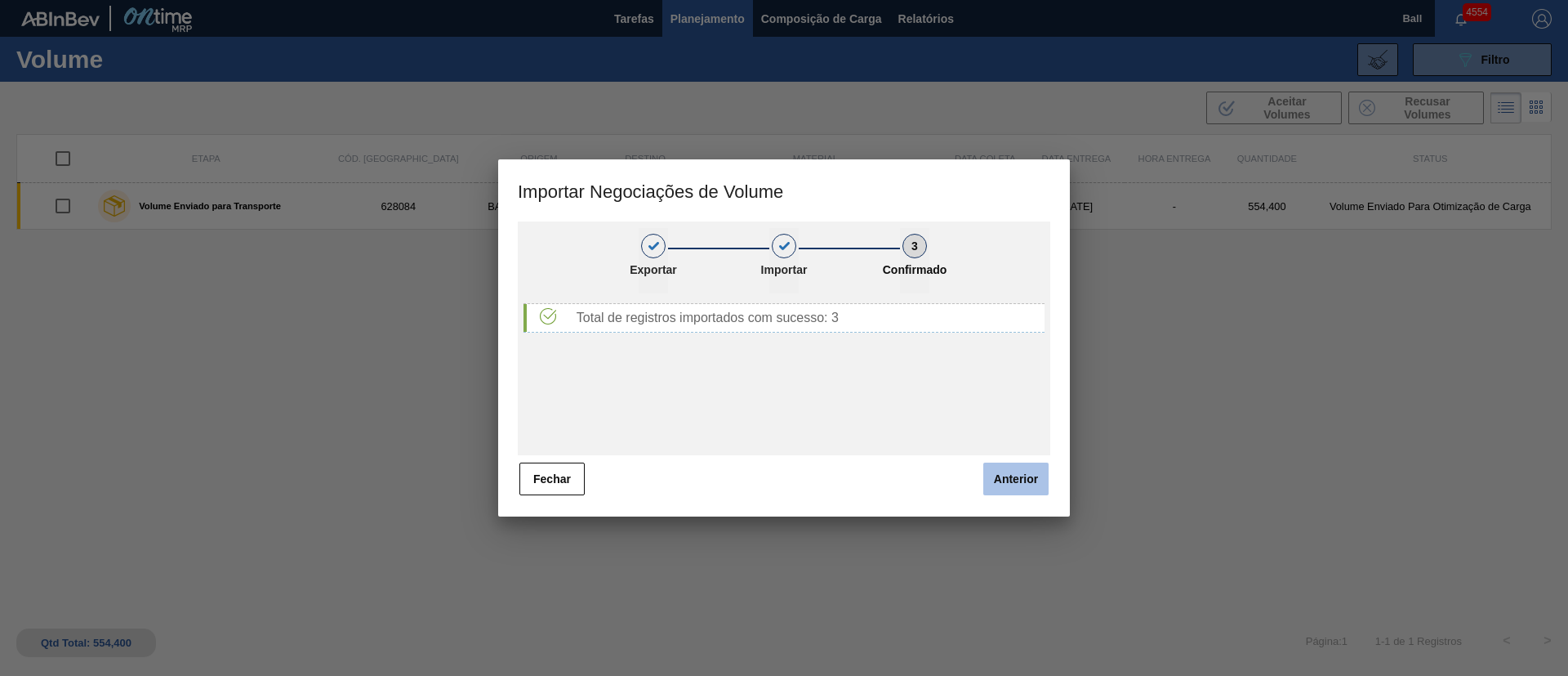
click at [1040, 480] on button "Anterior" at bounding box center [1016, 479] width 65 height 33
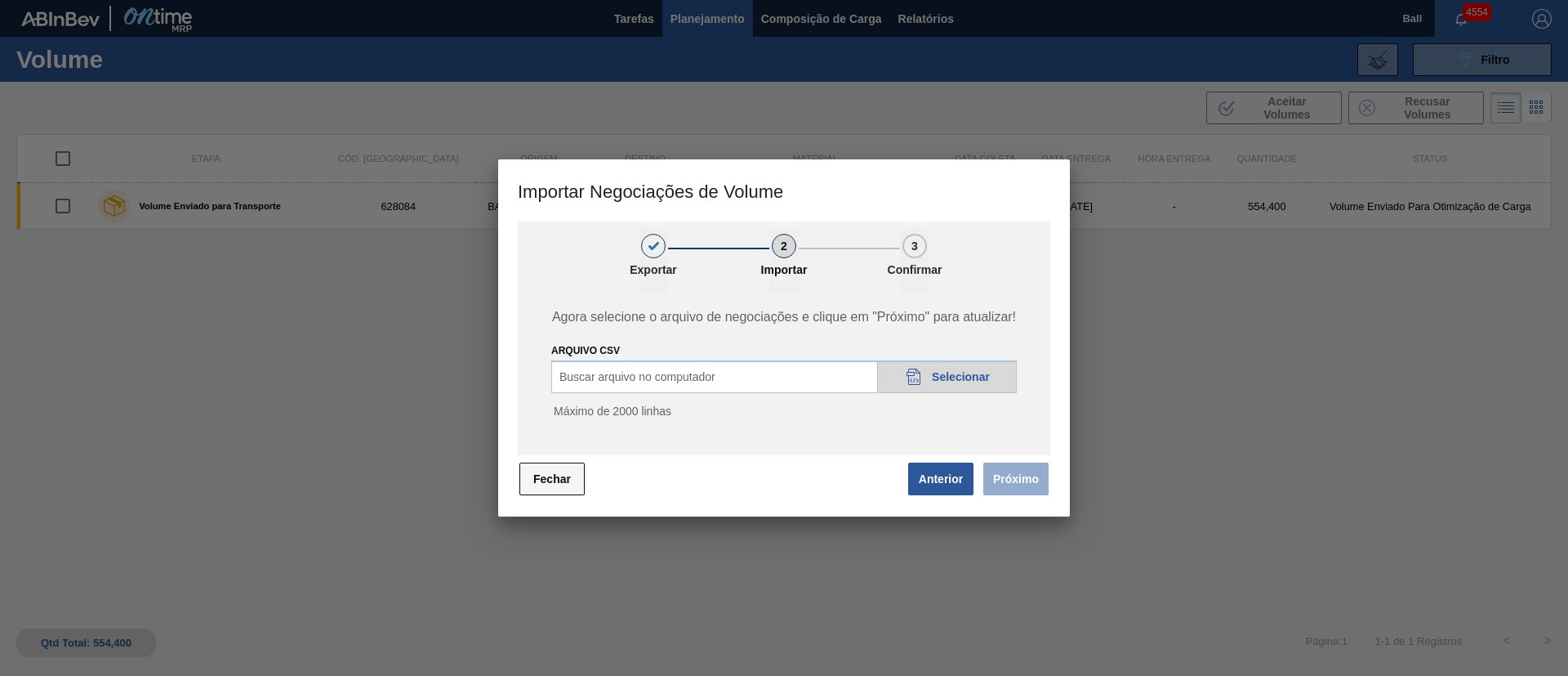
click at [548, 480] on button "Fechar" at bounding box center [551, 479] width 65 height 33
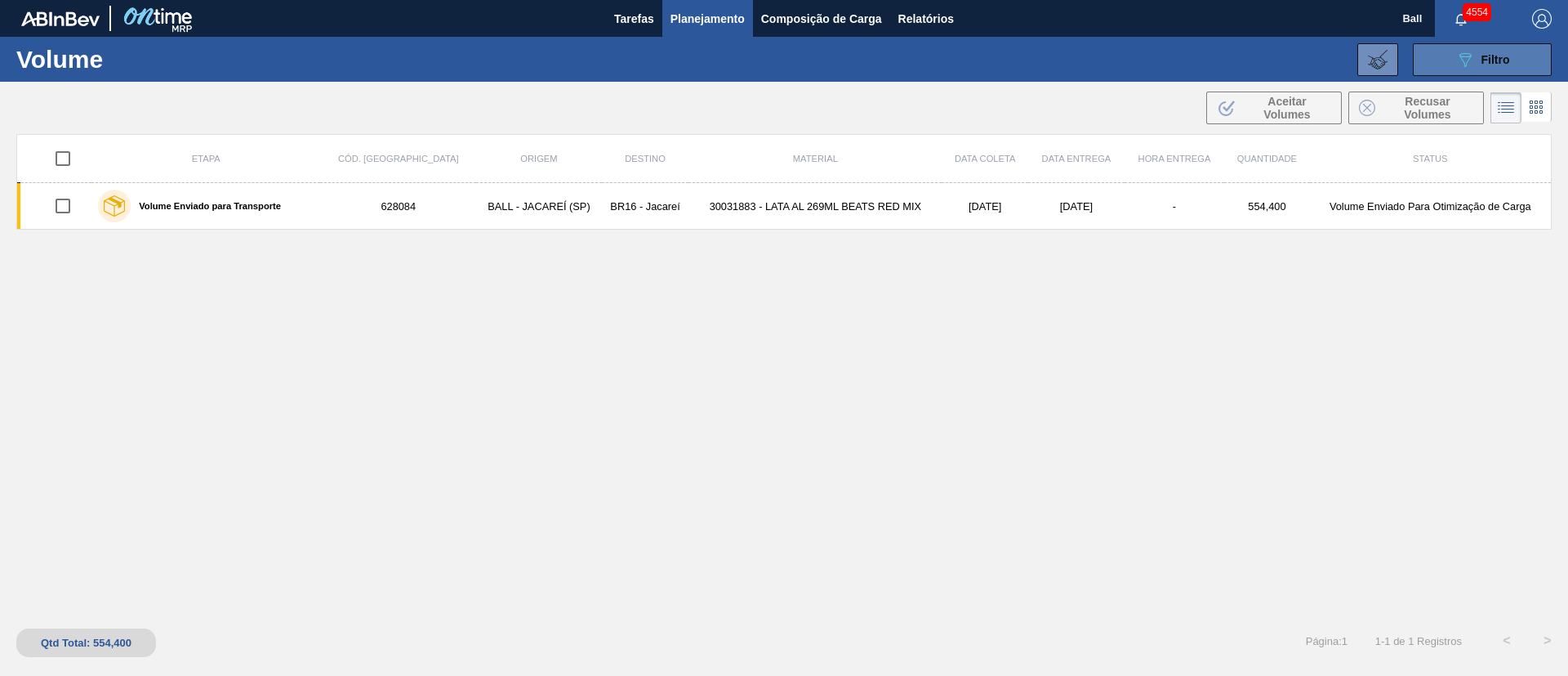
click at [1495, 64] on span "Filtro" at bounding box center [1496, 59] width 28 height 13
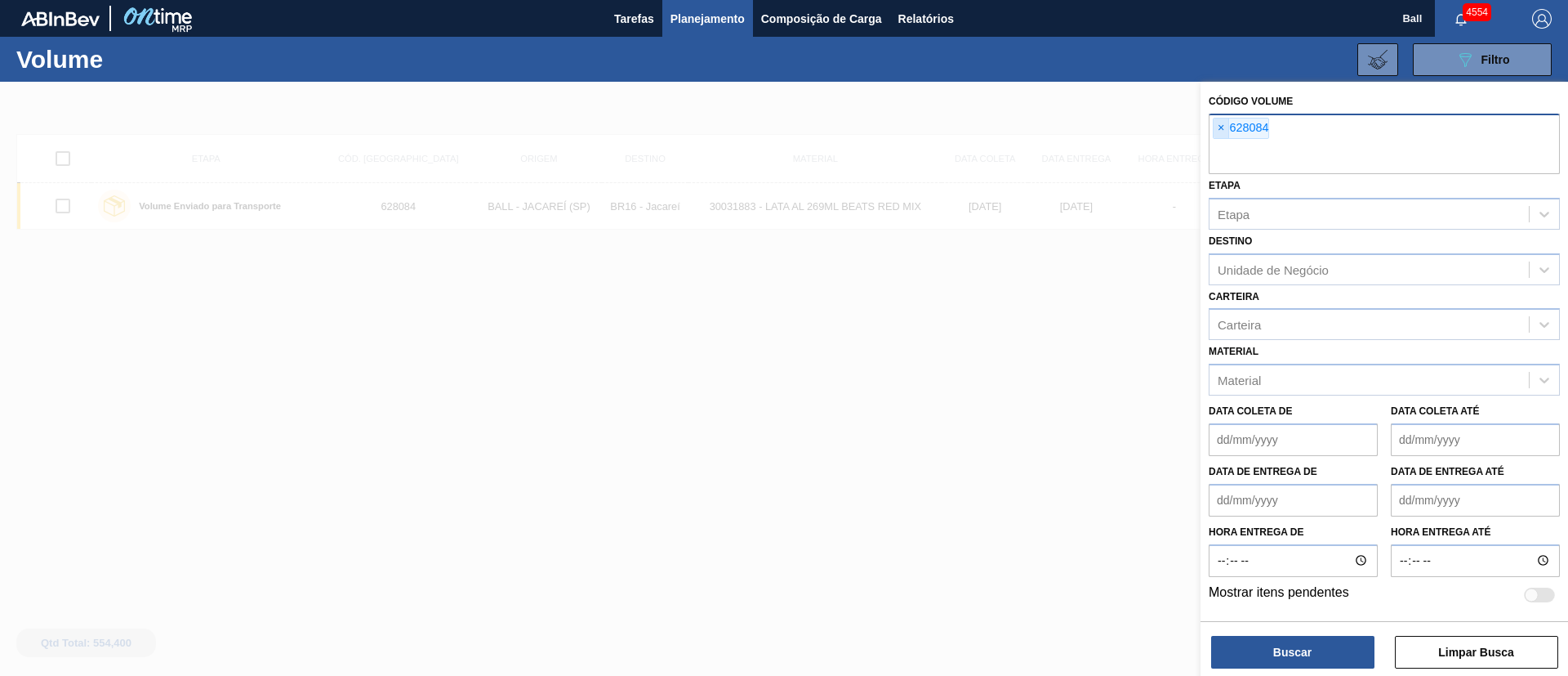
click at [1217, 130] on span "×" at bounding box center [1222, 127] width 15 height 20
paste input "628386"
type input "628386"
click at [1211, 635] on button "Buscar" at bounding box center [1292, 651] width 163 height 33
click at [1280, 653] on main "Tarefas Planejamento Composição de Carga Relatórios Ball 4554 Marcar todas como…" at bounding box center [784, 338] width 1568 height 676
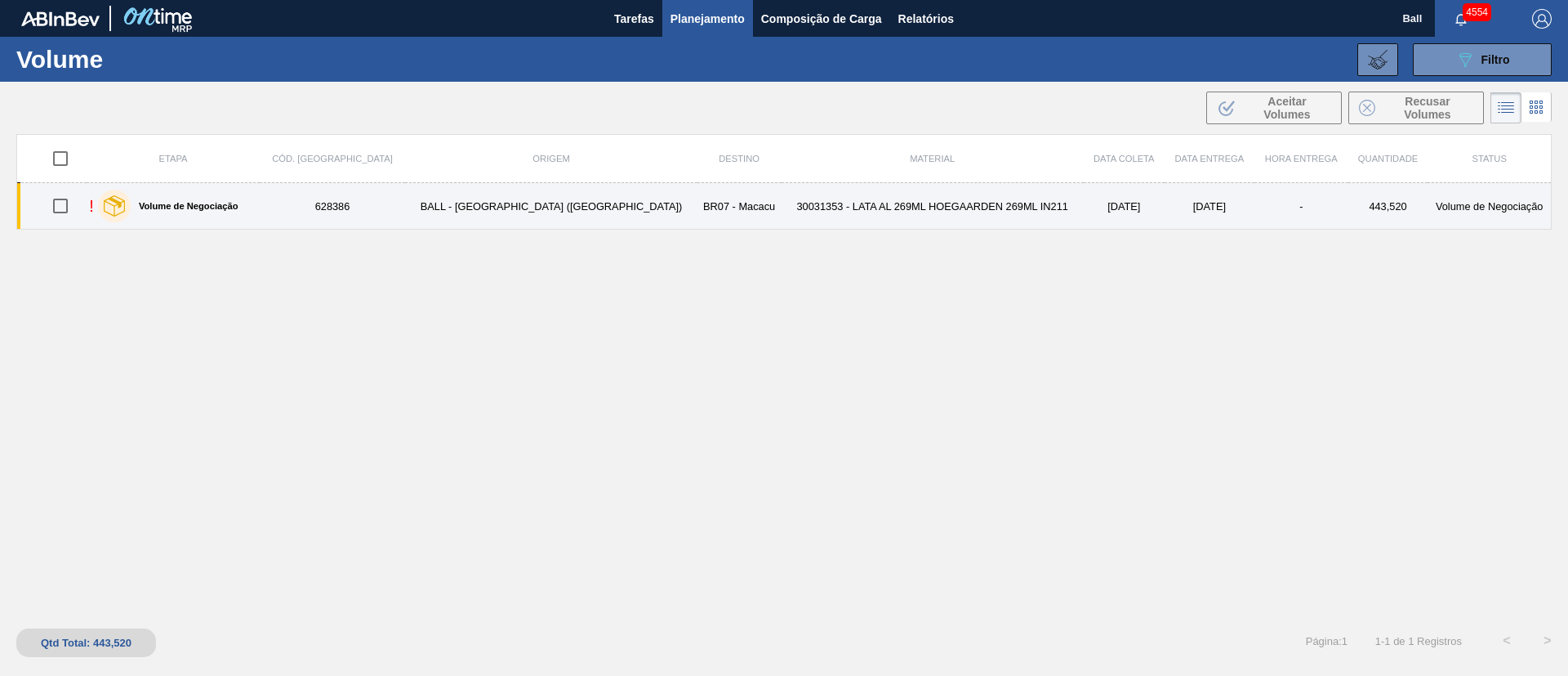
click at [544, 220] on td "BALL - [GEOGRAPHIC_DATA] ([GEOGRAPHIC_DATA])" at bounding box center [550, 206] width 292 height 46
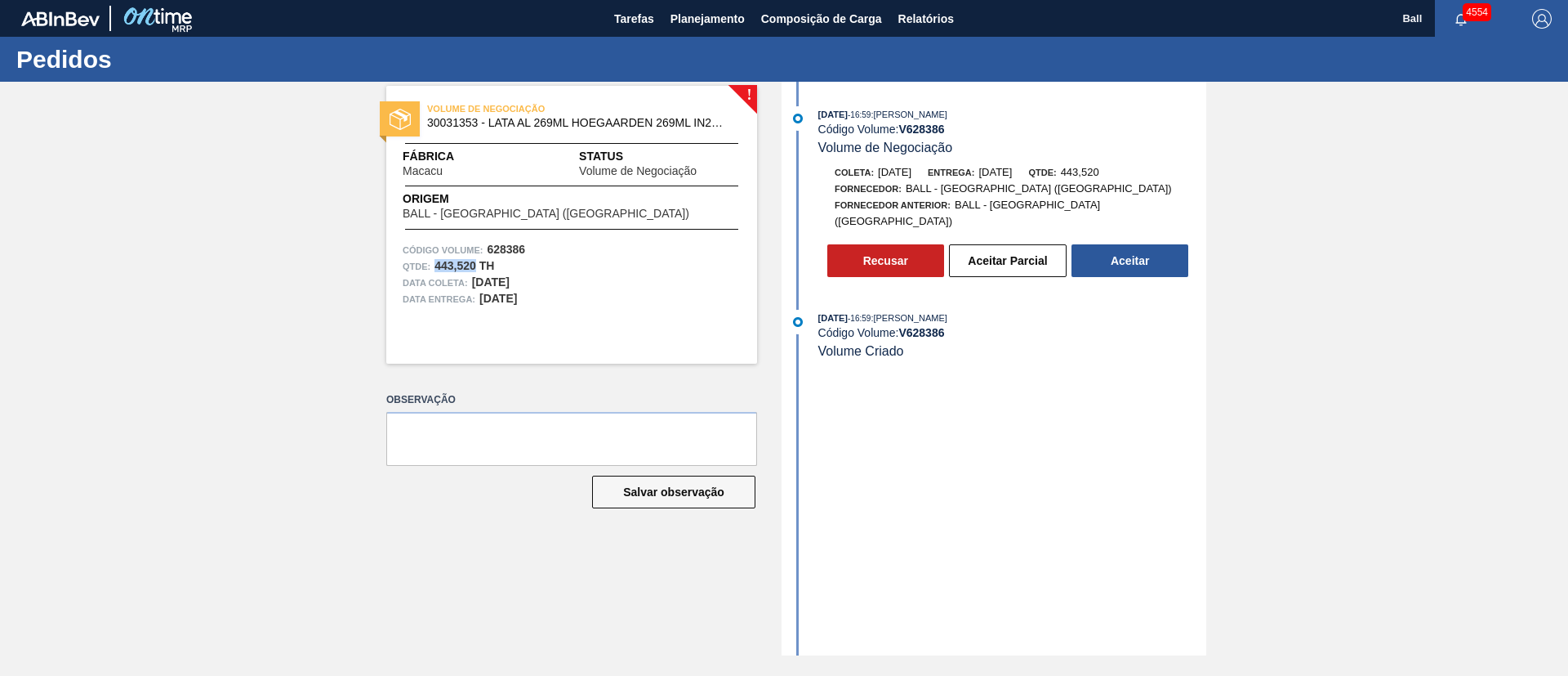
drag, startPoint x: 476, startPoint y: 269, endPoint x: 437, endPoint y: 267, distance: 39.1
click at [437, 267] on strong "443,520 TH" at bounding box center [464, 265] width 59 height 13
copy strong "443,520"
click at [696, 9] on span "Planejamento" at bounding box center [707, 19] width 75 height 20
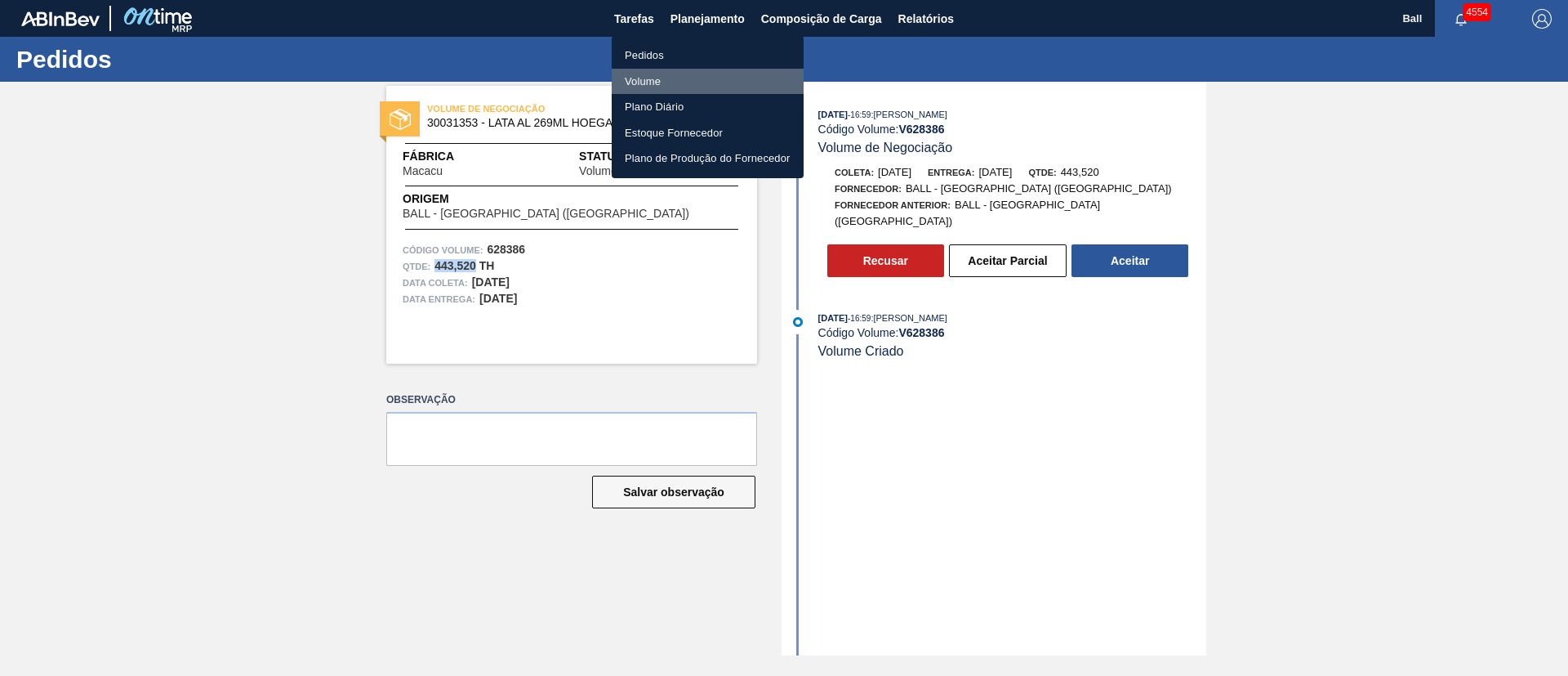
click at [656, 82] on li "Volume" at bounding box center [707, 82] width 192 height 26
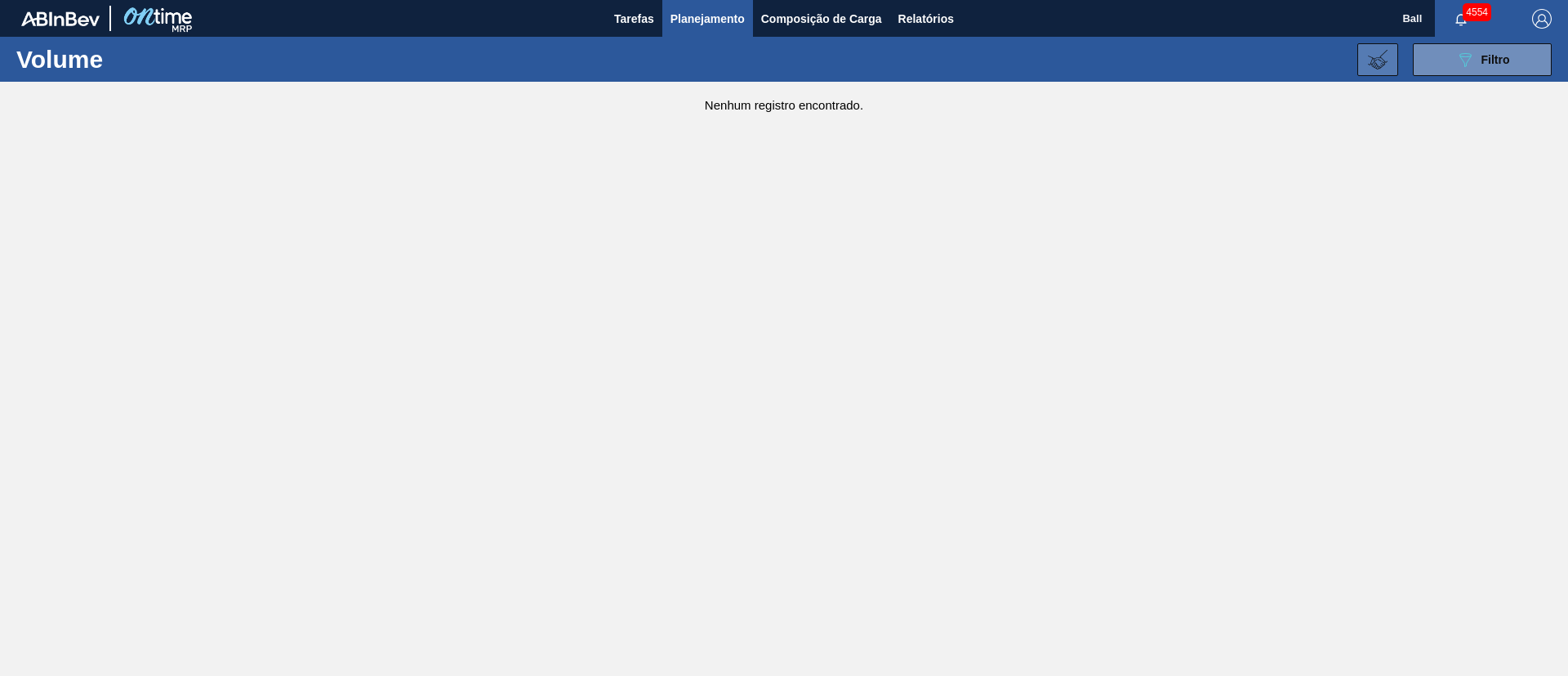
click at [1376, 65] on icon at bounding box center [1377, 59] width 20 height 20
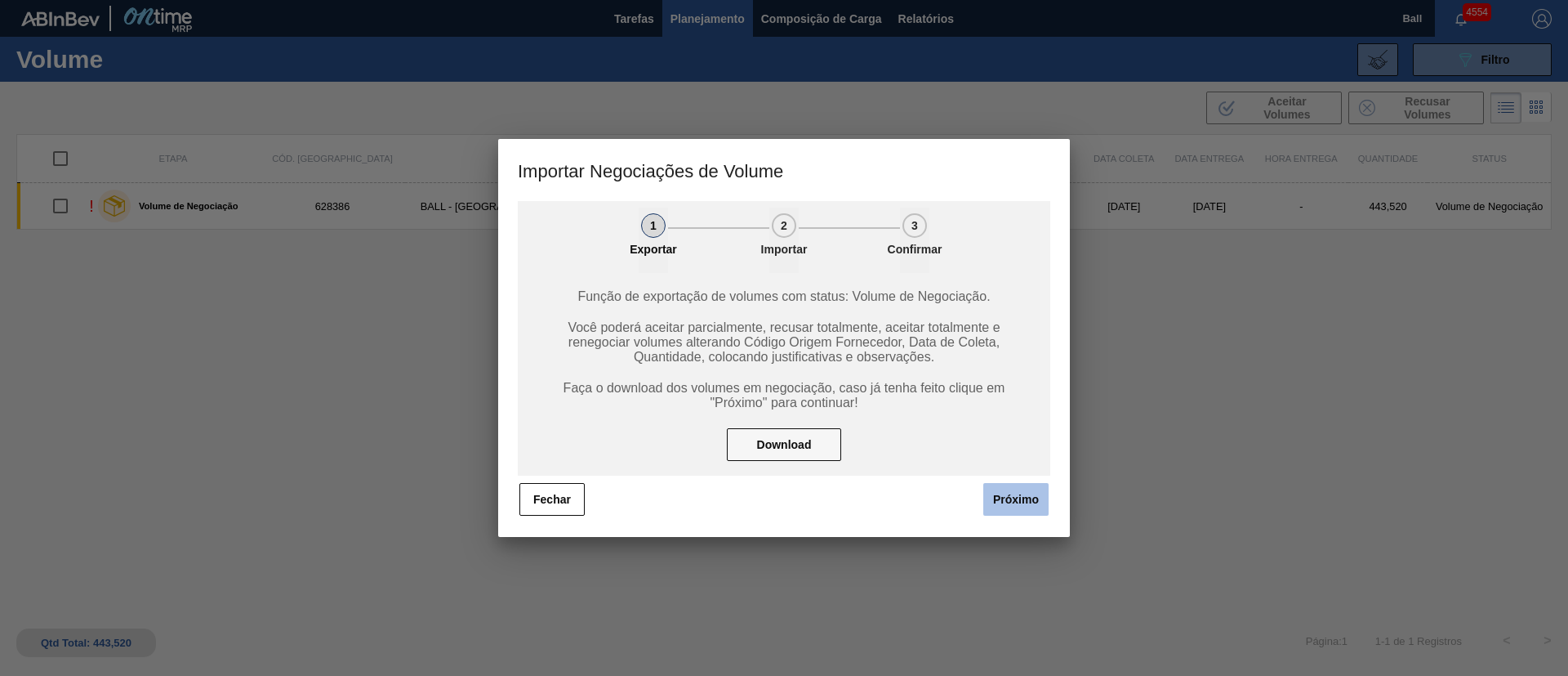
click at [1016, 513] on button "Próximo" at bounding box center [1016, 499] width 65 height 33
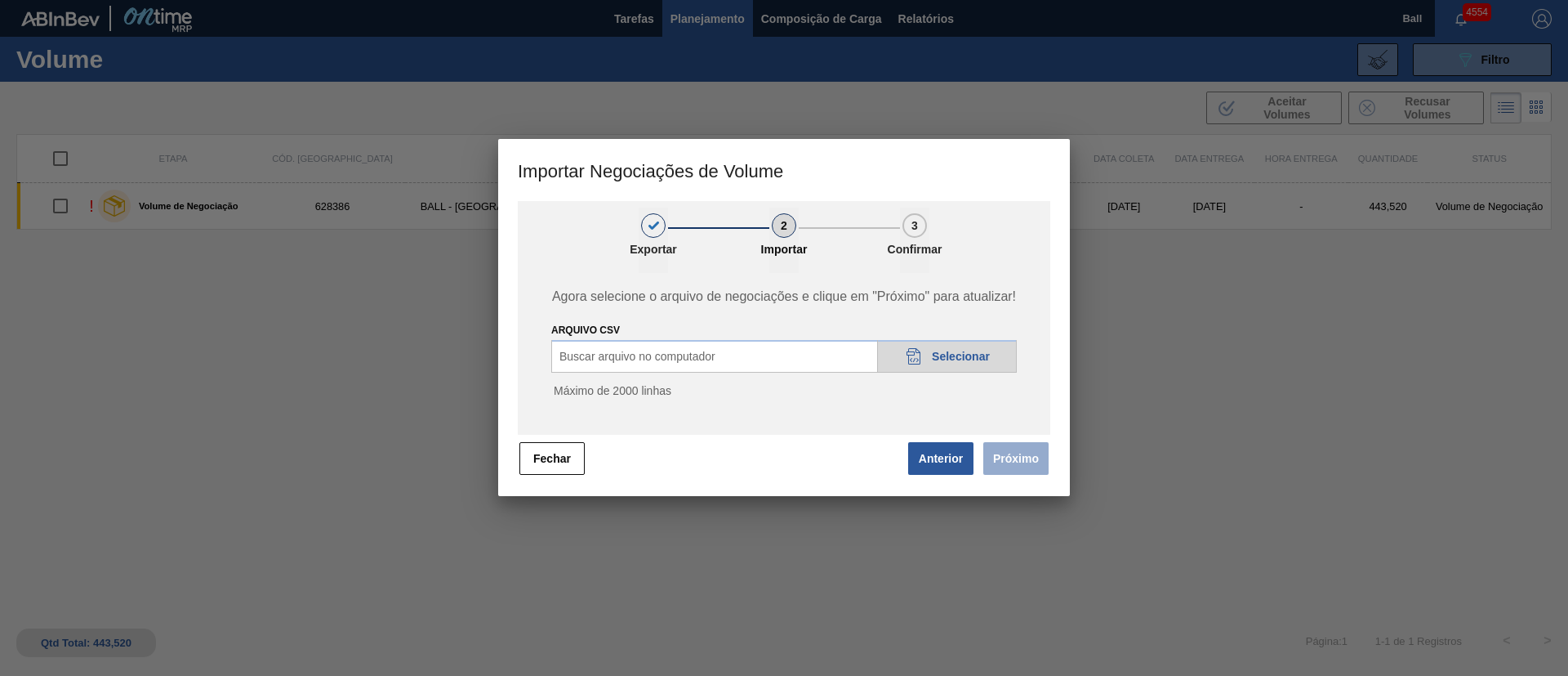
click at [961, 354] on span "Selecionar" at bounding box center [960, 356] width 58 height 13
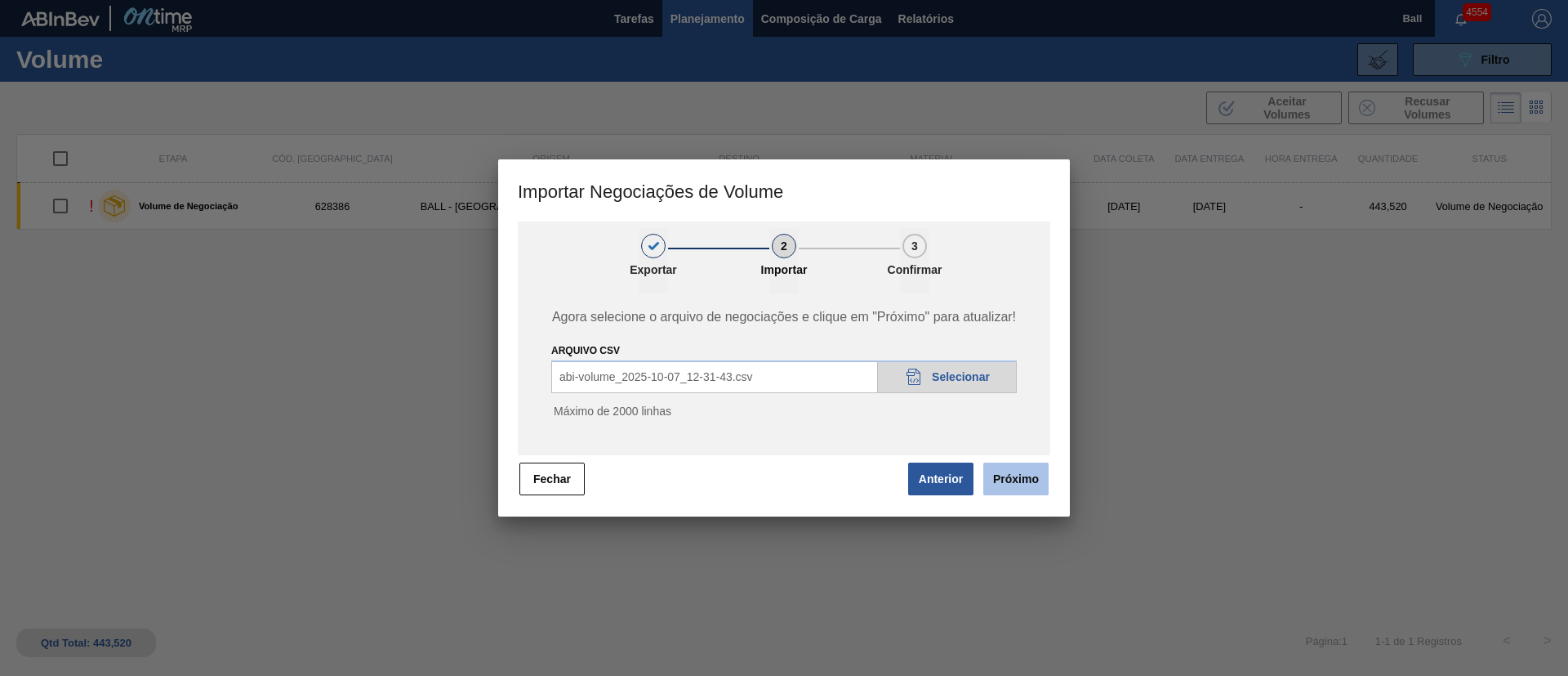
click at [1036, 468] on button "Próximo" at bounding box center [1016, 479] width 65 height 33
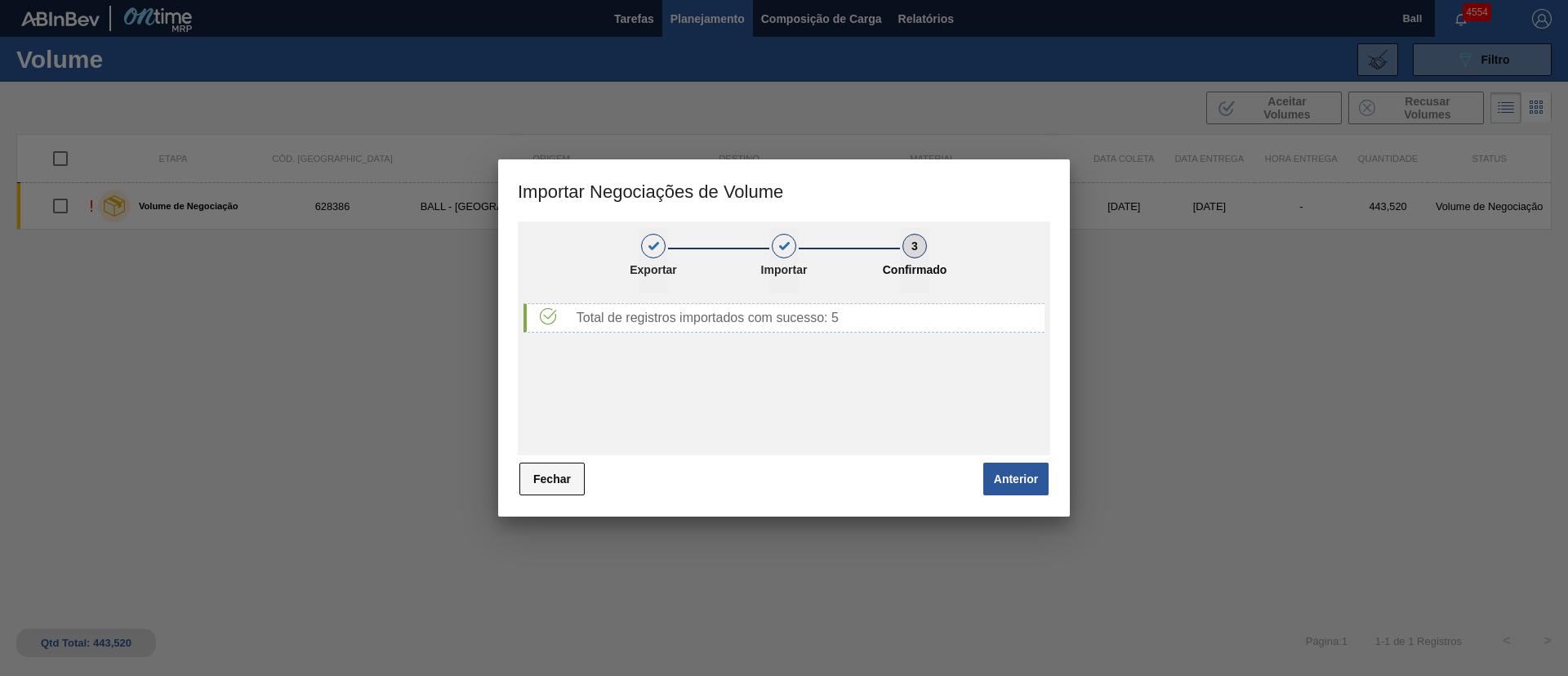
click at [542, 476] on button "Fechar" at bounding box center [551, 479] width 65 height 33
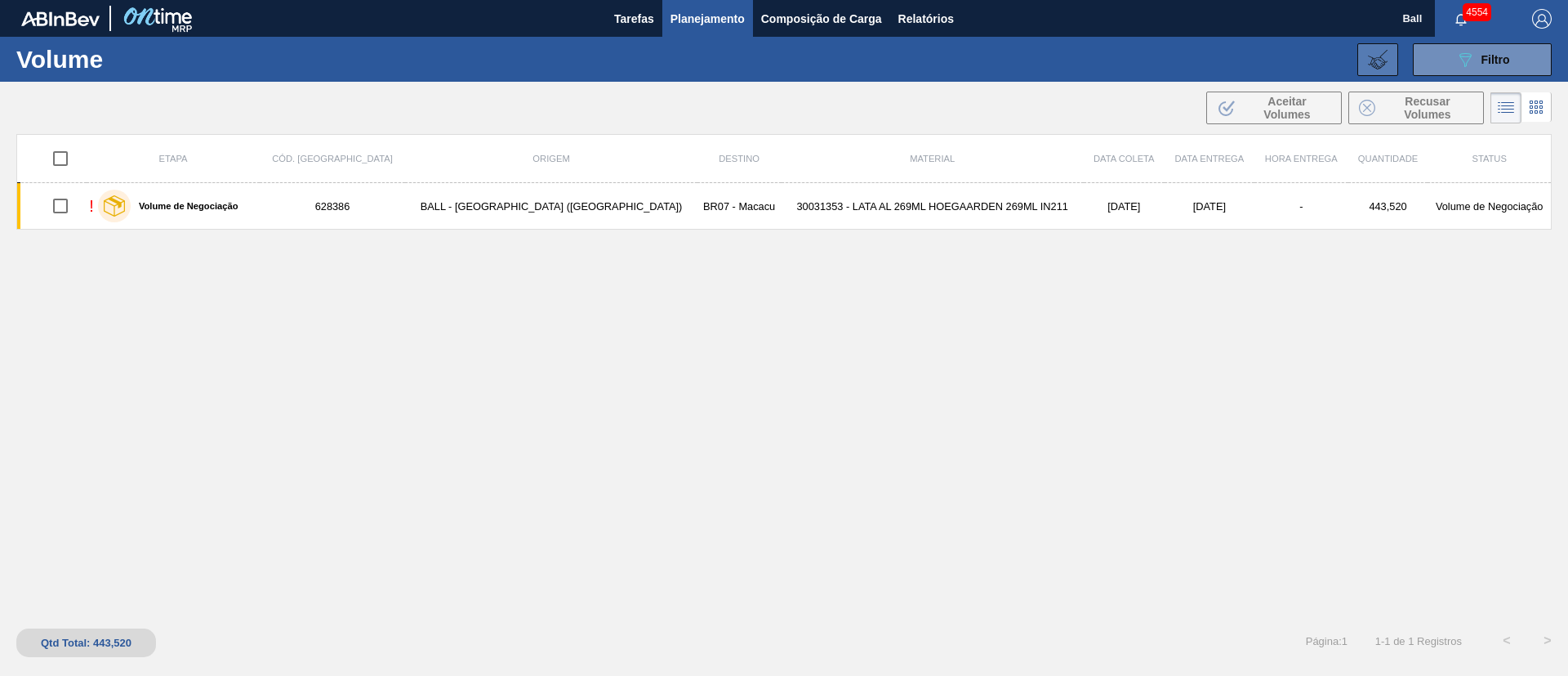
click at [1384, 60] on icon at bounding box center [1377, 59] width 20 height 20
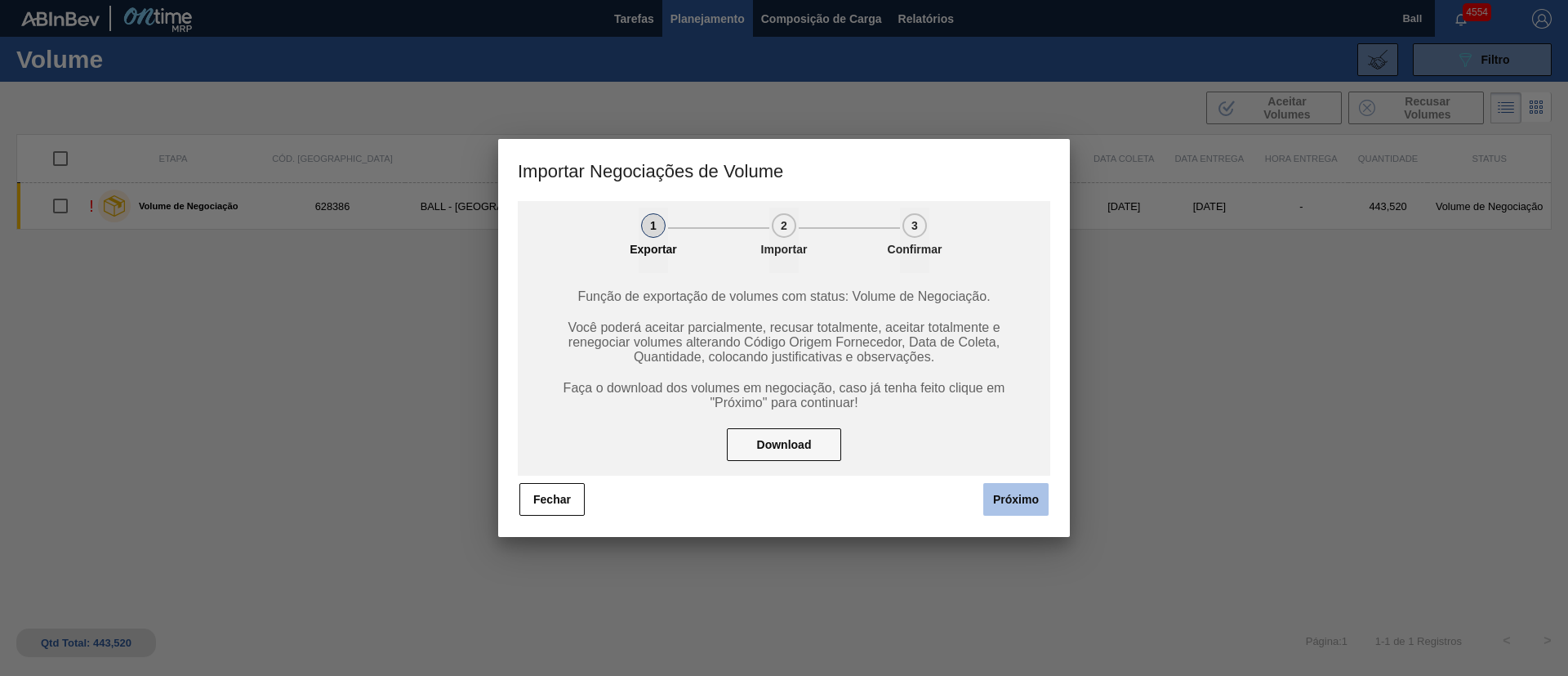
click at [1026, 488] on button "Próximo" at bounding box center [1016, 499] width 65 height 33
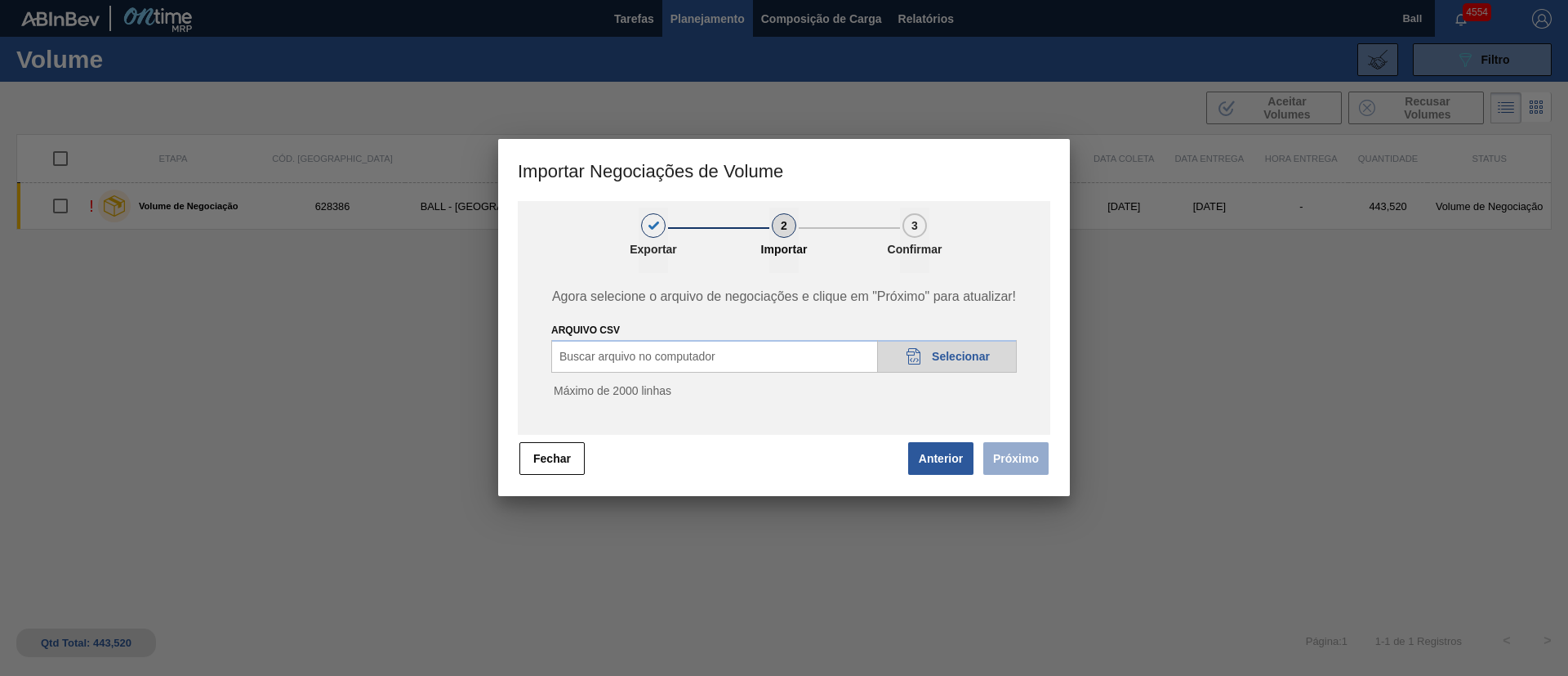
click at [934, 352] on span "Selecionar" at bounding box center [960, 356] width 58 height 13
click at [945, 362] on div "20DAD902-3625-4257-8FDA-0C0CB19E2A3D Selecionar" at bounding box center [947, 356] width 140 height 33
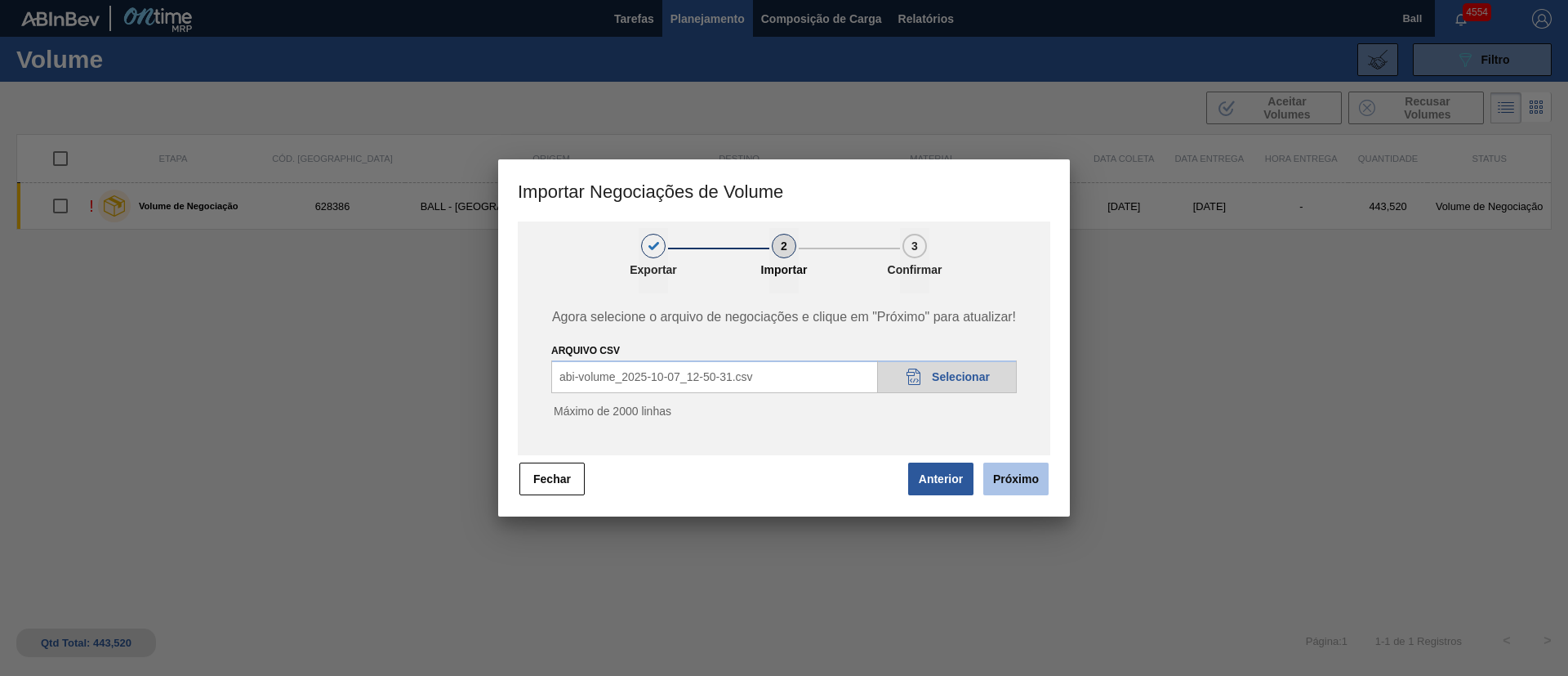
click at [1026, 478] on button "Próximo" at bounding box center [1016, 479] width 65 height 33
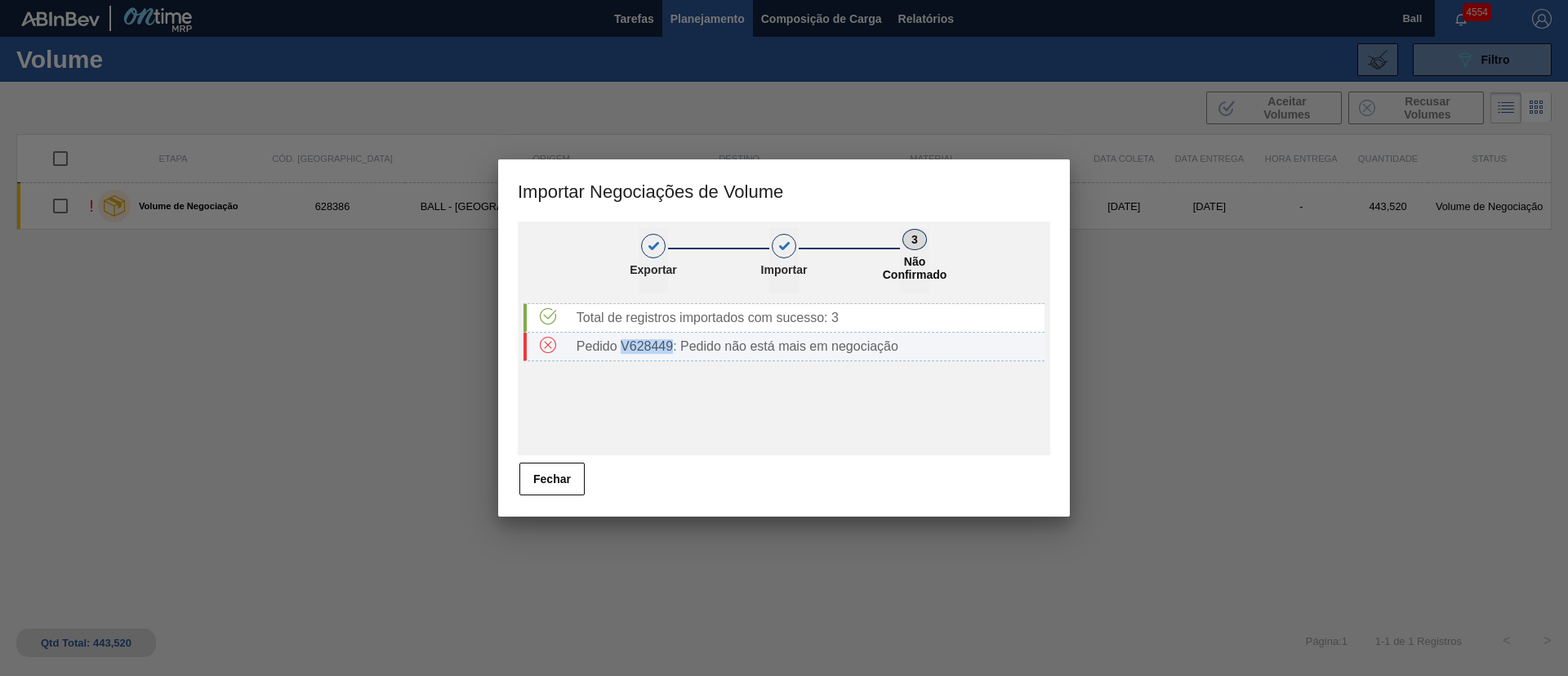
drag, startPoint x: 621, startPoint y: 351, endPoint x: 670, endPoint y: 350, distance: 49.0
click at [670, 350] on div "Pedido V628449: Pedido não está mais em negociação" at bounding box center [807, 346] width 475 height 15
copy div "V628449"
click at [570, 473] on button "Fechar" at bounding box center [551, 479] width 65 height 33
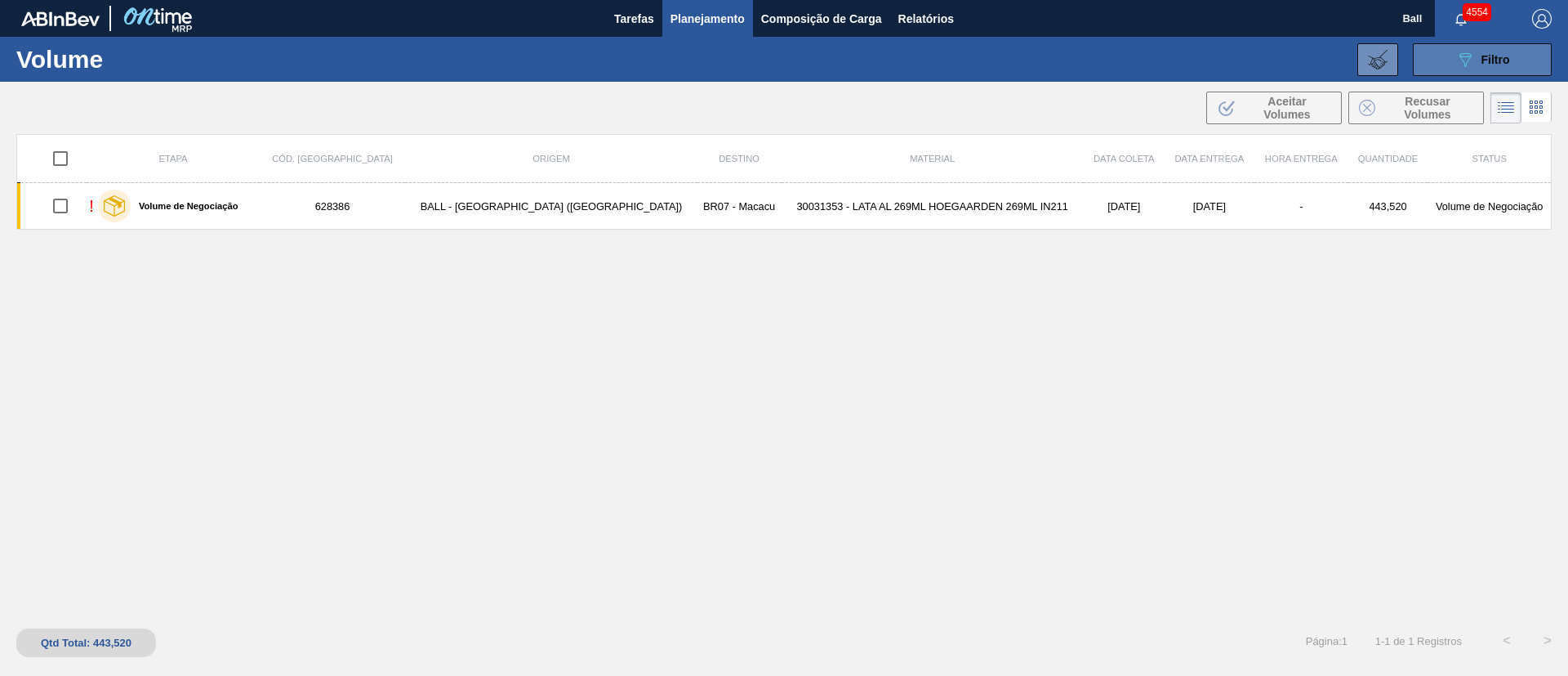
click at [1458, 50] on icon "089F7B8B-B2A5-4AFE-B5C0-19BA573D28AC" at bounding box center [1465, 59] width 20 height 20
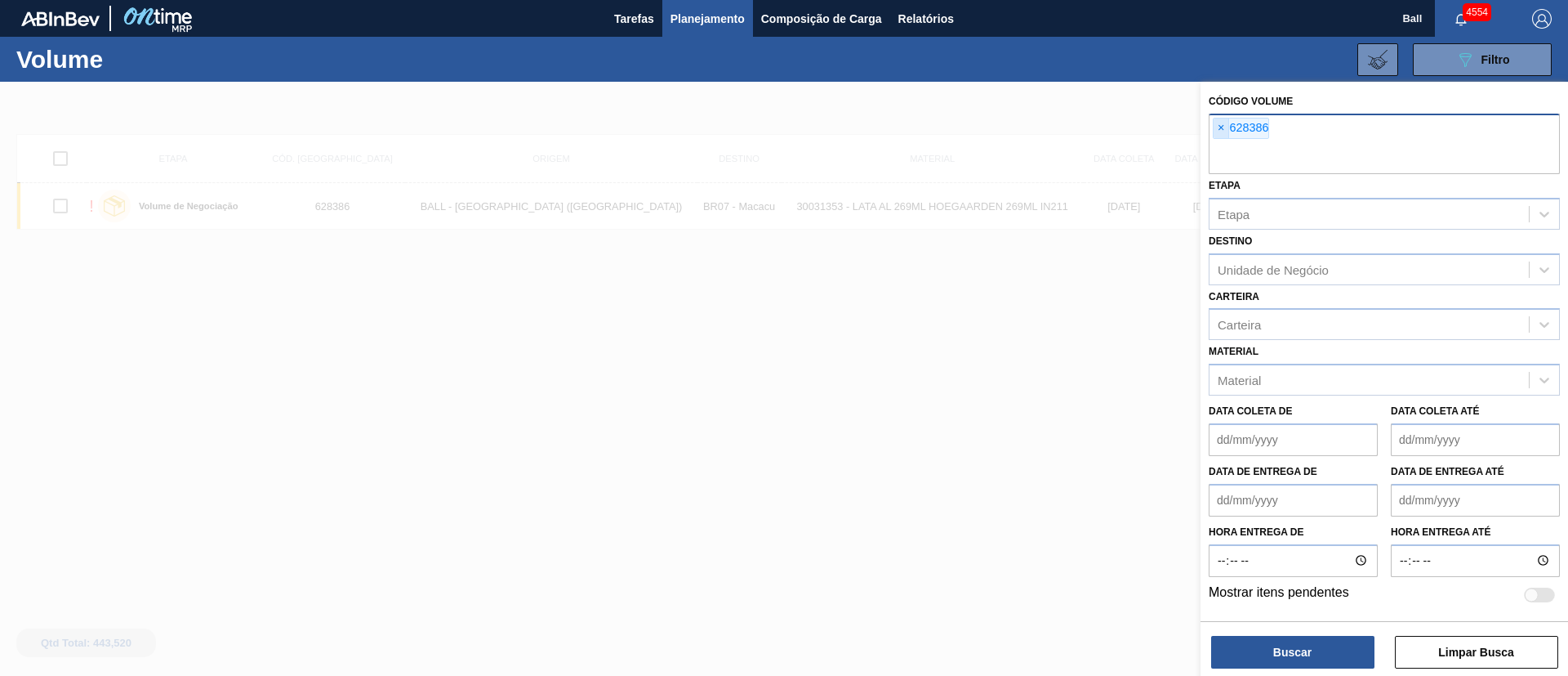
click at [1222, 129] on span "×" at bounding box center [1222, 127] width 15 height 20
paste input "V628178"
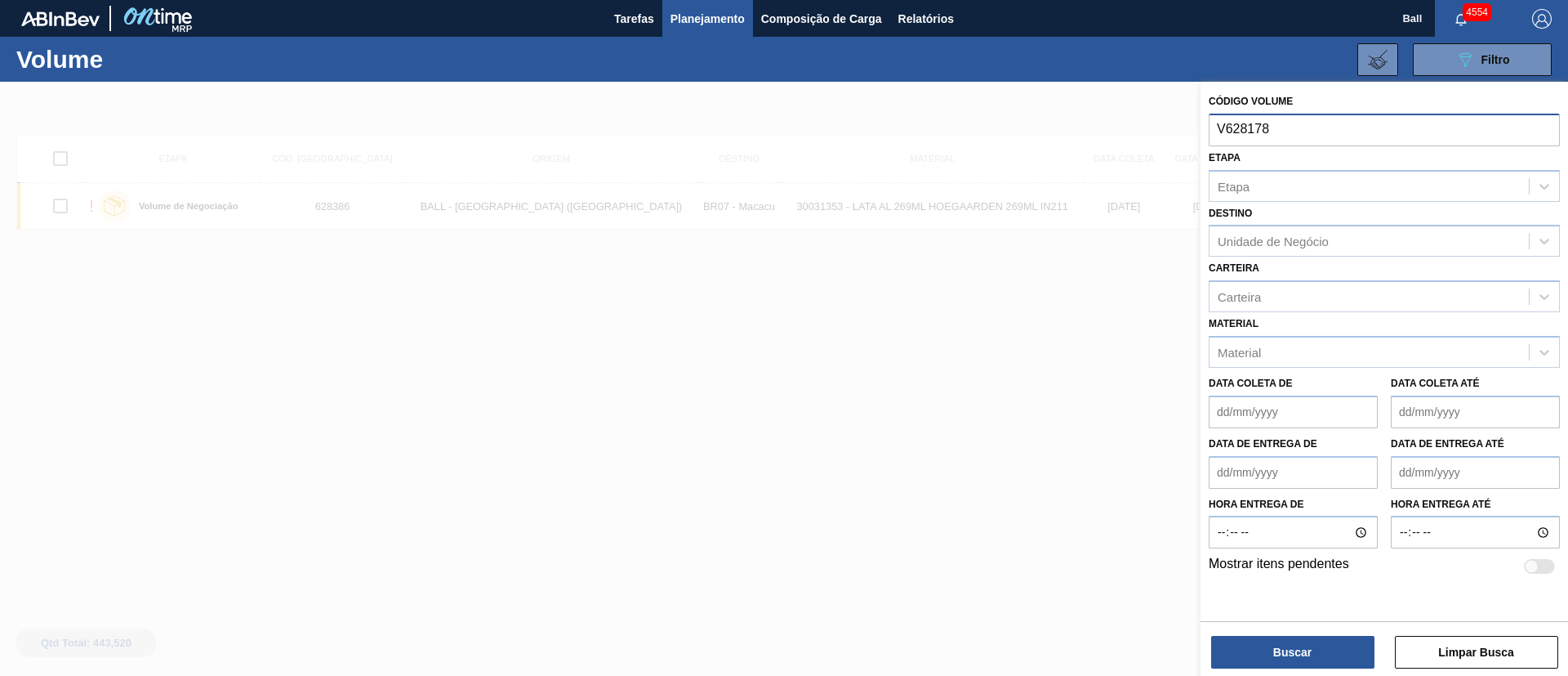
click at [1225, 130] on input "V628178" at bounding box center [1385, 128] width 351 height 31
type input "628178"
click at [1307, 643] on button "Buscar" at bounding box center [1292, 651] width 163 height 33
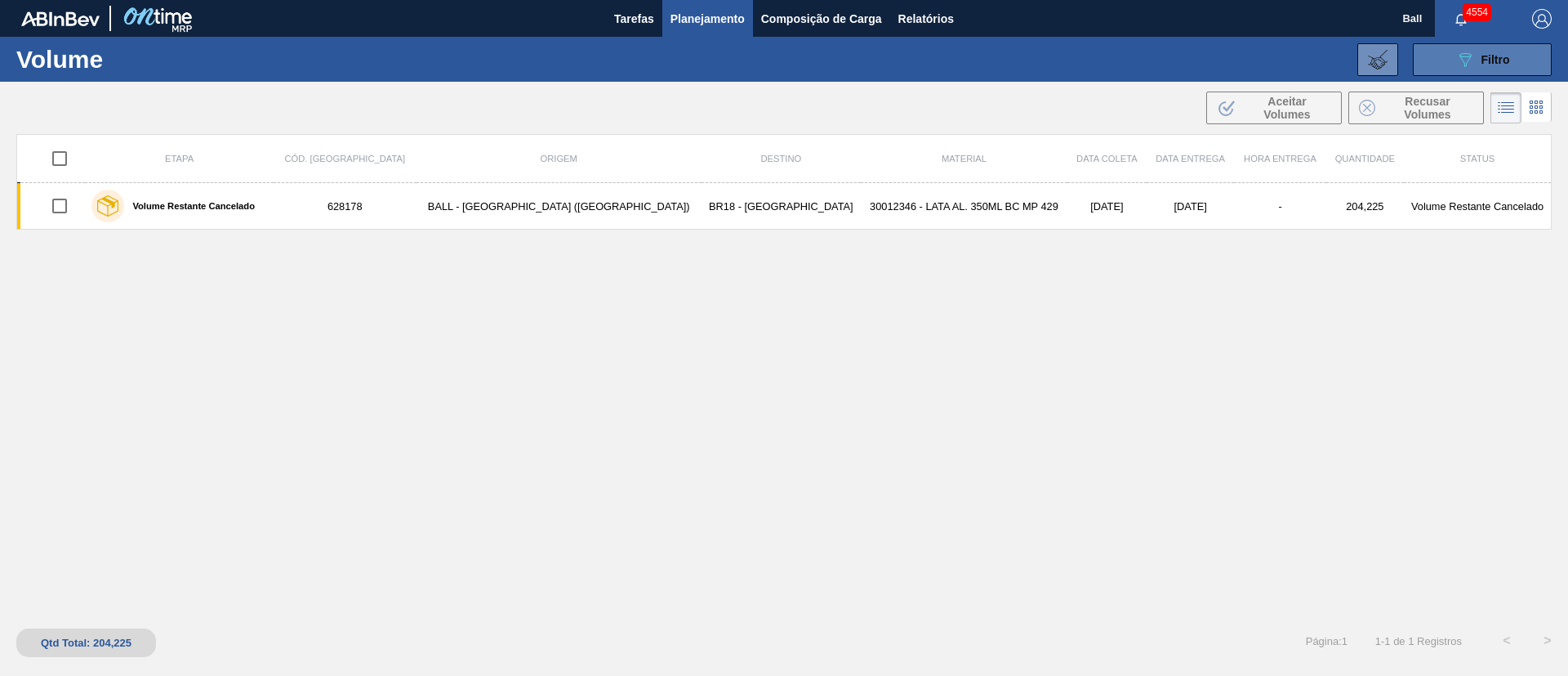
click at [1459, 63] on icon "089F7B8B-B2A5-4AFE-B5C0-19BA573D28AC" at bounding box center [1465, 59] width 20 height 20
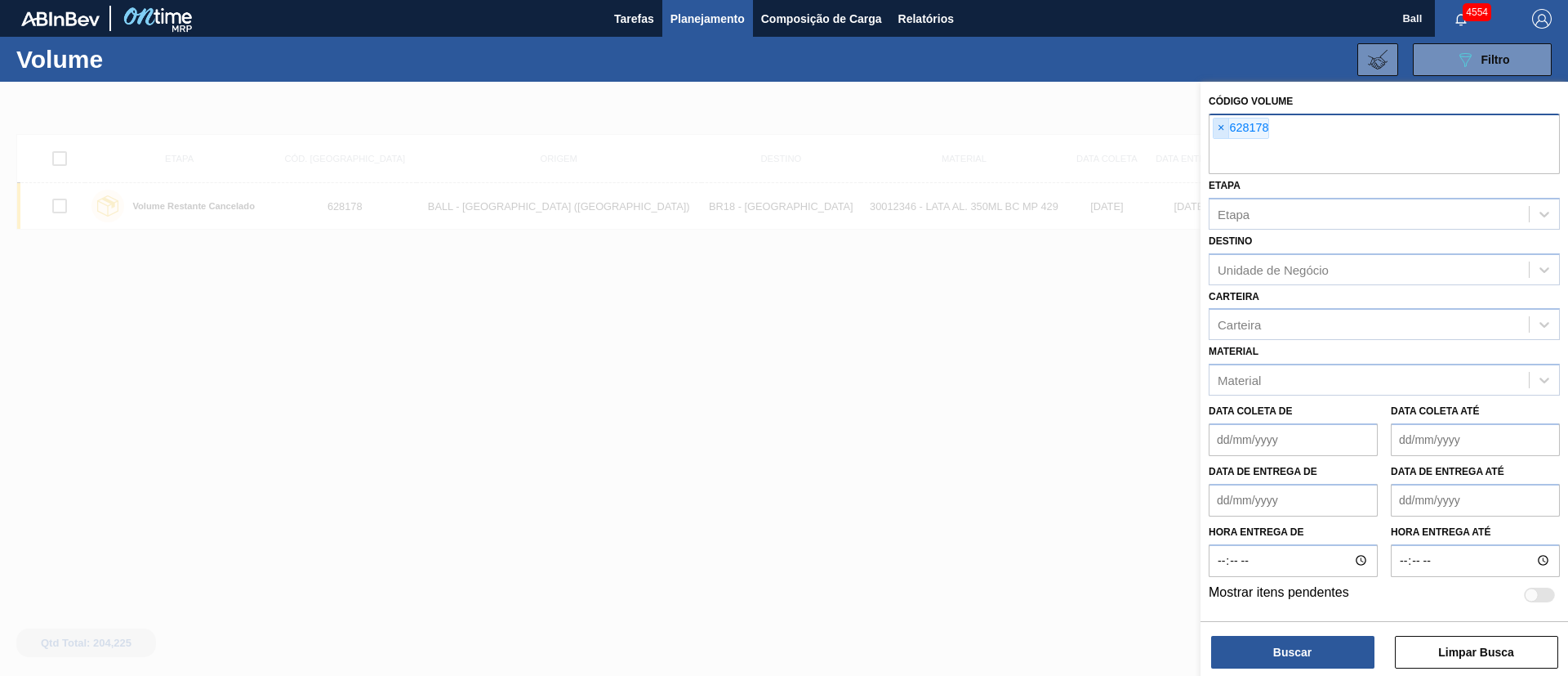
click at [1222, 129] on span "×" at bounding box center [1222, 127] width 15 height 20
paste input "V628283"
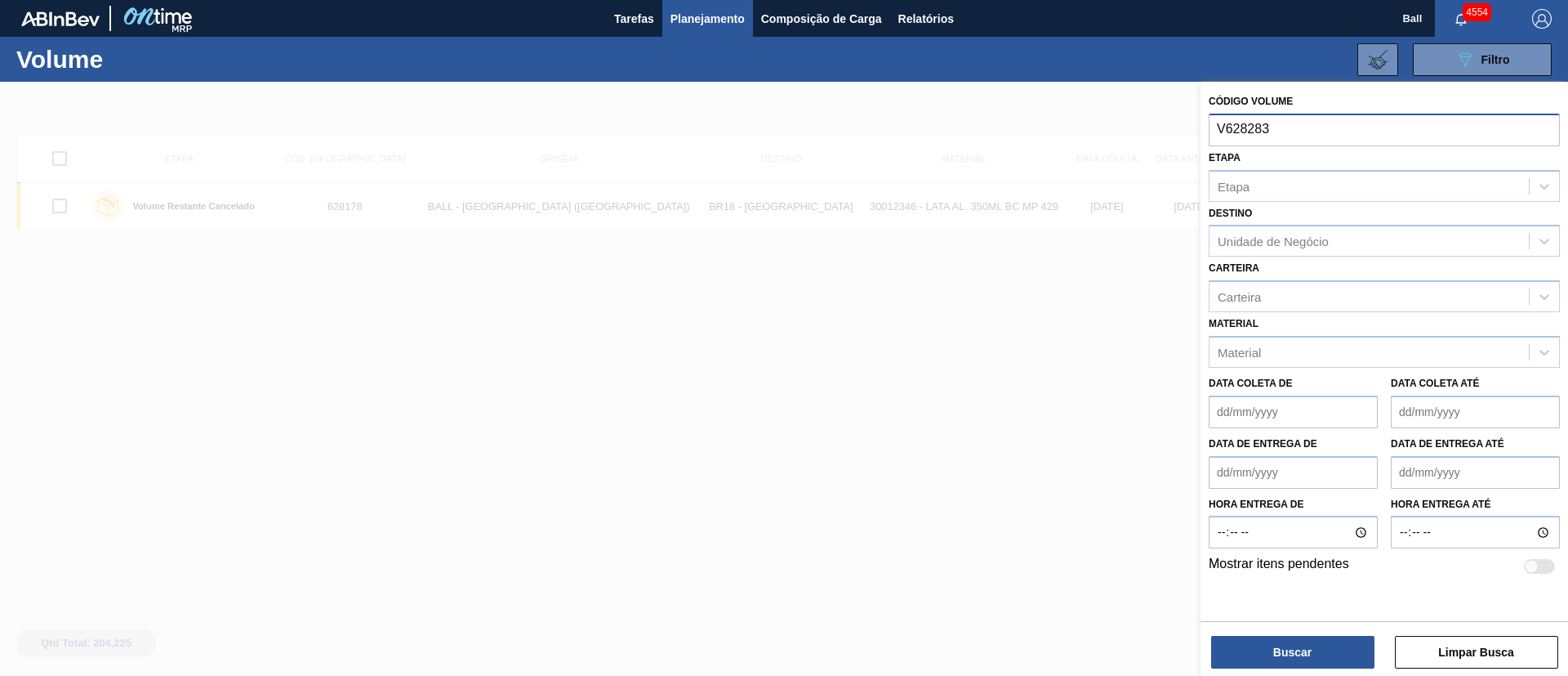
click at [1228, 129] on input "V628283" at bounding box center [1385, 128] width 351 height 31
type input "628283"
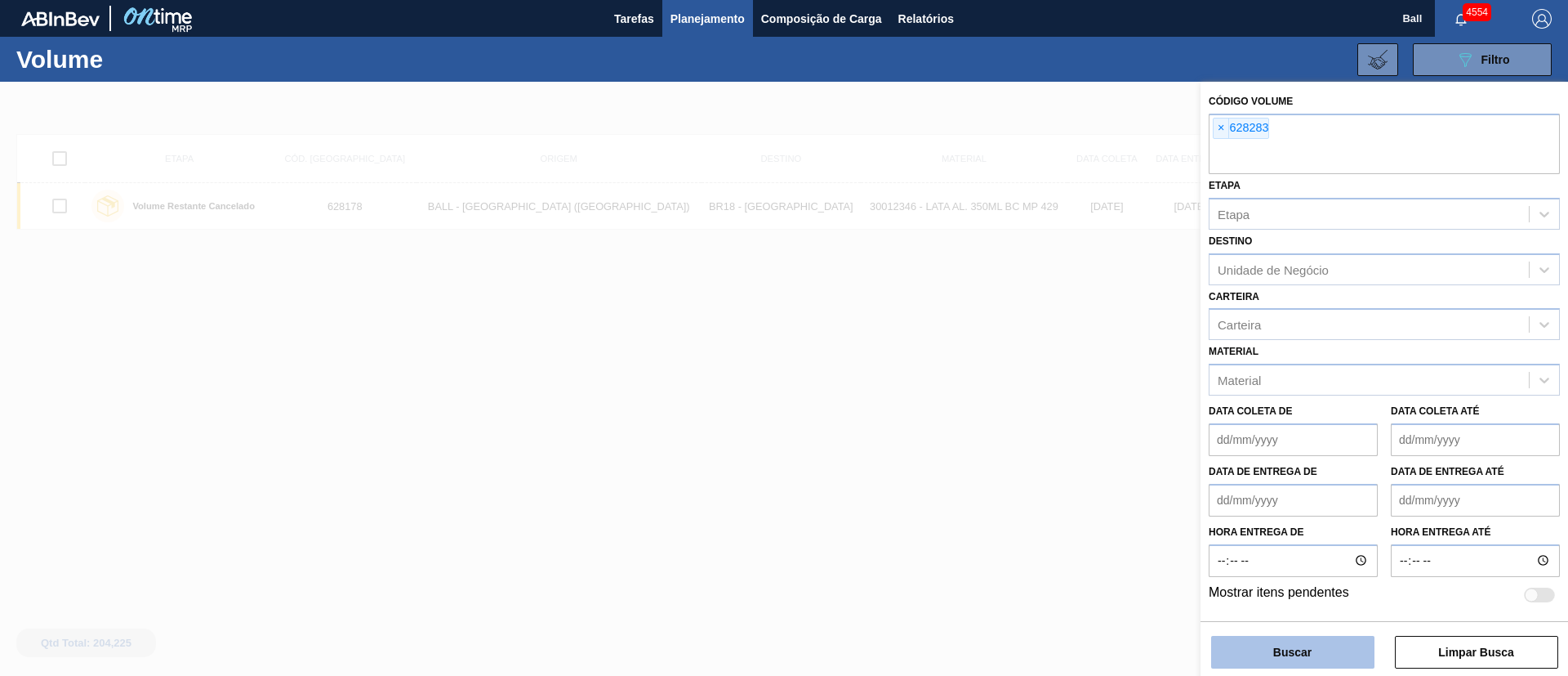
click at [1296, 648] on button "Buscar" at bounding box center [1292, 651] width 163 height 33
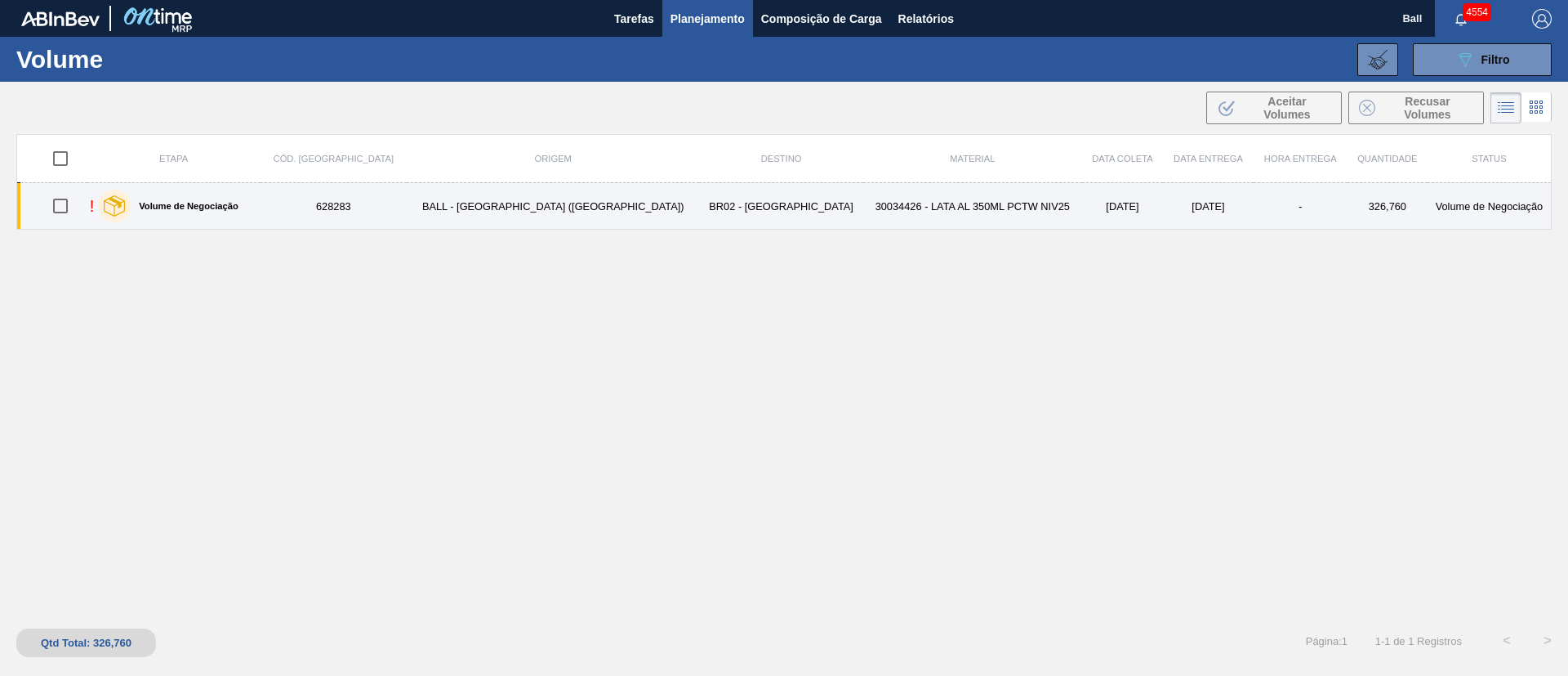
click at [864, 214] on td "30034426 - LATA AL 350ML PCTW NIV25" at bounding box center [973, 206] width 219 height 46
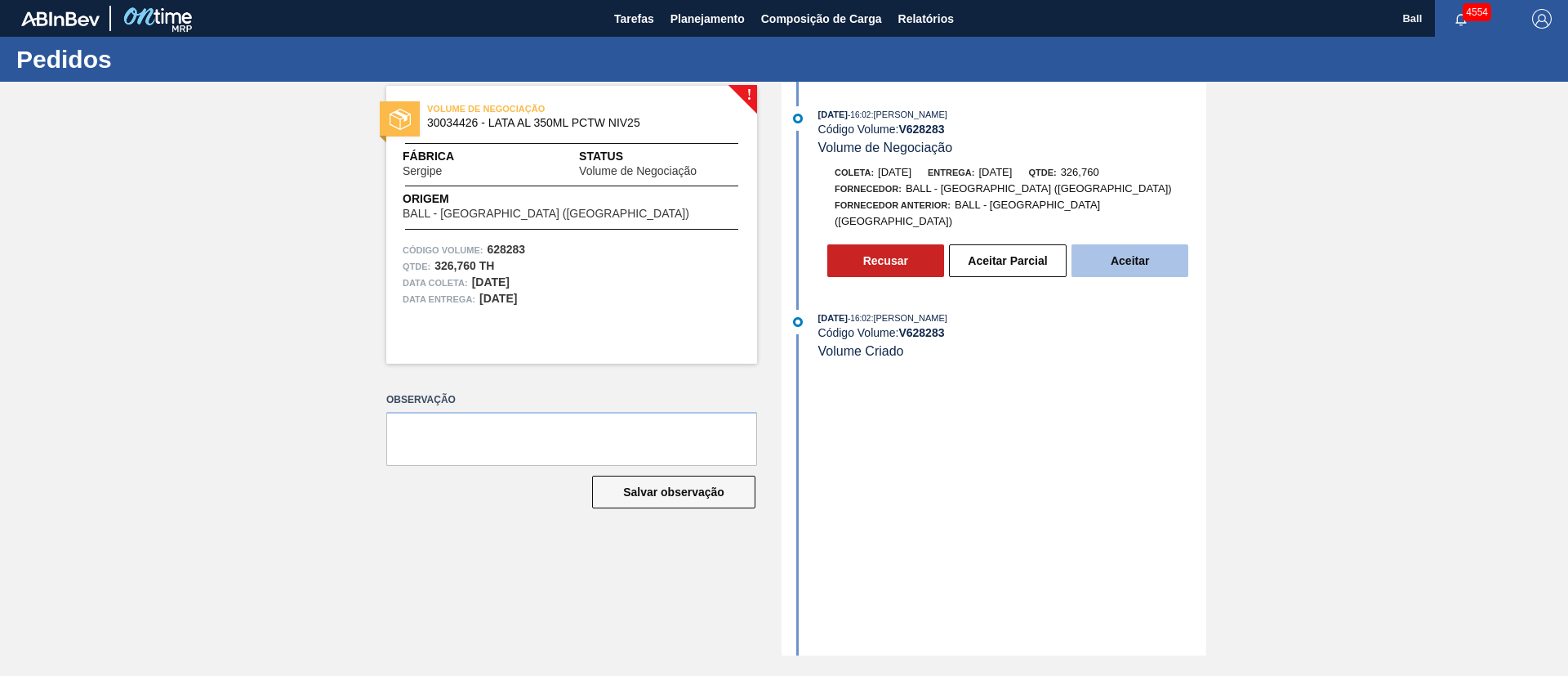
click at [1153, 252] on button "Aceitar" at bounding box center [1130, 261] width 117 height 33
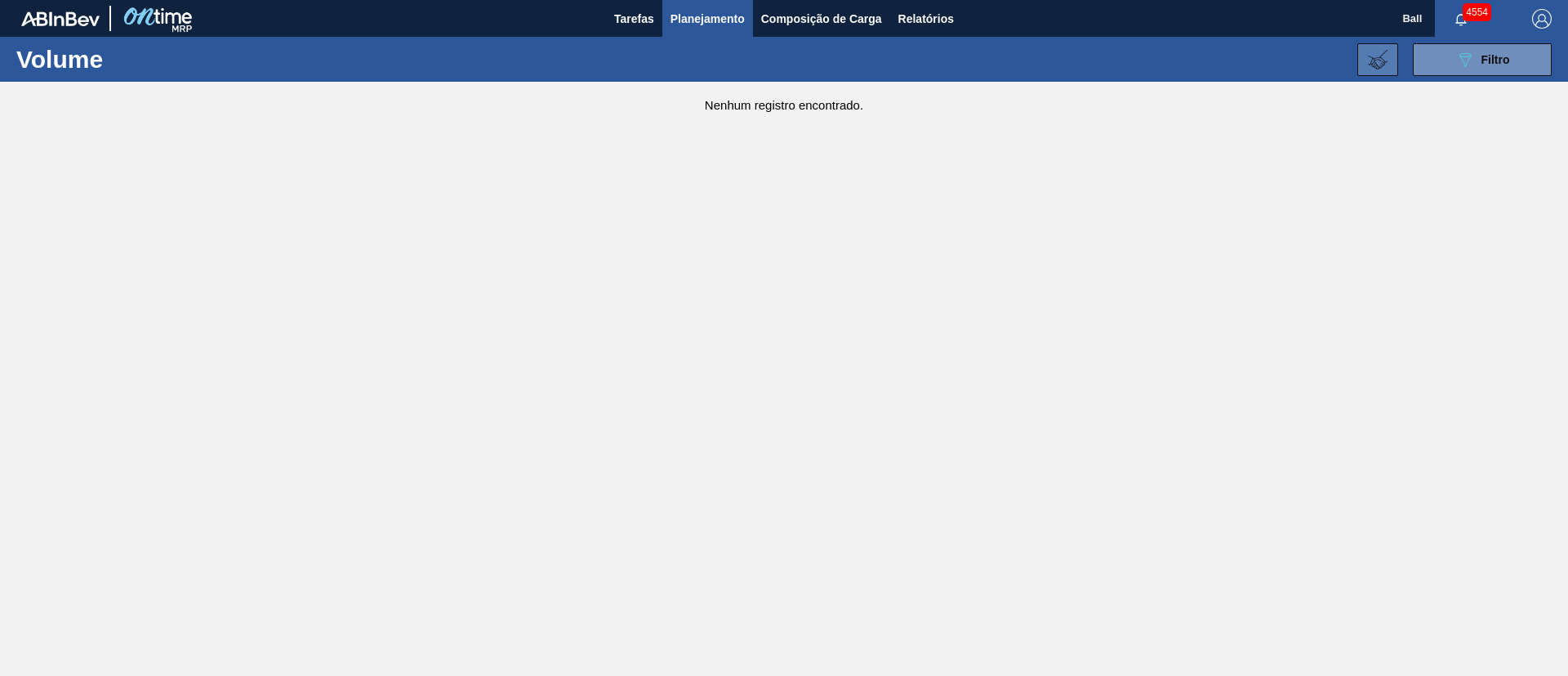
click at [1379, 55] on icon at bounding box center [1377, 59] width 20 height 20
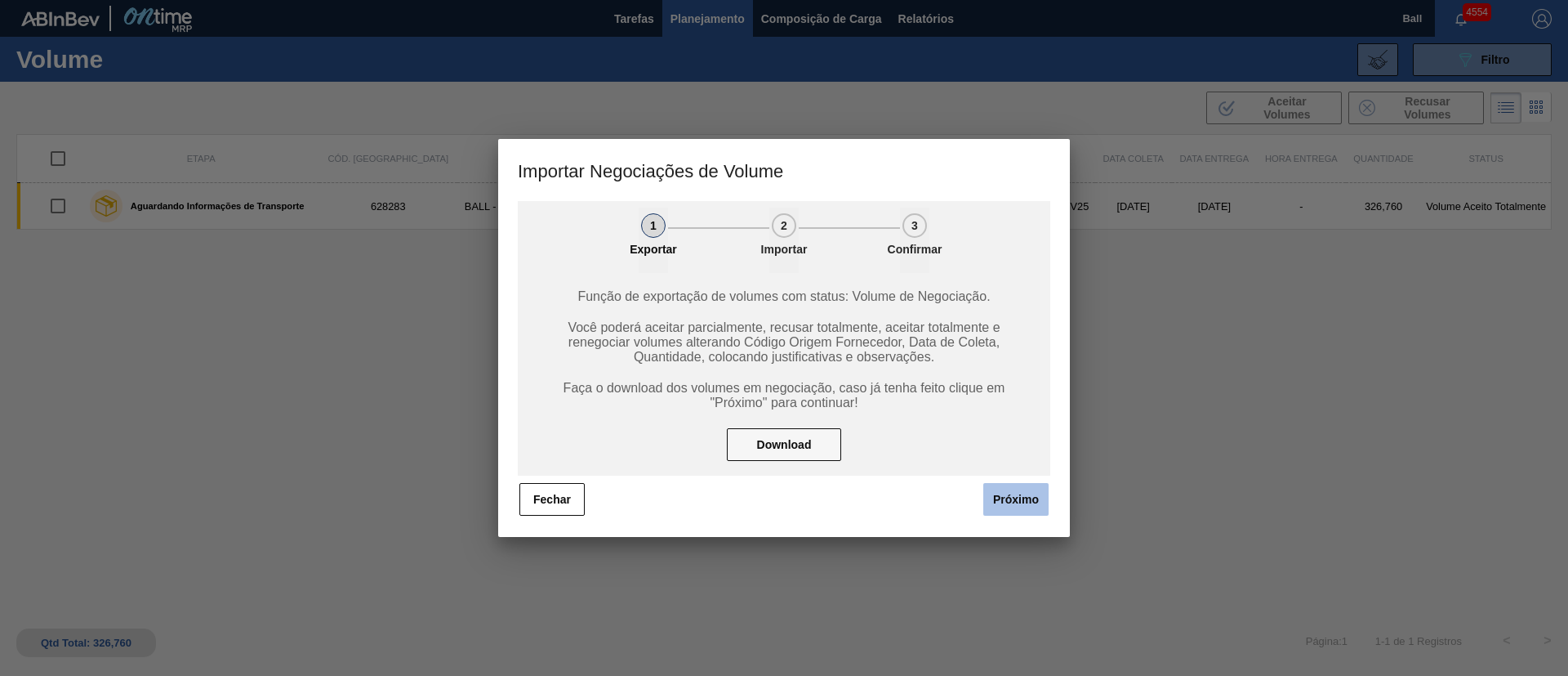
click at [1001, 495] on button "Próximo" at bounding box center [1016, 499] width 65 height 33
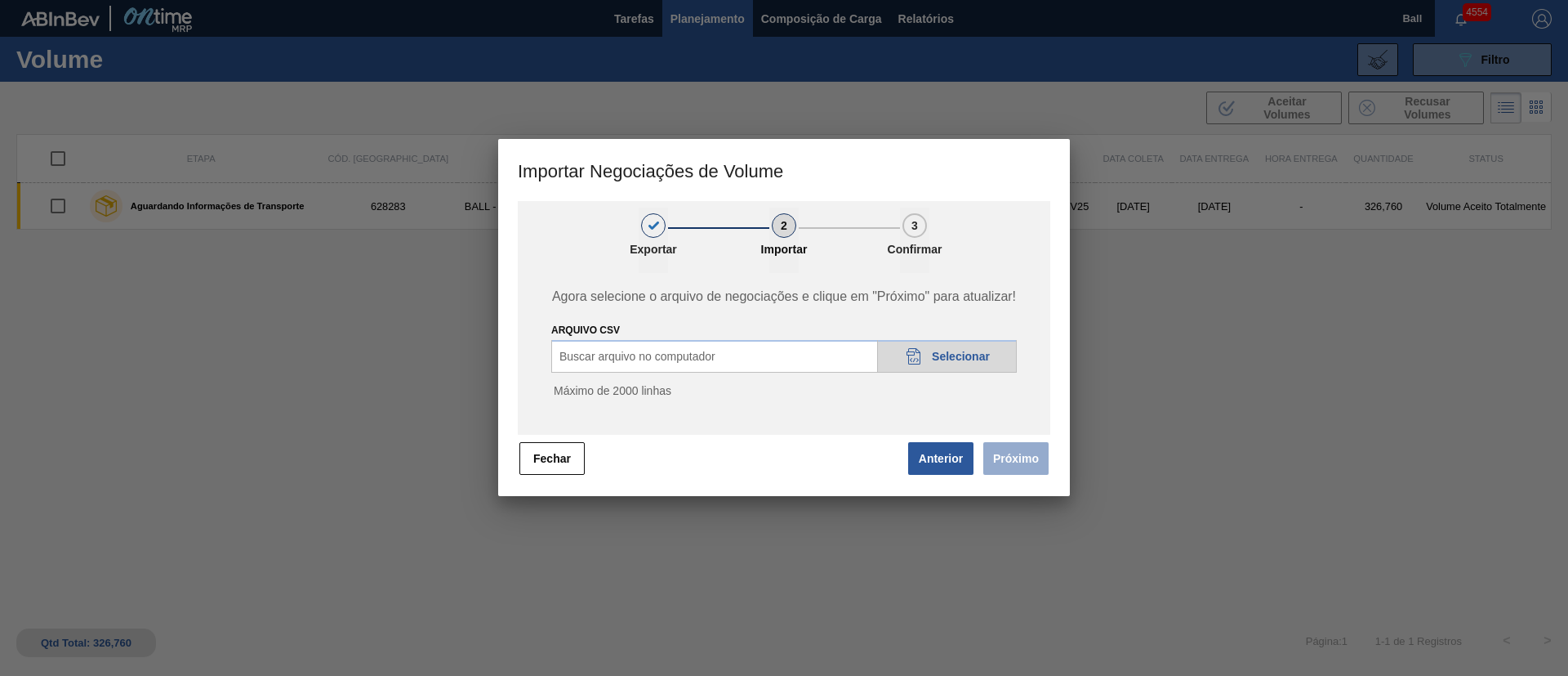
click at [953, 354] on span "Selecionar" at bounding box center [960, 356] width 58 height 13
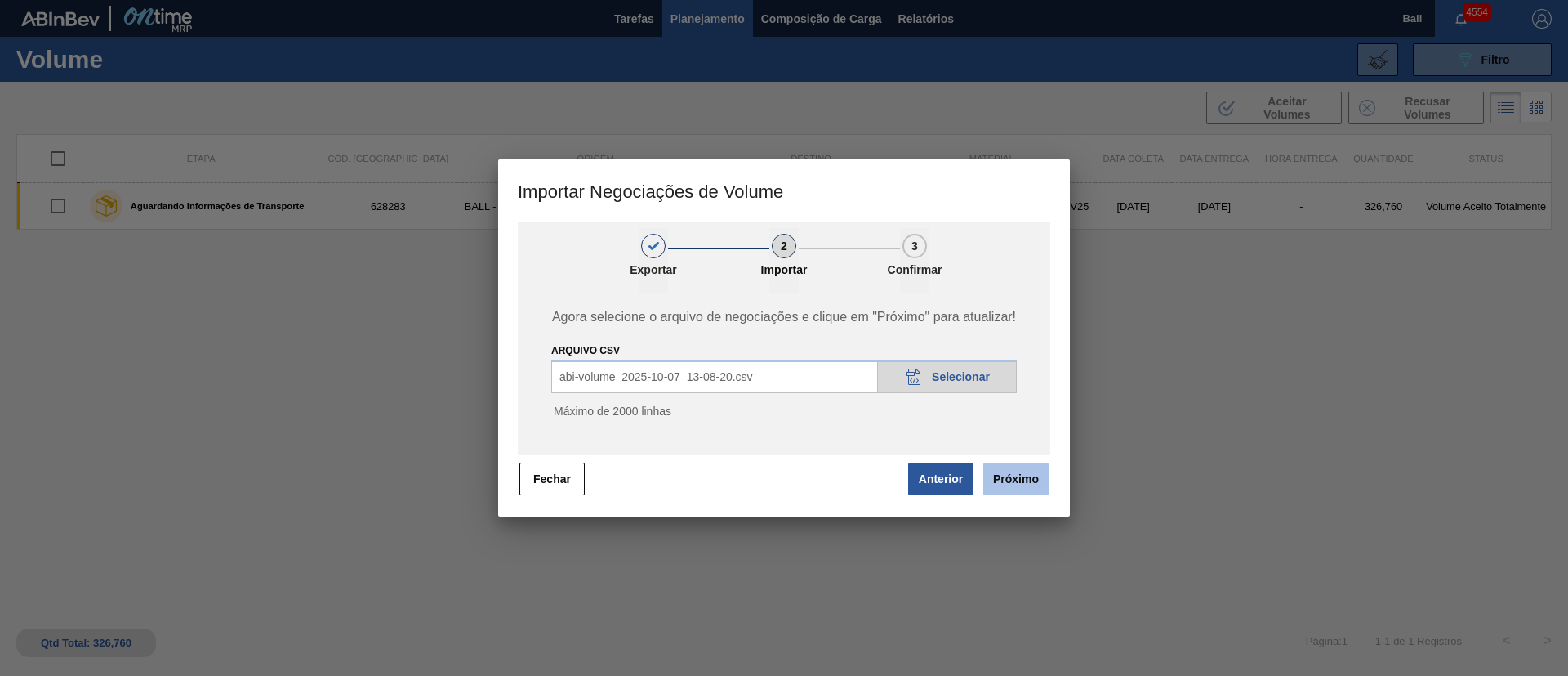
click at [1037, 471] on button "Próximo" at bounding box center [1016, 479] width 65 height 33
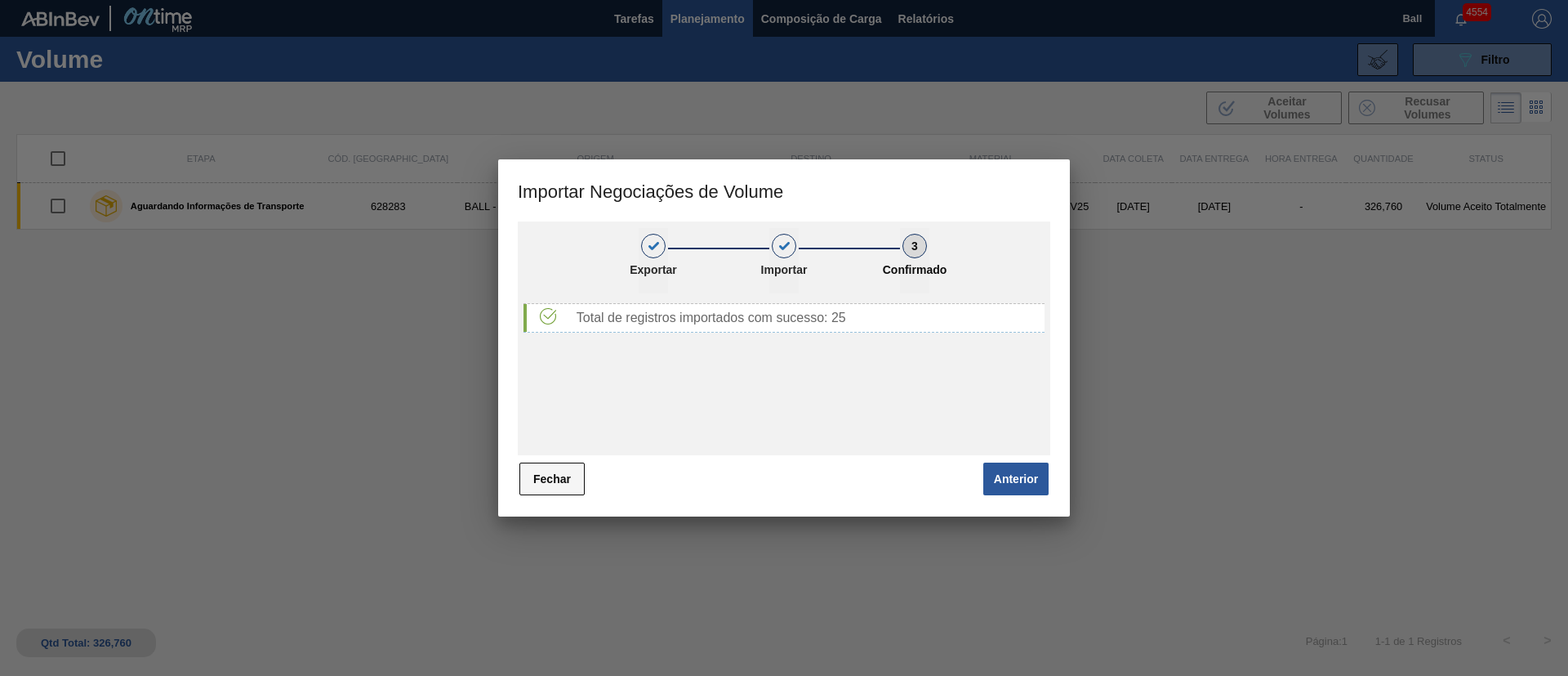
click at [551, 476] on button "Fechar" at bounding box center [551, 479] width 65 height 33
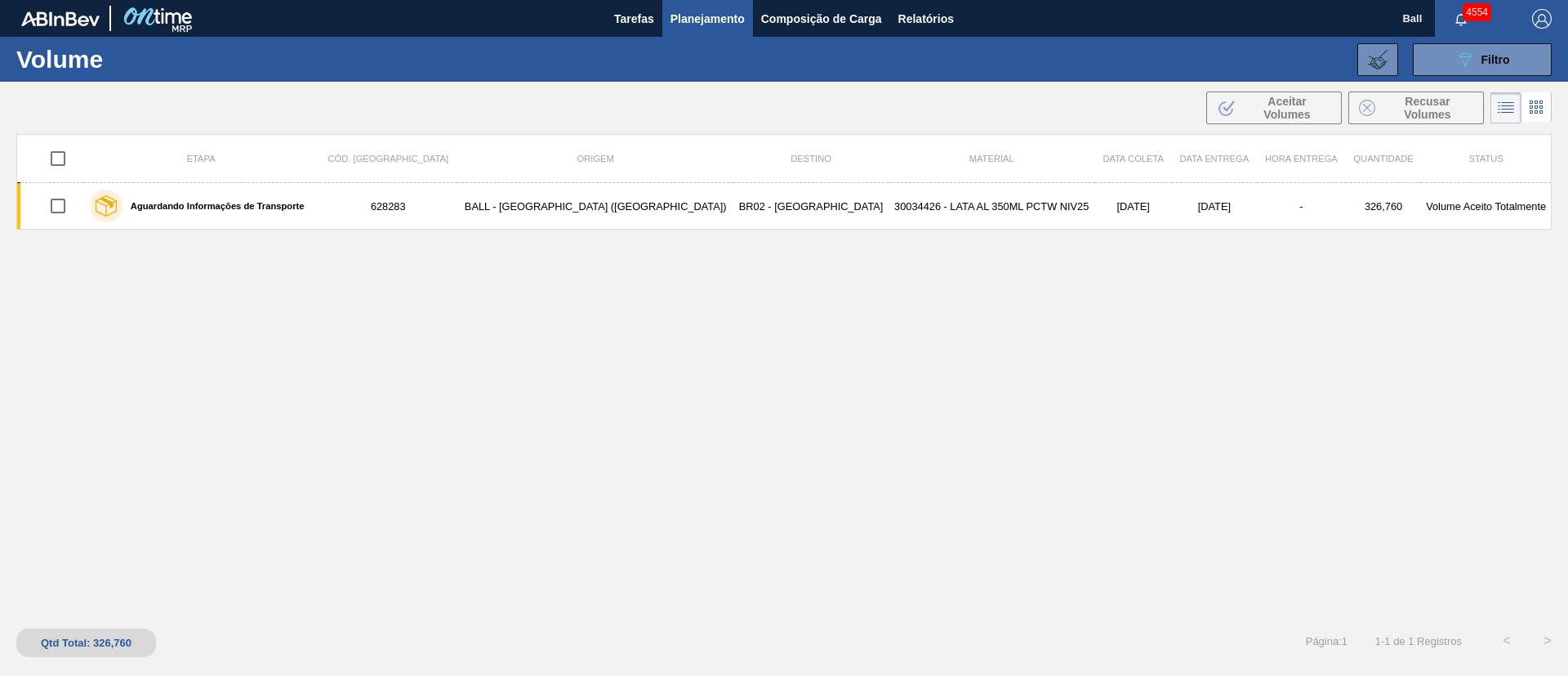
click at [1497, 64] on span "Filtro" at bounding box center [1496, 59] width 28 height 13
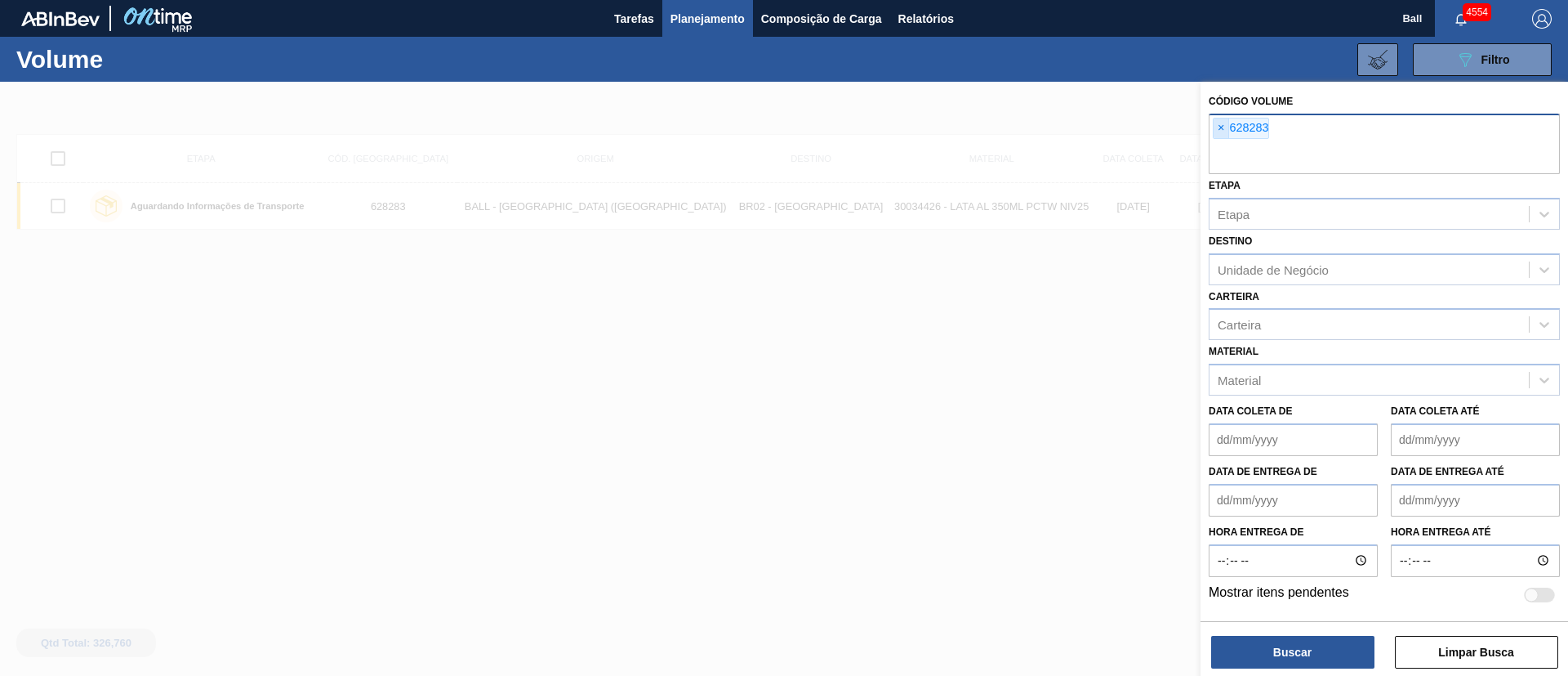
click at [1222, 122] on span "×" at bounding box center [1222, 127] width 15 height 20
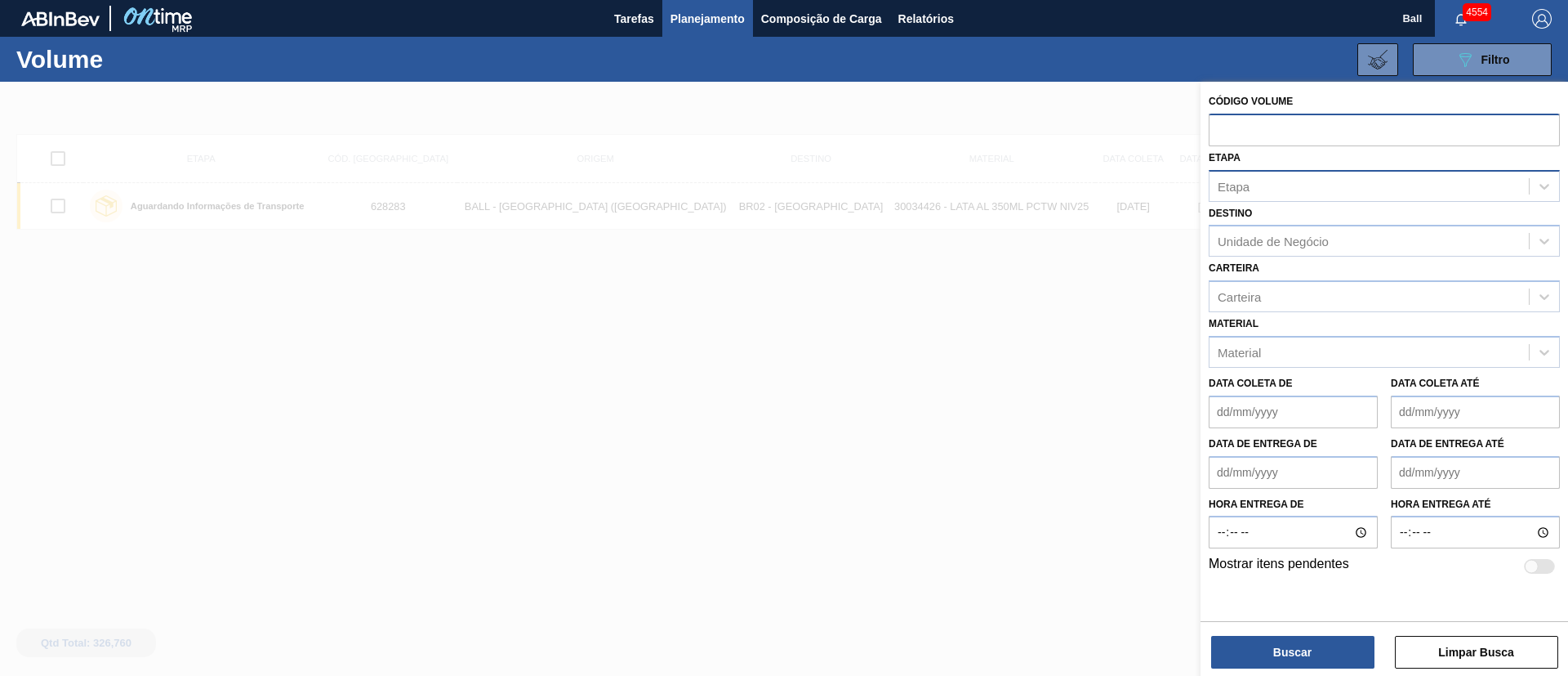
paste input "text"
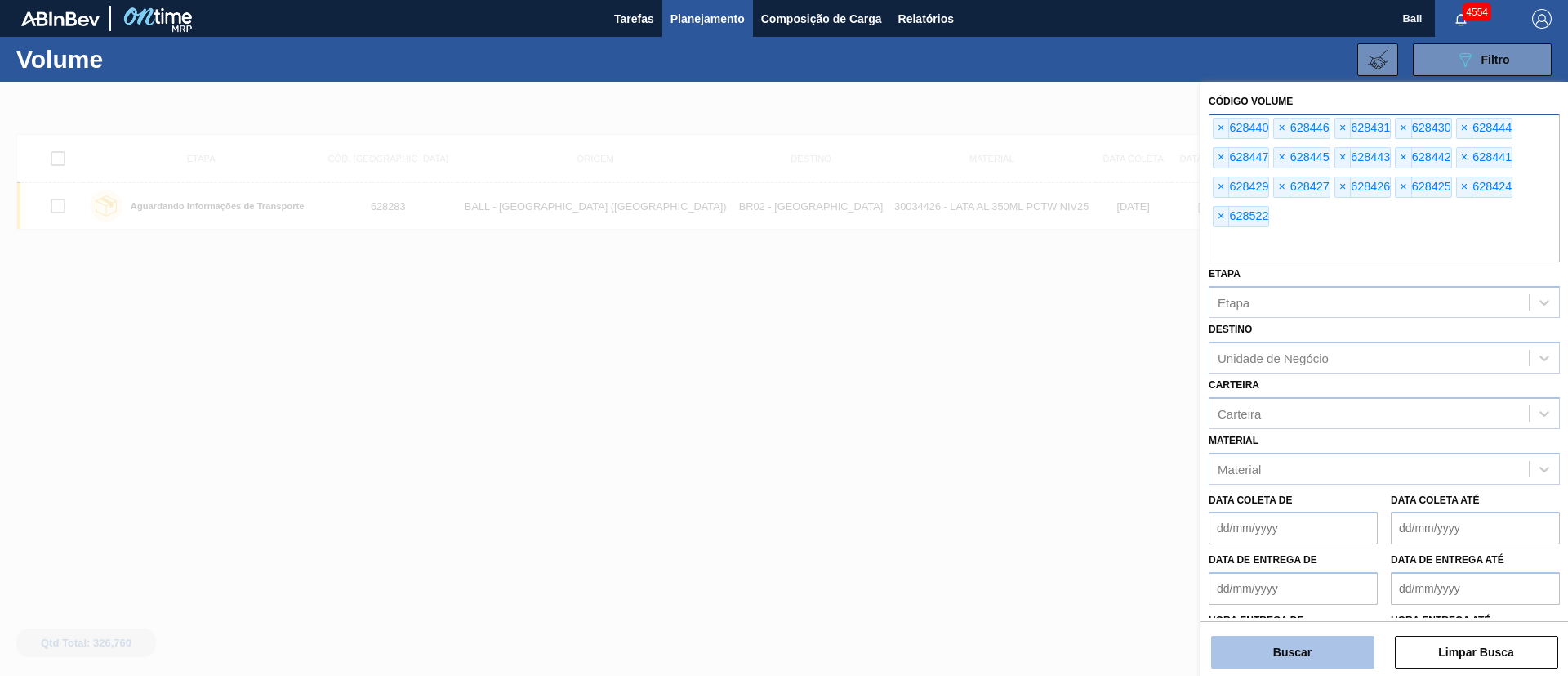
click at [1356, 656] on button "Buscar" at bounding box center [1292, 651] width 163 height 33
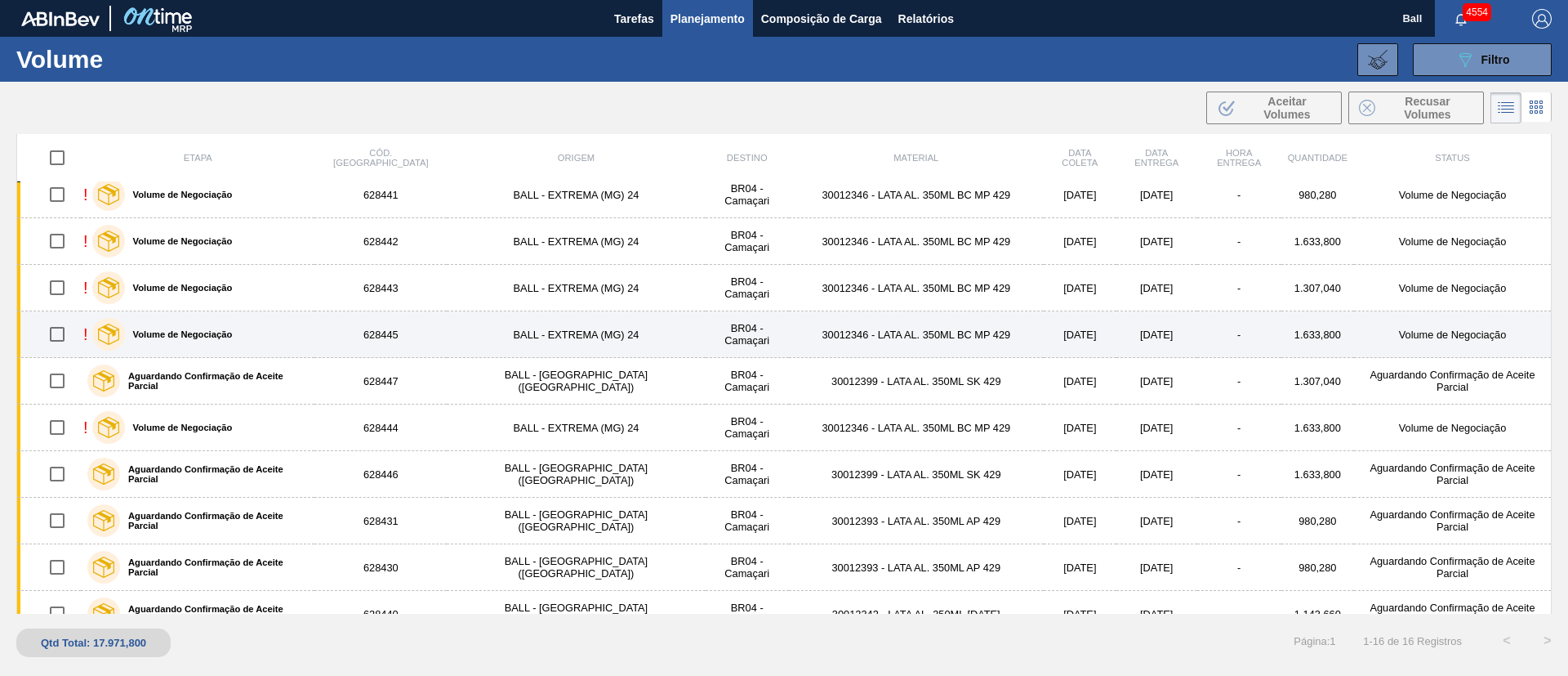
scroll to position [314, 0]
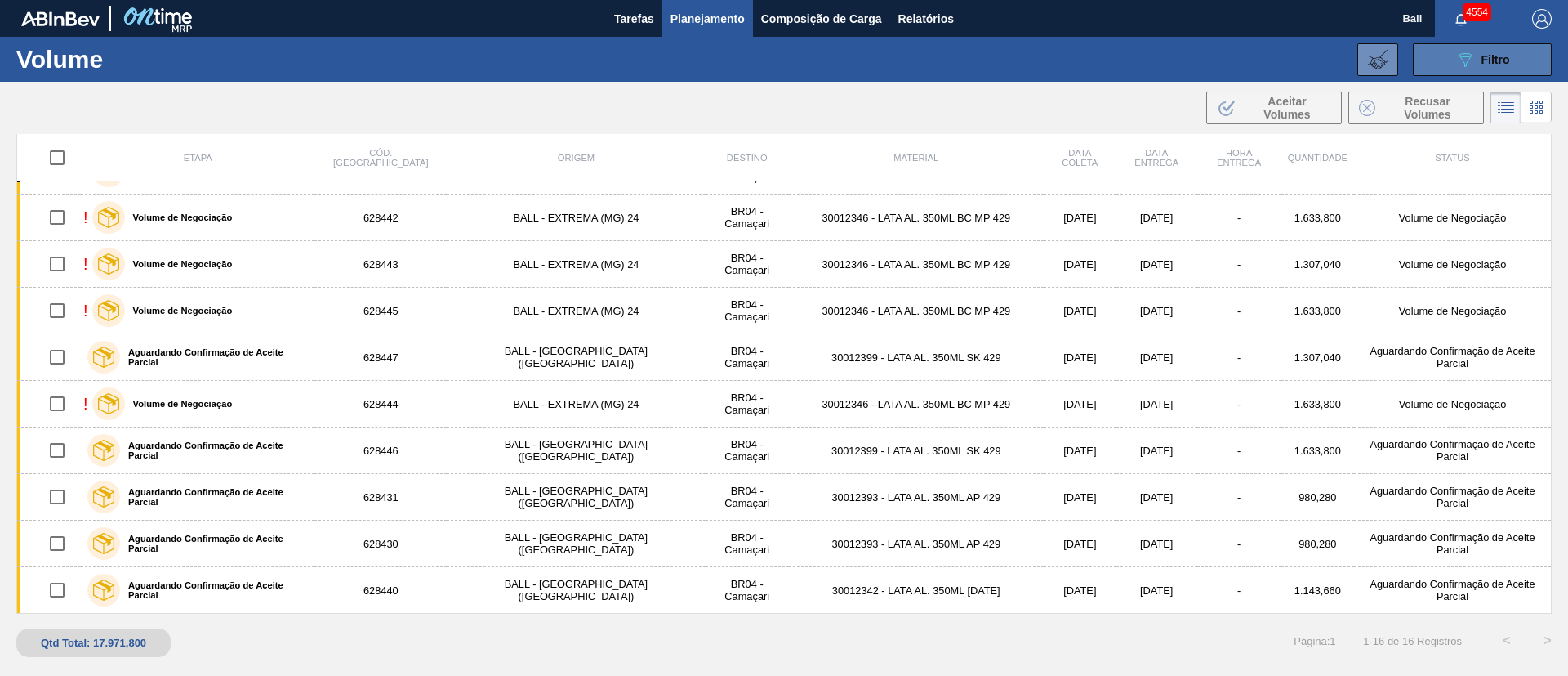
click at [1470, 73] on button "089F7B8B-B2A5-4AFE-B5C0-19BA573D28AC Filtro" at bounding box center [1482, 59] width 139 height 33
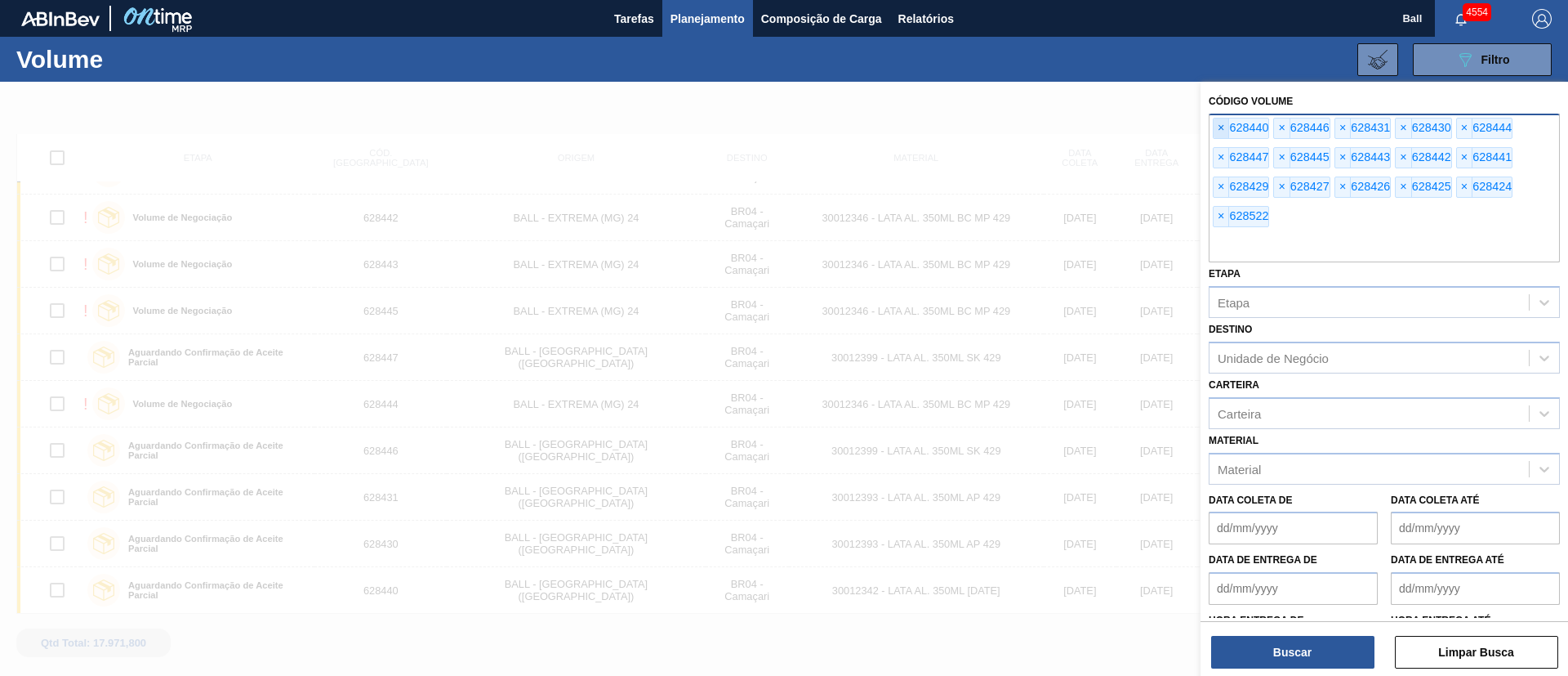
click at [1218, 130] on span "×" at bounding box center [1222, 127] width 15 height 20
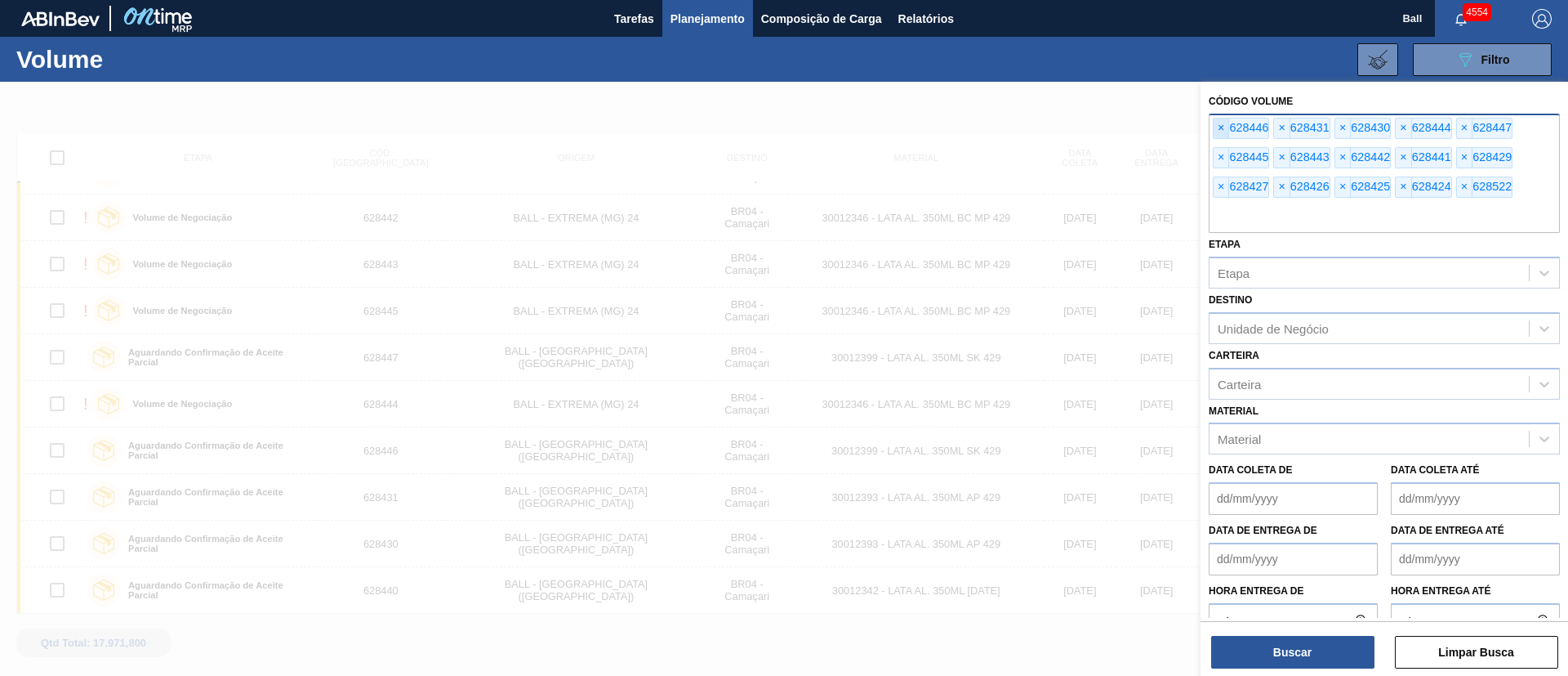
click at [1218, 130] on span "×" at bounding box center [1222, 127] width 15 height 20
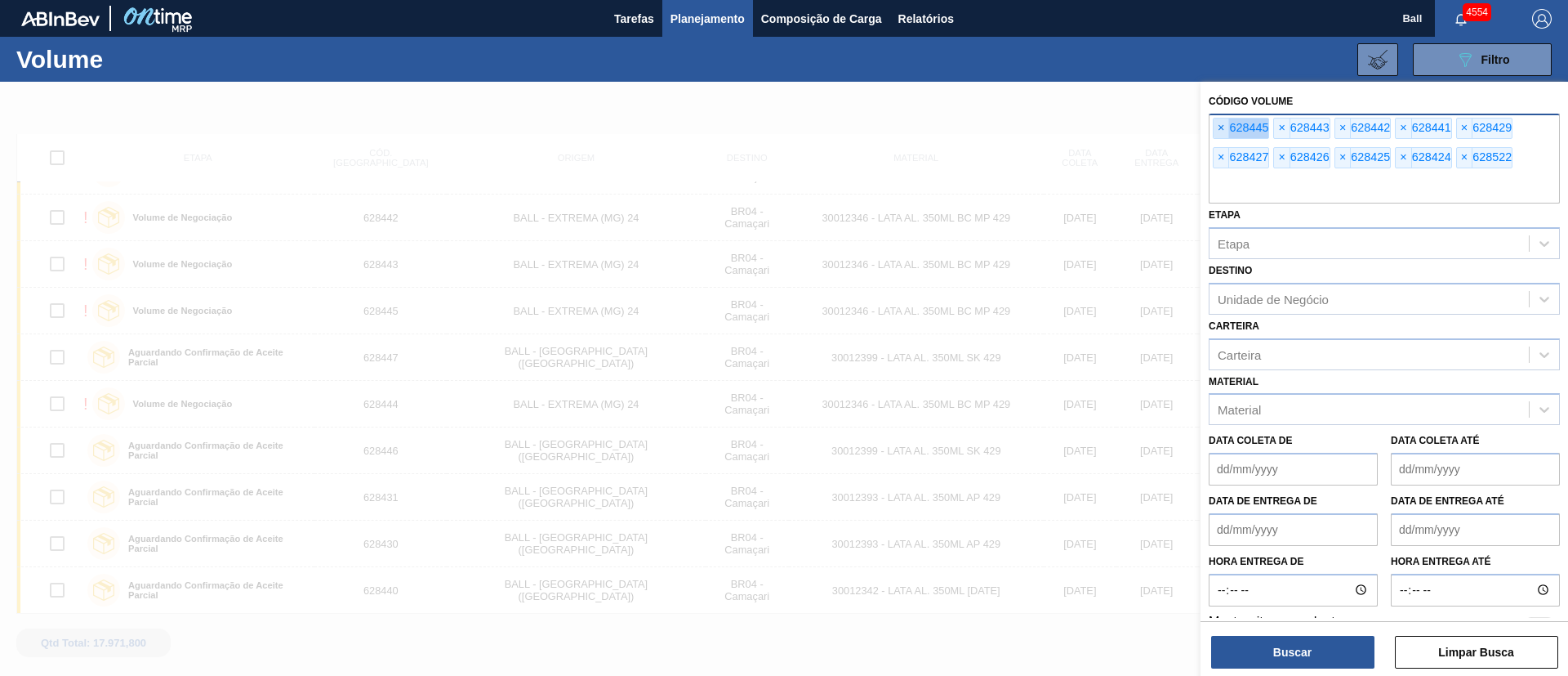
click at [1218, 130] on span "×" at bounding box center [1222, 127] width 15 height 20
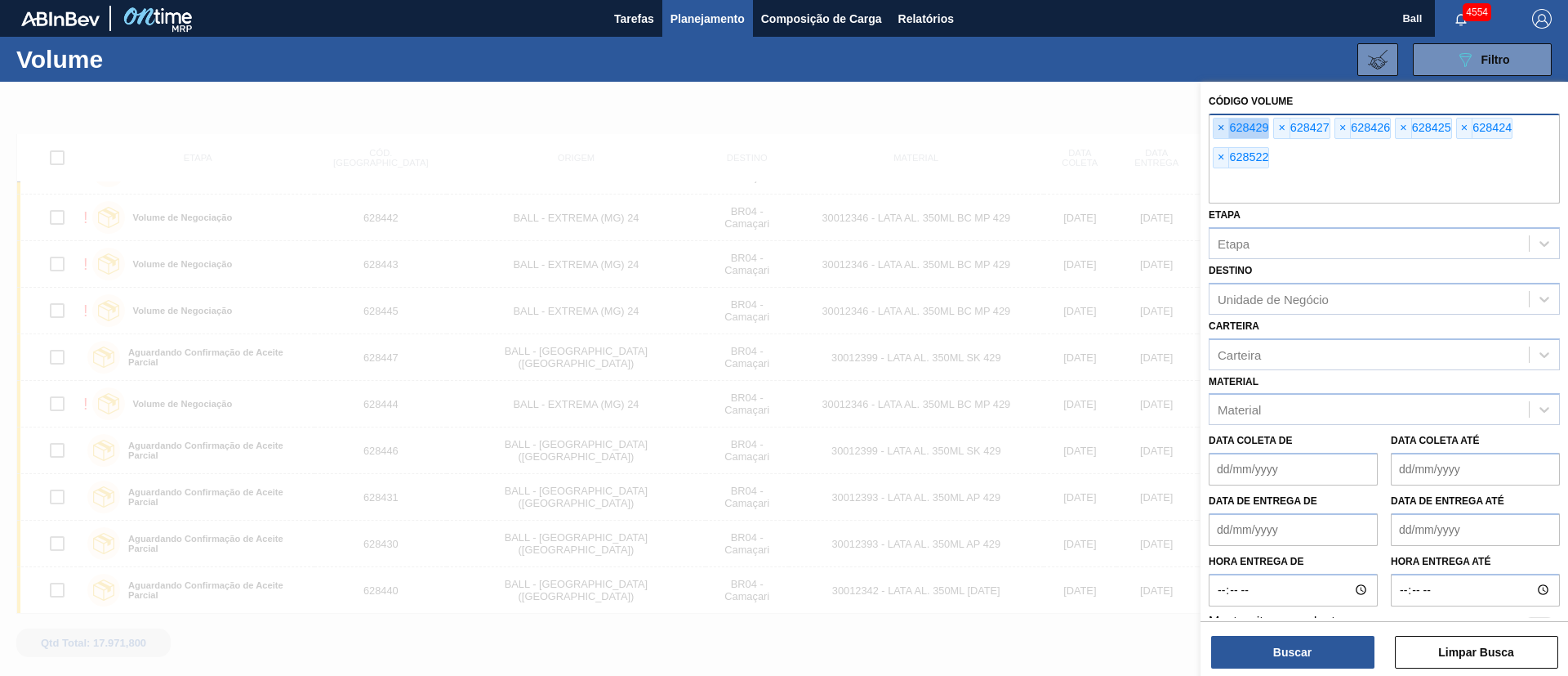
click at [1218, 130] on span "×" at bounding box center [1222, 127] width 15 height 20
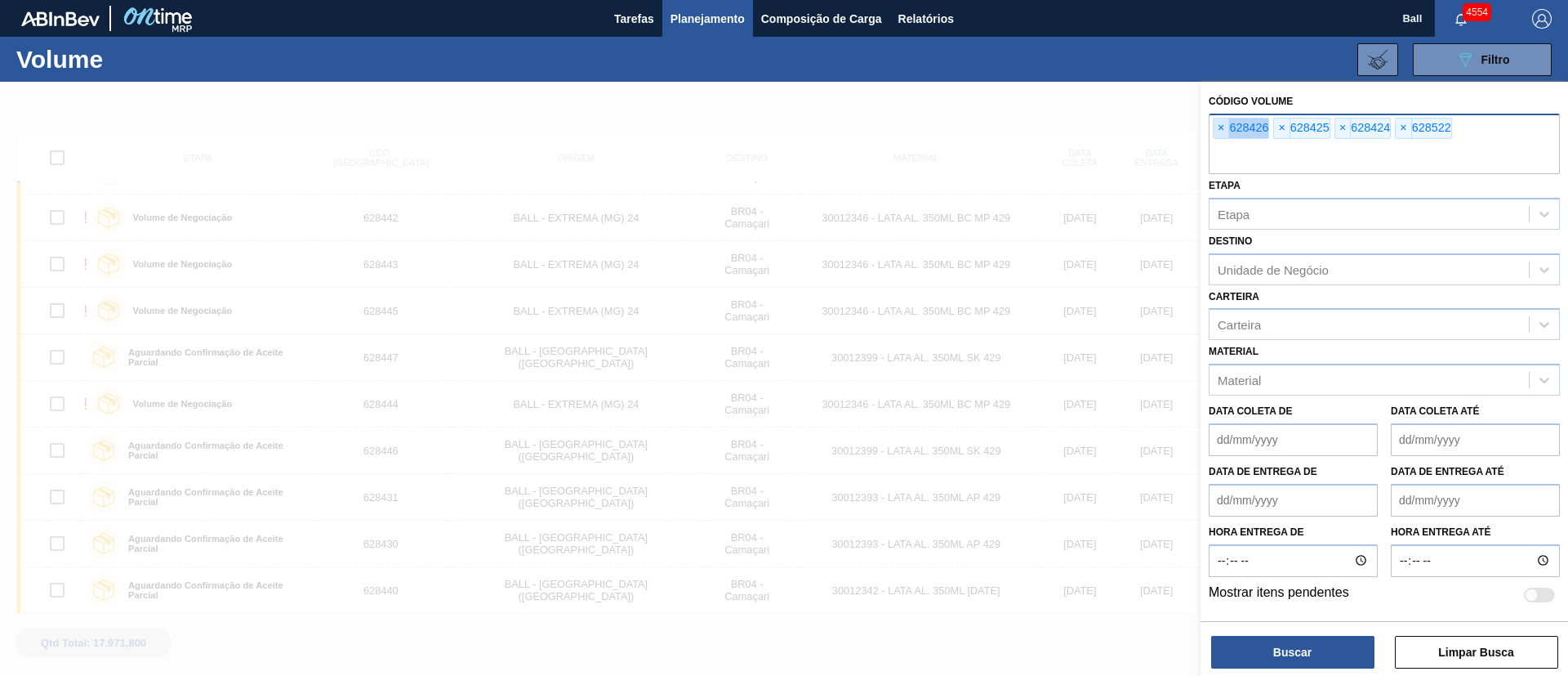
click at [1218, 130] on span "×" at bounding box center [1222, 127] width 15 height 20
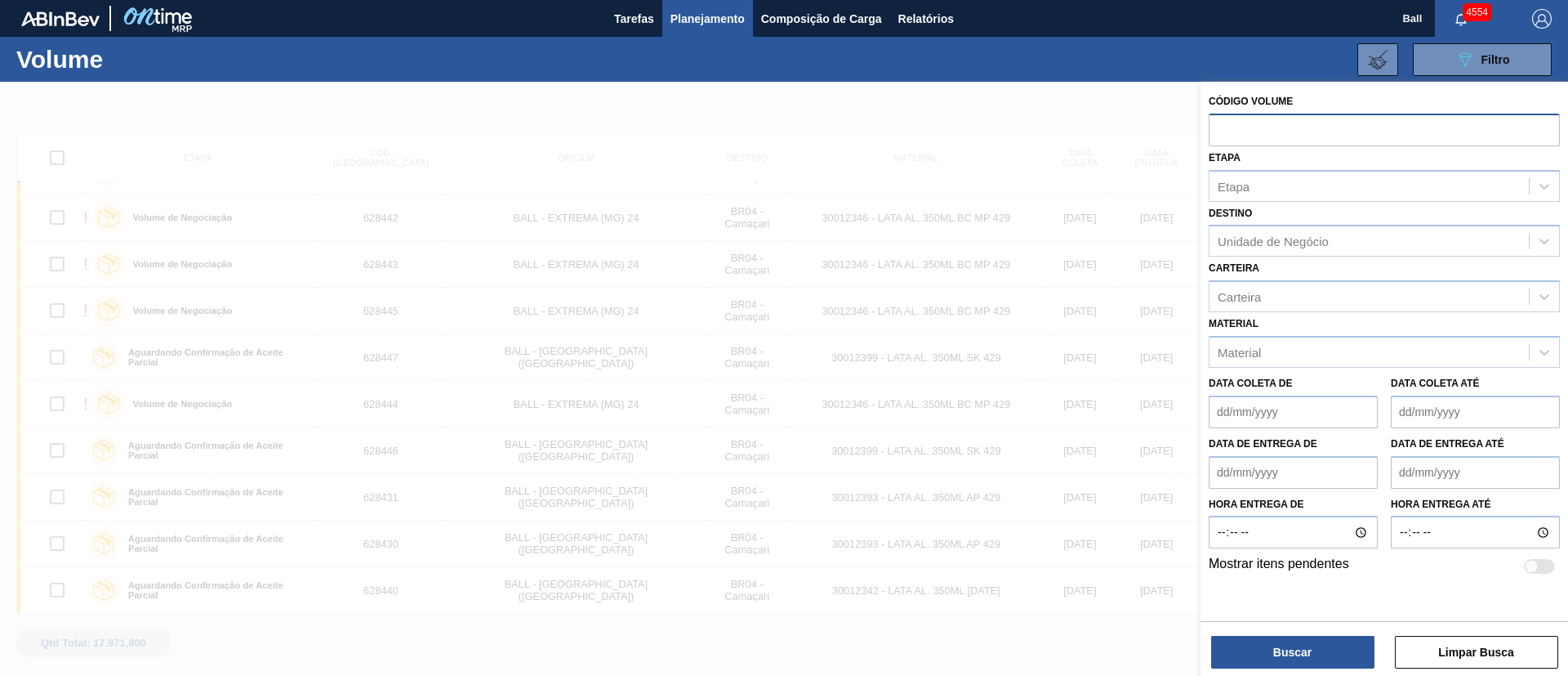
click at [1218, 130] on input "text" at bounding box center [1385, 128] width 351 height 31
paste input "text"
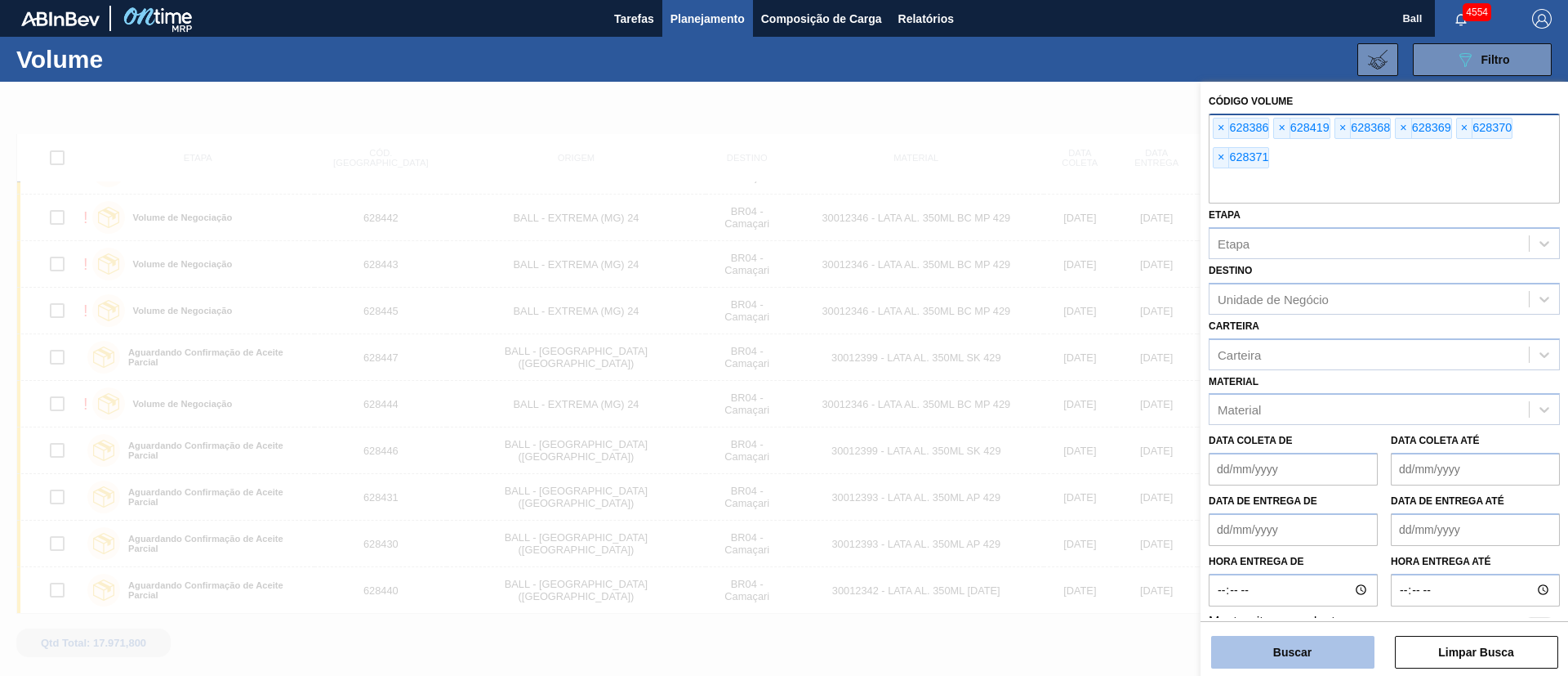
click at [1323, 659] on button "Buscar" at bounding box center [1292, 651] width 163 height 33
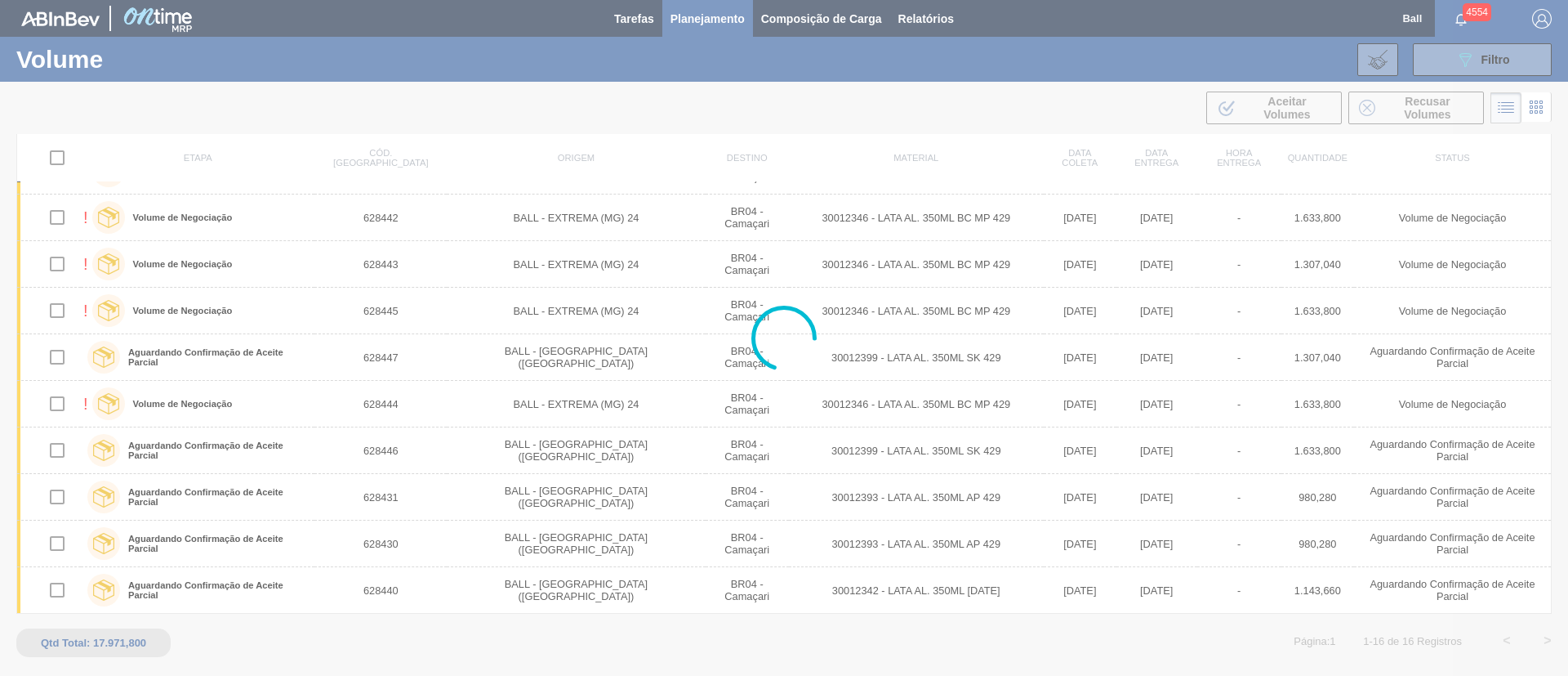
scroll to position [0, 0]
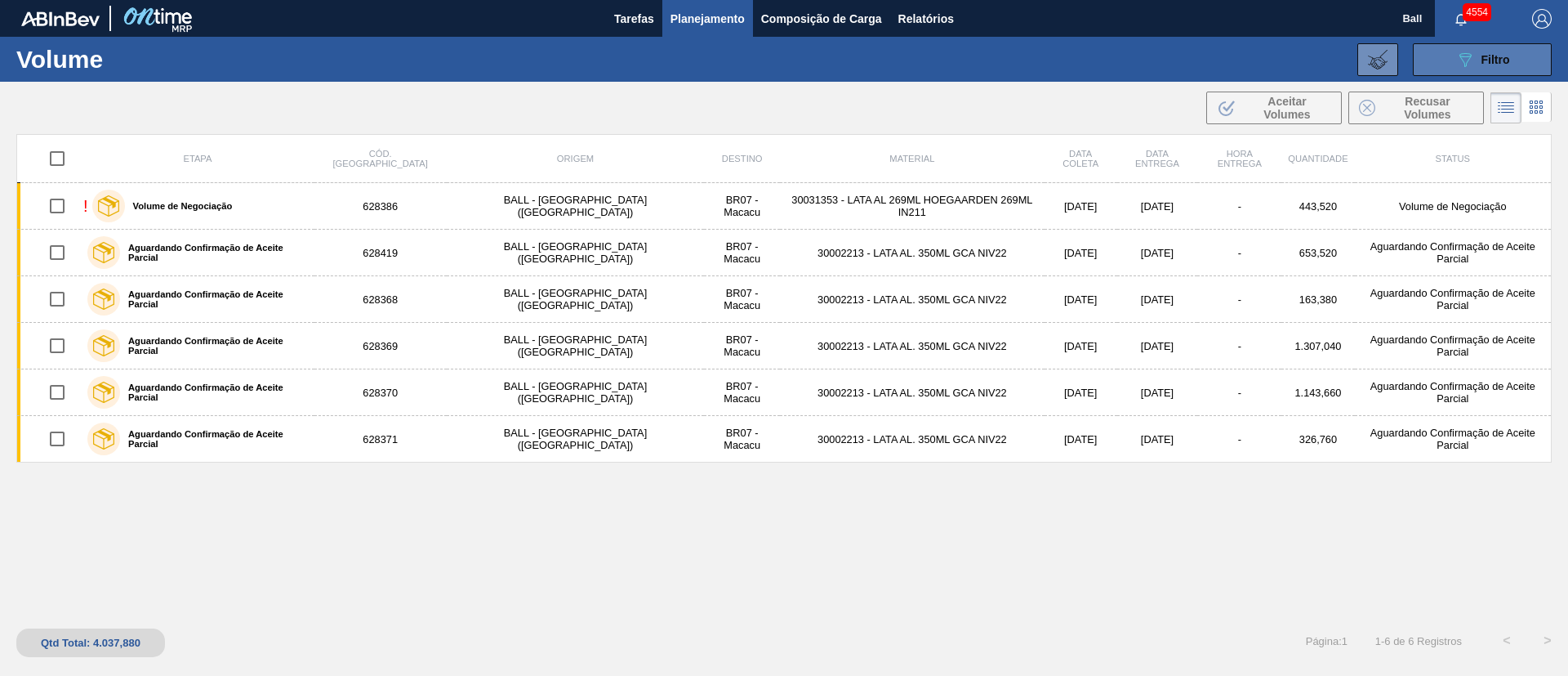
click at [1491, 45] on button "089F7B8B-B2A5-4AFE-B5C0-19BA573D28AC Filtro" at bounding box center [1482, 59] width 139 height 33
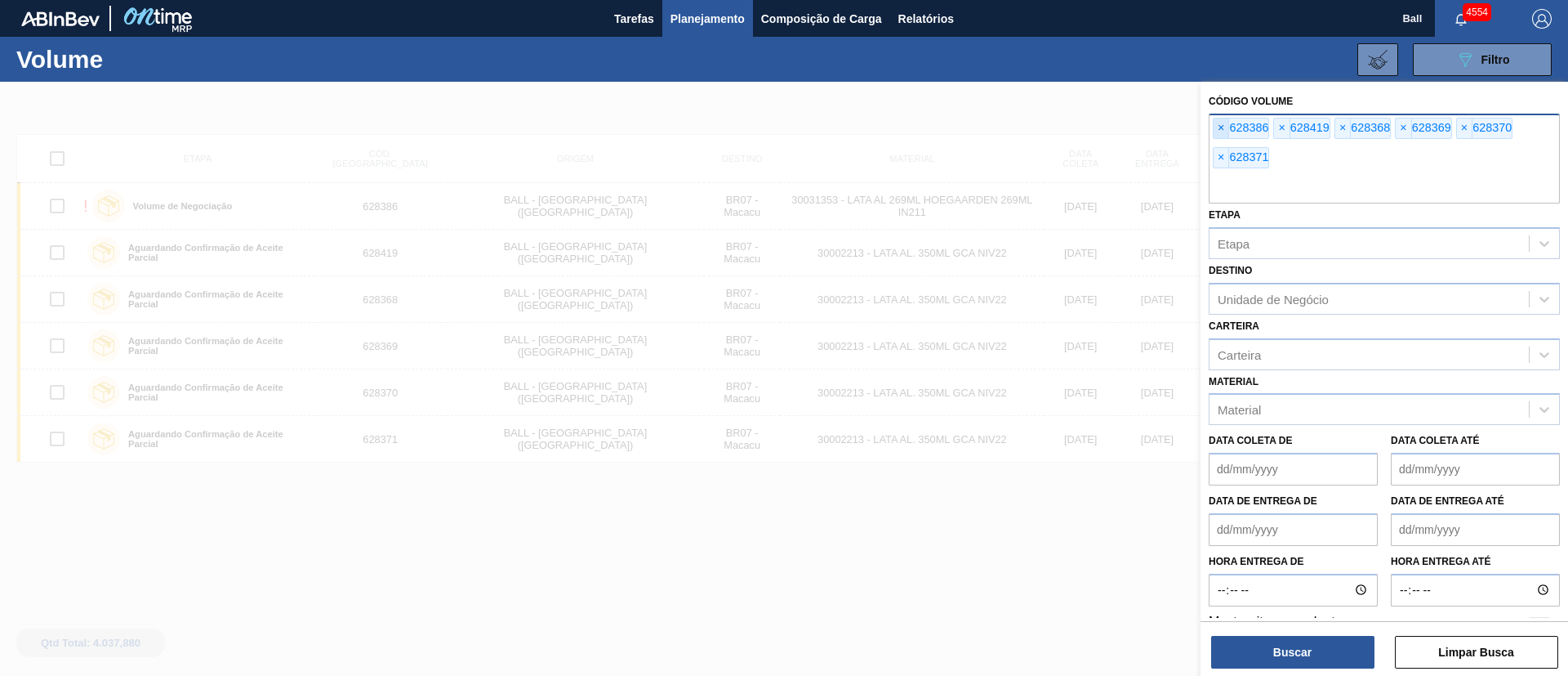
click at [1222, 127] on span "×" at bounding box center [1222, 127] width 15 height 20
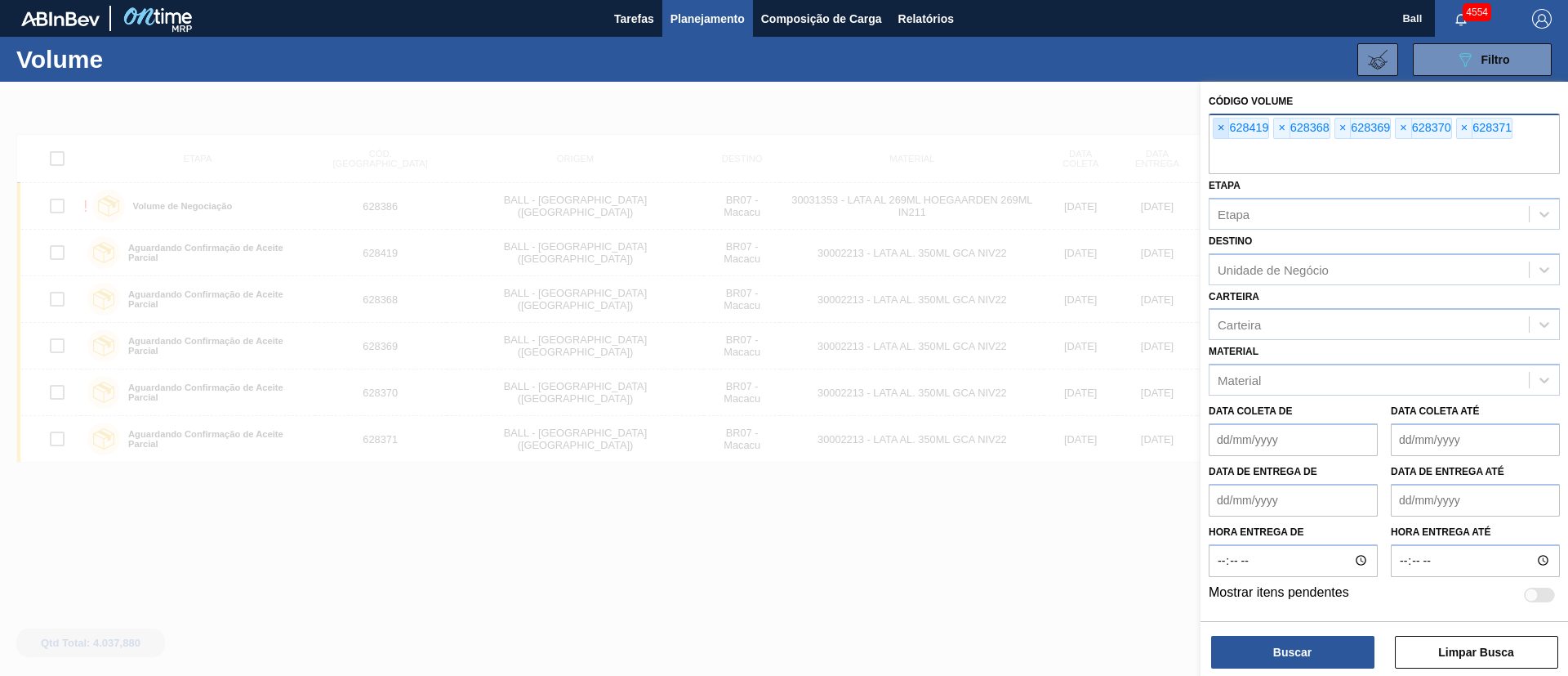
click at [1222, 127] on span "×" at bounding box center [1222, 127] width 15 height 20
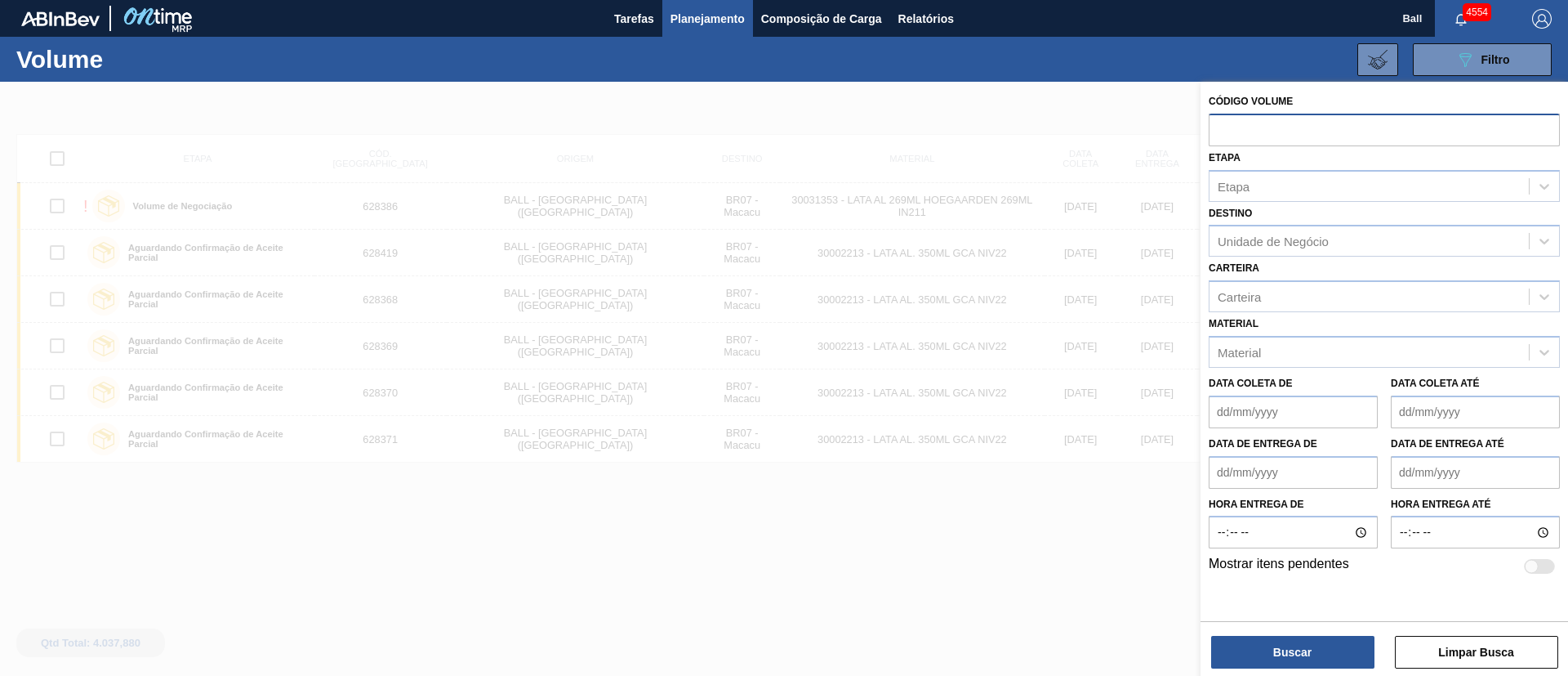
paste input "text"
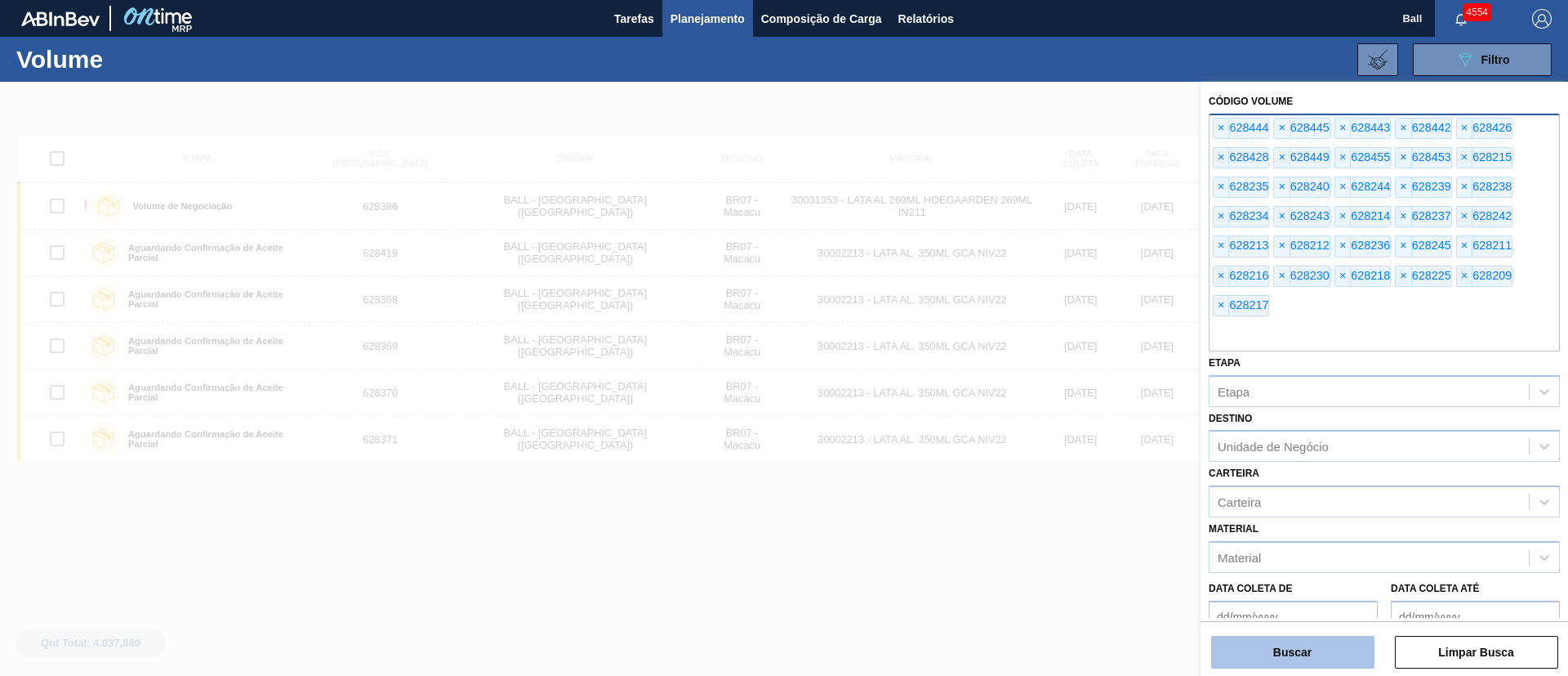
click at [1332, 643] on button "Buscar" at bounding box center [1292, 651] width 163 height 33
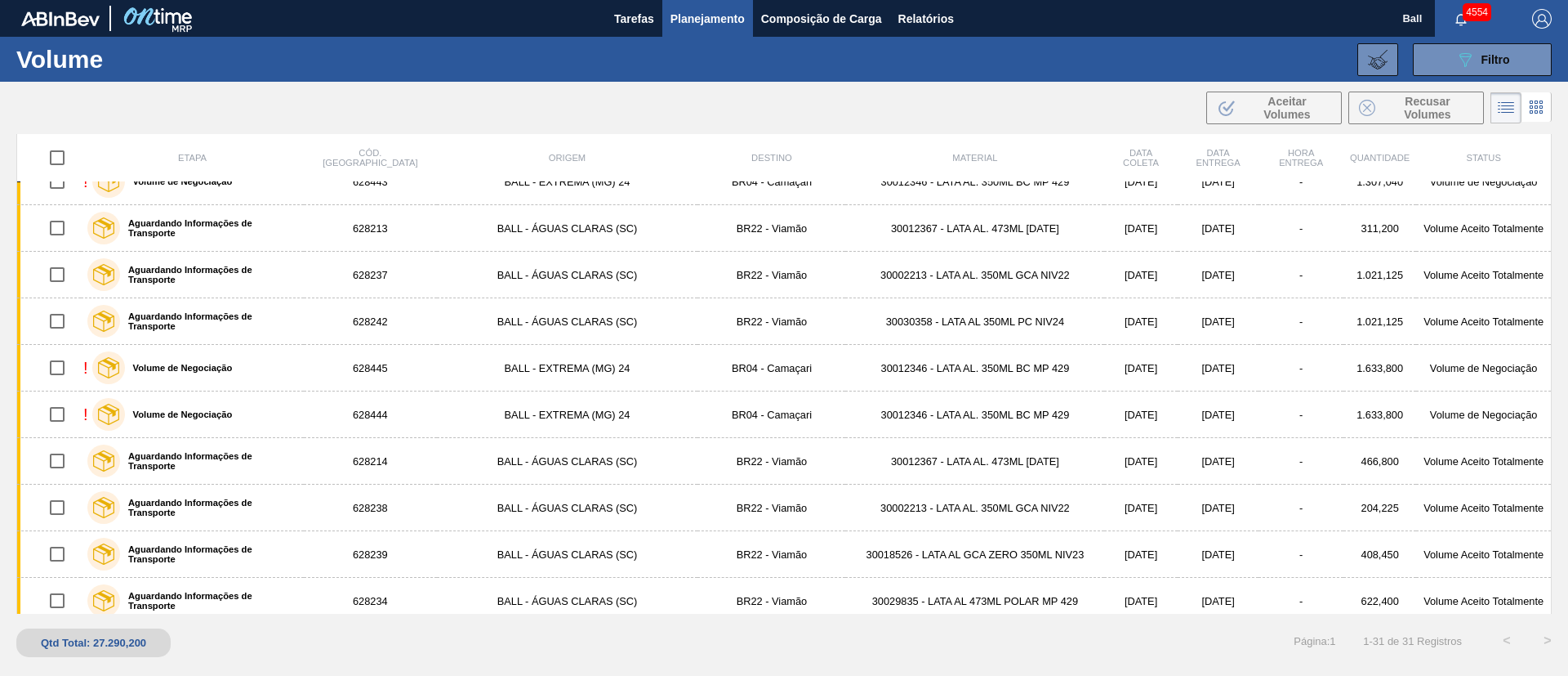
scroll to position [768, 0]
click at [1374, 61] on icon at bounding box center [1377, 59] width 20 height 20
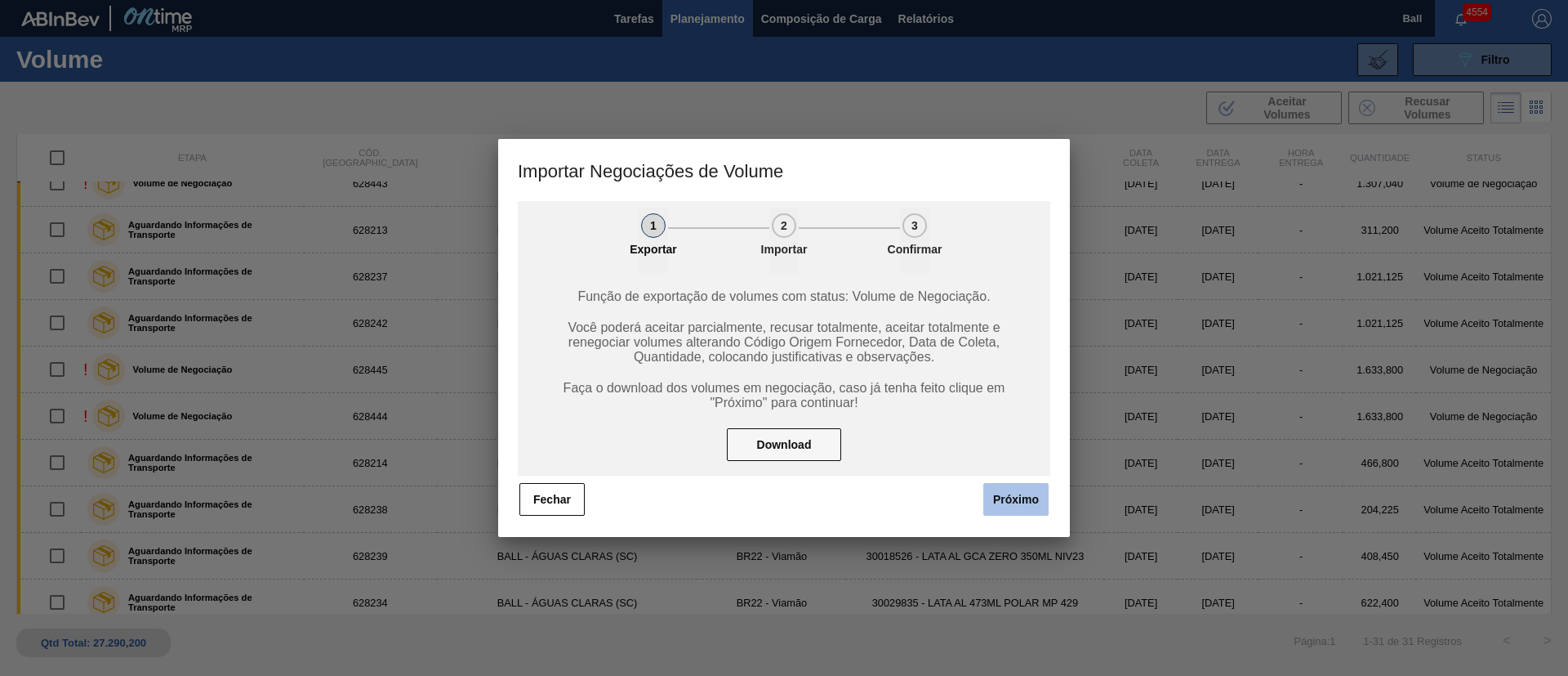
click at [1004, 499] on button "Próximo" at bounding box center [1016, 499] width 65 height 33
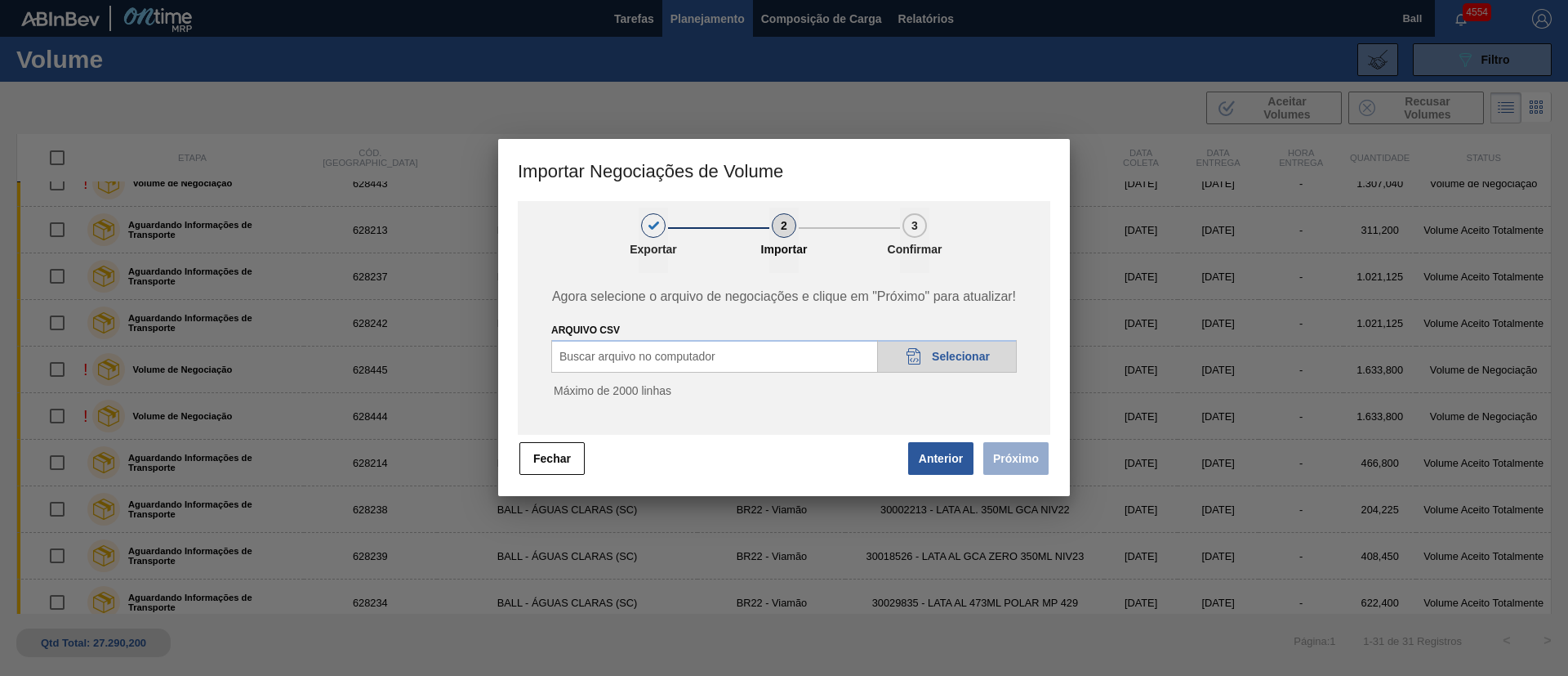
click at [953, 357] on span "Selecionar" at bounding box center [960, 356] width 58 height 13
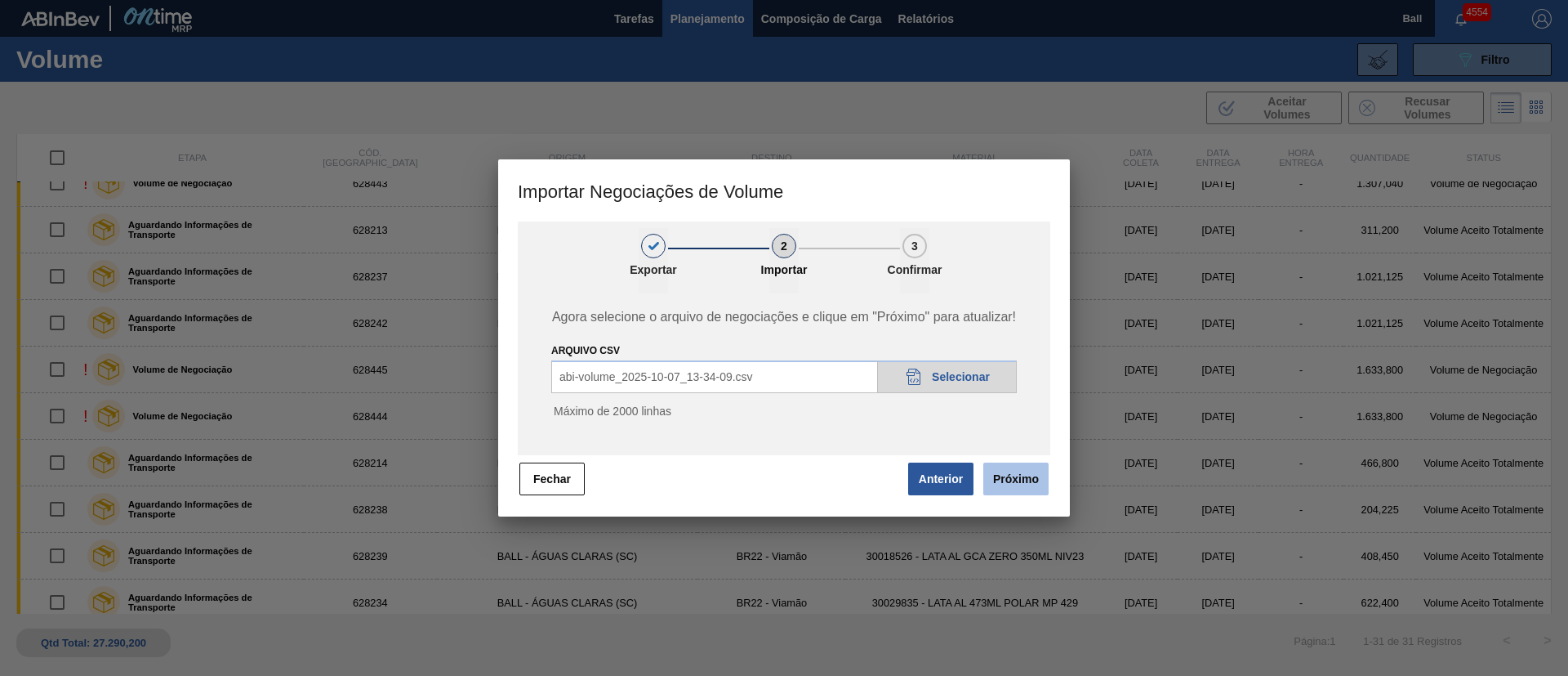
click at [1014, 481] on button "Próximo" at bounding box center [1016, 479] width 65 height 33
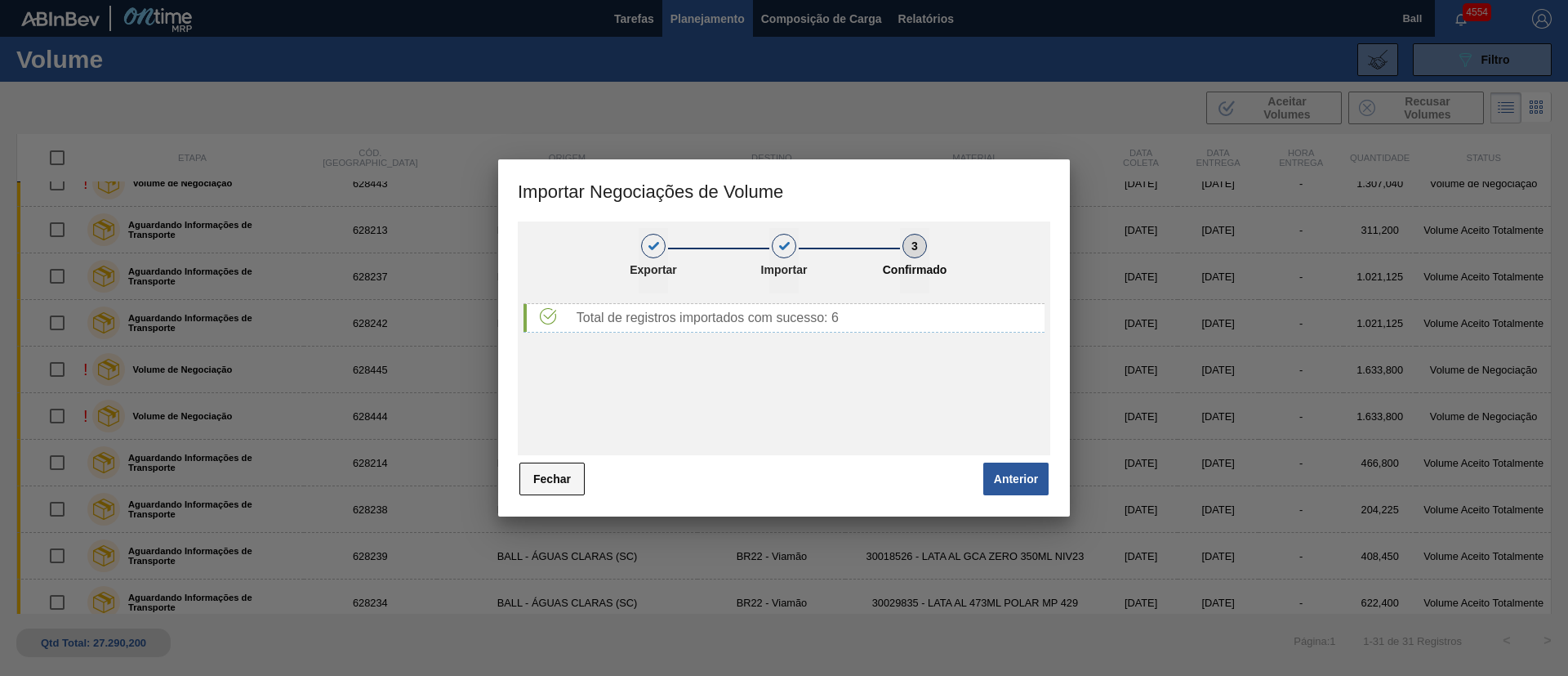
click at [569, 482] on button "Fechar" at bounding box center [551, 479] width 65 height 33
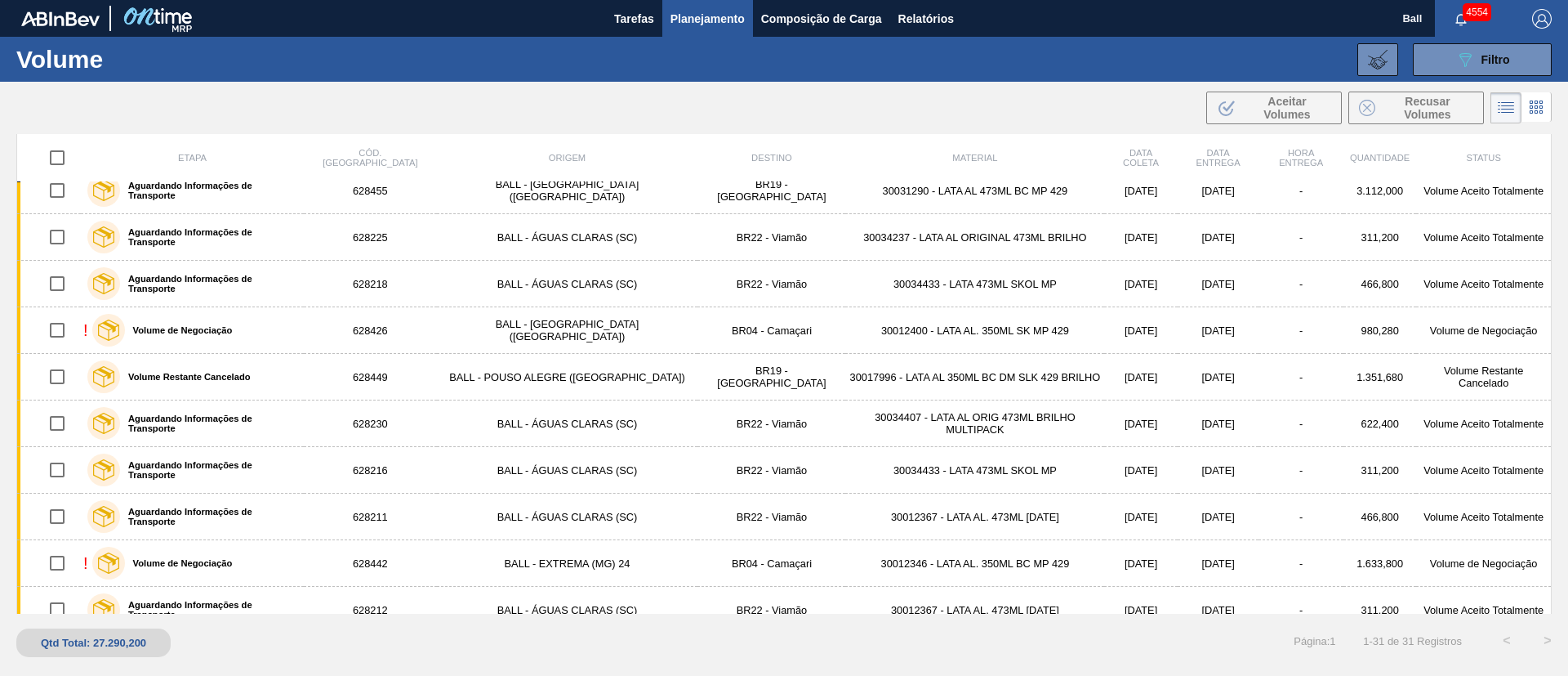
scroll to position [0, 0]
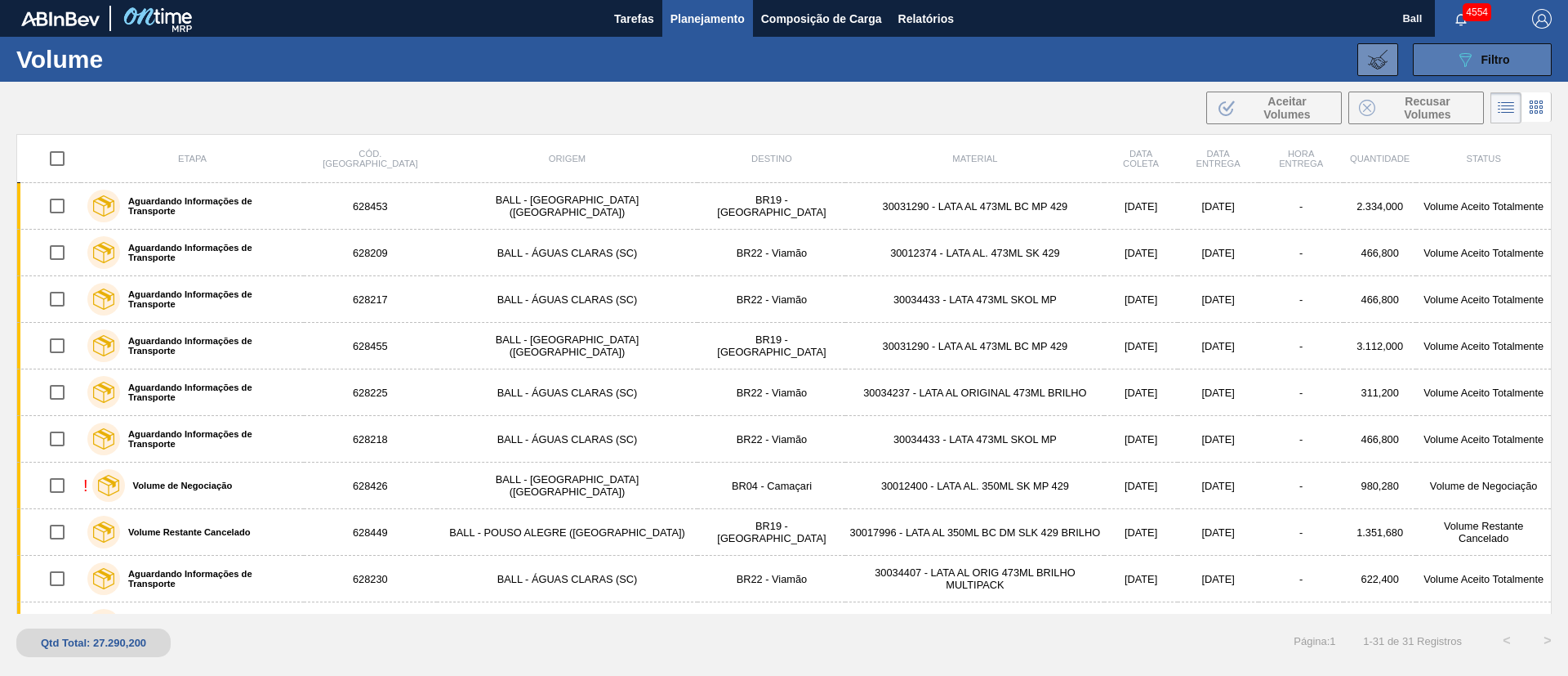
click at [1475, 55] on icon "089F7B8B-B2A5-4AFE-B5C0-19BA573D28AC" at bounding box center [1465, 59] width 20 height 20
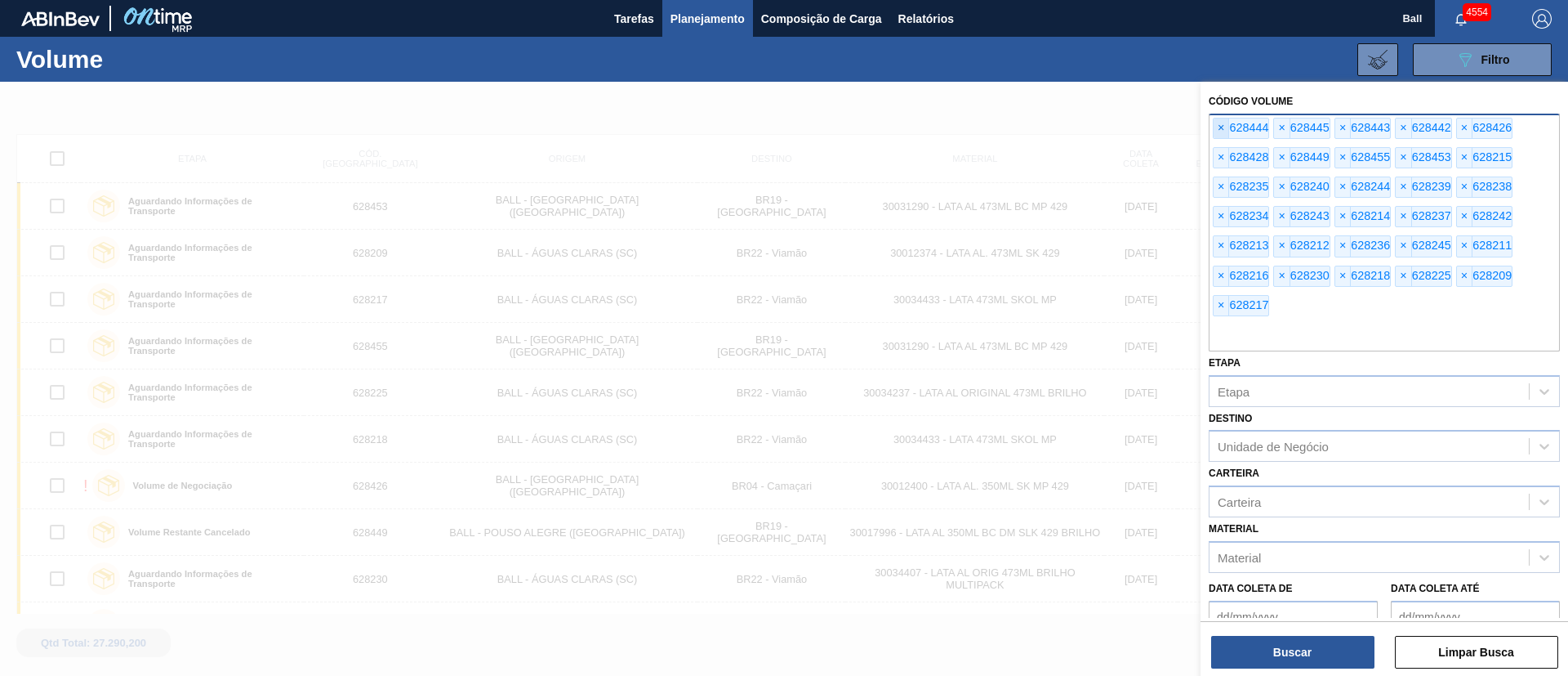
click at [1222, 130] on span "×" at bounding box center [1222, 127] width 15 height 20
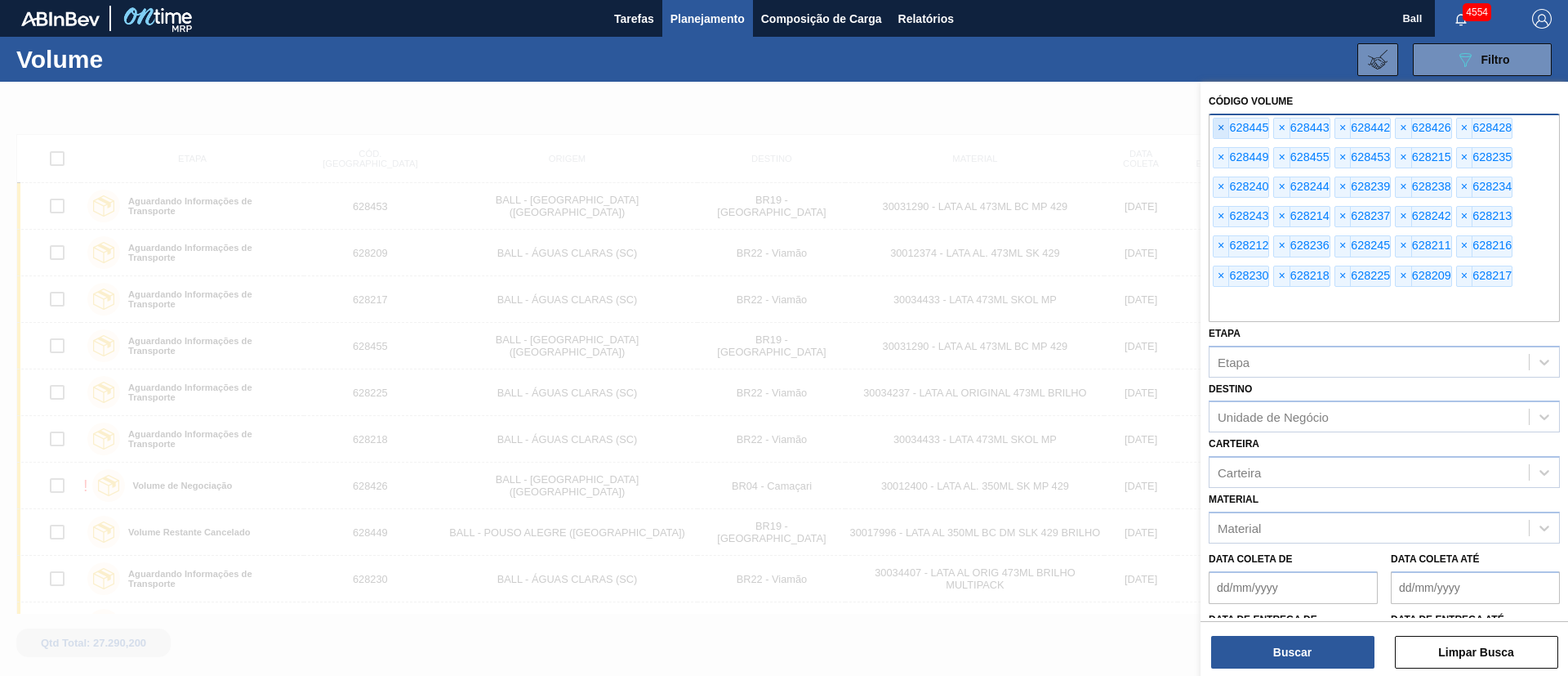
click at [1222, 130] on span "×" at bounding box center [1222, 127] width 15 height 20
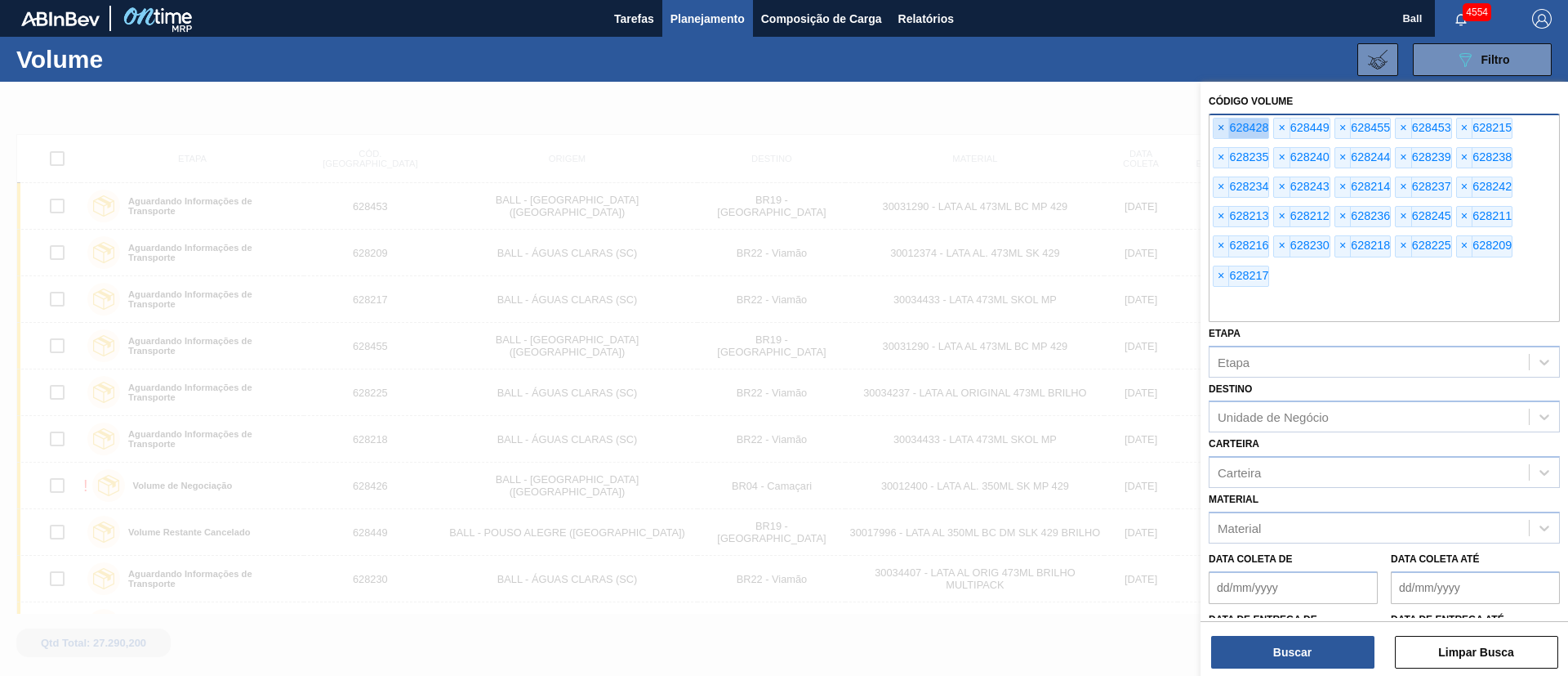
click at [1222, 130] on span "×" at bounding box center [1222, 127] width 15 height 20
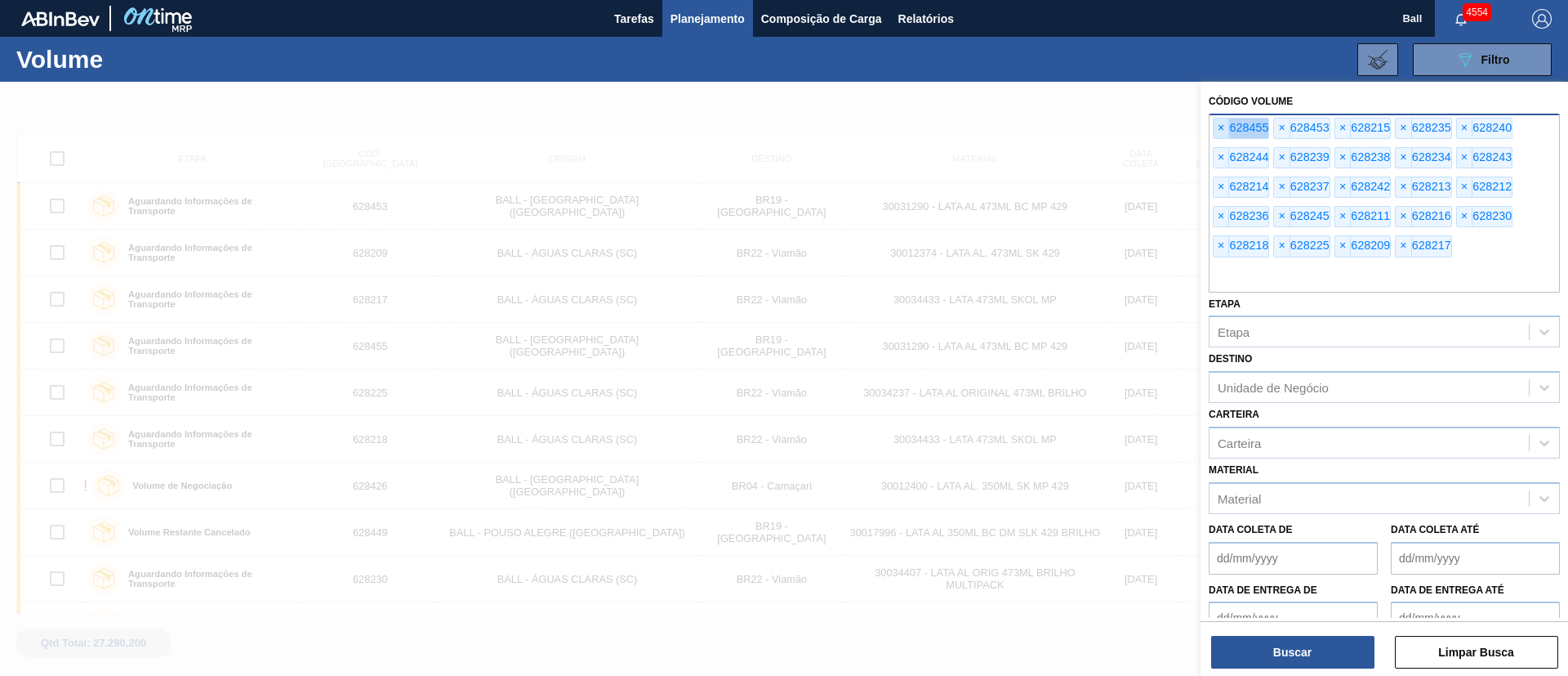
click at [1222, 130] on span "×" at bounding box center [1222, 127] width 15 height 20
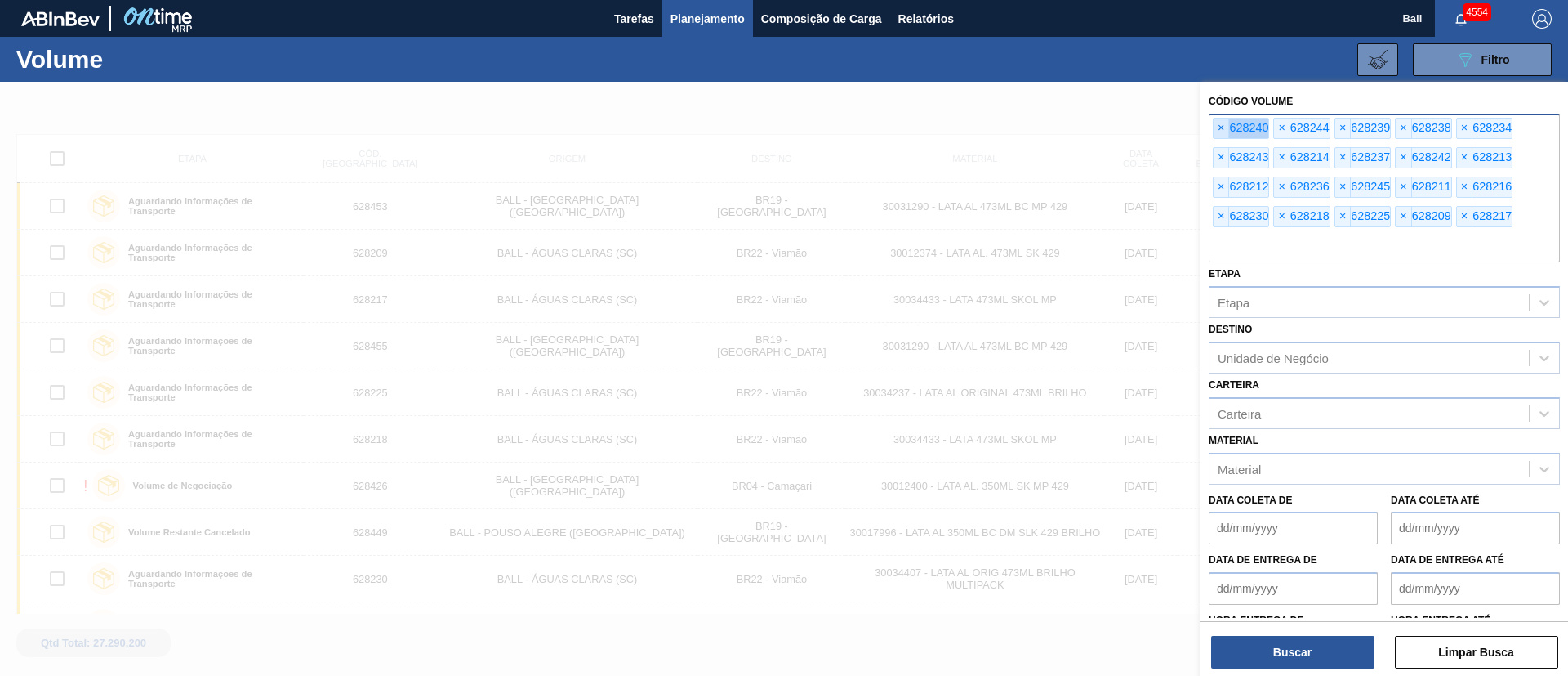
click at [1222, 130] on span "×" at bounding box center [1222, 127] width 15 height 20
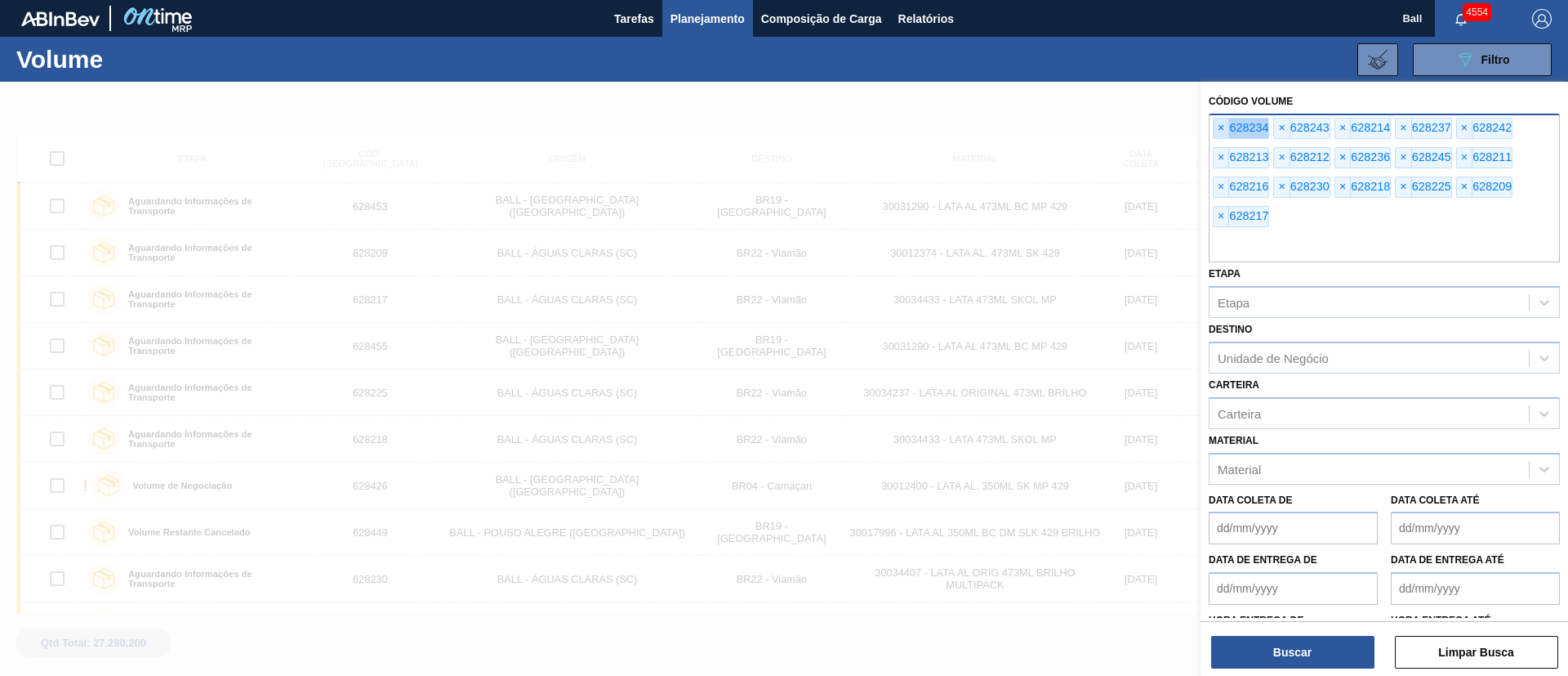
click at [1222, 130] on span "×" at bounding box center [1222, 127] width 15 height 20
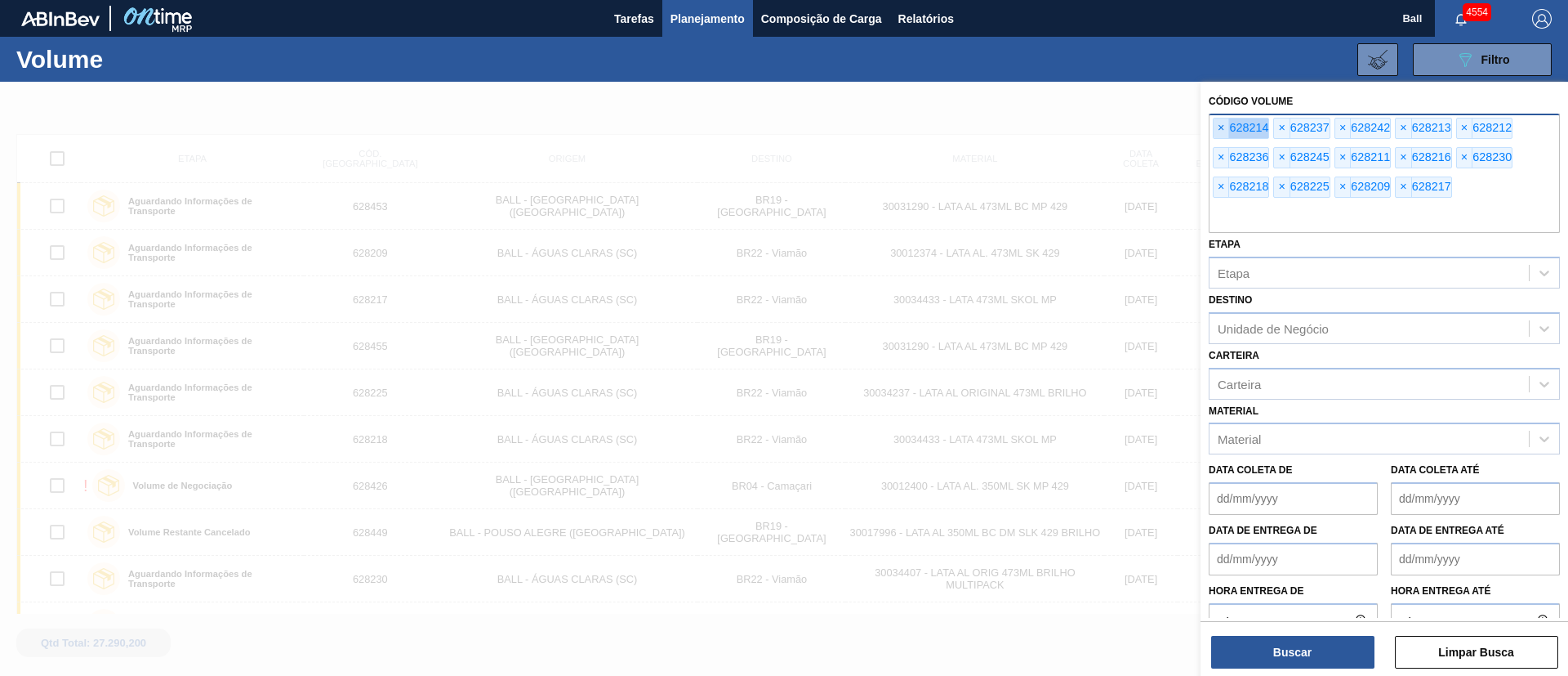
click at [1222, 130] on span "×" at bounding box center [1222, 127] width 15 height 20
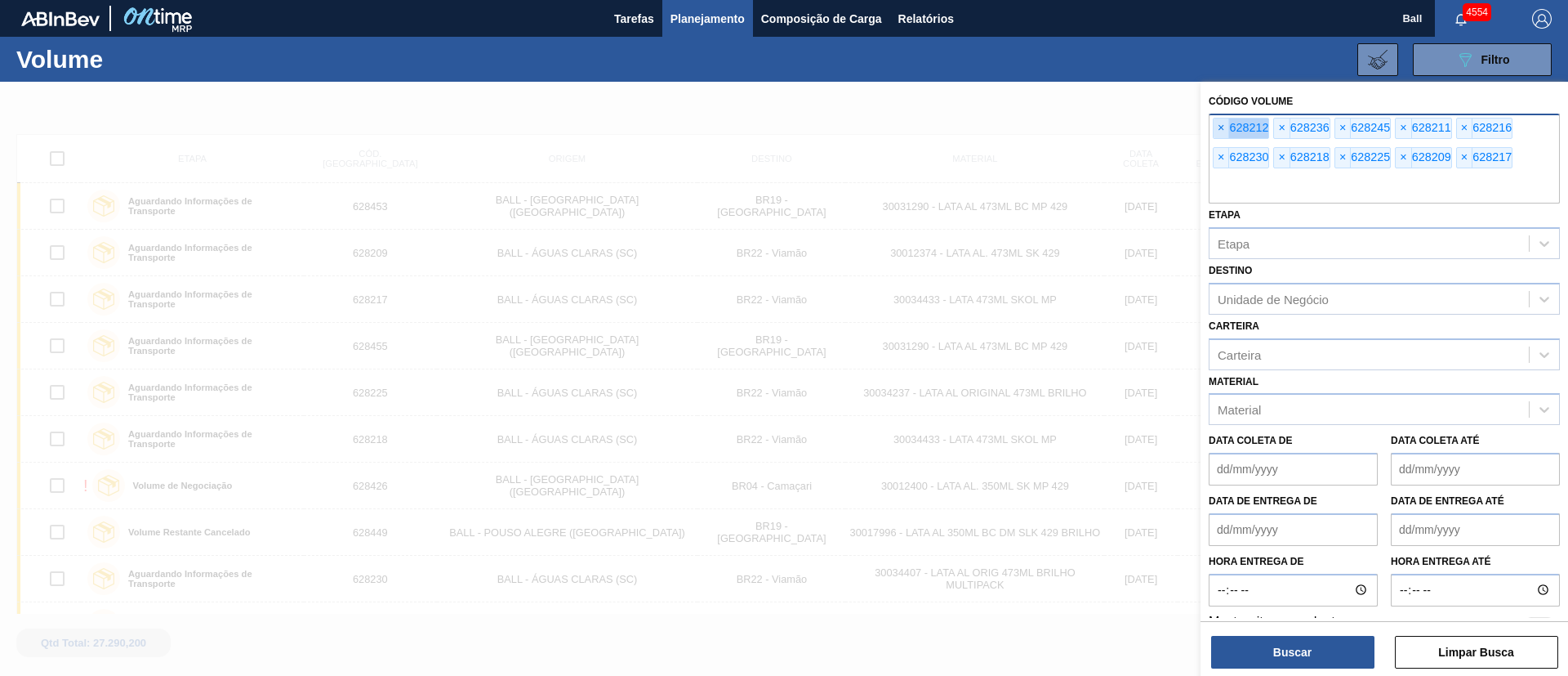
click at [1222, 130] on span "×" at bounding box center [1222, 127] width 15 height 20
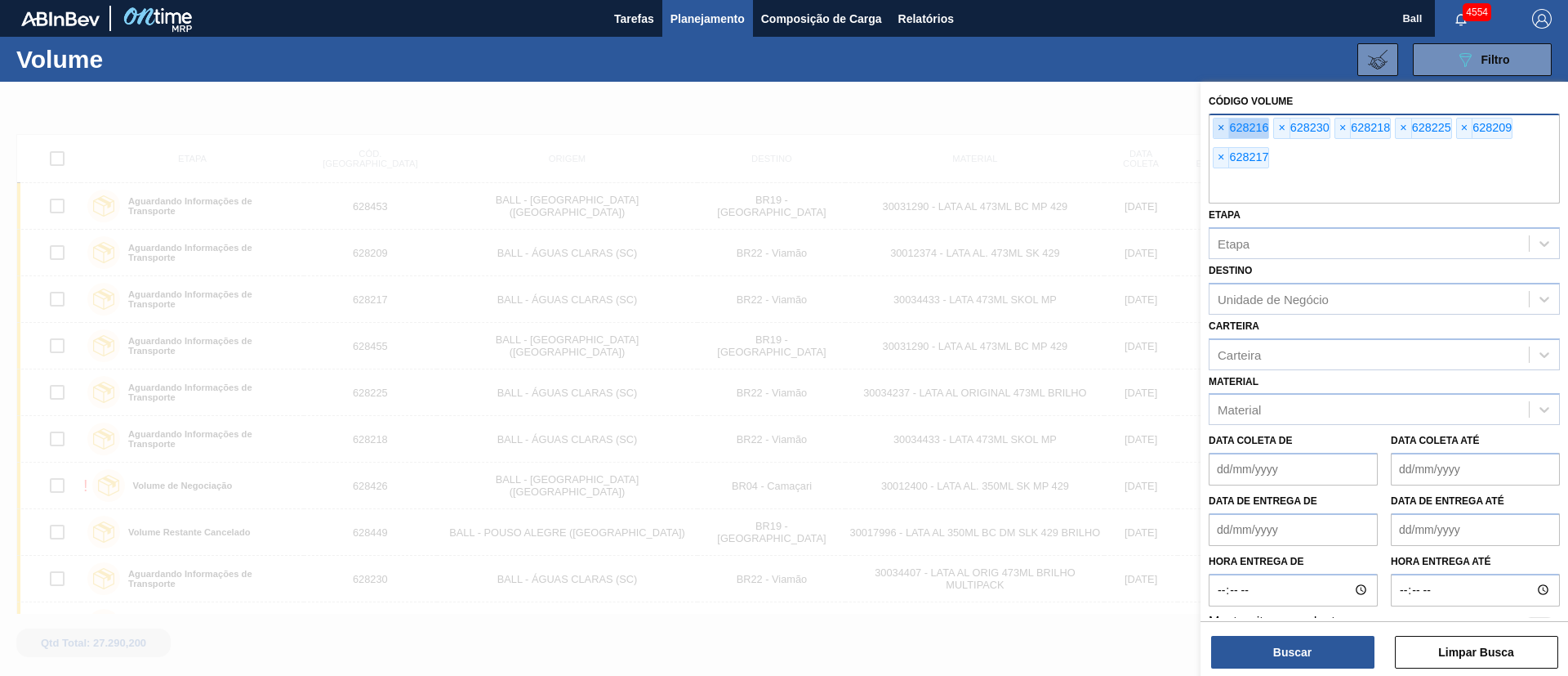
click at [1222, 130] on span "×" at bounding box center [1222, 127] width 15 height 20
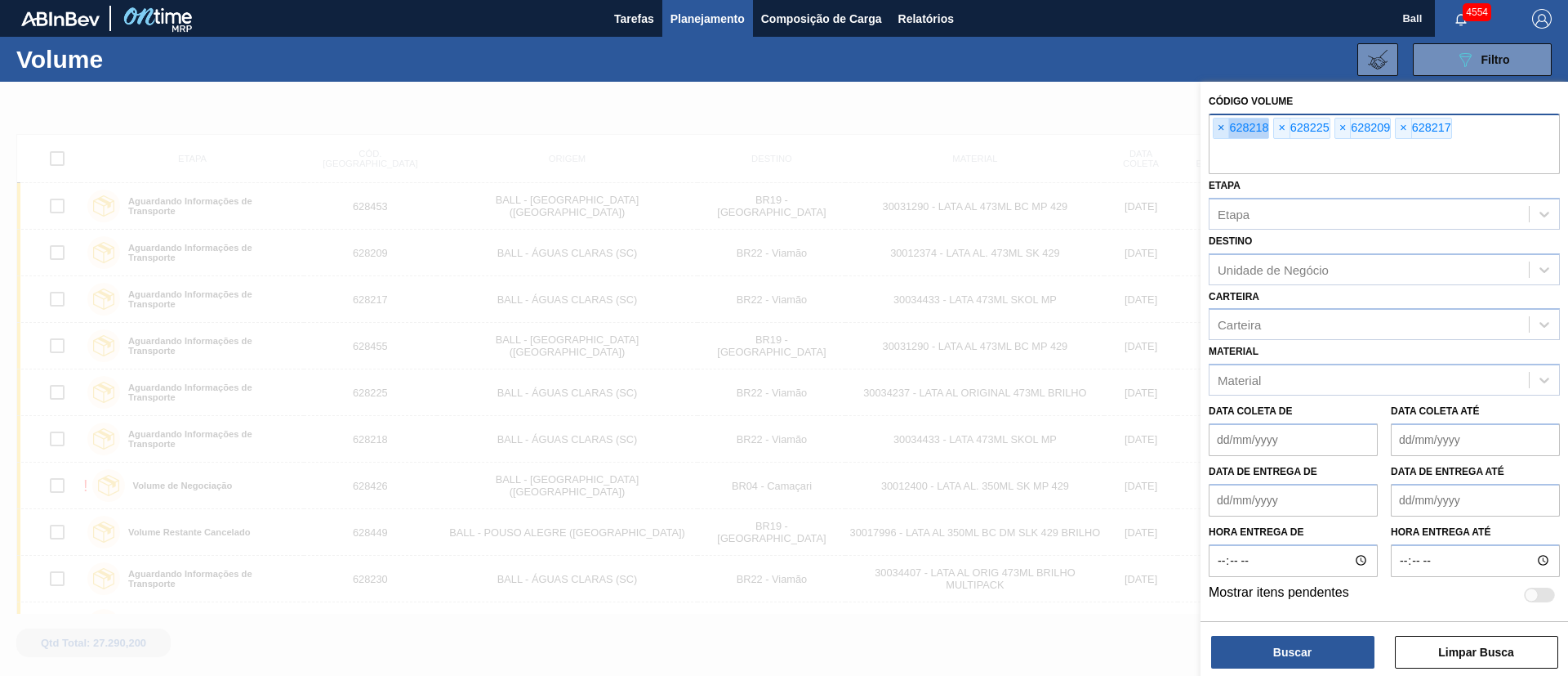
click at [1222, 130] on span "×" at bounding box center [1222, 127] width 15 height 20
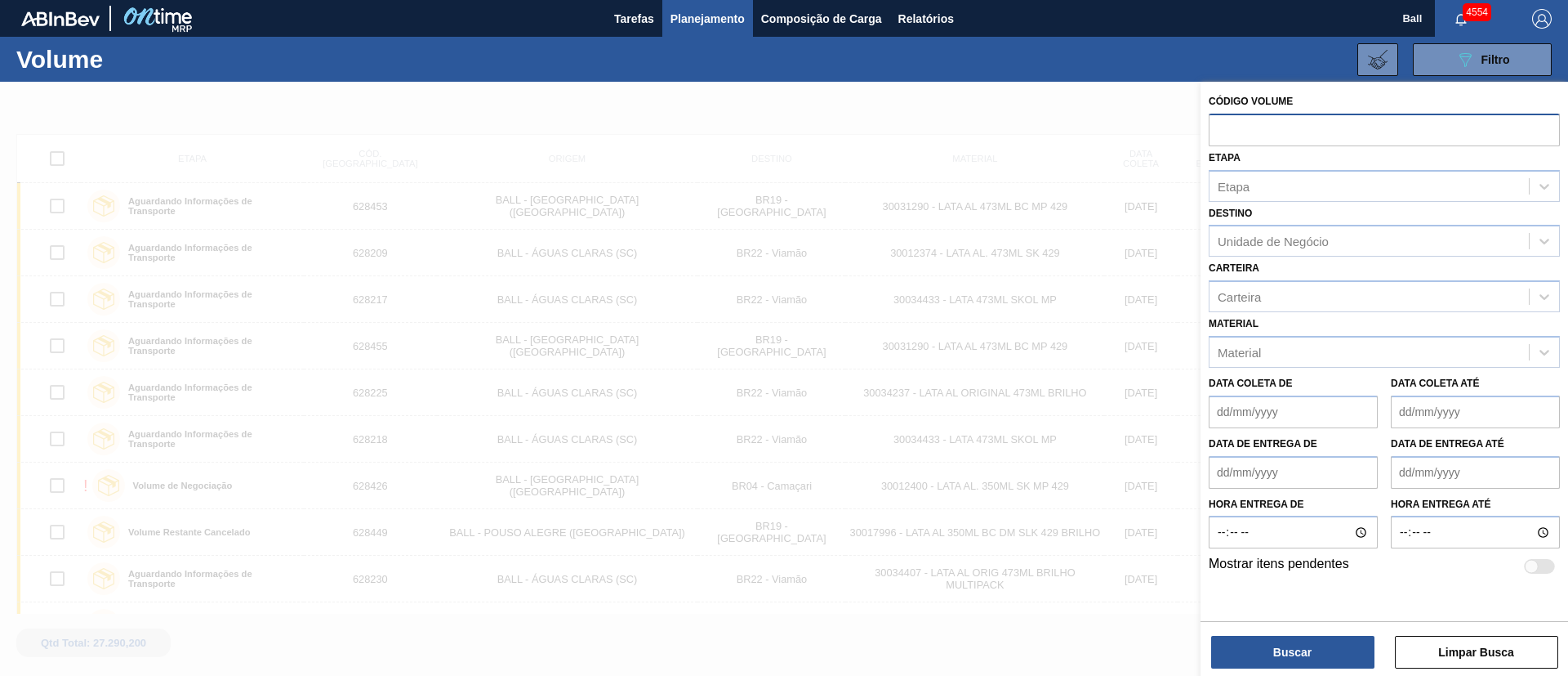
click at [1222, 130] on input "text" at bounding box center [1385, 128] width 351 height 31
paste input "V628284"
click at [1214, 136] on input "V628284" at bounding box center [1385, 128] width 351 height 31
click at [1226, 134] on input "V628284" at bounding box center [1385, 128] width 351 height 31
type input "628284"
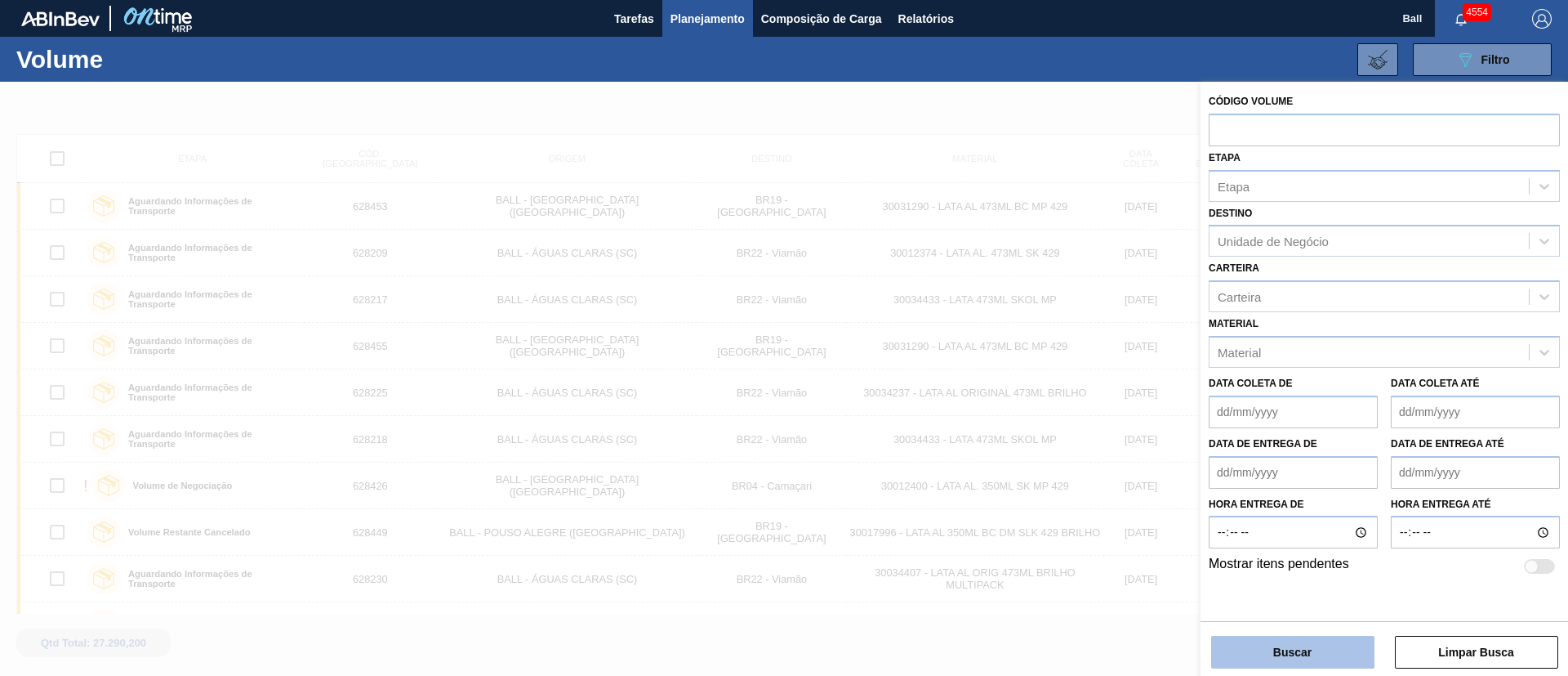
click at [1305, 660] on button "Buscar" at bounding box center [1292, 651] width 163 height 33
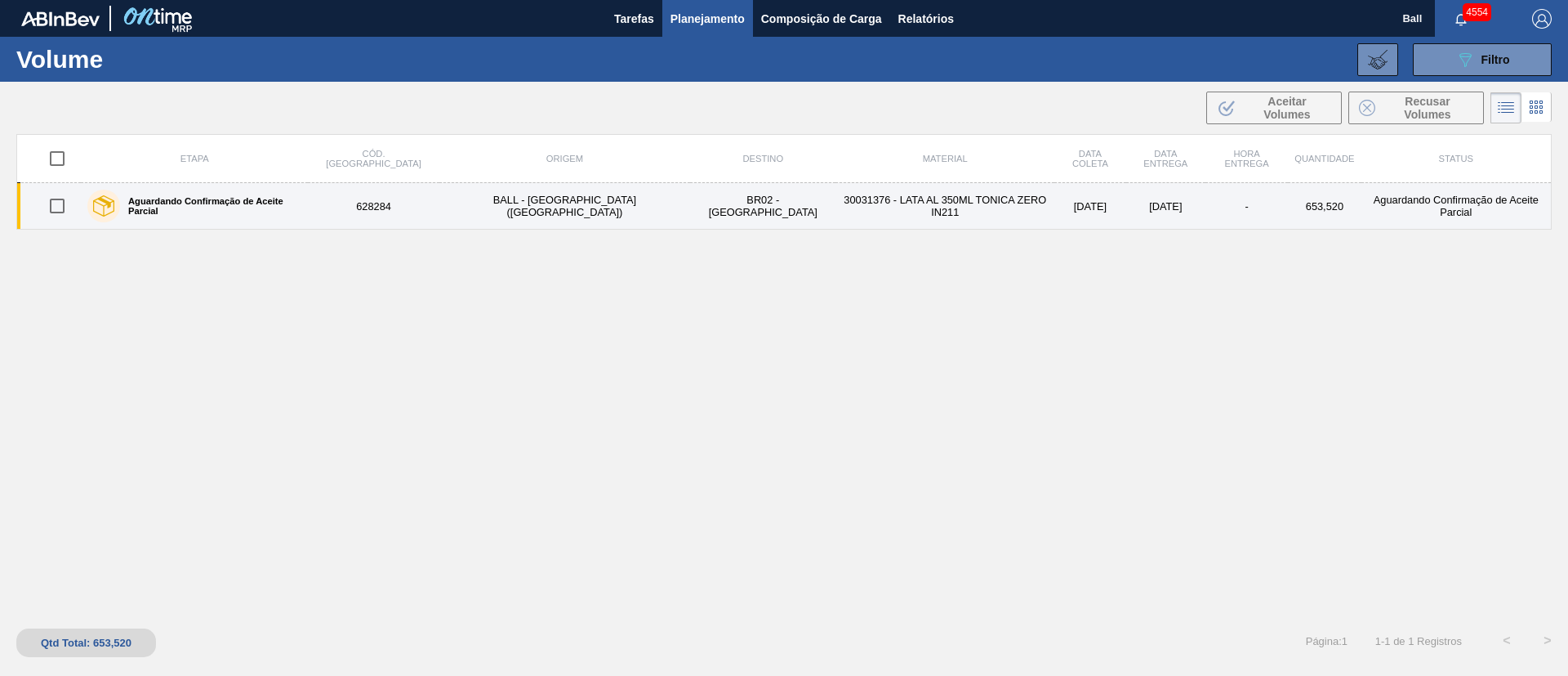
click at [835, 213] on td "30031376 - LATA AL 350ML TONICA ZERO IN211" at bounding box center [945, 206] width 219 height 46
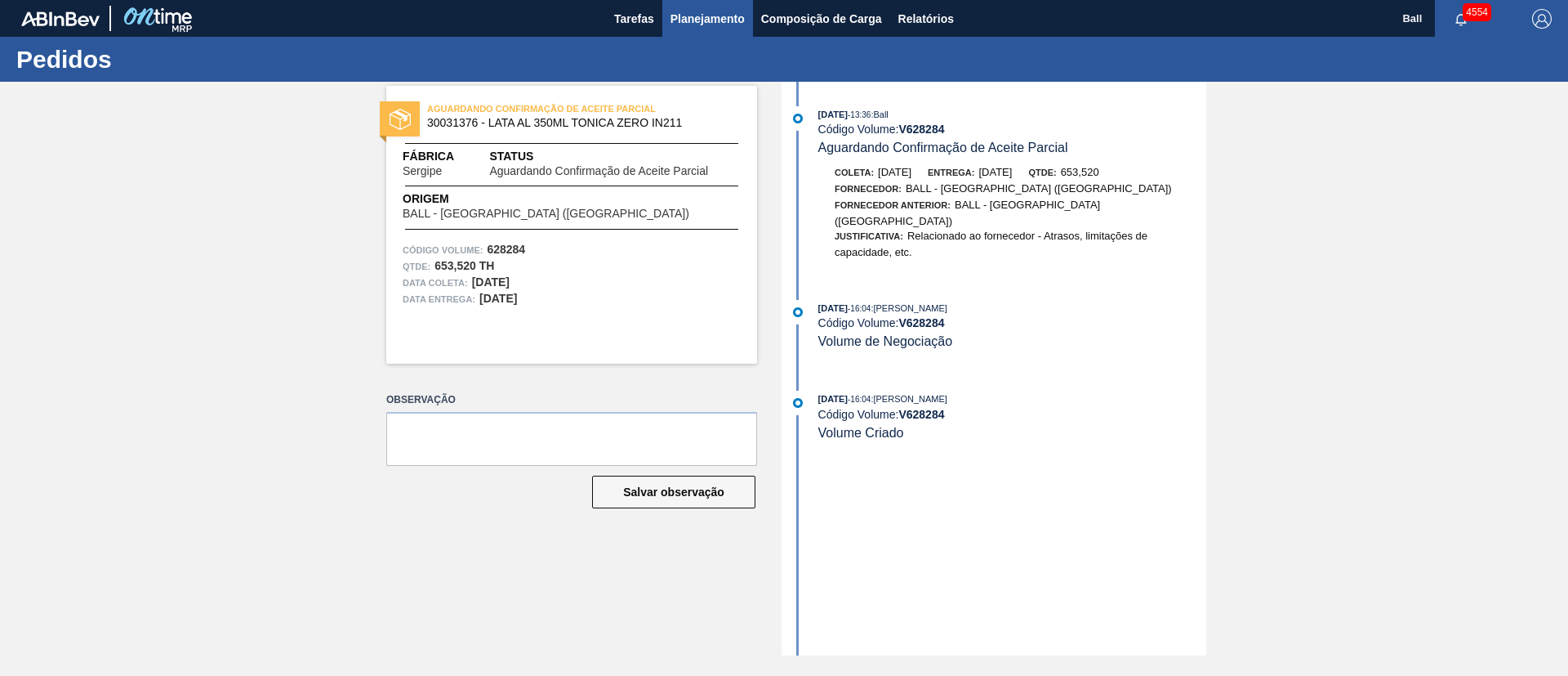
click at [700, 7] on button "Planejamento" at bounding box center [708, 18] width 91 height 37
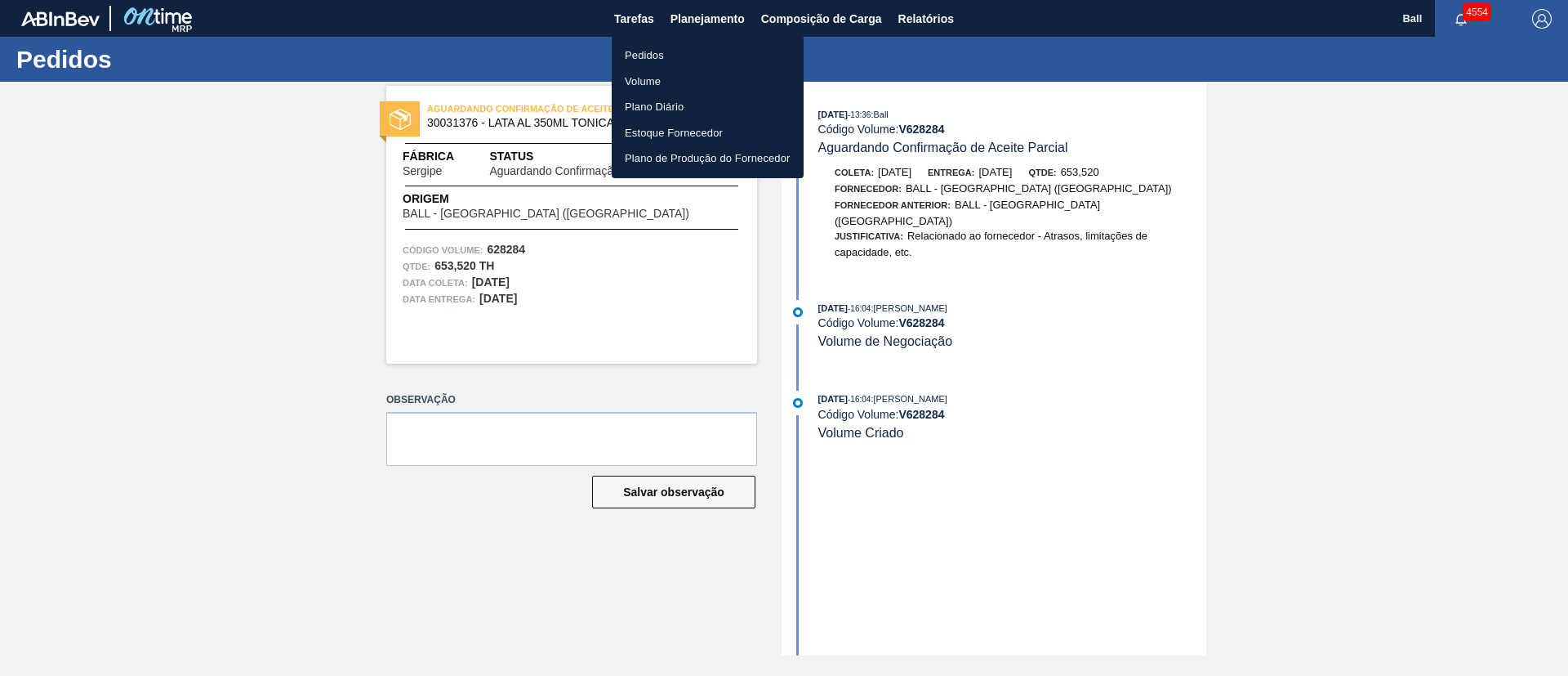
drag, startPoint x: 670, startPoint y: 86, endPoint x: 675, endPoint y: 11, distance: 75.2
click at [668, 86] on li "Volume" at bounding box center [707, 82] width 192 height 26
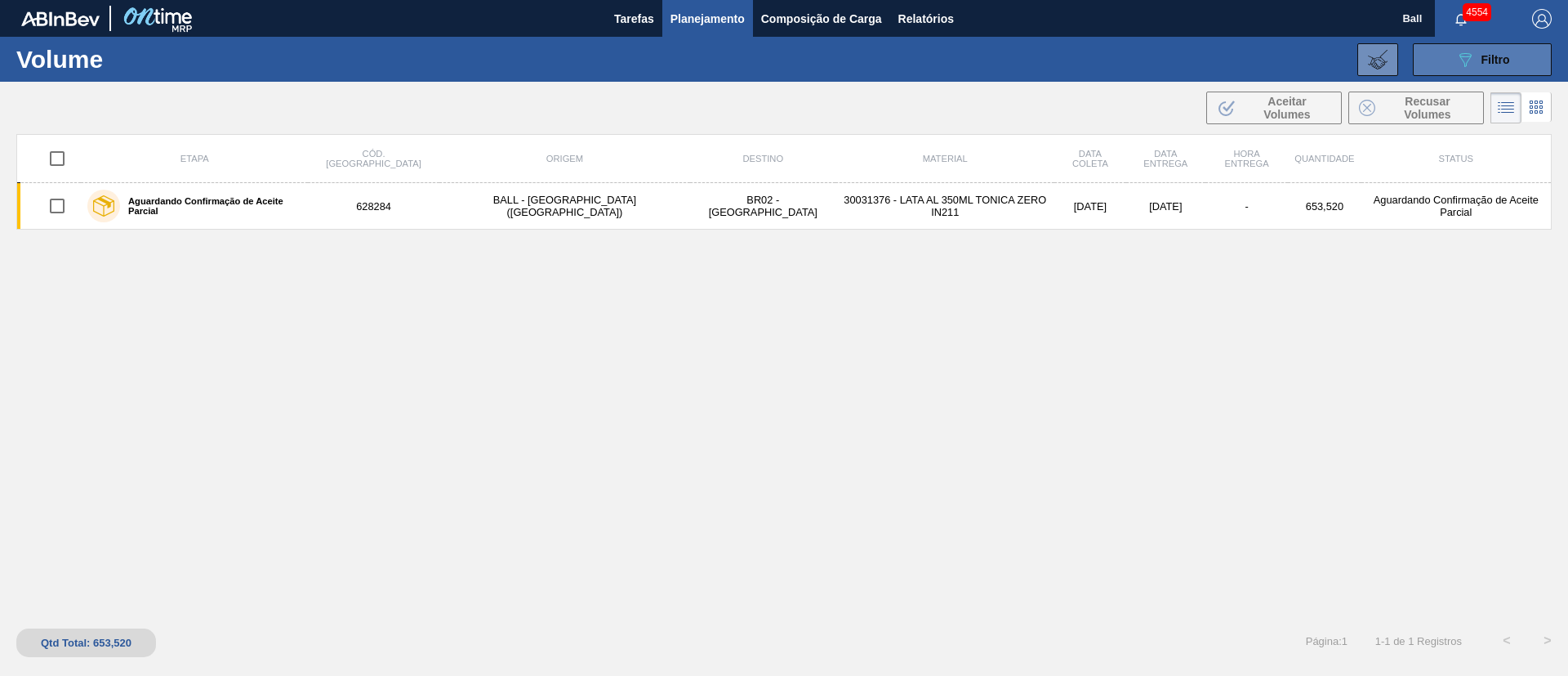
click at [1482, 59] on span "Filtro" at bounding box center [1496, 59] width 28 height 13
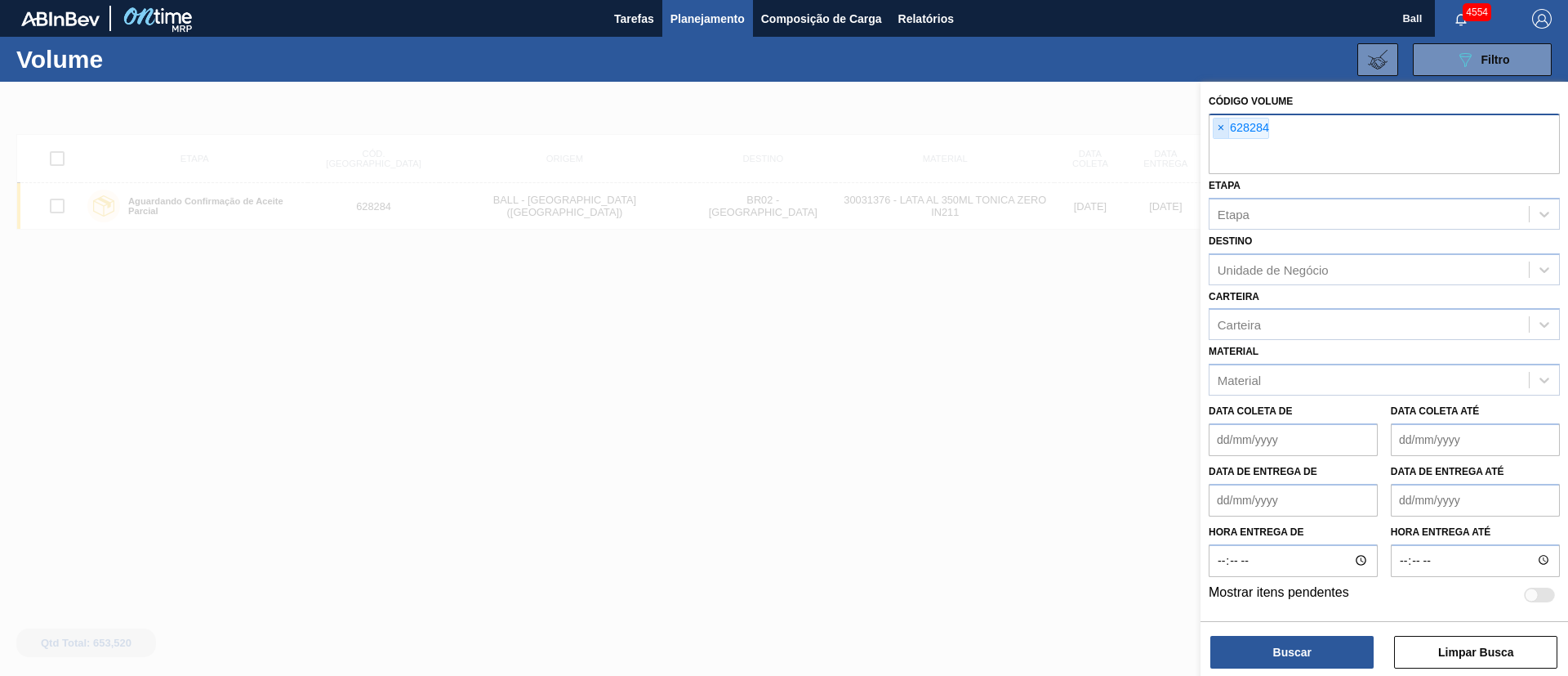
click at [1218, 125] on span "×" at bounding box center [1222, 127] width 15 height 20
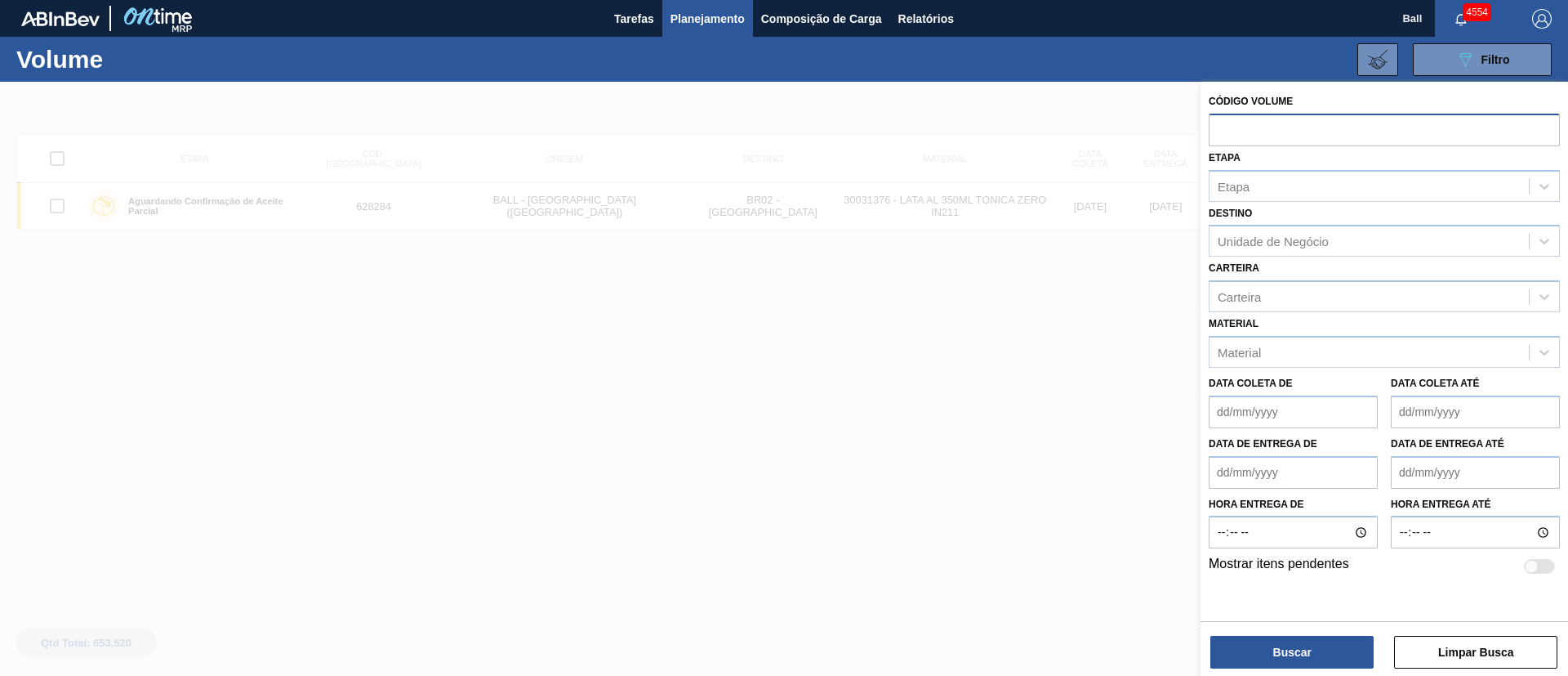
paste input "text"
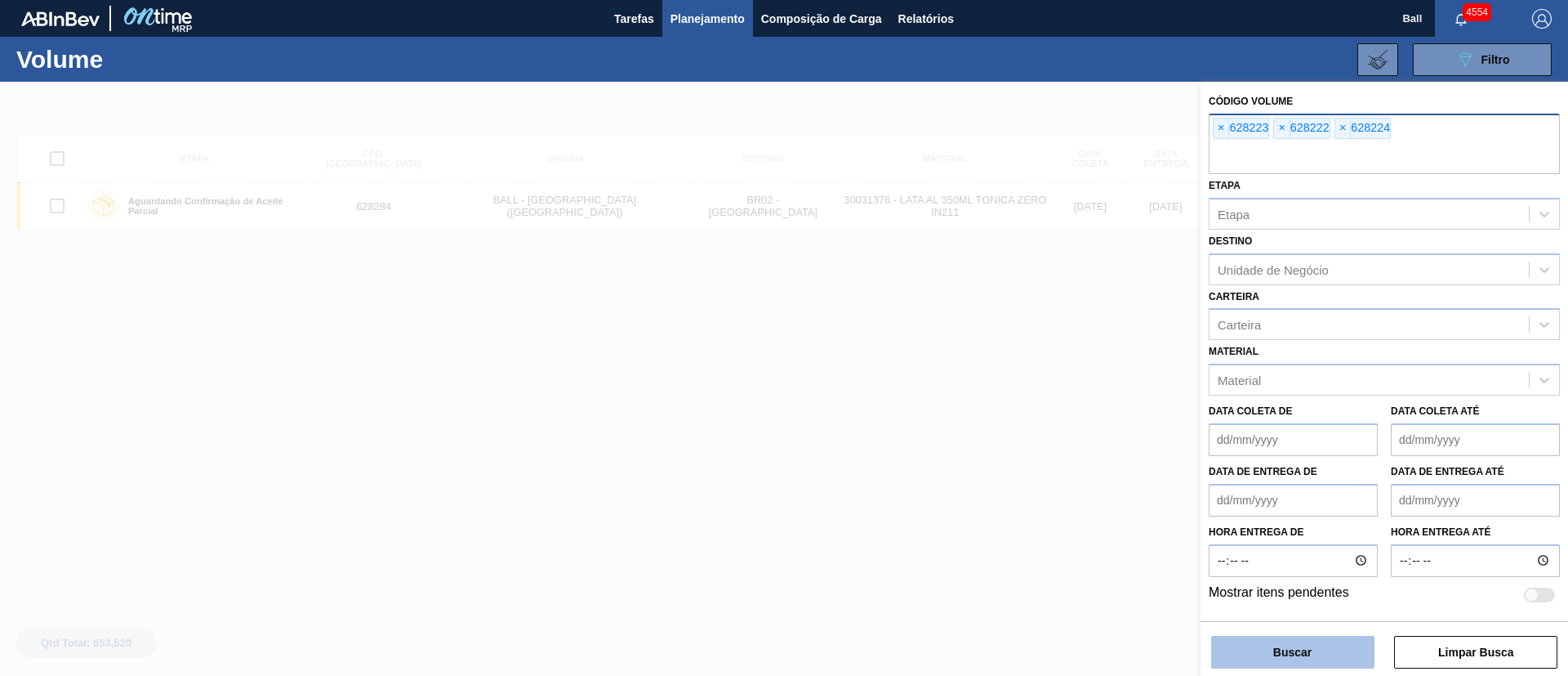
click at [1327, 654] on button "Buscar" at bounding box center [1292, 651] width 163 height 33
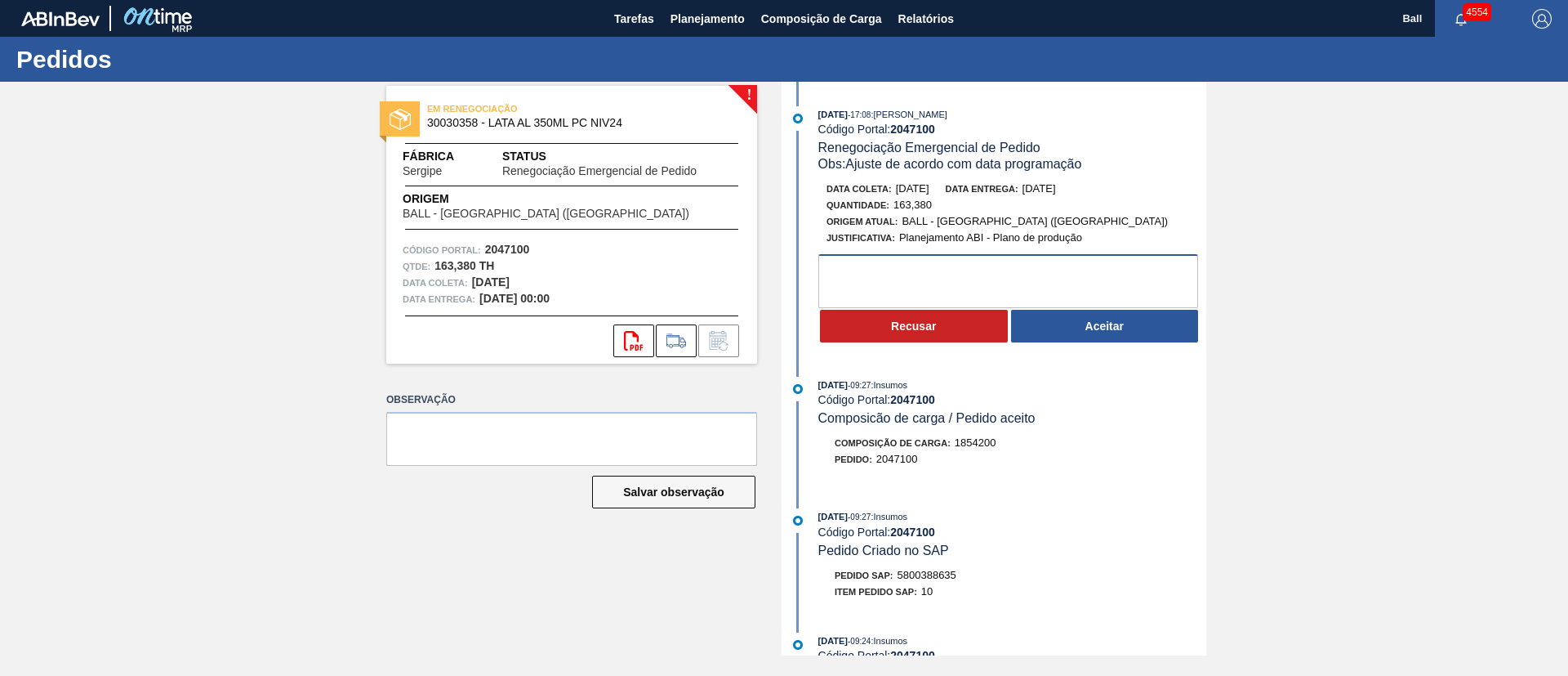
click at [964, 274] on textarea at bounding box center [1008, 280] width 379 height 54
type textarea "nok, sem estoque"
click at [946, 330] on button "Recusar" at bounding box center [914, 326] width 188 height 33
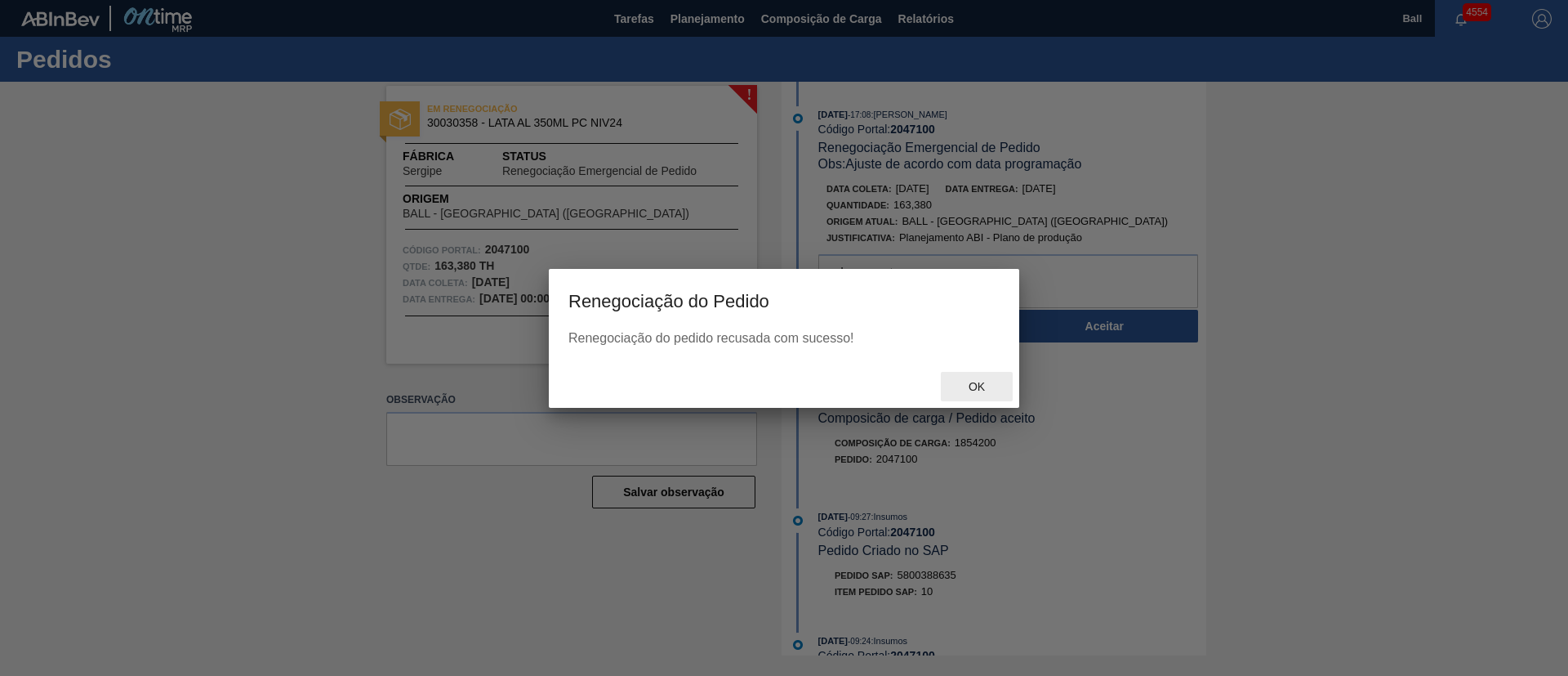
click at [988, 383] on span "Ok" at bounding box center [976, 386] width 42 height 13
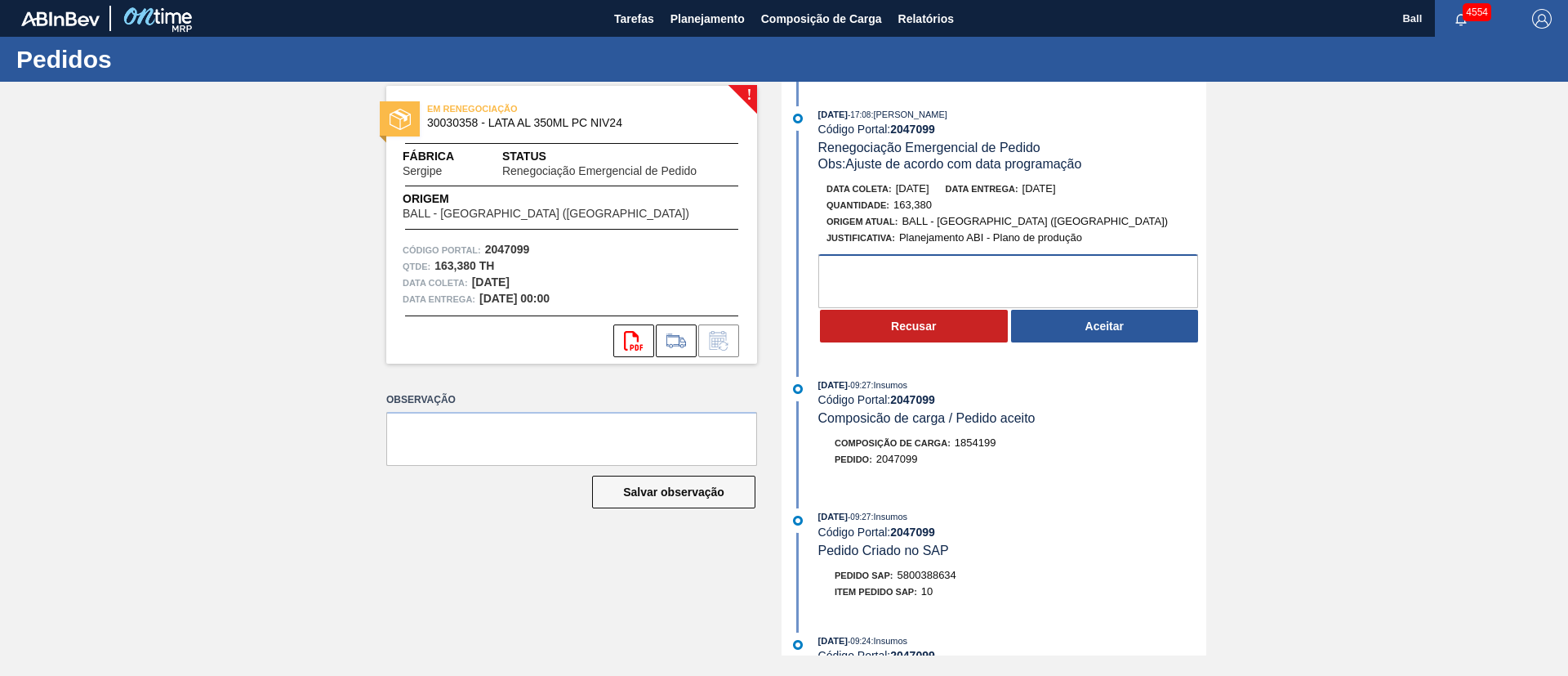
click at [1043, 277] on textarea at bounding box center [1008, 280] width 379 height 54
drag, startPoint x: 1011, startPoint y: 276, endPoint x: 764, endPoint y: 248, distance: 248.6
click at [764, 248] on div "! EM RENEGOCIAÇÃO 30030358 - LATA AL 350ML PC NIV24 Fábrica Sergipe Status Rene…" at bounding box center [784, 368] width 1568 height 573
type textarea "Nok, leadtime errado."
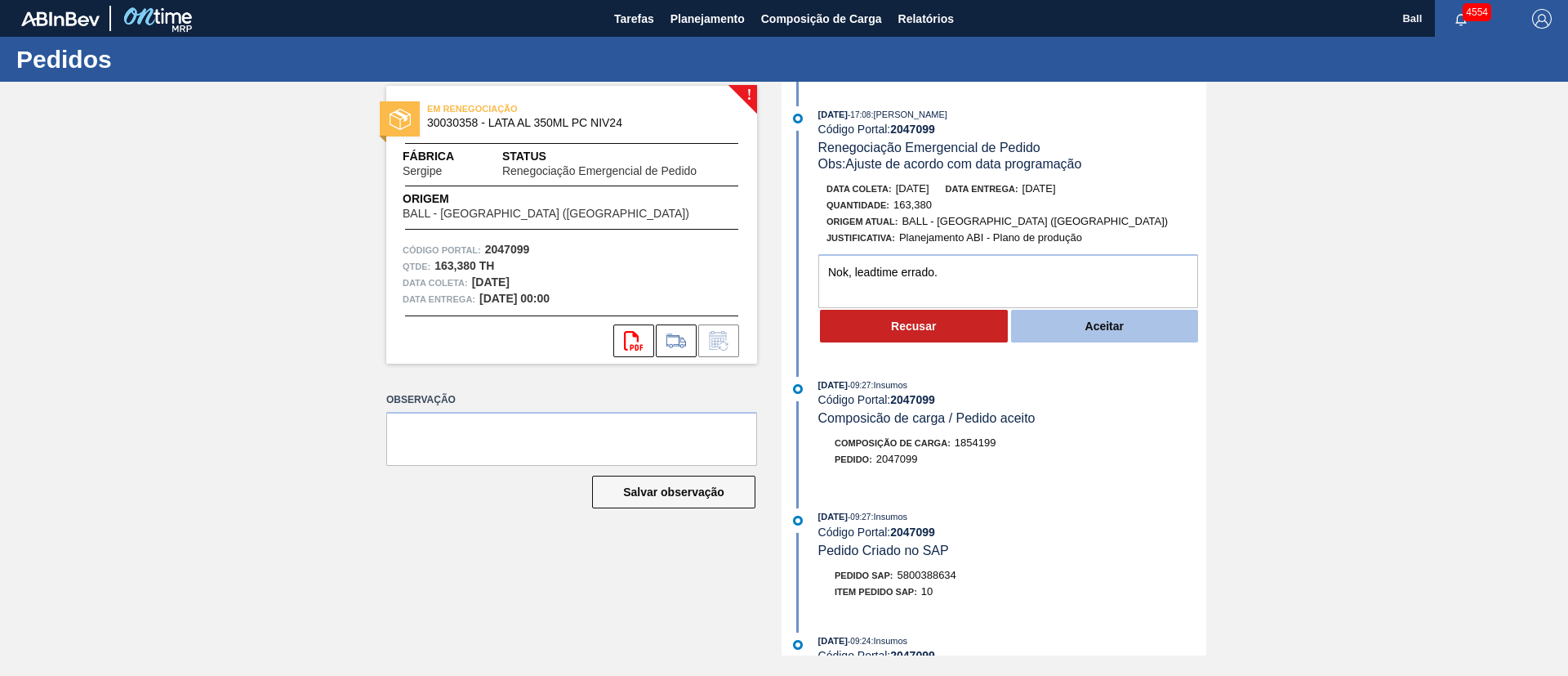
click at [1070, 336] on button "Aceitar" at bounding box center [1104, 326] width 188 height 33
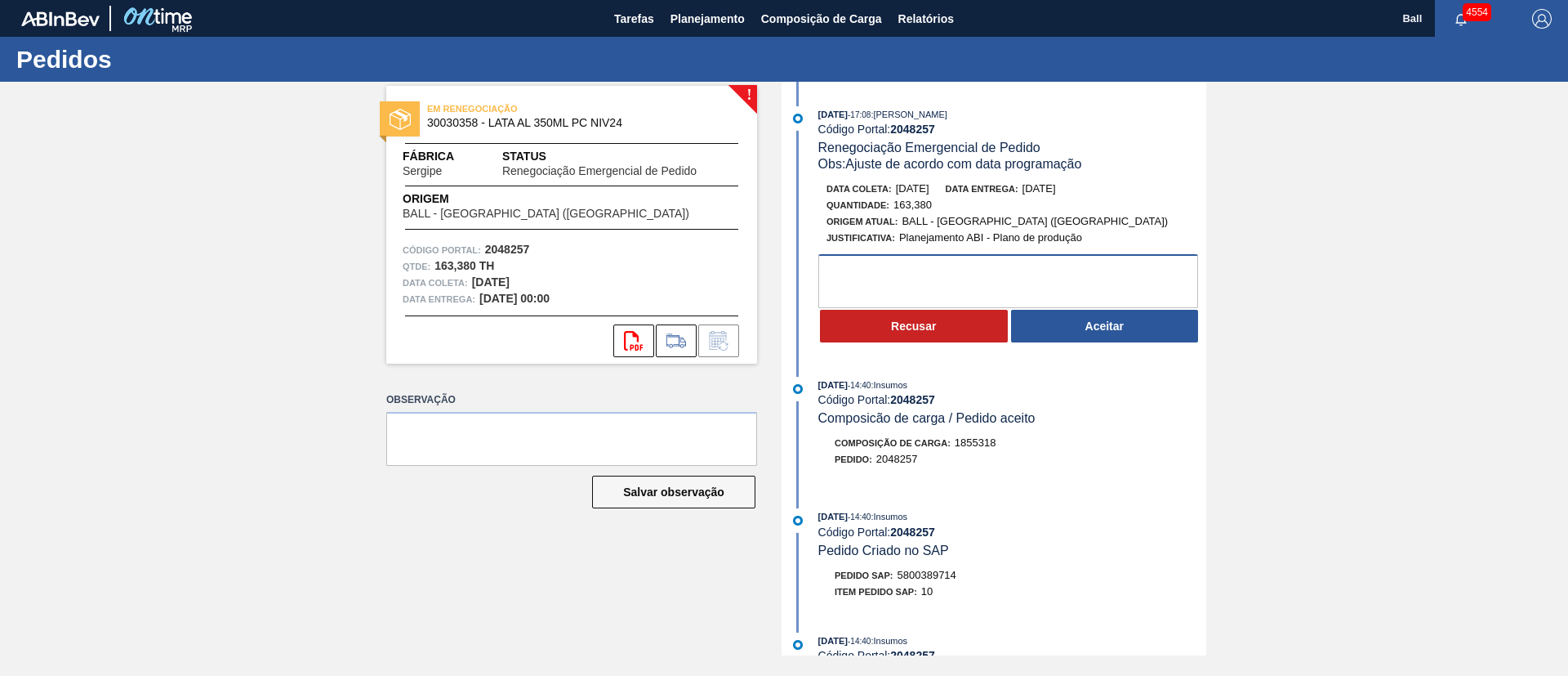
click at [987, 277] on textarea at bounding box center [1008, 280] width 379 height 54
paste textarea "Nok, leadtime errado."
type textarea "Nok, leadtime errado."
click at [1051, 343] on div "Recusar Aceitar" at bounding box center [1012, 326] width 388 height 36
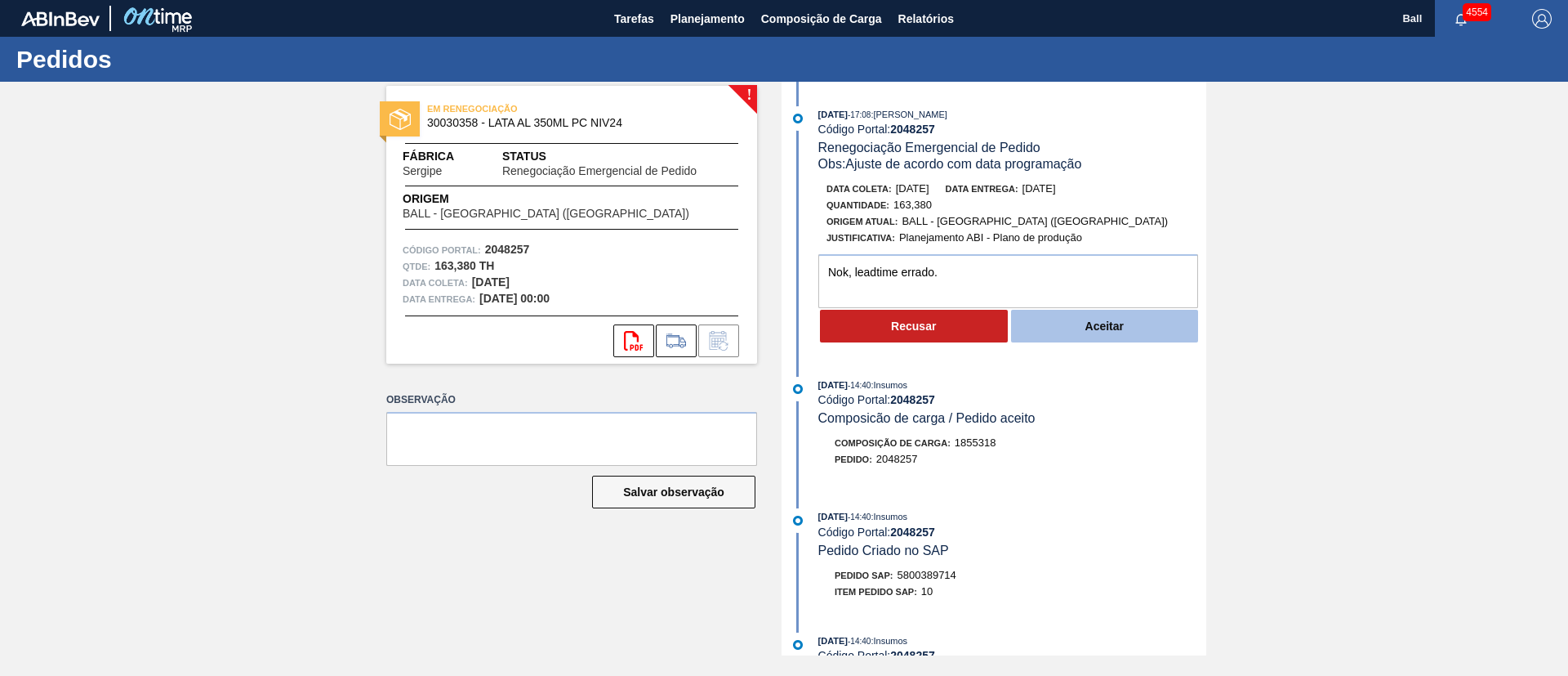
click at [1147, 328] on button "Aceitar" at bounding box center [1104, 326] width 188 height 33
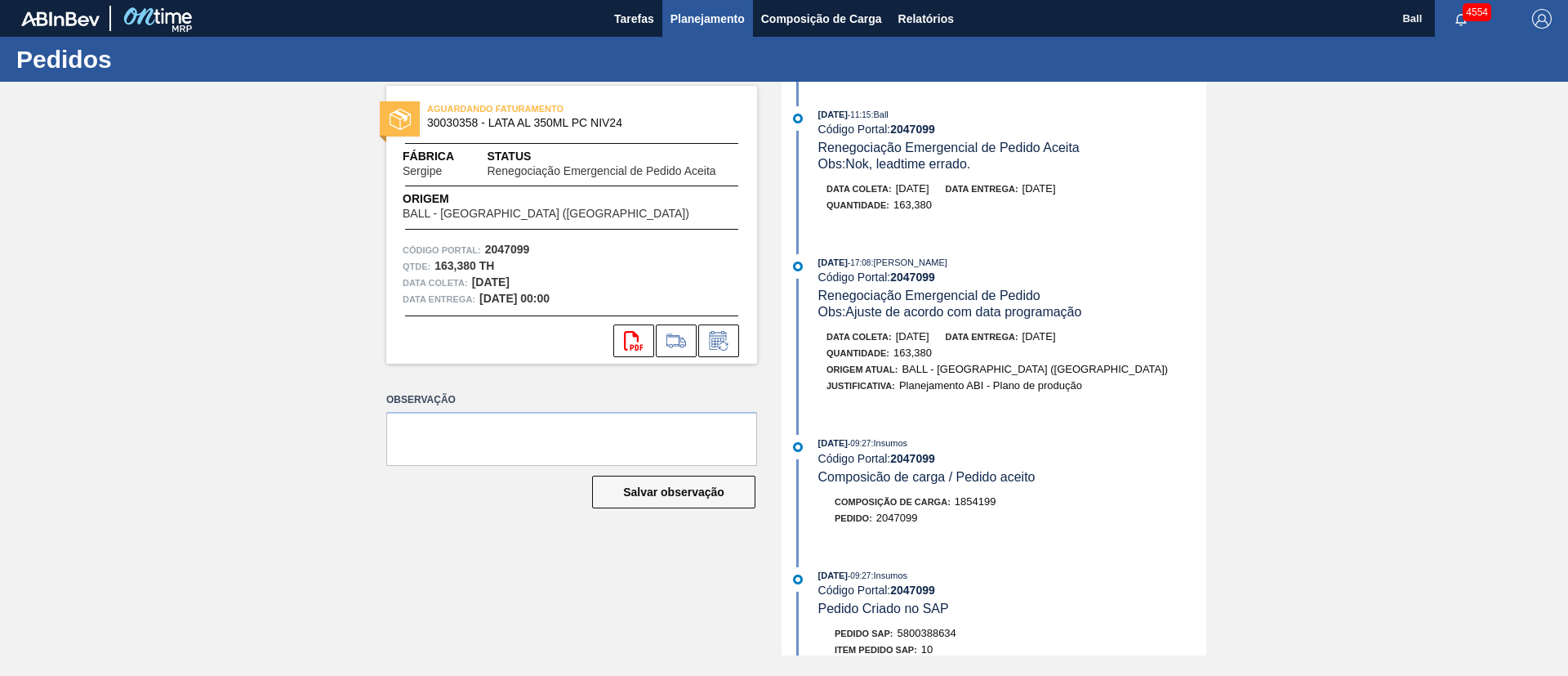
click at [708, 21] on span "Planejamento" at bounding box center [707, 19] width 75 height 20
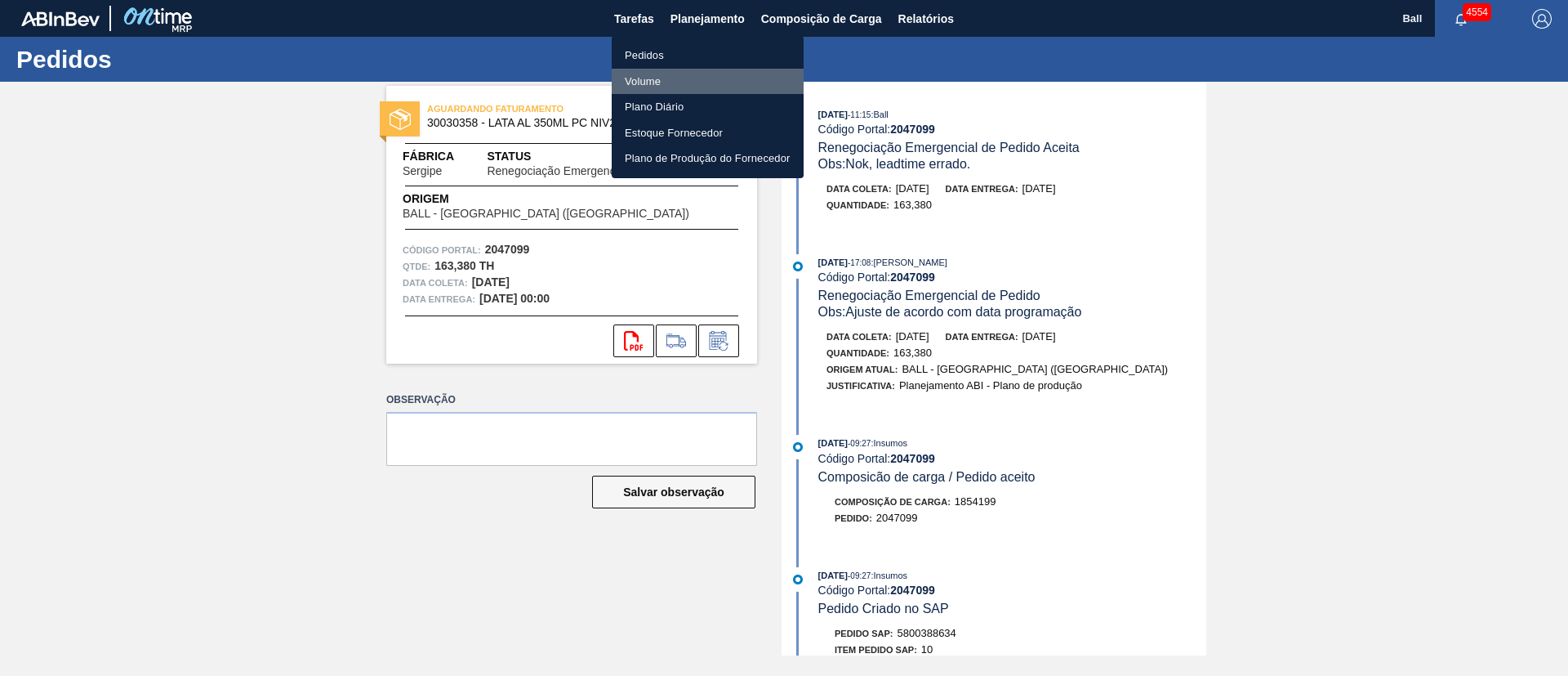
click at [648, 82] on li "Volume" at bounding box center [707, 82] width 192 height 26
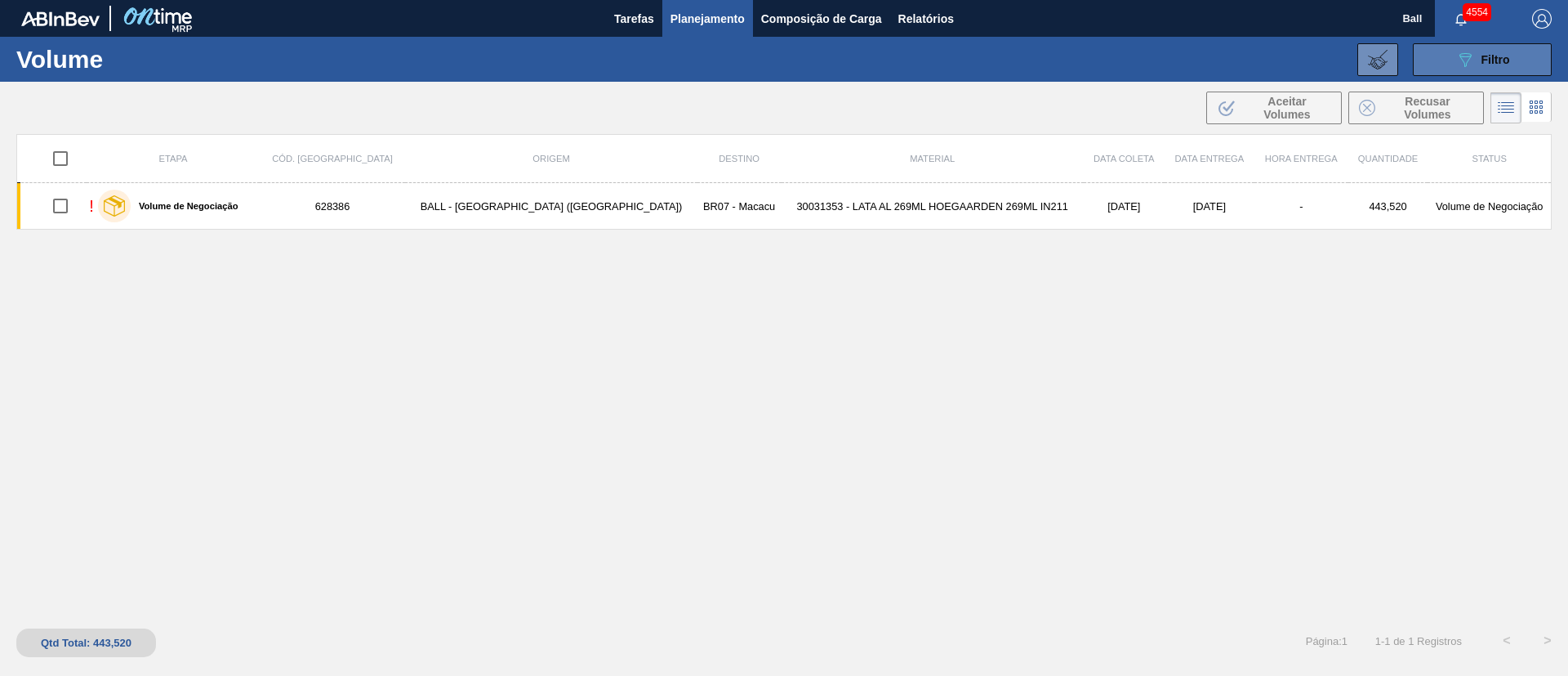
click at [1486, 63] on span "Filtro" at bounding box center [1496, 59] width 28 height 13
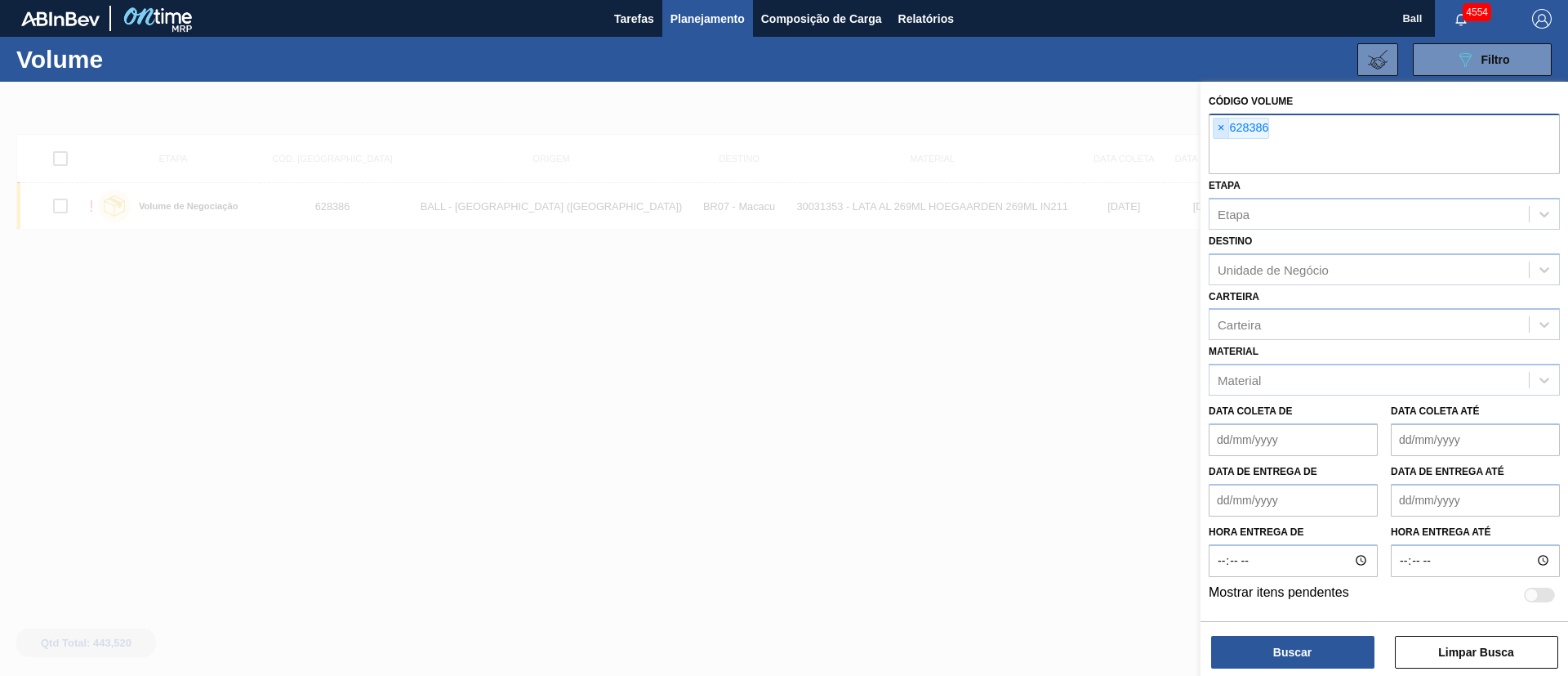
click at [1222, 128] on span "×" at bounding box center [1222, 127] width 15 height 20
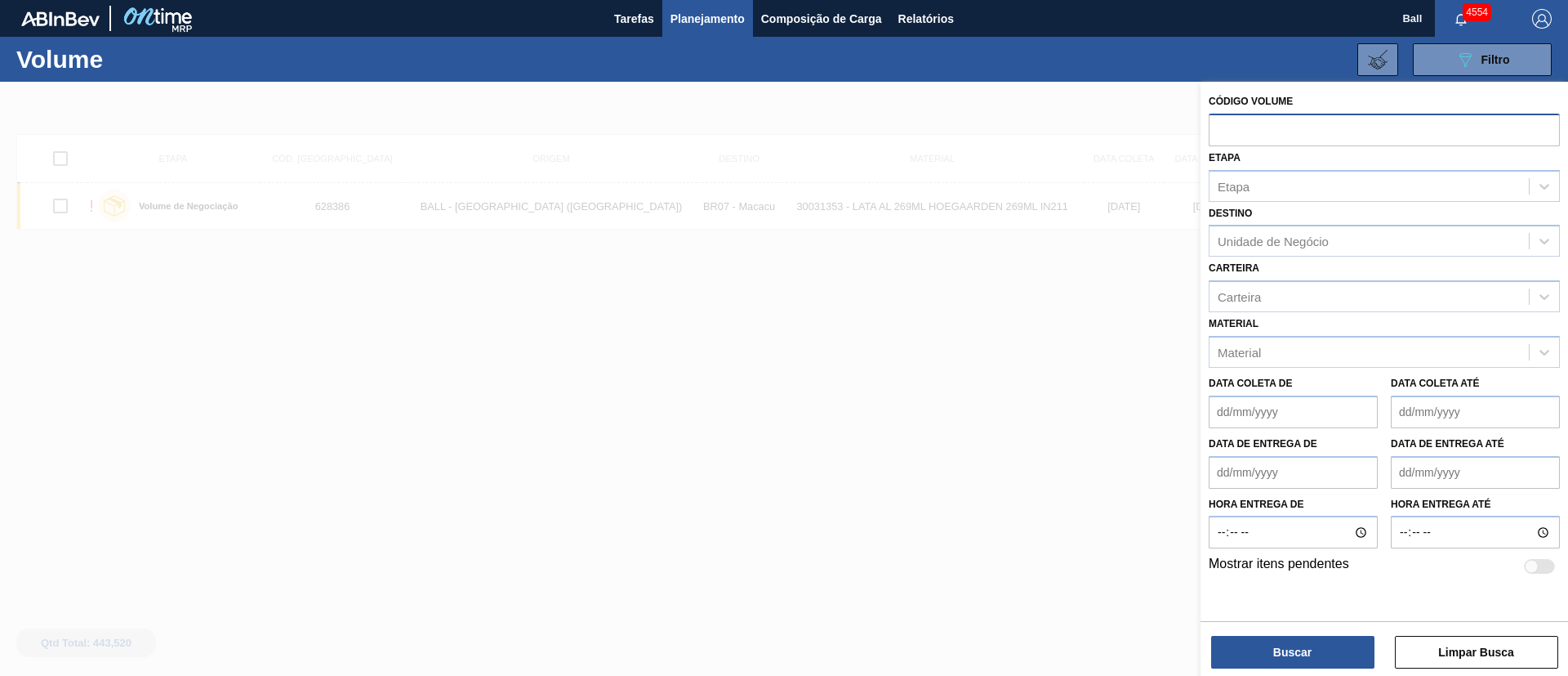
paste input "V628449"
click at [1226, 128] on input "V628449" at bounding box center [1385, 128] width 351 height 31
type input "628449"
click at [1340, 640] on button "Buscar" at bounding box center [1292, 651] width 163 height 33
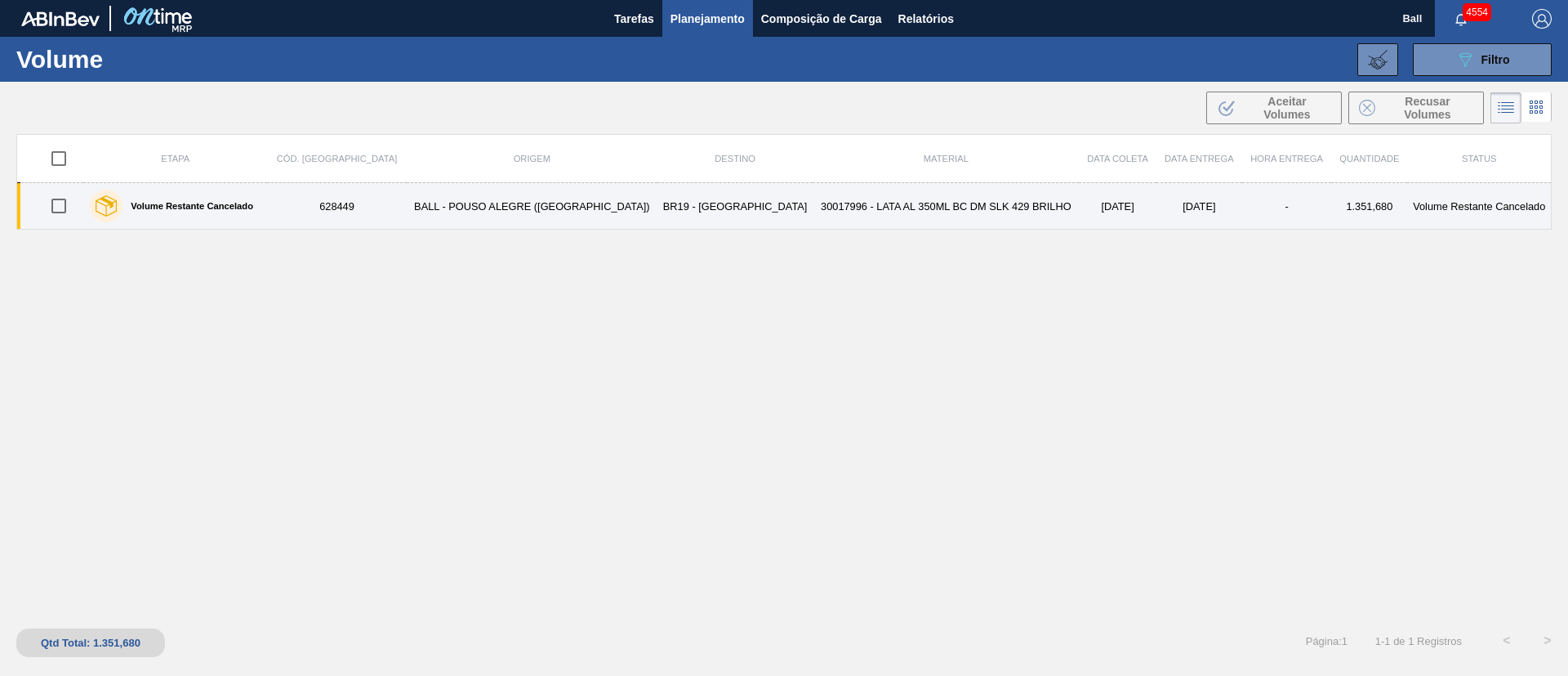
click at [658, 202] on td "BR19 - [GEOGRAPHIC_DATA]" at bounding box center [735, 206] width 155 height 46
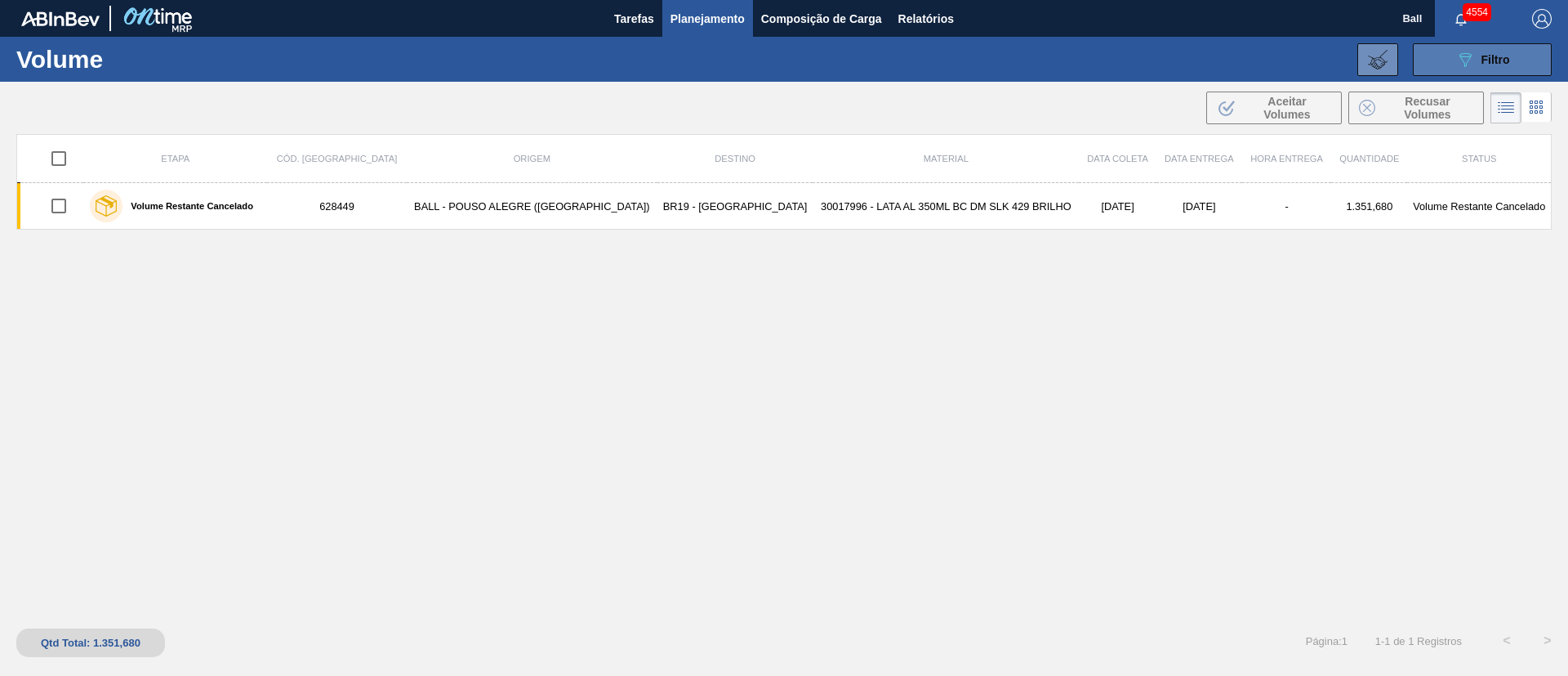
click at [1482, 68] on div "089F7B8B-B2A5-4AFE-B5C0-19BA573D28AC Filtro" at bounding box center [1483, 59] width 55 height 20
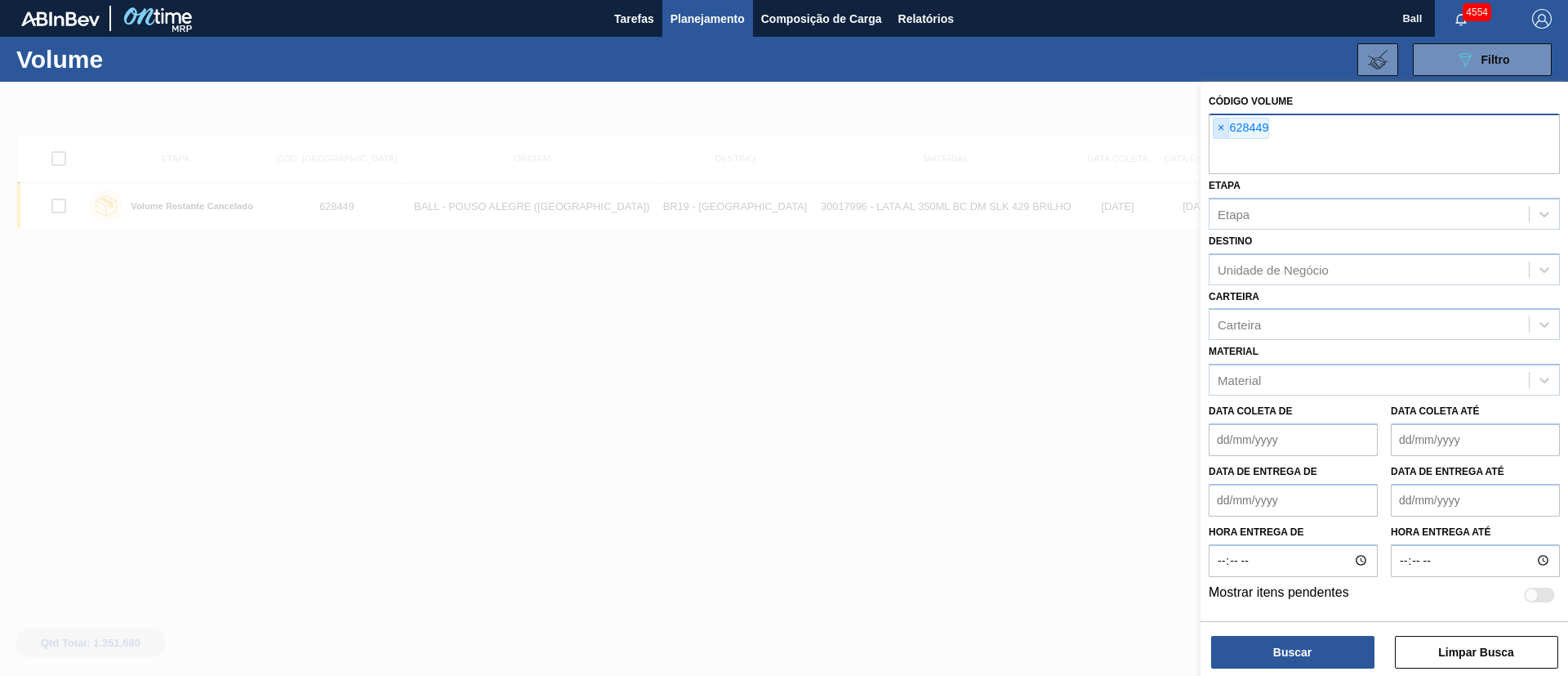
click at [1218, 131] on span "×" at bounding box center [1222, 127] width 15 height 20
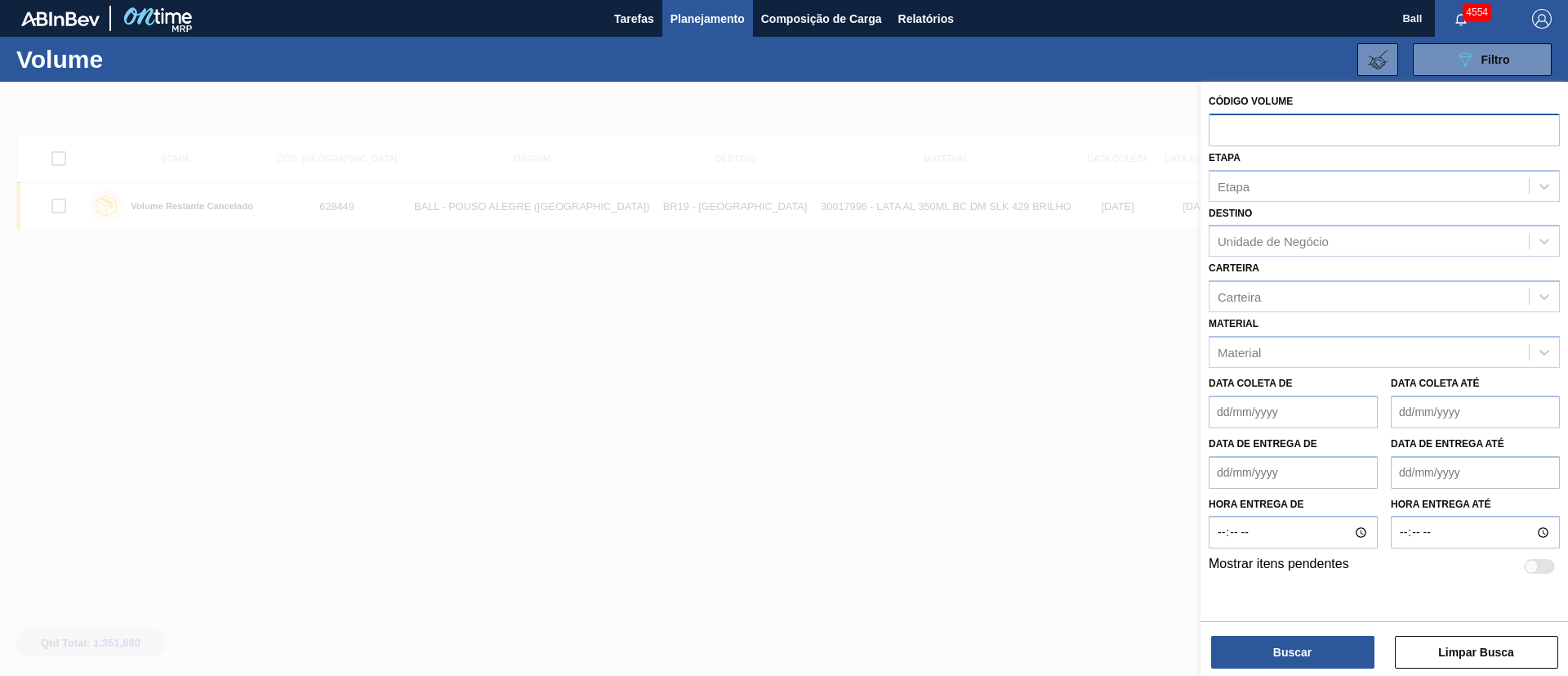
click at [971, 308] on div at bounding box center [784, 420] width 1568 height 676
